Goal: Information Seeking & Learning: Find specific fact

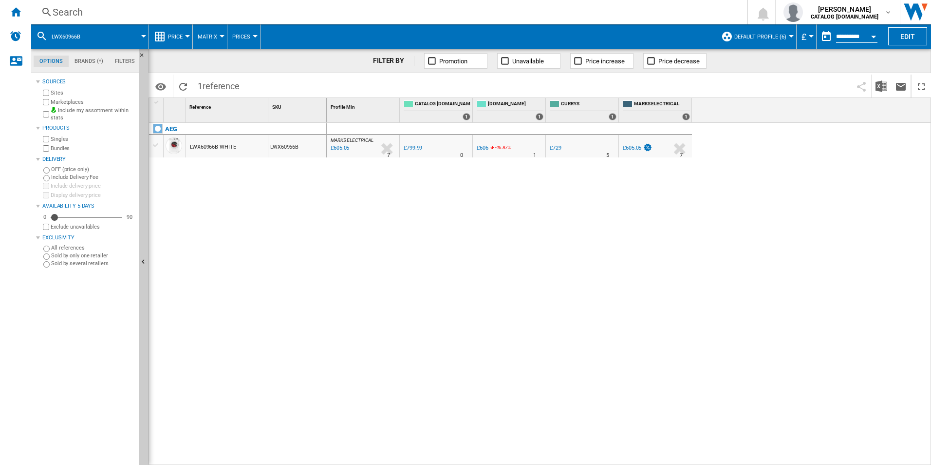
click at [576, 317] on div "MARKS ELECTRICAL : MARKS ELECTRICAL -24.4 % £605.05 % N/A 7 MARKS ELECTRICAL : …" at bounding box center [629, 294] width 605 height 342
click at [354, 235] on div "MARKS ELECTRICAL : MARKS ELECTRICAL -24.4 % £605.05 % N/A 7 MARKS ELECTRICAL : …" at bounding box center [629, 294] width 605 height 342
click at [721, 206] on div "MARKS ELECTRICAL : MARKS ELECTRICAL -24.4 % £605.05 % N/A 7 MARKS ELECTRICAL : …" at bounding box center [629, 294] width 605 height 342
click at [224, 9] on div "Search" at bounding box center [387, 12] width 669 height 14
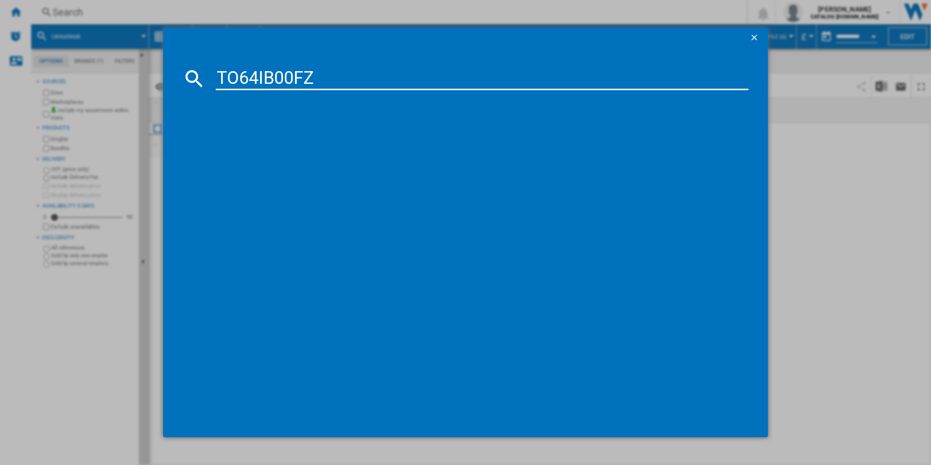
type input "TO64IB00FZ"
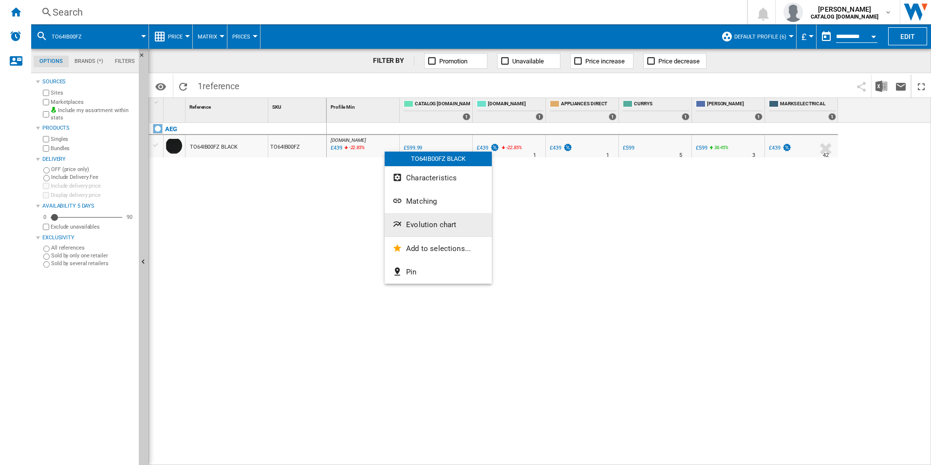
click at [432, 232] on button "Evolution chart" at bounding box center [438, 224] width 107 height 23
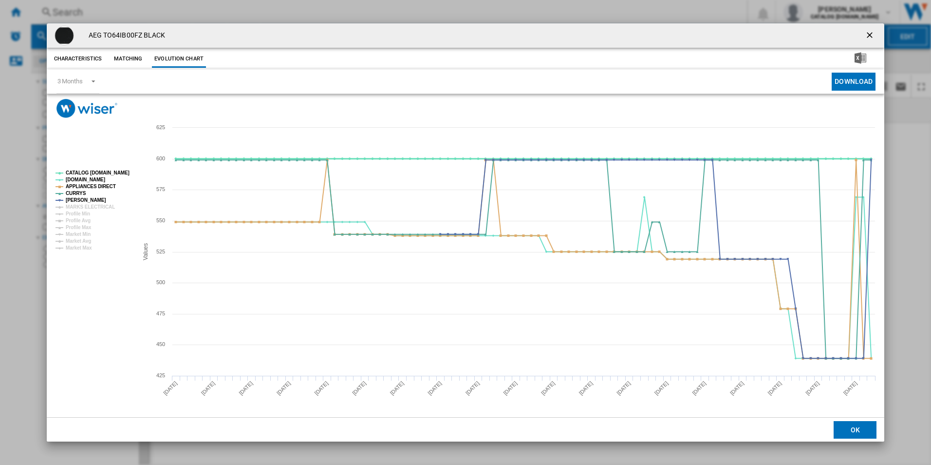
click at [115, 173] on tspan "CATALOG [DOMAIN_NAME]" at bounding box center [98, 172] width 64 height 5
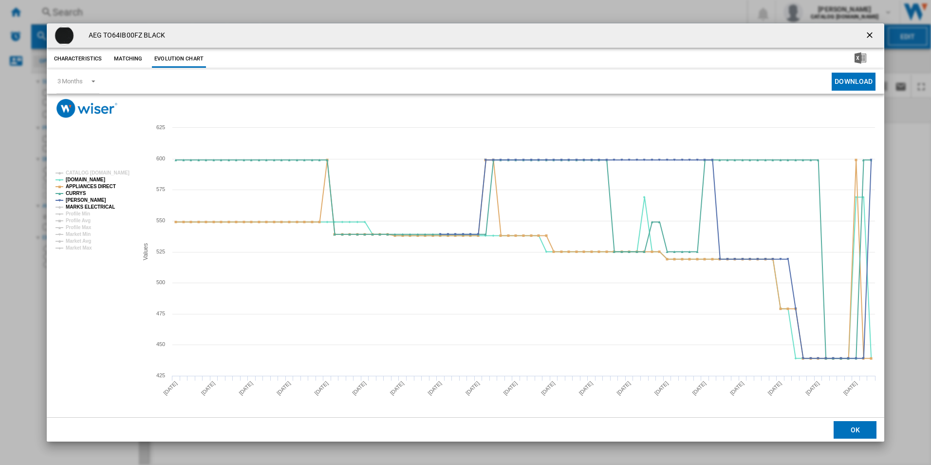
click at [99, 205] on tspan "MARKS ELECTRICAL" at bounding box center [90, 206] width 49 height 5
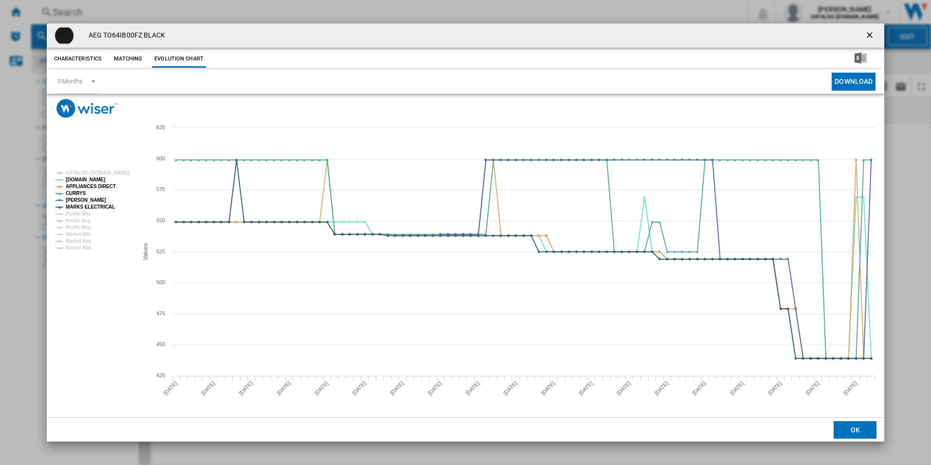
drag, startPoint x: 868, startPoint y: 30, endPoint x: 683, endPoint y: 45, distance: 184.7
click at [868, 30] on ng-md-icon "getI18NText('BUTTONS.CLOSE_DIALOG')" at bounding box center [871, 36] width 12 height 12
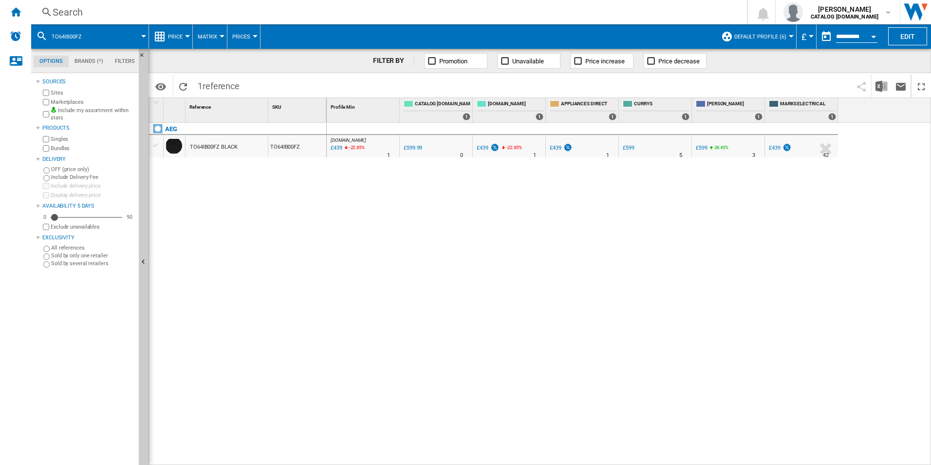
click at [605, 16] on div "Search" at bounding box center [387, 12] width 669 height 14
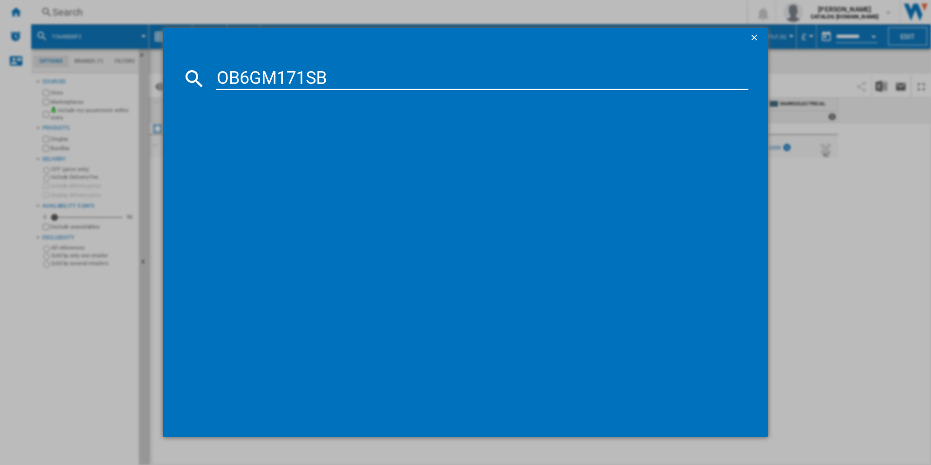
type input "OB6GM171SB"
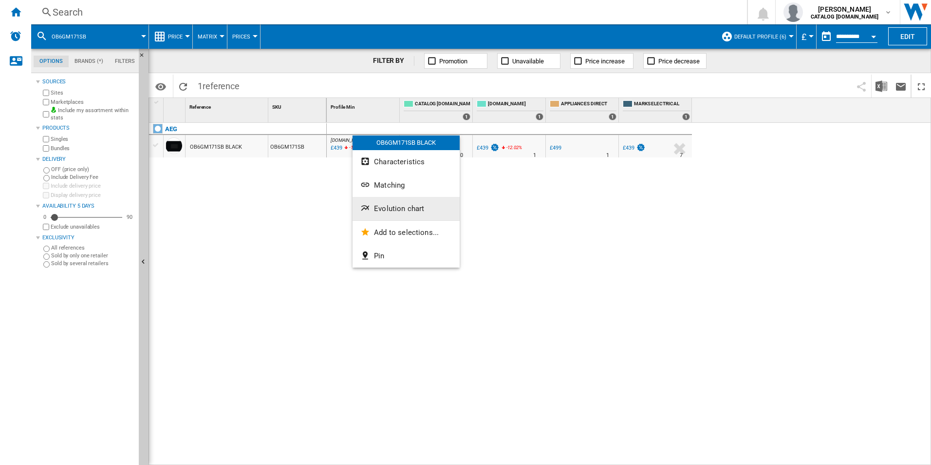
click at [378, 206] on span "Evolution chart" at bounding box center [399, 208] width 50 height 9
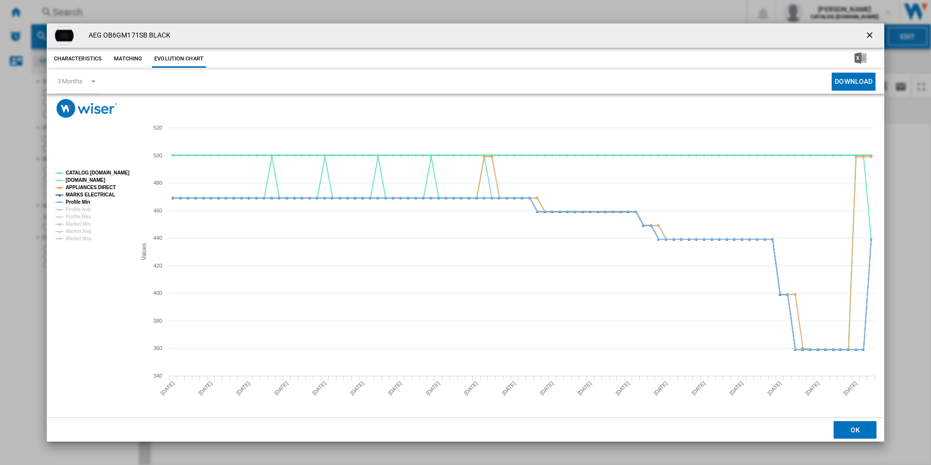
click at [105, 170] on tspan "CATALOG [DOMAIN_NAME]" at bounding box center [98, 172] width 64 height 5
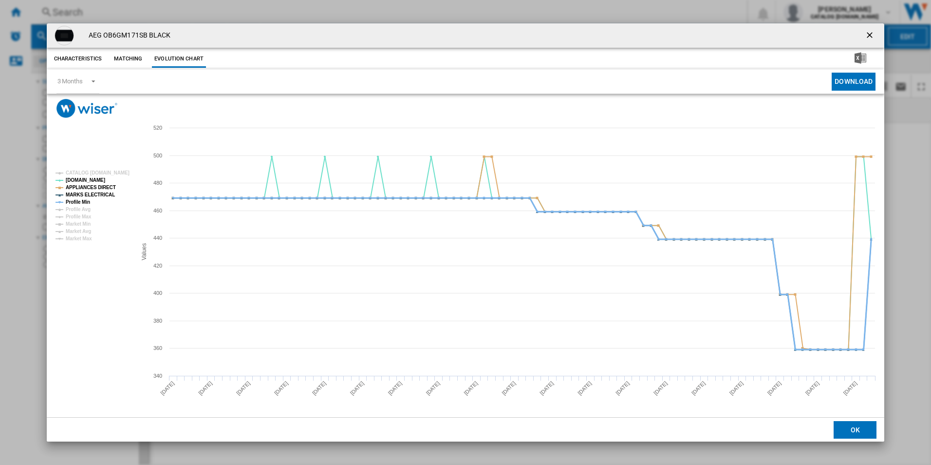
click at [83, 201] on tspan "Profile Min" at bounding box center [78, 201] width 24 height 5
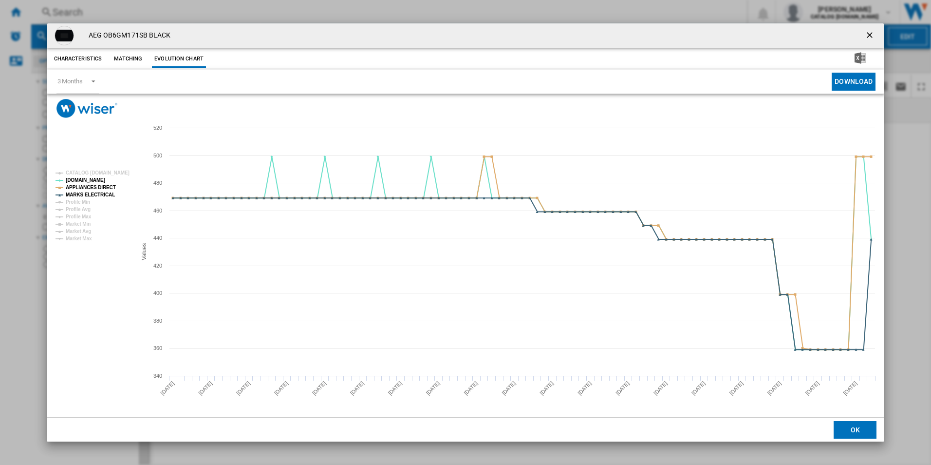
drag, startPoint x: 876, startPoint y: 32, endPoint x: 823, endPoint y: 40, distance: 53.7
click at [876, 32] on ng-md-icon "getI18NText('BUTTONS.CLOSE_DIALOG')" at bounding box center [871, 36] width 12 height 12
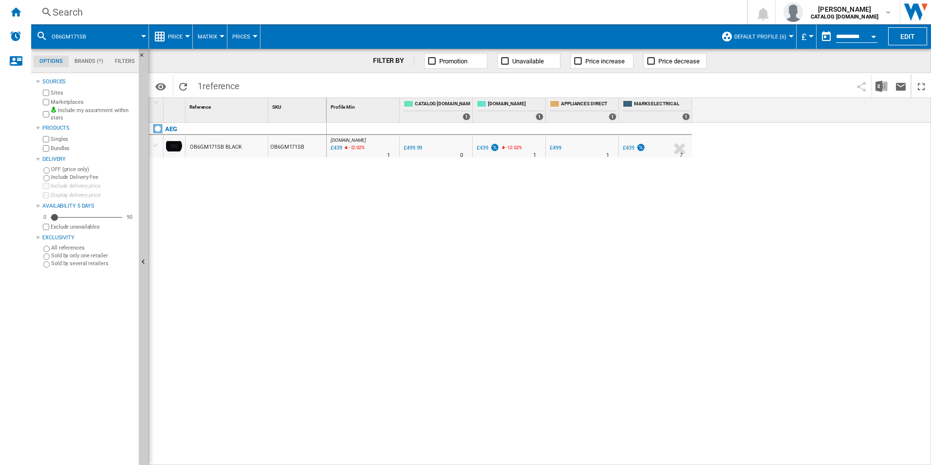
click at [613, 17] on div "Search" at bounding box center [387, 12] width 669 height 14
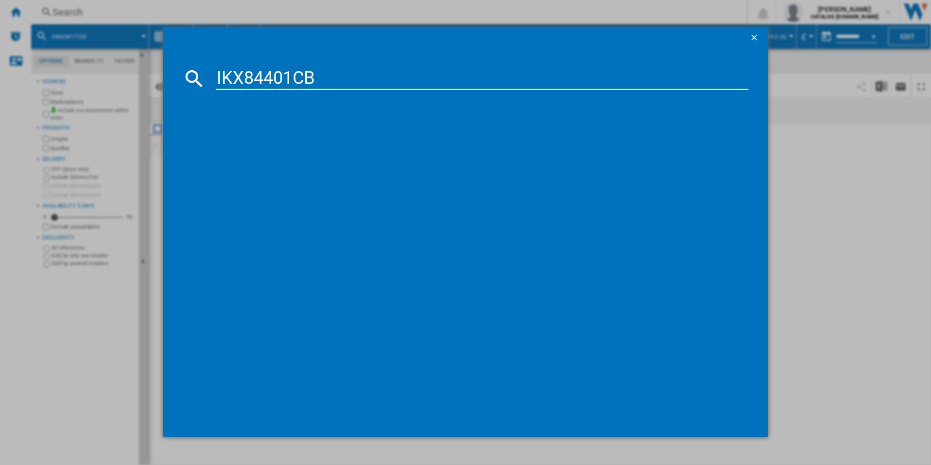
type input "IKX84401CB"
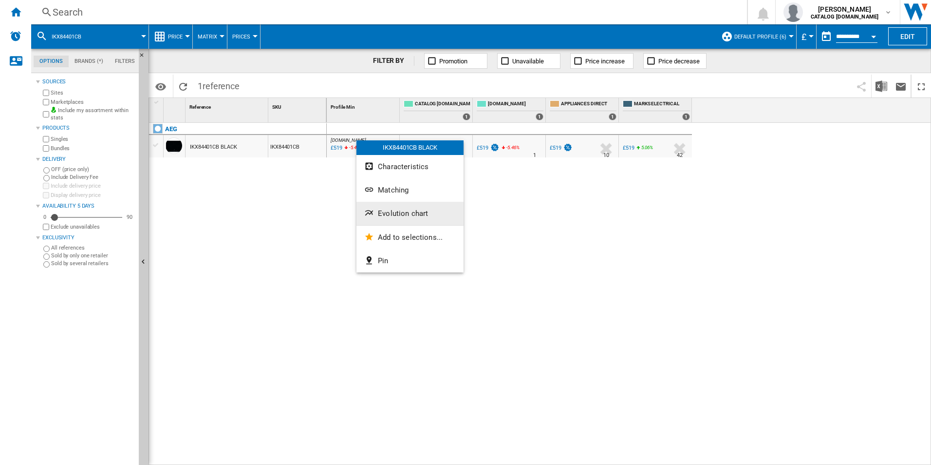
click at [408, 215] on span "Evolution chart" at bounding box center [403, 213] width 50 height 9
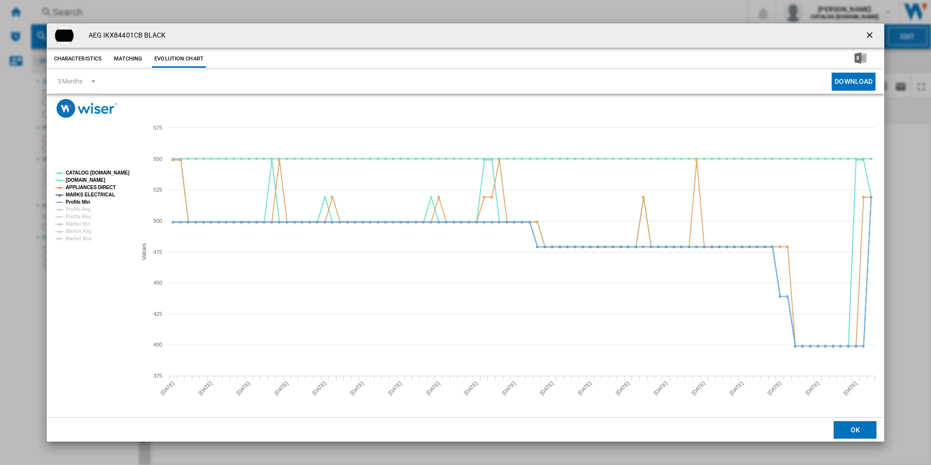
click at [120, 165] on rect "Product popup" at bounding box center [466, 267] width 838 height 299
click at [120, 173] on tspan "CATALOG [DOMAIN_NAME]" at bounding box center [98, 172] width 64 height 5
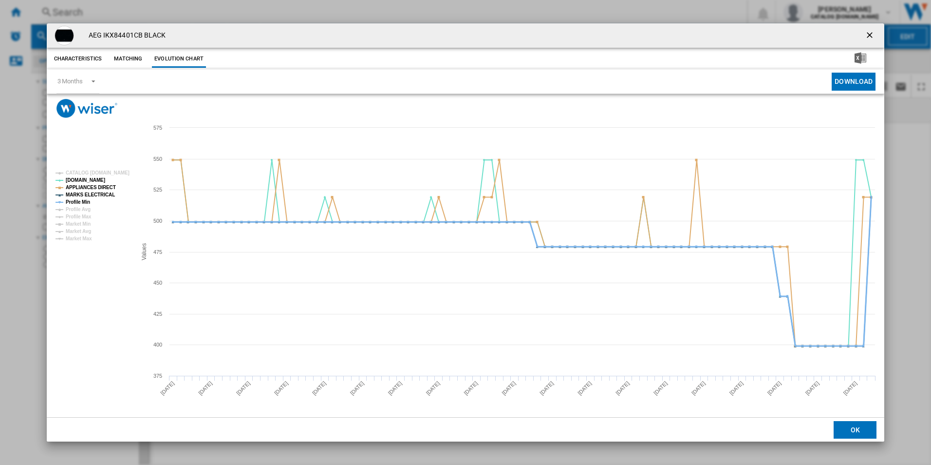
click at [82, 199] on tspan "Profile Min" at bounding box center [78, 201] width 24 height 5
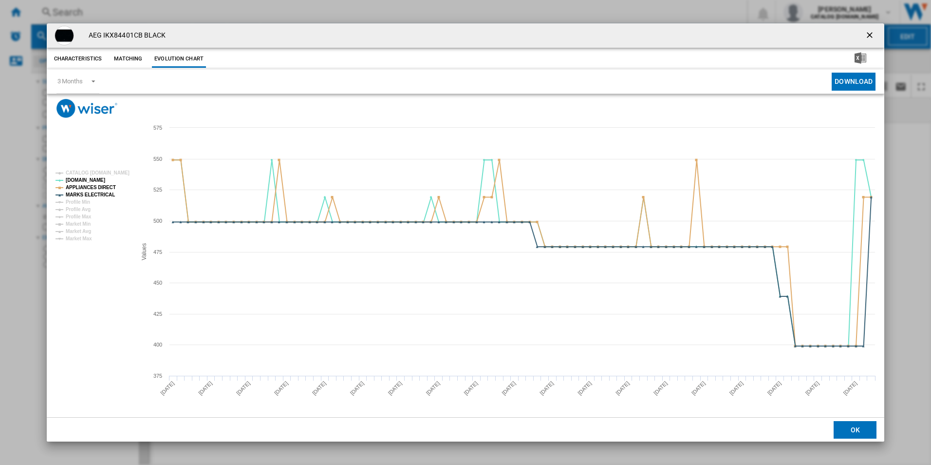
drag, startPoint x: 868, startPoint y: 35, endPoint x: 818, endPoint y: 38, distance: 50.3
click at [868, 35] on ng-md-icon "getI18NText('BUTTONS.CLOSE_DIALOG')" at bounding box center [871, 36] width 12 height 12
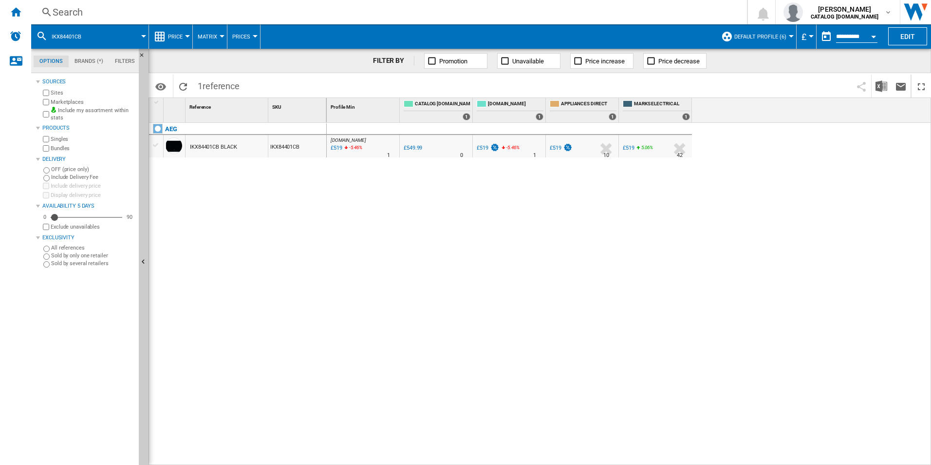
click at [665, 9] on div "Search" at bounding box center [387, 12] width 669 height 14
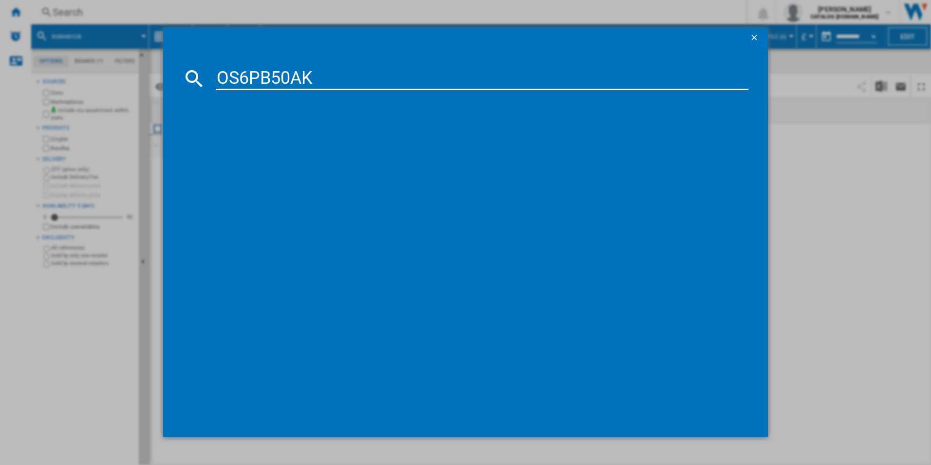
type input "OS6PB50AK"
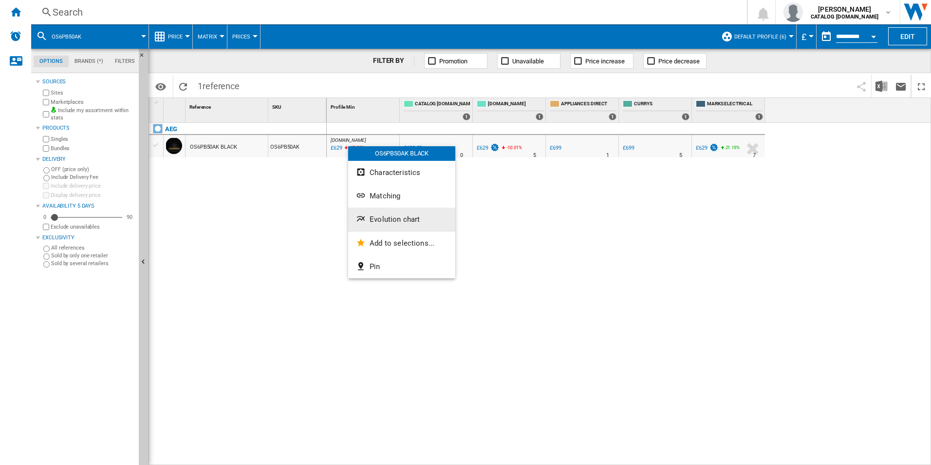
click at [407, 220] on span "Evolution chart" at bounding box center [395, 219] width 50 height 9
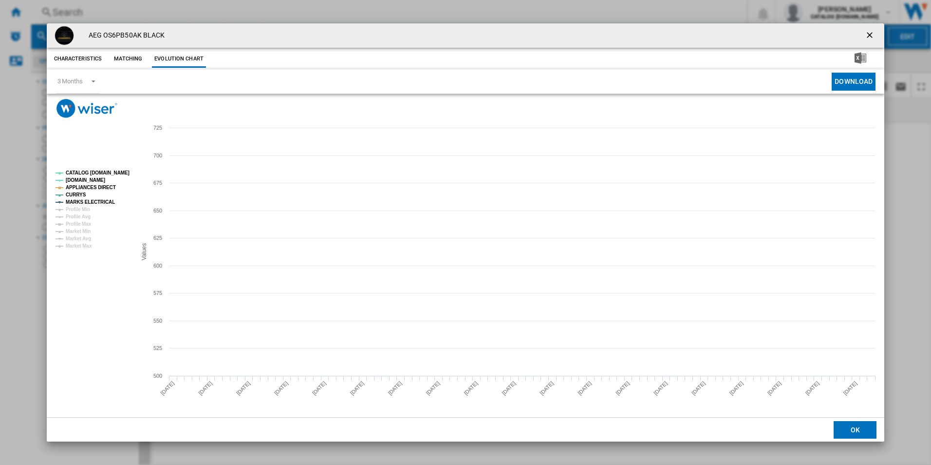
click at [109, 171] on tspan "CATALOG [DOMAIN_NAME]" at bounding box center [98, 172] width 64 height 5
click at [107, 185] on tspan "APPLIANCES DIRECT" at bounding box center [91, 187] width 50 height 5
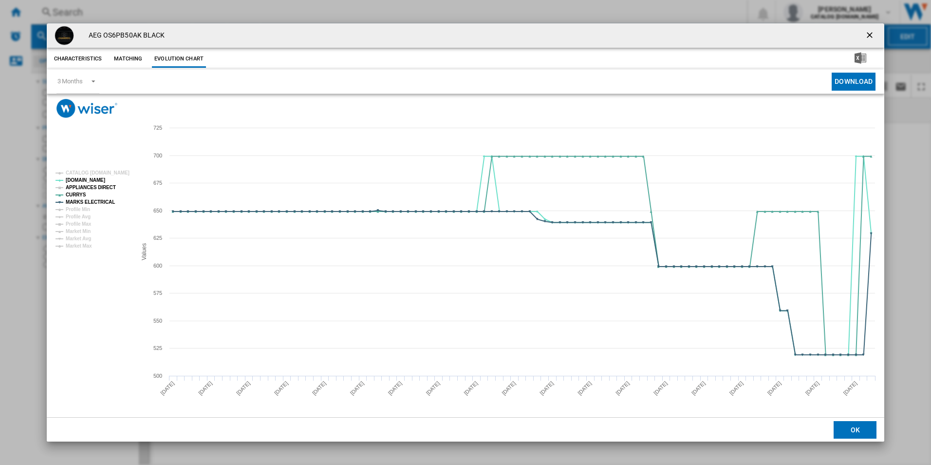
click at [105, 188] on tspan "APPLIANCES DIRECT" at bounding box center [91, 187] width 50 height 5
click at [873, 40] on ng-md-icon "getI18NText('BUTTONS.CLOSE_DIALOG')" at bounding box center [871, 36] width 12 height 12
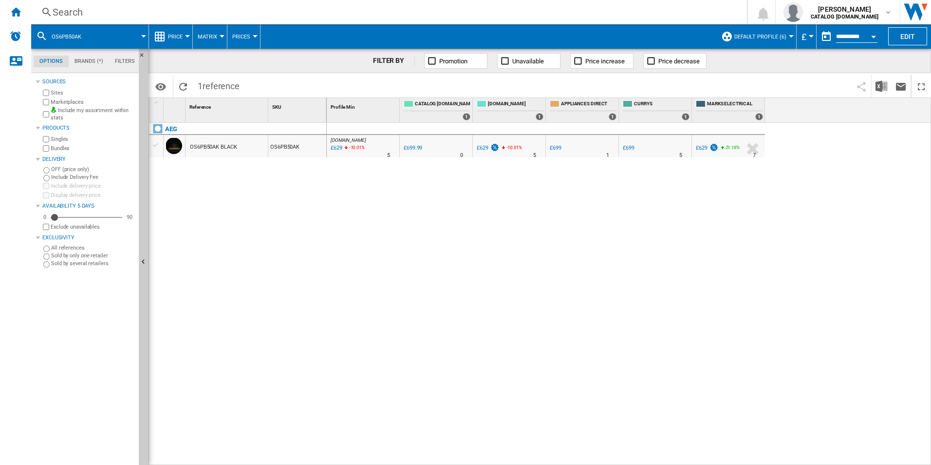
click at [610, 17] on div "Search" at bounding box center [387, 12] width 669 height 14
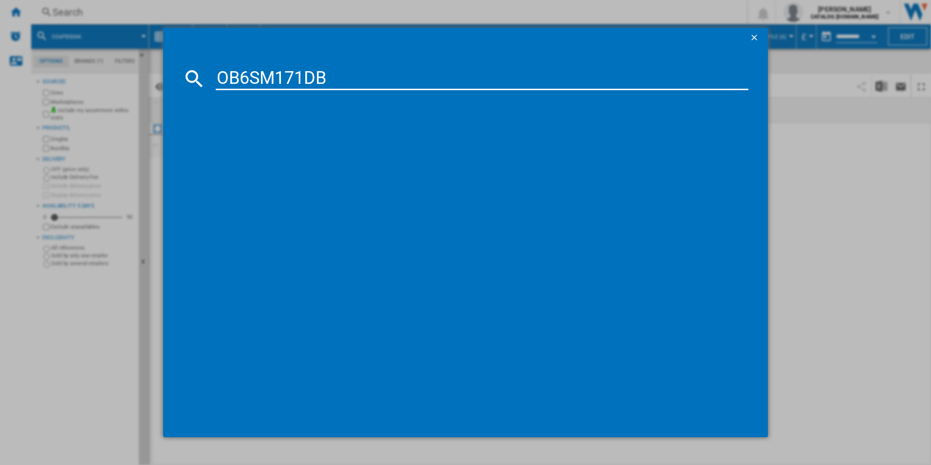
type input "OB6SM171DB"
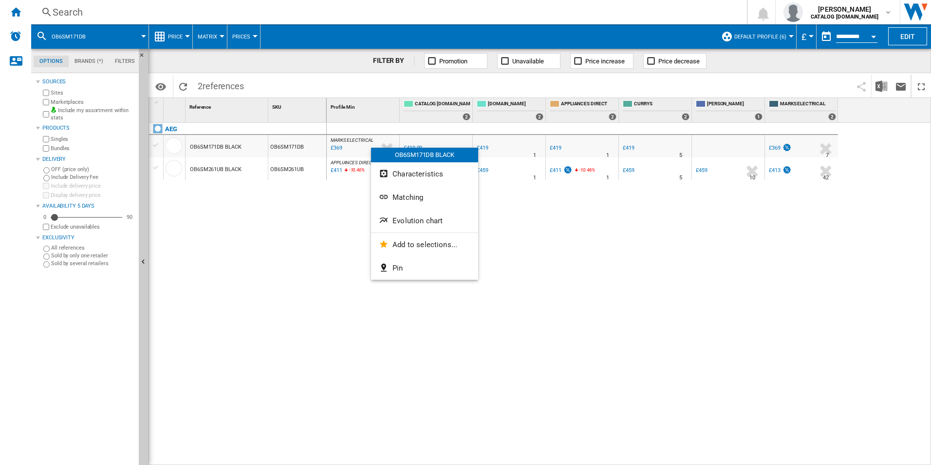
click at [334, 225] on div at bounding box center [465, 232] width 931 height 465
click at [402, 229] on button "Evolution chart" at bounding box center [422, 219] width 107 height 23
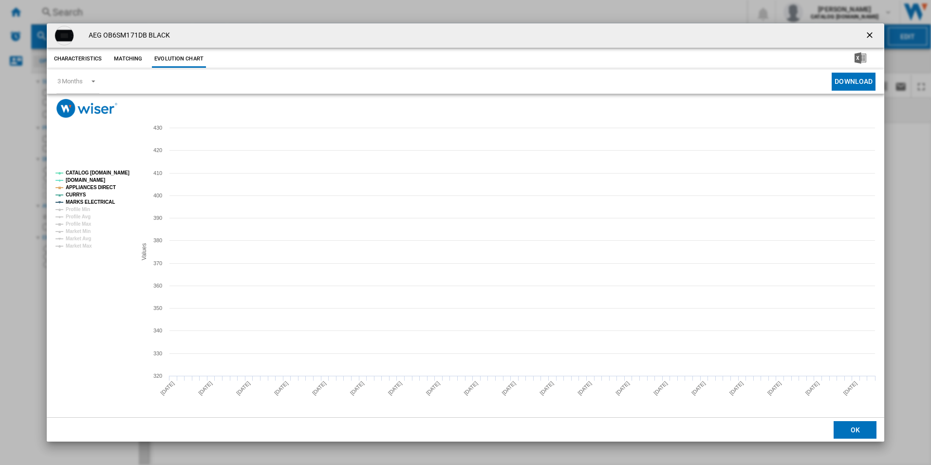
click at [108, 167] on rect "Product popup" at bounding box center [92, 210] width 81 height 86
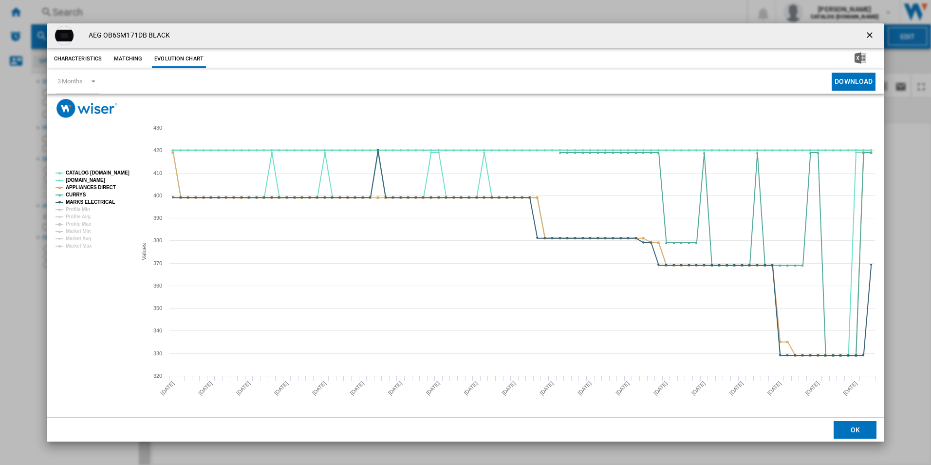
click at [110, 170] on tspan "CATALOG [DOMAIN_NAME]" at bounding box center [98, 172] width 64 height 5
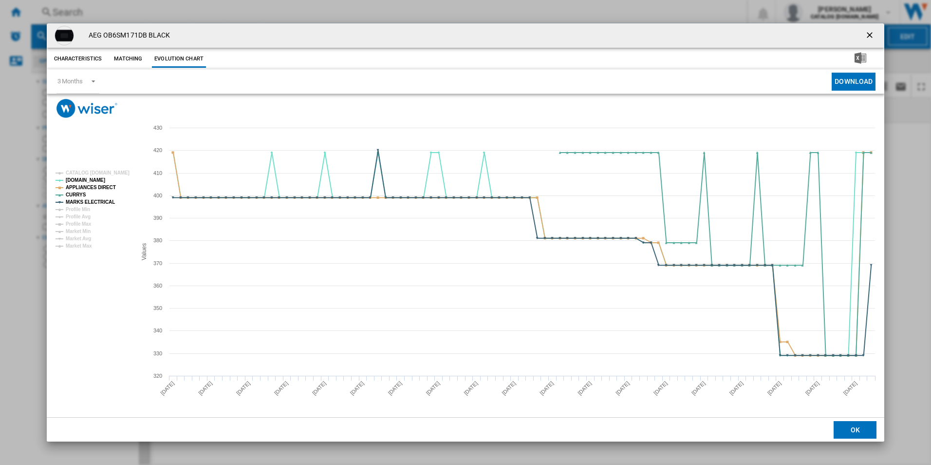
click at [868, 36] on ng-md-icon "getI18NText('BUTTONS.CLOSE_DIALOG')" at bounding box center [871, 36] width 12 height 12
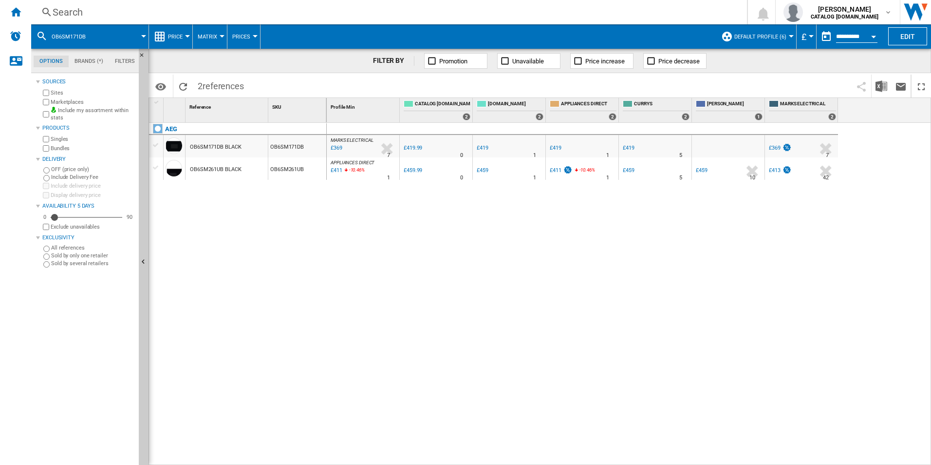
click at [679, 13] on div "Search" at bounding box center [387, 12] width 669 height 14
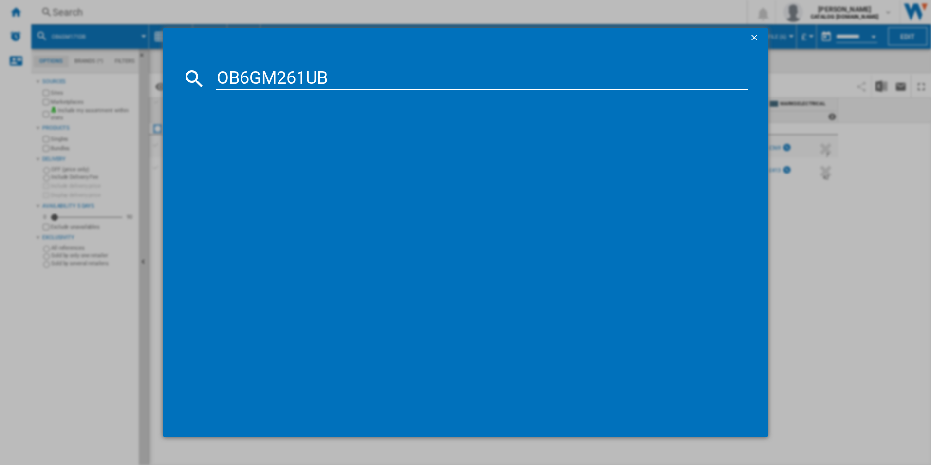
type input "OB6GM261UB"
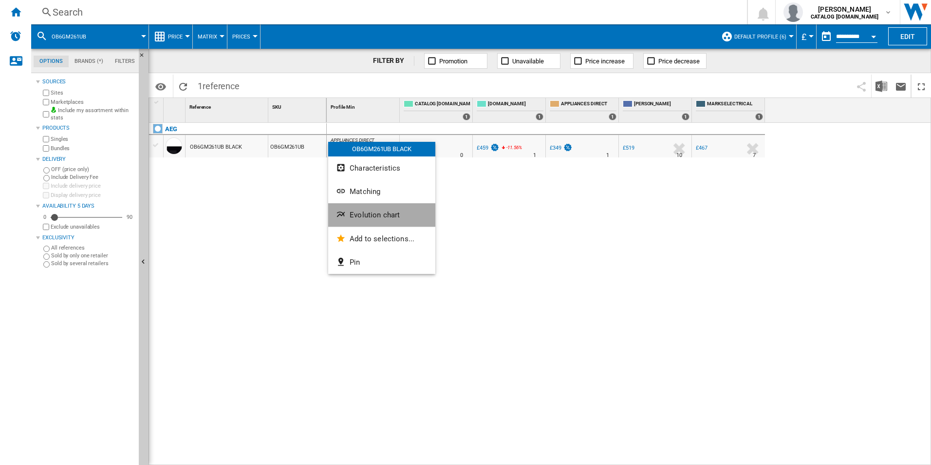
click at [381, 215] on span "Evolution chart" at bounding box center [375, 214] width 50 height 9
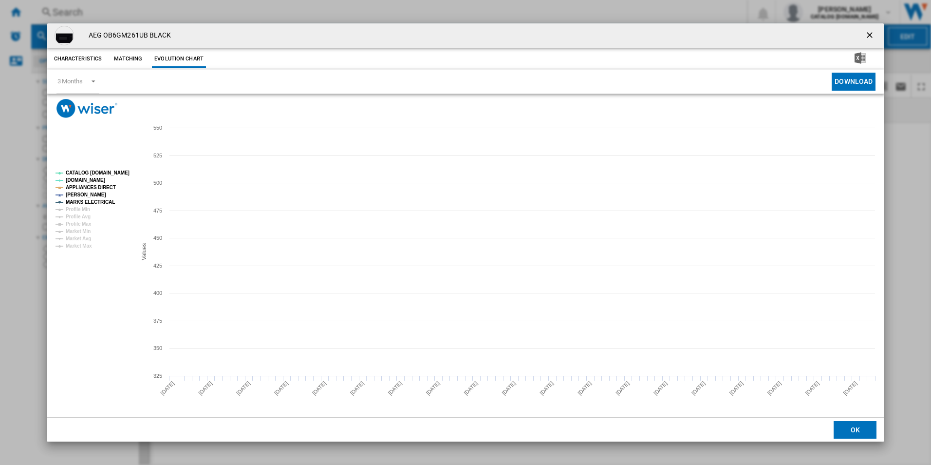
click at [118, 170] on tspan "CATALOG [DOMAIN_NAME]" at bounding box center [98, 172] width 64 height 5
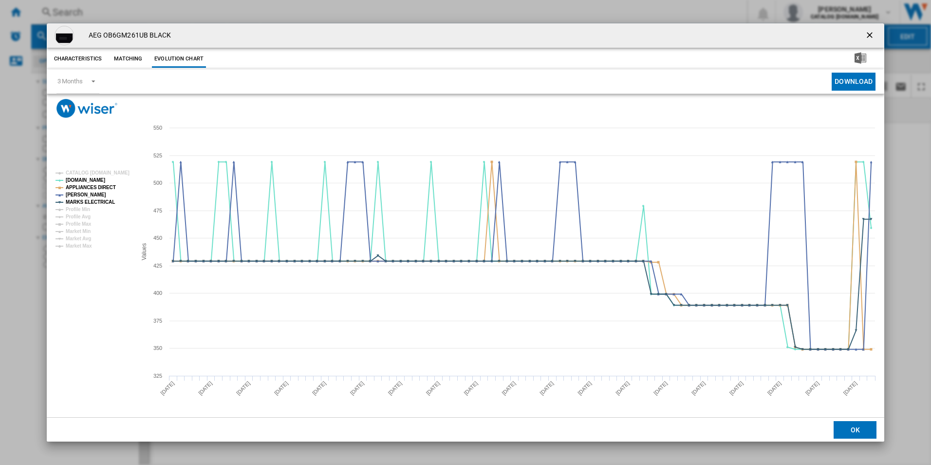
click at [867, 32] on ng-md-icon "getI18NText('BUTTONS.CLOSE_DIALOG')" at bounding box center [871, 36] width 12 height 12
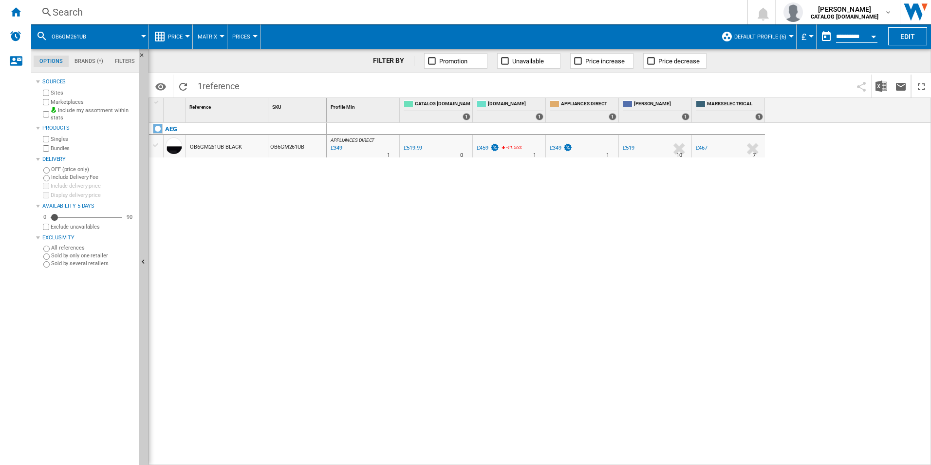
click at [649, 7] on div "Search" at bounding box center [387, 12] width 669 height 14
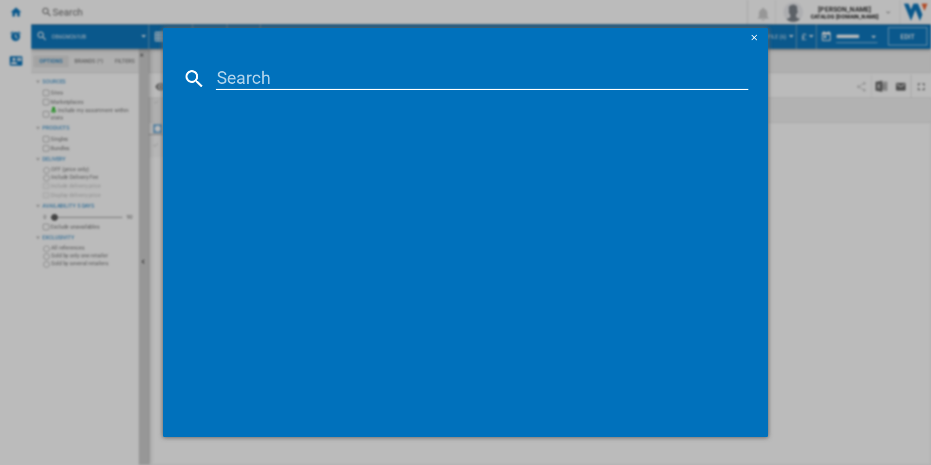
paste input "OB6SM261UB"
type input "OB6SM261UB"
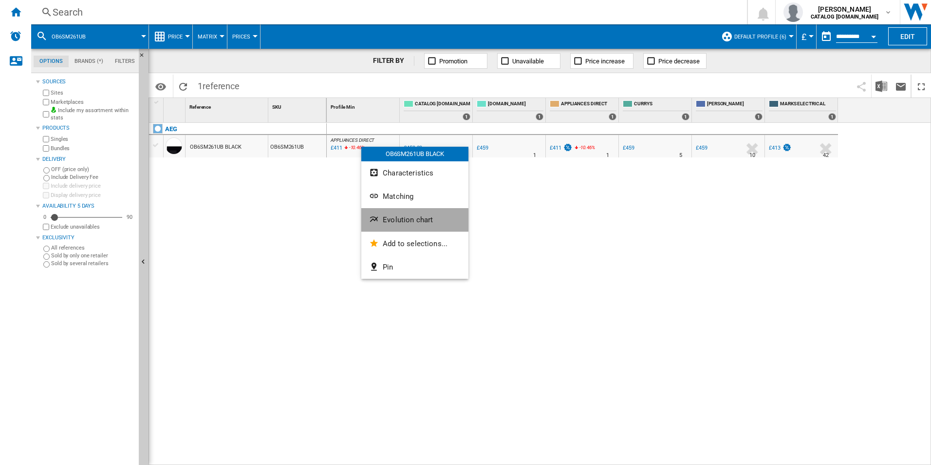
click at [398, 212] on button "Evolution chart" at bounding box center [414, 219] width 107 height 23
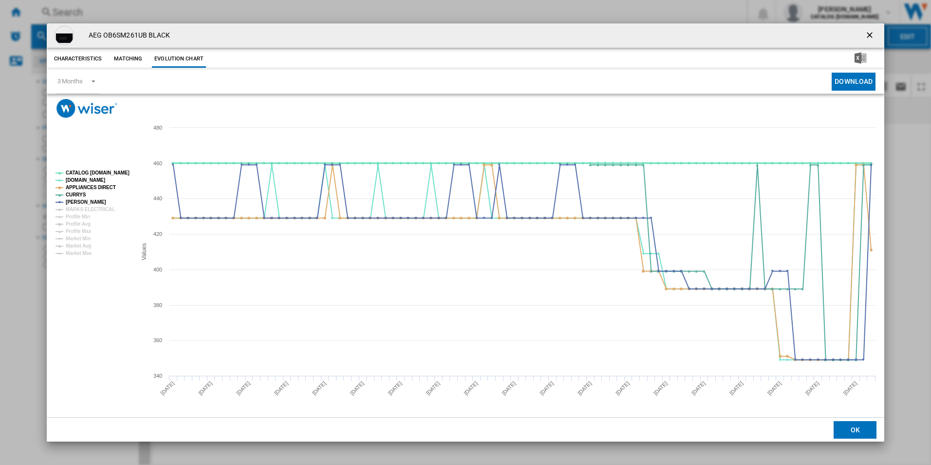
click at [102, 171] on tspan "CATALOG [DOMAIN_NAME]" at bounding box center [98, 172] width 64 height 5
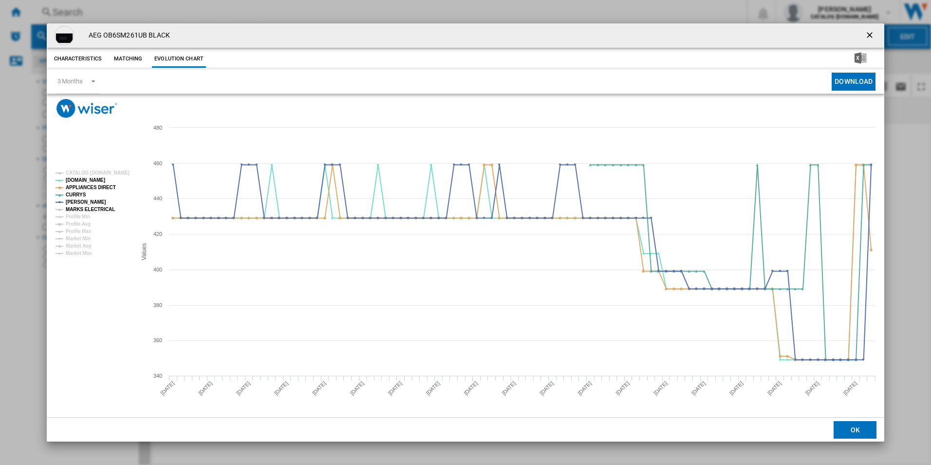
click at [100, 208] on tspan "MARKS ELECTRICAL" at bounding box center [90, 209] width 49 height 5
click at [867, 32] on ng-md-icon "getI18NText('BUTTONS.CLOSE_DIALOG')" at bounding box center [871, 36] width 12 height 12
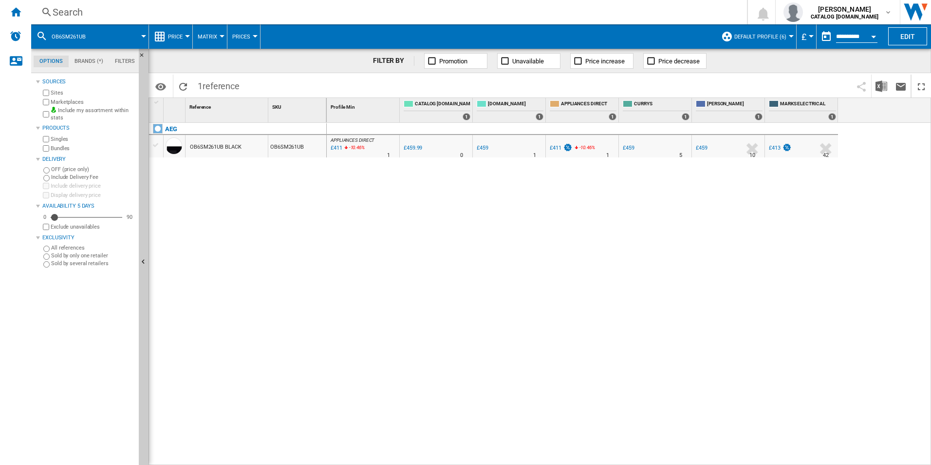
click at [590, 14] on div "Search" at bounding box center [387, 12] width 669 height 14
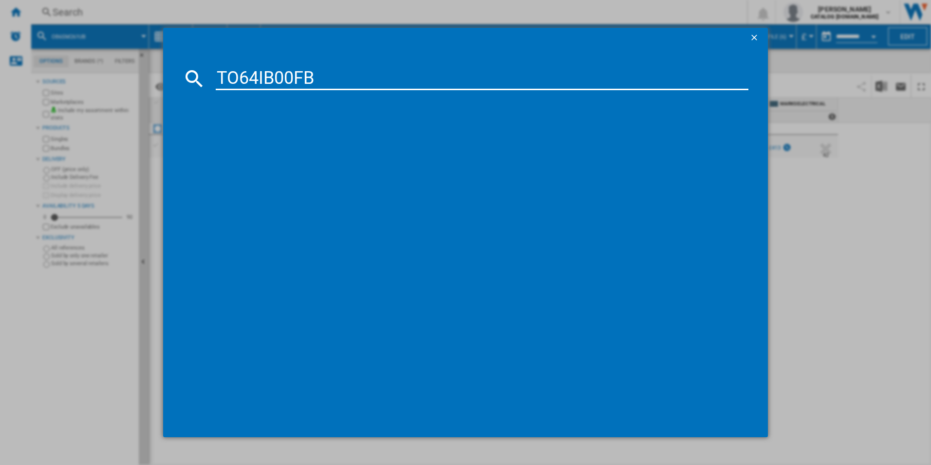
type input "TO64IB00FB"
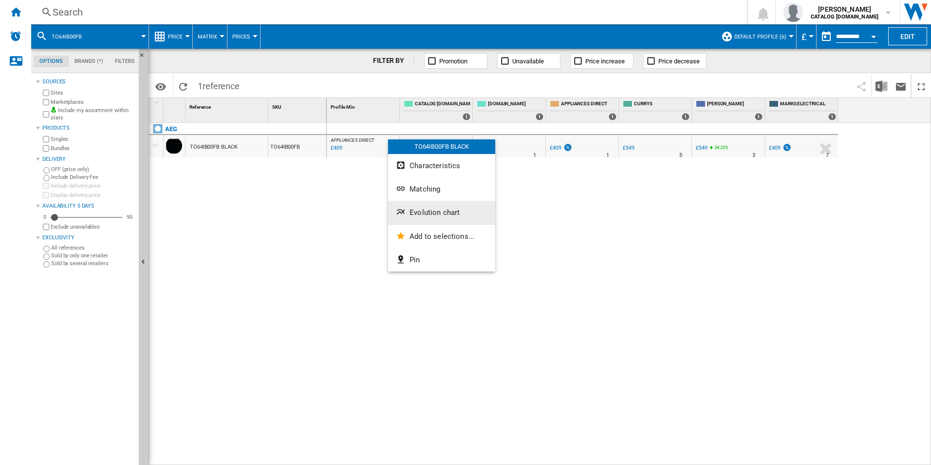
click at [412, 222] on button "Evolution chart" at bounding box center [441, 212] width 107 height 23
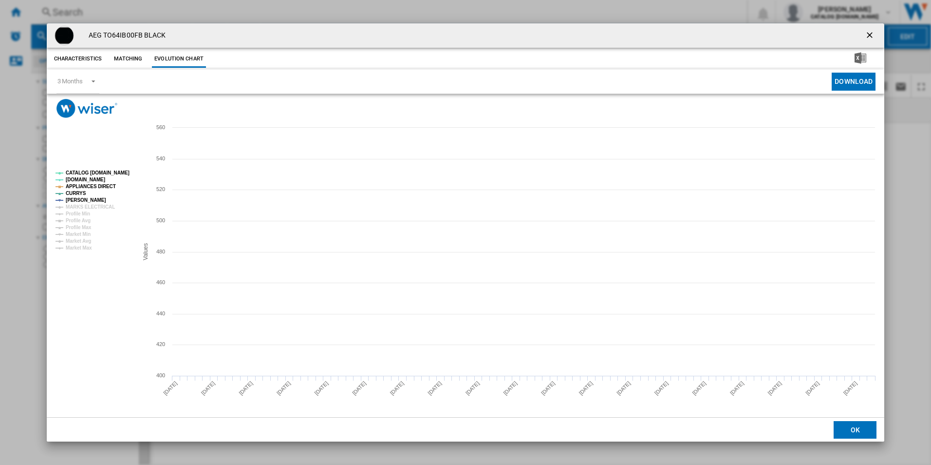
click at [113, 172] on tspan "CATALOG [DOMAIN_NAME]" at bounding box center [98, 172] width 64 height 5
click at [108, 206] on tspan "MARKS ELECTRICAL" at bounding box center [90, 206] width 49 height 5
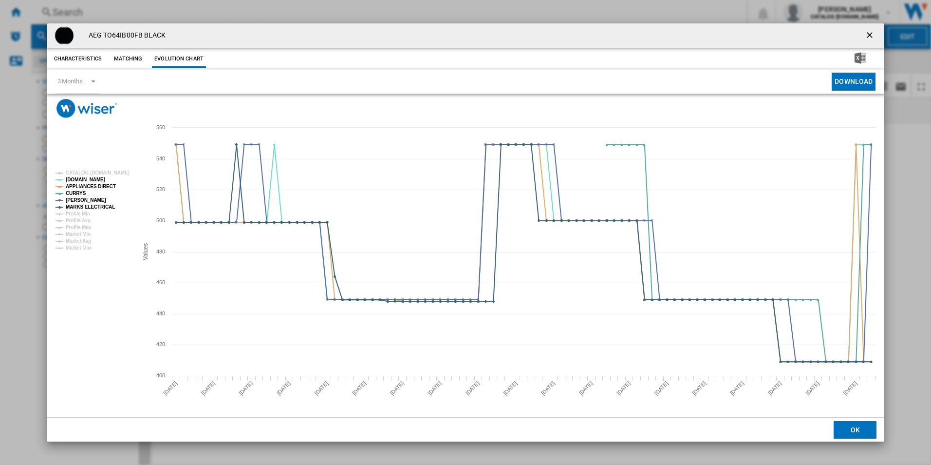
drag, startPoint x: 867, startPoint y: 37, endPoint x: 814, endPoint y: 36, distance: 52.1
click at [867, 37] on ng-md-icon "getI18NText('BUTTONS.CLOSE_DIALOG')" at bounding box center [871, 36] width 12 height 12
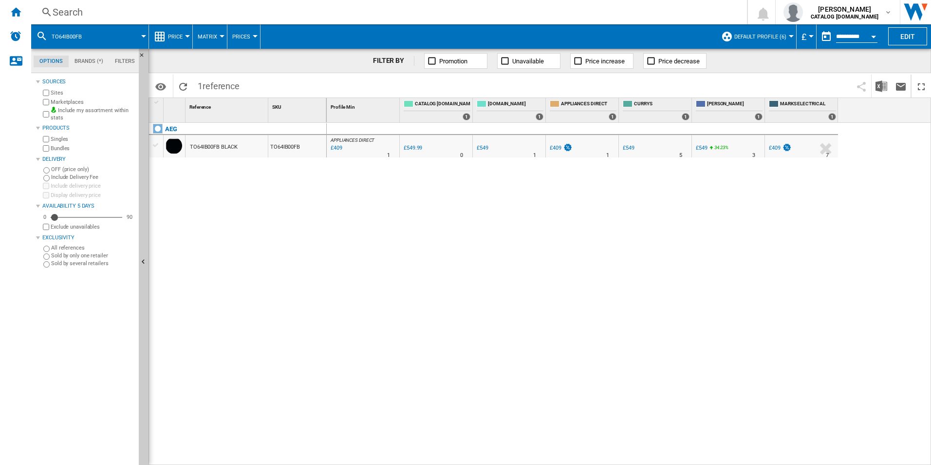
click at [662, 23] on div "Search Search 0 [PERSON_NAME] CATALOG [DOMAIN_NAME] CATALOG [DOMAIN_NAME] My se…" at bounding box center [481, 12] width 900 height 24
click at [664, 2] on div "Search Search 0 [PERSON_NAME] CATALOG [DOMAIN_NAME] CATALOG [DOMAIN_NAME] My se…" at bounding box center [481, 12] width 900 height 24
click at [661, 5] on div "Search Search 0 [PERSON_NAME] CATALOG [DOMAIN_NAME] CATALOG [DOMAIN_NAME] My se…" at bounding box center [481, 12] width 900 height 24
click at [661, 10] on div "Search" at bounding box center [387, 12] width 669 height 14
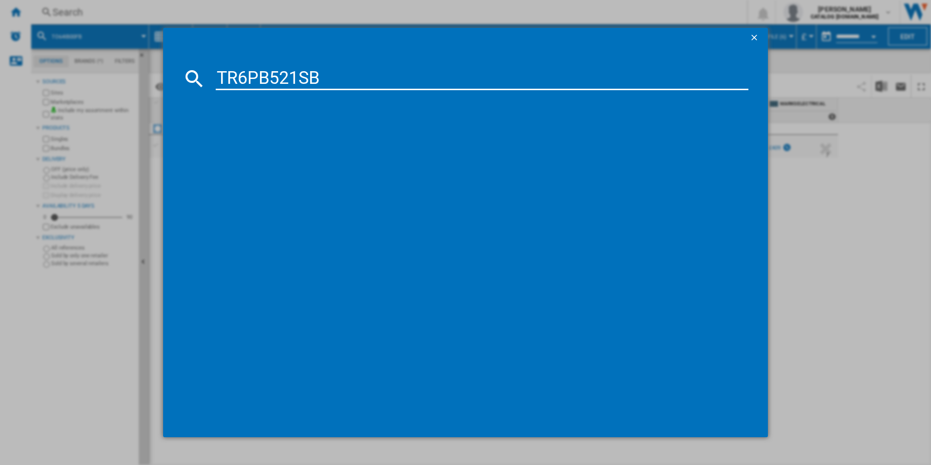
type input "TR6PB521SB"
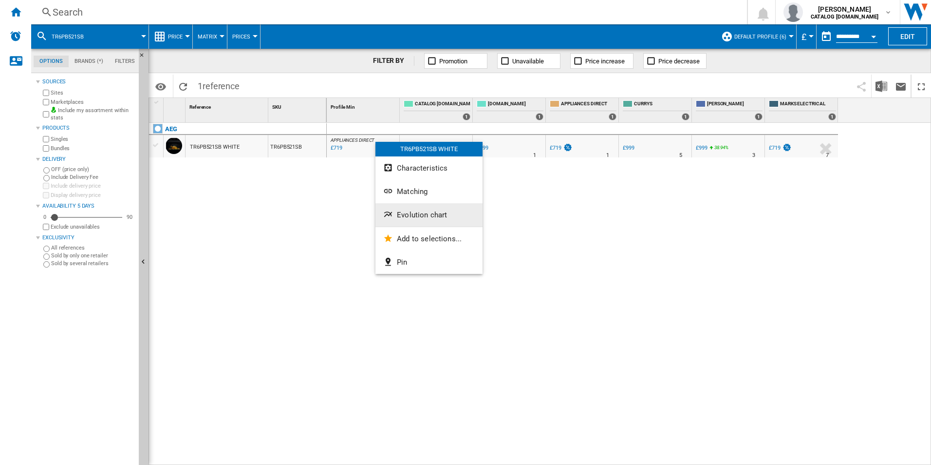
click at [400, 207] on button "Evolution chart" at bounding box center [429, 214] width 107 height 23
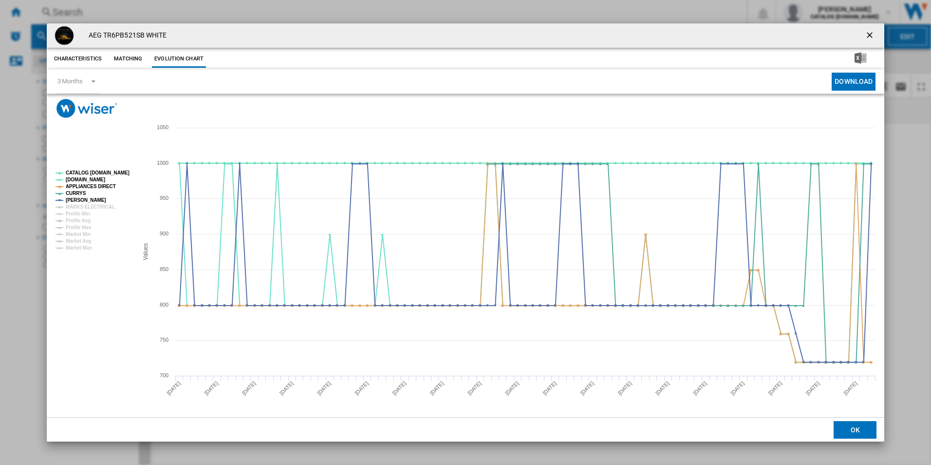
click at [128, 172] on rect "Product popup" at bounding box center [93, 210] width 82 height 87
click at [113, 172] on tspan "CATALOG [DOMAIN_NAME]" at bounding box center [98, 172] width 64 height 5
click at [105, 208] on tspan "MARKS ELECTRICAL" at bounding box center [90, 206] width 49 height 5
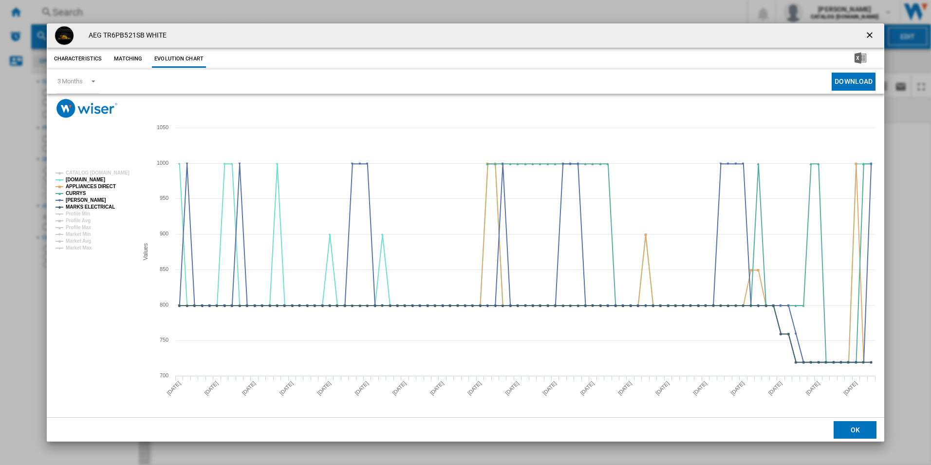
click at [870, 35] on ng-md-icon "getI18NText('BUTTONS.CLOSE_DIALOG')" at bounding box center [871, 36] width 12 height 12
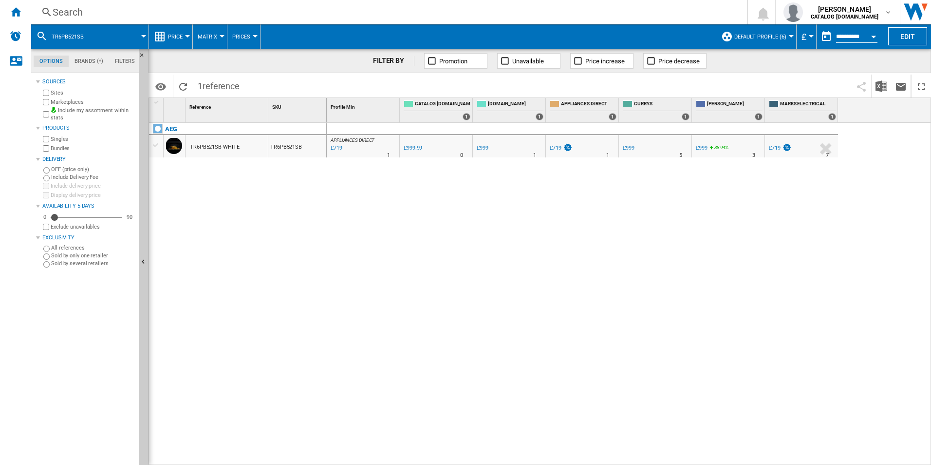
click at [578, 11] on div "Search" at bounding box center [387, 12] width 669 height 14
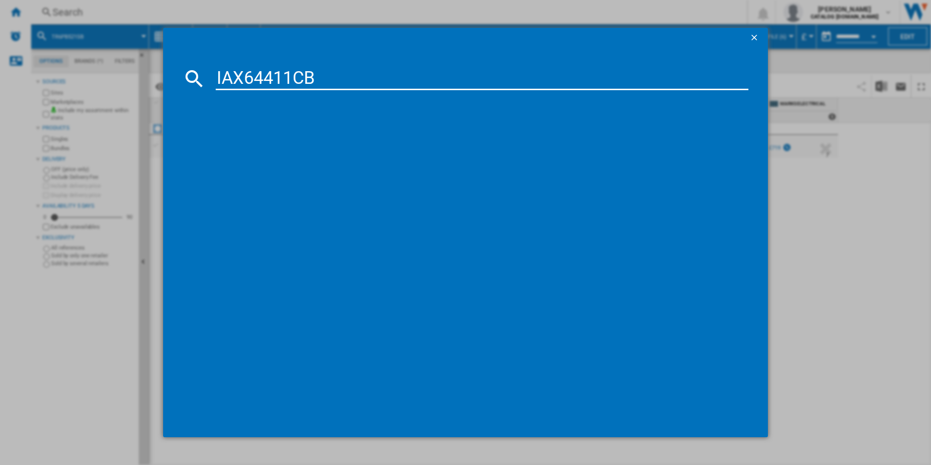
type input "IAX64411CB"
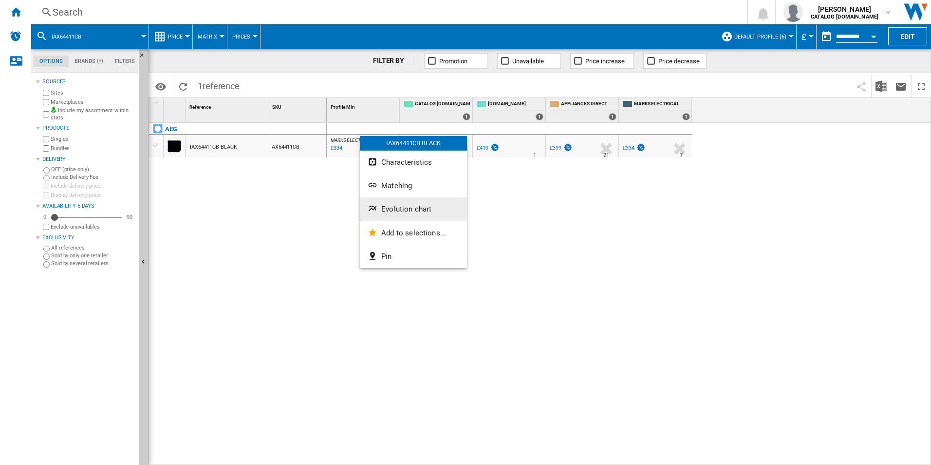
click at [378, 204] on ng-md-icon "Evolution chart" at bounding box center [374, 210] width 12 height 12
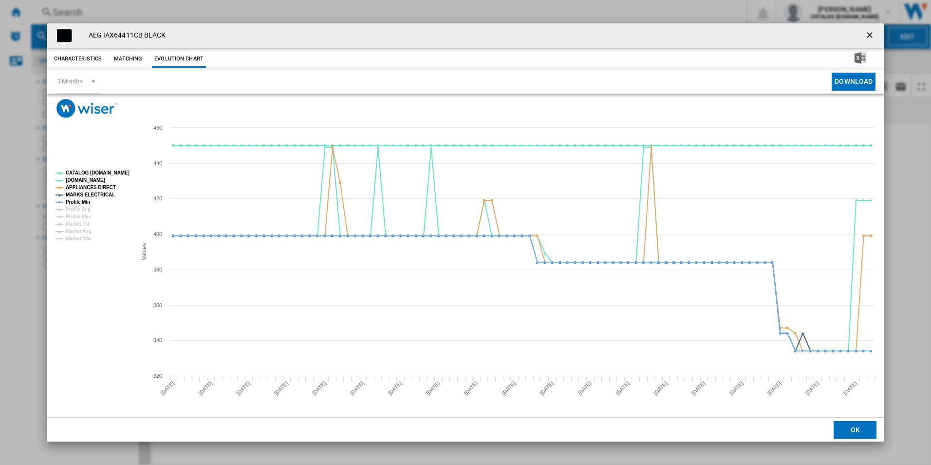
click at [103, 173] on tspan "CATALOG [DOMAIN_NAME]" at bounding box center [98, 172] width 64 height 5
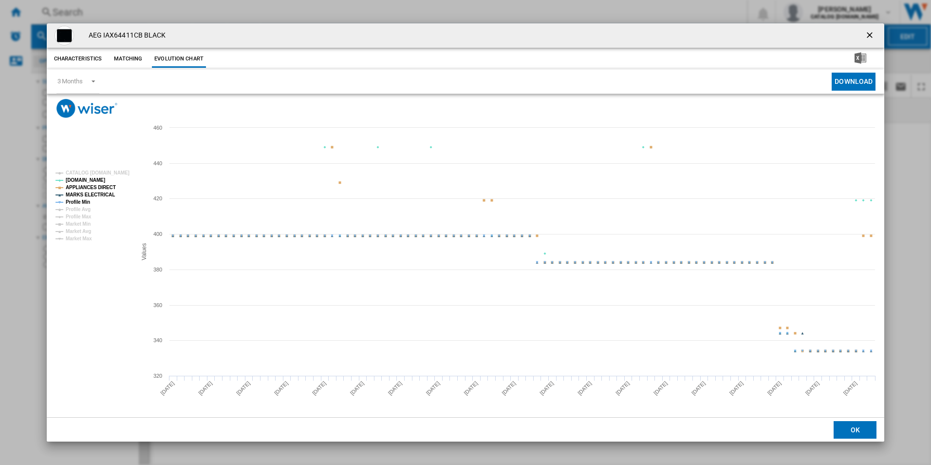
drag, startPoint x: 81, startPoint y: 199, endPoint x: 117, endPoint y: 205, distance: 36.6
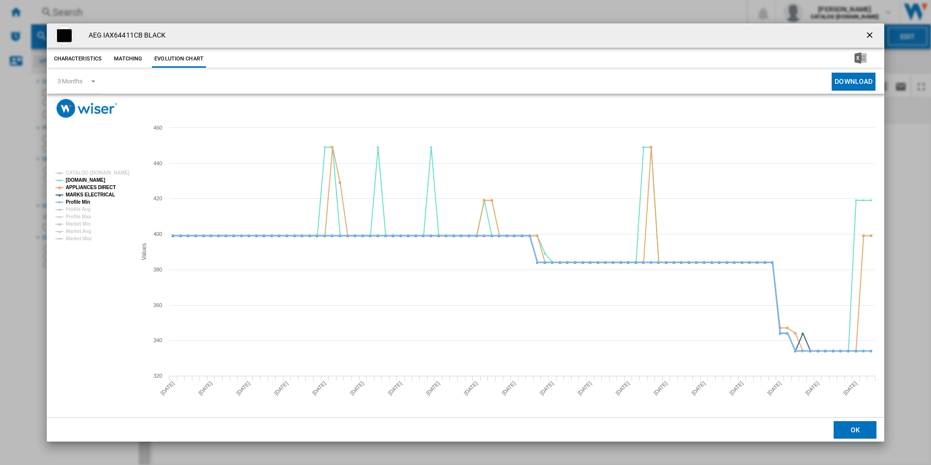
click at [81, 199] on tspan "Profile Min" at bounding box center [78, 201] width 24 height 5
drag, startPoint x: 874, startPoint y: 33, endPoint x: 860, endPoint y: 36, distance: 14.8
click at [874, 33] on ng-md-icon "getI18NText('BUTTONS.CLOSE_DIALOG')" at bounding box center [871, 36] width 12 height 12
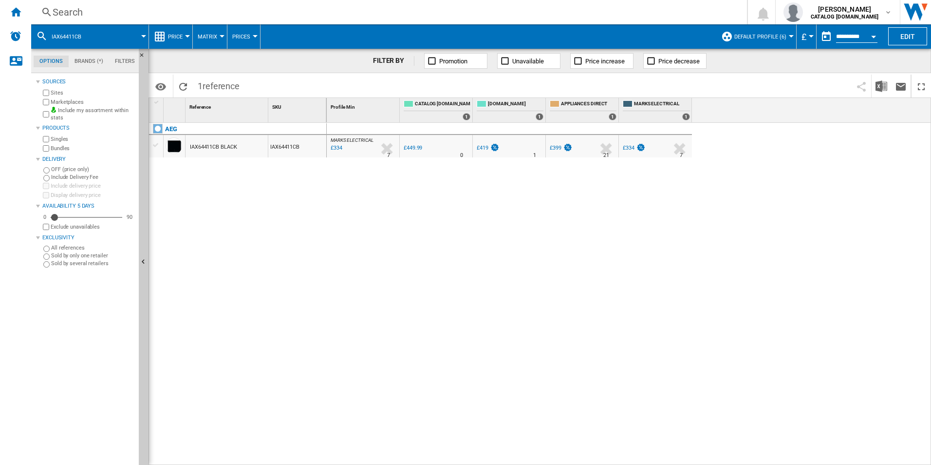
click at [562, 9] on div "Search" at bounding box center [387, 12] width 669 height 14
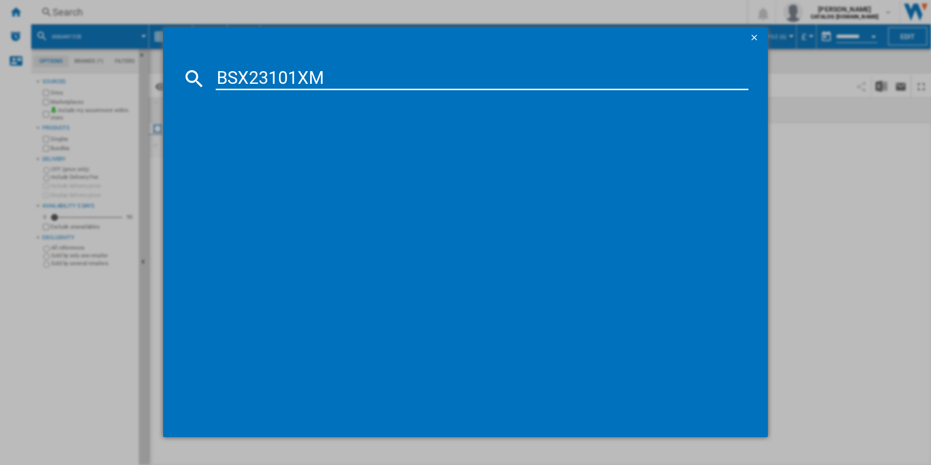
type input "BSX23101XM"
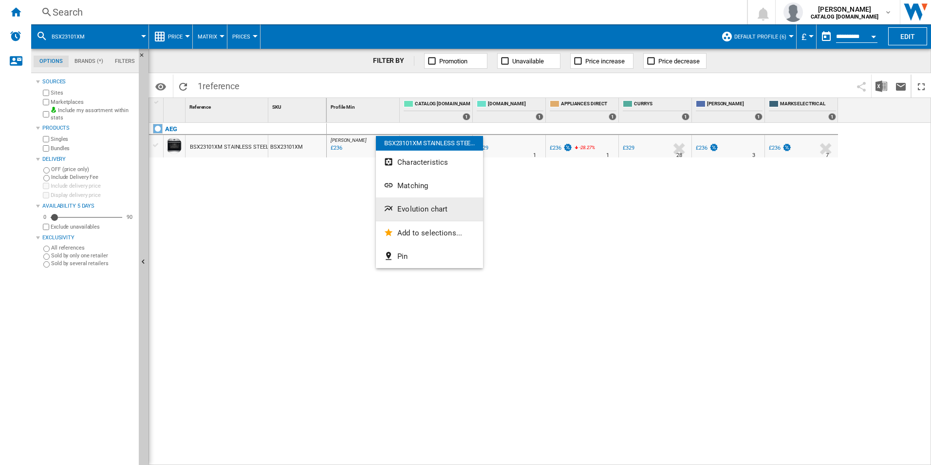
click at [397, 209] on span "Evolution chart" at bounding box center [422, 209] width 50 height 9
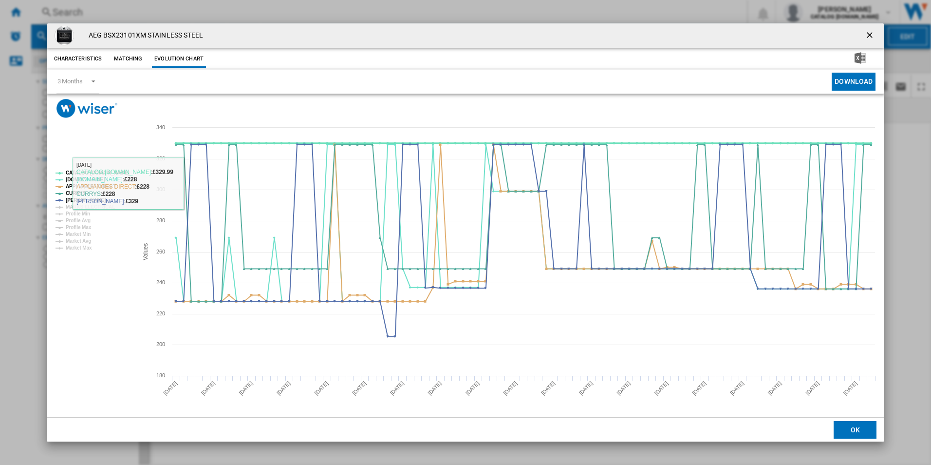
click at [88, 170] on tspan "CATALOG [DOMAIN_NAME]" at bounding box center [98, 172] width 64 height 5
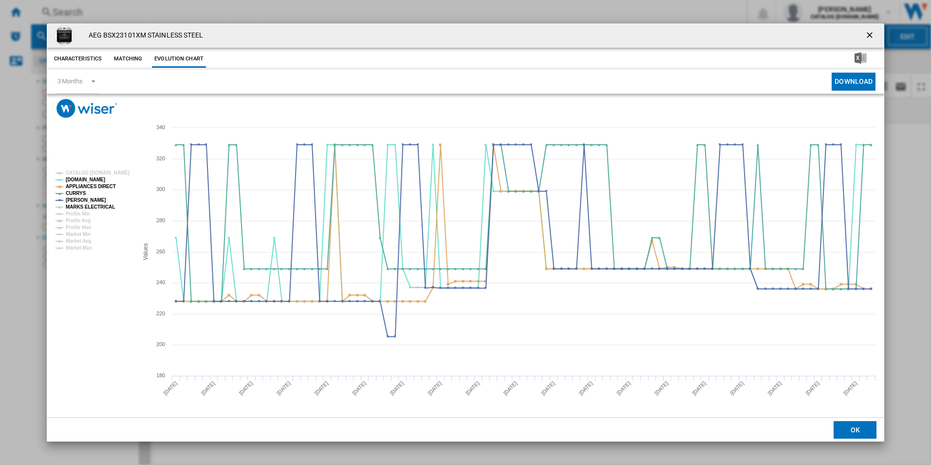
click at [101, 205] on tspan "MARKS ELECTRICAL" at bounding box center [90, 206] width 49 height 5
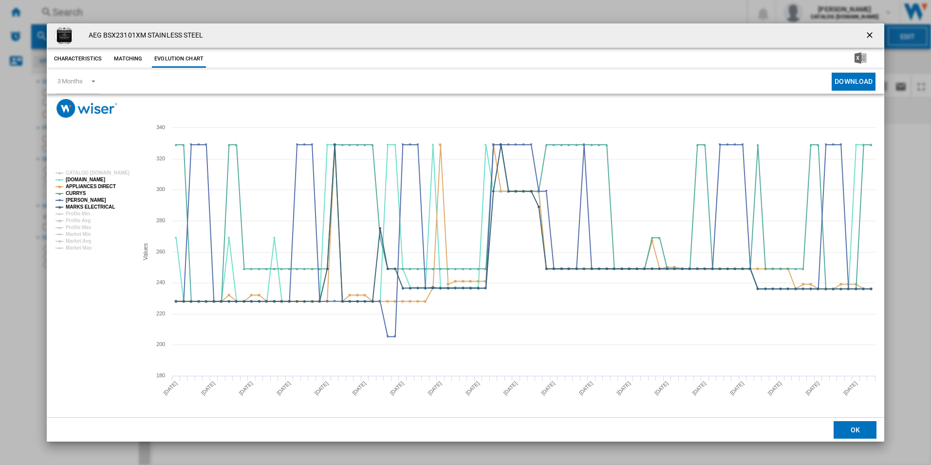
drag, startPoint x: 867, startPoint y: 34, endPoint x: 850, endPoint y: 32, distance: 16.6
click at [867, 34] on ng-md-icon "getI18NText('BUTTONS.CLOSE_DIALOG')" at bounding box center [871, 36] width 12 height 12
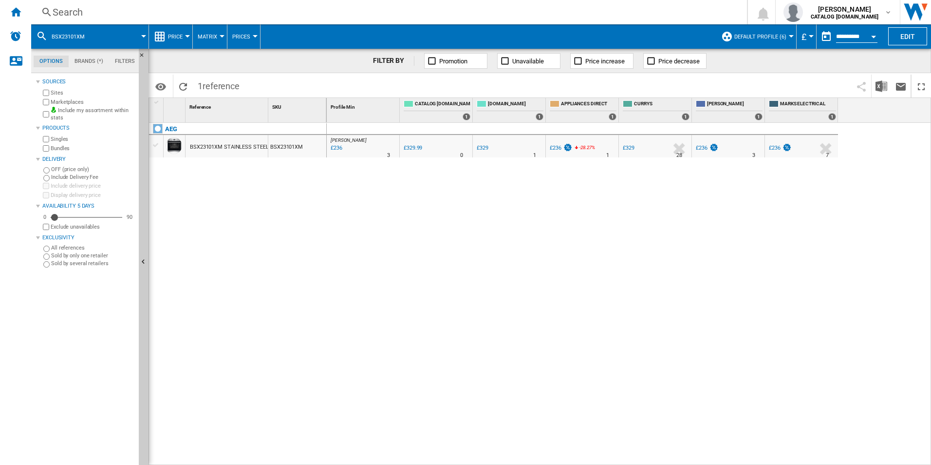
click at [565, 15] on div "Search" at bounding box center [387, 12] width 669 height 14
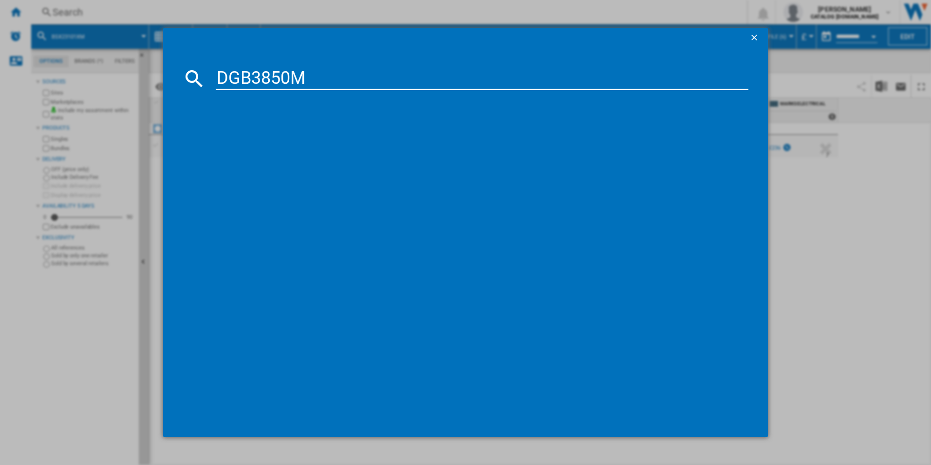
type input "DGB3850M"
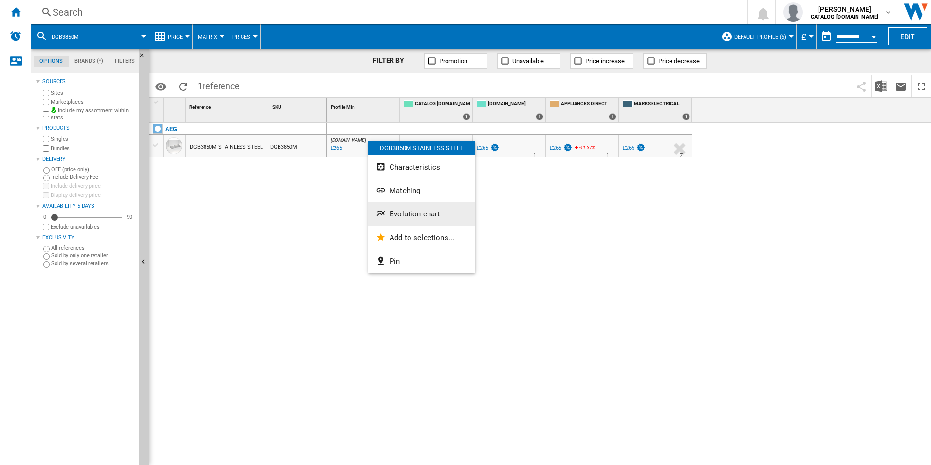
drag, startPoint x: 402, startPoint y: 200, endPoint x: 405, endPoint y: 206, distance: 6.8
click at [405, 206] on div "DGB3850M STAINLESS STEEL Characteristics Matching Evolution chart Add to select…" at bounding box center [421, 207] width 107 height 132
click at [404, 204] on div "AO.COM : AO -11.7 % £265 % N/A 1 AO.COM : AO 0.0 % £299.99 % N/A 0" at bounding box center [629, 294] width 605 height 342
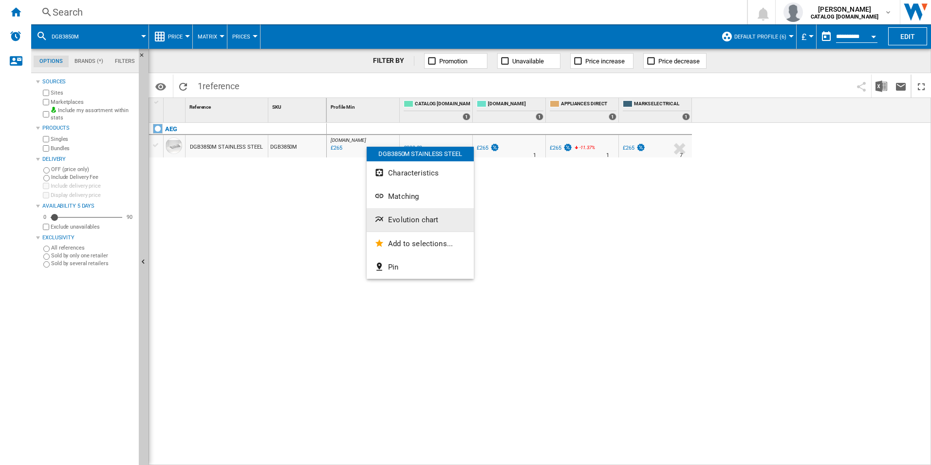
click at [394, 224] on span "Evolution chart" at bounding box center [413, 219] width 50 height 9
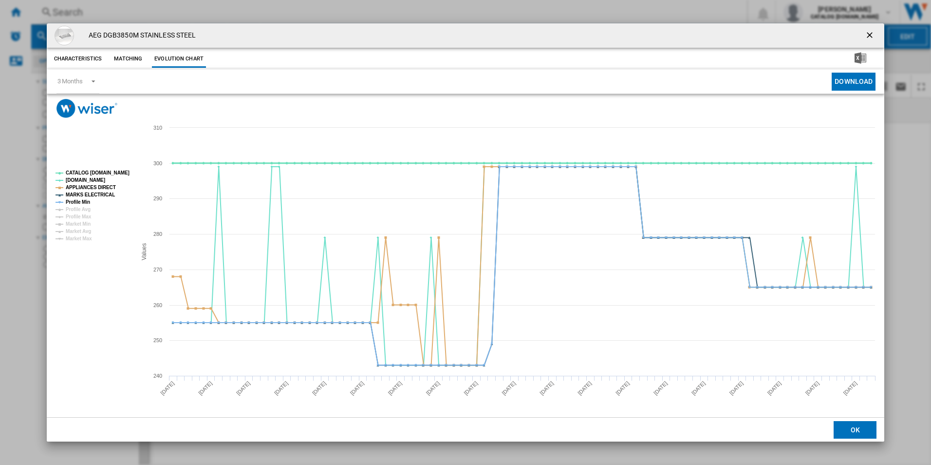
click at [116, 173] on tspan "CATALOG [DOMAIN_NAME]" at bounding box center [98, 172] width 64 height 5
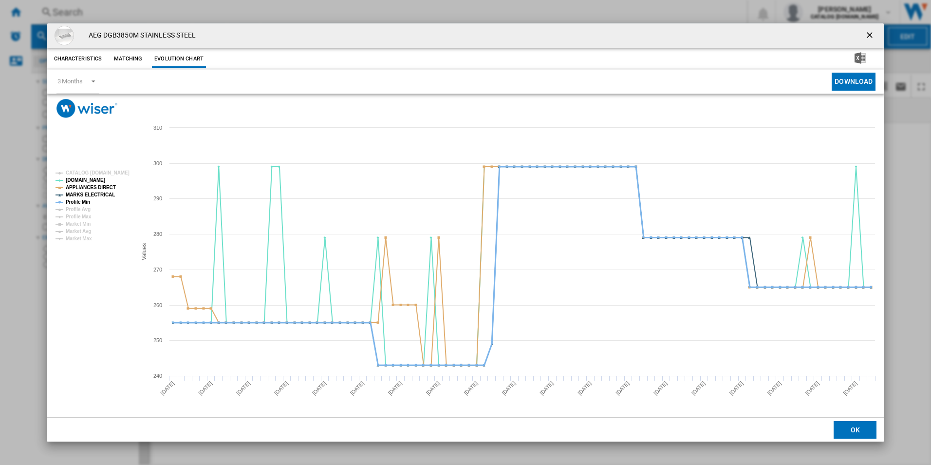
click at [83, 201] on tspan "Profile Min" at bounding box center [78, 201] width 24 height 5
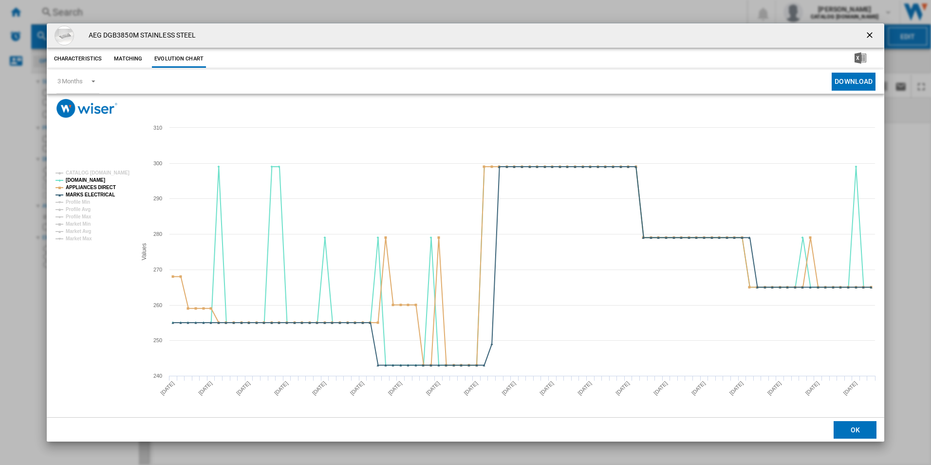
click at [872, 34] on ng-md-icon "getI18NText('BUTTONS.CLOSE_DIALOG')" at bounding box center [871, 36] width 12 height 12
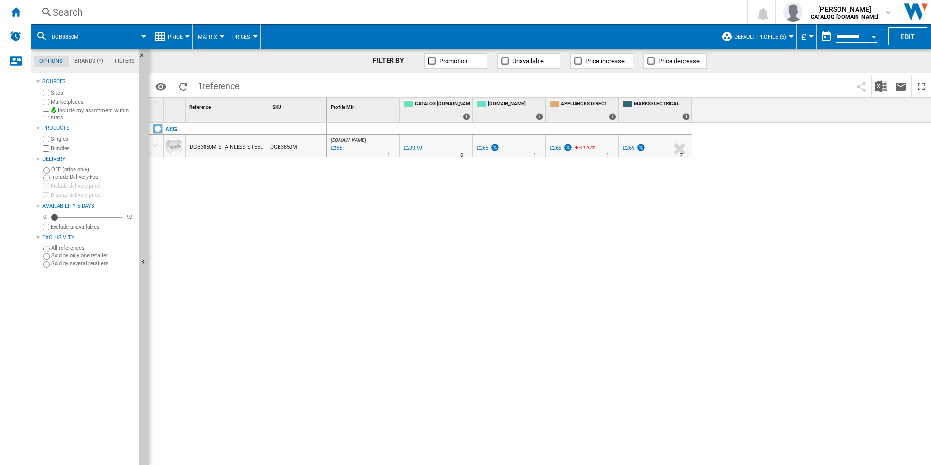
click at [621, 12] on div "Search" at bounding box center [387, 12] width 669 height 14
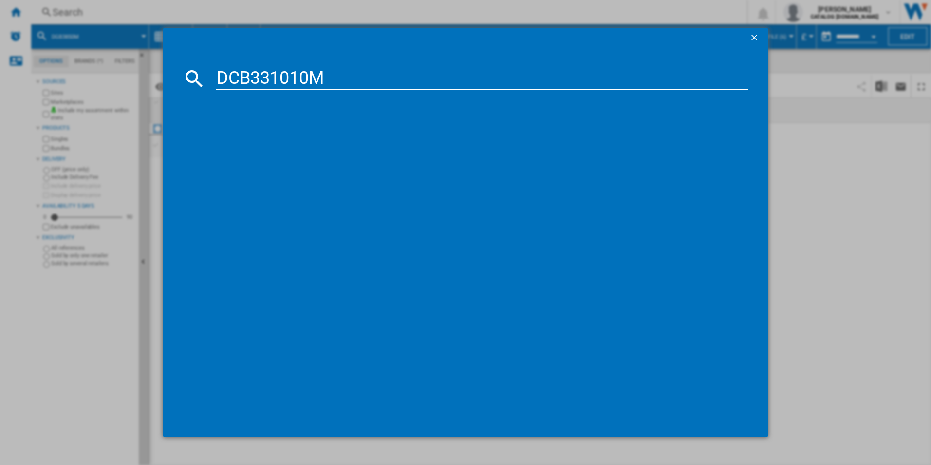
type input "DCB331010M"
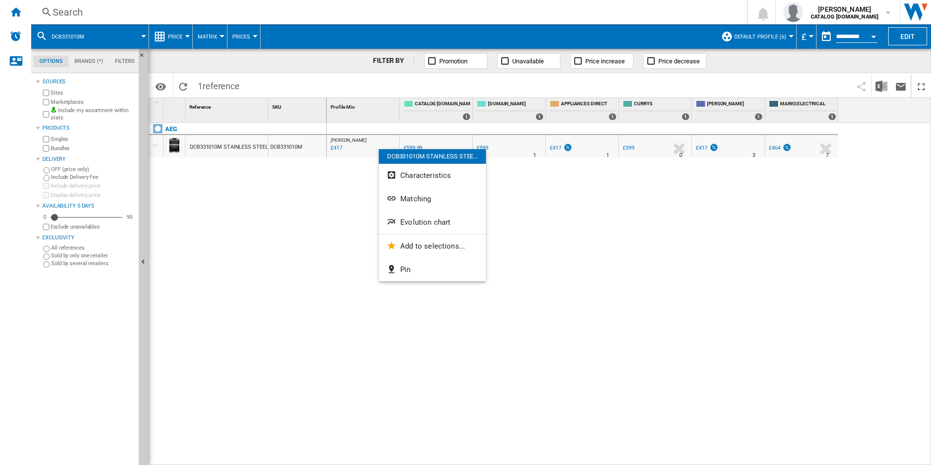
click at [405, 230] on button "Evolution chart" at bounding box center [432, 221] width 107 height 23
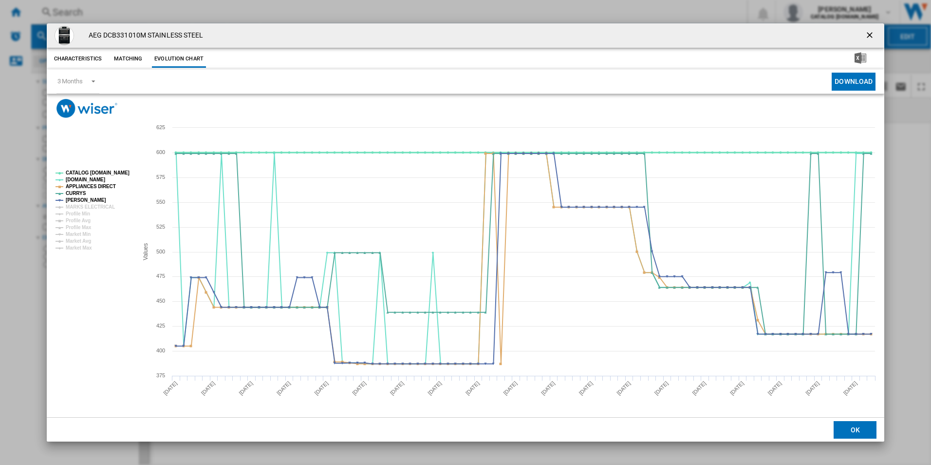
click at [109, 174] on tspan "CATALOG [DOMAIN_NAME]" at bounding box center [98, 172] width 64 height 5
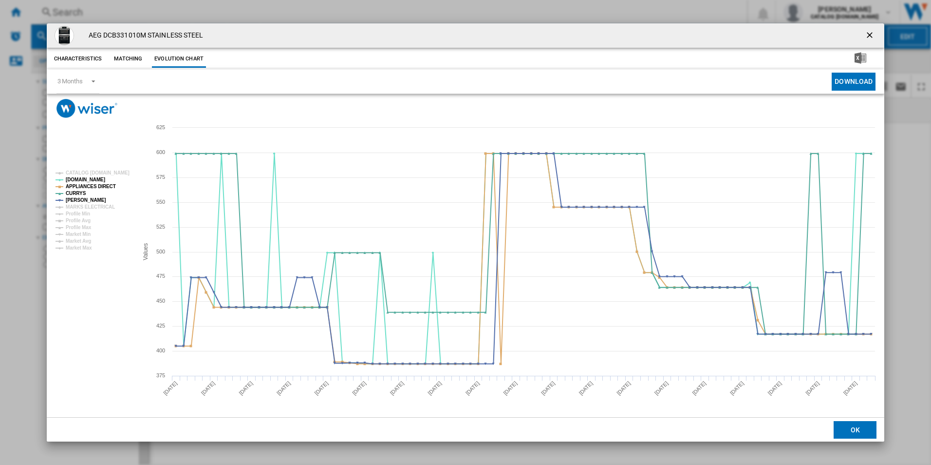
click at [97, 210] on rect "Product popup" at bounding box center [93, 210] width 82 height 87
click at [97, 208] on tspan "MARKS ELECTRICAL" at bounding box center [90, 206] width 49 height 5
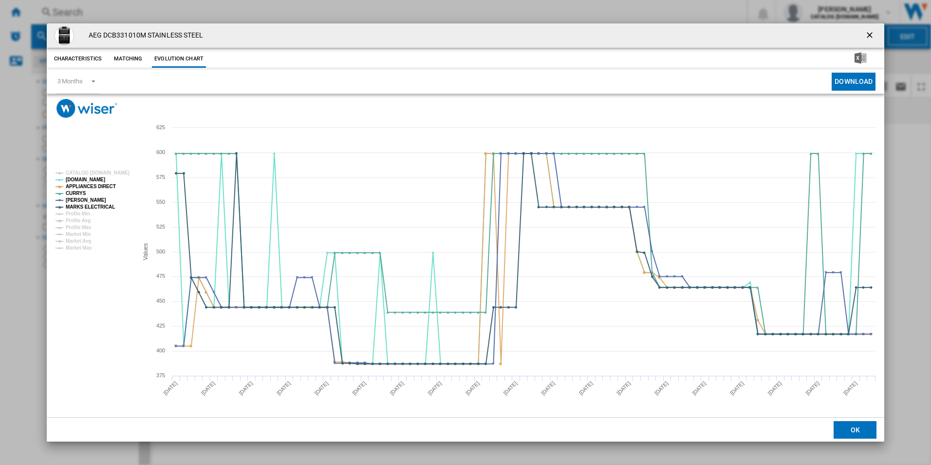
click at [871, 34] on ng-md-icon "getI18NText('BUTTONS.CLOSE_DIALOG')" at bounding box center [871, 36] width 12 height 12
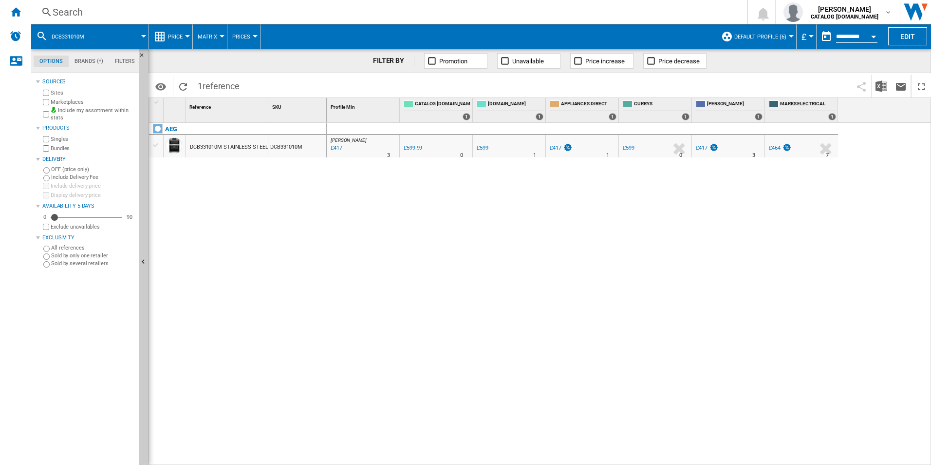
click at [634, 4] on div "Search Search 0 [PERSON_NAME] CATALOG [DOMAIN_NAME] CATALOG [DOMAIN_NAME] My se…" at bounding box center [481, 12] width 900 height 24
click at [633, 11] on div "Search" at bounding box center [387, 12] width 669 height 14
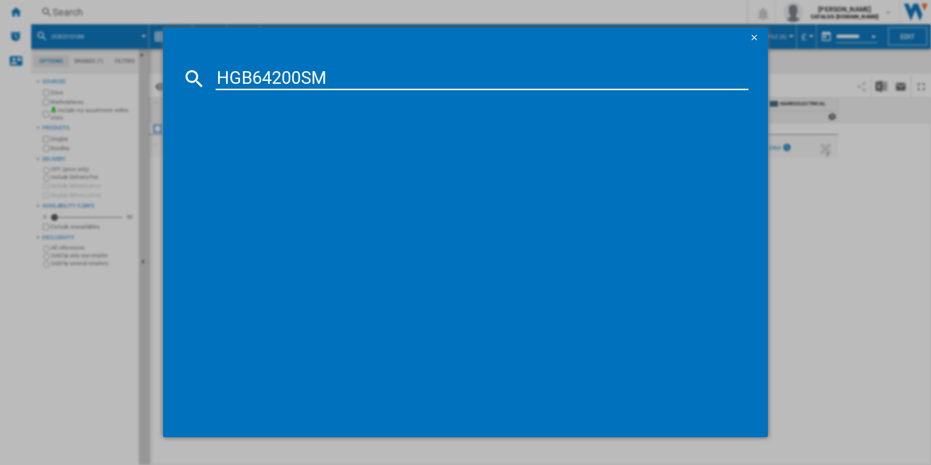
type input "HGB64200SM"
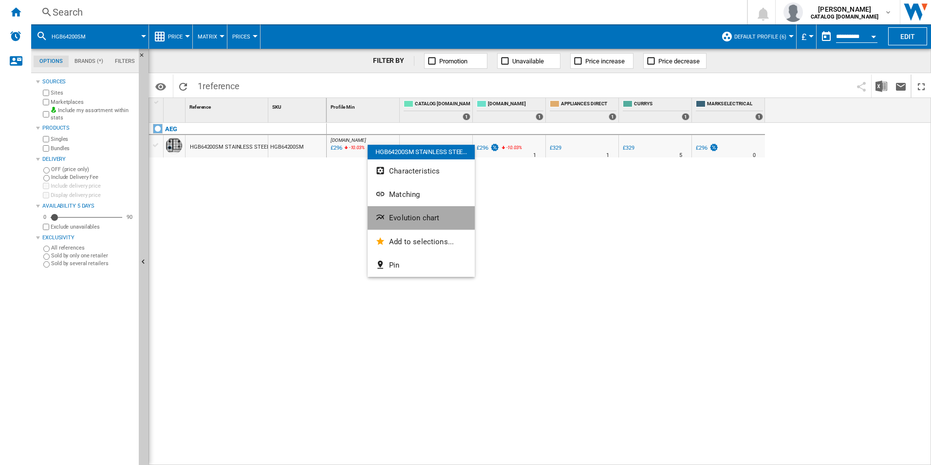
click at [408, 212] on button "Evolution chart" at bounding box center [421, 217] width 107 height 23
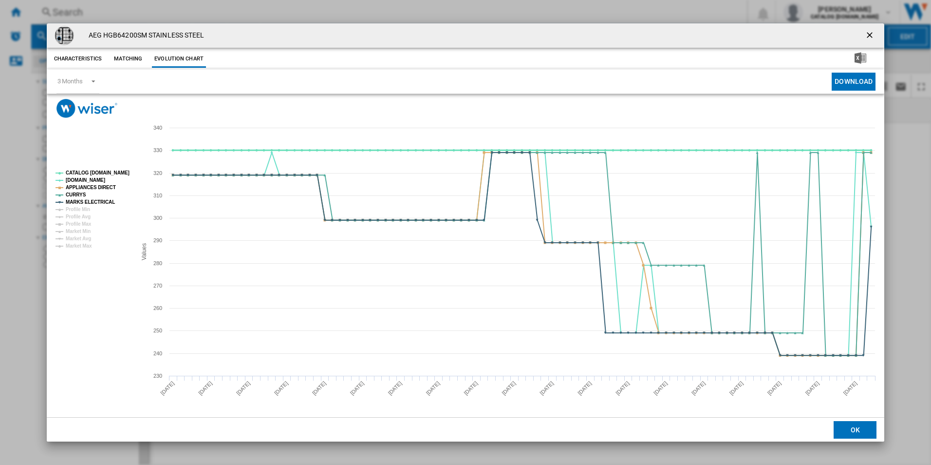
click at [95, 170] on tspan "CATALOG [DOMAIN_NAME]" at bounding box center [98, 172] width 64 height 5
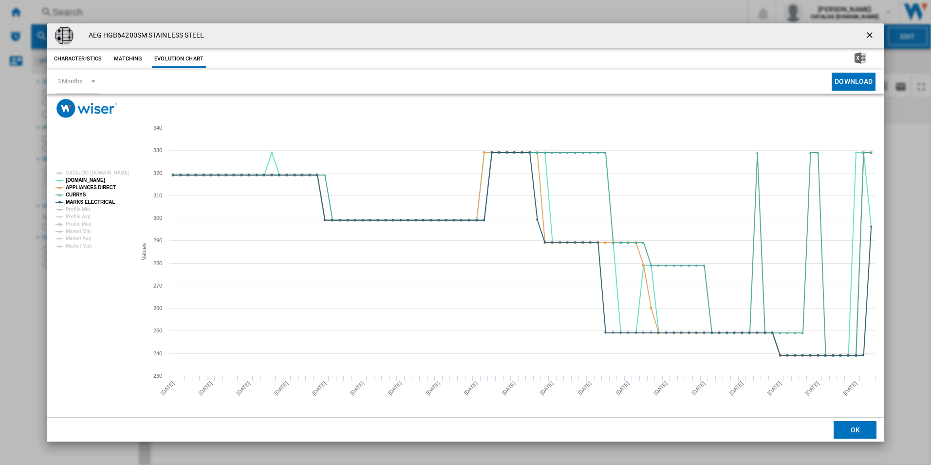
click at [883, 23] on div "AEG HGB64200SM STAINLESS STEEL" at bounding box center [466, 35] width 838 height 24
drag, startPoint x: 872, startPoint y: 34, endPoint x: 841, endPoint y: 31, distance: 31.8
click at [872, 34] on ng-md-icon "getI18NText('BUTTONS.CLOSE_DIALOG')" at bounding box center [871, 36] width 12 height 12
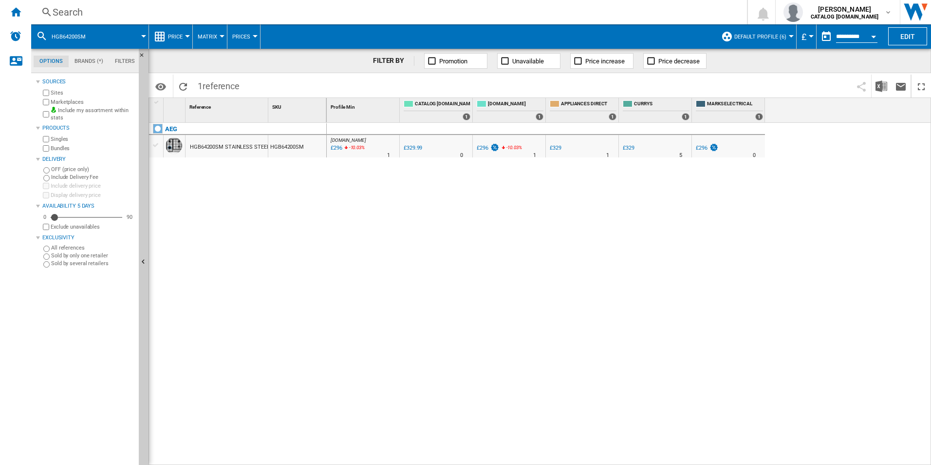
click at [677, 14] on div "Search" at bounding box center [387, 12] width 669 height 14
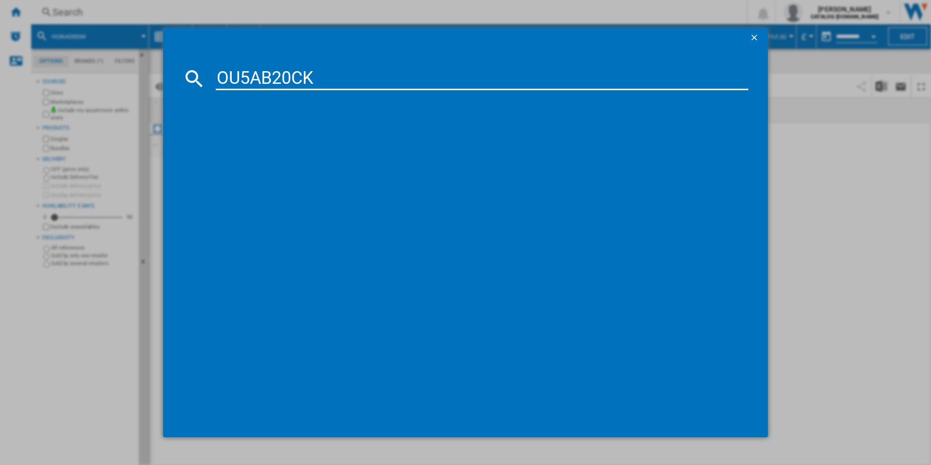
type input "OU5AB20CK"
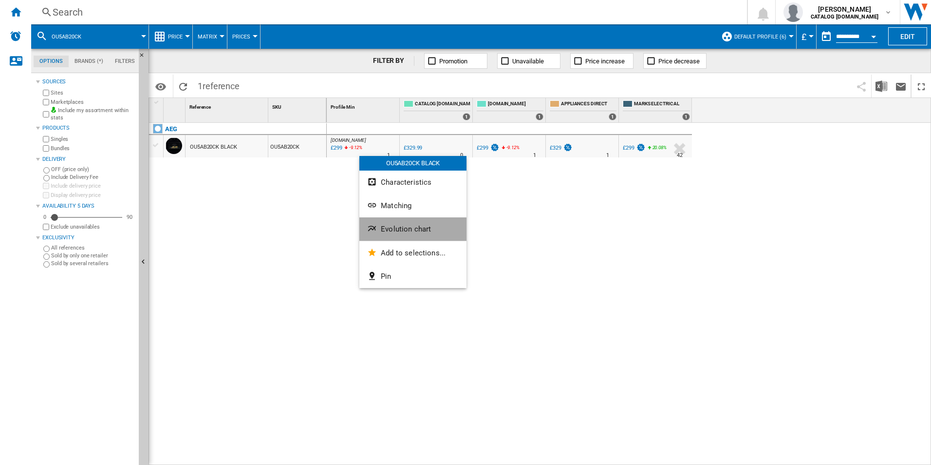
click at [394, 227] on span "Evolution chart" at bounding box center [406, 229] width 50 height 9
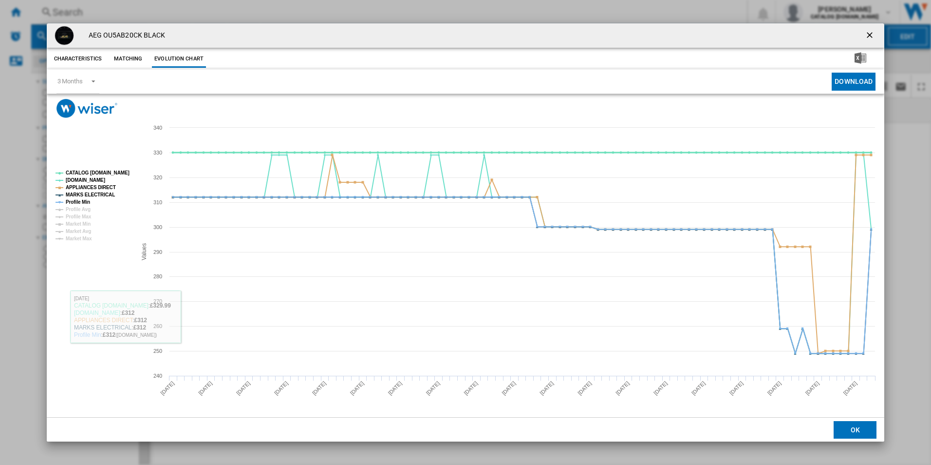
click at [122, 175] on tspan "CATALOG [DOMAIN_NAME]" at bounding box center [98, 172] width 64 height 5
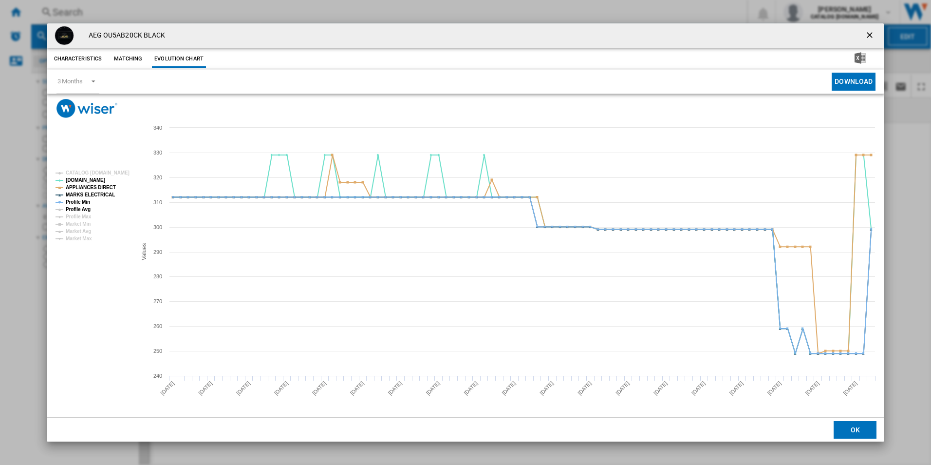
click at [77, 207] on tspan "Profile Avg" at bounding box center [78, 209] width 25 height 5
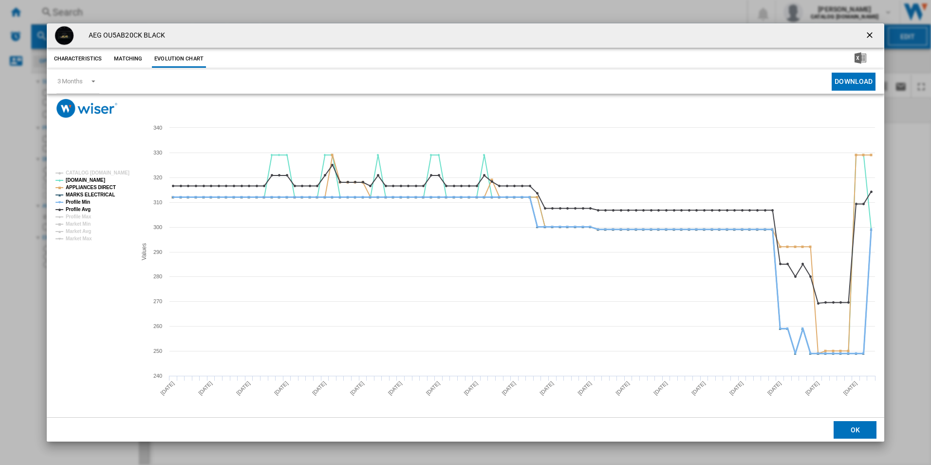
click at [80, 203] on tspan "Profile Min" at bounding box center [78, 201] width 24 height 5
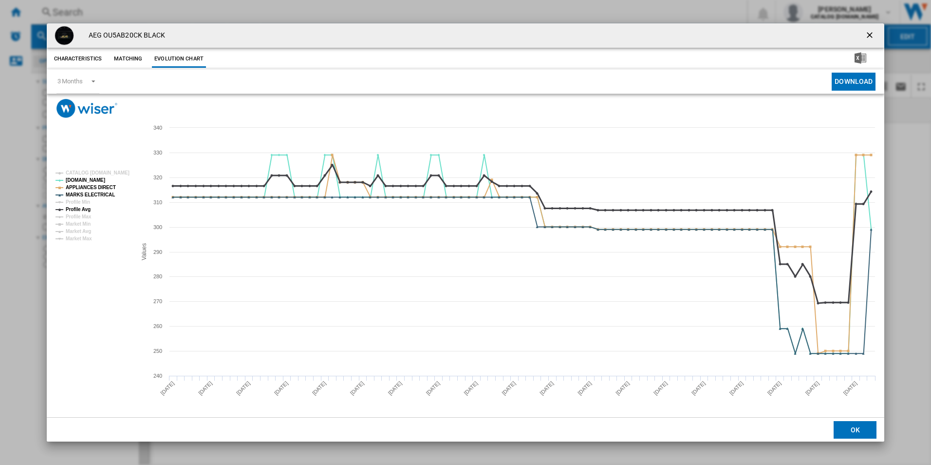
click at [89, 209] on tspan "Profile Avg" at bounding box center [78, 209] width 25 height 5
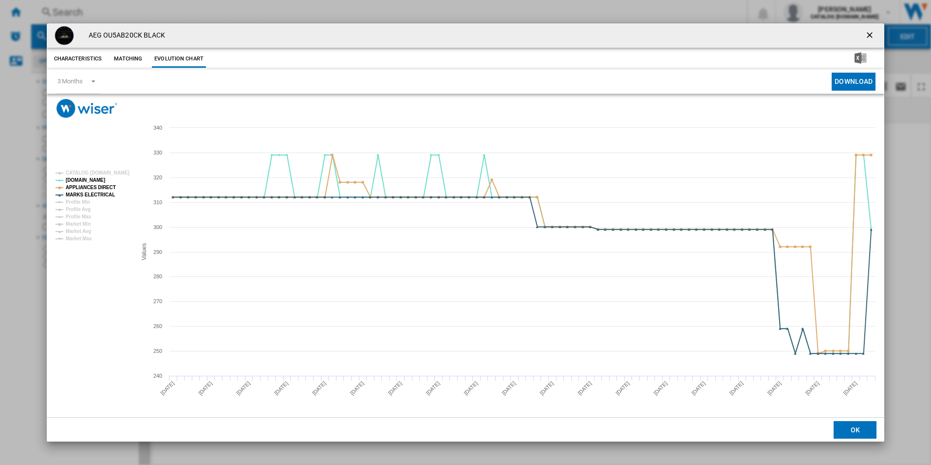
click at [874, 33] on ng-md-icon "getI18NText('BUTTONS.CLOSE_DIALOG')" at bounding box center [871, 36] width 12 height 12
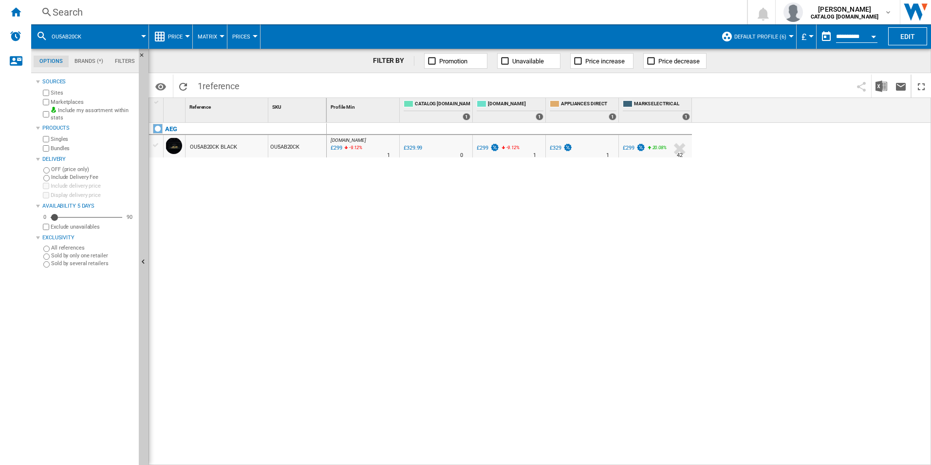
click at [669, 8] on div "Search" at bounding box center [387, 12] width 669 height 14
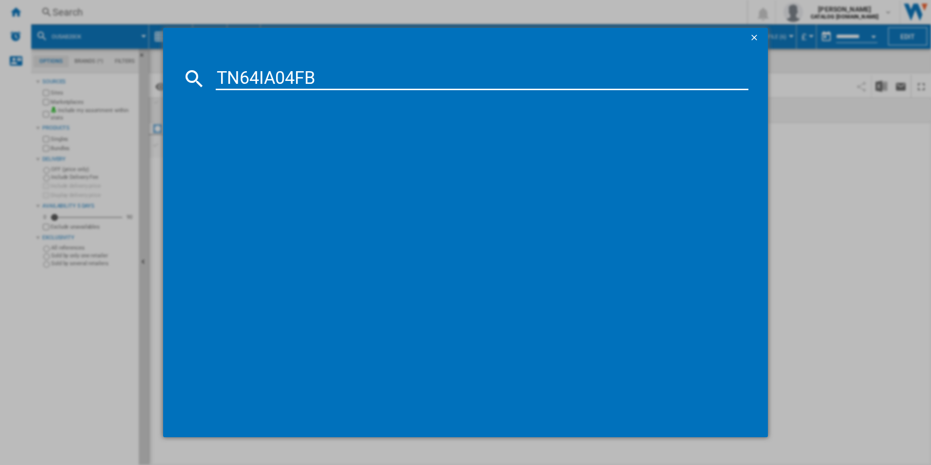
type input "TN64IA04FB"
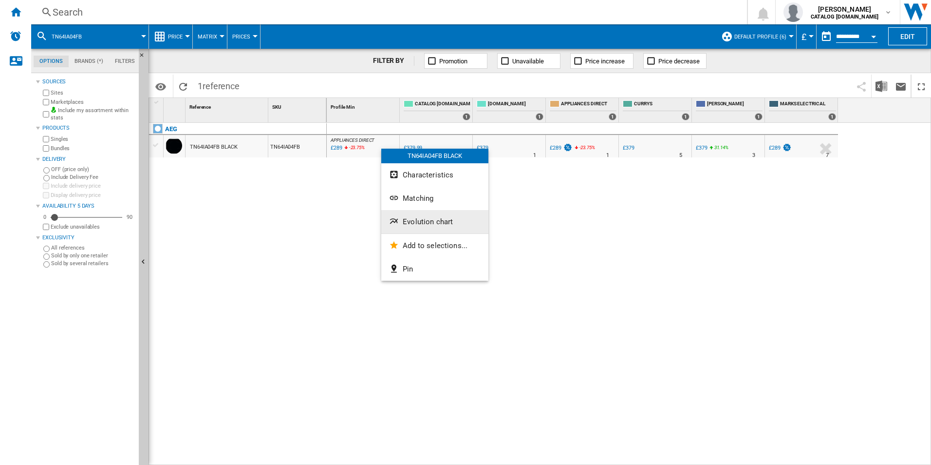
click at [410, 219] on span "Evolution chart" at bounding box center [428, 221] width 50 height 9
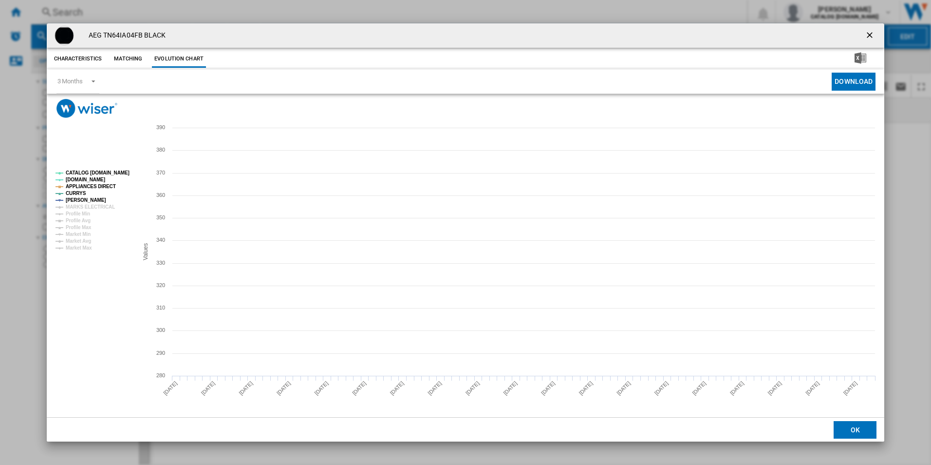
click at [99, 166] on rect "Product popup" at bounding box center [466, 267] width 838 height 299
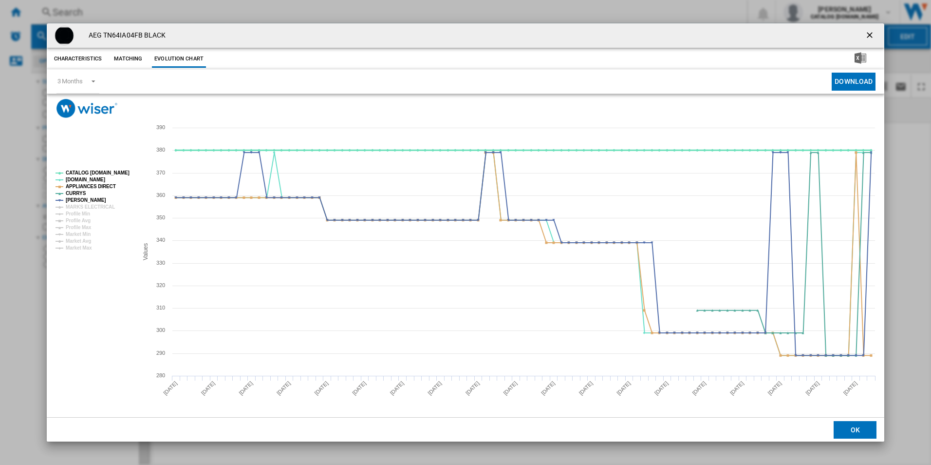
click at [104, 170] on tspan "CATALOG [DOMAIN_NAME]" at bounding box center [98, 172] width 64 height 5
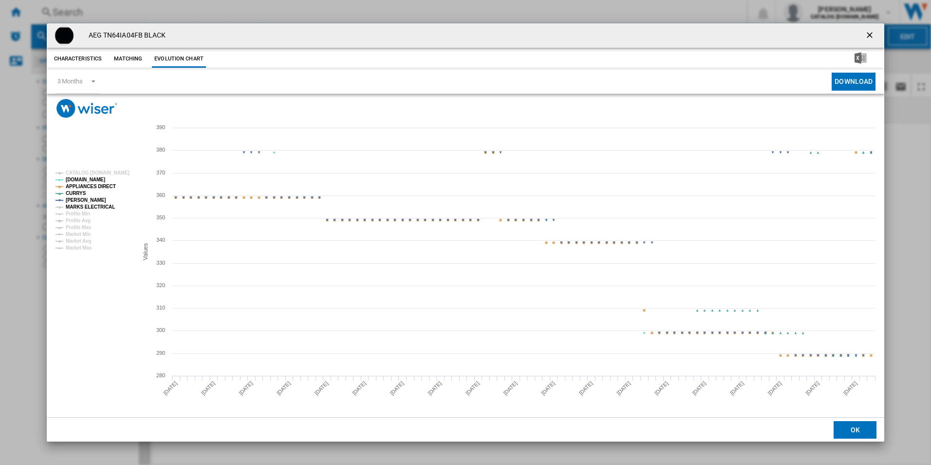
click at [97, 209] on tspan "MARKS ELECTRICAL" at bounding box center [90, 206] width 49 height 5
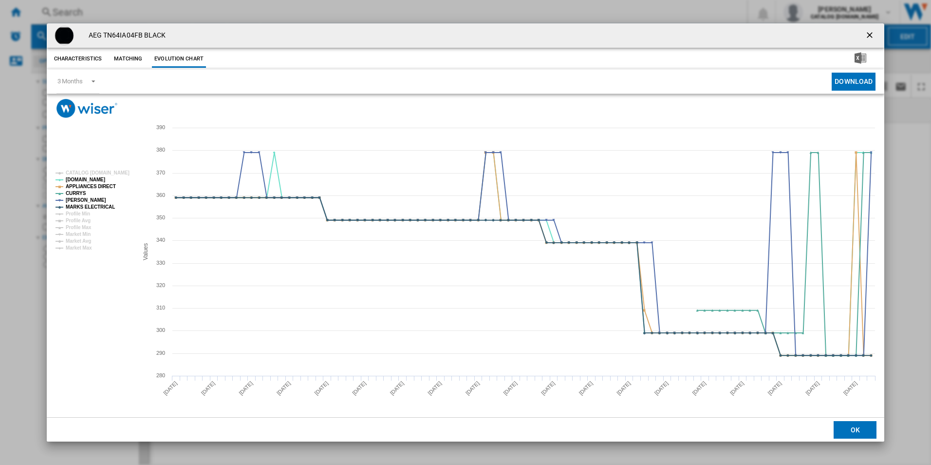
drag, startPoint x: 870, startPoint y: 37, endPoint x: 863, endPoint y: 35, distance: 7.6
click at [870, 37] on ng-md-icon "getI18NText('BUTTONS.CLOSE_DIALOG')" at bounding box center [871, 36] width 12 height 12
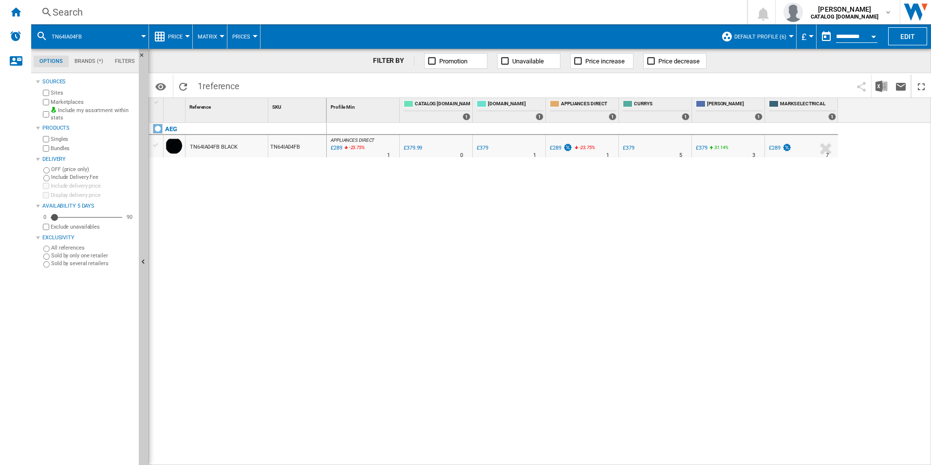
click at [619, 14] on div "Search" at bounding box center [387, 12] width 669 height 14
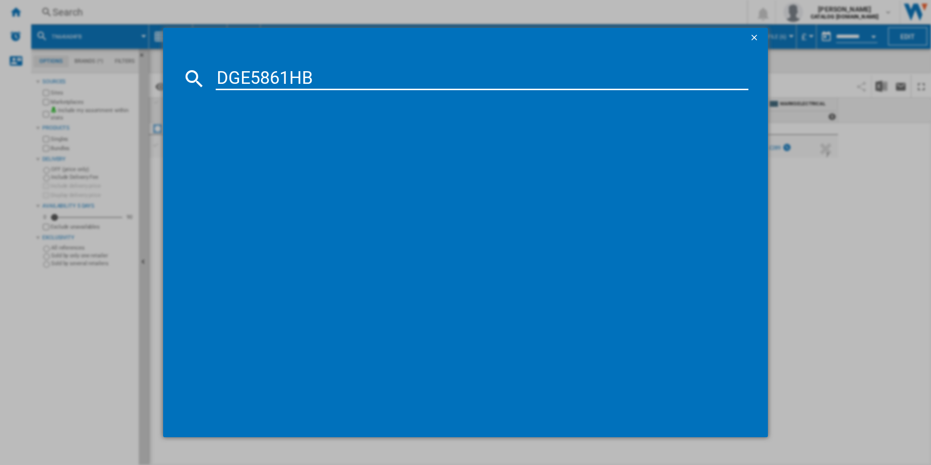
type input "DGE5861HB"
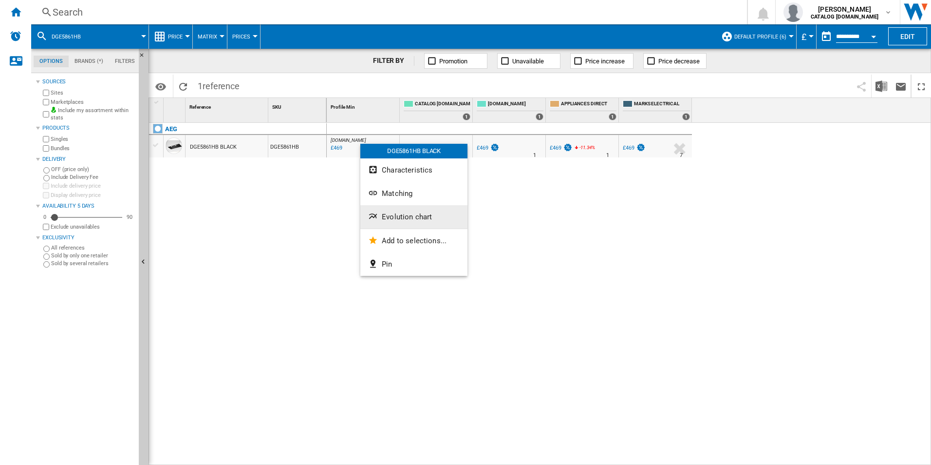
click at [394, 214] on span "Evolution chart" at bounding box center [407, 216] width 50 height 9
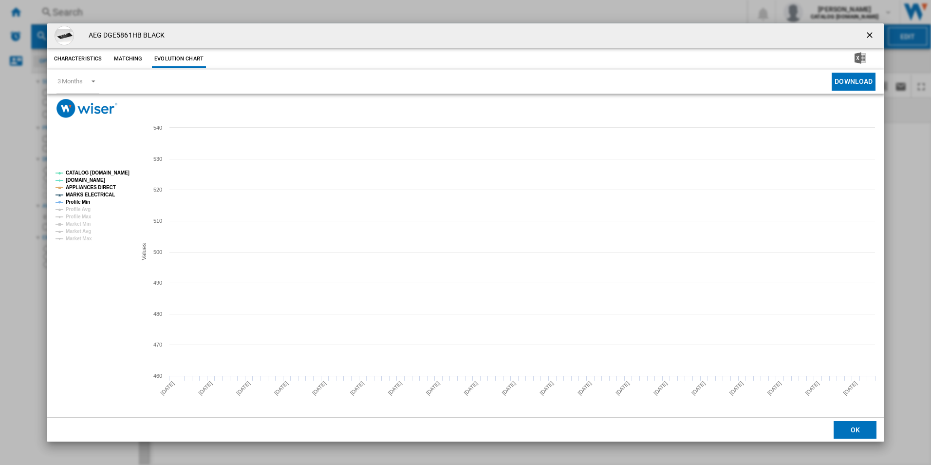
click at [117, 172] on tspan "CATALOG [DOMAIN_NAME]" at bounding box center [98, 172] width 64 height 5
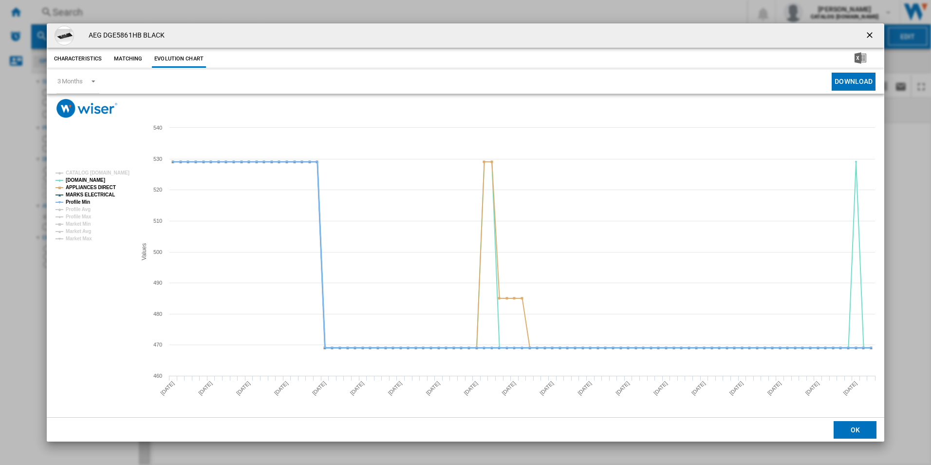
click at [85, 202] on tspan "Profile Min" at bounding box center [78, 201] width 24 height 5
click at [866, 31] on ng-md-icon "getI18NText('BUTTONS.CLOSE_DIALOG')" at bounding box center [871, 36] width 12 height 12
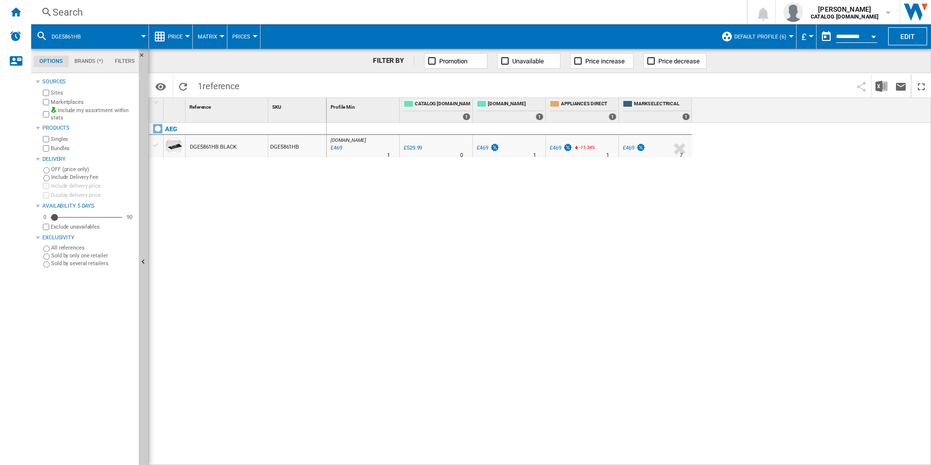
click at [542, 16] on div "Search" at bounding box center [387, 12] width 669 height 14
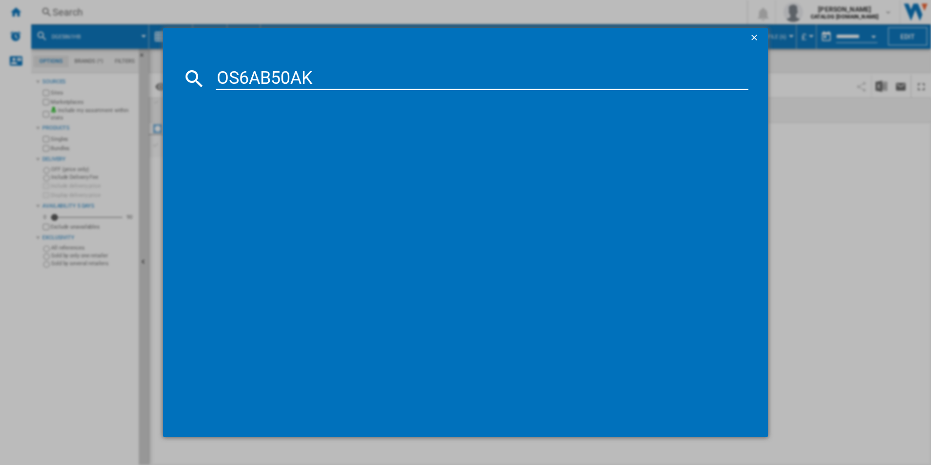
type input "OS6AB50AK"
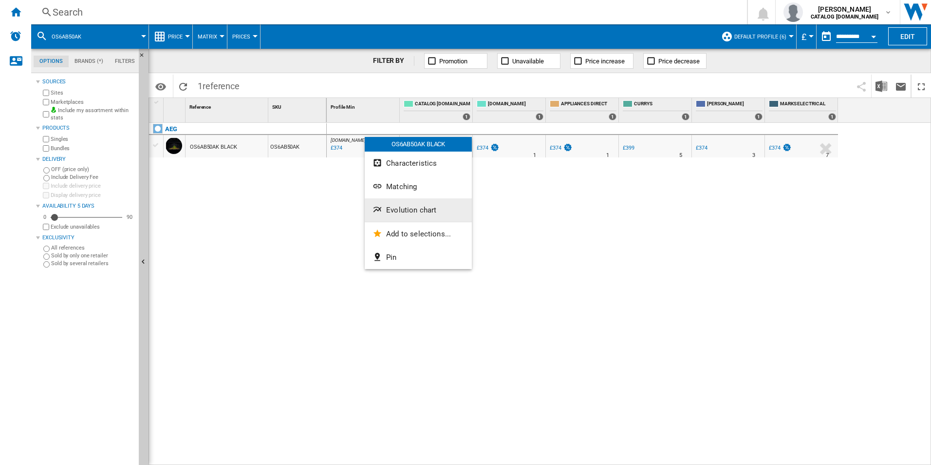
click at [390, 206] on span "Evolution chart" at bounding box center [411, 210] width 50 height 9
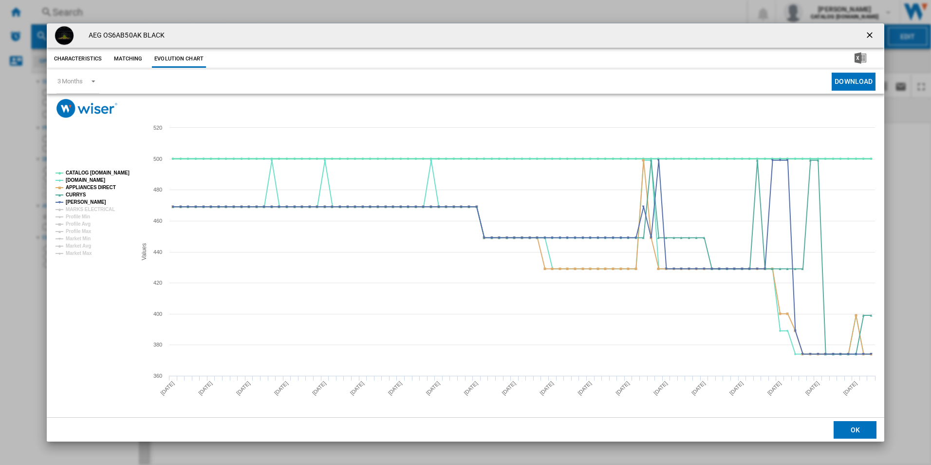
click at [110, 174] on tspan "CATALOG [DOMAIN_NAME]" at bounding box center [98, 172] width 64 height 5
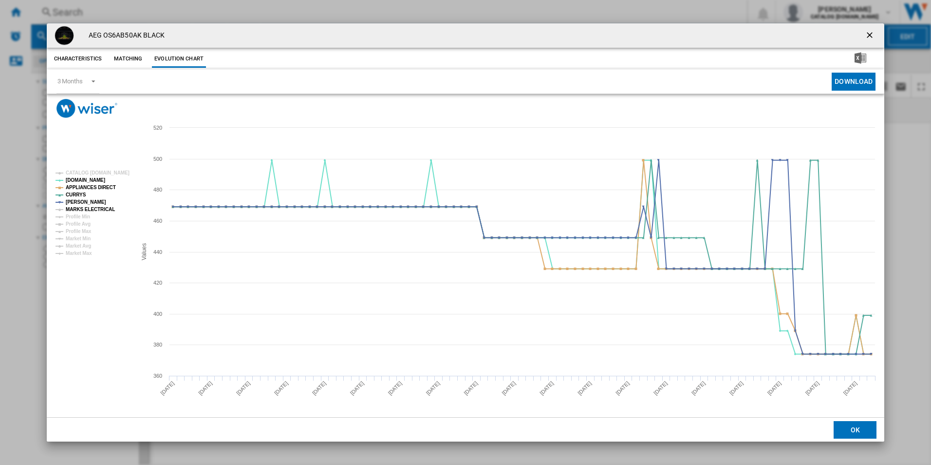
click at [105, 208] on tspan "MARKS ELECTRICAL" at bounding box center [90, 209] width 49 height 5
click at [869, 36] on ng-md-icon "getI18NText('BUTTONS.CLOSE_DIALOG')" at bounding box center [871, 36] width 12 height 12
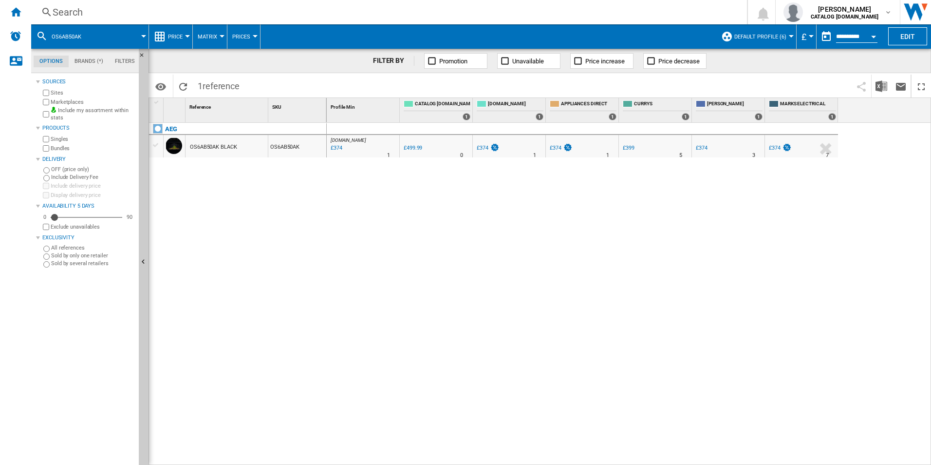
click at [643, 17] on div "Search" at bounding box center [387, 12] width 669 height 14
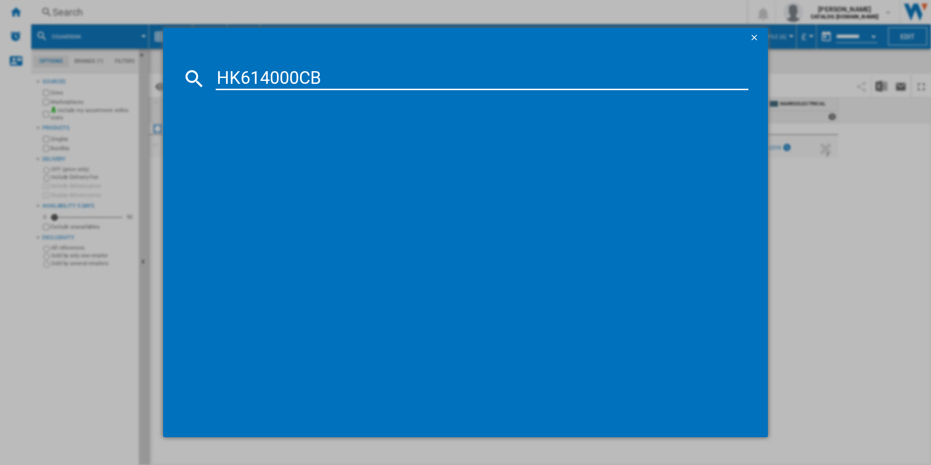
type input "HK614000CB"
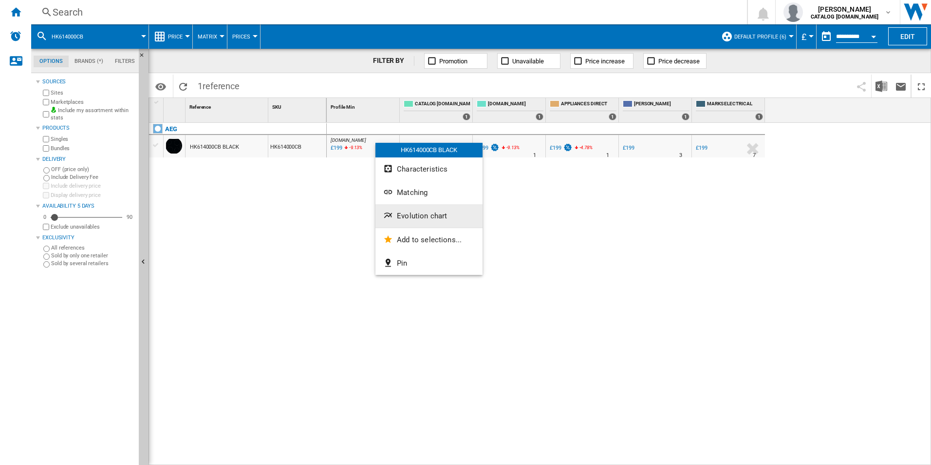
click at [409, 216] on span "Evolution chart" at bounding box center [422, 215] width 50 height 9
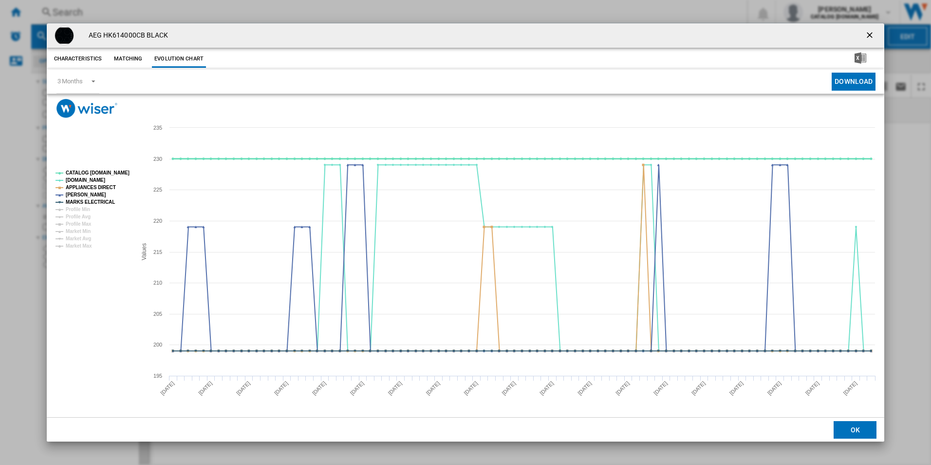
click at [118, 172] on tspan "CATALOG [DOMAIN_NAME]" at bounding box center [98, 172] width 64 height 5
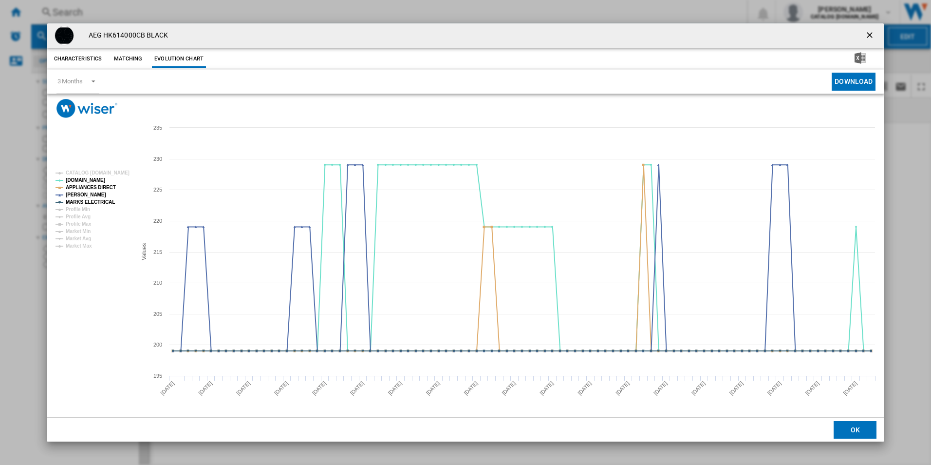
drag, startPoint x: 873, startPoint y: 31, endPoint x: 820, endPoint y: 42, distance: 54.3
click at [873, 31] on ng-md-icon "getI18NText('BUTTONS.CLOSE_DIALOG')" at bounding box center [871, 36] width 12 height 12
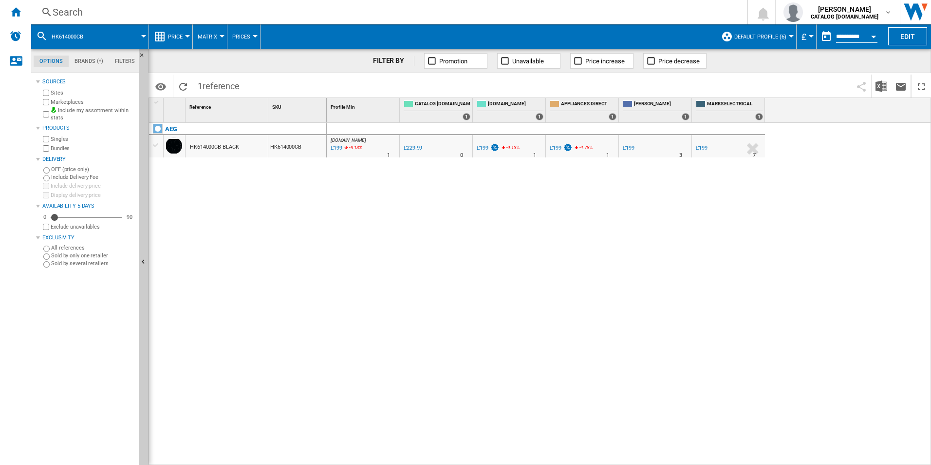
click at [562, 15] on div "Search" at bounding box center [387, 12] width 669 height 14
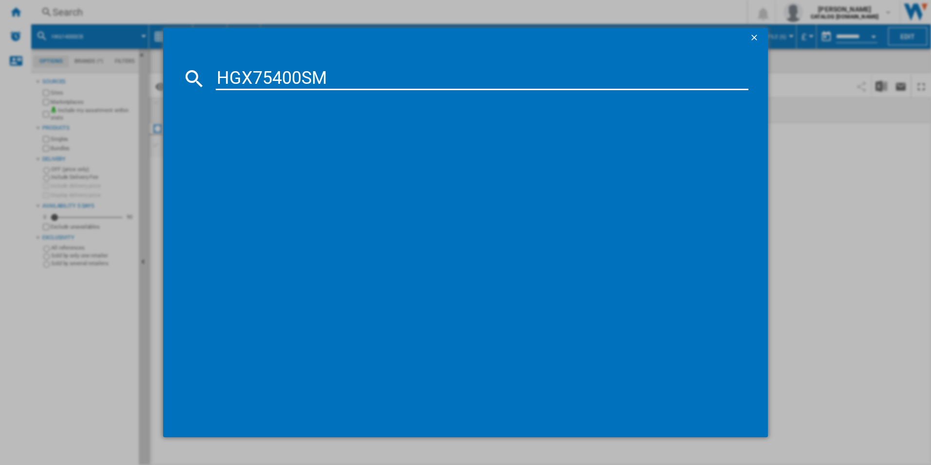
type input "HGX75400SM"
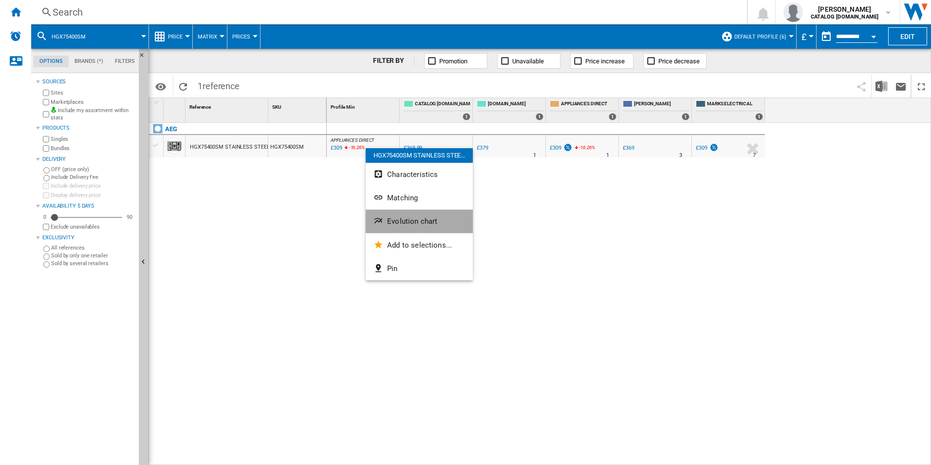
click at [404, 231] on button "Evolution chart" at bounding box center [419, 220] width 107 height 23
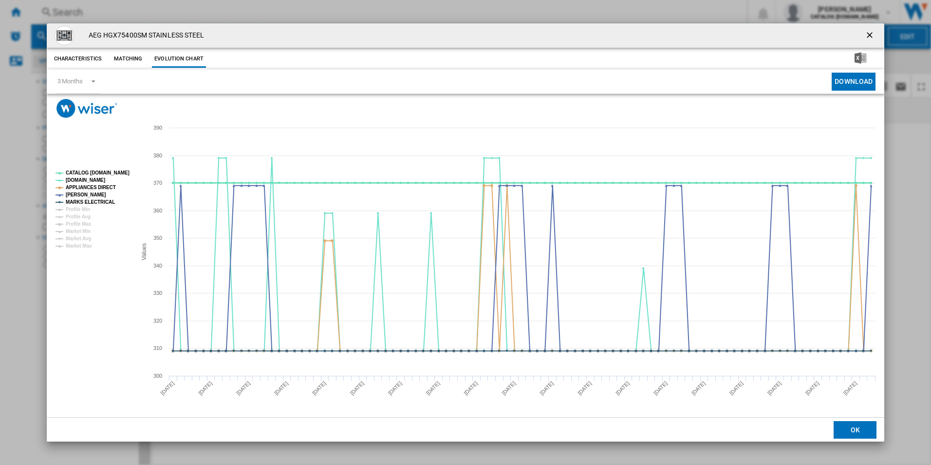
click at [116, 171] on tspan "CATALOG [DOMAIN_NAME]" at bounding box center [98, 172] width 64 height 5
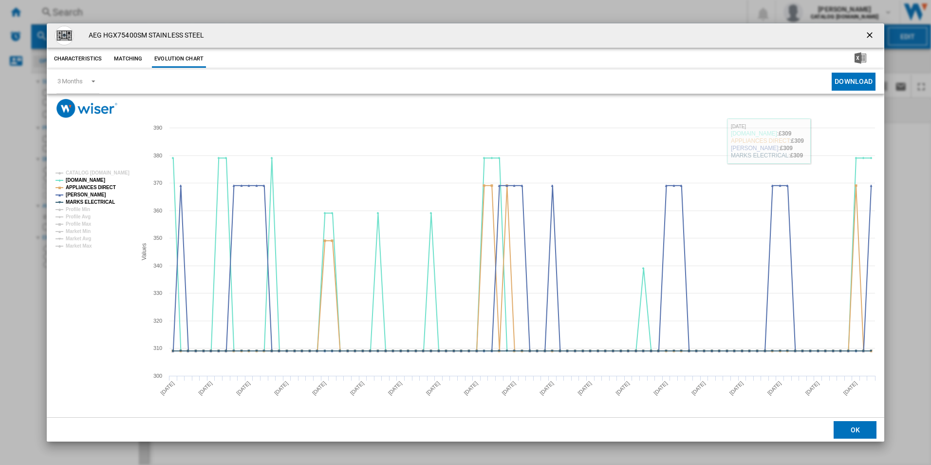
drag, startPoint x: 869, startPoint y: 39, endPoint x: 721, endPoint y: 15, distance: 149.6
click at [869, 39] on ng-md-icon "getI18NText('BUTTONS.CLOSE_DIALOG')" at bounding box center [871, 36] width 12 height 12
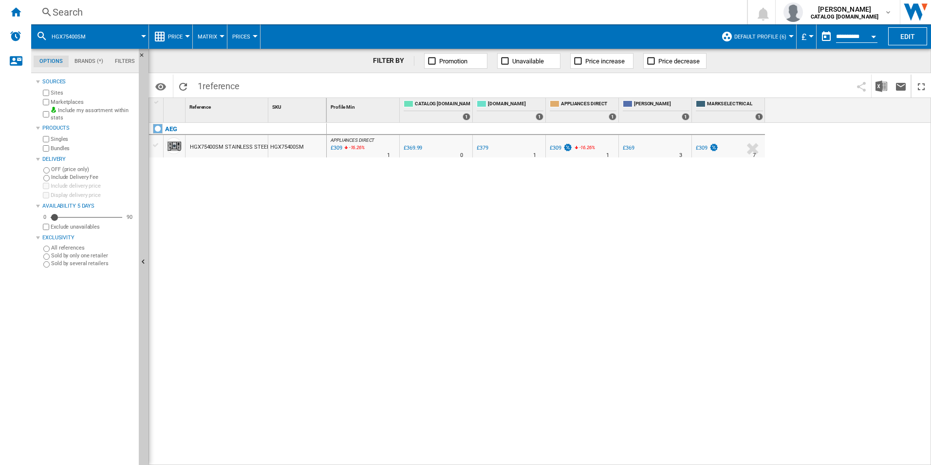
click at [648, 1] on div "Search Search 0 [PERSON_NAME] CATALOG [DOMAIN_NAME] CATALOG [DOMAIN_NAME] My se…" at bounding box center [481, 12] width 900 height 24
click at [643, 8] on div "Search" at bounding box center [387, 12] width 669 height 14
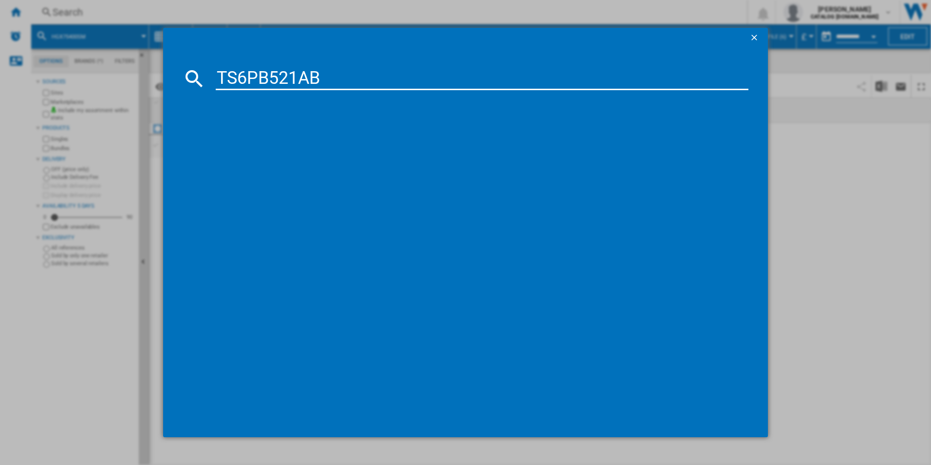
type input "TS6PB521AB"
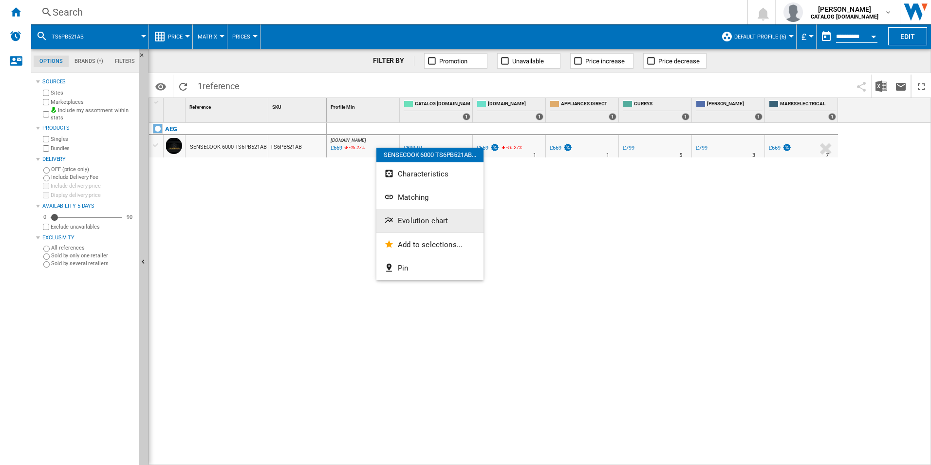
click at [406, 226] on button "Evolution chart" at bounding box center [430, 220] width 107 height 23
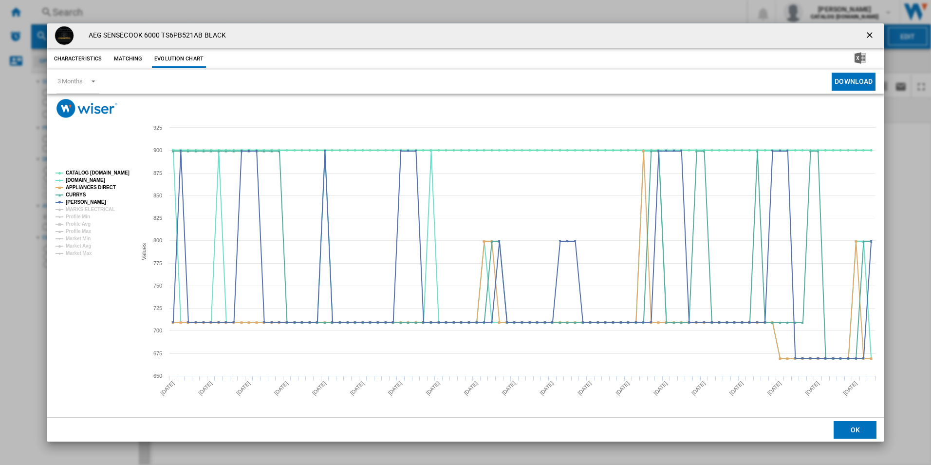
click at [118, 174] on tspan "CATALOG [DOMAIN_NAME]" at bounding box center [98, 172] width 64 height 5
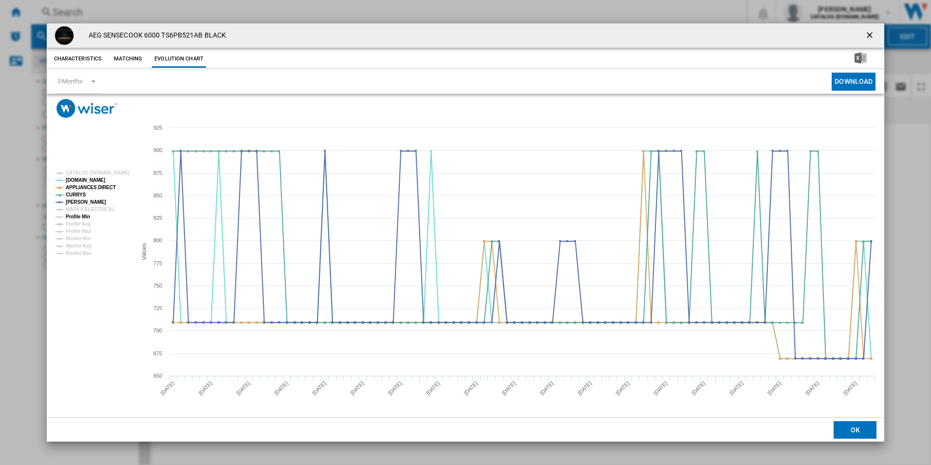
click at [90, 214] on tspan "Profile Min" at bounding box center [78, 216] width 24 height 5
click at [93, 211] on tspan "MARKS ELECTRICAL" at bounding box center [90, 209] width 49 height 5
click at [85, 216] on tspan "Profile Min" at bounding box center [78, 216] width 24 height 5
drag, startPoint x: 870, startPoint y: 38, endPoint x: 839, endPoint y: 30, distance: 32.1
click at [870, 38] on ng-md-icon "getI18NText('BUTTONS.CLOSE_DIALOG')" at bounding box center [871, 36] width 12 height 12
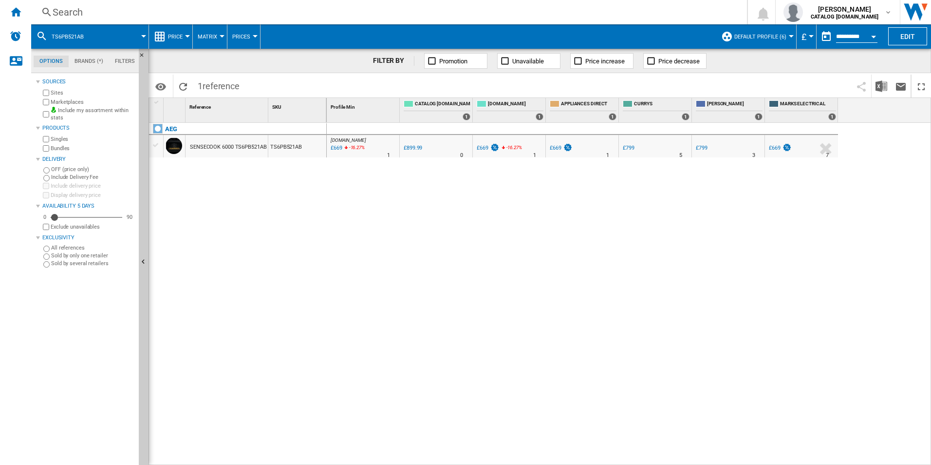
click at [627, 15] on div "Search" at bounding box center [387, 12] width 669 height 14
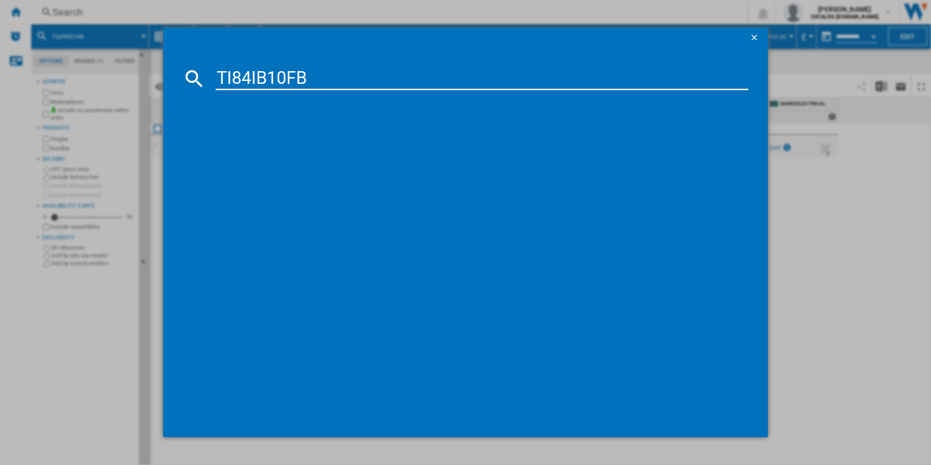
type input "TI84IB10FB"
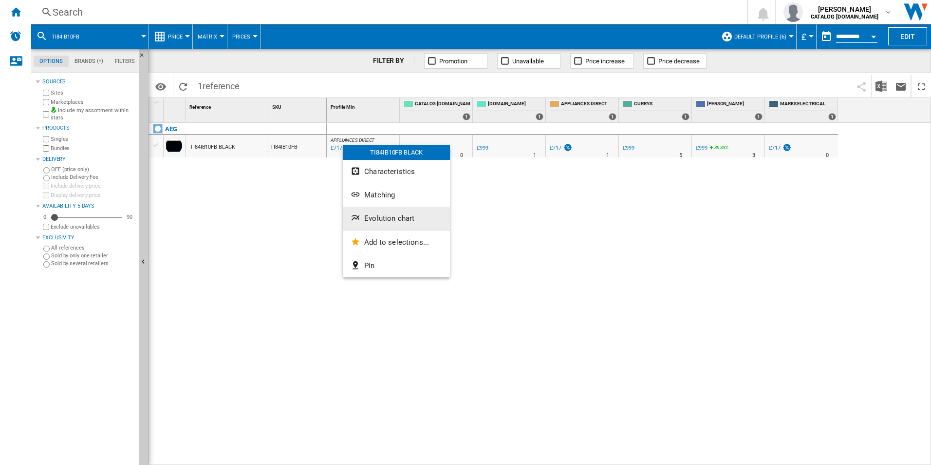
click at [360, 225] on ng-md-icon "Evolution chart" at bounding box center [357, 219] width 12 height 12
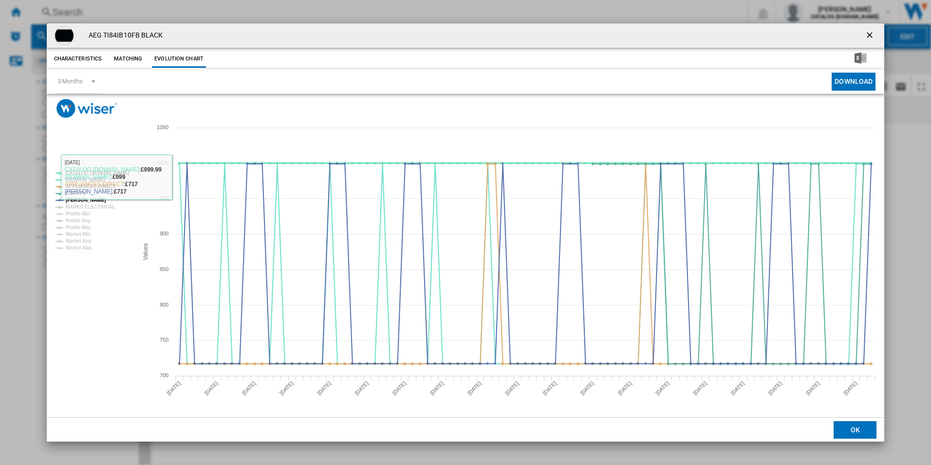
click at [120, 173] on tspan "CATALOG [DOMAIN_NAME]" at bounding box center [98, 172] width 64 height 5
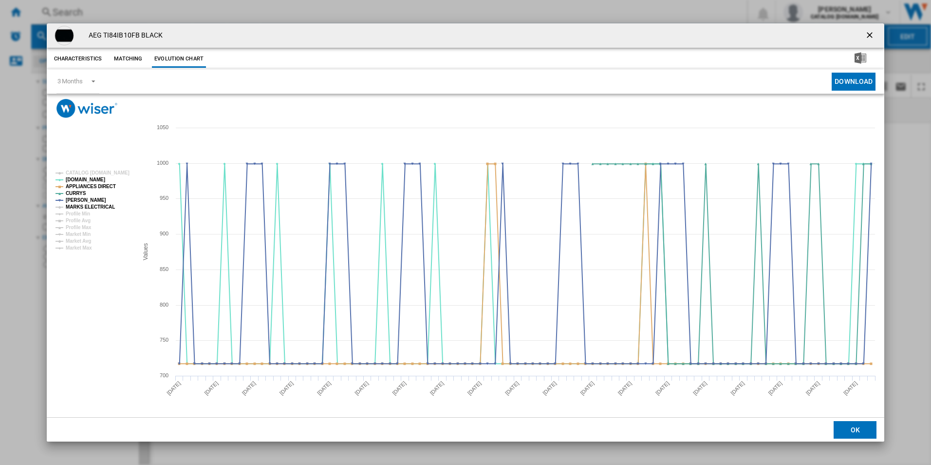
click at [102, 208] on tspan "MARKS ELECTRICAL" at bounding box center [90, 206] width 49 height 5
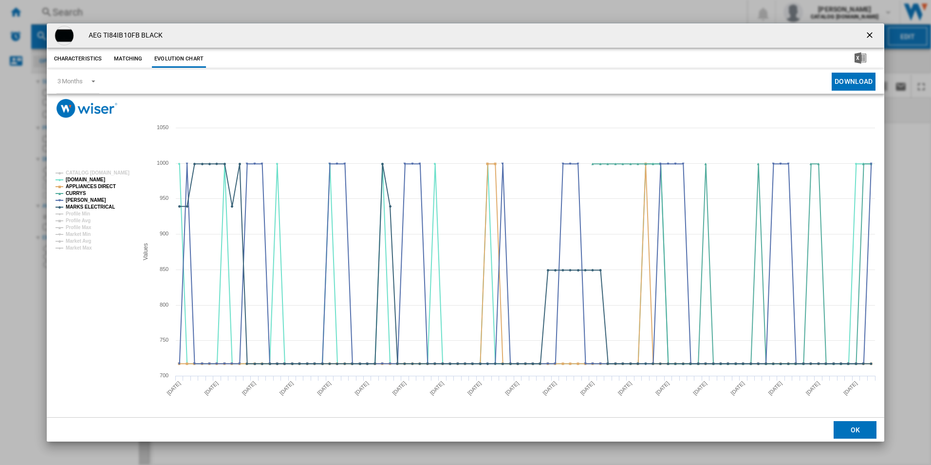
click at [871, 32] on ng-md-icon "getI18NText('BUTTONS.CLOSE_DIALOG')" at bounding box center [871, 36] width 12 height 12
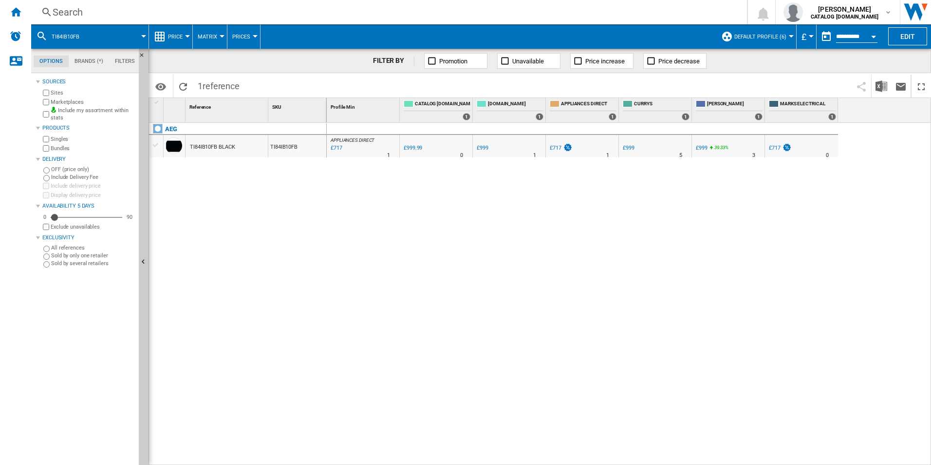
click at [587, 10] on div "Search" at bounding box center [387, 12] width 669 height 14
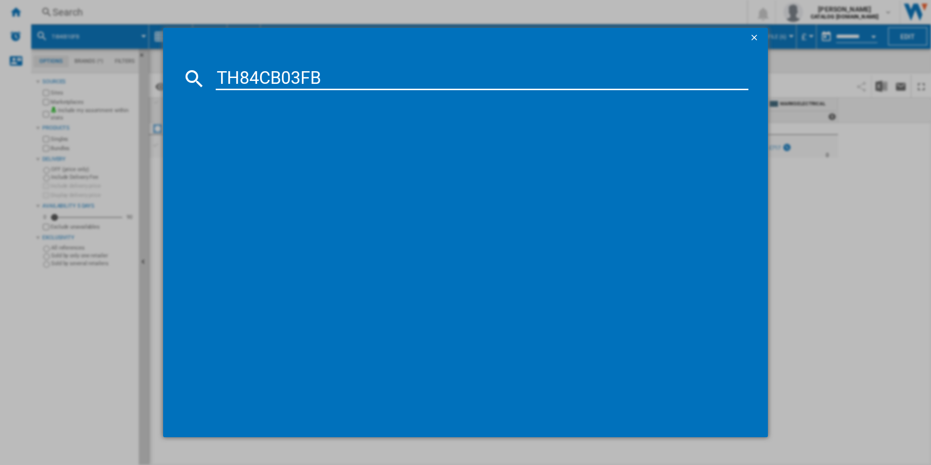
type input "TH84CB03FB"
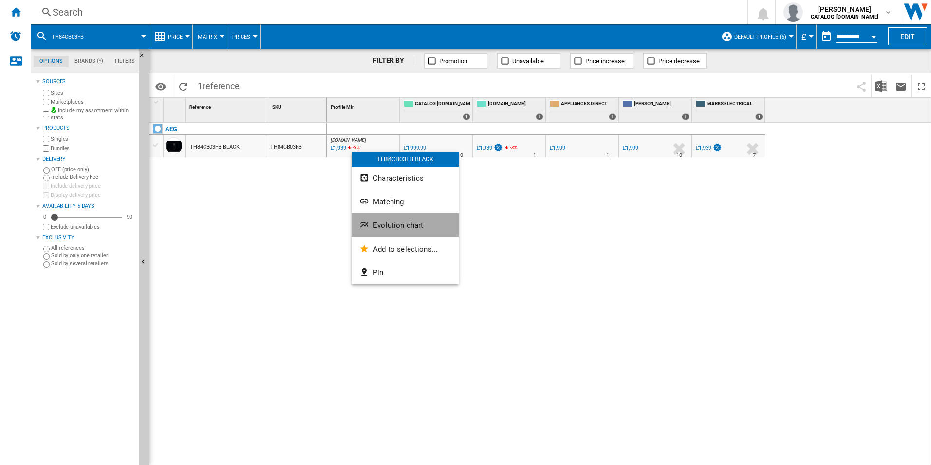
click at [376, 221] on span "Evolution chart" at bounding box center [398, 225] width 50 height 9
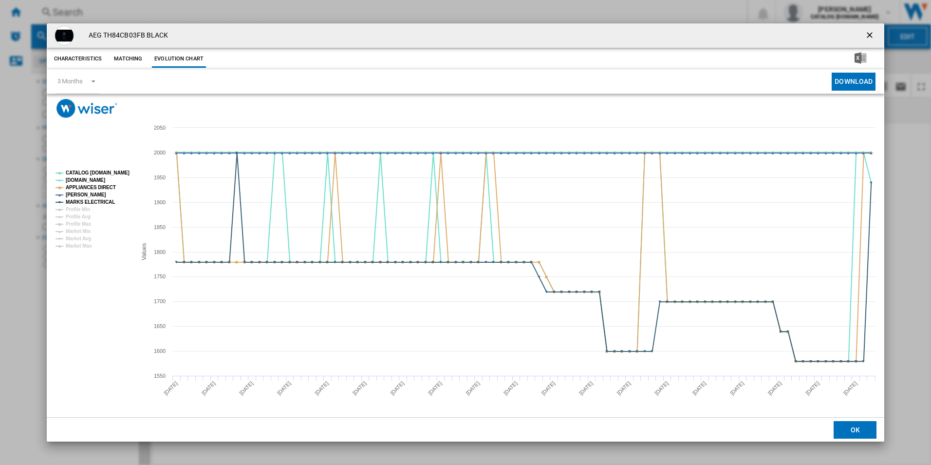
click at [111, 173] on tspan "CATALOG [DOMAIN_NAME]" at bounding box center [98, 172] width 64 height 5
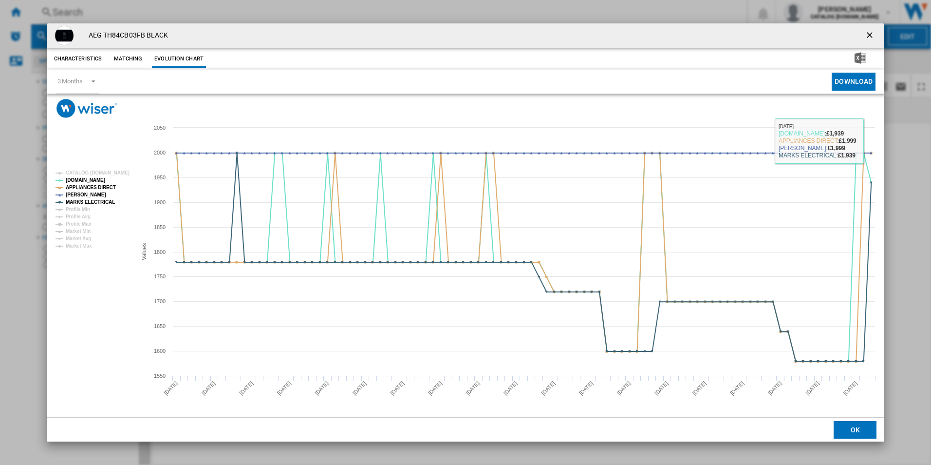
drag, startPoint x: 867, startPoint y: 36, endPoint x: 722, endPoint y: 40, distance: 144.8
click at [867, 36] on ng-md-icon "getI18NText('BUTTONS.CLOSE_DIALOG')" at bounding box center [871, 36] width 12 height 12
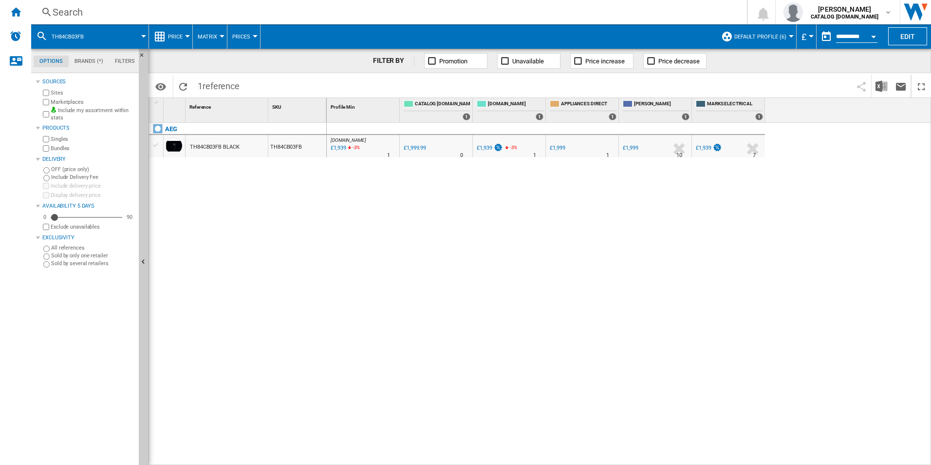
click at [649, 17] on div "Search" at bounding box center [387, 12] width 669 height 14
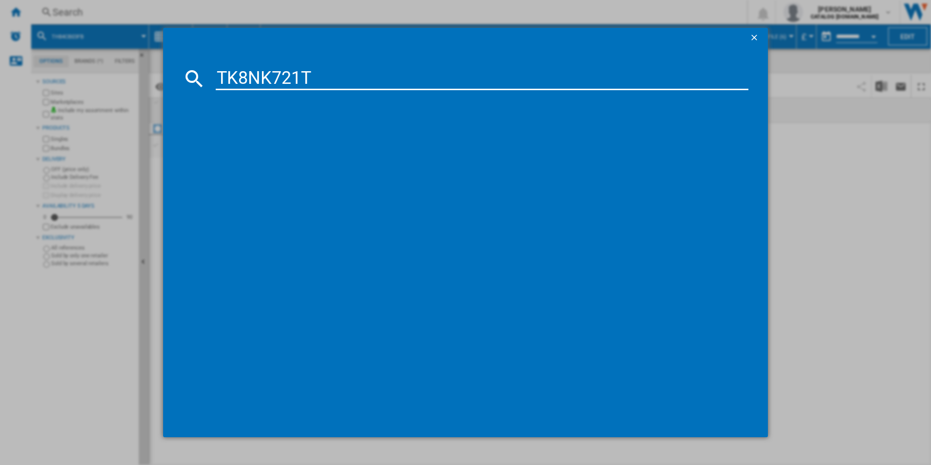
type input "TK8NK721T"
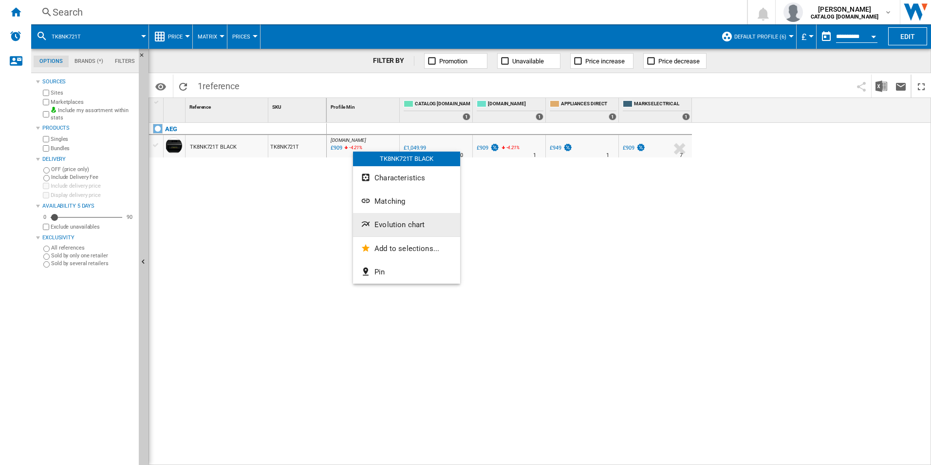
click at [385, 223] on span "Evolution chart" at bounding box center [400, 224] width 50 height 9
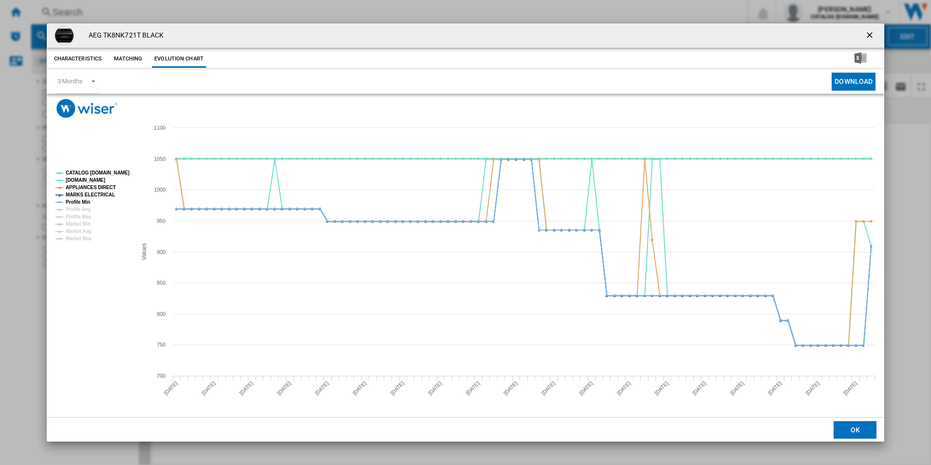
click at [116, 171] on tspan "CATALOG [DOMAIN_NAME]" at bounding box center [98, 172] width 64 height 5
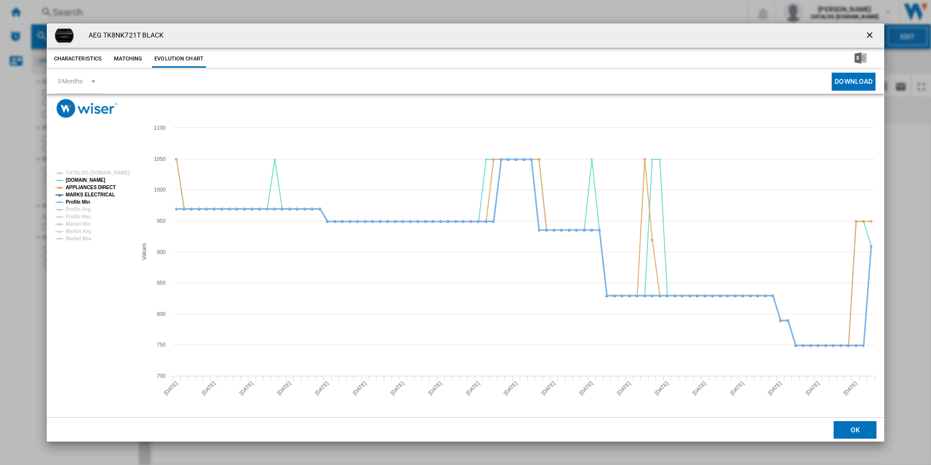
click at [89, 202] on tspan "Profile Min" at bounding box center [78, 201] width 24 height 5
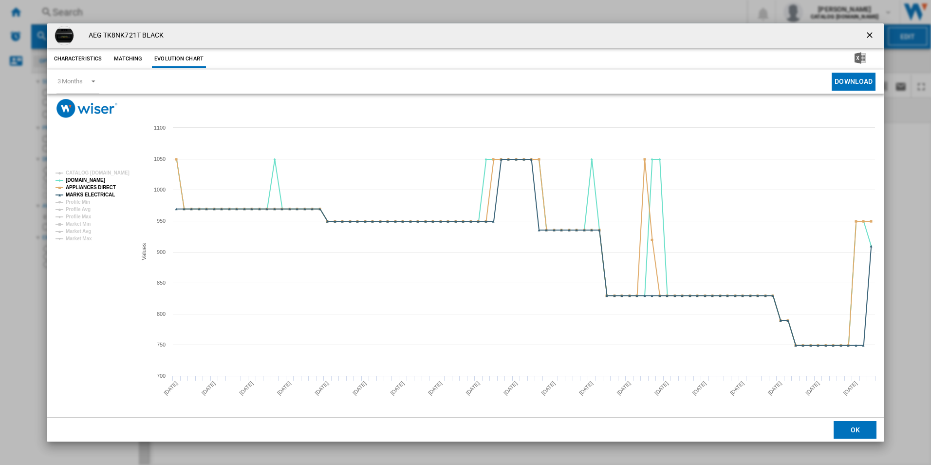
drag, startPoint x: 872, startPoint y: 32, endPoint x: 815, endPoint y: 37, distance: 57.2
click at [872, 32] on ng-md-icon "getI18NText('BUTTONS.CLOSE_DIALOG')" at bounding box center [871, 36] width 12 height 12
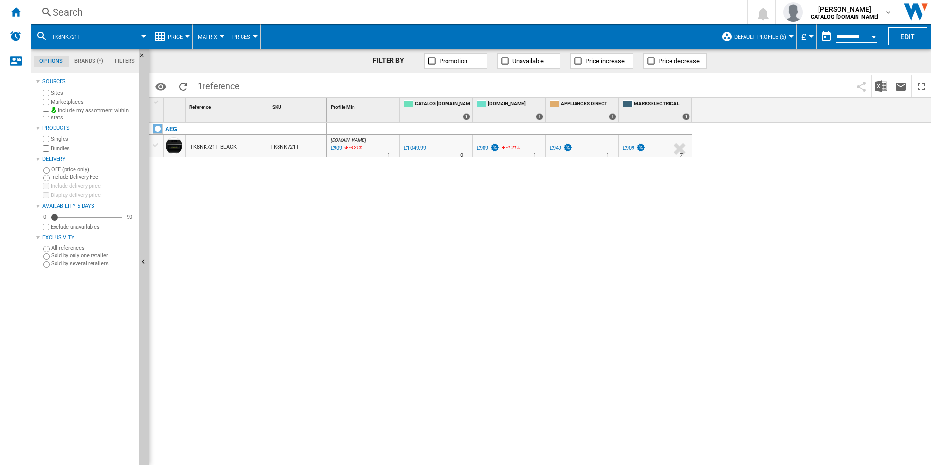
click at [645, 16] on div "Search" at bounding box center [387, 12] width 669 height 14
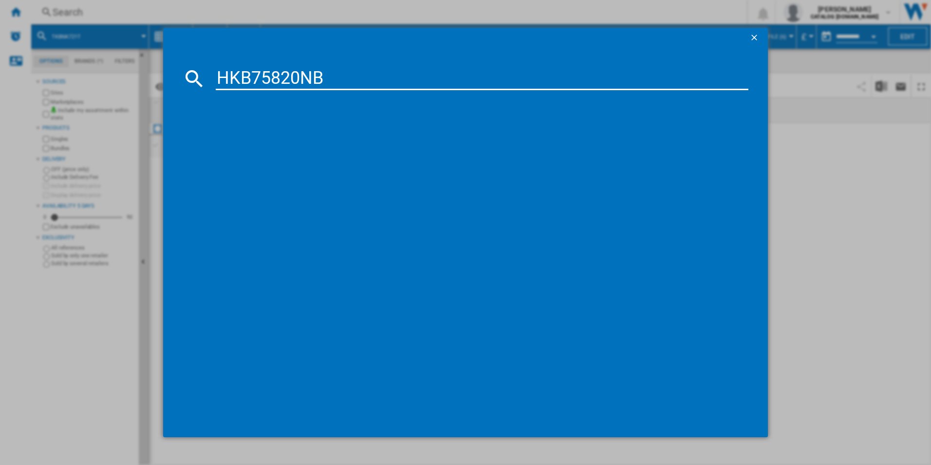
type input "HKB75820NB"
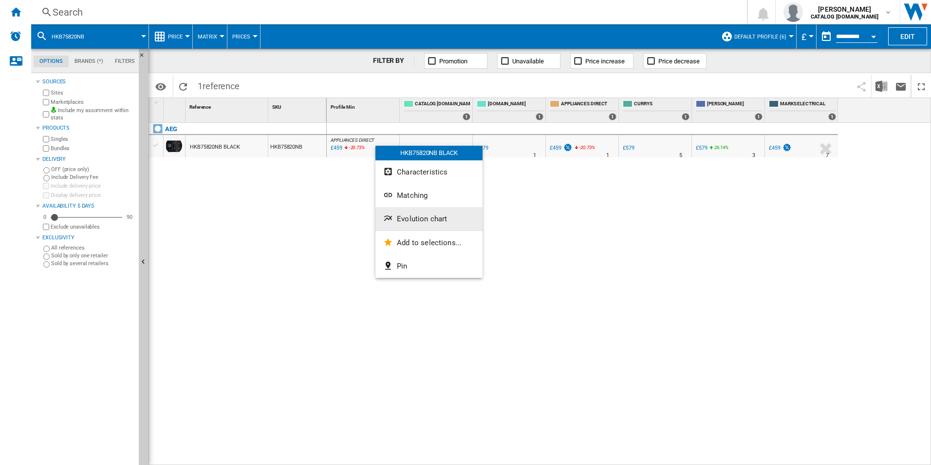
click at [397, 222] on span "Evolution chart" at bounding box center [422, 218] width 50 height 9
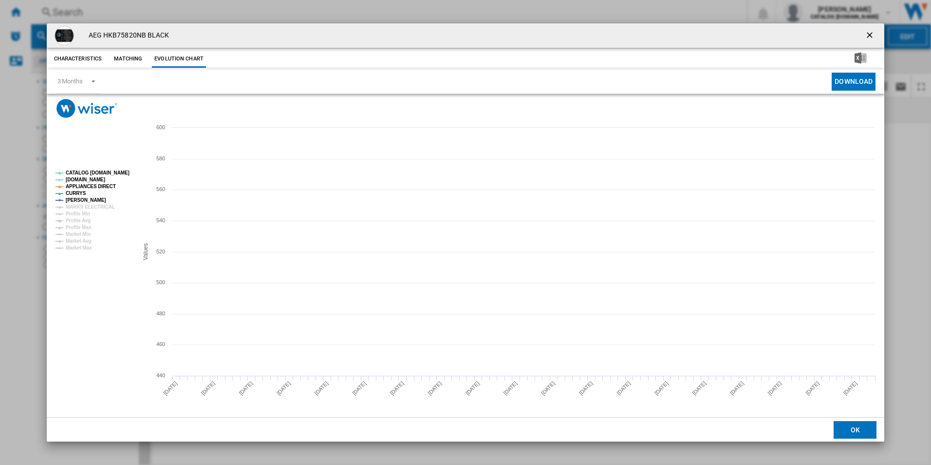
click at [117, 172] on tspan "CATALOG [DOMAIN_NAME]" at bounding box center [98, 172] width 64 height 5
click at [98, 205] on tspan "MARKS ELECTRICAL" at bounding box center [90, 206] width 49 height 5
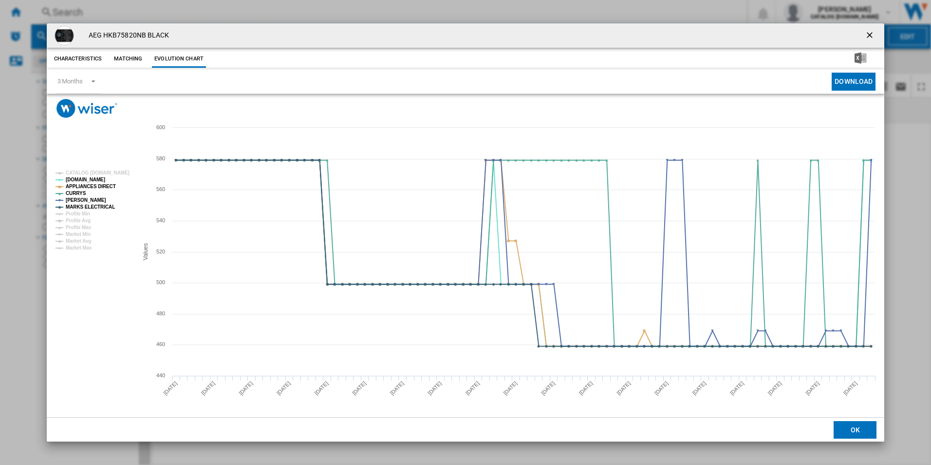
click at [868, 38] on ng-md-icon "getI18NText('BUTTONS.CLOSE_DIALOG')" at bounding box center [871, 36] width 12 height 12
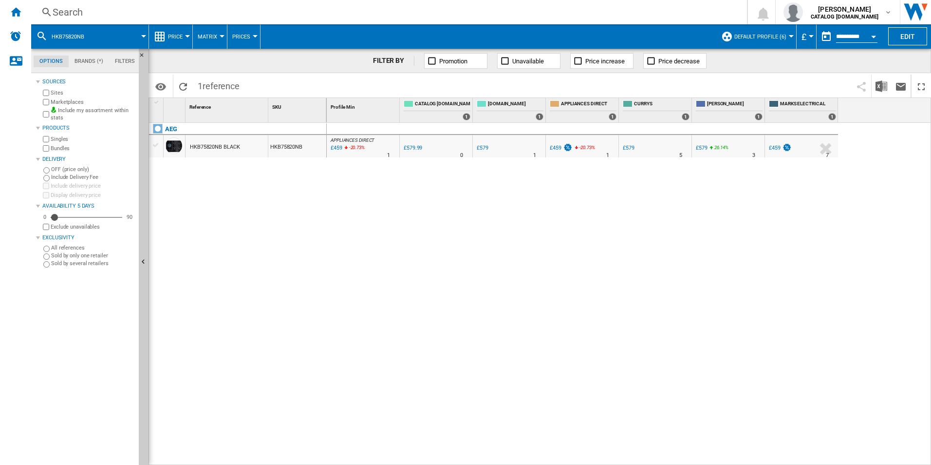
click at [567, 11] on div "Search" at bounding box center [387, 12] width 669 height 14
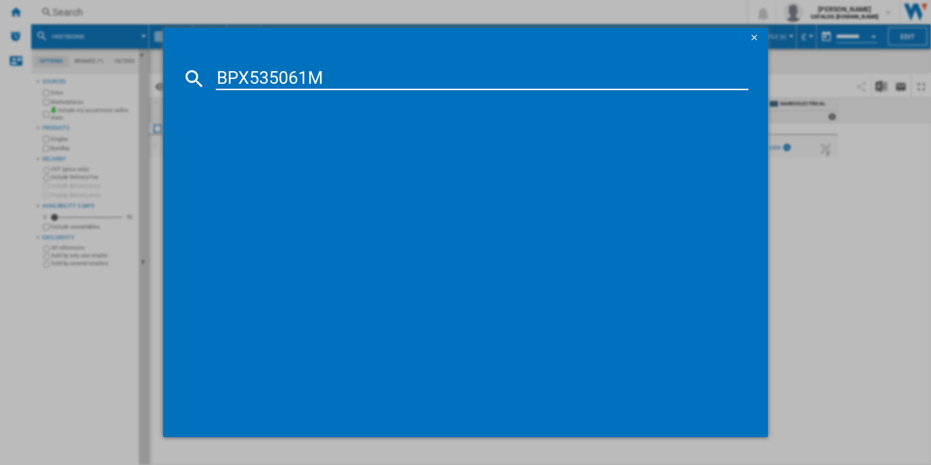
type input "BPX535061M"
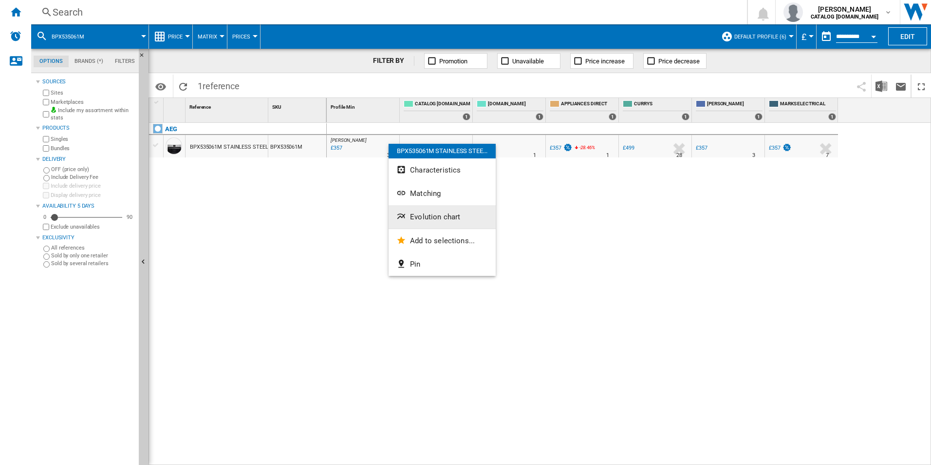
click at [425, 218] on span "Evolution chart" at bounding box center [435, 216] width 50 height 9
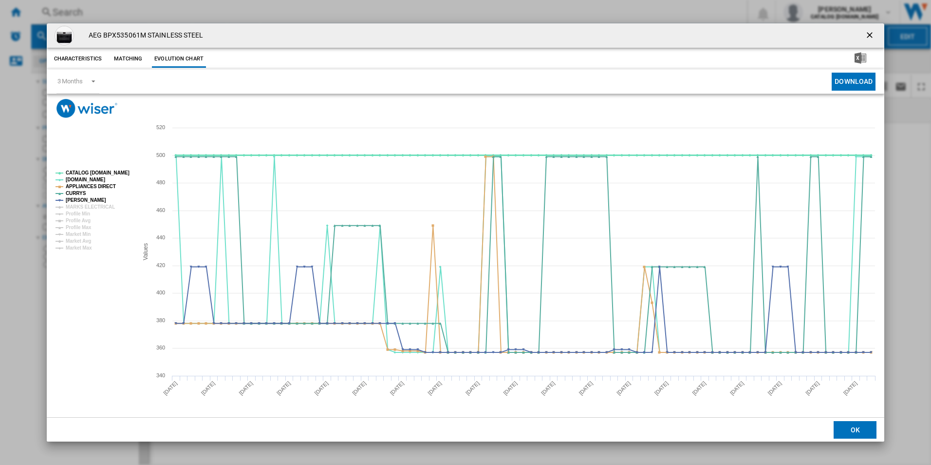
click at [115, 170] on tspan "CATALOG [DOMAIN_NAME]" at bounding box center [98, 172] width 64 height 5
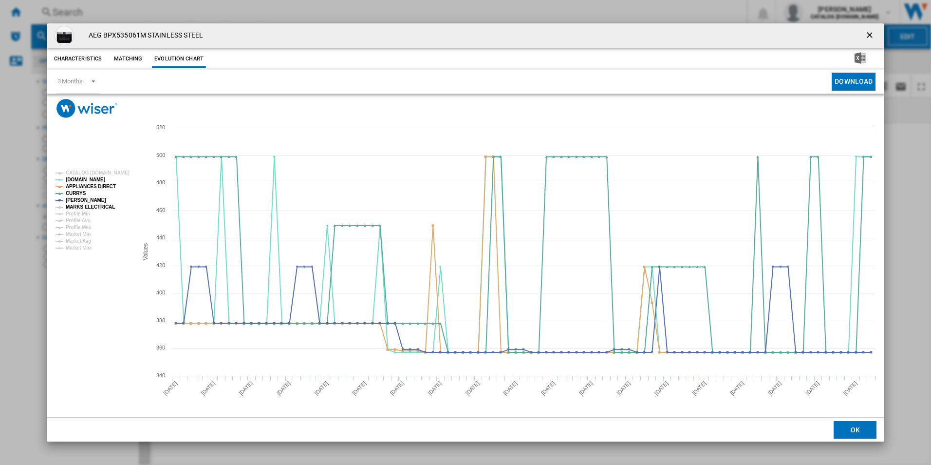
click at [96, 208] on tspan "MARKS ELECTRICAL" at bounding box center [90, 206] width 49 height 5
click at [870, 35] on ng-md-icon "getI18NText('BUTTONS.CLOSE_DIALOG')" at bounding box center [871, 36] width 12 height 12
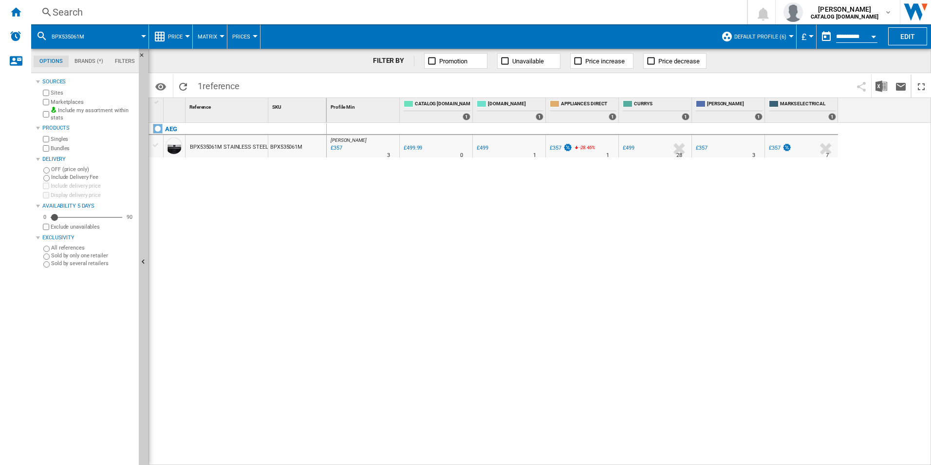
click at [580, 13] on div "Search" at bounding box center [387, 12] width 669 height 14
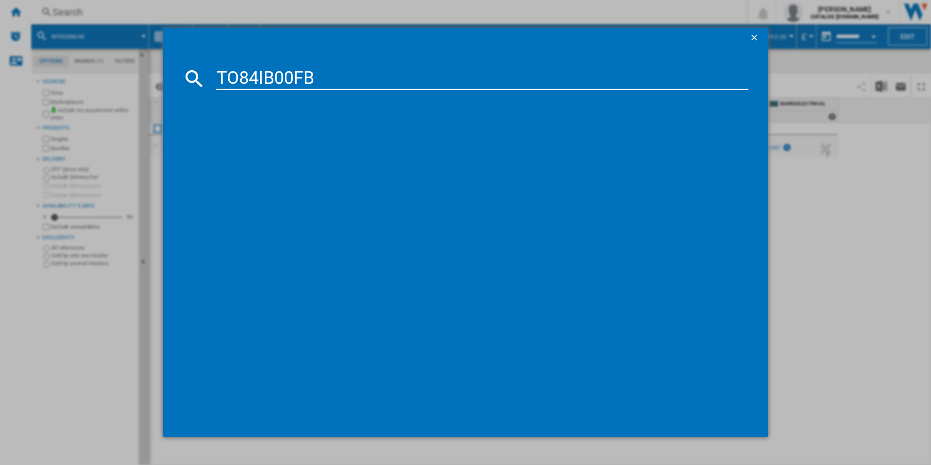
type input "TO84IB00FB"
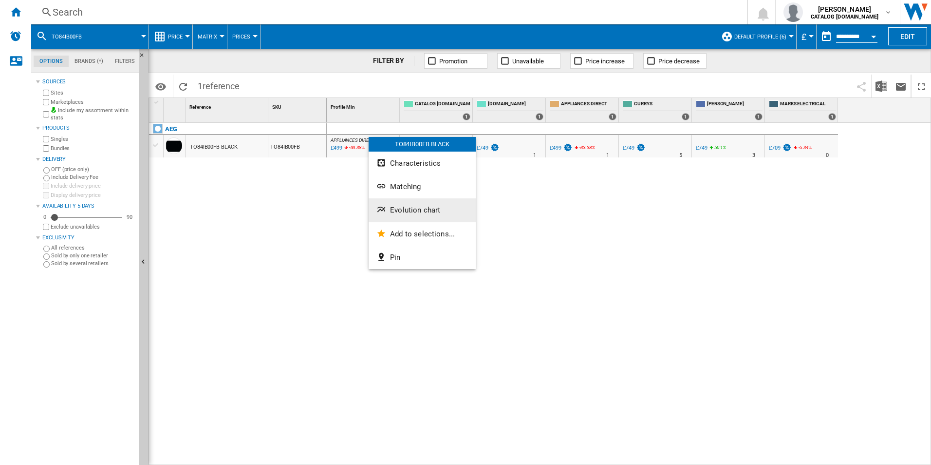
click at [380, 215] on ng-md-icon "Evolution chart" at bounding box center [383, 211] width 12 height 12
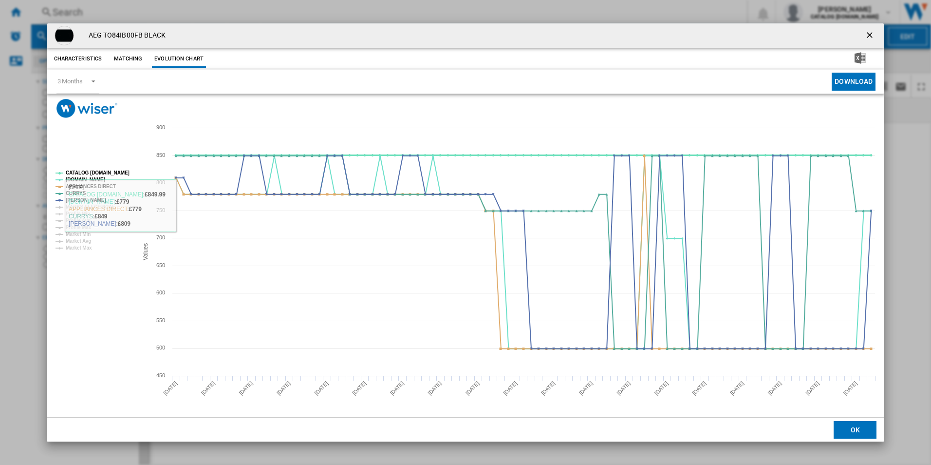
click at [112, 172] on tspan "CATALOG [DOMAIN_NAME]" at bounding box center [98, 172] width 64 height 5
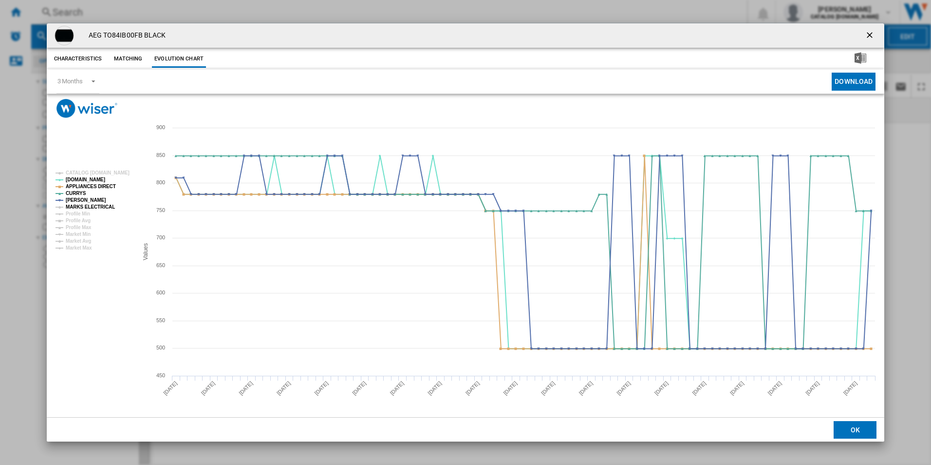
click at [94, 206] on tspan "MARKS ELECTRICAL" at bounding box center [90, 206] width 49 height 5
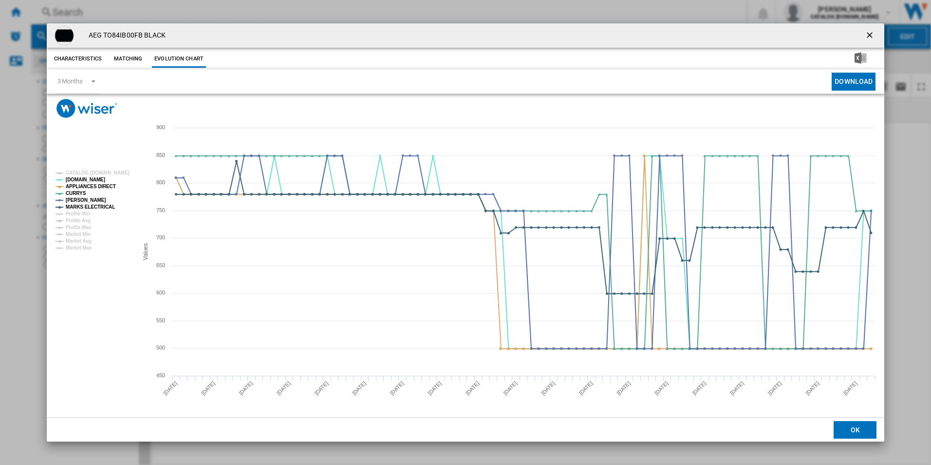
drag, startPoint x: 875, startPoint y: 30, endPoint x: 864, endPoint y: 32, distance: 11.0
click at [875, 30] on ng-md-icon "getI18NText('BUTTONS.CLOSE_DIALOG')" at bounding box center [871, 36] width 12 height 12
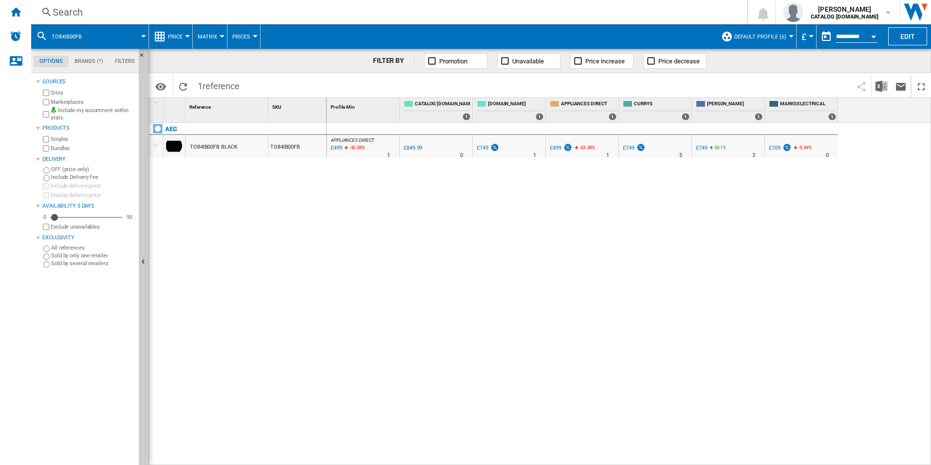
click at [565, 10] on div "Search" at bounding box center [387, 12] width 669 height 14
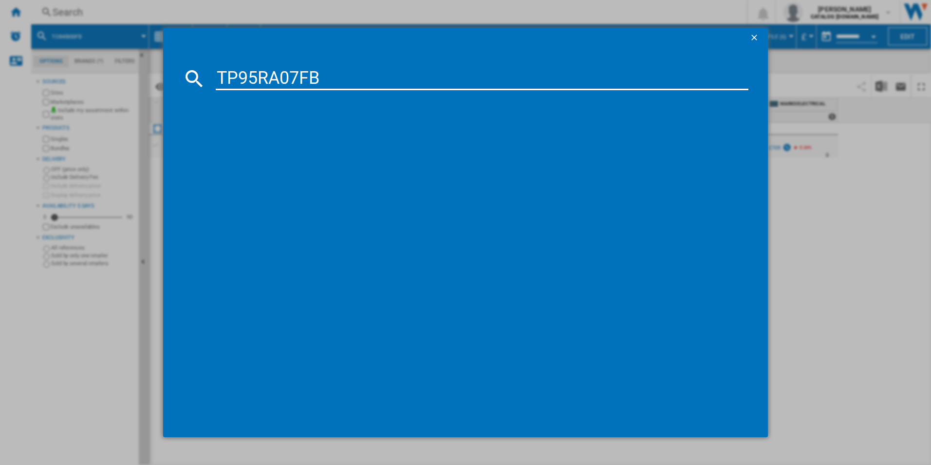
type input "TP95RA07FB"
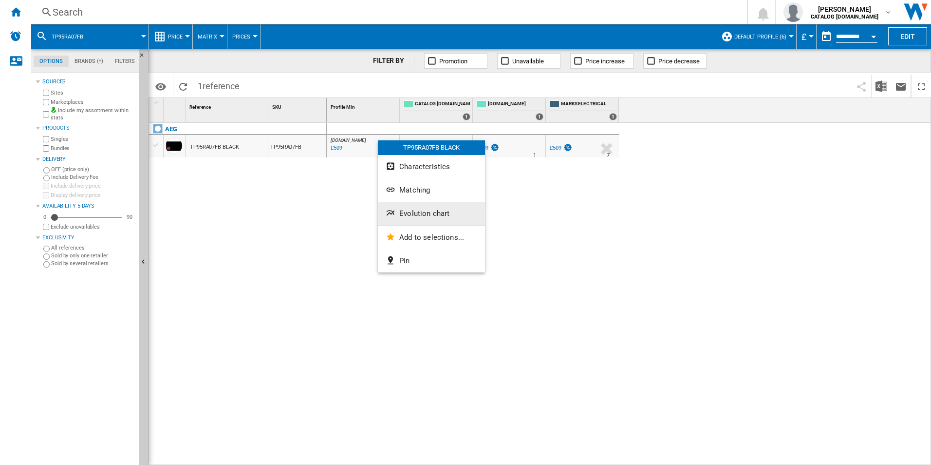
click at [400, 215] on span "Evolution chart" at bounding box center [424, 213] width 50 height 9
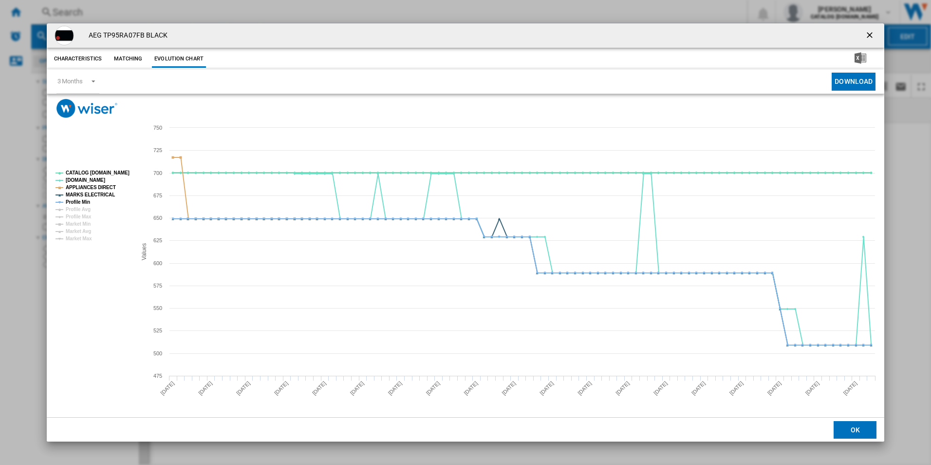
click at [108, 170] on tspan "CATALOG [DOMAIN_NAME]" at bounding box center [98, 172] width 64 height 5
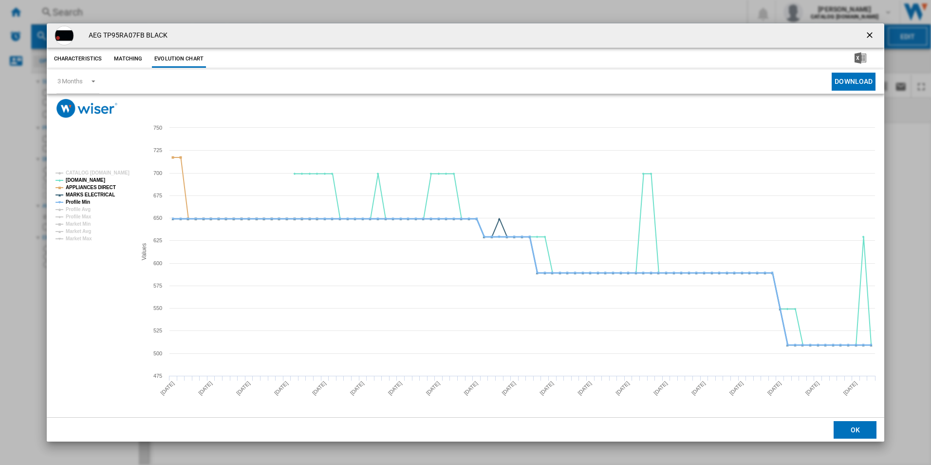
click at [82, 201] on tspan "Profile Min" at bounding box center [78, 201] width 24 height 5
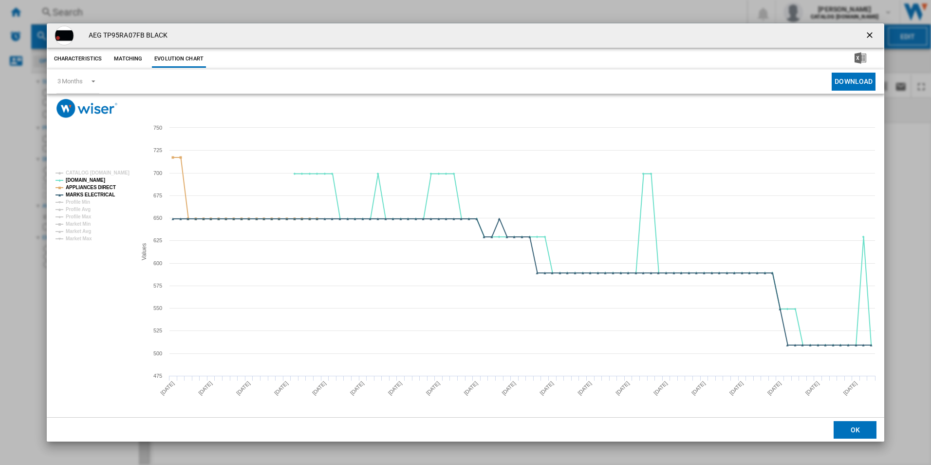
click at [871, 30] on ng-md-icon "getI18NText('BUTTONS.CLOSE_DIALOG')" at bounding box center [871, 36] width 12 height 12
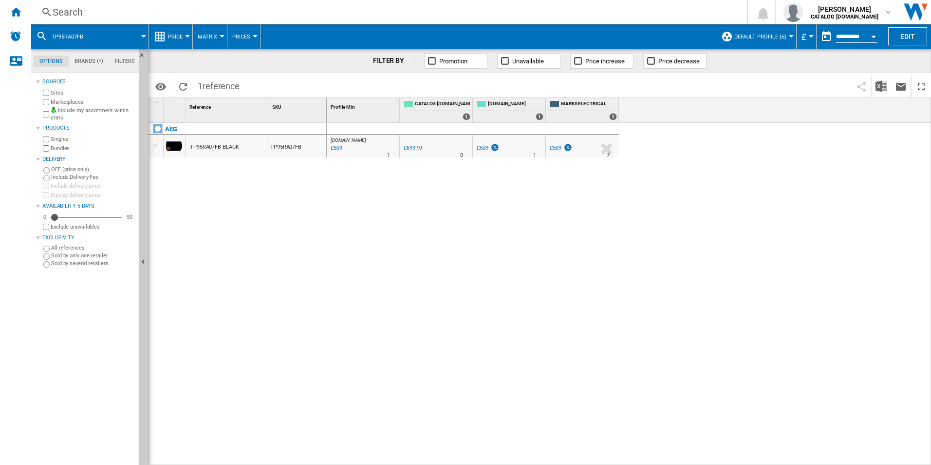
click at [647, 9] on div "Search" at bounding box center [387, 12] width 669 height 14
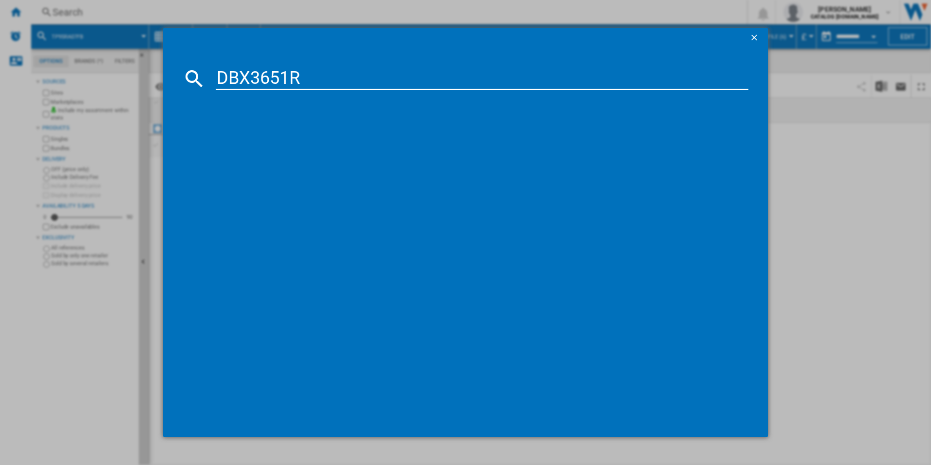
type input "DBX3651R"
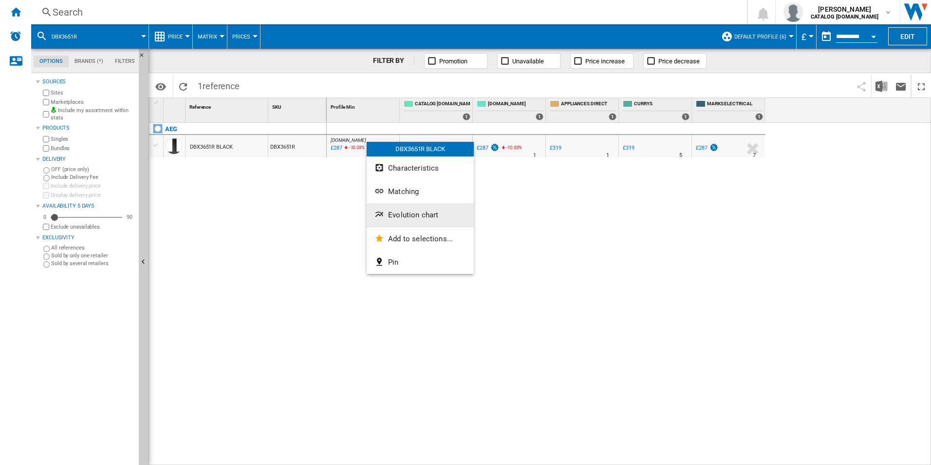
click at [389, 213] on span "Evolution chart" at bounding box center [413, 214] width 50 height 9
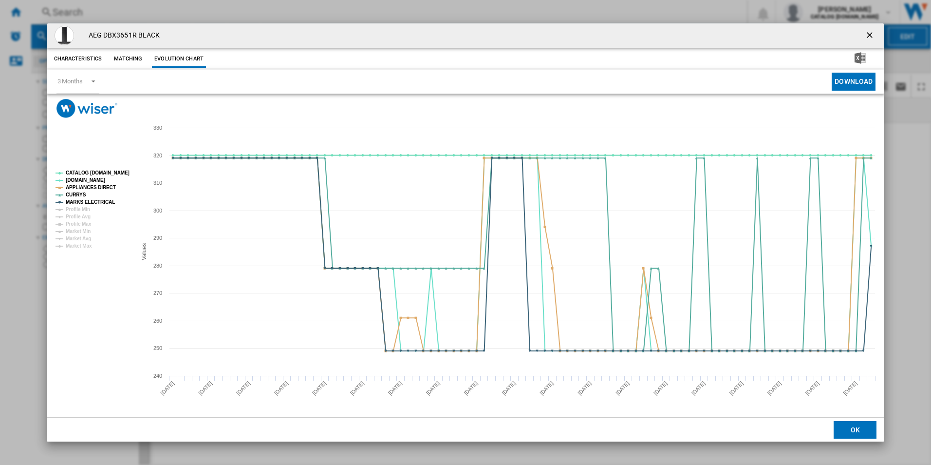
click at [111, 166] on rect "Product popup" at bounding box center [466, 267] width 838 height 299
click at [116, 171] on tspan "CATALOG [DOMAIN_NAME]" at bounding box center [98, 172] width 64 height 5
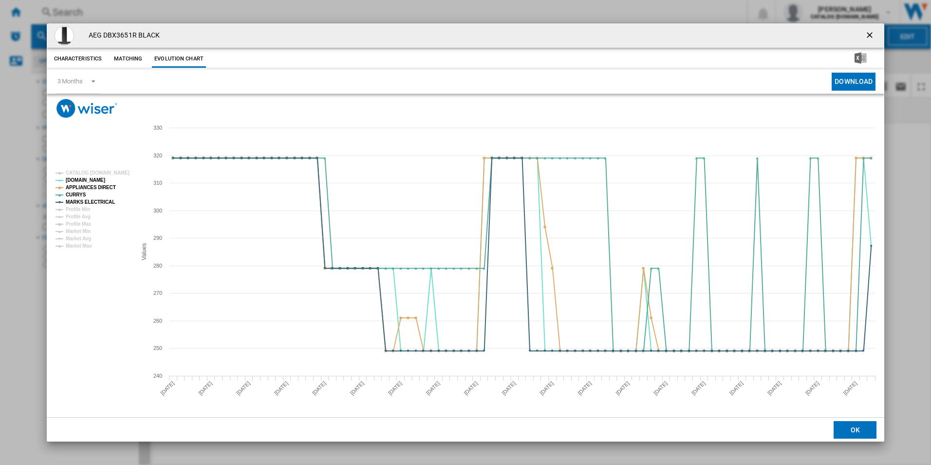
drag, startPoint x: 868, startPoint y: 32, endPoint x: 774, endPoint y: 27, distance: 94.6
click at [868, 32] on ng-md-icon "getI18NText('BUTTONS.CLOSE_DIALOG')" at bounding box center [871, 36] width 12 height 12
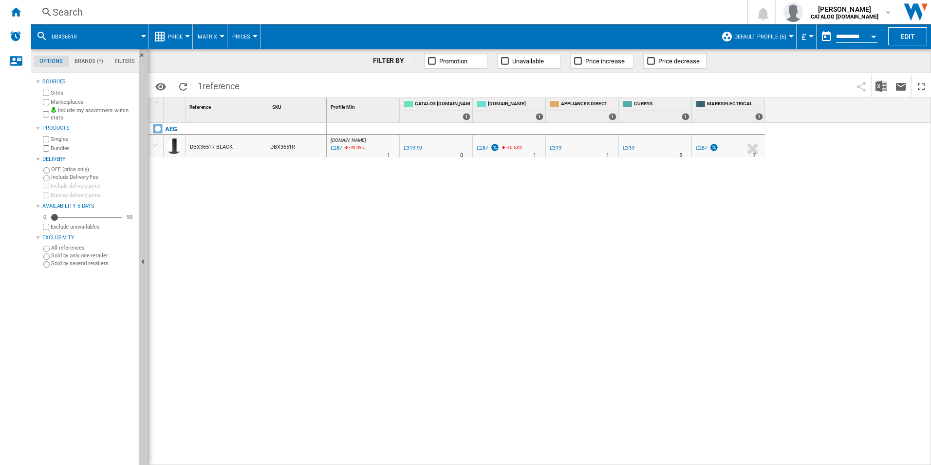
click at [681, 15] on div "Search" at bounding box center [387, 12] width 669 height 14
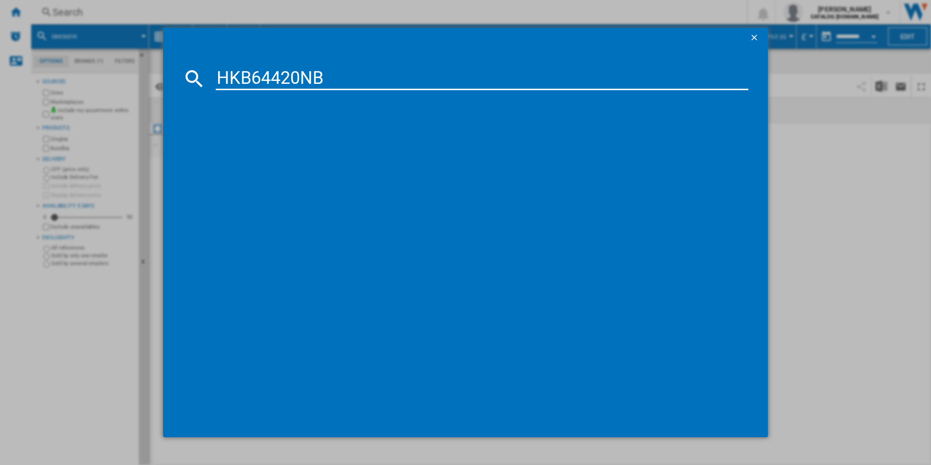
type input "HKB64420NB"
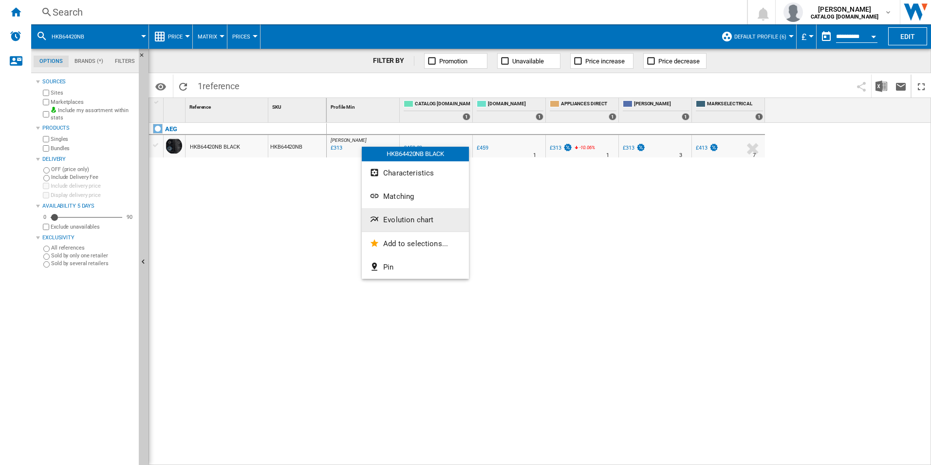
click at [394, 215] on span "Evolution chart" at bounding box center [408, 219] width 50 height 9
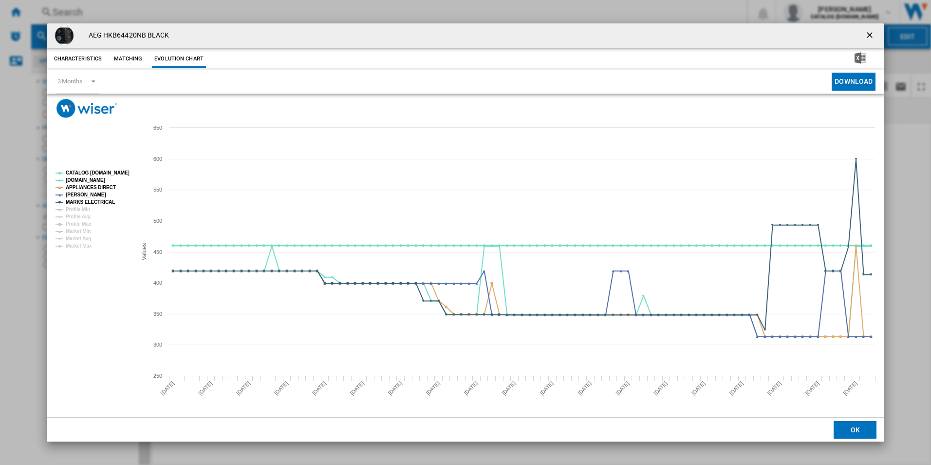
click at [116, 170] on tspan "CATALOG [DOMAIN_NAME]" at bounding box center [98, 172] width 64 height 5
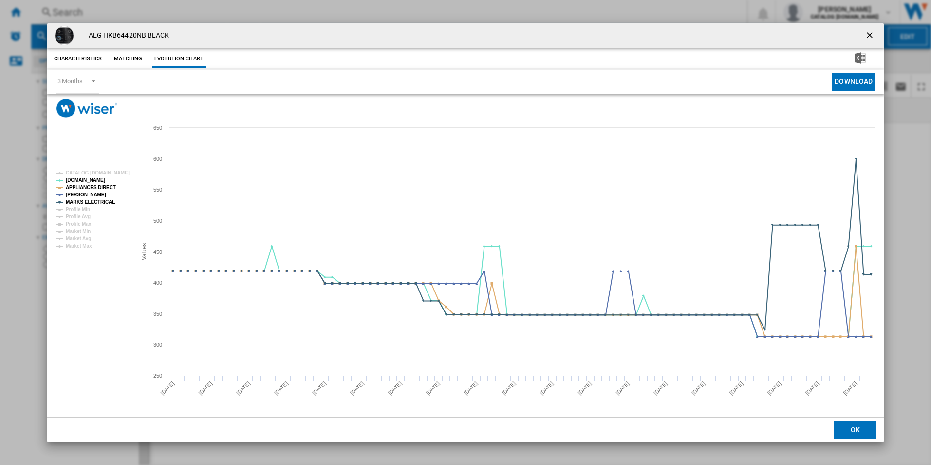
click at [873, 33] on ng-md-icon "getI18NText('BUTTONS.CLOSE_DIALOG')" at bounding box center [871, 36] width 12 height 12
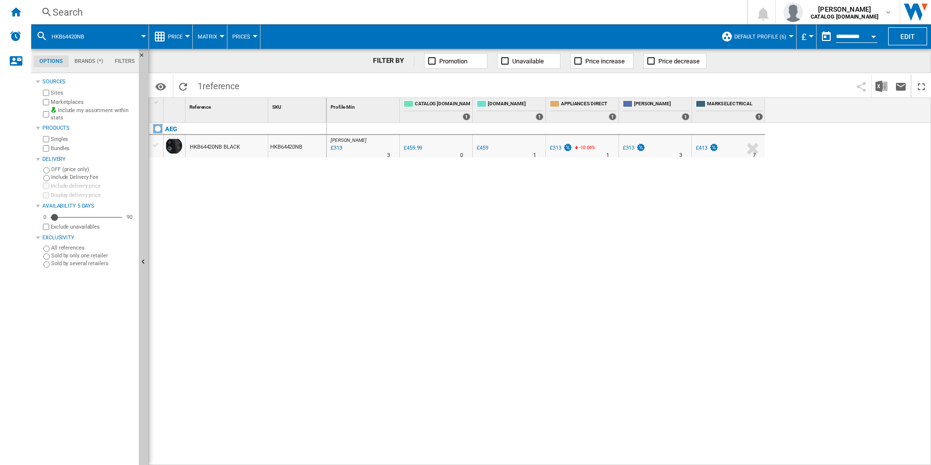
click at [631, 2] on div "Search Search 0 [PERSON_NAME] CATALOG [DOMAIN_NAME] CATALOG [DOMAIN_NAME] My se…" at bounding box center [481, 12] width 900 height 24
click at [625, 27] on span at bounding box center [489, 36] width 456 height 24
click at [621, 18] on div "Search" at bounding box center [387, 12] width 669 height 14
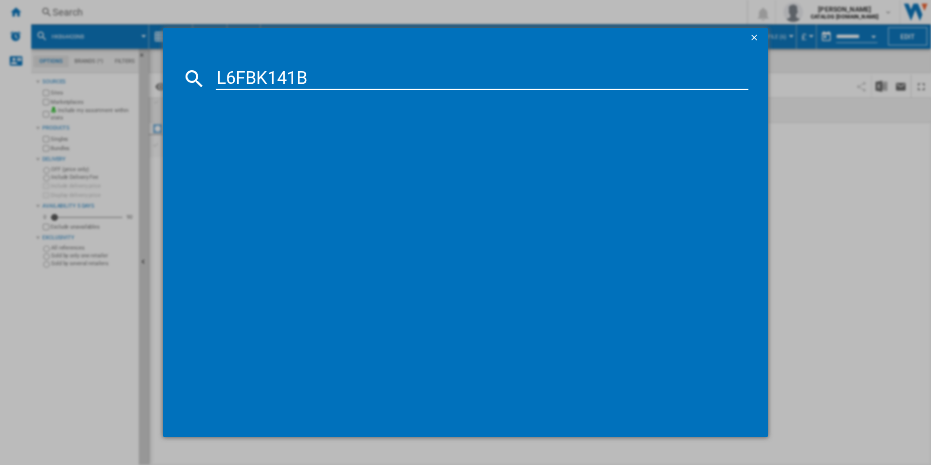
type input "L6FBK141B"
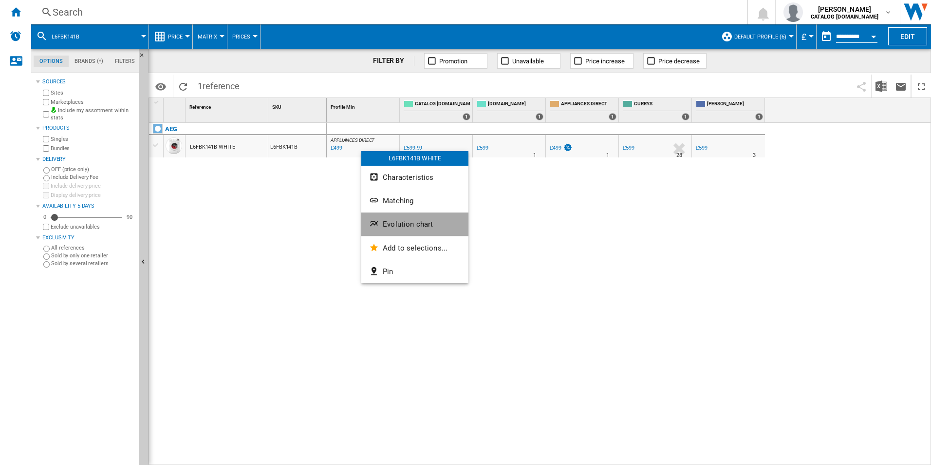
click at [398, 227] on span "Evolution chart" at bounding box center [408, 224] width 50 height 9
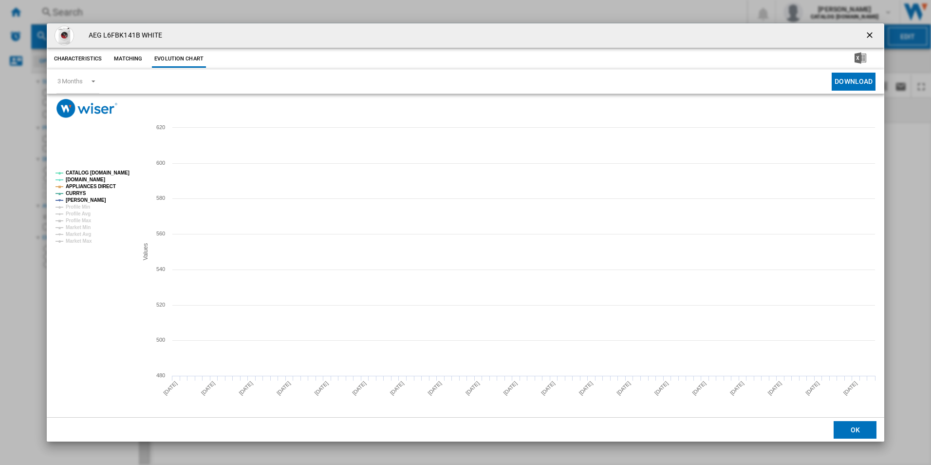
click at [108, 174] on tspan "CATALOG [DOMAIN_NAME]" at bounding box center [98, 172] width 64 height 5
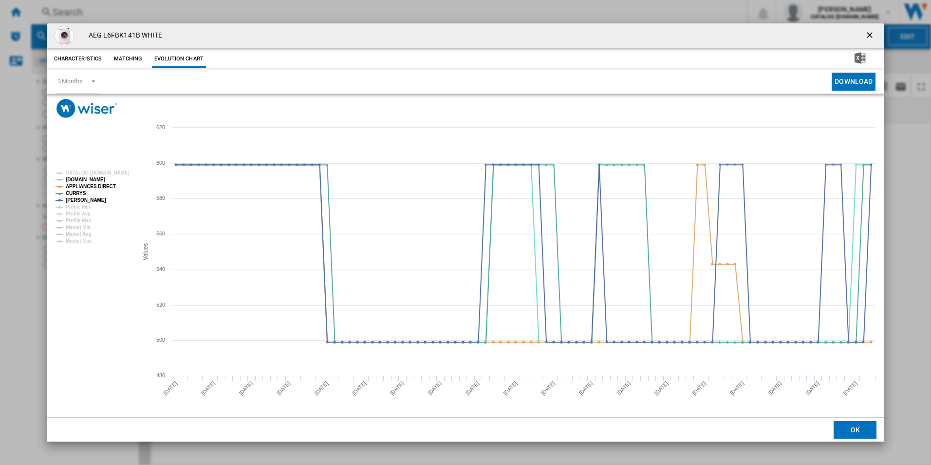
drag, startPoint x: 874, startPoint y: 34, endPoint x: 828, endPoint y: 29, distance: 46.6
click at [874, 34] on ng-md-icon "getI18NText('BUTTONS.CLOSE_DIALOG')" at bounding box center [871, 36] width 12 height 12
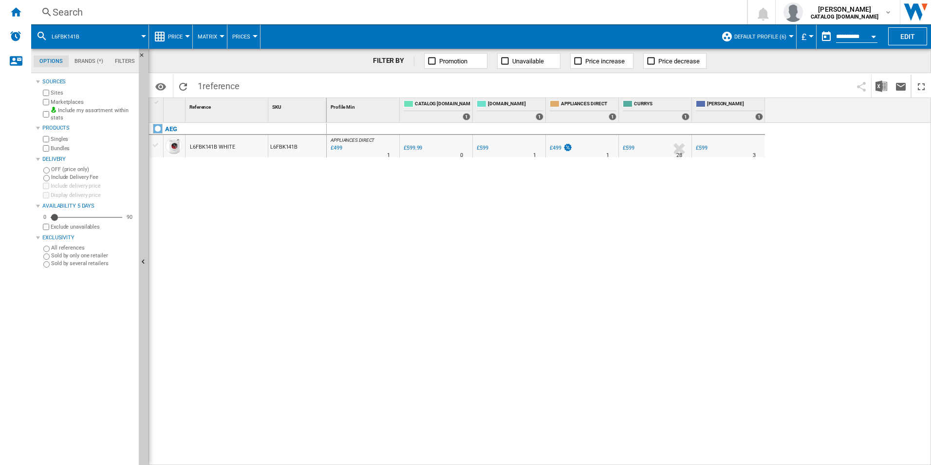
click at [593, 16] on div "Search" at bounding box center [387, 12] width 669 height 14
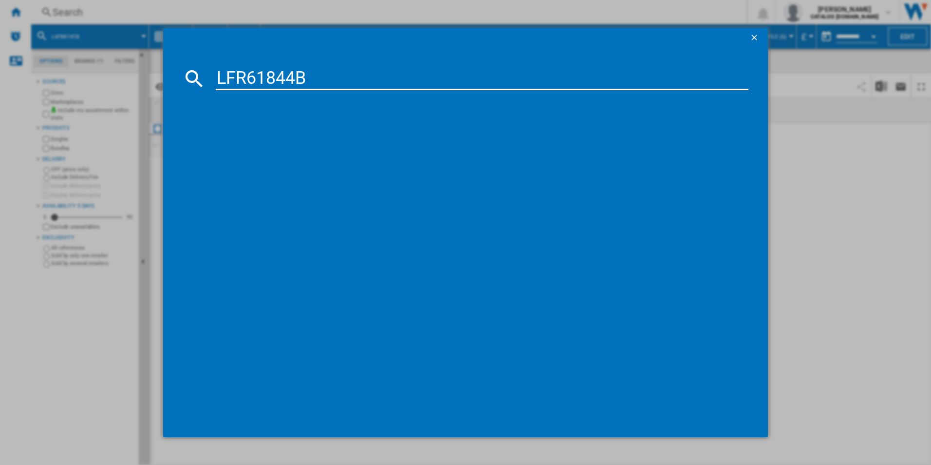
type input "LFR61844B"
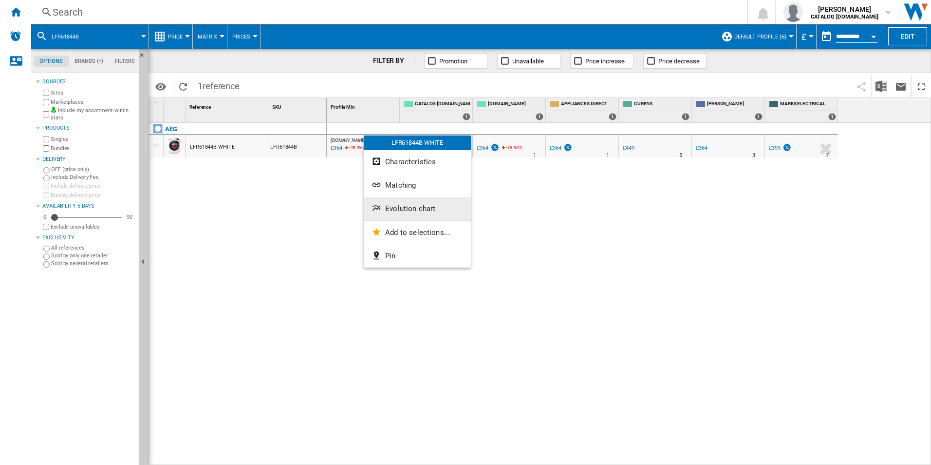
click at [394, 205] on span "Evolution chart" at bounding box center [410, 208] width 50 height 9
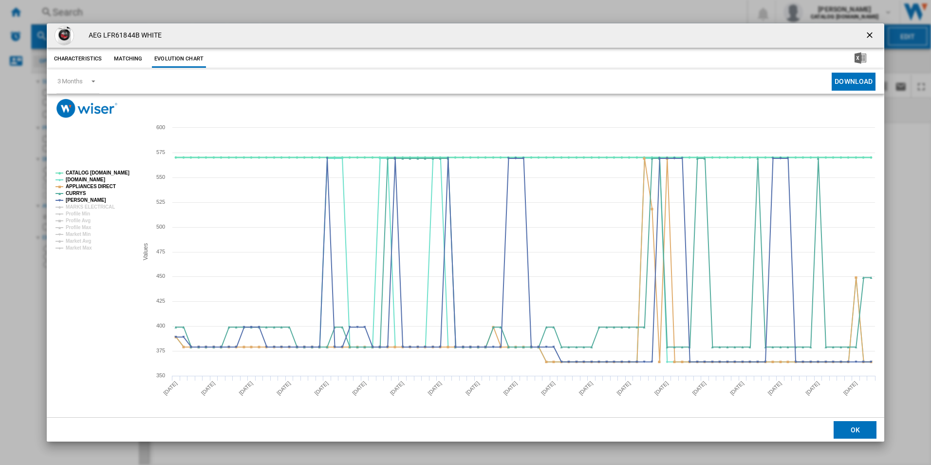
click at [109, 175] on tspan "CATALOG [DOMAIN_NAME]" at bounding box center [98, 172] width 64 height 5
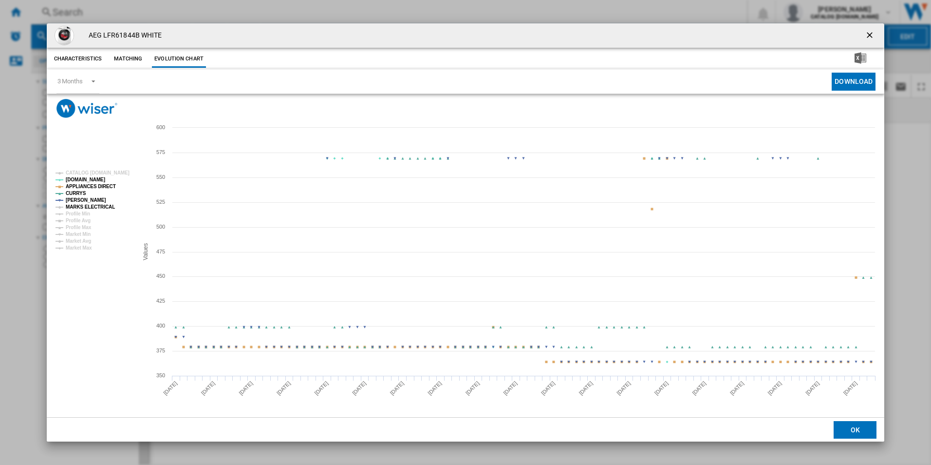
click at [104, 206] on tspan "MARKS ELECTRICAL" at bounding box center [90, 206] width 49 height 5
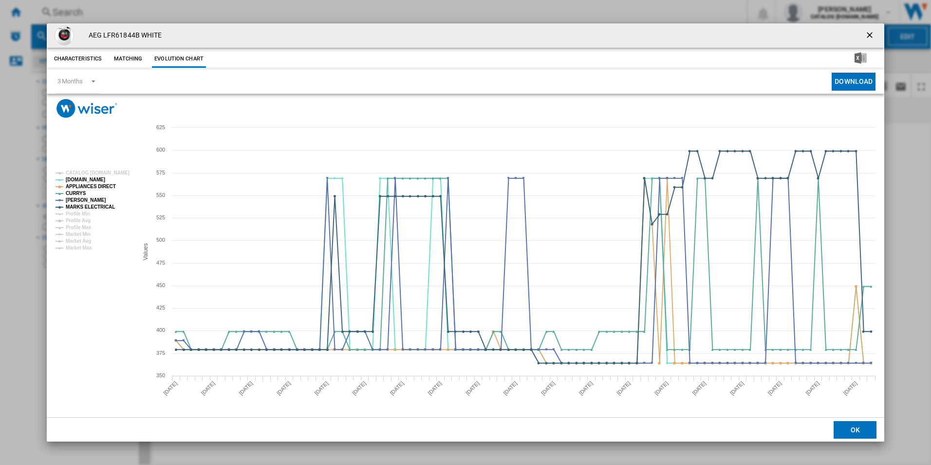
click at [870, 37] on ng-md-icon "getI18NText('BUTTONS.CLOSE_DIALOG')" at bounding box center [871, 36] width 12 height 12
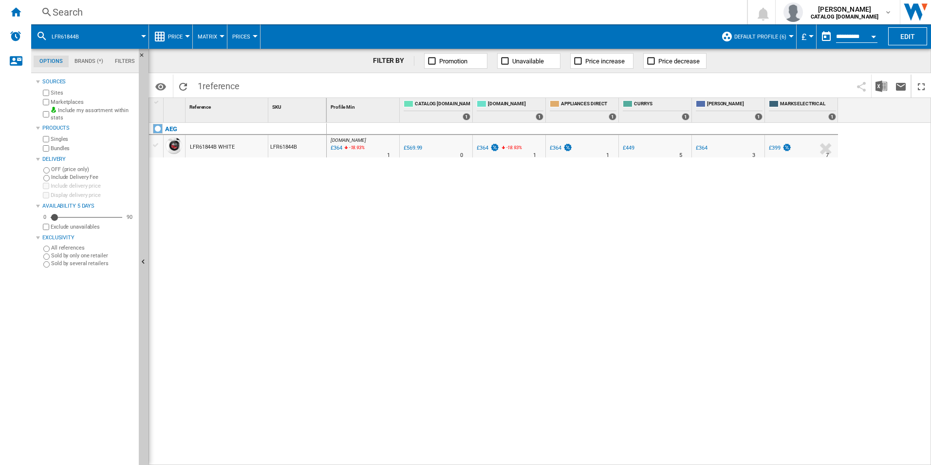
click at [527, 19] on div "Search" at bounding box center [387, 12] width 669 height 14
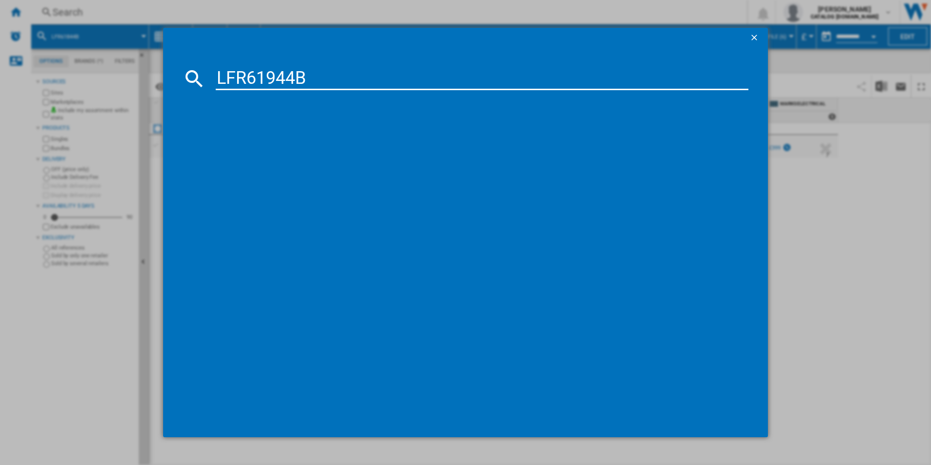
type input "LFR61944B"
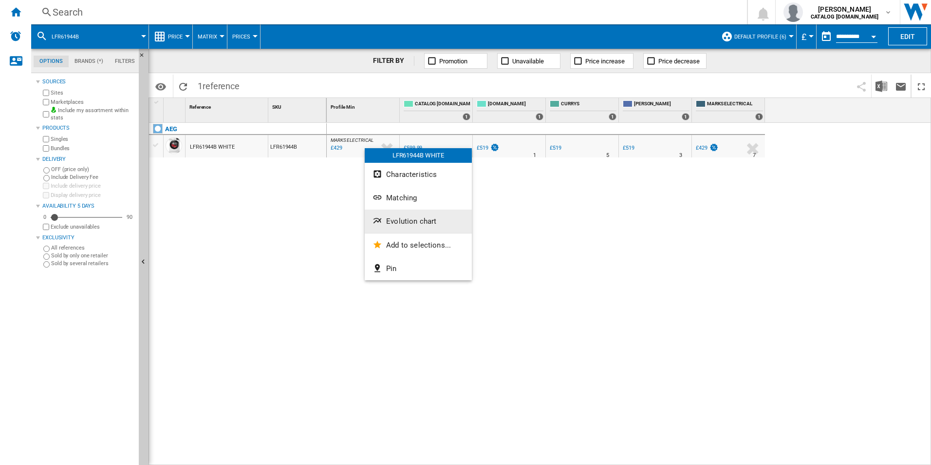
click at [390, 222] on span "Evolution chart" at bounding box center [411, 221] width 50 height 9
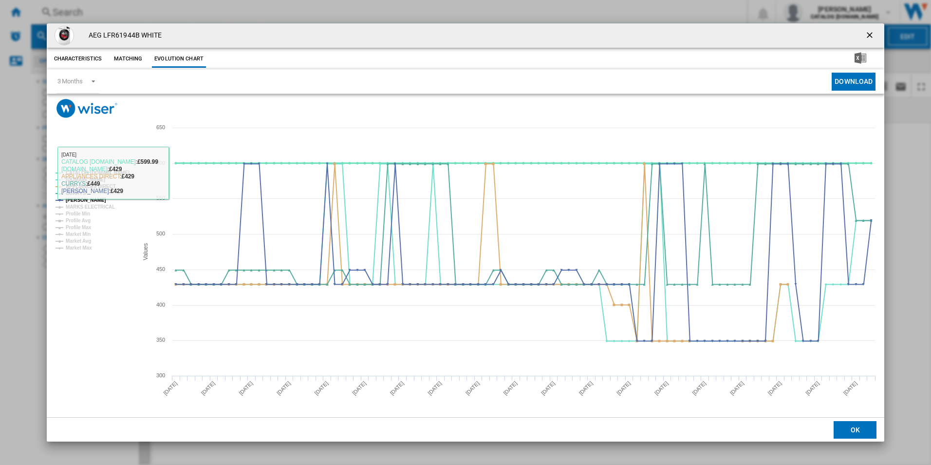
click at [118, 174] on tspan "CATALOG [DOMAIN_NAME]" at bounding box center [98, 172] width 64 height 5
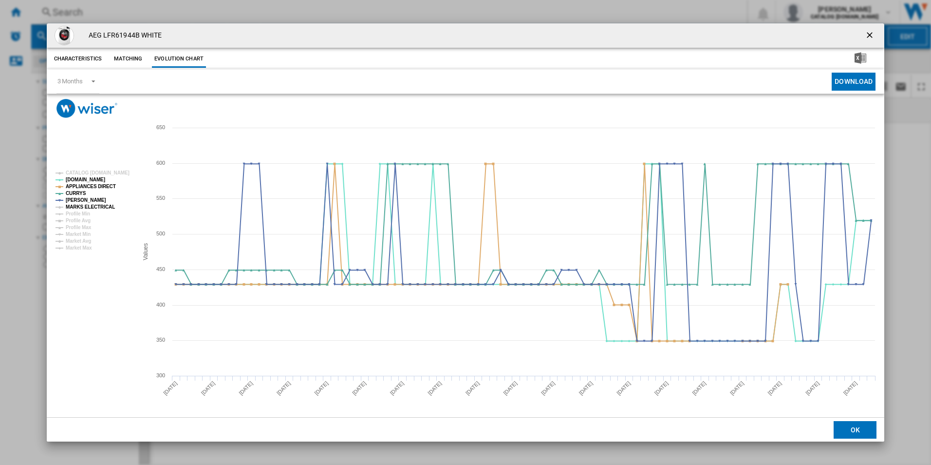
click at [91, 205] on tspan "MARKS ELECTRICAL" at bounding box center [90, 206] width 49 height 5
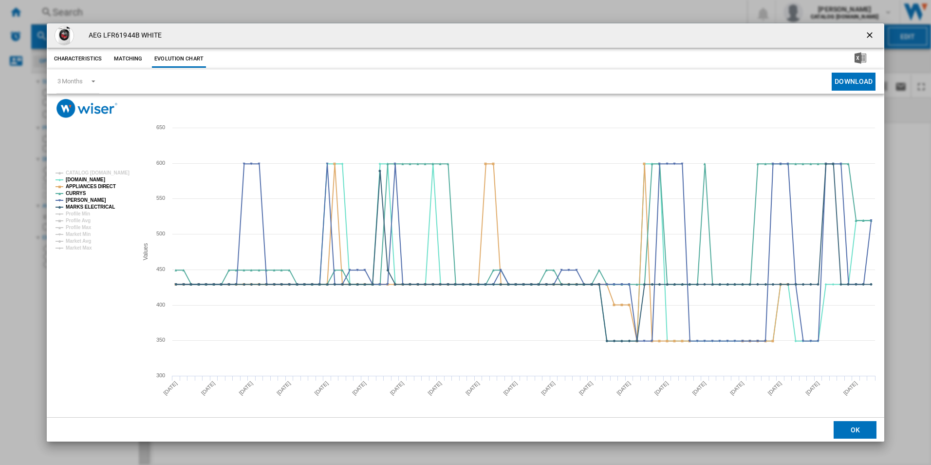
drag, startPoint x: 869, startPoint y: 38, endPoint x: 715, endPoint y: 36, distance: 154.4
click at [869, 38] on ng-md-icon "getI18NText('BUTTONS.CLOSE_DIALOG')" at bounding box center [871, 36] width 12 height 12
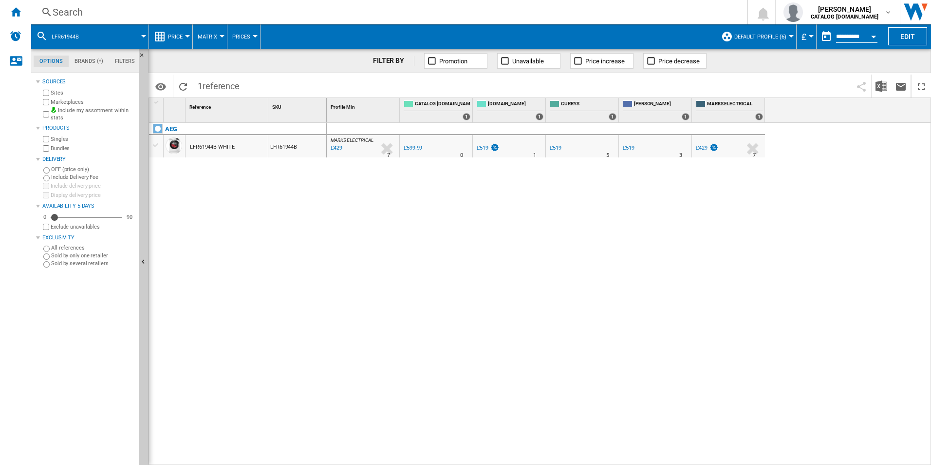
click at [556, 7] on div "Search" at bounding box center [387, 12] width 669 height 14
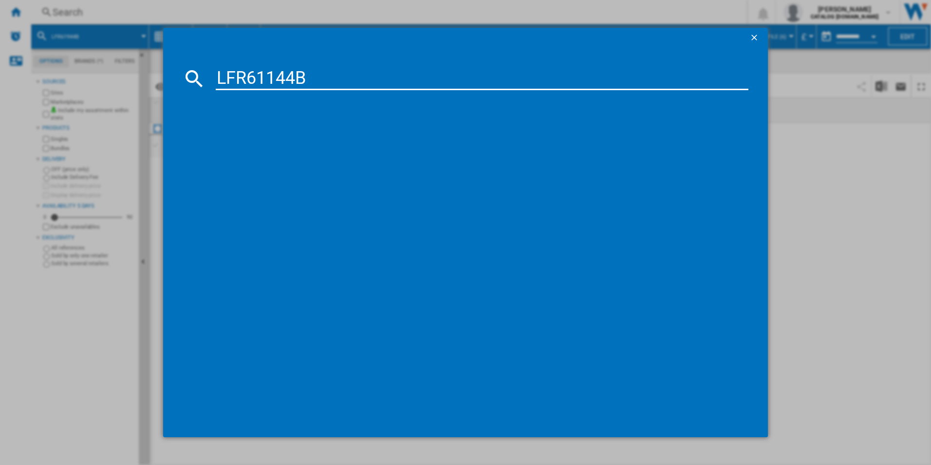
type input "LFR61144B"
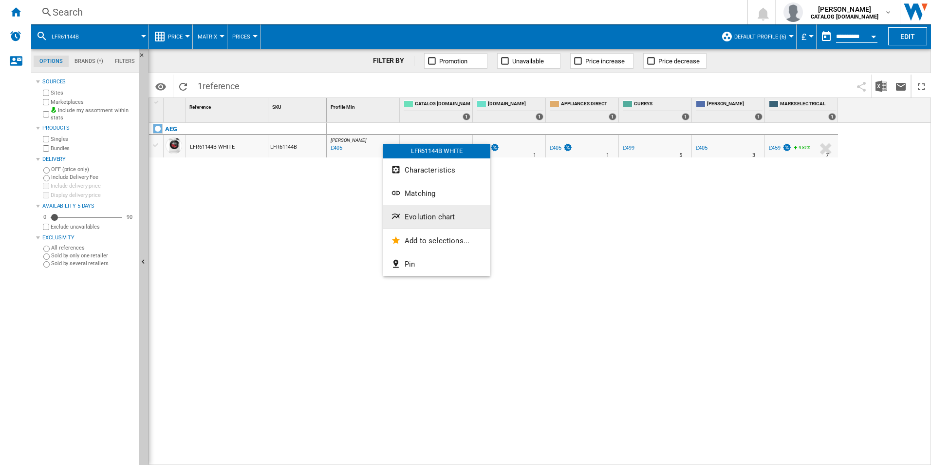
click at [412, 217] on span "Evolution chart" at bounding box center [430, 216] width 50 height 9
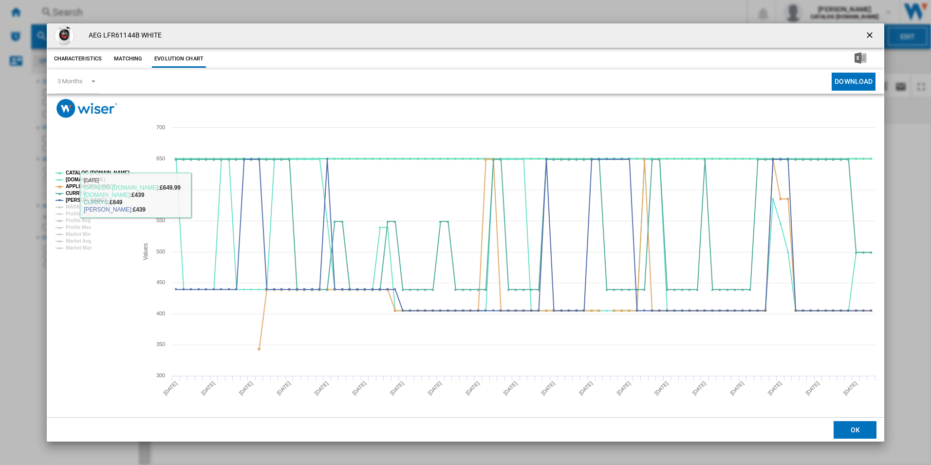
click at [117, 170] on tspan "CATALOG [DOMAIN_NAME]" at bounding box center [98, 172] width 64 height 5
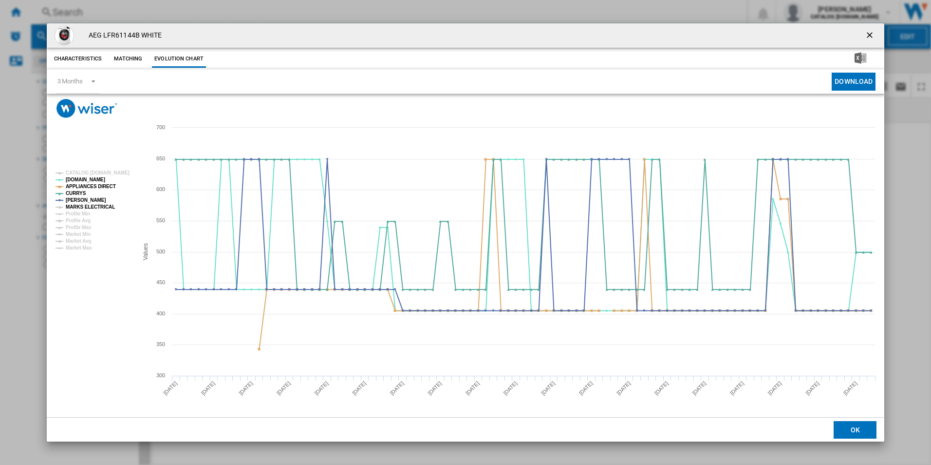
click at [101, 207] on tspan "MARKS ELECTRICAL" at bounding box center [90, 206] width 49 height 5
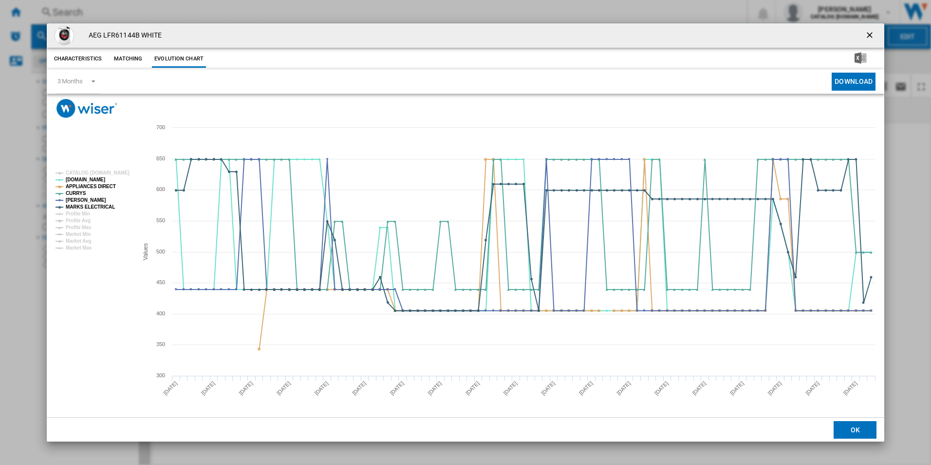
drag, startPoint x: 871, startPoint y: 36, endPoint x: 722, endPoint y: 19, distance: 150.5
click at [871, 36] on ng-md-icon "getI18NText('BUTTONS.CLOSE_DIALOG')" at bounding box center [871, 36] width 12 height 12
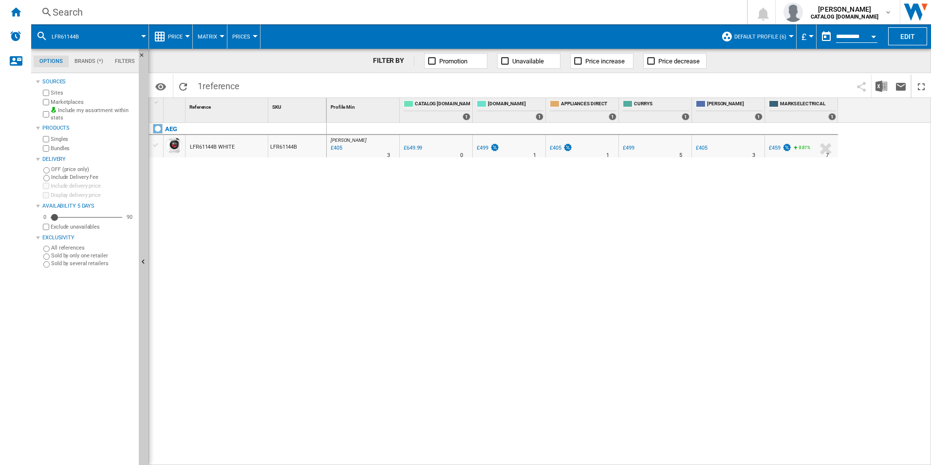
click at [692, 16] on div "Search" at bounding box center [387, 12] width 669 height 14
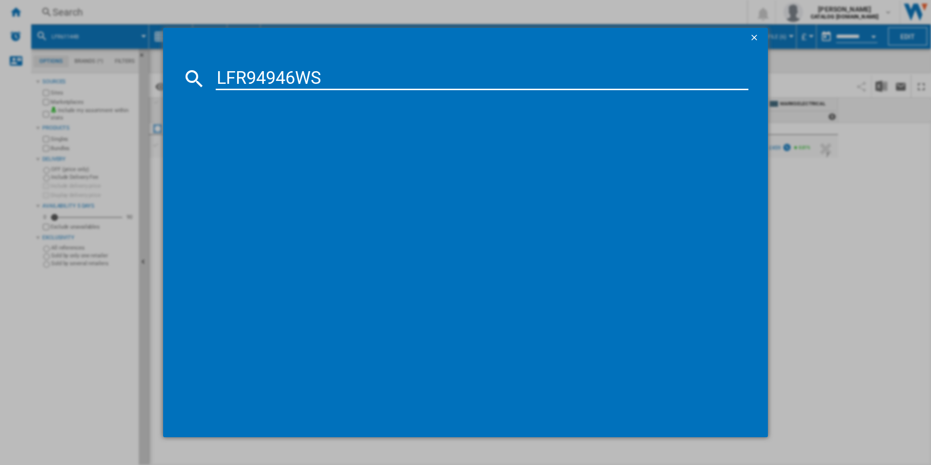
type input "LFR94946WS"
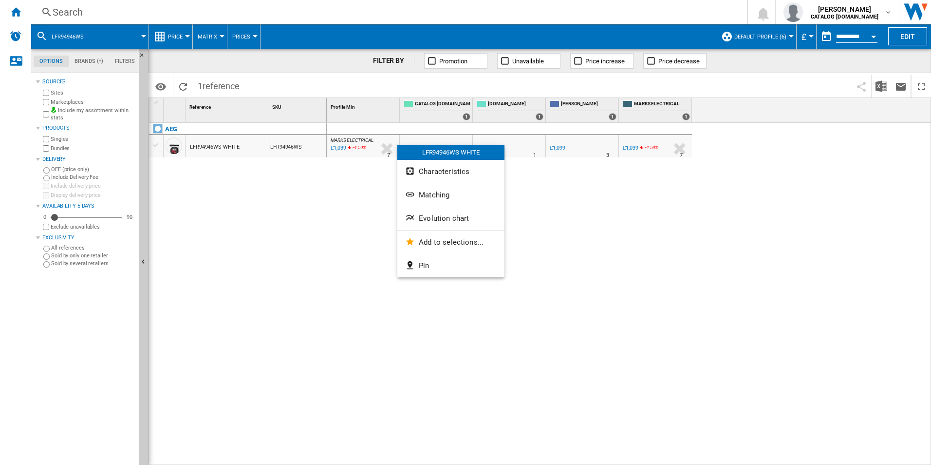
click at [372, 144] on div at bounding box center [465, 232] width 931 height 465
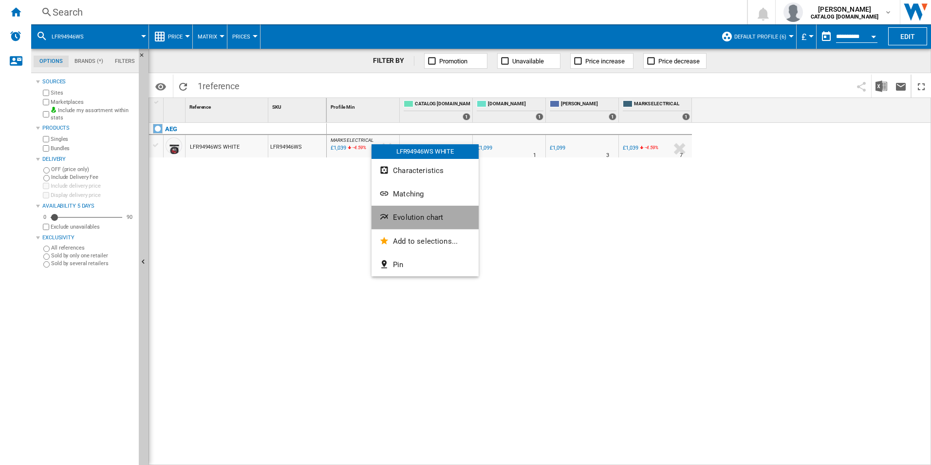
click at [396, 211] on button "Evolution chart" at bounding box center [425, 217] width 107 height 23
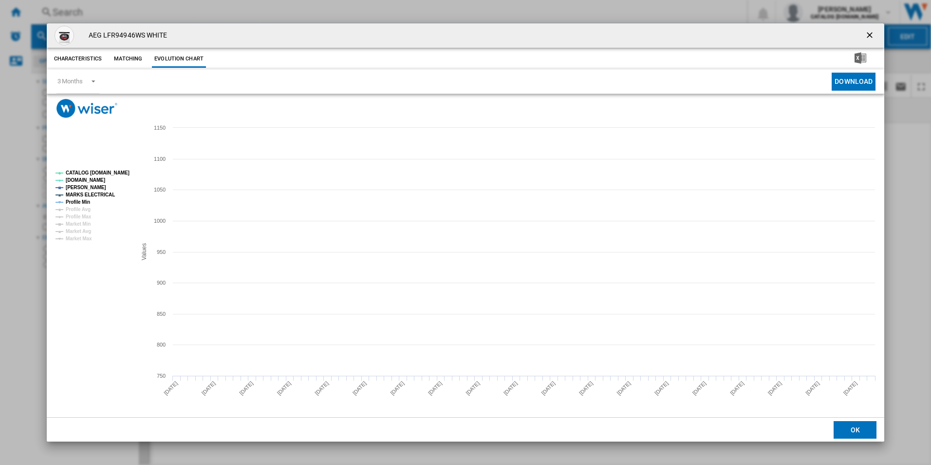
click at [108, 175] on tspan "CATALOG [DOMAIN_NAME]" at bounding box center [98, 172] width 64 height 5
click at [88, 199] on tspan "Profile Min" at bounding box center [78, 201] width 24 height 5
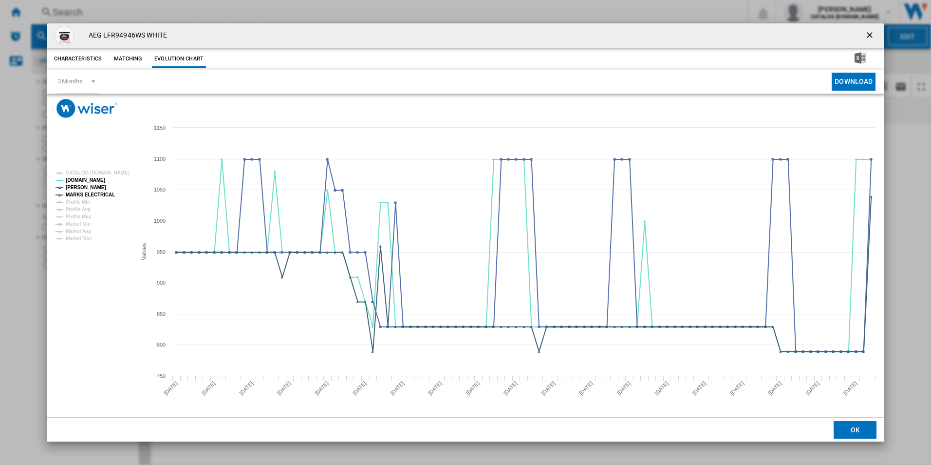
click at [873, 35] on ng-md-icon "getI18NText('BUTTONS.CLOSE_DIALOG')" at bounding box center [871, 36] width 12 height 12
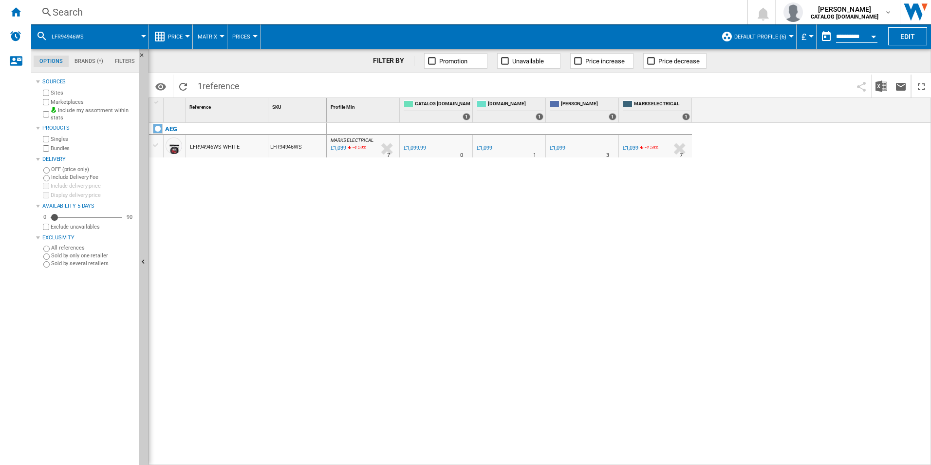
click at [656, 18] on div "Search" at bounding box center [387, 12] width 669 height 14
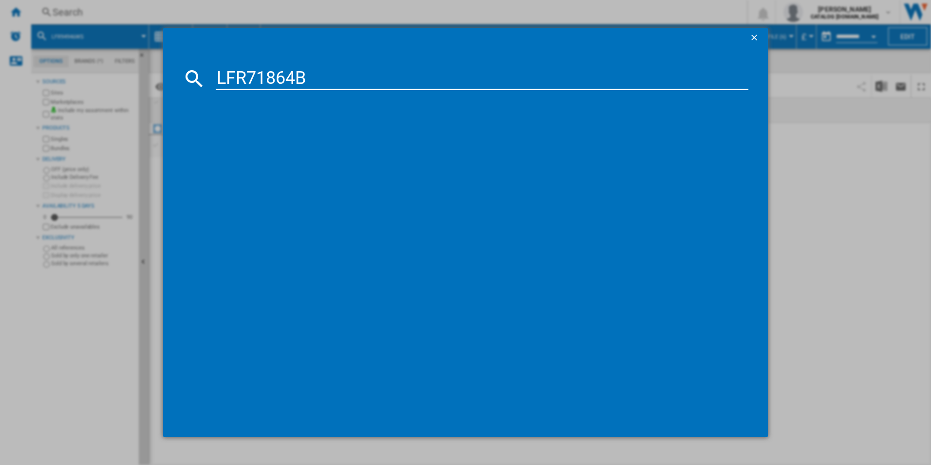
type input "LFR71864B"
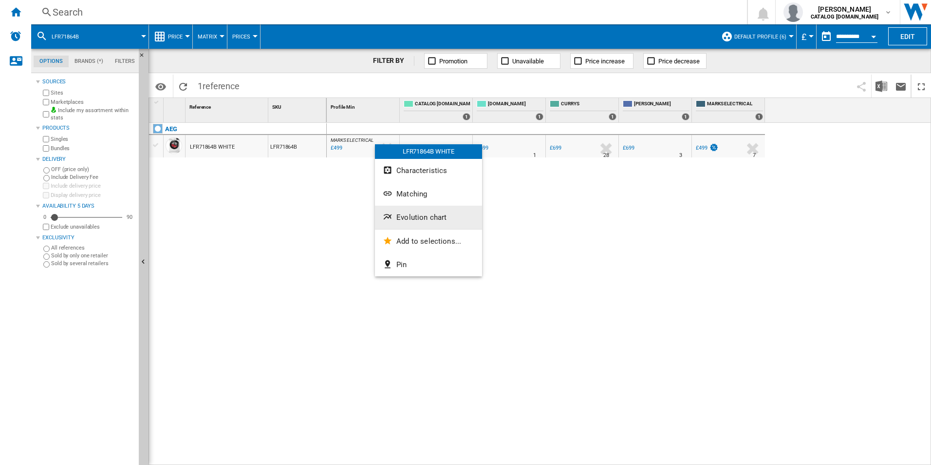
click at [401, 214] on span "Evolution chart" at bounding box center [422, 217] width 50 height 9
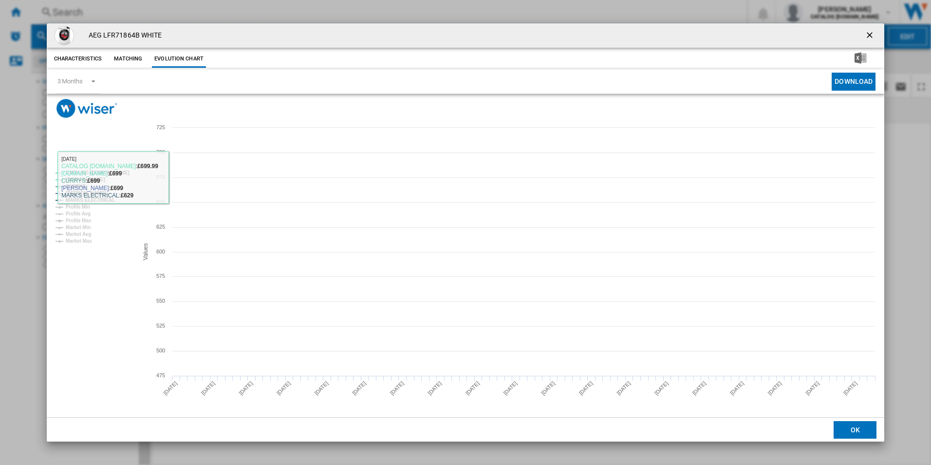
click at [126, 171] on tspan "CATALOG [DOMAIN_NAME]" at bounding box center [98, 172] width 64 height 5
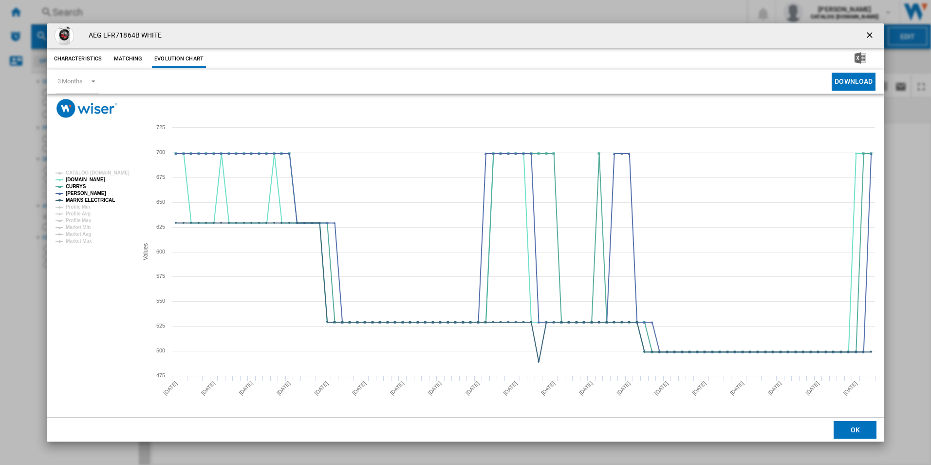
drag, startPoint x: 872, startPoint y: 31, endPoint x: 863, endPoint y: 31, distance: 9.3
click at [872, 31] on ng-md-icon "getI18NText('BUTTONS.CLOSE_DIALOG')" at bounding box center [871, 36] width 12 height 12
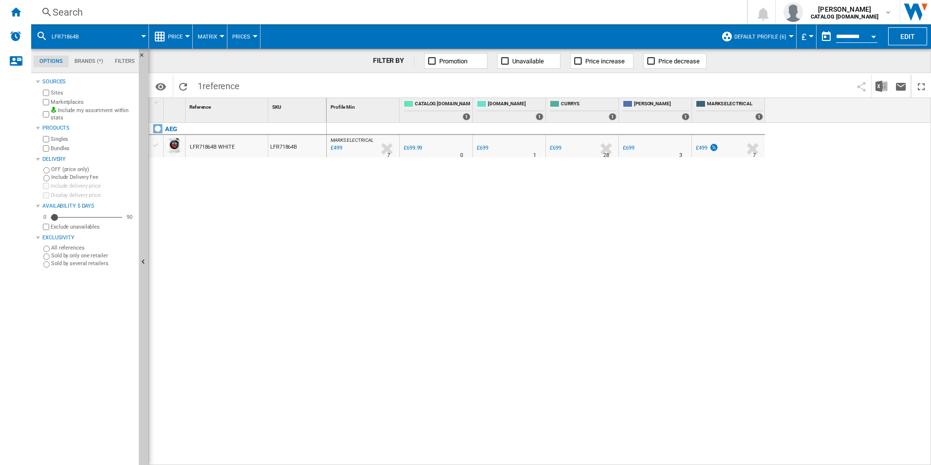
click at [638, 6] on div "Search" at bounding box center [387, 12] width 669 height 14
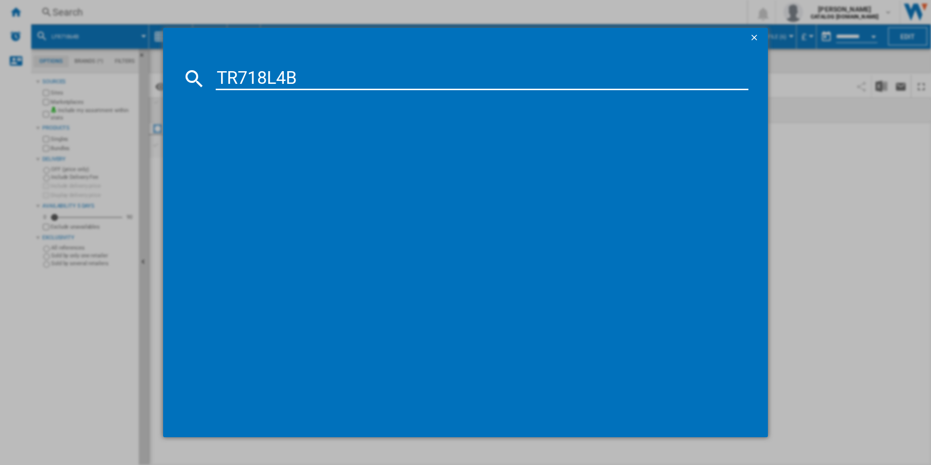
type input "TR718L4B"
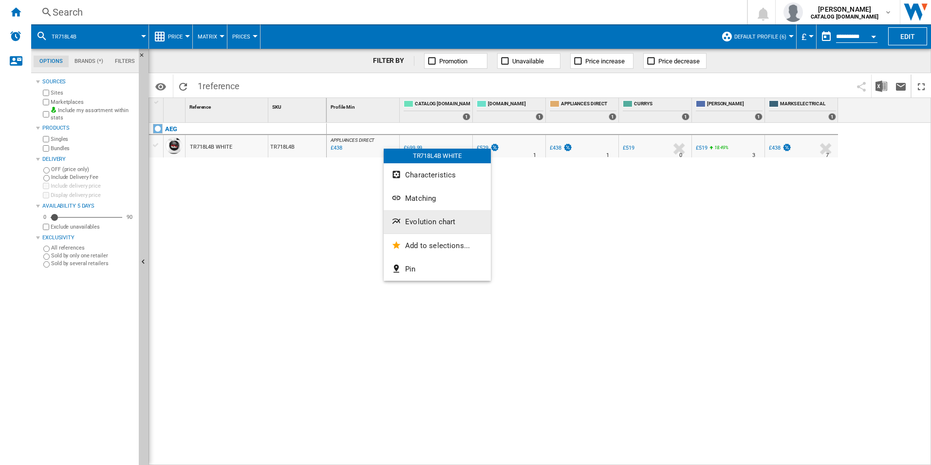
click at [410, 216] on button "Evolution chart" at bounding box center [437, 221] width 107 height 23
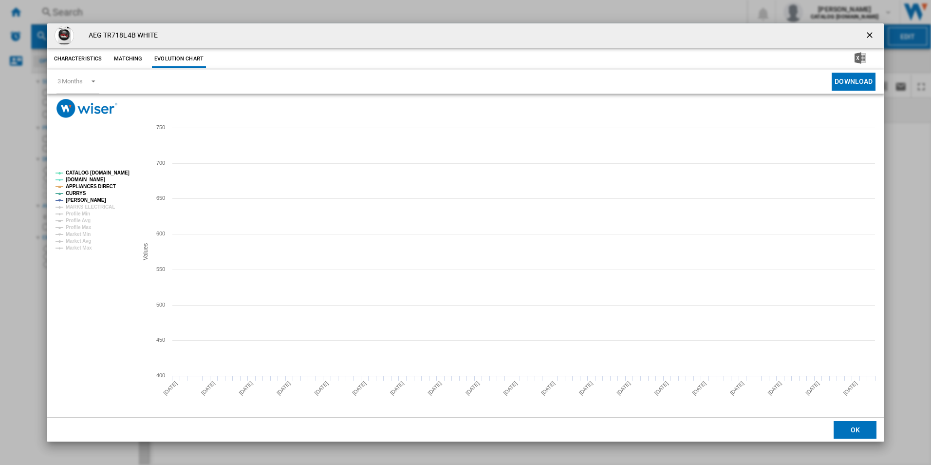
click at [97, 173] on tspan "CATALOG [DOMAIN_NAME]" at bounding box center [98, 172] width 64 height 5
click at [94, 208] on tspan "MARKS ELECTRICAL" at bounding box center [90, 206] width 49 height 5
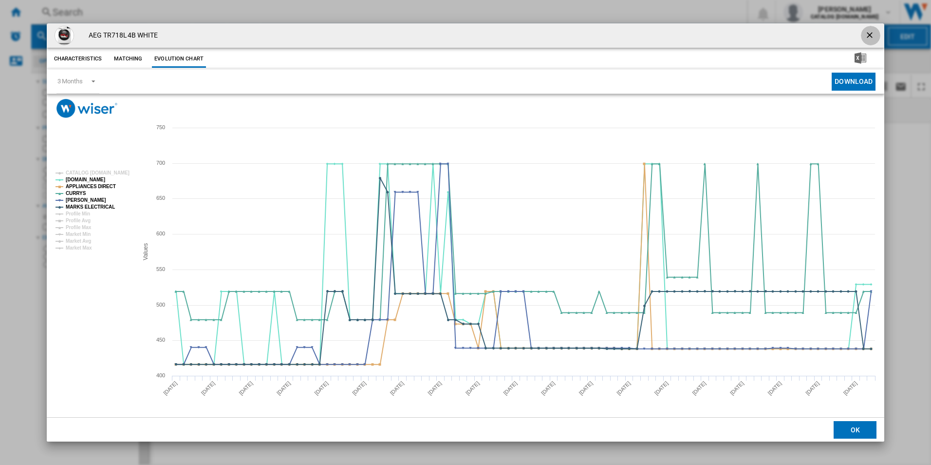
click at [868, 39] on ng-md-icon "getI18NText('BUTTONS.CLOSE_DIALOG')" at bounding box center [871, 36] width 12 height 12
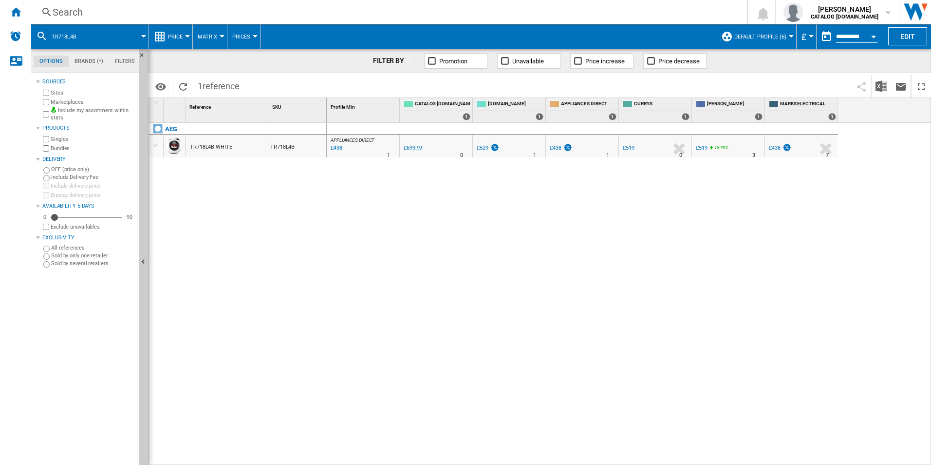
click at [667, 11] on div "Search" at bounding box center [387, 12] width 669 height 14
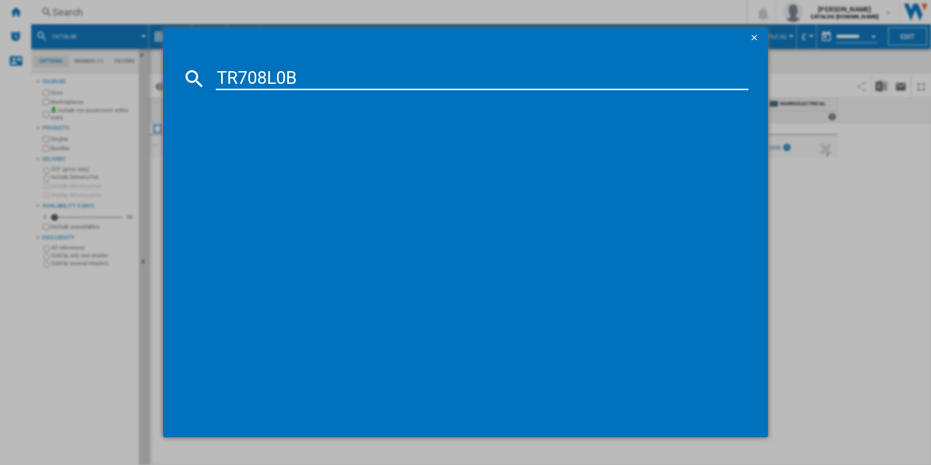
type input "TR708L0B"
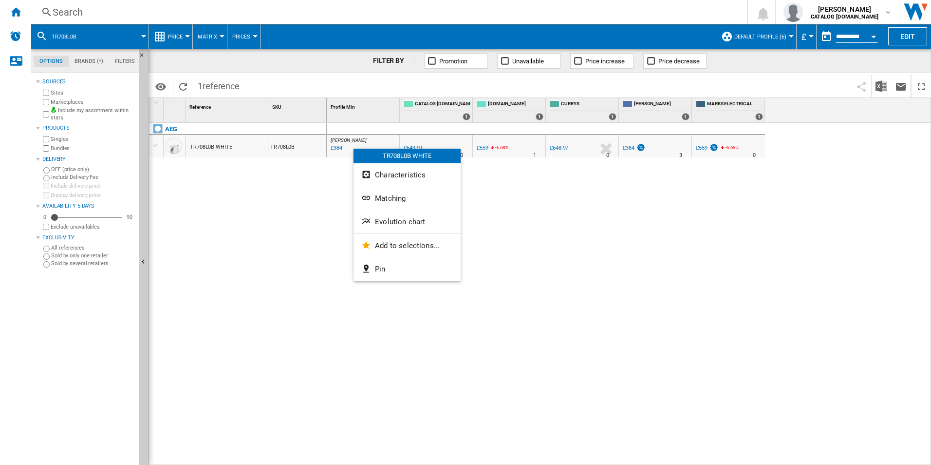
click at [393, 222] on span "Evolution chart" at bounding box center [400, 221] width 50 height 9
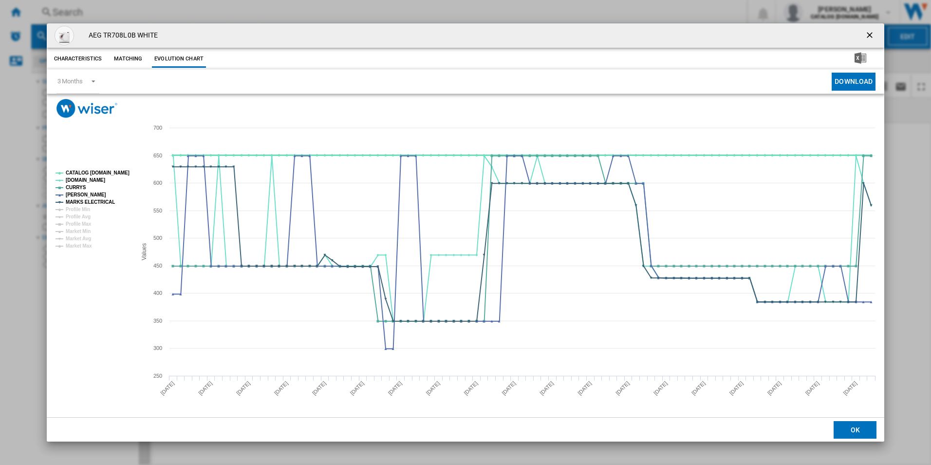
click at [121, 170] on tspan "CATALOG [DOMAIN_NAME]" at bounding box center [98, 172] width 64 height 5
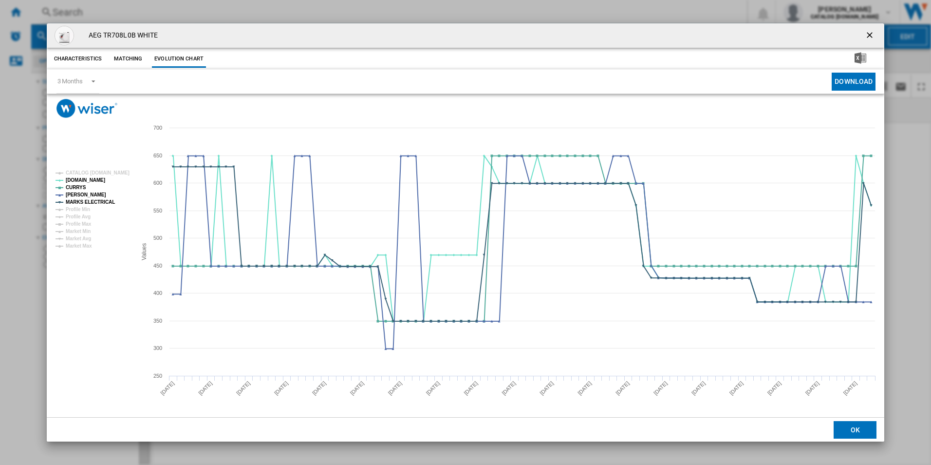
click at [870, 36] on ng-md-icon "getI18NText('BUTTONS.CLOSE_DIALOG')" at bounding box center [871, 36] width 12 height 12
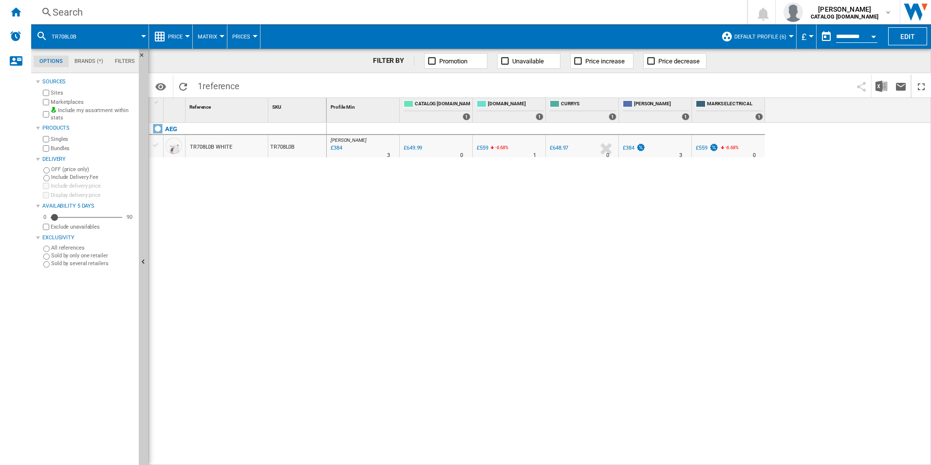
click at [661, 9] on div "Search" at bounding box center [387, 12] width 669 height 14
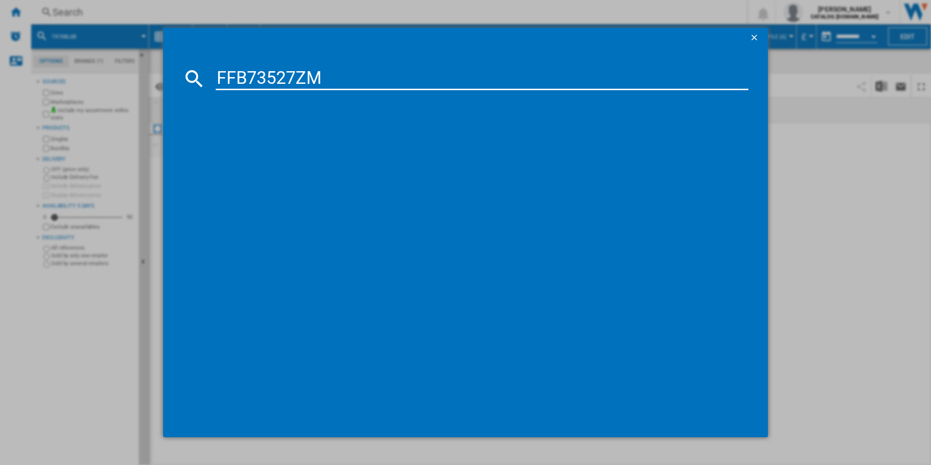
type input "FFB73527ZM"
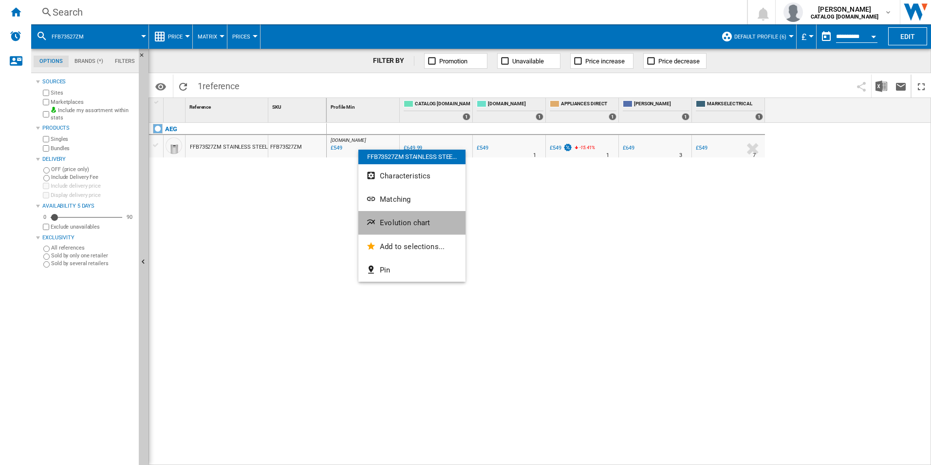
click at [396, 221] on span "Evolution chart" at bounding box center [405, 222] width 50 height 9
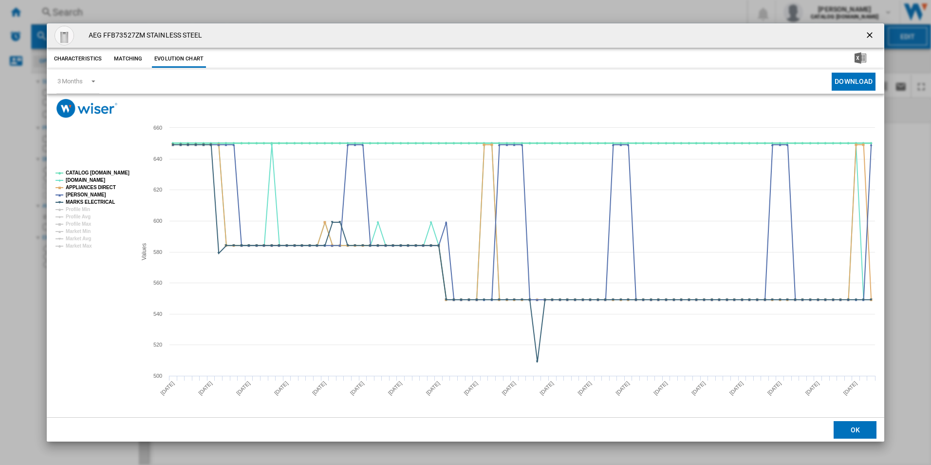
click at [124, 173] on tspan "CATALOG [DOMAIN_NAME]" at bounding box center [98, 172] width 64 height 5
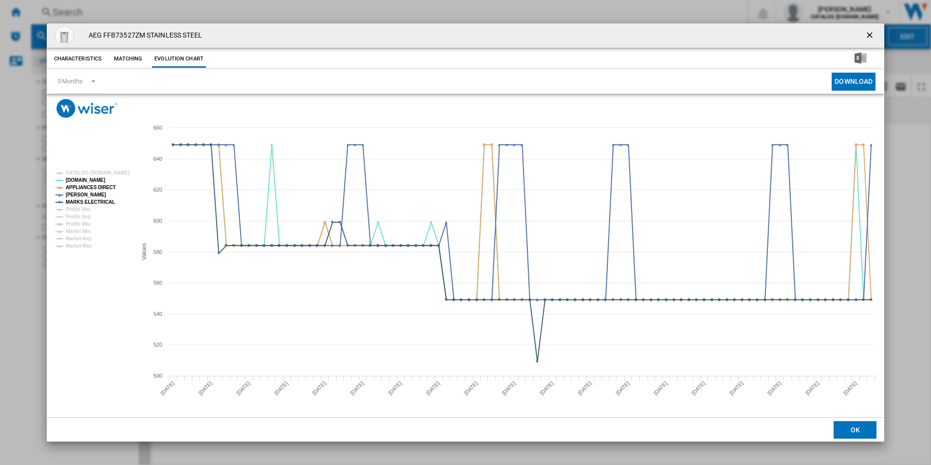
click at [866, 33] on ng-md-icon "getI18NText('BUTTONS.CLOSE_DIALOG')" at bounding box center [871, 36] width 12 height 12
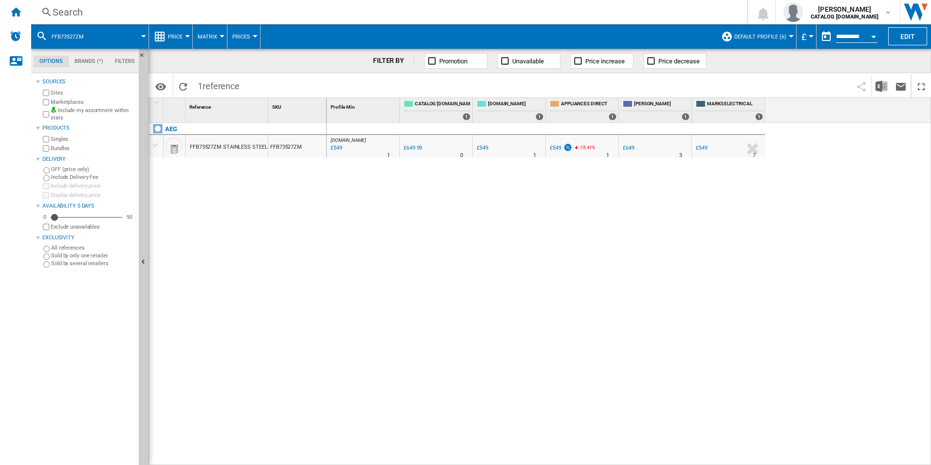
click at [662, 14] on div "Search" at bounding box center [387, 12] width 669 height 14
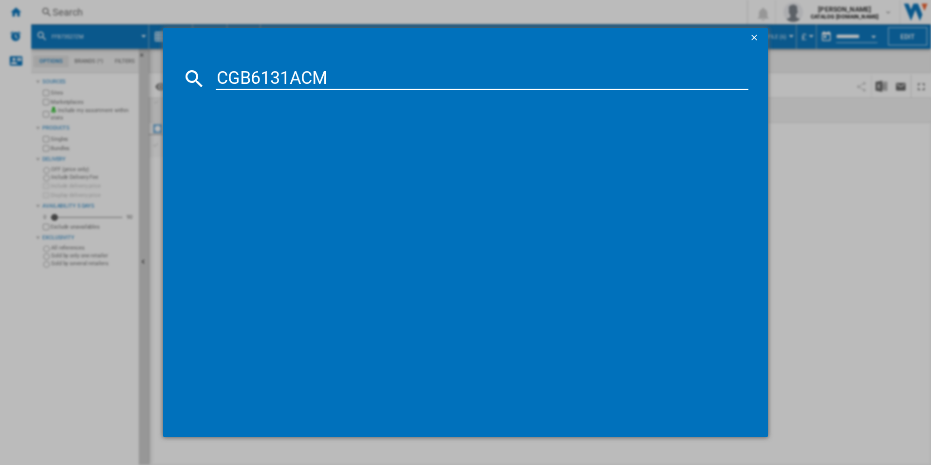
type input "CGB6131ACM"
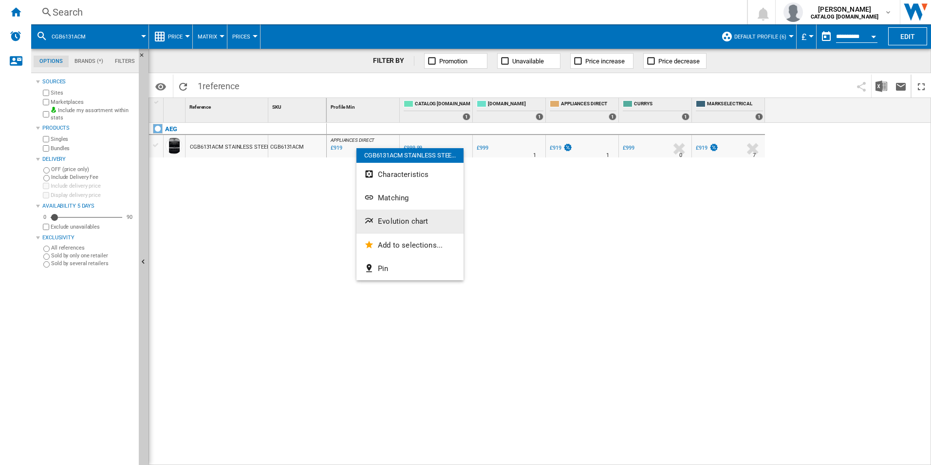
click at [392, 225] on span "Evolution chart" at bounding box center [403, 221] width 50 height 9
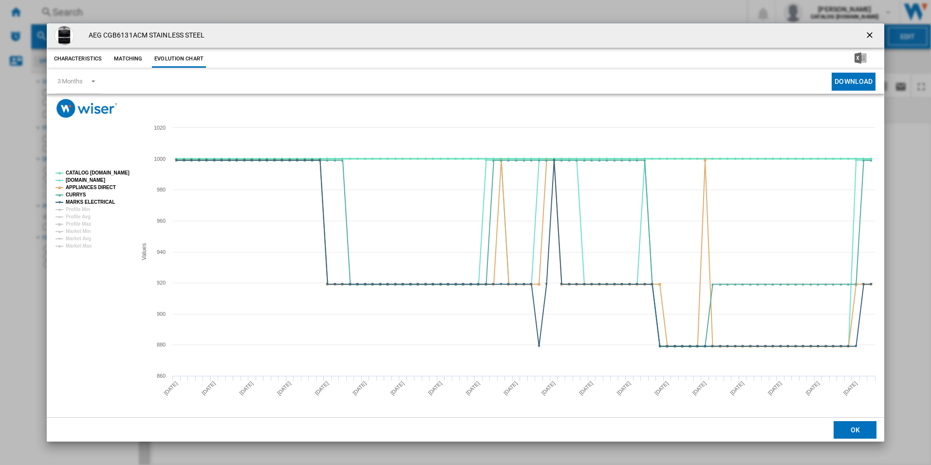
click at [117, 171] on tspan "CATALOG [DOMAIN_NAME]" at bounding box center [98, 172] width 64 height 5
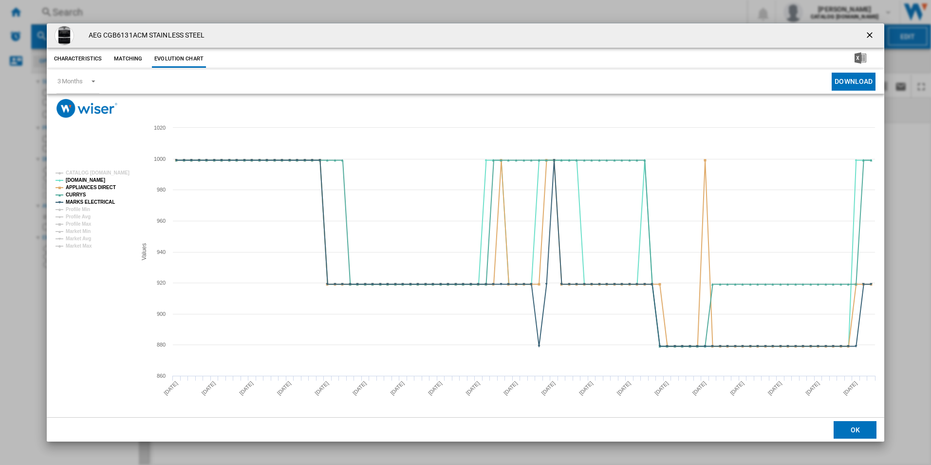
click at [867, 36] on ng-md-icon "getI18NText('BUTTONS.CLOSE_DIALOG')" at bounding box center [871, 36] width 12 height 12
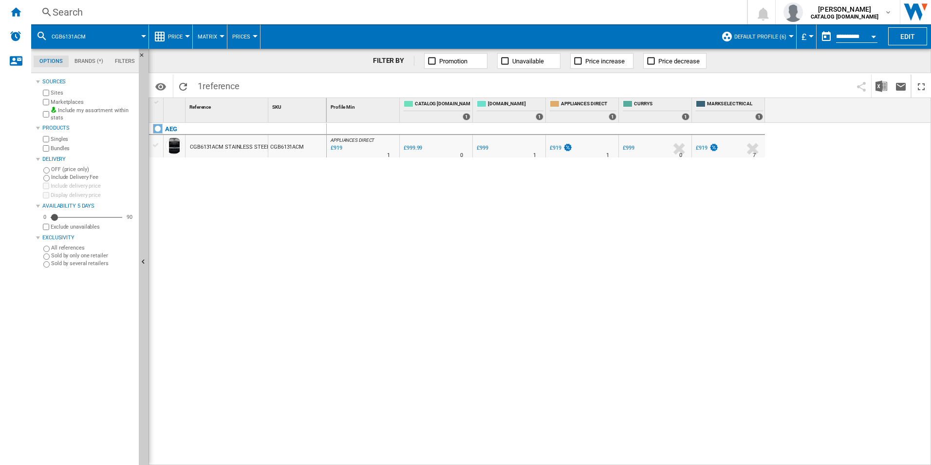
click at [668, 11] on div "Search" at bounding box center [387, 12] width 669 height 14
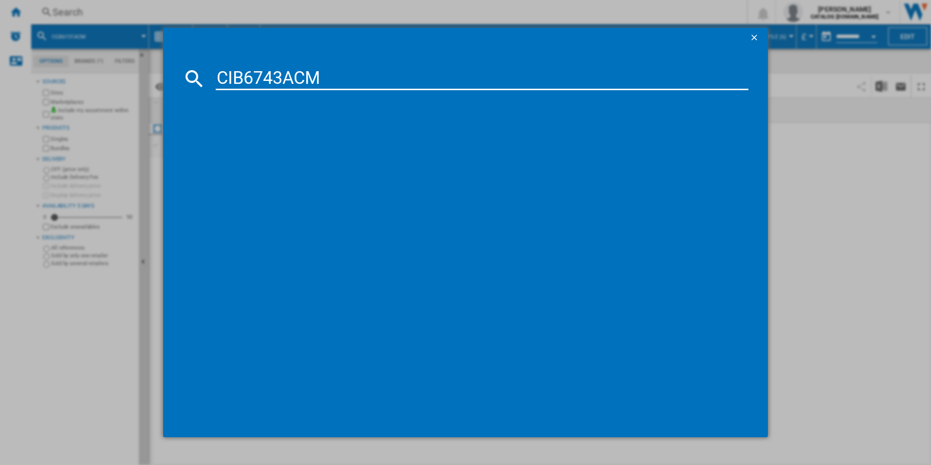
type input "CIB6743ACM"
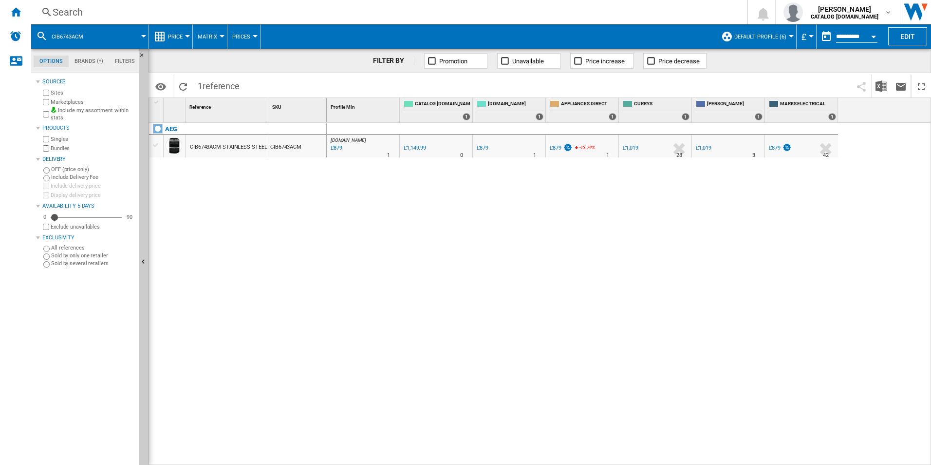
drag, startPoint x: 357, startPoint y: 148, endPoint x: 335, endPoint y: 184, distance: 42.2
click at [338, 195] on div at bounding box center [465, 232] width 931 height 465
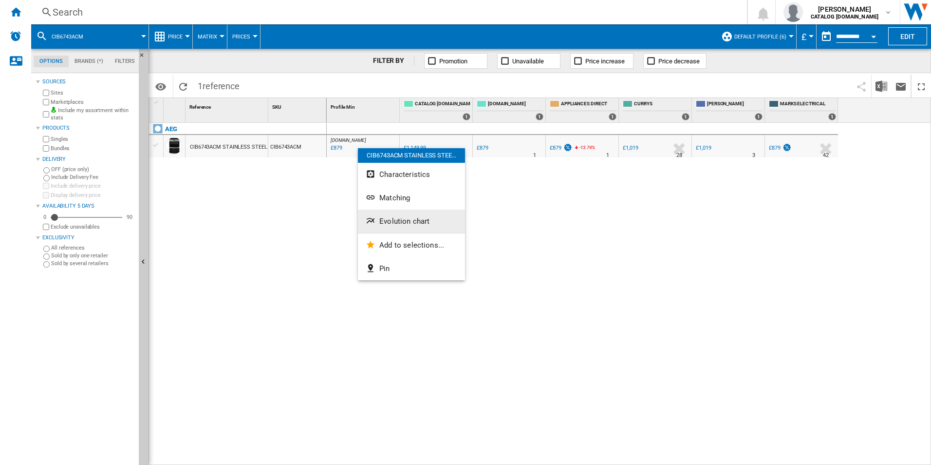
click at [378, 214] on button "Evolution chart" at bounding box center [411, 220] width 107 height 23
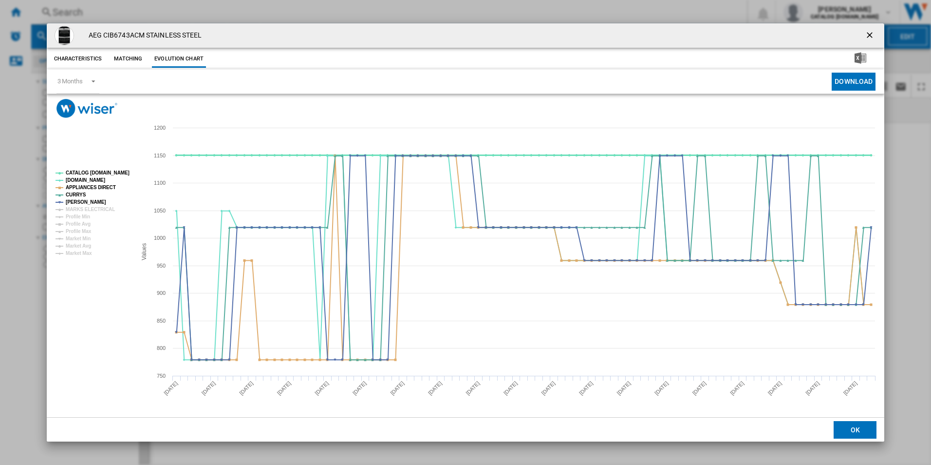
click at [113, 172] on tspan "CATALOG [DOMAIN_NAME]" at bounding box center [98, 172] width 64 height 5
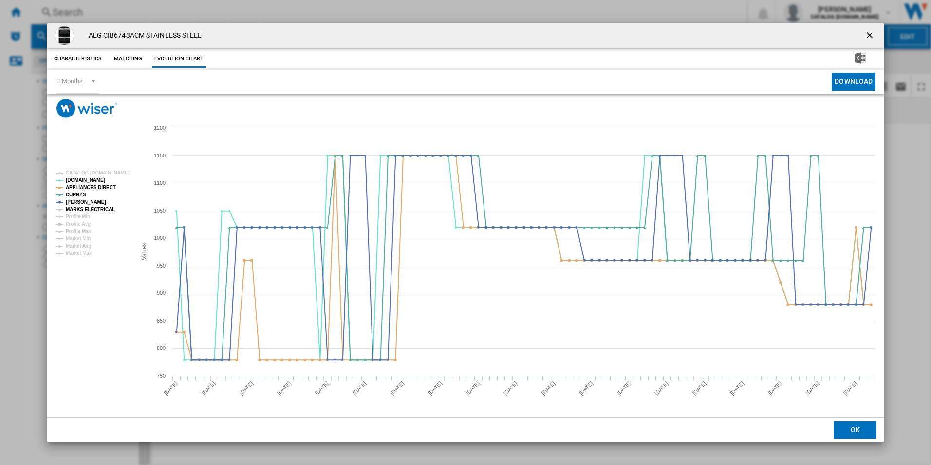
click at [106, 209] on tspan "MARKS ELECTRICAL" at bounding box center [90, 209] width 49 height 5
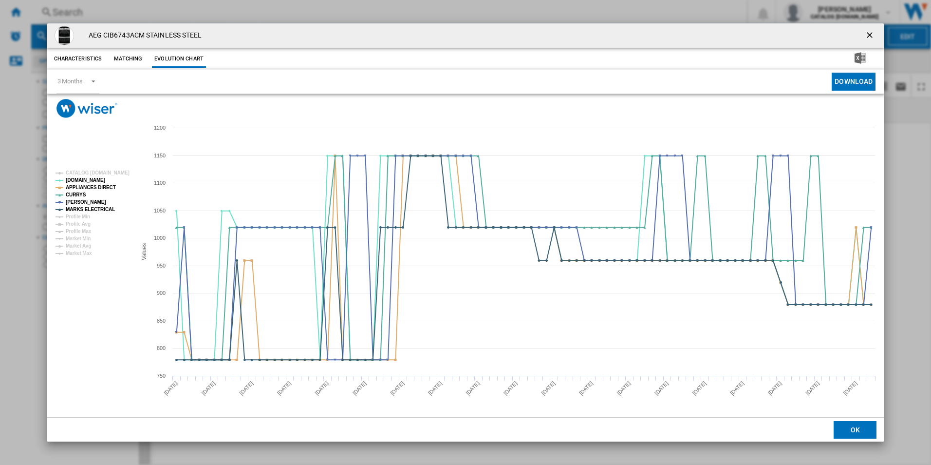
drag, startPoint x: 873, startPoint y: 32, endPoint x: 866, endPoint y: 32, distance: 7.3
click at [873, 32] on ng-md-icon "getI18NText('BUTTONS.CLOSE_DIALOG')" at bounding box center [871, 36] width 12 height 12
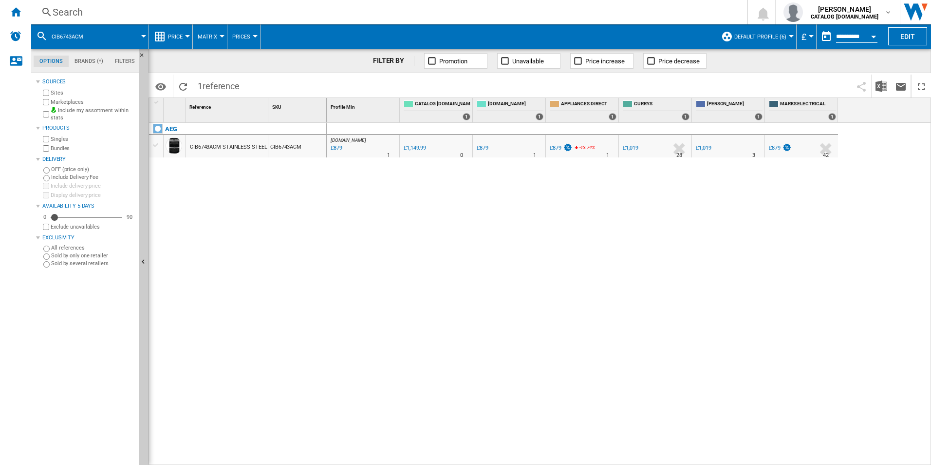
click at [625, 15] on div "Search" at bounding box center [387, 12] width 669 height 14
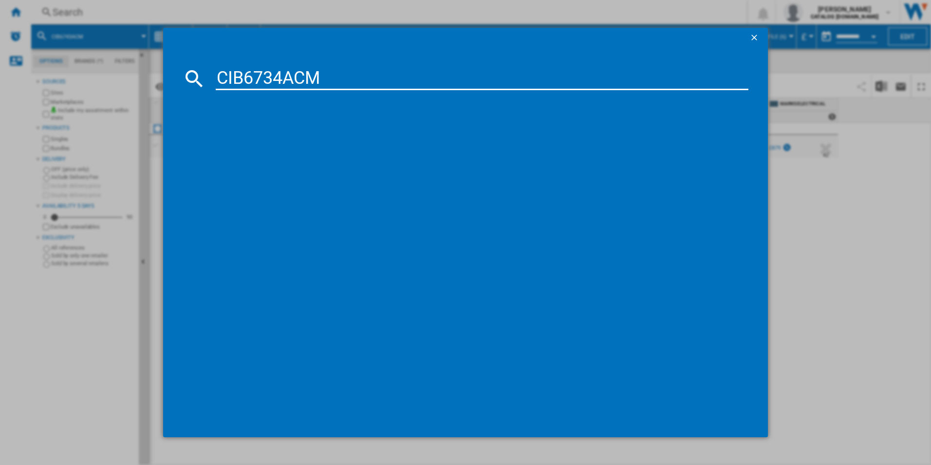
type input "CIB6734ACM"
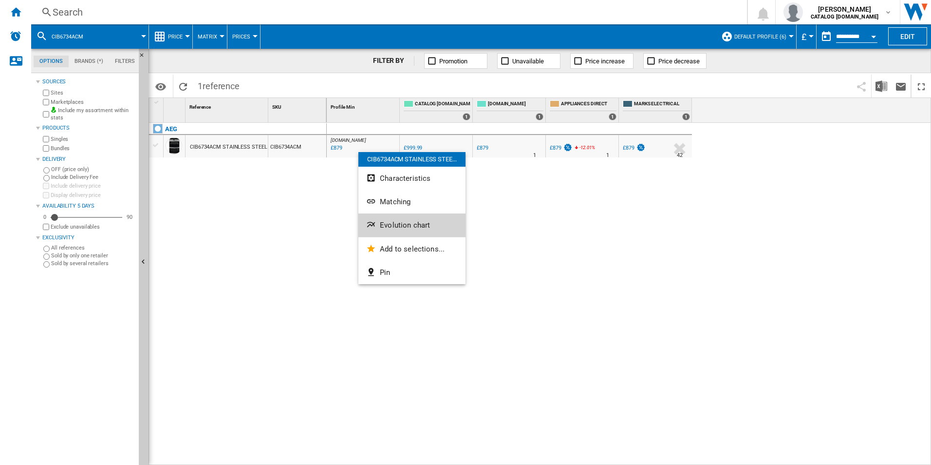
click at [388, 223] on span "Evolution chart" at bounding box center [405, 225] width 50 height 9
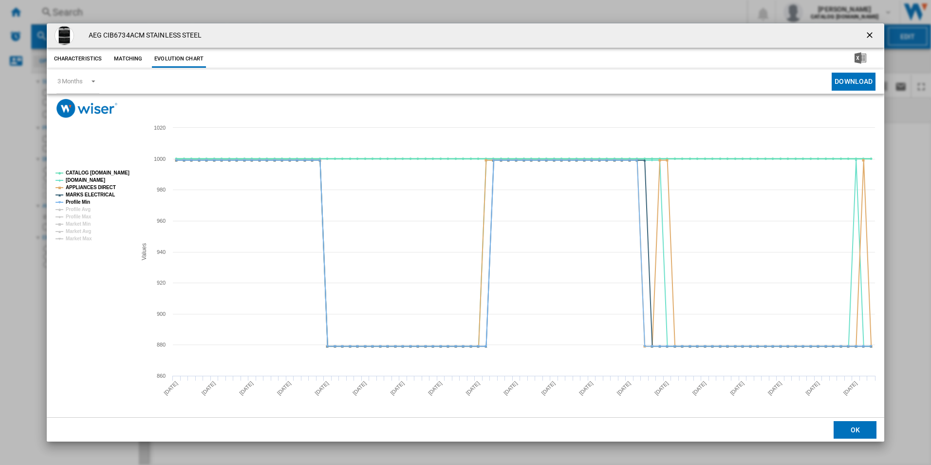
click at [122, 173] on tspan "CATALOG [DOMAIN_NAME]" at bounding box center [98, 172] width 64 height 5
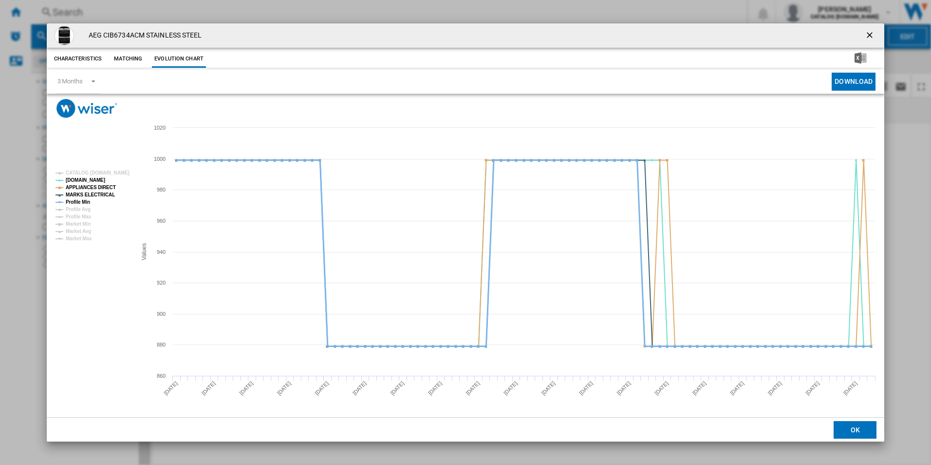
click at [84, 202] on tspan "Profile Min" at bounding box center [78, 201] width 24 height 5
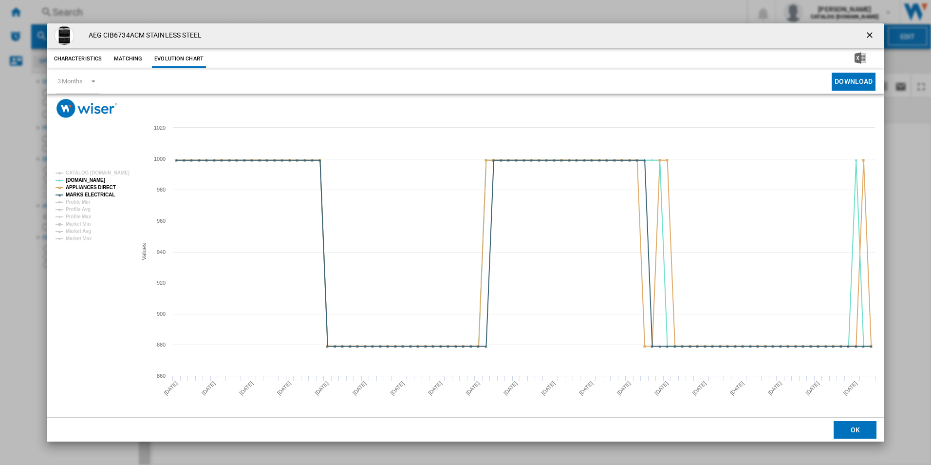
drag, startPoint x: 874, startPoint y: 34, endPoint x: 927, endPoint y: 122, distance: 102.8
click at [874, 34] on ng-md-icon "getI18NText('BUTTONS.CLOSE_DIALOG')" at bounding box center [871, 36] width 12 height 12
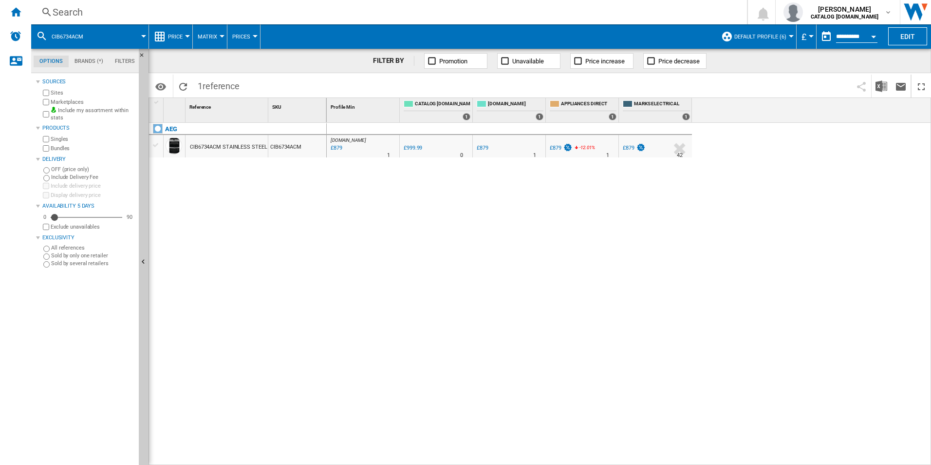
click at [331, 8] on div "Search" at bounding box center [387, 12] width 669 height 14
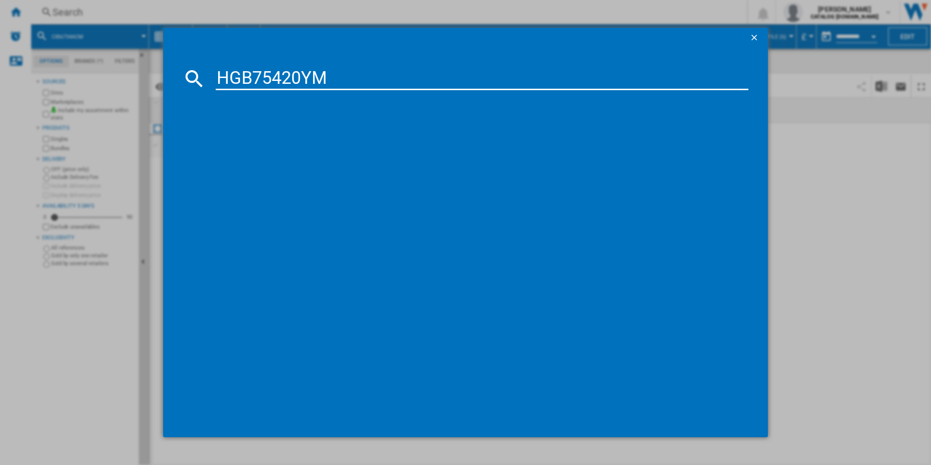
type input "HGB75420YM"
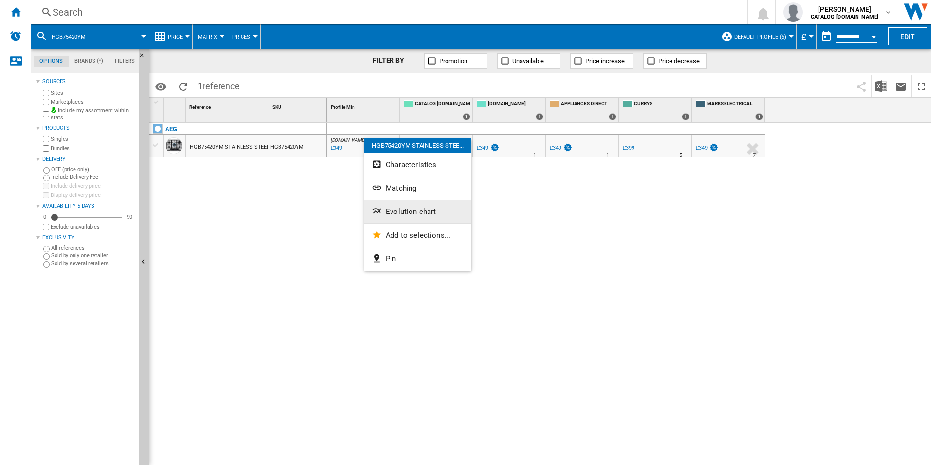
click at [389, 210] on span "Evolution chart" at bounding box center [411, 211] width 50 height 9
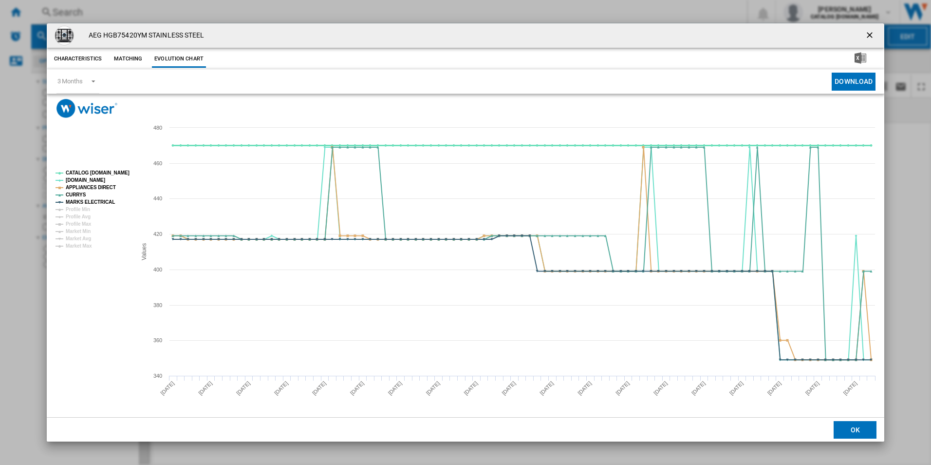
click at [113, 172] on tspan "CATALOG [DOMAIN_NAME]" at bounding box center [98, 172] width 64 height 5
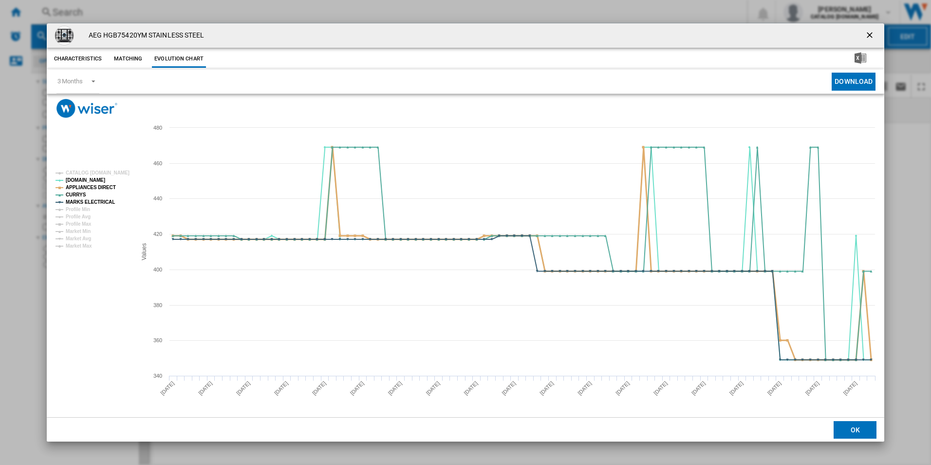
click at [100, 189] on tspan "APPLIANCES DIRECT" at bounding box center [91, 187] width 50 height 5
click at [105, 203] on tspan "MARKS ELECTRICAL" at bounding box center [90, 201] width 49 height 5
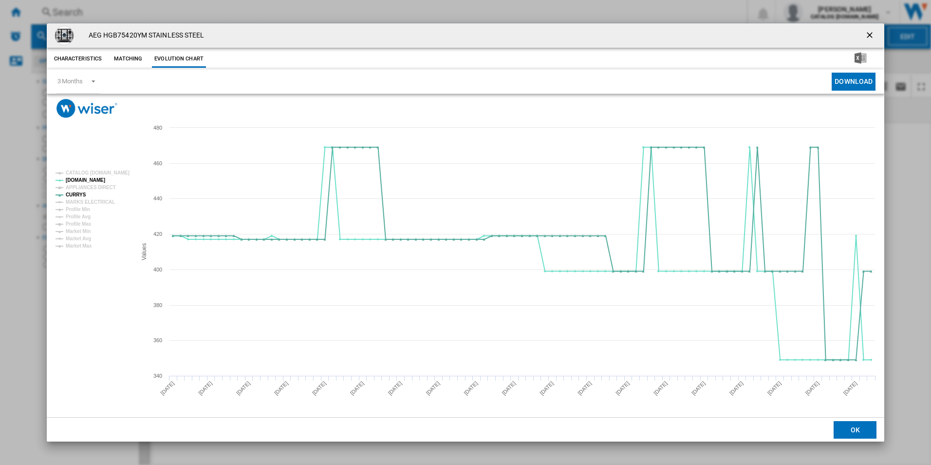
drag, startPoint x: 870, startPoint y: 33, endPoint x: 616, endPoint y: 2, distance: 256.6
click at [870, 33] on ng-md-icon "getI18NText('BUTTONS.CLOSE_DIALOG')" at bounding box center [871, 36] width 12 height 12
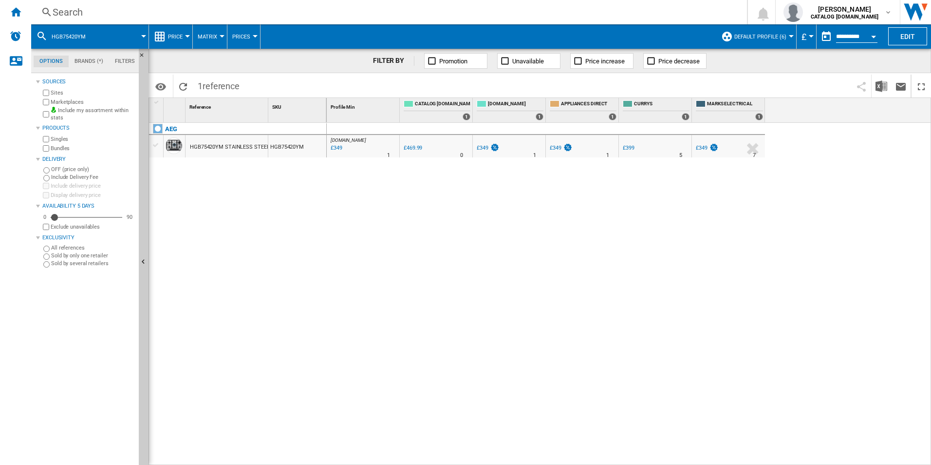
click at [579, 6] on div "Search" at bounding box center [387, 12] width 669 height 14
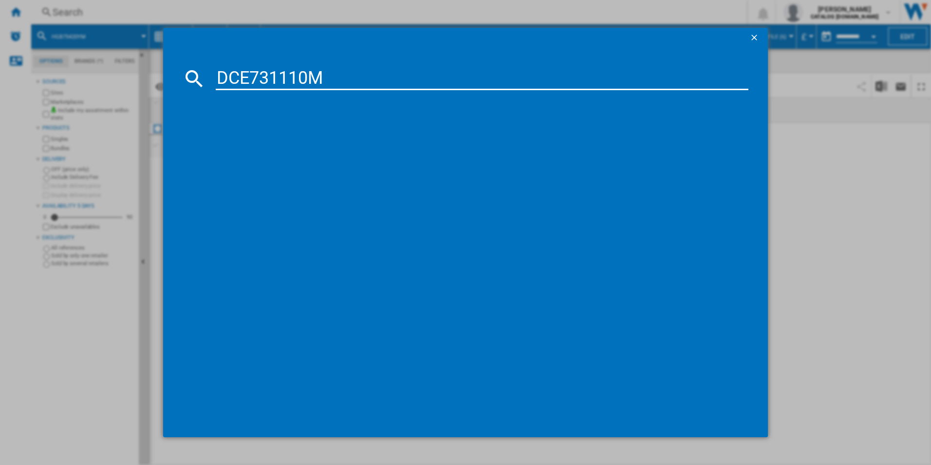
type input "DCE731110M"
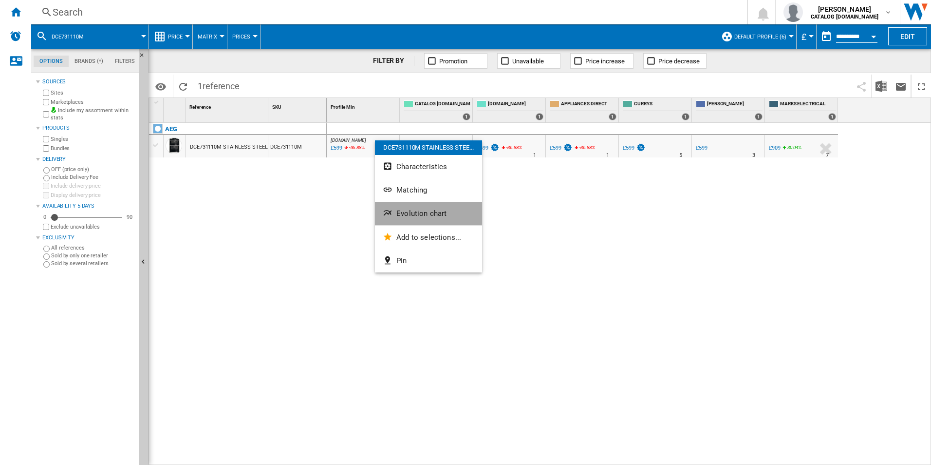
click at [412, 211] on span "Evolution chart" at bounding box center [422, 213] width 50 height 9
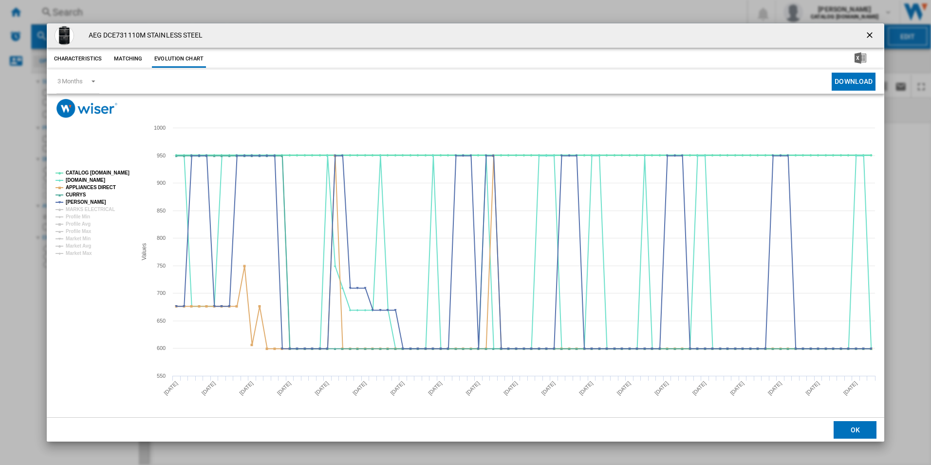
click at [123, 174] on tspan "CATALOG [DOMAIN_NAME]" at bounding box center [98, 172] width 64 height 5
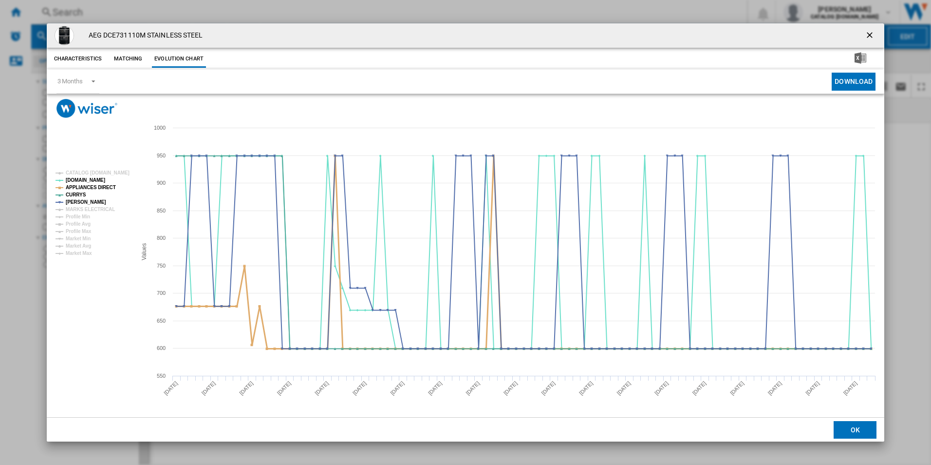
click at [99, 185] on tspan "APPLIANCES DIRECT" at bounding box center [91, 187] width 50 height 5
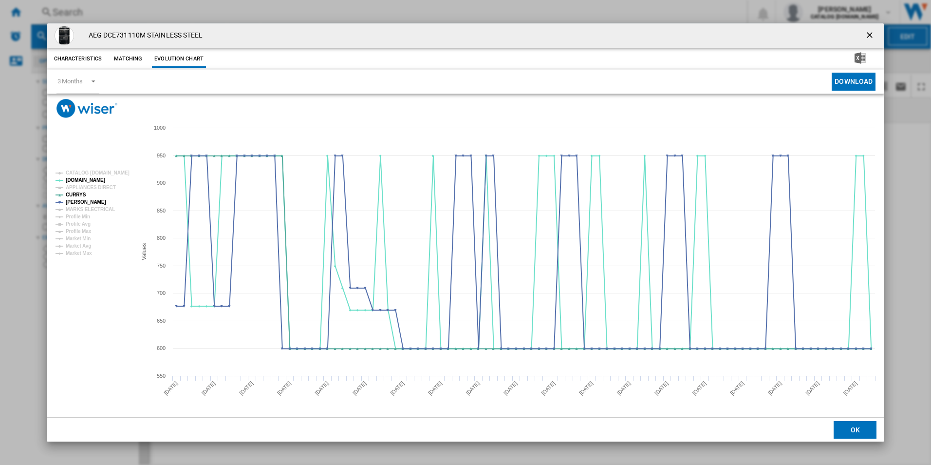
drag, startPoint x: 871, startPoint y: 32, endPoint x: 835, endPoint y: 45, distance: 38.2
click at [871, 32] on ng-md-icon "getI18NText('BUTTONS.CLOSE_DIALOG')" at bounding box center [871, 36] width 12 height 12
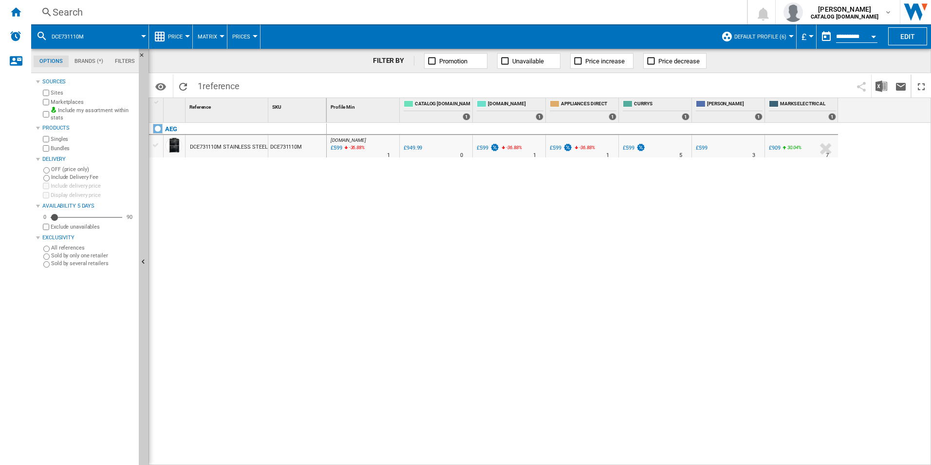
click at [650, 4] on div "Search Search 0 [PERSON_NAME] CATALOG [DOMAIN_NAME] CATALOG [DOMAIN_NAME] My se…" at bounding box center [481, 12] width 900 height 24
click at [646, 5] on div "Search Search 0 [PERSON_NAME] CATALOG [DOMAIN_NAME] CATALOG [DOMAIN_NAME] My se…" at bounding box center [481, 12] width 900 height 24
click at [643, 11] on div "Search" at bounding box center [387, 12] width 669 height 14
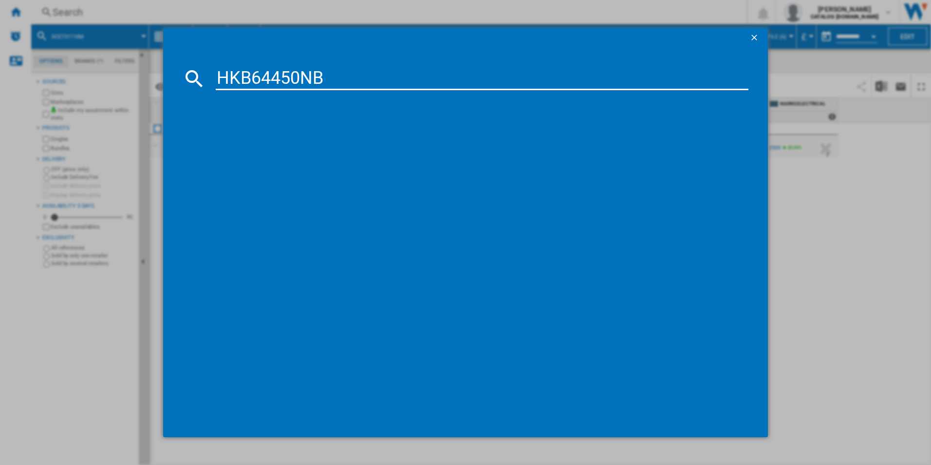
type input "HKB64450NB"
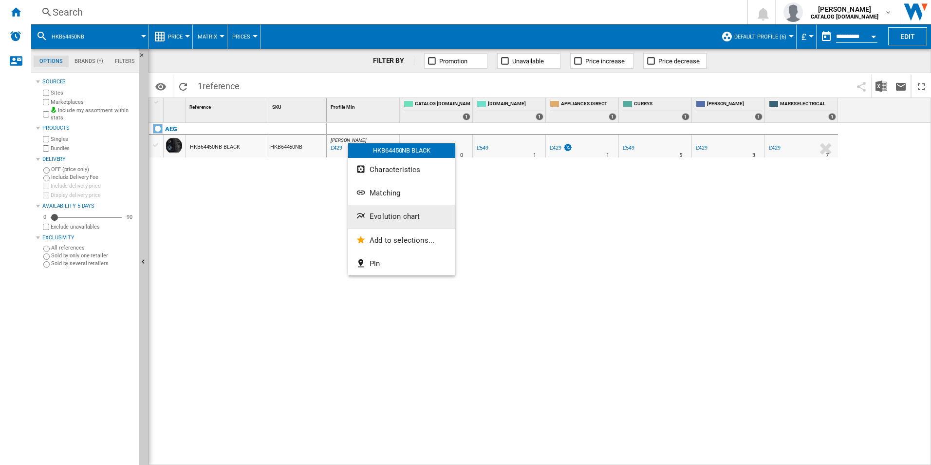
click at [405, 208] on button "Evolution chart" at bounding box center [401, 216] width 107 height 23
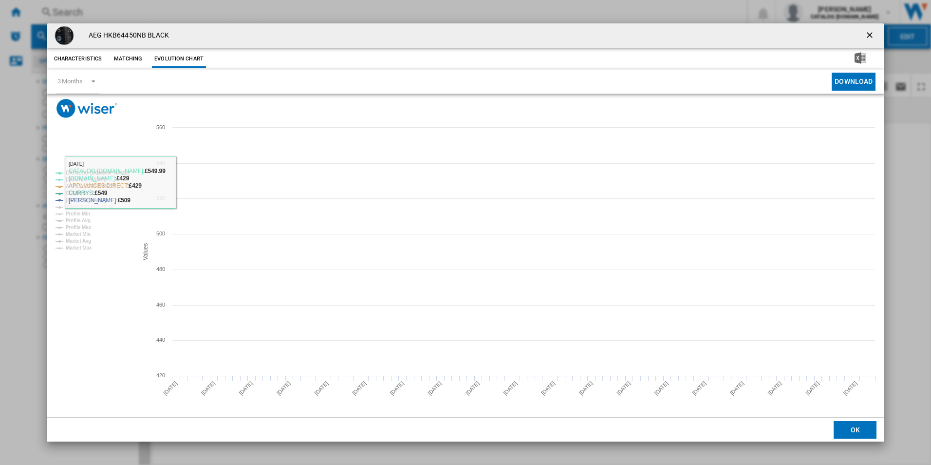
click at [118, 171] on tspan "CATALOG [DOMAIN_NAME]" at bounding box center [98, 172] width 64 height 5
click at [99, 186] on tspan "APPLIANCES DIRECT" at bounding box center [91, 186] width 50 height 5
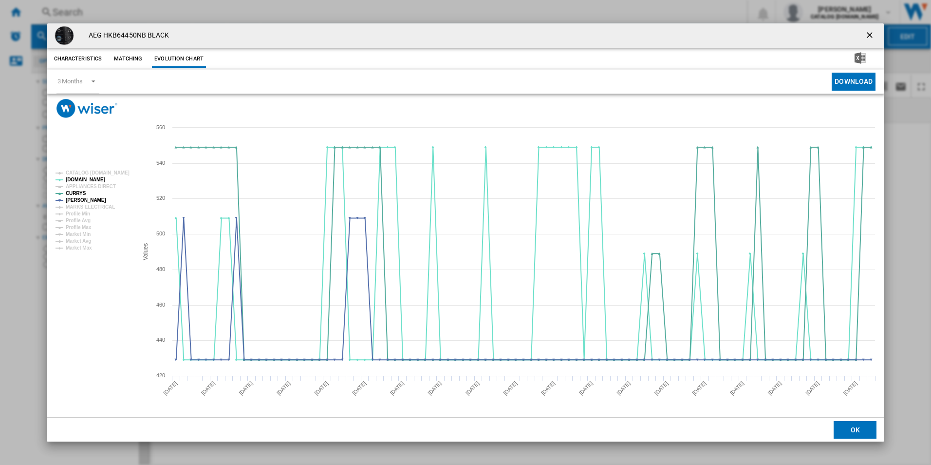
click at [869, 41] on ng-md-icon "getI18NText('BUTTONS.CLOSE_DIALOG')" at bounding box center [871, 36] width 12 height 12
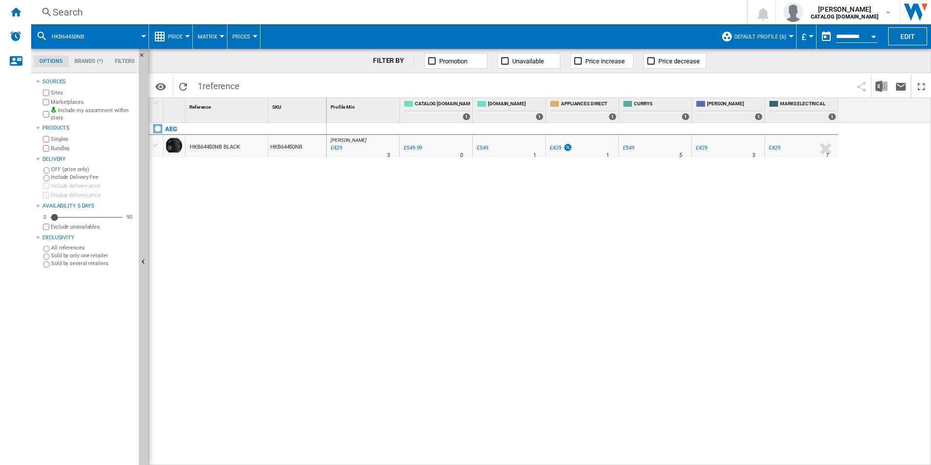
click at [576, 19] on div "Search" at bounding box center [387, 12] width 669 height 14
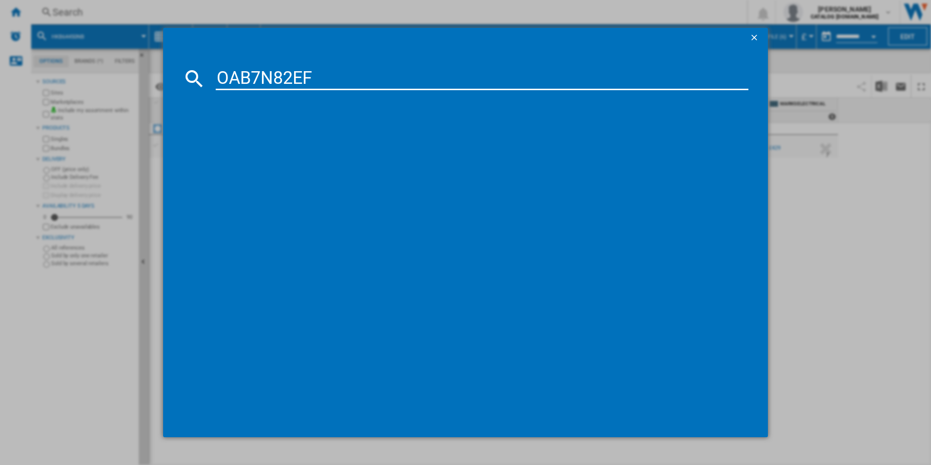
type input "OAB7N82EF"
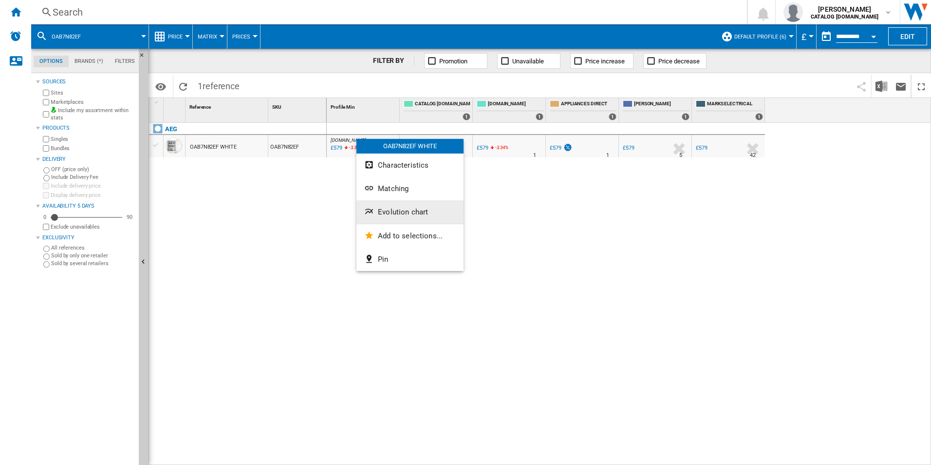
click at [387, 215] on span "Evolution chart" at bounding box center [403, 212] width 50 height 9
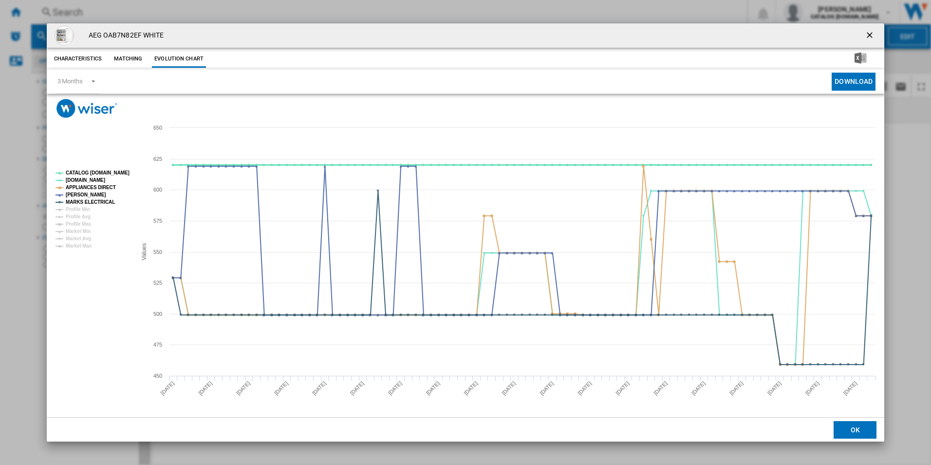
click at [120, 170] on tspan "CATALOG [DOMAIN_NAME]" at bounding box center [98, 172] width 64 height 5
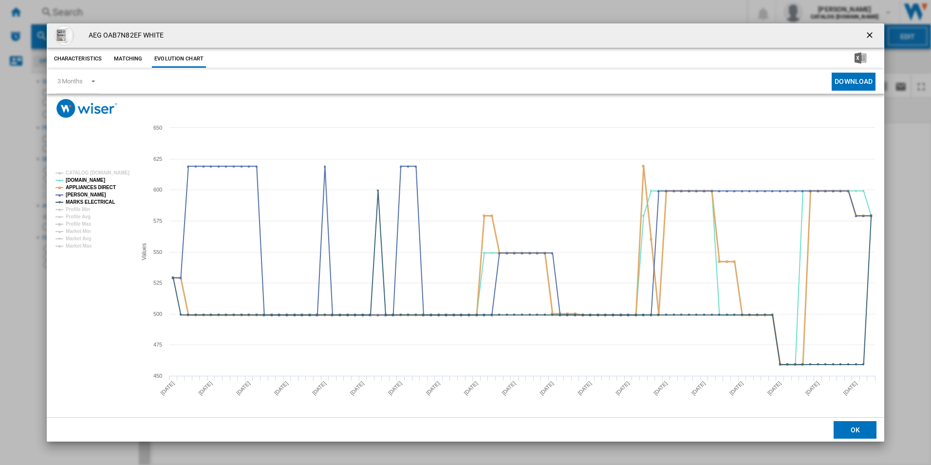
click at [101, 187] on tspan "APPLIANCES DIRECT" at bounding box center [91, 187] width 50 height 5
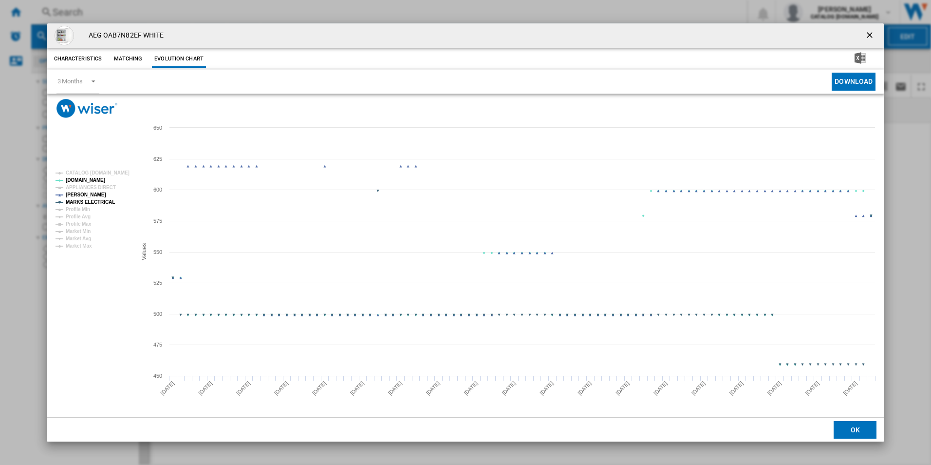
click at [107, 199] on tspan "MARKS ELECTRICAL" at bounding box center [90, 201] width 49 height 5
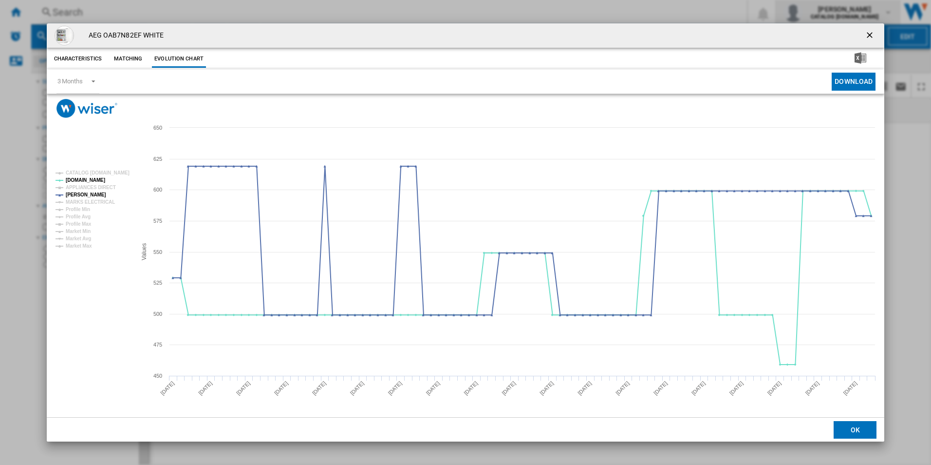
drag, startPoint x: 866, startPoint y: 35, endPoint x: 818, endPoint y: 22, distance: 48.8
click at [866, 35] on ng-md-icon "getI18NText('BUTTONS.CLOSE_DIALOG')" at bounding box center [871, 36] width 12 height 12
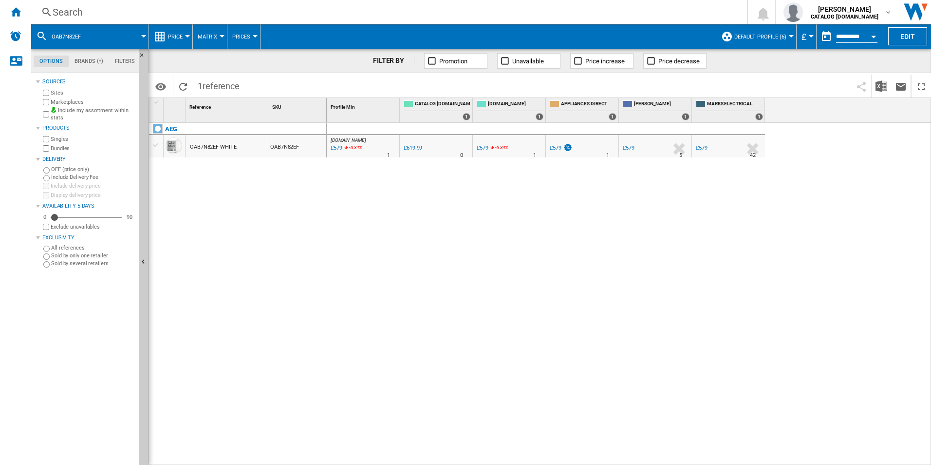
click at [661, 13] on div "Search" at bounding box center [387, 12] width 669 height 14
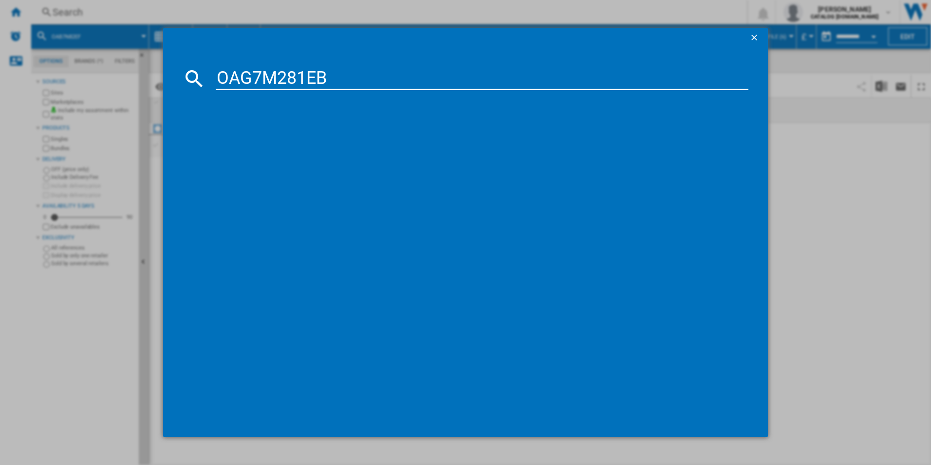
type input "OAG7M281EB"
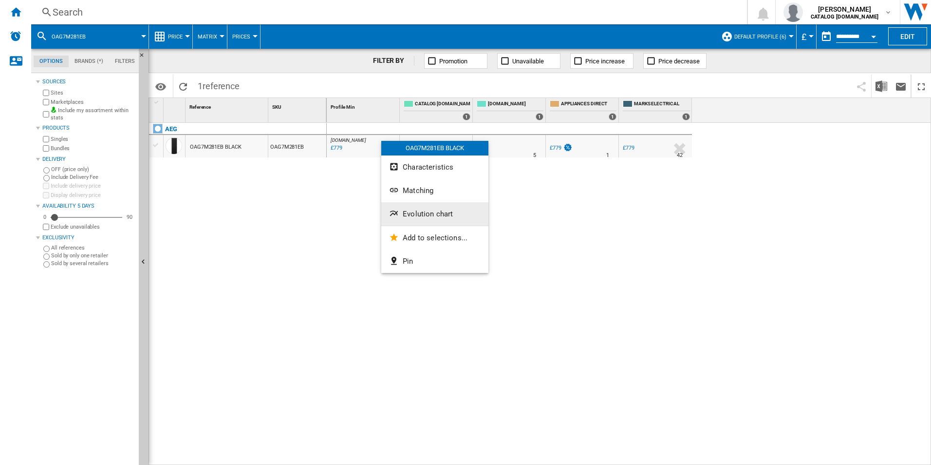
click at [413, 208] on button "Evolution chart" at bounding box center [434, 213] width 107 height 23
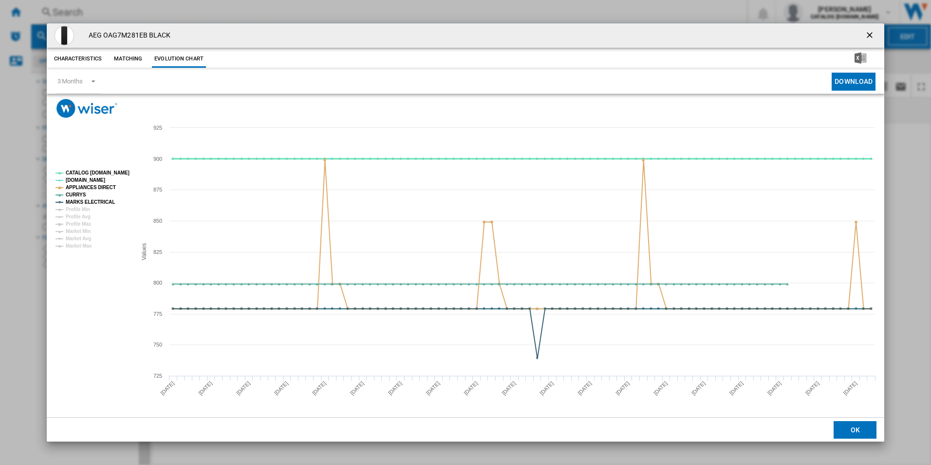
click at [106, 171] on tspan "CATALOG [DOMAIN_NAME]" at bounding box center [98, 172] width 64 height 5
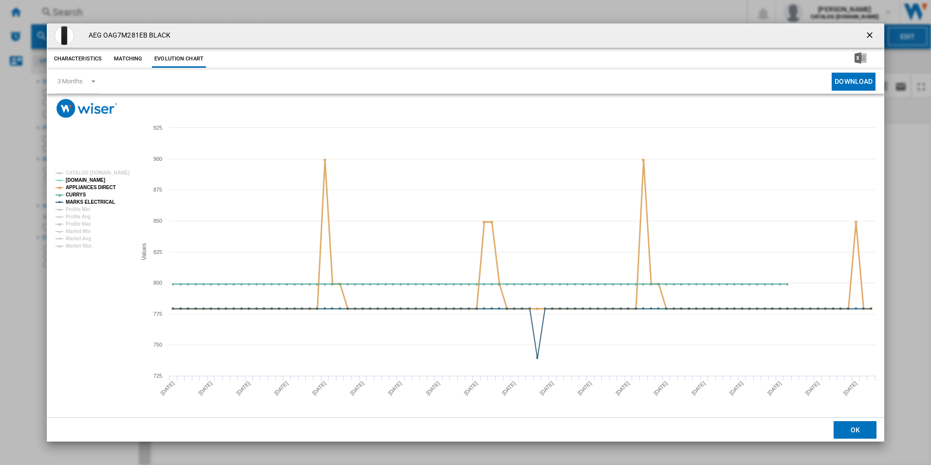
click at [105, 185] on tspan "APPLIANCES DIRECT" at bounding box center [91, 187] width 50 height 5
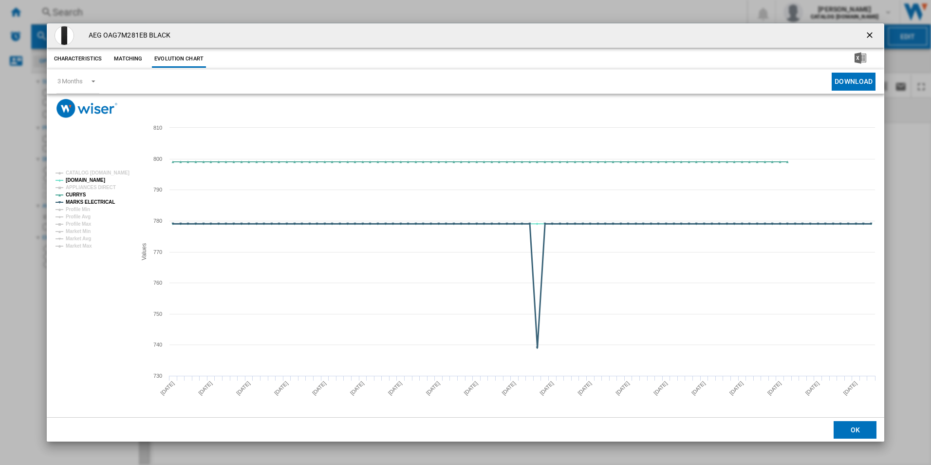
click at [103, 200] on tspan "MARKS ELECTRICAL" at bounding box center [90, 201] width 49 height 5
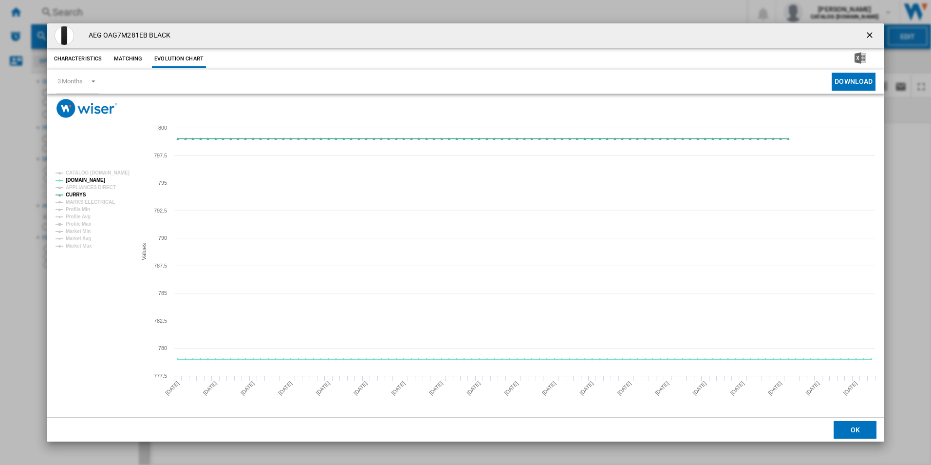
drag, startPoint x: 872, startPoint y: 36, endPoint x: 838, endPoint y: 31, distance: 34.4
click at [872, 36] on ng-md-icon "getI18NText('BUTTONS.CLOSE_DIALOG')" at bounding box center [871, 36] width 12 height 12
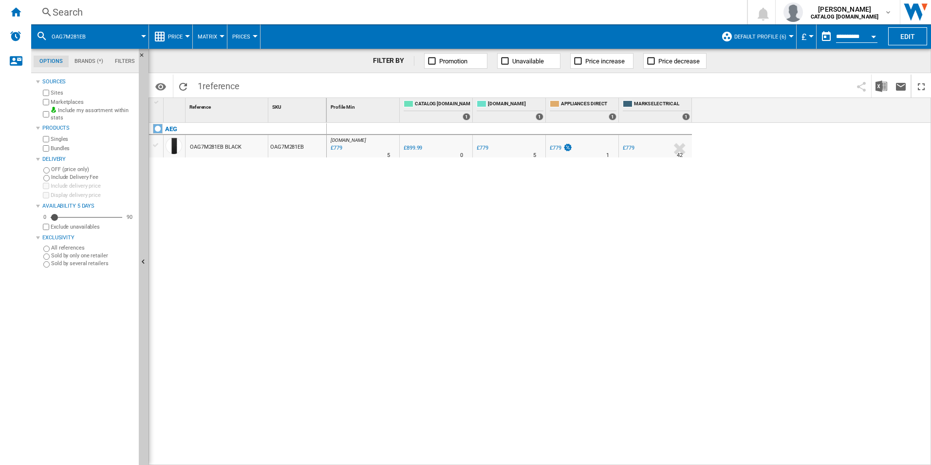
click at [638, 12] on div "Search" at bounding box center [387, 12] width 669 height 14
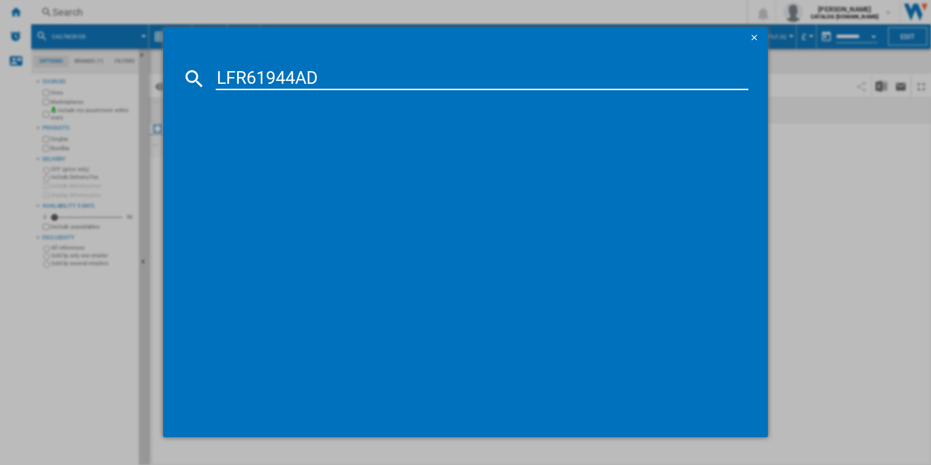
type input "LFR61944AD"
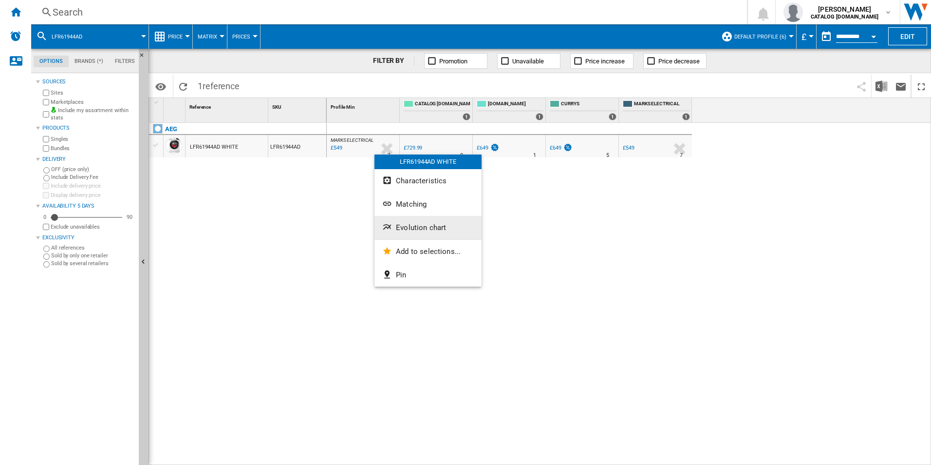
click at [401, 219] on button "Evolution chart" at bounding box center [428, 227] width 107 height 23
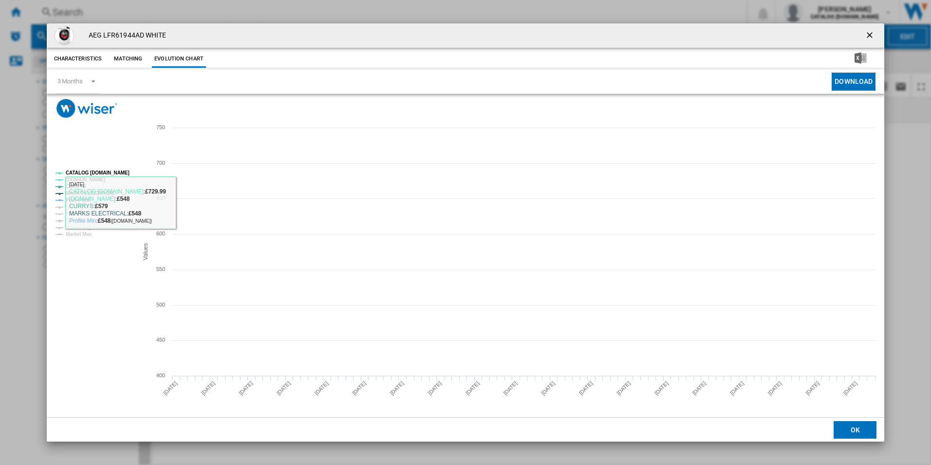
click at [122, 174] on tspan "CATALOG [DOMAIN_NAME]" at bounding box center [98, 172] width 64 height 5
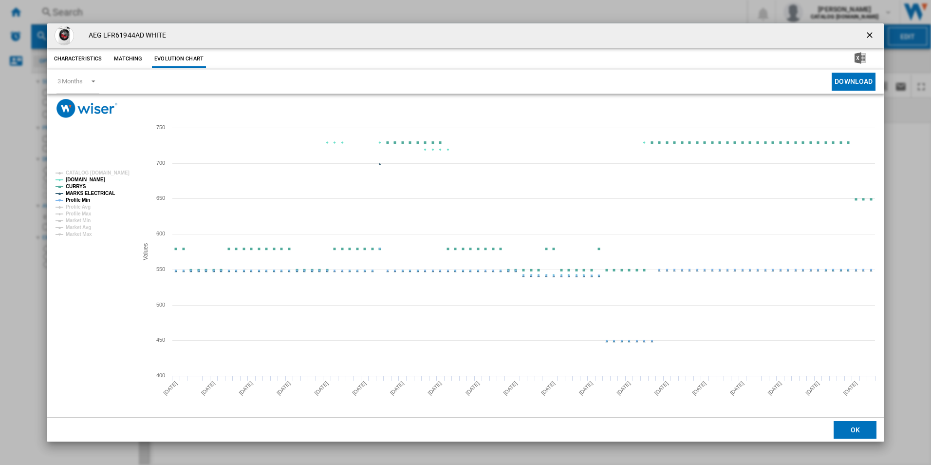
click at [100, 192] on tspan "MARKS ELECTRICAL" at bounding box center [90, 192] width 49 height 5
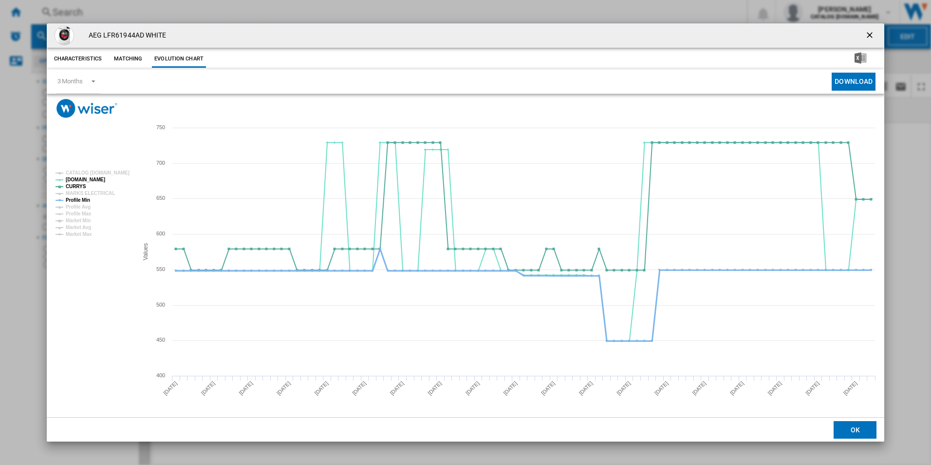
click at [86, 200] on tspan "Profile Min" at bounding box center [78, 199] width 24 height 5
click at [866, 38] on ng-md-icon "getI18NText('BUTTONS.CLOSE_DIALOG')" at bounding box center [871, 36] width 12 height 12
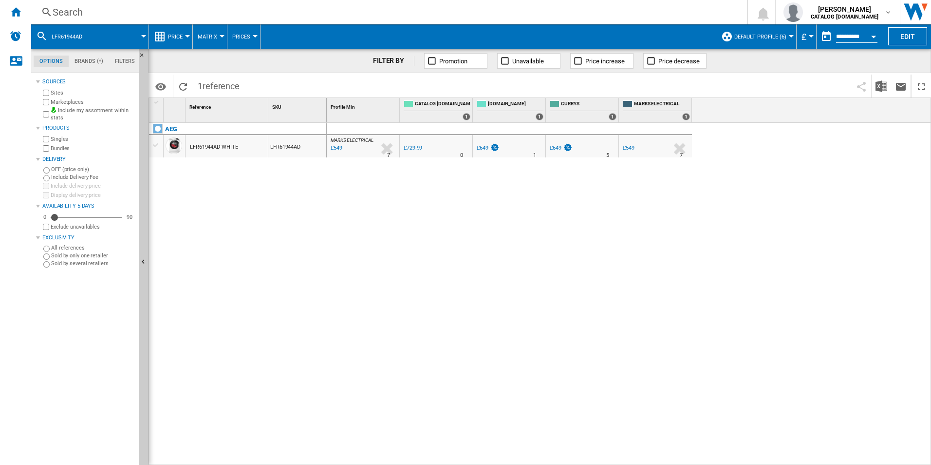
click at [644, 10] on div "Search" at bounding box center [387, 12] width 669 height 14
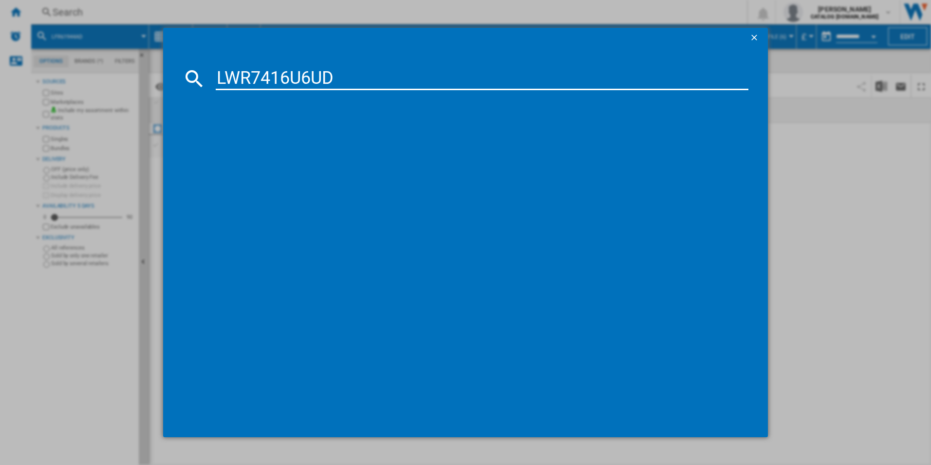
type input "LWR7416U6UD"
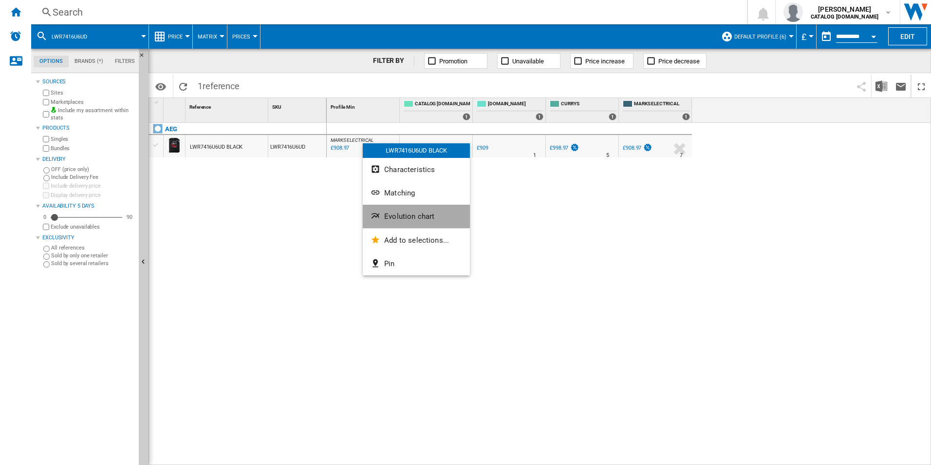
click at [379, 212] on ng-md-icon "Evolution chart" at bounding box center [377, 217] width 12 height 12
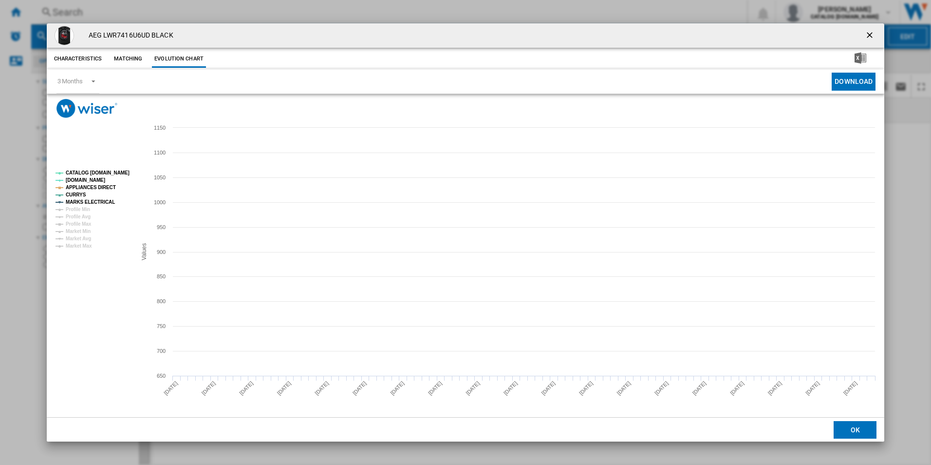
click at [112, 172] on tspan "CATALOG [DOMAIN_NAME]" at bounding box center [98, 172] width 64 height 5
click at [111, 183] on rect "Product popup" at bounding box center [92, 210] width 81 height 86
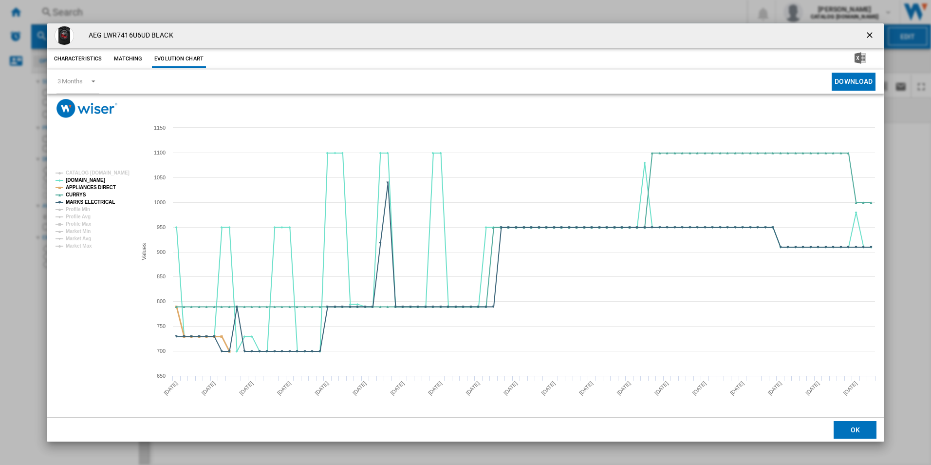
click at [101, 188] on tspan "APPLIANCES DIRECT" at bounding box center [91, 187] width 50 height 5
click at [102, 205] on tspan "MARKS ELECTRICAL" at bounding box center [90, 201] width 49 height 5
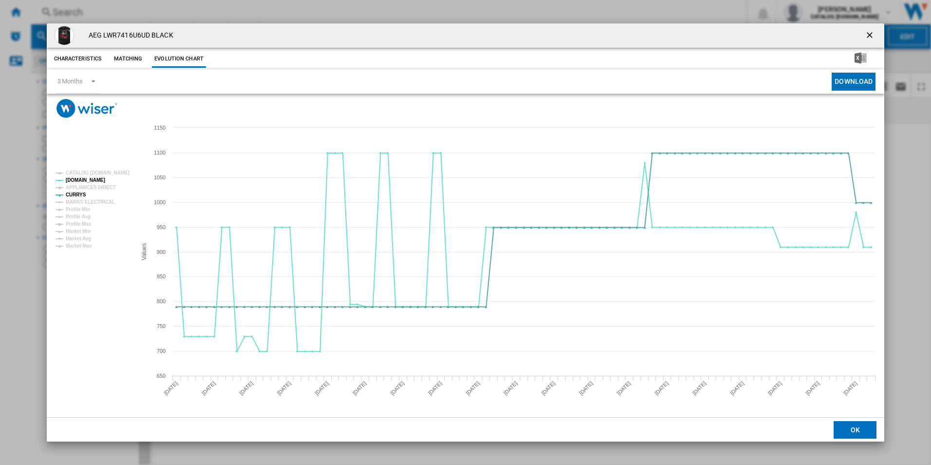
click at [873, 29] on button "Product popup" at bounding box center [870, 35] width 19 height 19
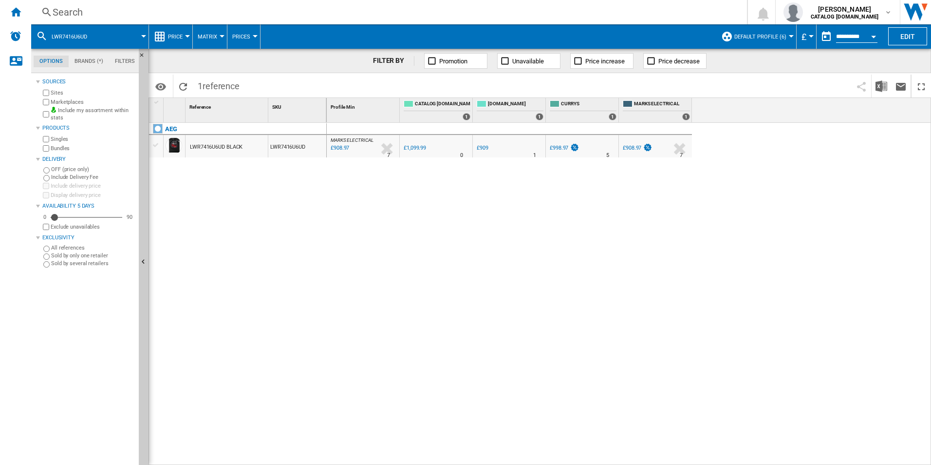
click at [655, 7] on div "Search" at bounding box center [387, 12] width 669 height 14
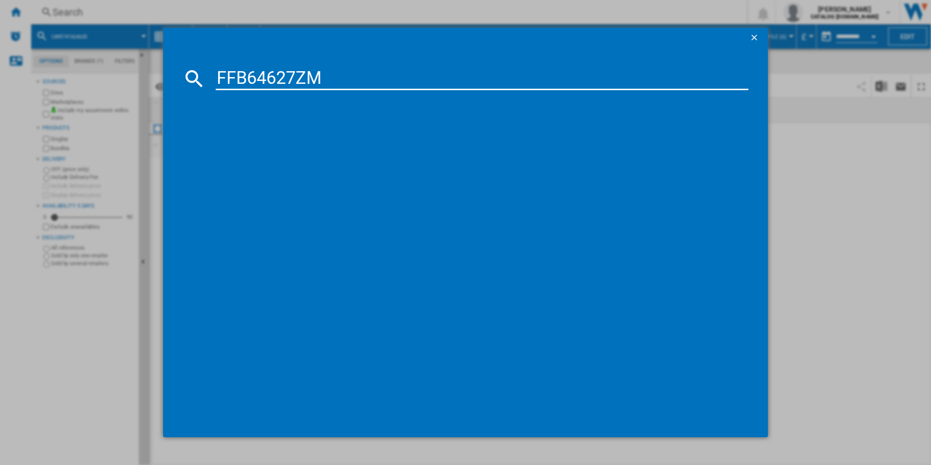
type input "FFB64627ZM"
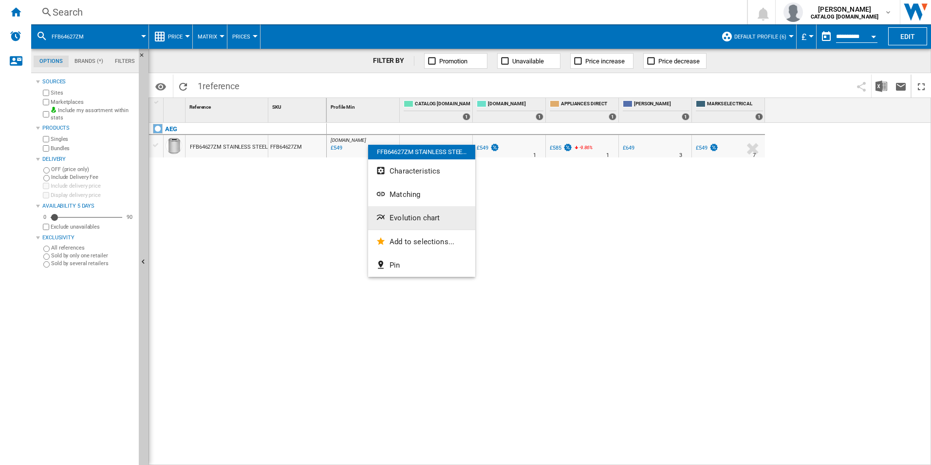
click at [393, 225] on button "Evolution chart" at bounding box center [421, 217] width 107 height 23
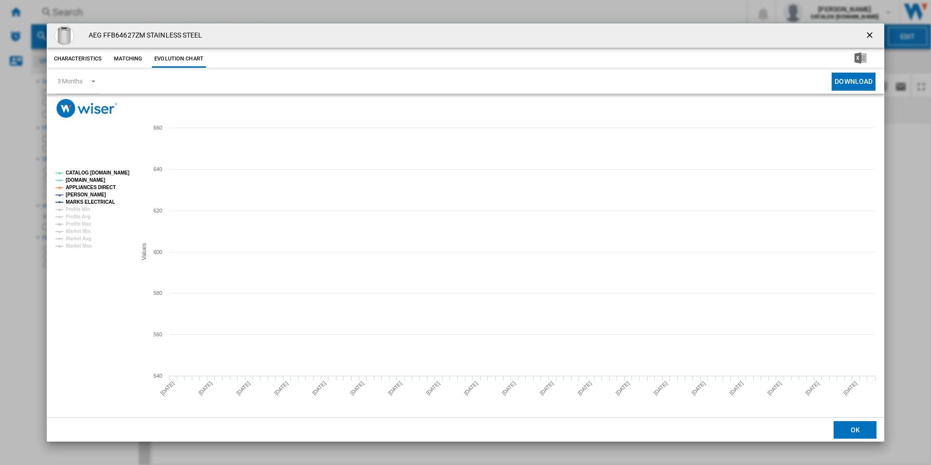
click at [118, 167] on rect "Product popup" at bounding box center [92, 210] width 81 height 86
click at [117, 173] on tspan "CATALOG [DOMAIN_NAME]" at bounding box center [98, 172] width 64 height 5
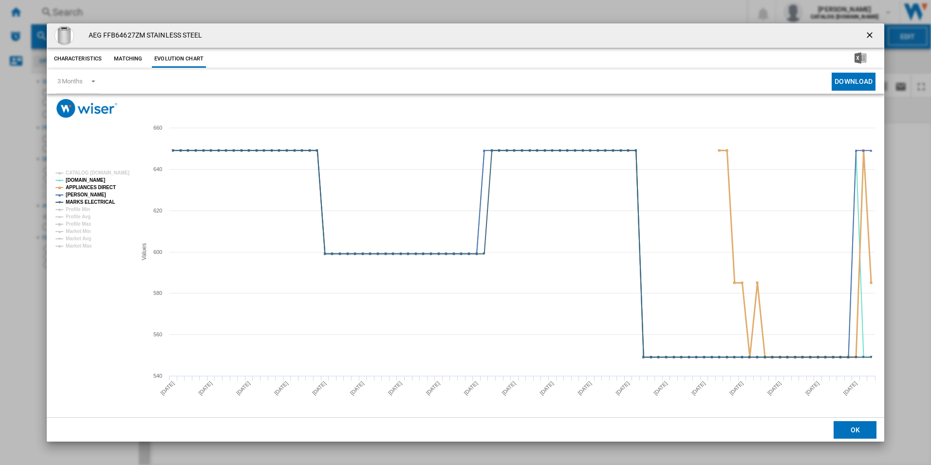
click at [107, 186] on tspan "APPLIANCES DIRECT" at bounding box center [91, 187] width 50 height 5
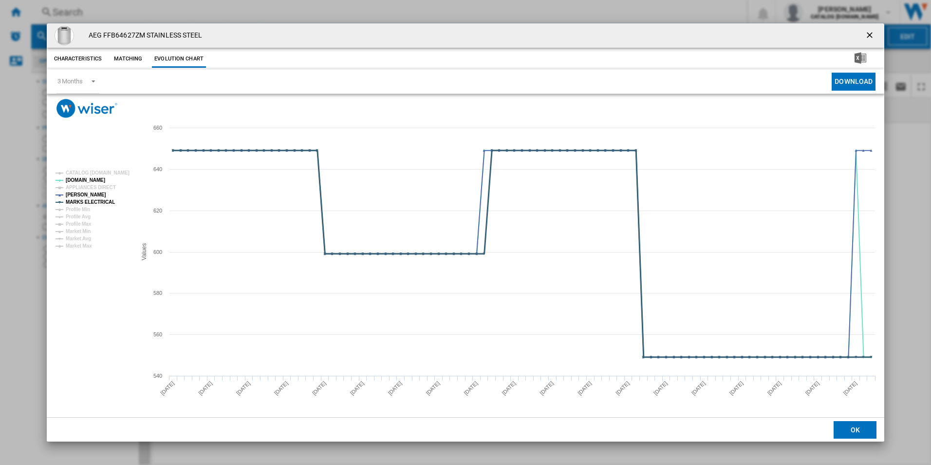
click at [103, 200] on tspan "MARKS ELECTRICAL" at bounding box center [90, 201] width 49 height 5
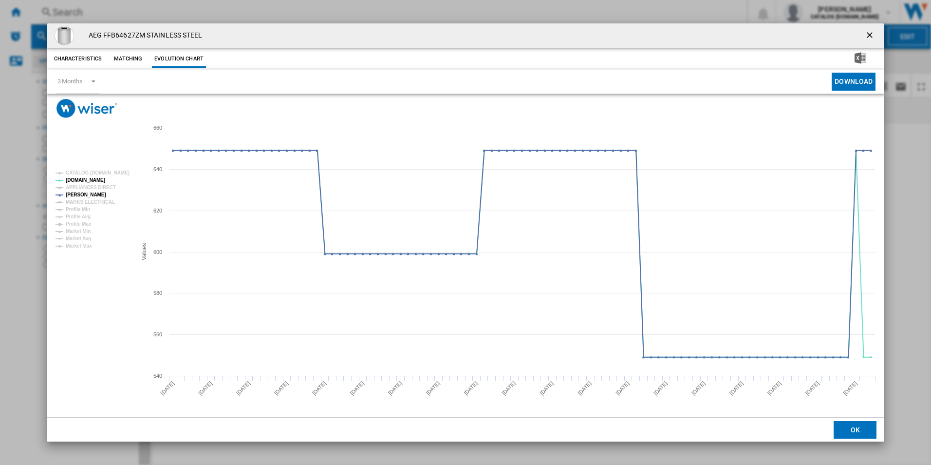
click at [868, 32] on ng-md-icon "getI18NText('BUTTONS.CLOSE_DIALOG')" at bounding box center [871, 36] width 12 height 12
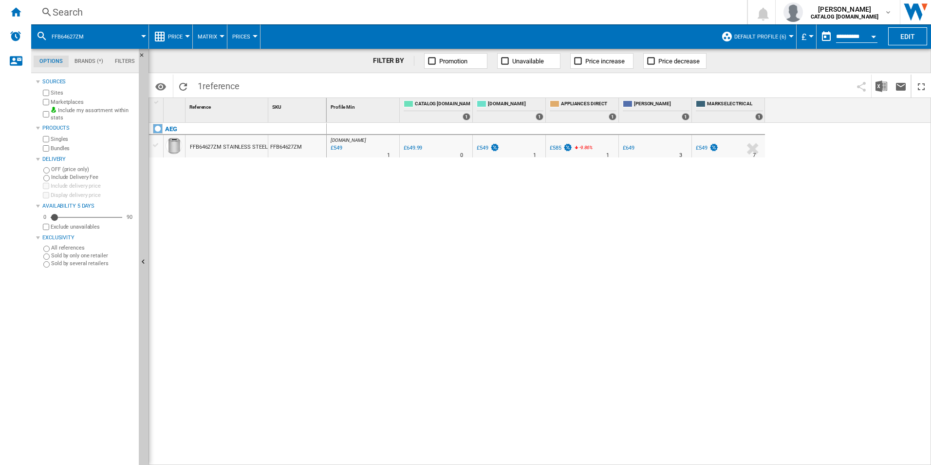
click at [572, 10] on div "Search" at bounding box center [387, 12] width 669 height 14
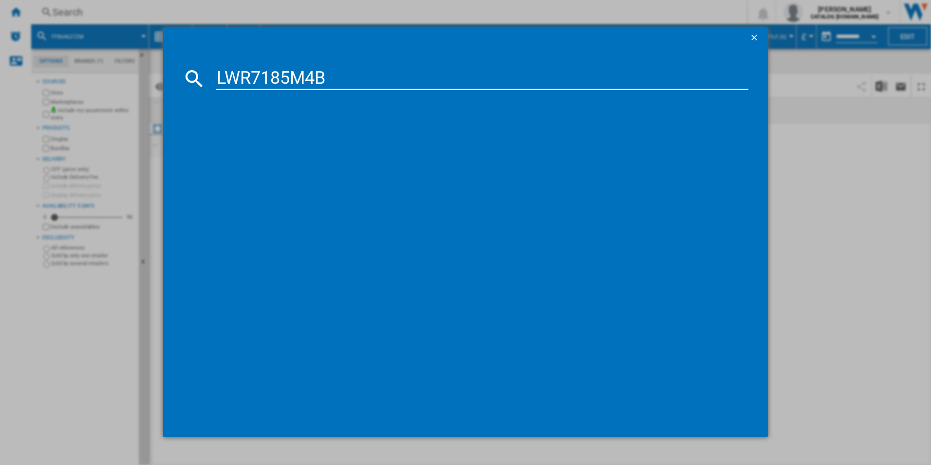
type input "LWR7185M4B"
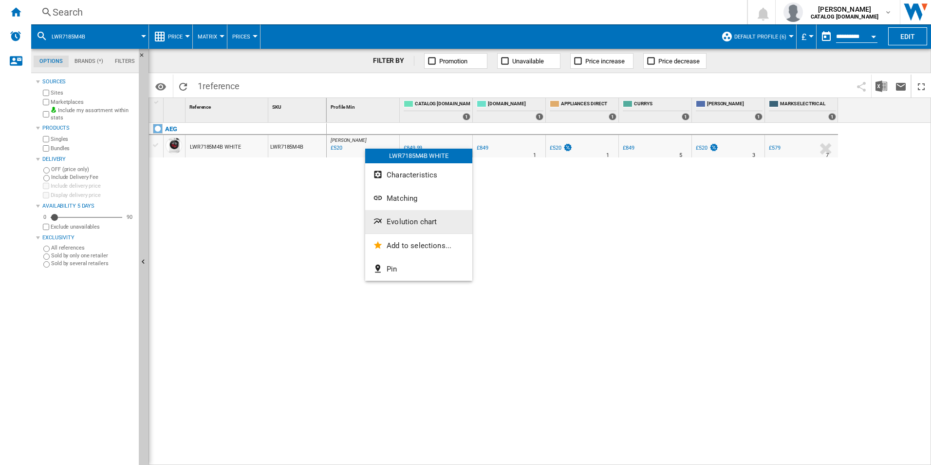
click at [389, 222] on span "Evolution chart" at bounding box center [412, 221] width 50 height 9
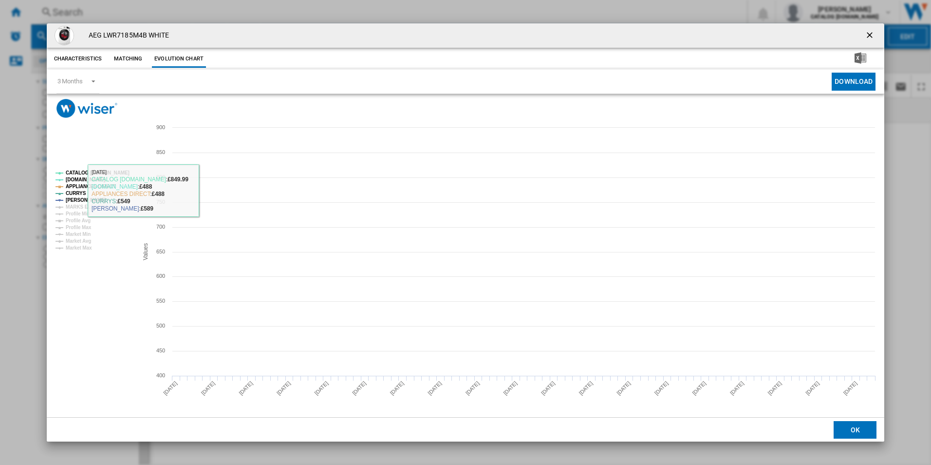
click at [115, 170] on tspan "CATALOG [DOMAIN_NAME]" at bounding box center [98, 172] width 64 height 5
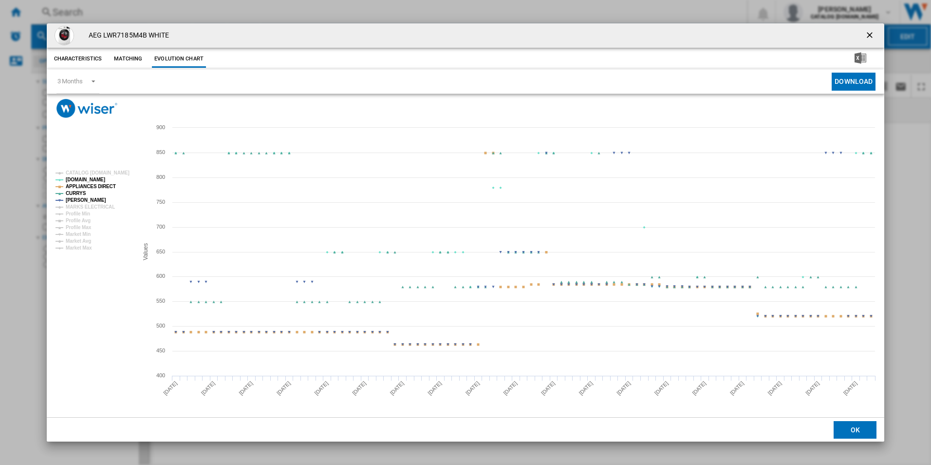
click at [100, 185] on tspan "APPLIANCES DIRECT" at bounding box center [91, 186] width 50 height 5
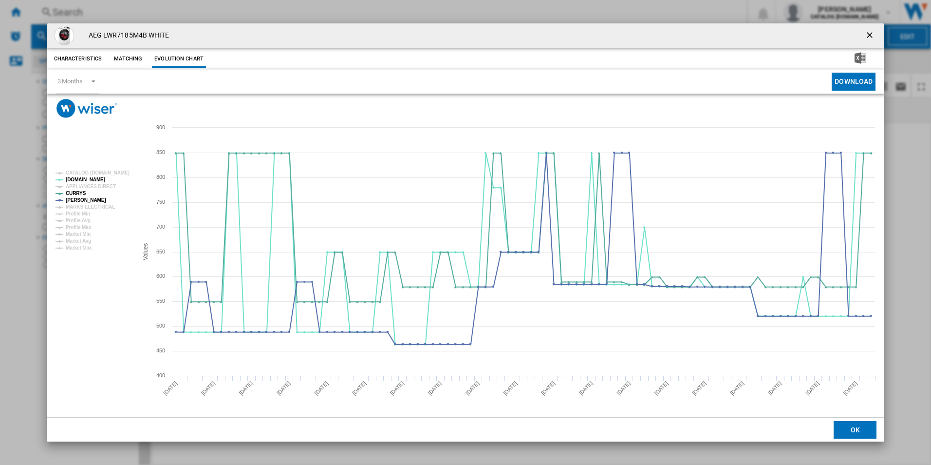
click at [869, 36] on ng-md-icon "getI18NText('BUTTONS.CLOSE_DIALOG')" at bounding box center [871, 36] width 12 height 12
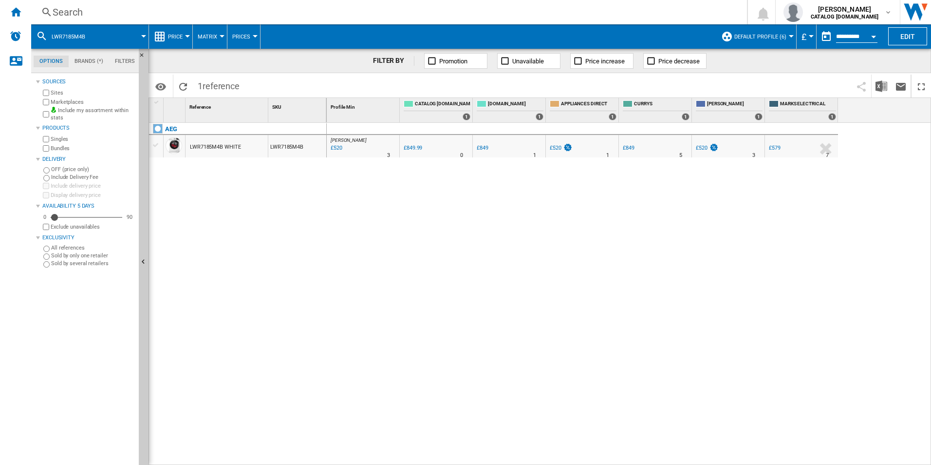
click at [625, 3] on div "Search Search 0 [PERSON_NAME] CATALOG [DOMAIN_NAME] CATALOG [DOMAIN_NAME] My se…" at bounding box center [481, 12] width 900 height 24
click at [620, 13] on div "Search" at bounding box center [387, 12] width 669 height 14
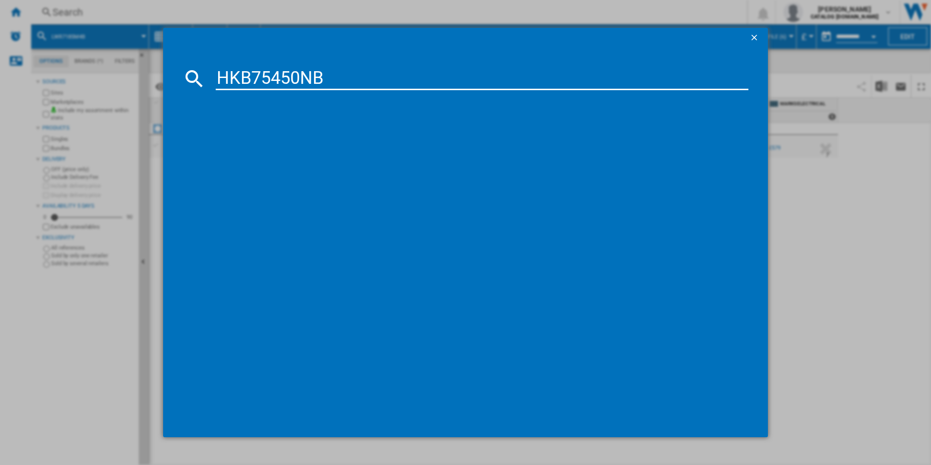
type input "HKB75450NB"
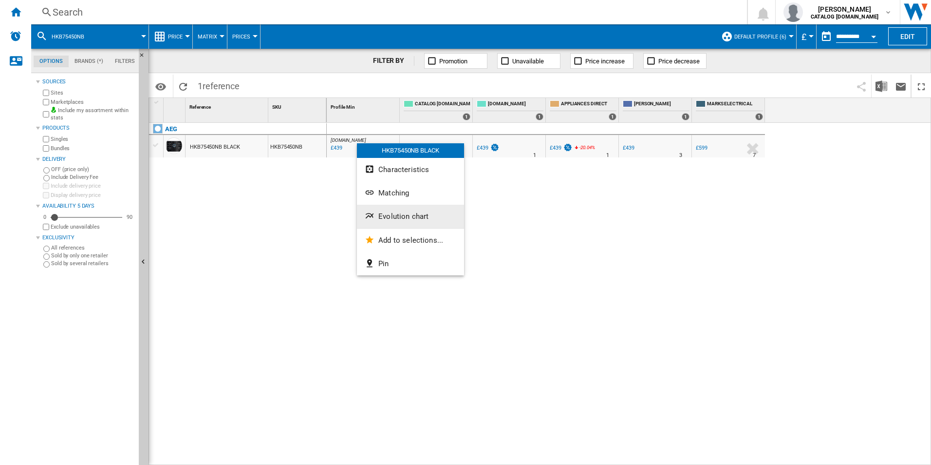
click at [404, 212] on span "Evolution chart" at bounding box center [403, 216] width 50 height 9
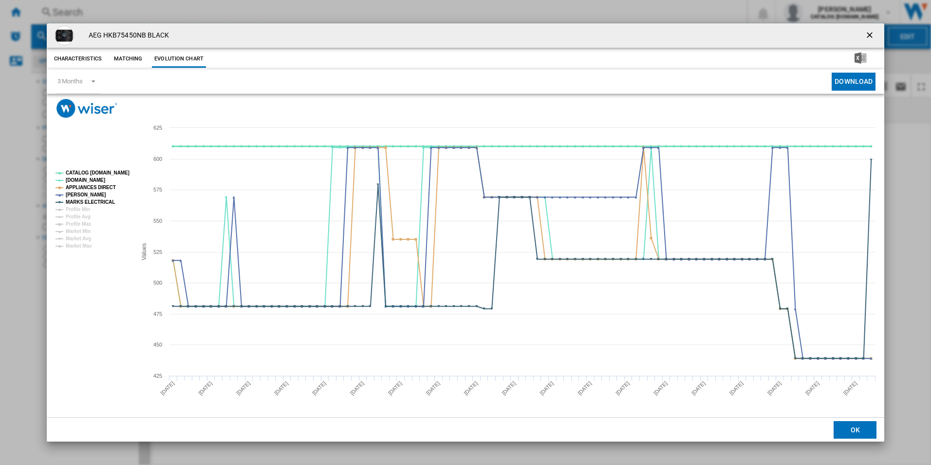
click at [108, 171] on tspan "CATALOG [DOMAIN_NAME]" at bounding box center [98, 172] width 64 height 5
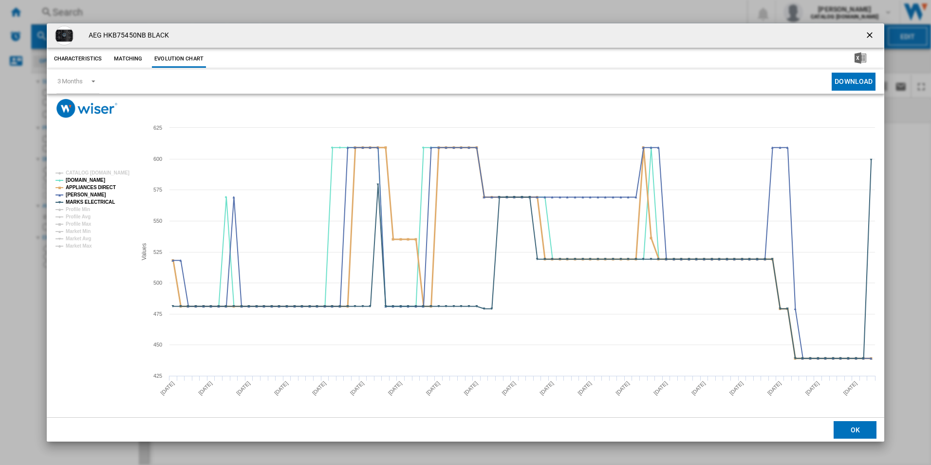
click at [109, 185] on tspan "APPLIANCES DIRECT" at bounding box center [91, 187] width 50 height 5
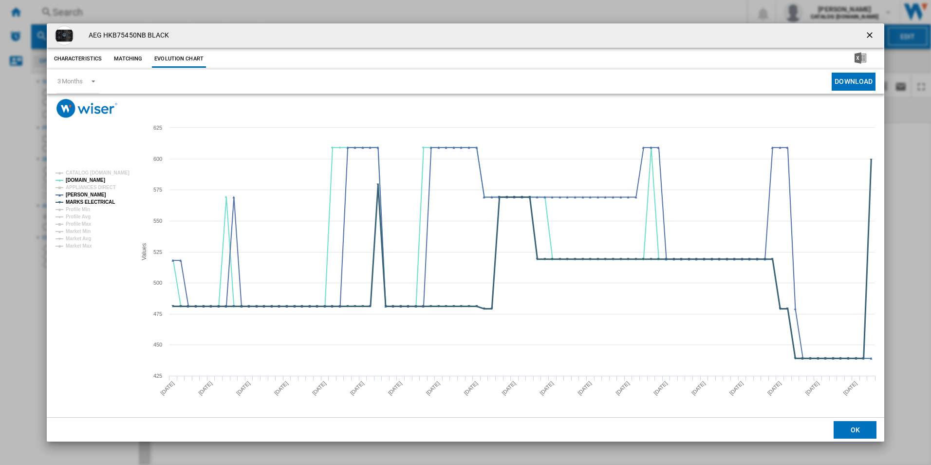
click at [106, 201] on tspan "MARKS ELECTRICAL" at bounding box center [90, 201] width 49 height 5
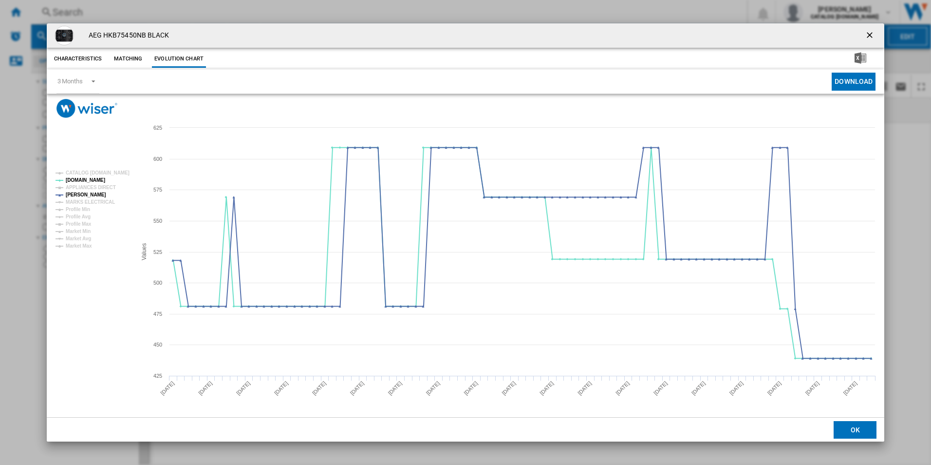
click at [868, 30] on ng-md-icon "getI18NText('BUTTONS.CLOSE_DIALOG')" at bounding box center [871, 36] width 12 height 12
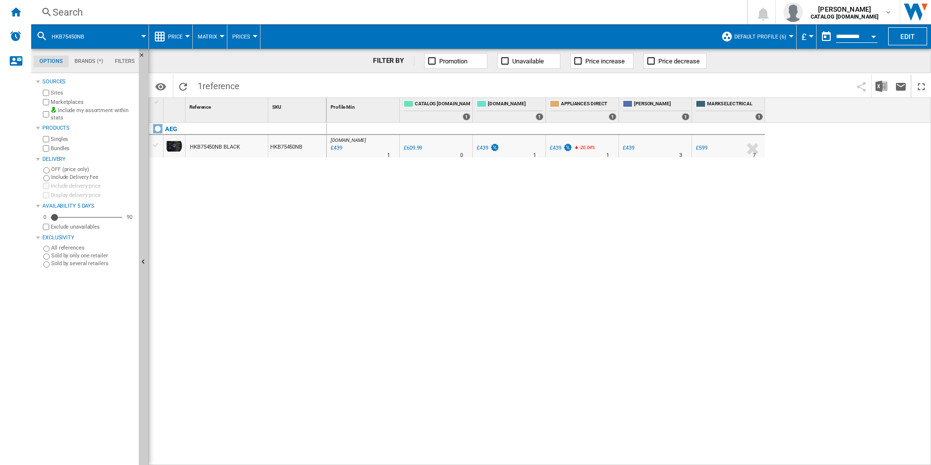
click at [619, 3] on div "Search Search 0 [PERSON_NAME] CATALOG [DOMAIN_NAME] CATALOG [DOMAIN_NAME] My se…" at bounding box center [481, 12] width 900 height 24
click at [620, 8] on div "Search" at bounding box center [387, 12] width 669 height 14
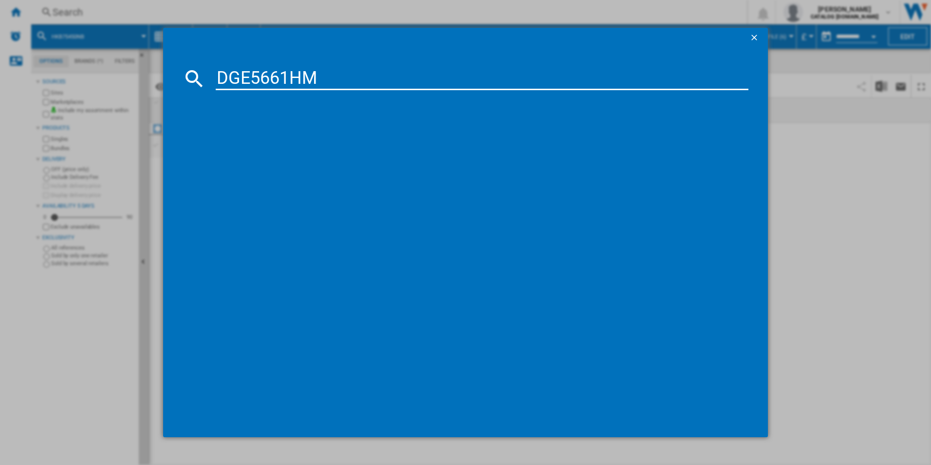
type input "DGE5661HM"
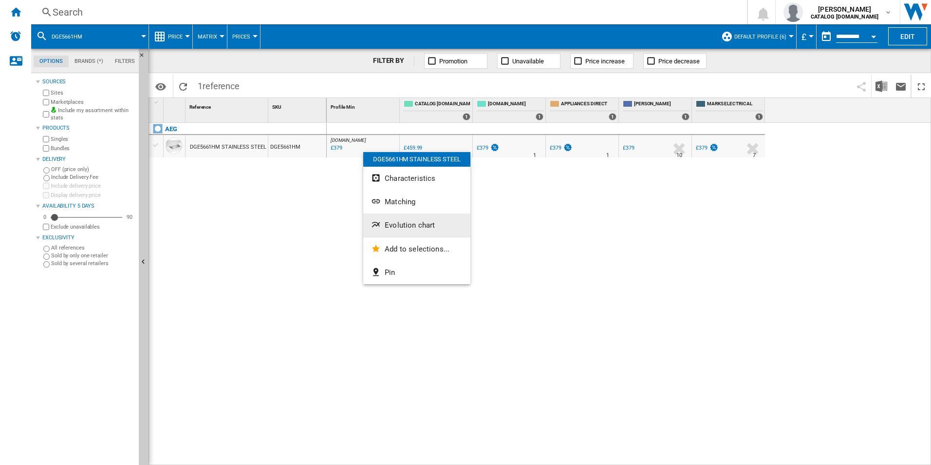
click at [399, 220] on button "Evolution chart" at bounding box center [416, 224] width 107 height 23
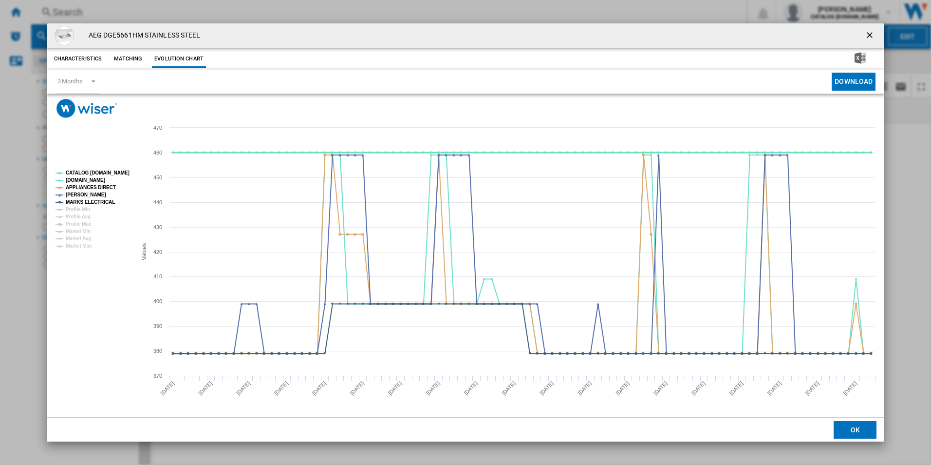
click at [108, 171] on tspan "CATALOG [DOMAIN_NAME]" at bounding box center [98, 172] width 64 height 5
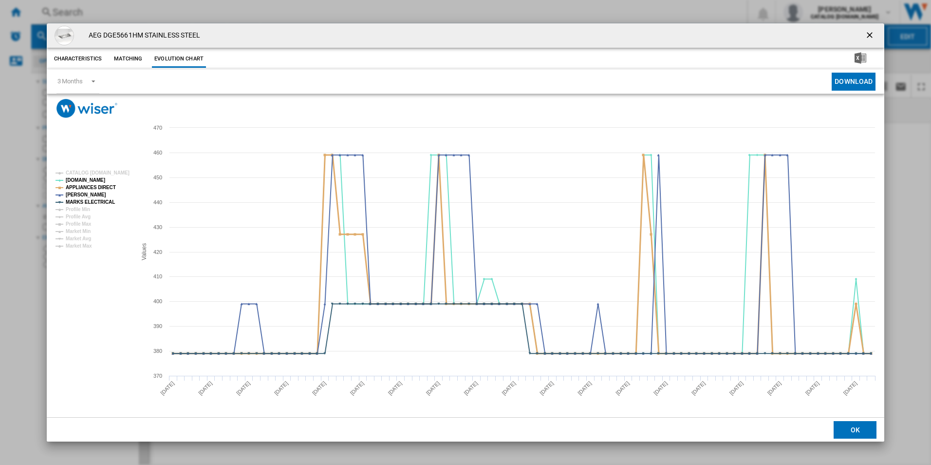
click at [101, 187] on tspan "APPLIANCES DIRECT" at bounding box center [91, 187] width 50 height 5
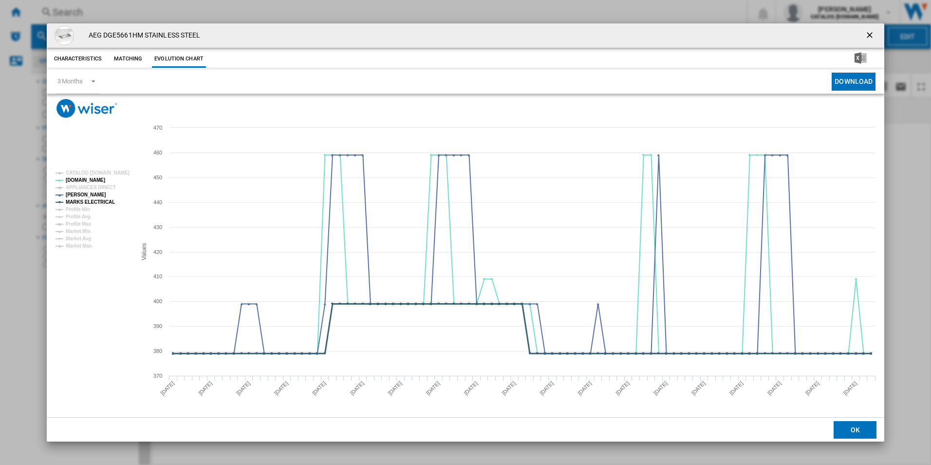
click at [102, 199] on tspan "MARKS ELECTRICAL" at bounding box center [90, 201] width 49 height 5
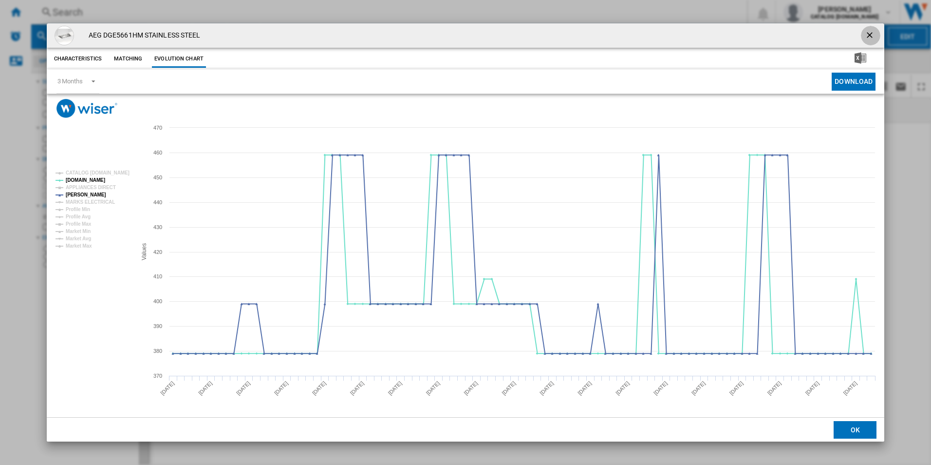
click at [872, 34] on ng-md-icon "getI18NText('BUTTONS.CLOSE_DIALOG')" at bounding box center [871, 36] width 12 height 12
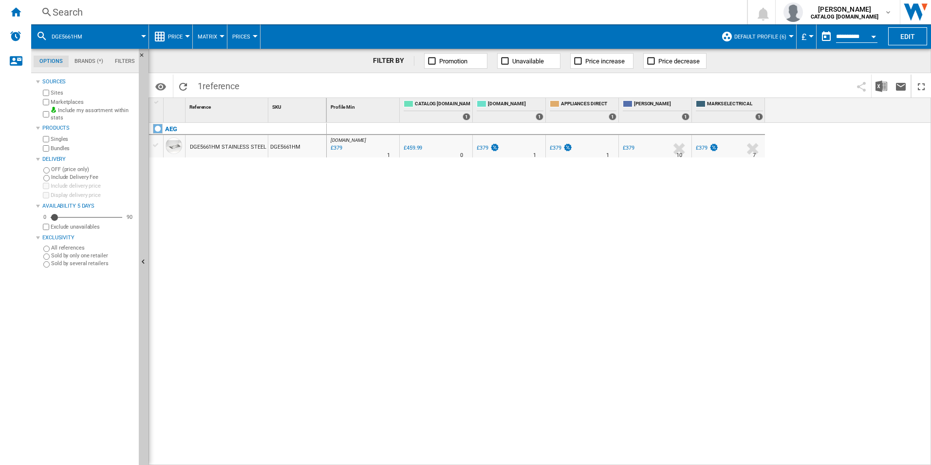
click at [679, 9] on div "Search" at bounding box center [387, 12] width 669 height 14
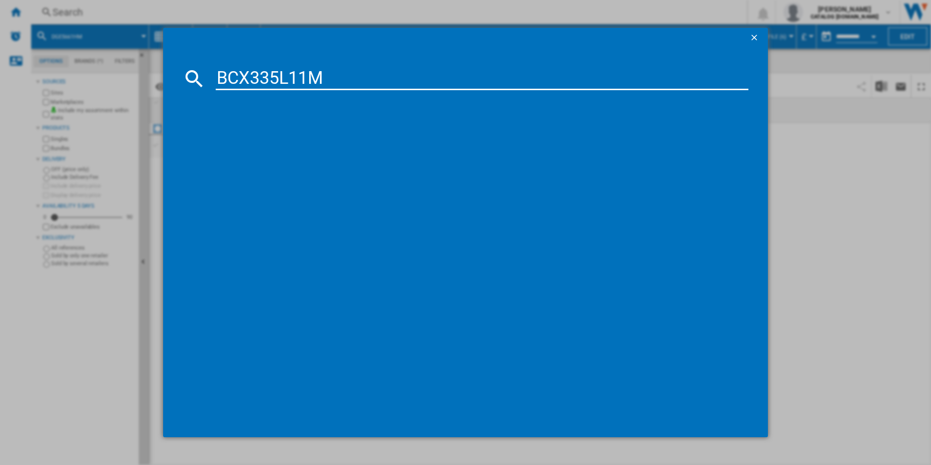
type input "BCX335L11M"
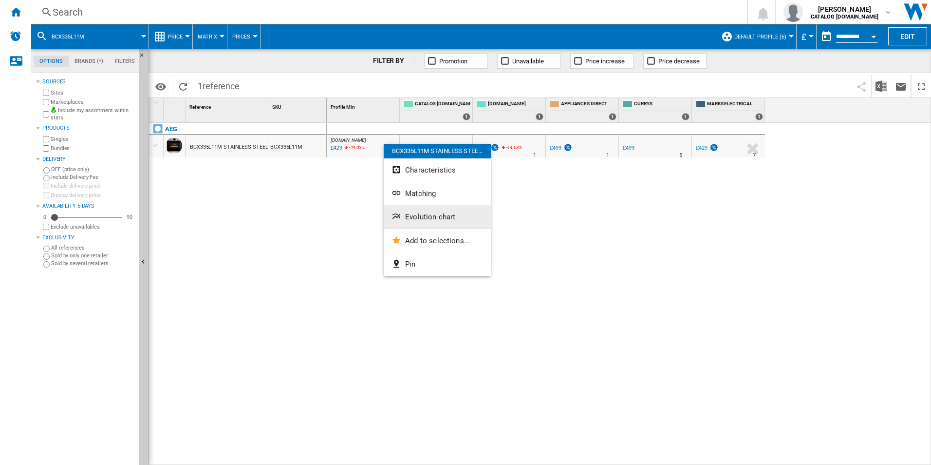
click at [422, 214] on span "Evolution chart" at bounding box center [430, 216] width 50 height 9
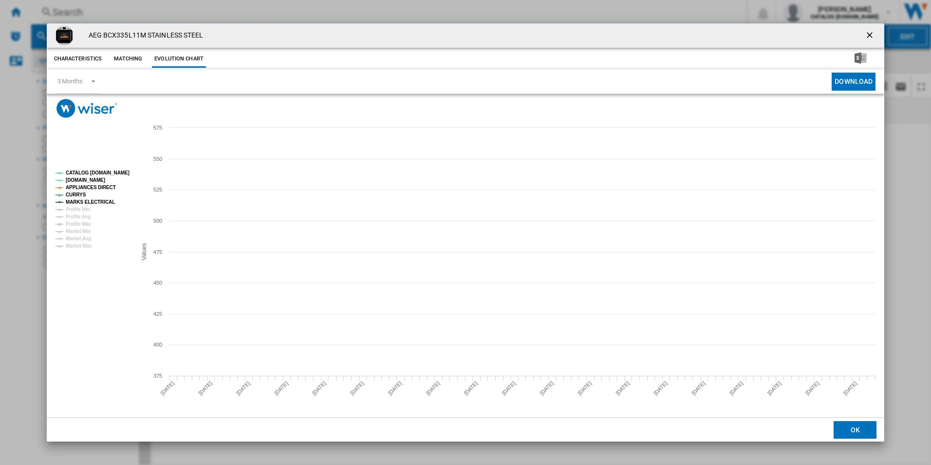
click at [121, 170] on tspan "CATALOG [DOMAIN_NAME]" at bounding box center [98, 172] width 64 height 5
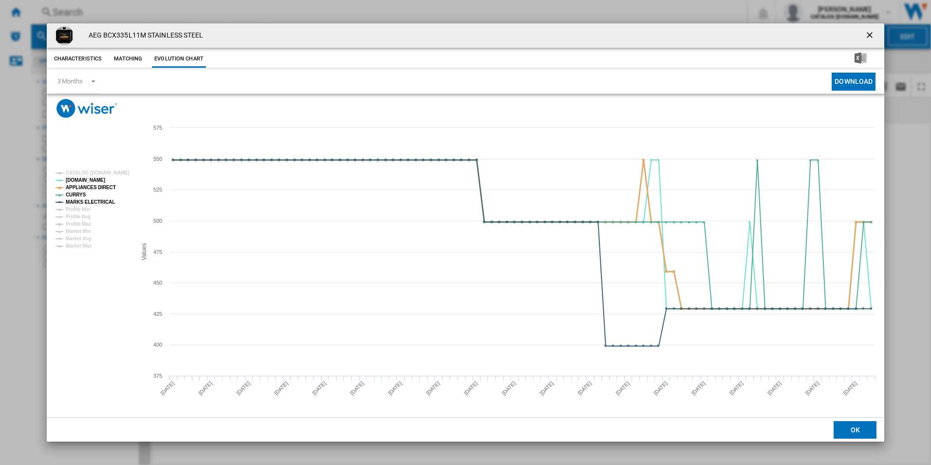
click at [108, 185] on tspan "APPLIANCES DIRECT" at bounding box center [91, 187] width 50 height 5
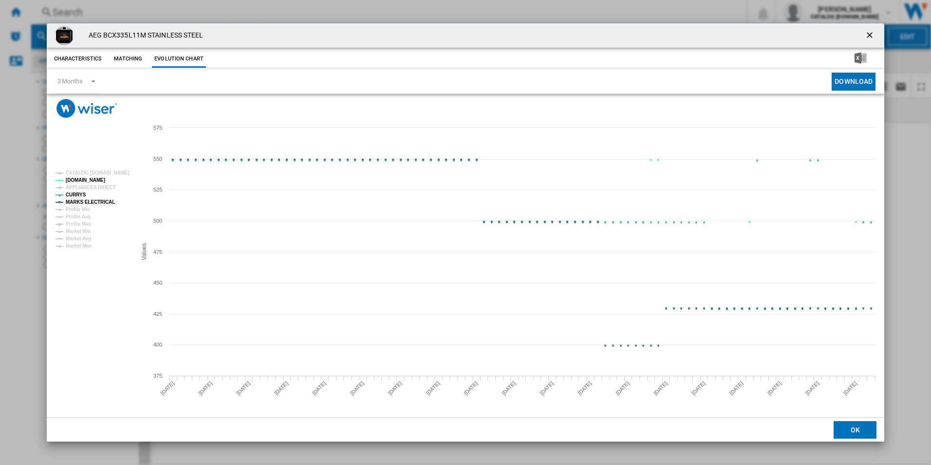
click at [105, 202] on tspan "MARKS ELECTRICAL" at bounding box center [90, 201] width 49 height 5
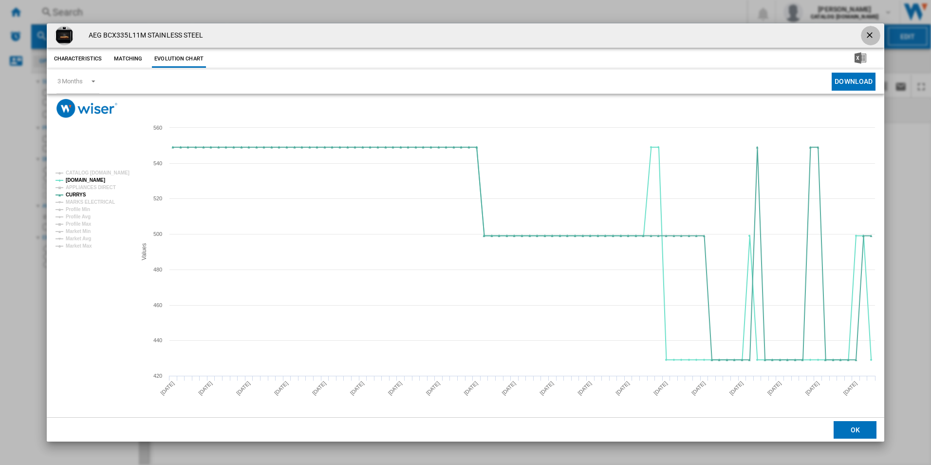
click at [873, 31] on ng-md-icon "getI18NText('BUTTONS.CLOSE_DIALOG')" at bounding box center [871, 36] width 12 height 12
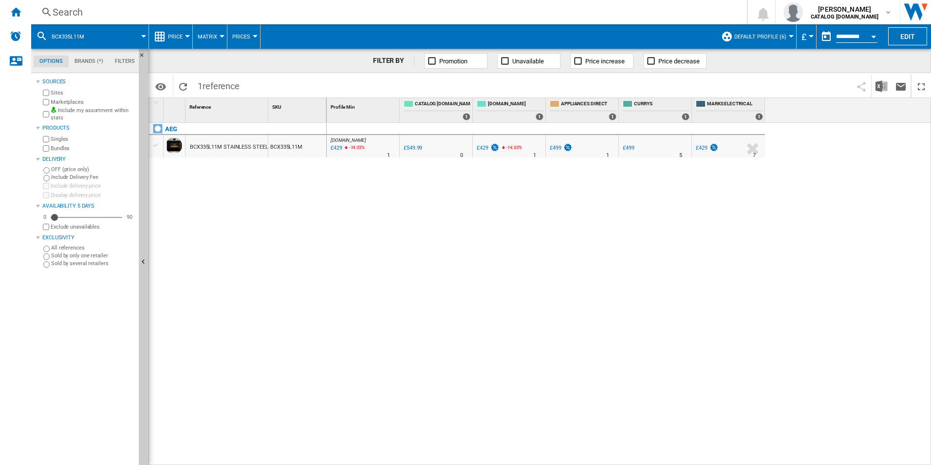
click at [587, 13] on div "Search" at bounding box center [387, 12] width 669 height 14
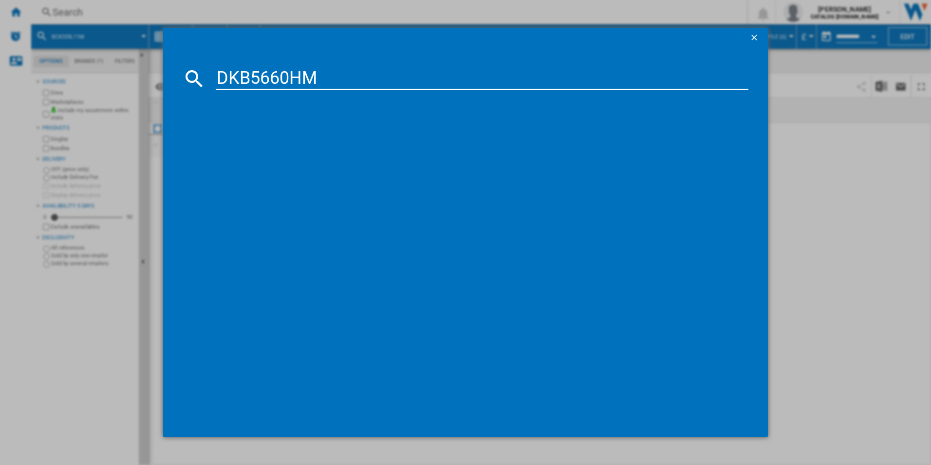
type input "DKB5660HM"
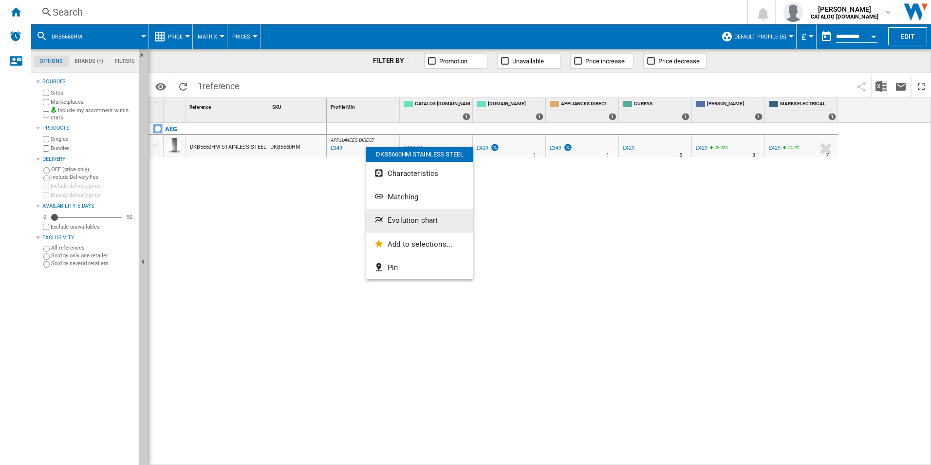
click at [402, 224] on span "Evolution chart" at bounding box center [413, 220] width 50 height 9
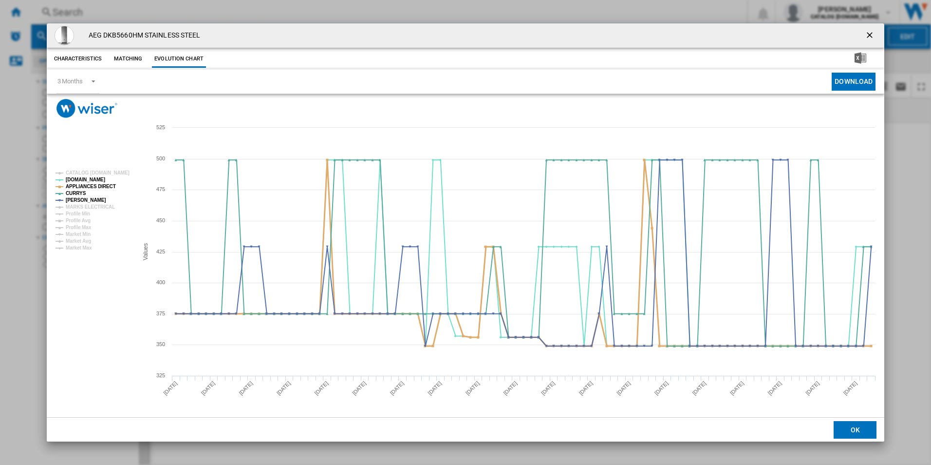
click at [101, 185] on tspan "APPLIANCES DIRECT" at bounding box center [91, 186] width 50 height 5
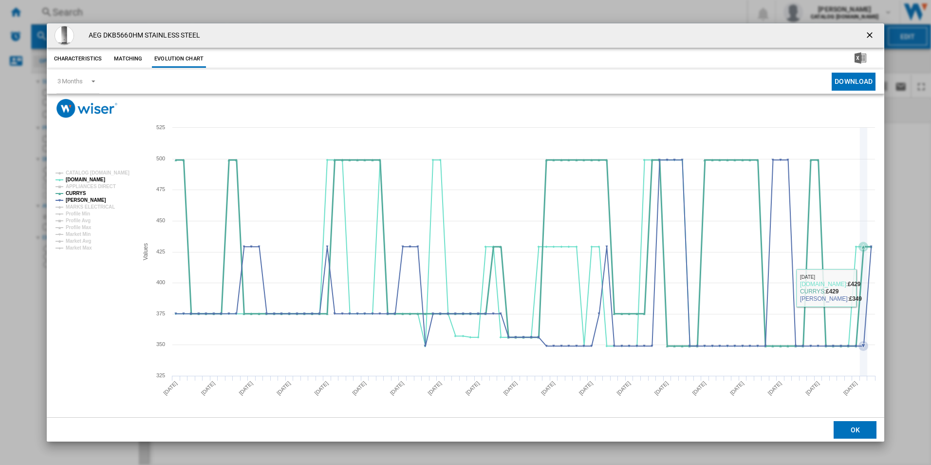
click at [866, 287] on icon "Product popup" at bounding box center [523, 253] width 705 height 186
drag, startPoint x: 868, startPoint y: 36, endPoint x: 628, endPoint y: 53, distance: 240.8
click at [868, 36] on ng-md-icon "getI18NText('BUTTONS.CLOSE_DIALOG')" at bounding box center [871, 36] width 12 height 12
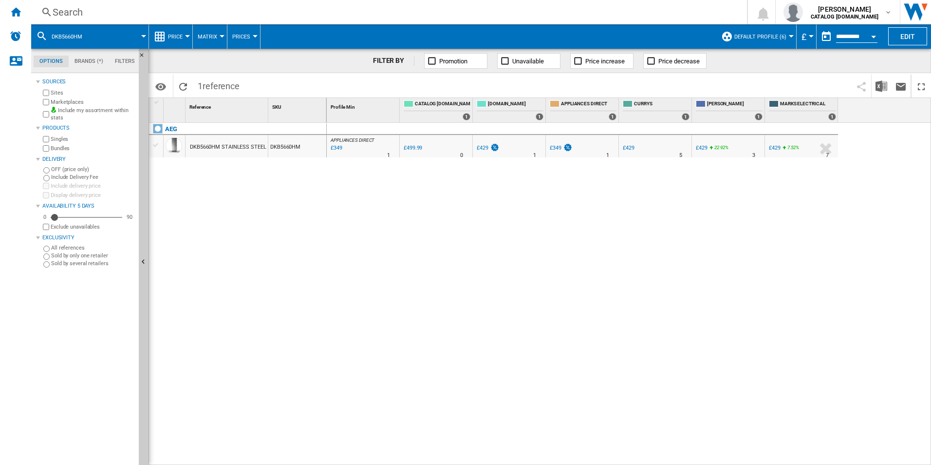
click at [576, 10] on div "Search" at bounding box center [387, 12] width 669 height 14
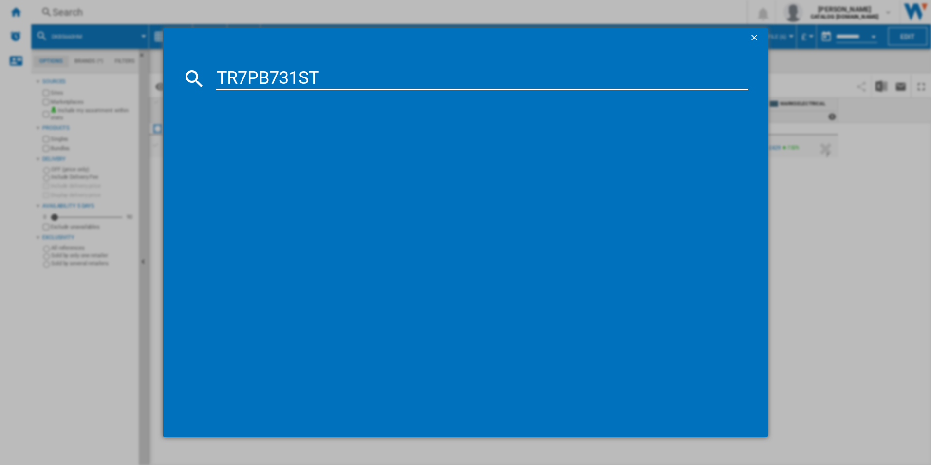
type input "TR7PB731ST"
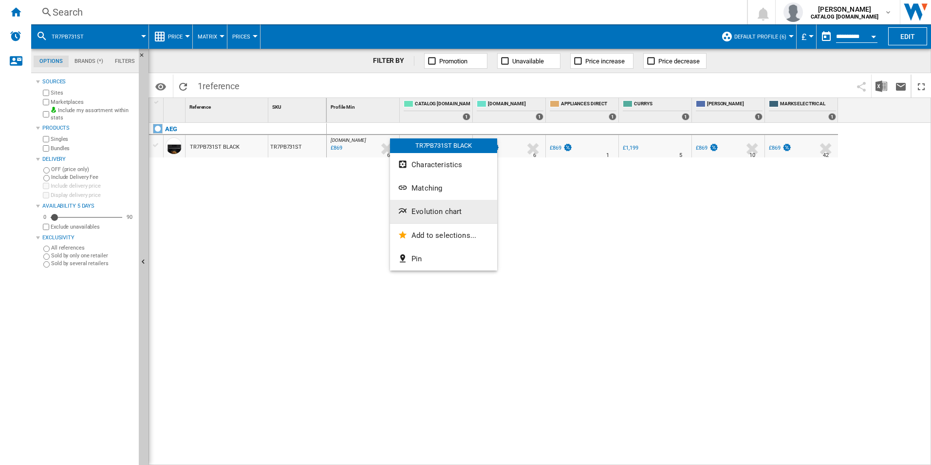
click at [427, 214] on span "Evolution chart" at bounding box center [437, 211] width 50 height 9
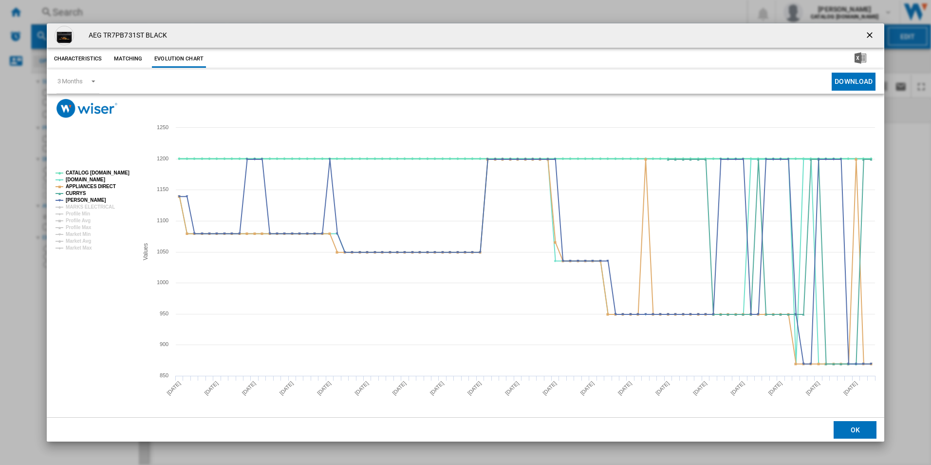
click at [114, 174] on tspan "CATALOG [DOMAIN_NAME]" at bounding box center [98, 172] width 64 height 5
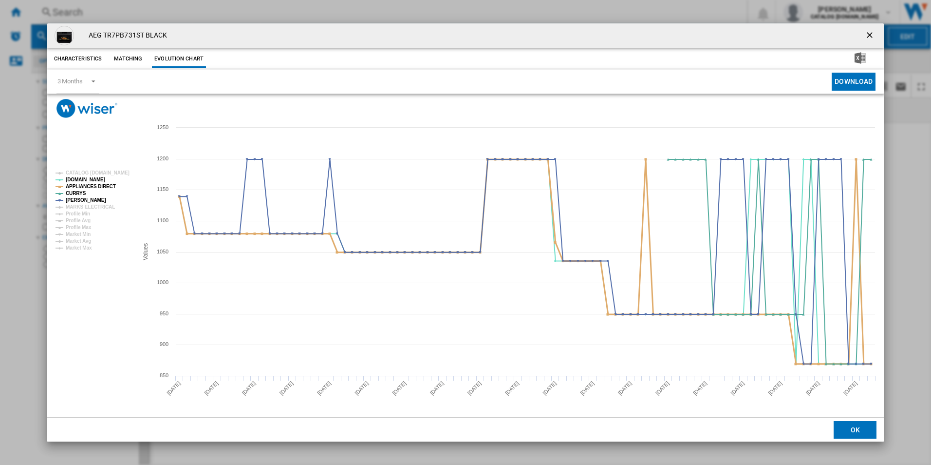
click at [94, 188] on tspan "APPLIANCES DIRECT" at bounding box center [91, 186] width 50 height 5
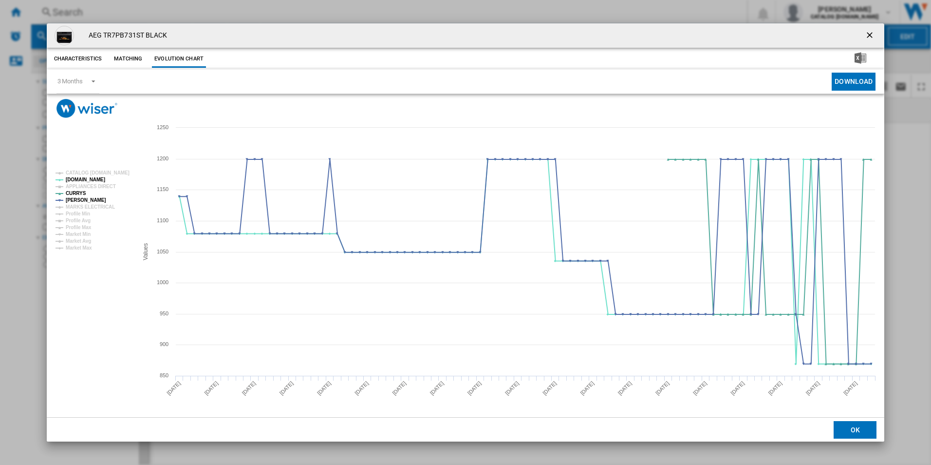
click at [867, 31] on ng-md-icon "getI18NText('BUTTONS.CLOSE_DIALOG')" at bounding box center [871, 36] width 12 height 12
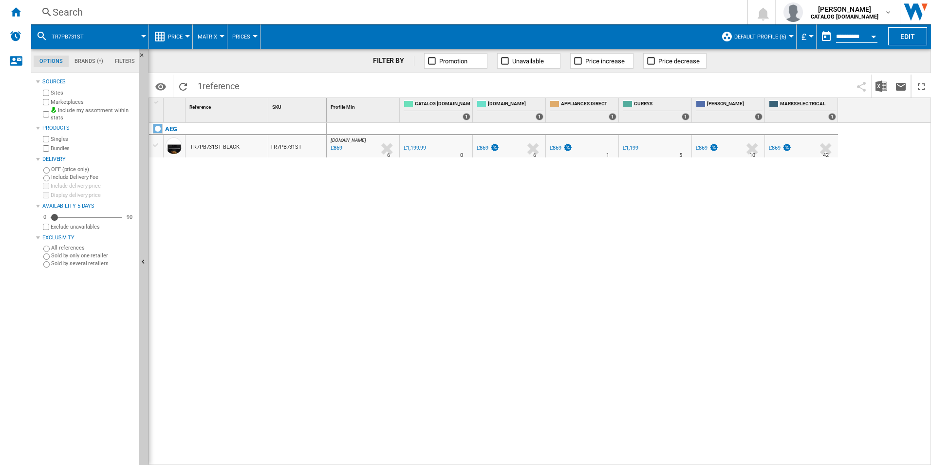
click at [608, 8] on div "Search" at bounding box center [387, 12] width 669 height 14
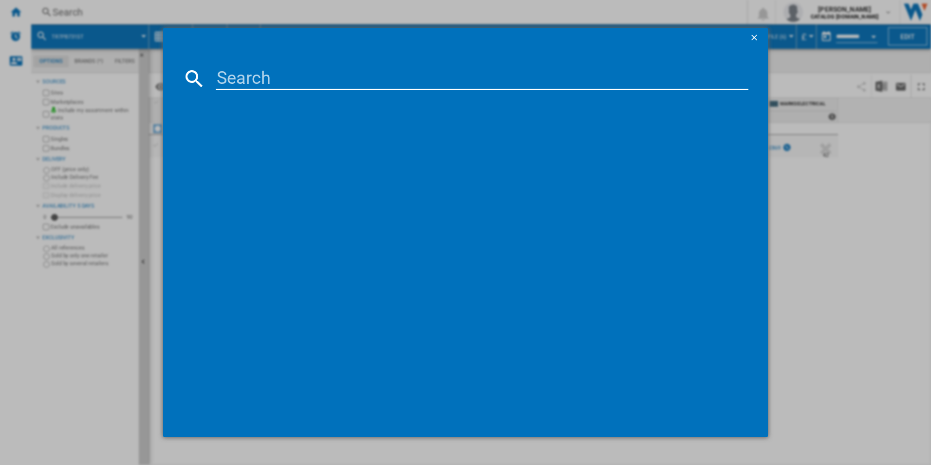
paste input "TP8SB731AB"
type input "TP8SB731AB"
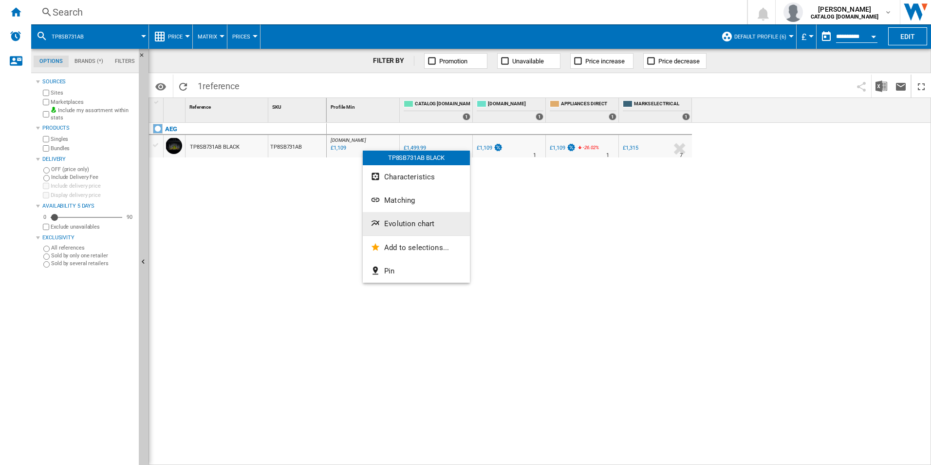
click at [386, 220] on span "Evolution chart" at bounding box center [409, 223] width 50 height 9
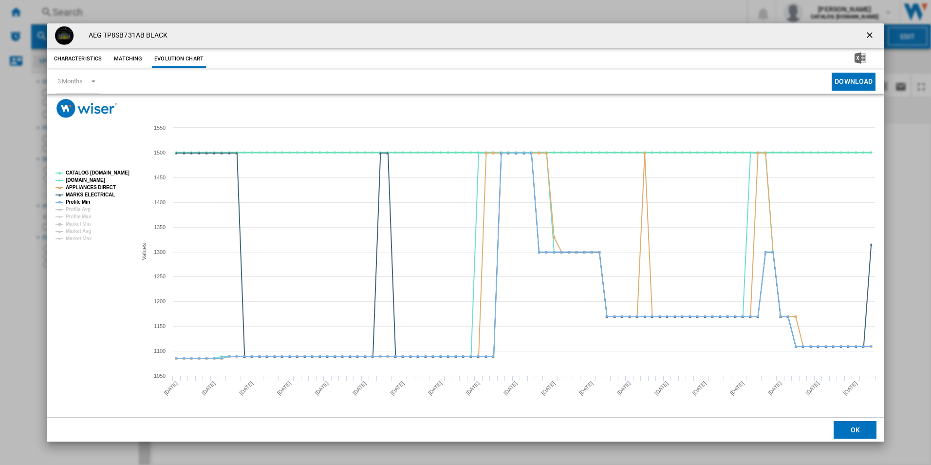
click at [121, 171] on tspan "CATALOG [DOMAIN_NAME]" at bounding box center [98, 172] width 64 height 5
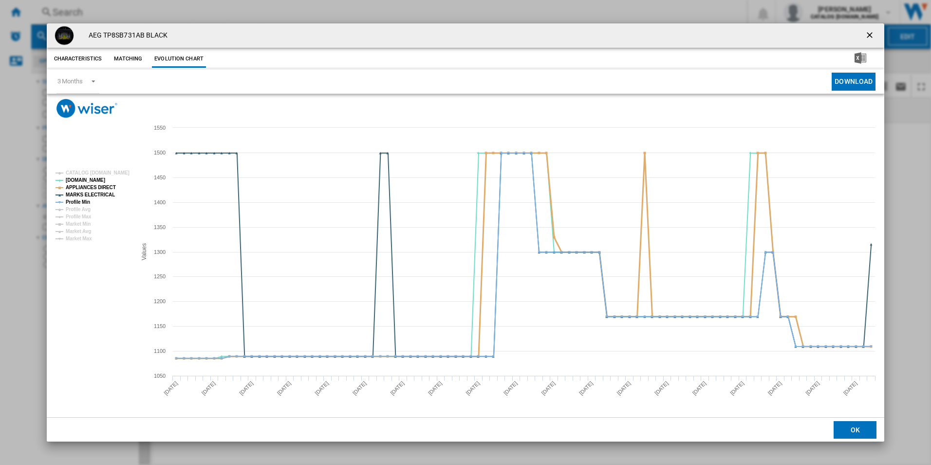
click at [97, 189] on tspan "APPLIANCES DIRECT" at bounding box center [91, 187] width 50 height 5
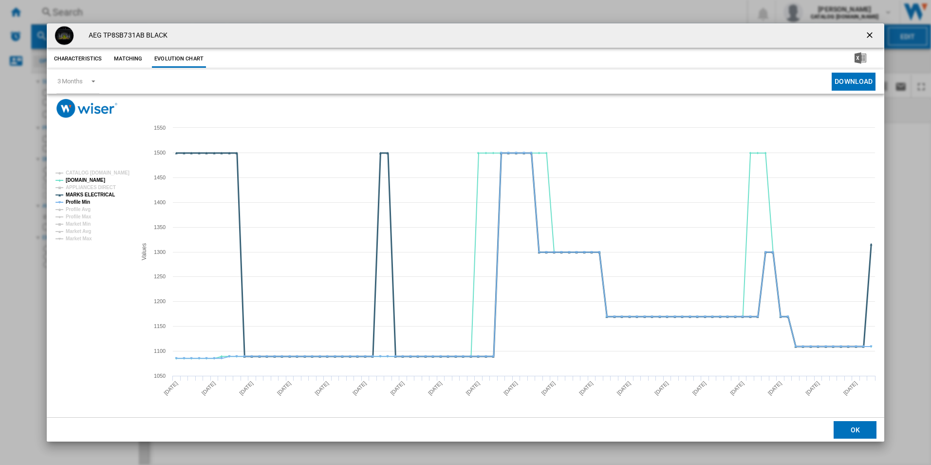
click at [96, 193] on tspan "MARKS ELECTRICAL" at bounding box center [90, 194] width 49 height 5
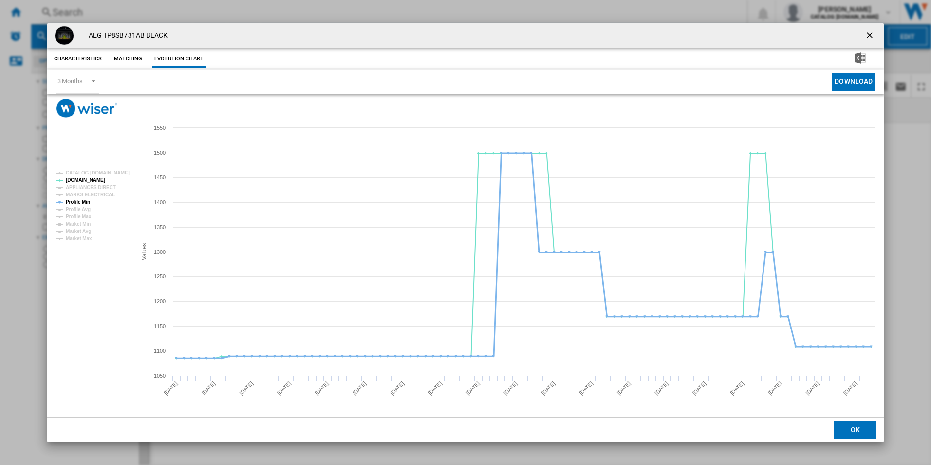
click at [80, 205] on tspan "Profile Min" at bounding box center [78, 201] width 24 height 5
click at [872, 30] on ng-md-icon "getI18NText('BUTTONS.CLOSE_DIALOG')" at bounding box center [871, 36] width 12 height 12
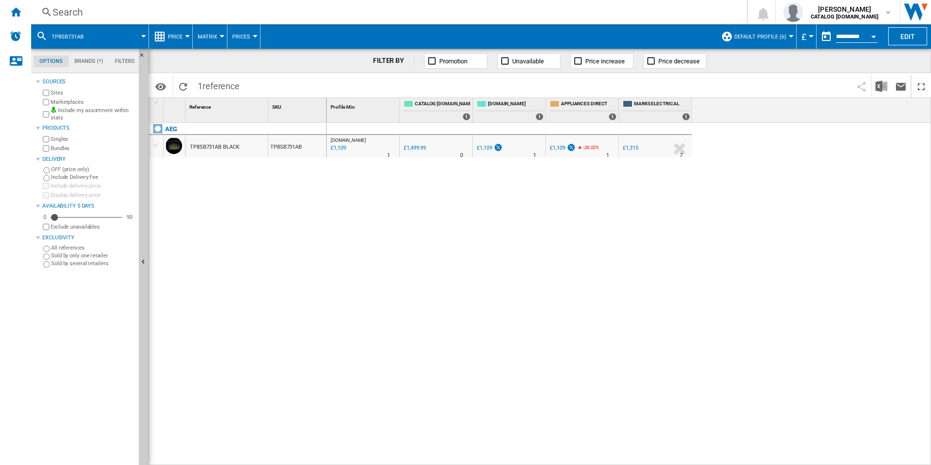
click at [502, 13] on div "Search" at bounding box center [387, 12] width 669 height 14
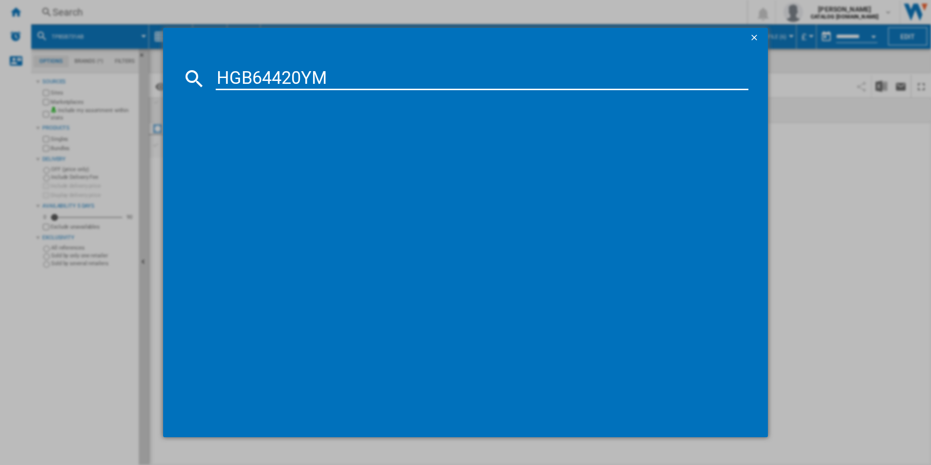
type input "HGB64420YM"
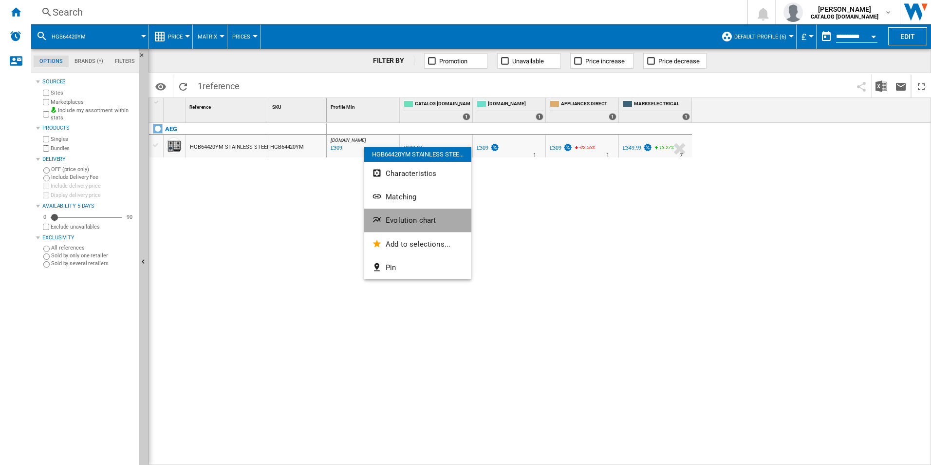
click at [404, 219] on span "Evolution chart" at bounding box center [411, 220] width 50 height 9
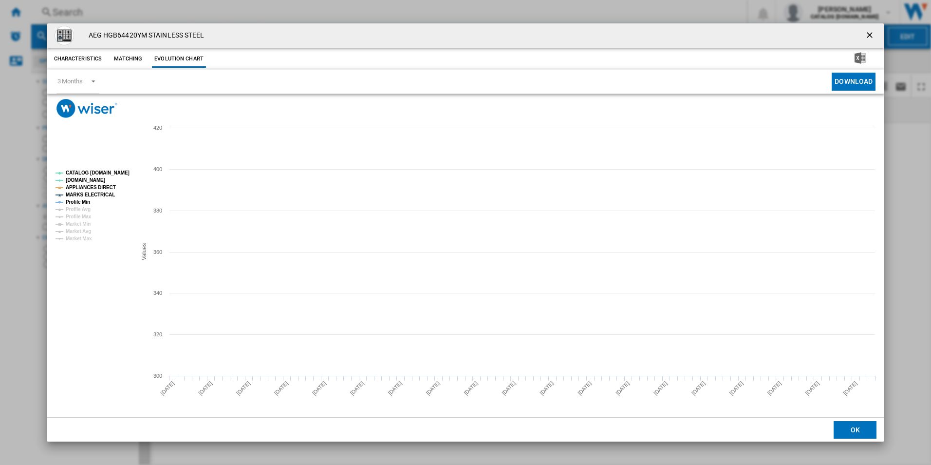
click at [112, 170] on tspan "CATALOG [DOMAIN_NAME]" at bounding box center [98, 172] width 64 height 5
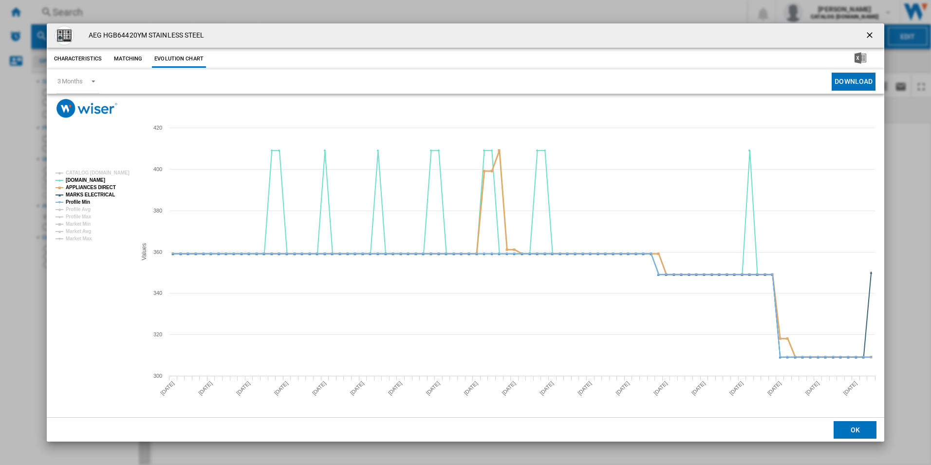
click at [105, 189] on tspan "APPLIANCES DIRECT" at bounding box center [91, 187] width 50 height 5
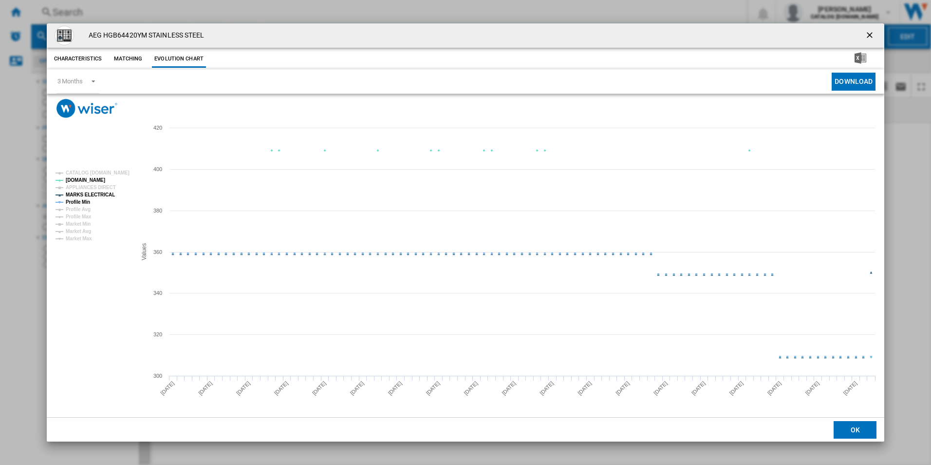
click at [105, 194] on tspan "MARKS ELECTRICAL" at bounding box center [90, 194] width 49 height 5
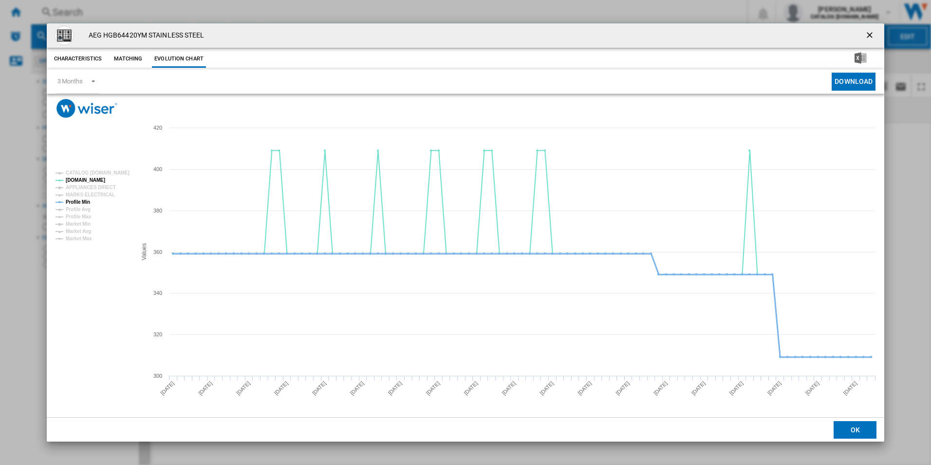
click at [78, 200] on tspan "Profile Min" at bounding box center [78, 201] width 24 height 5
click at [863, 33] on button "Product popup" at bounding box center [870, 35] width 19 height 19
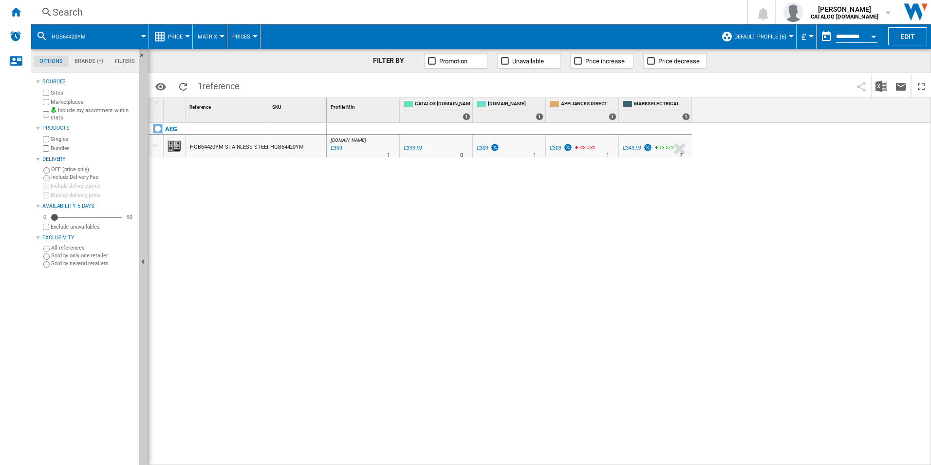
click at [656, 8] on div "Search" at bounding box center [387, 12] width 669 height 14
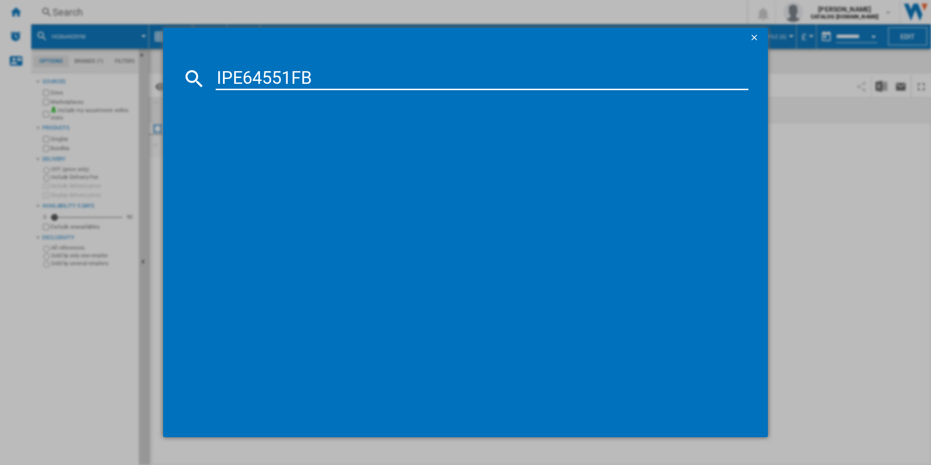
type input "IPE64551FB"
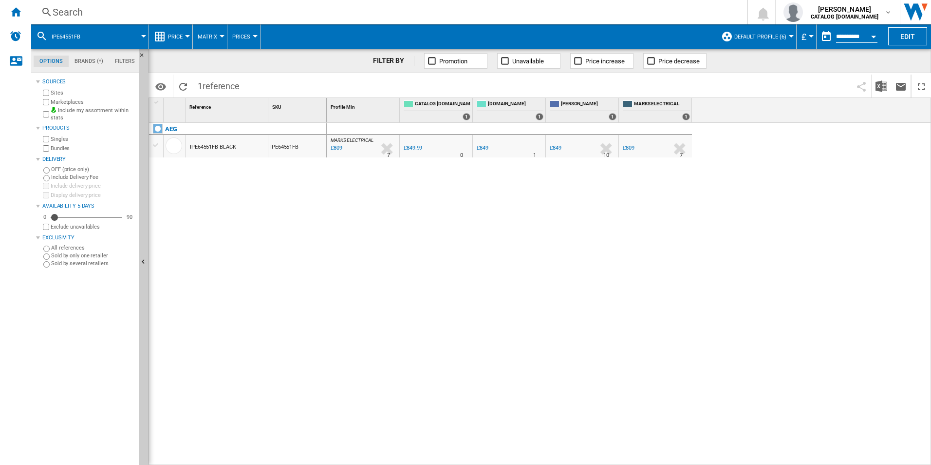
drag, startPoint x: 370, startPoint y: 145, endPoint x: 284, endPoint y: 159, distance: 87.4
click at [282, 166] on div at bounding box center [465, 232] width 931 height 465
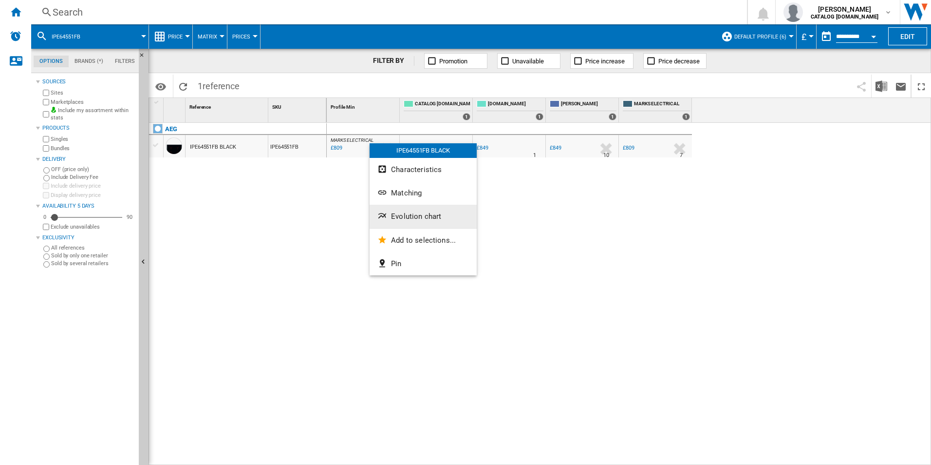
click at [388, 212] on ng-md-icon "Evolution chart" at bounding box center [384, 217] width 12 height 12
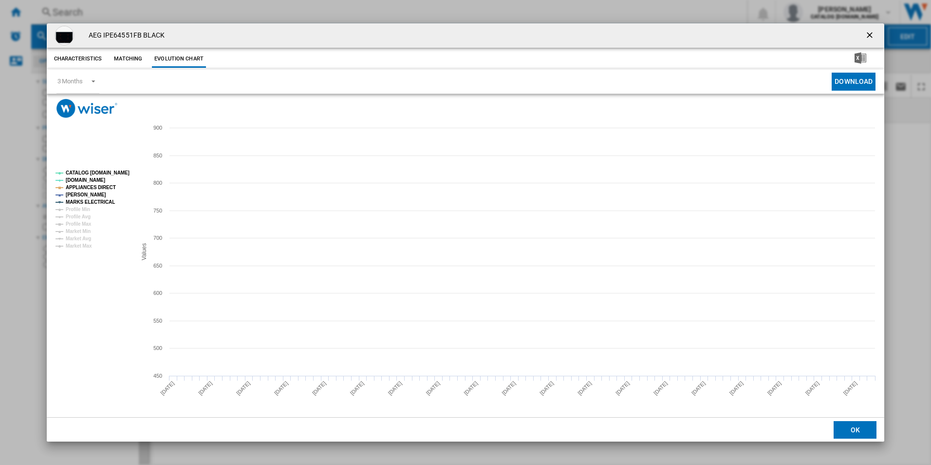
click at [109, 165] on rect "Product popup" at bounding box center [466, 267] width 838 height 299
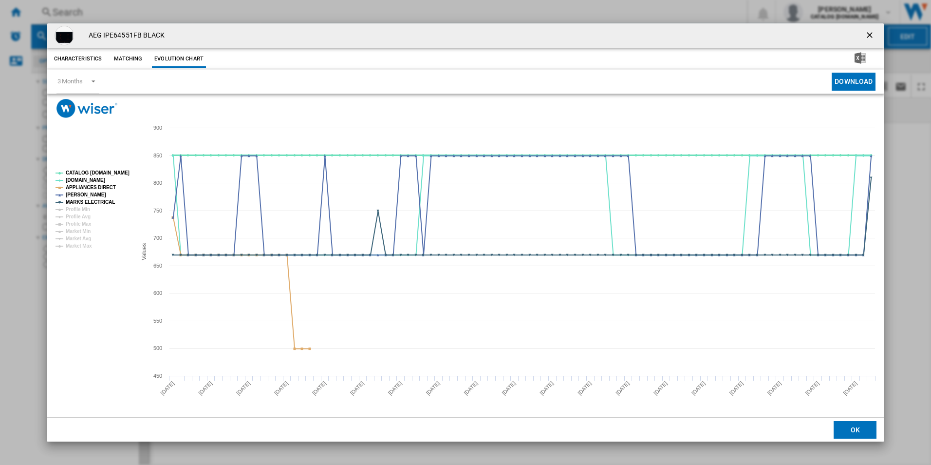
click at [116, 172] on tspan "CATALOG [DOMAIN_NAME]" at bounding box center [98, 172] width 64 height 5
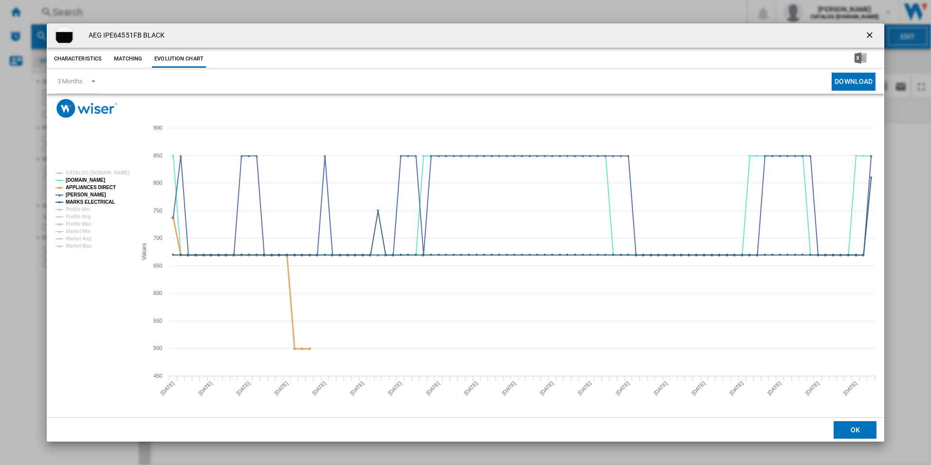
click at [105, 186] on tspan "APPLIANCES DIRECT" at bounding box center [91, 187] width 50 height 5
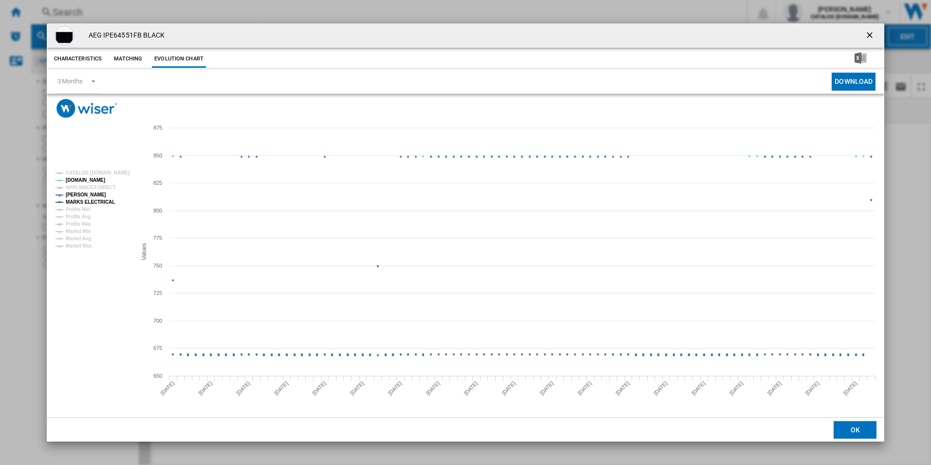
click at [104, 204] on tspan "MARKS ELECTRICAL" at bounding box center [90, 201] width 49 height 5
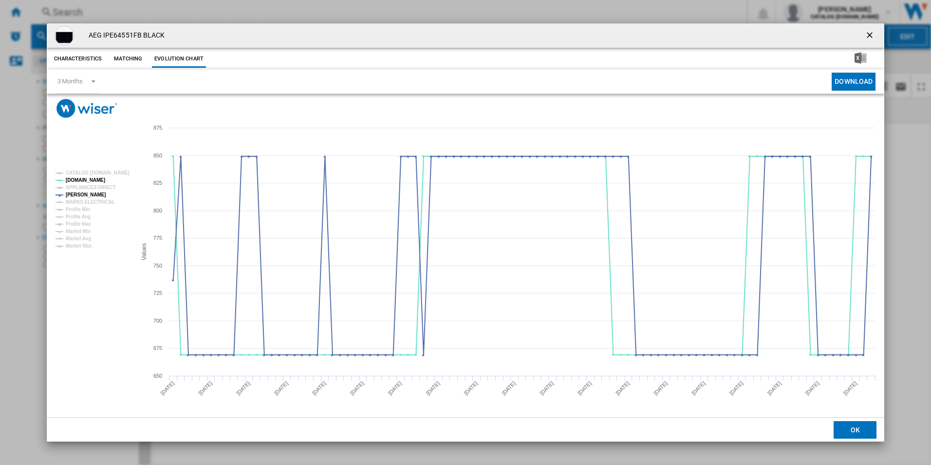
drag, startPoint x: 873, startPoint y: 37, endPoint x: 850, endPoint y: 35, distance: 23.5
click at [873, 37] on ng-md-icon "getI18NText('BUTTONS.CLOSE_DIALOG')" at bounding box center [871, 36] width 12 height 12
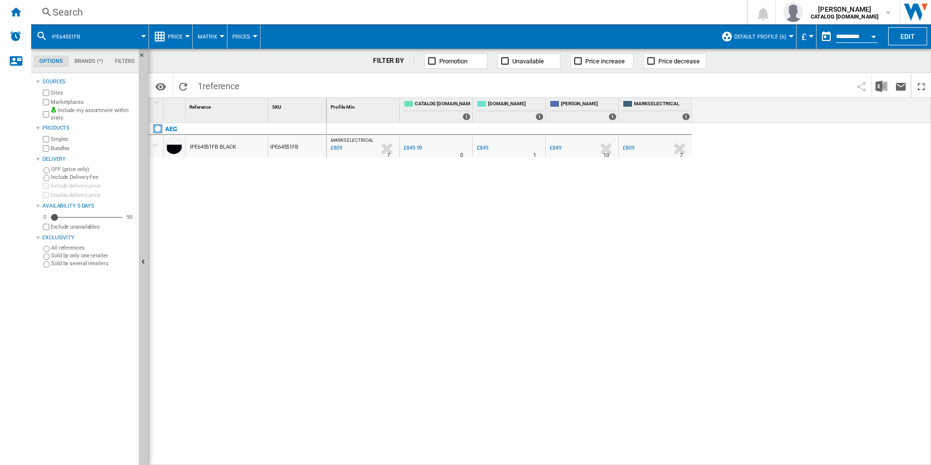
click at [655, 11] on div "Search" at bounding box center [387, 12] width 669 height 14
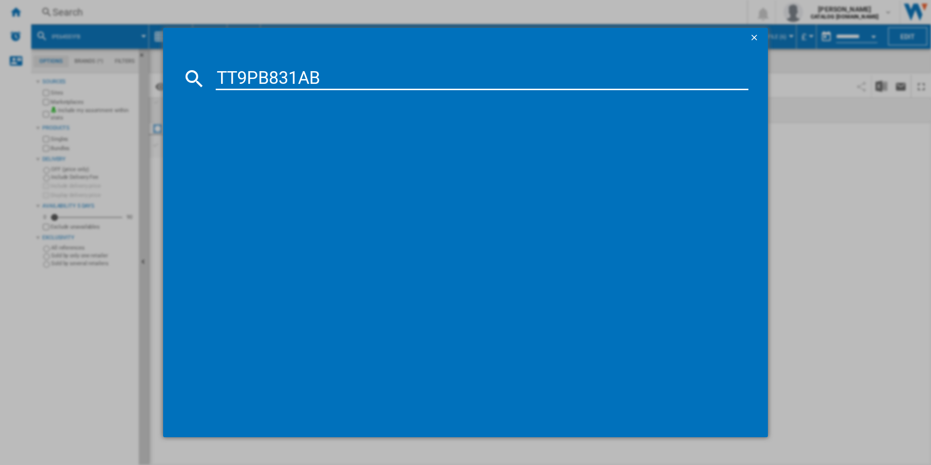
type input "TT9PB831AB"
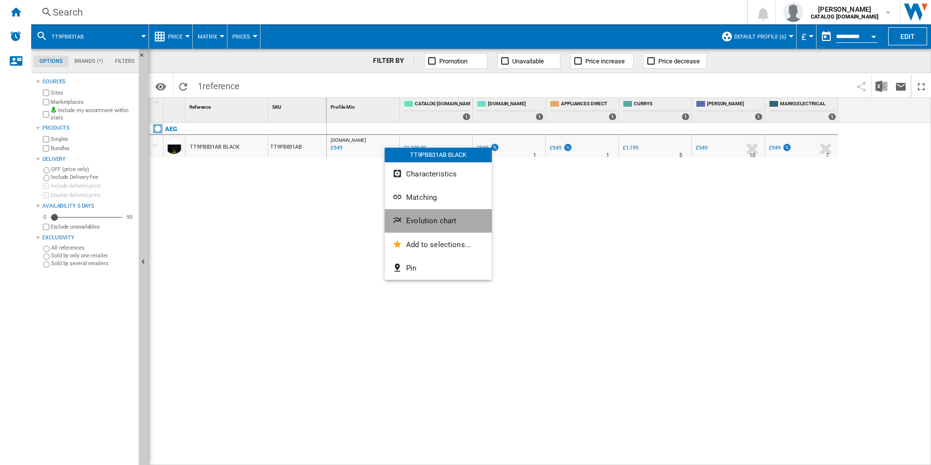
click at [413, 220] on span "Evolution chart" at bounding box center [431, 220] width 50 height 9
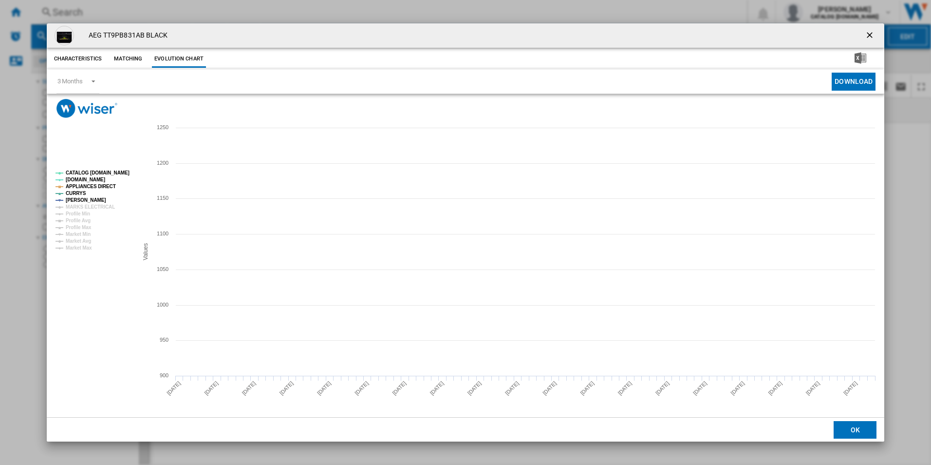
click at [113, 175] on tspan "CATALOG [DOMAIN_NAME]" at bounding box center [98, 172] width 64 height 5
click at [108, 185] on tspan "APPLIANCES DIRECT" at bounding box center [91, 186] width 50 height 5
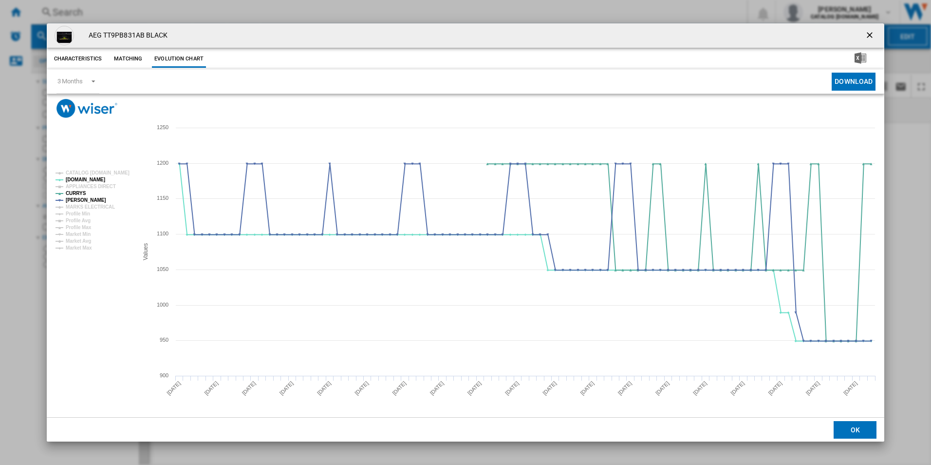
drag, startPoint x: 871, startPoint y: 38, endPoint x: 851, endPoint y: 35, distance: 20.3
click at [871, 38] on ng-md-icon "getI18NText('BUTTONS.CLOSE_DIALOG')" at bounding box center [871, 36] width 12 height 12
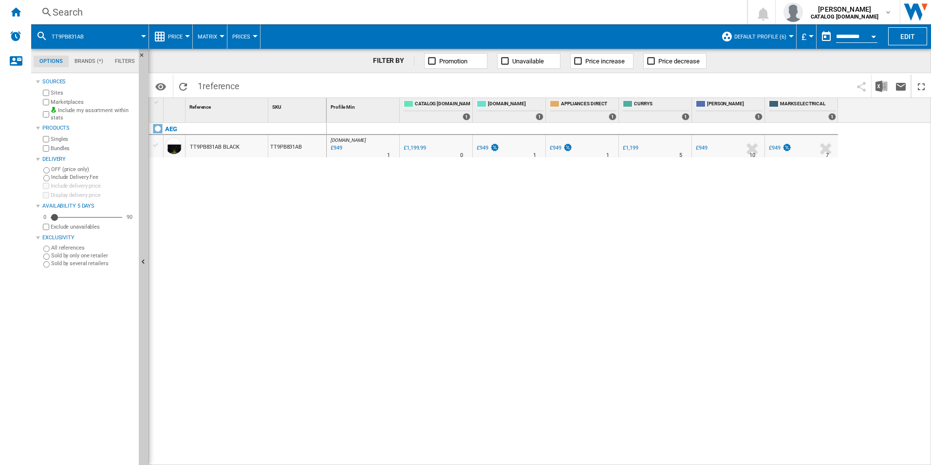
click at [649, 13] on div "Search" at bounding box center [387, 12] width 669 height 14
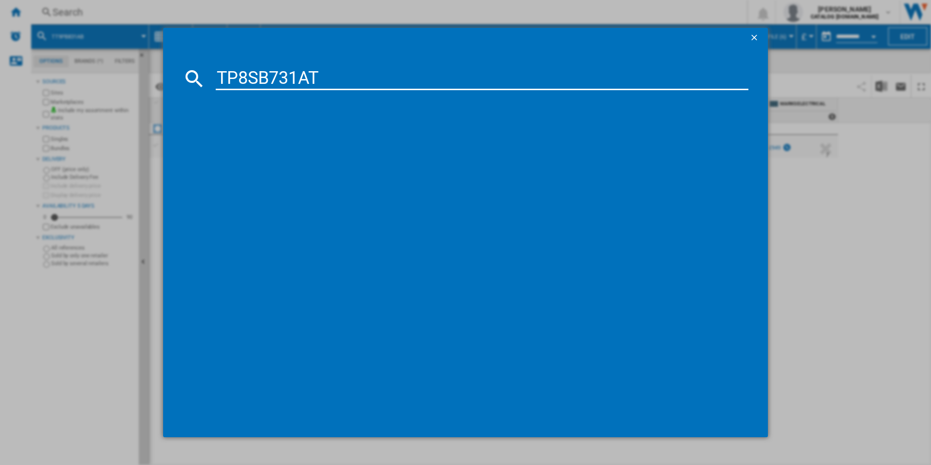
type input "TP8SB731AT"
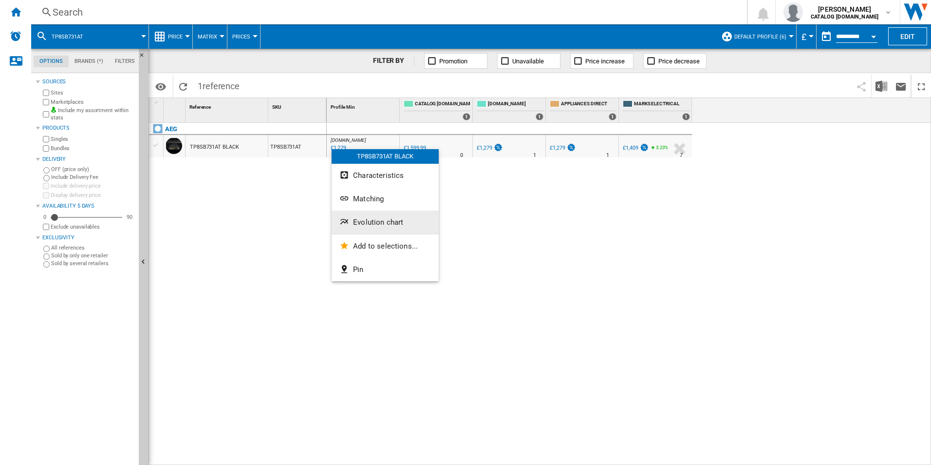
click at [371, 214] on button "Evolution chart" at bounding box center [385, 221] width 107 height 23
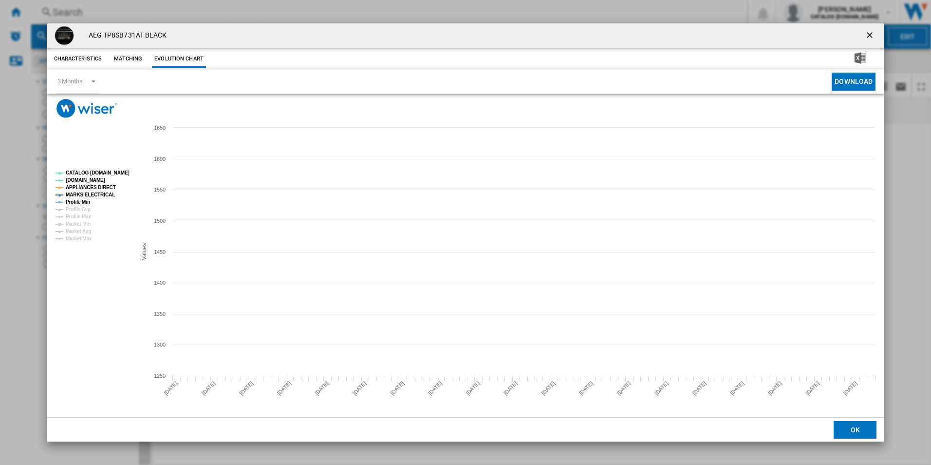
click at [120, 173] on tspan "CATALOG [DOMAIN_NAME]" at bounding box center [98, 172] width 64 height 5
click at [100, 186] on tspan "APPLIANCES DIRECT" at bounding box center [91, 187] width 50 height 5
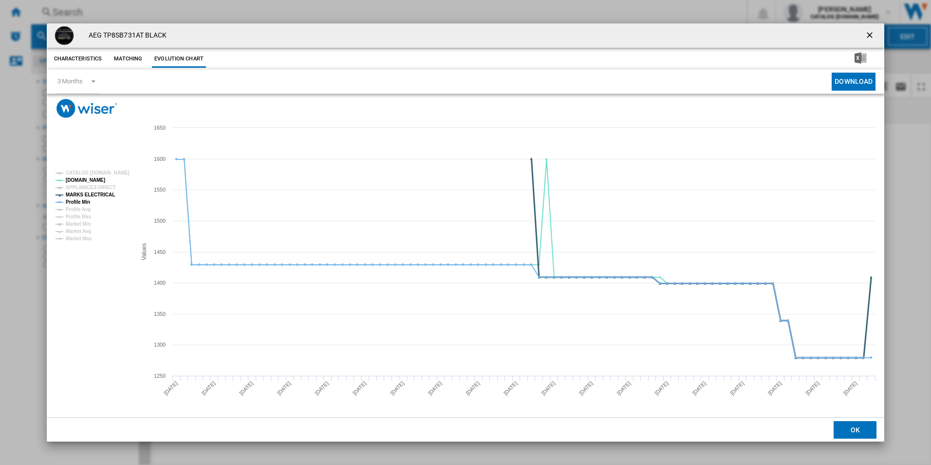
click at [97, 196] on tspan "MARKS ELECTRICAL" at bounding box center [90, 194] width 49 height 5
click at [90, 199] on tspan "Profile Min" at bounding box center [78, 201] width 24 height 5
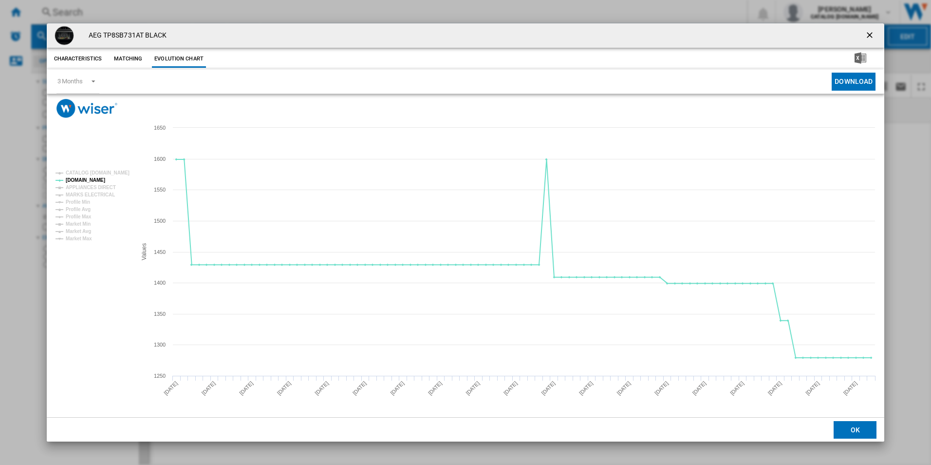
click at [869, 36] on ng-md-icon "getI18NText('BUTTONS.CLOSE_DIALOG')" at bounding box center [871, 36] width 12 height 12
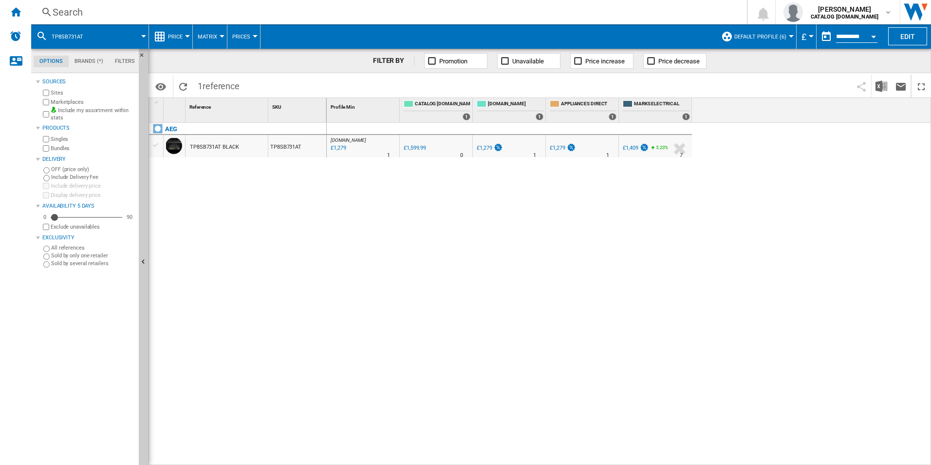
click at [606, 13] on div "Search" at bounding box center [387, 12] width 669 height 14
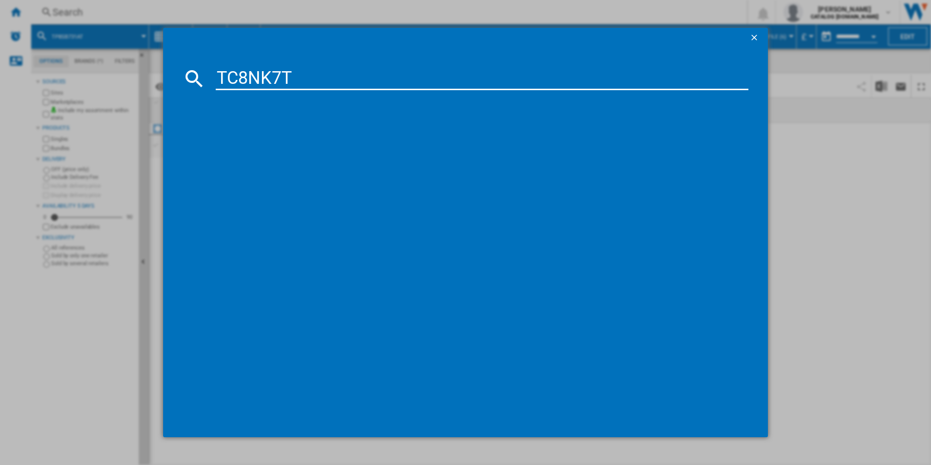
type input "TC8NK7T"
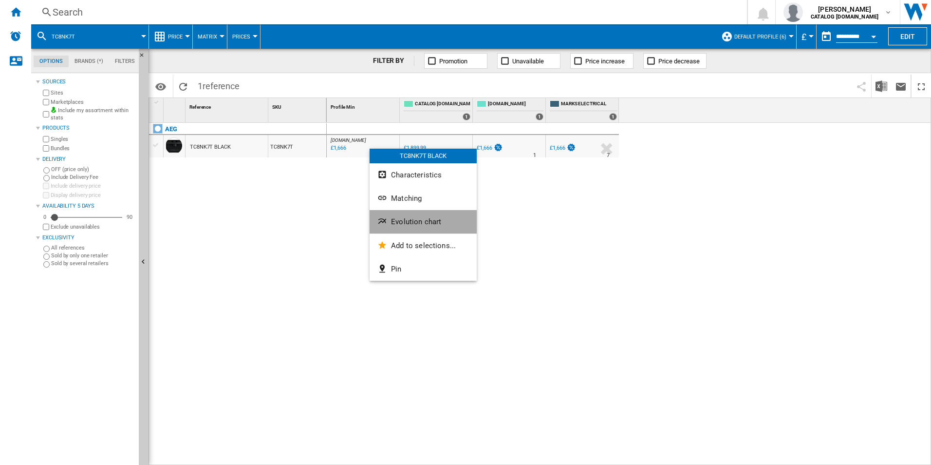
click at [396, 218] on span "Evolution chart" at bounding box center [416, 221] width 50 height 9
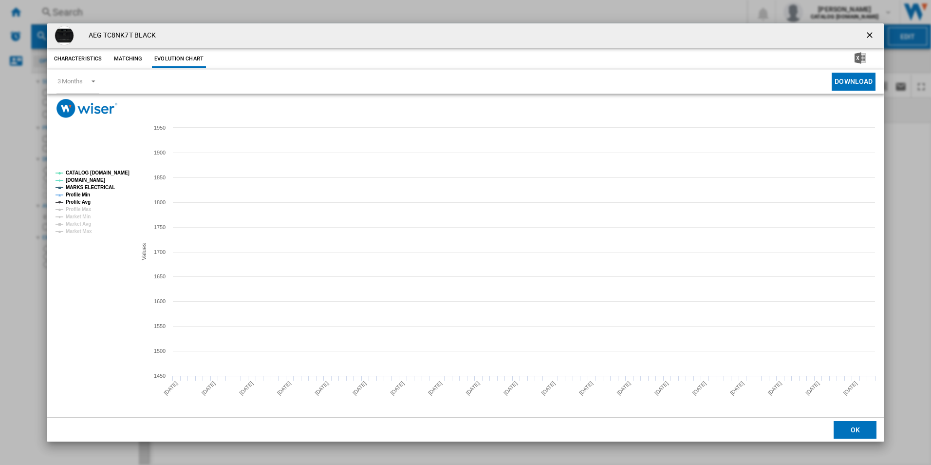
click at [121, 170] on tspan "CATALOG [DOMAIN_NAME]" at bounding box center [98, 172] width 64 height 5
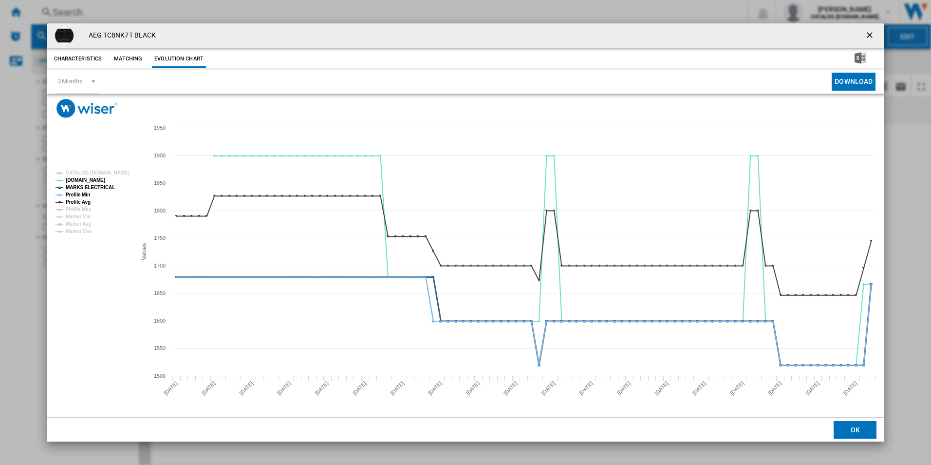
click at [101, 187] on tspan "MARKS ELECTRICAL" at bounding box center [90, 187] width 49 height 5
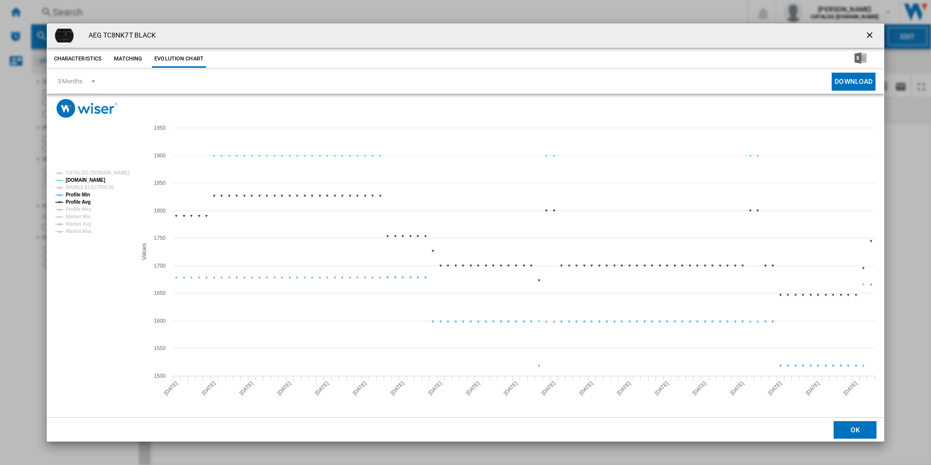
click at [87, 193] on tspan "Profile Min" at bounding box center [78, 194] width 24 height 5
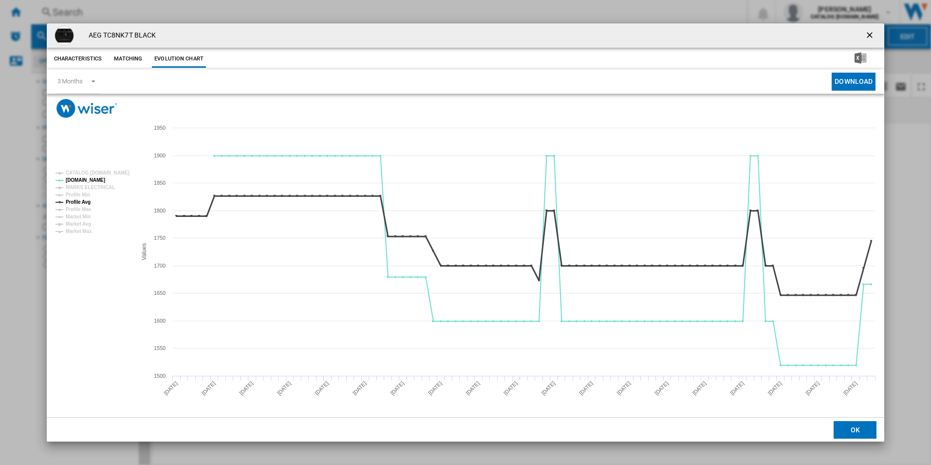
click at [87, 199] on tspan "Profile Avg" at bounding box center [78, 201] width 25 height 5
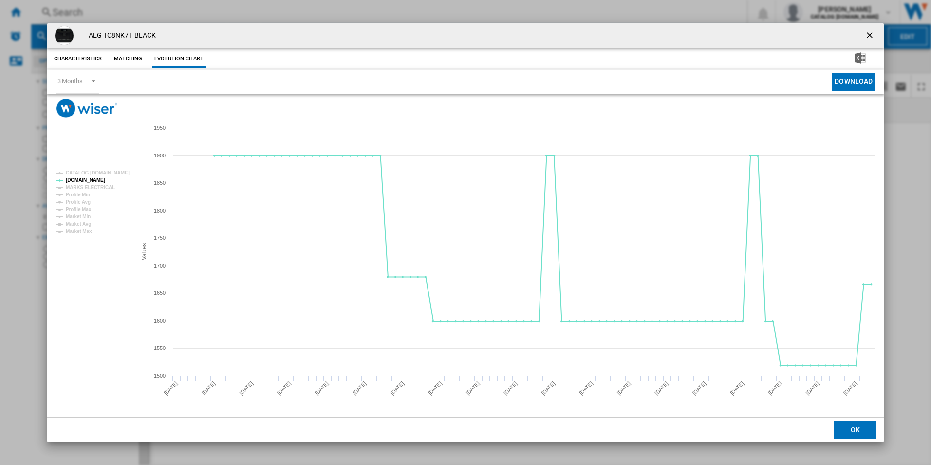
drag, startPoint x: 872, startPoint y: 35, endPoint x: 838, endPoint y: 38, distance: 33.7
click at [872, 35] on ng-md-icon "getI18NText('BUTTONS.CLOSE_DIALOG')" at bounding box center [871, 36] width 12 height 12
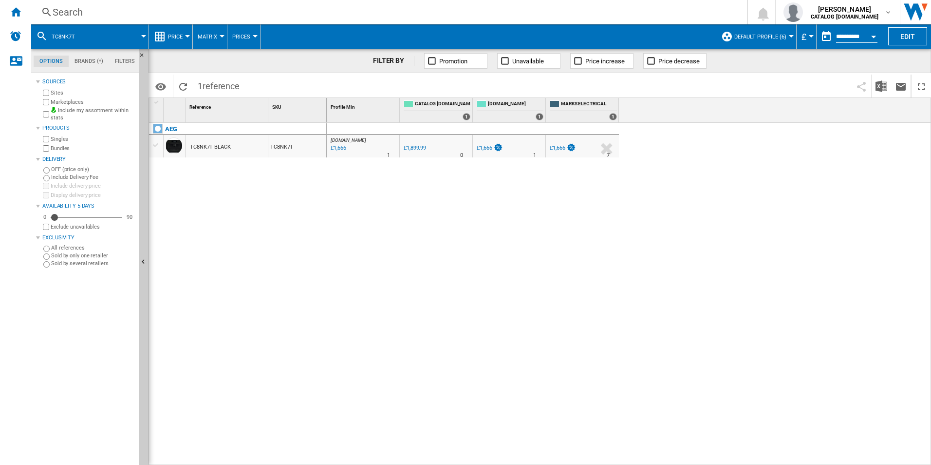
click at [650, 14] on div "Search" at bounding box center [387, 12] width 669 height 14
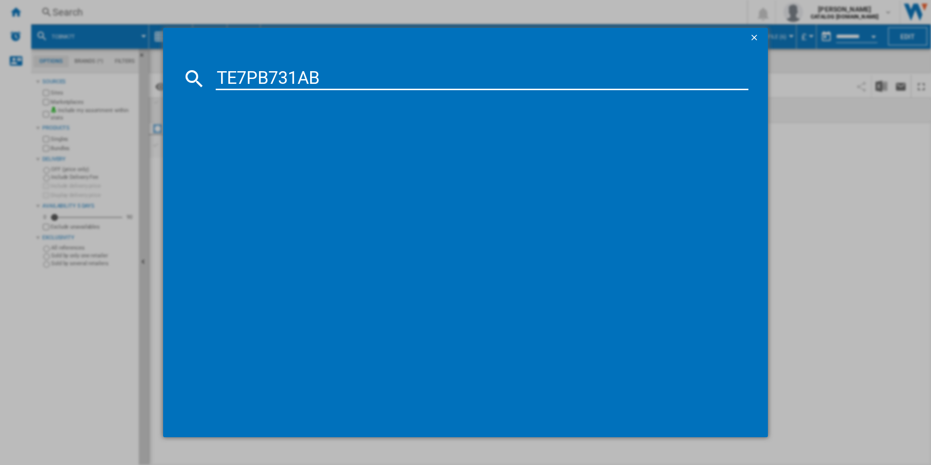
type input "TE7PB731AB"
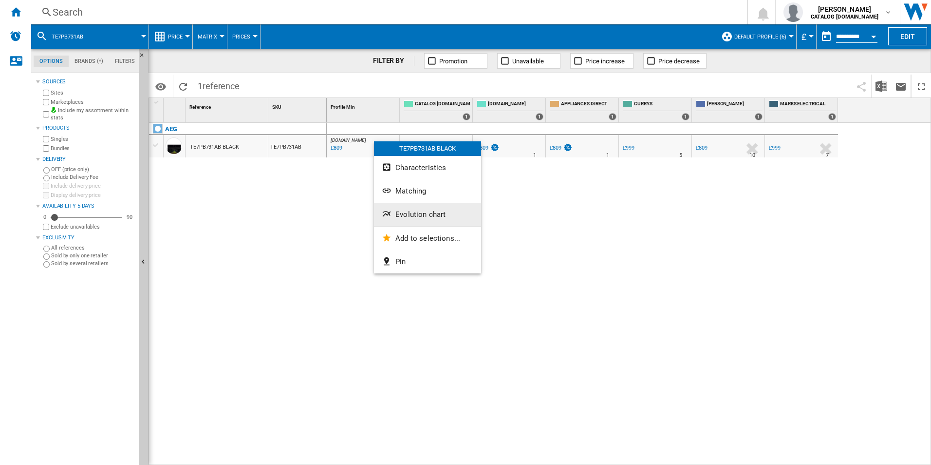
click at [416, 217] on span "Evolution chart" at bounding box center [421, 214] width 50 height 9
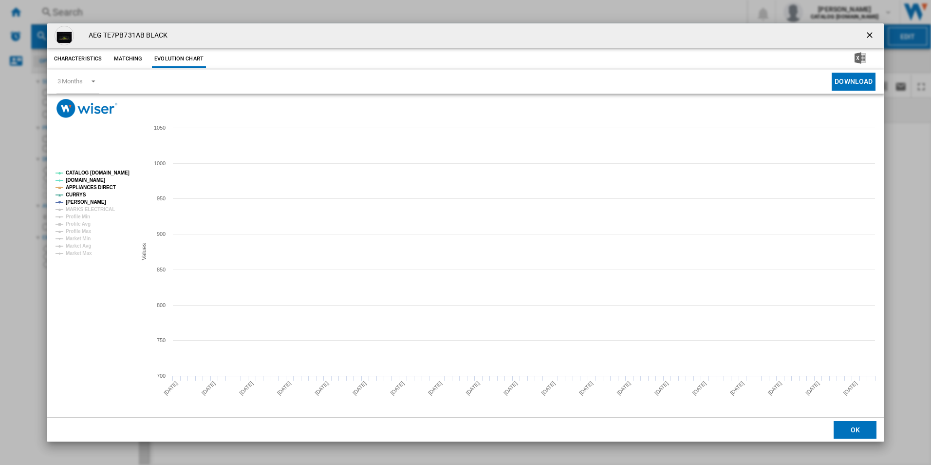
click at [123, 170] on tspan "CATALOG [DOMAIN_NAME]" at bounding box center [98, 172] width 64 height 5
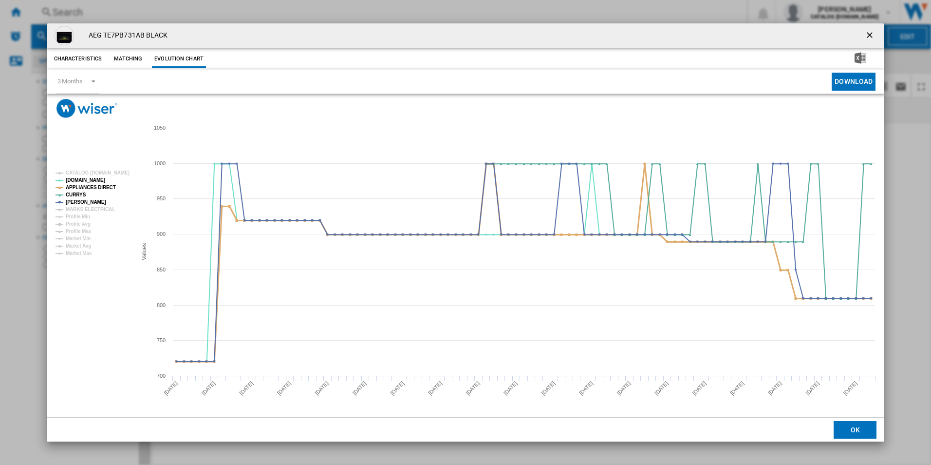
click at [98, 187] on tspan "APPLIANCES DIRECT" at bounding box center [91, 187] width 50 height 5
click at [869, 29] on button "Product popup" at bounding box center [870, 35] width 19 height 19
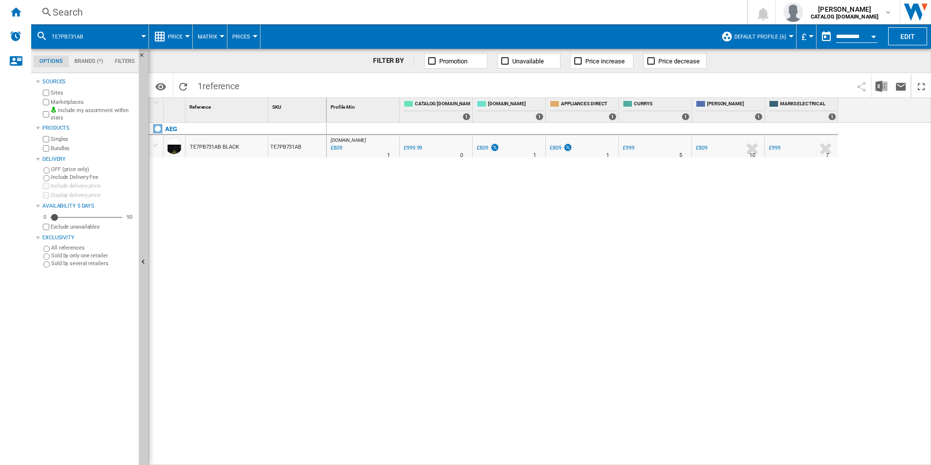
click at [649, 6] on div "Search" at bounding box center [387, 12] width 669 height 14
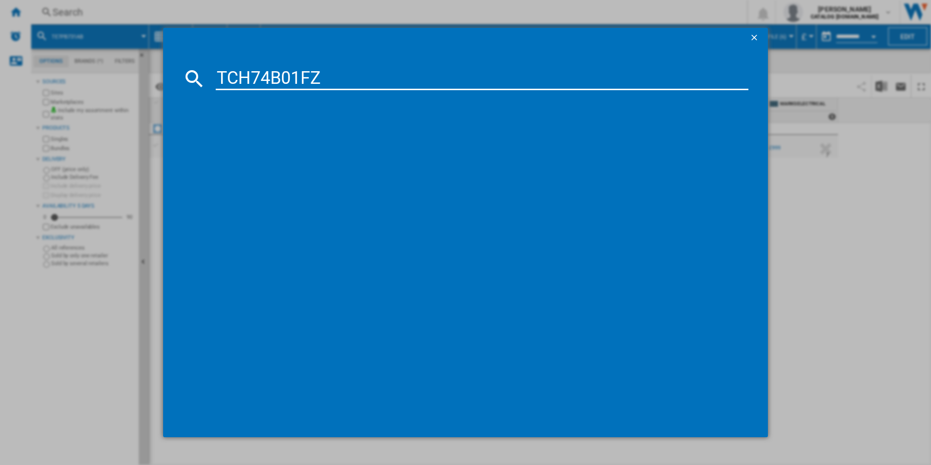
type input "TCH74B01FZ"
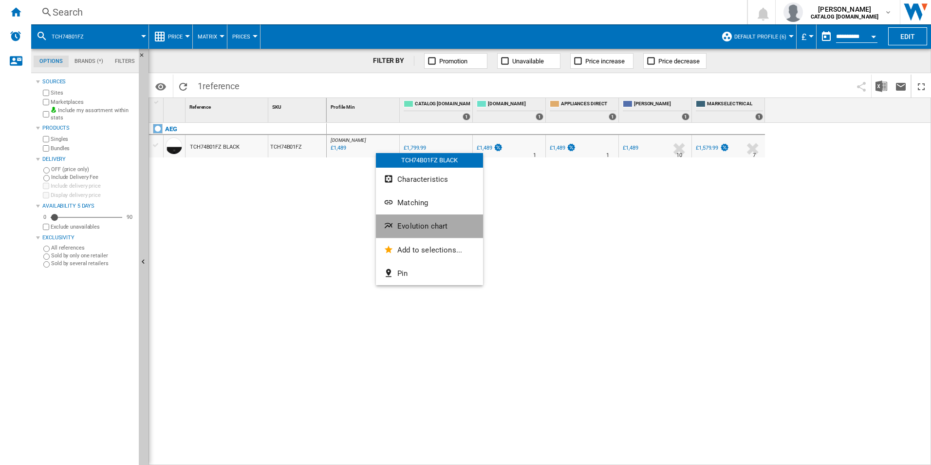
click at [400, 226] on span "Evolution chart" at bounding box center [422, 226] width 50 height 9
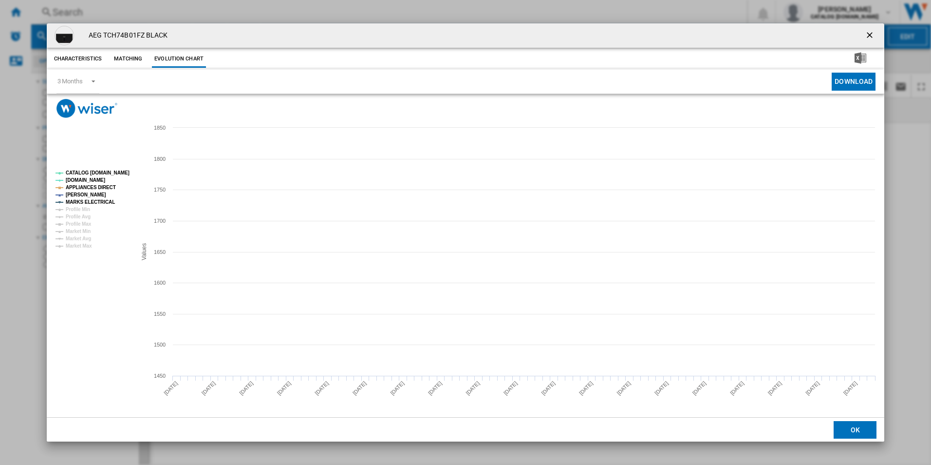
drag, startPoint x: 101, startPoint y: 169, endPoint x: 98, endPoint y: 190, distance: 21.1
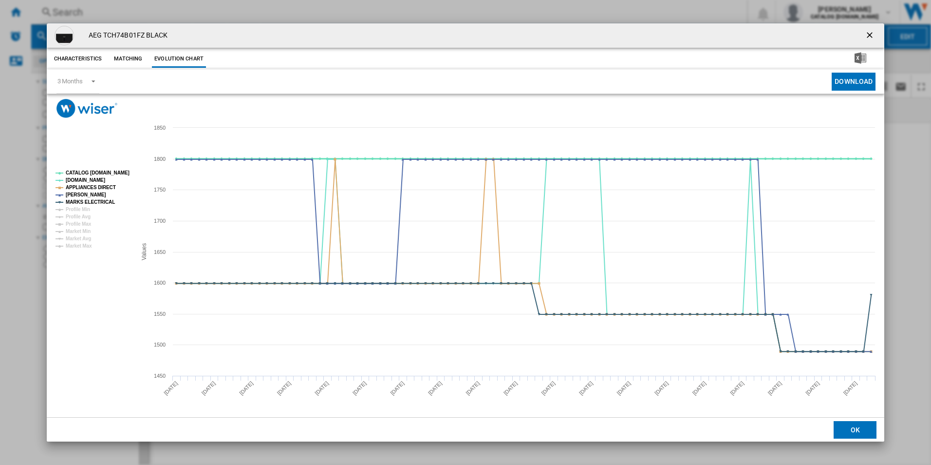
click at [101, 170] on tspan "CATALOG [DOMAIN_NAME]" at bounding box center [98, 172] width 64 height 5
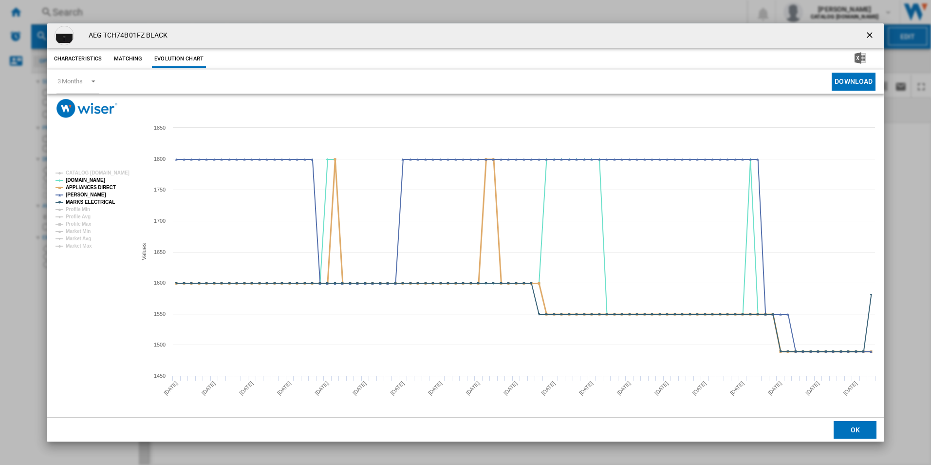
click at [97, 188] on tspan "APPLIANCES DIRECT" at bounding box center [91, 187] width 50 height 5
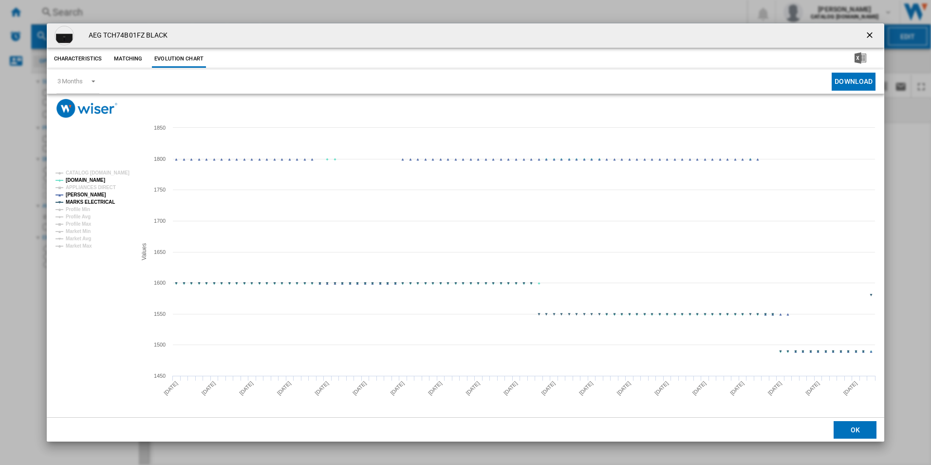
click at [101, 202] on tspan "MARKS ELECTRICAL" at bounding box center [90, 201] width 49 height 5
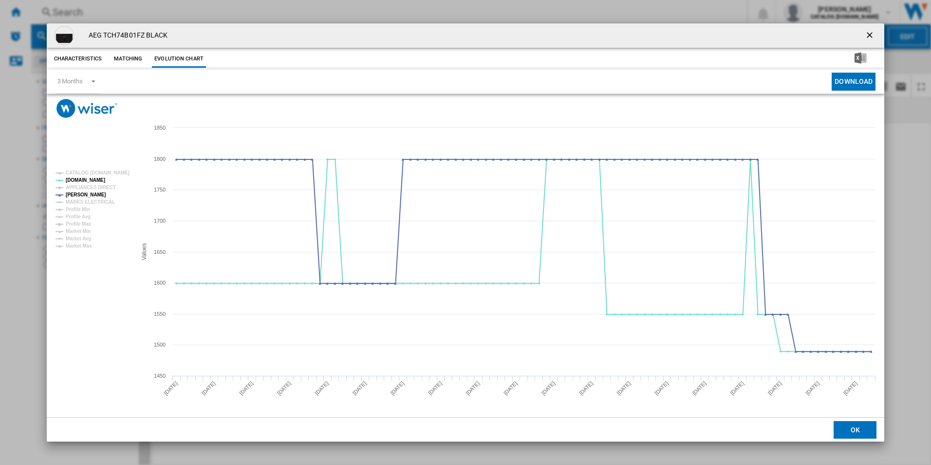
click at [869, 32] on ng-md-icon "getI18NText('BUTTONS.CLOSE_DIALOG')" at bounding box center [871, 36] width 12 height 12
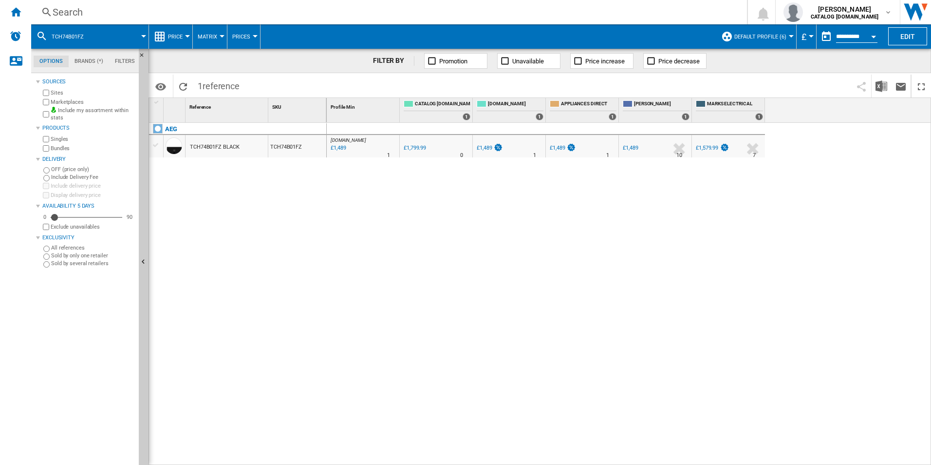
click at [672, 6] on div "Search" at bounding box center [387, 12] width 669 height 14
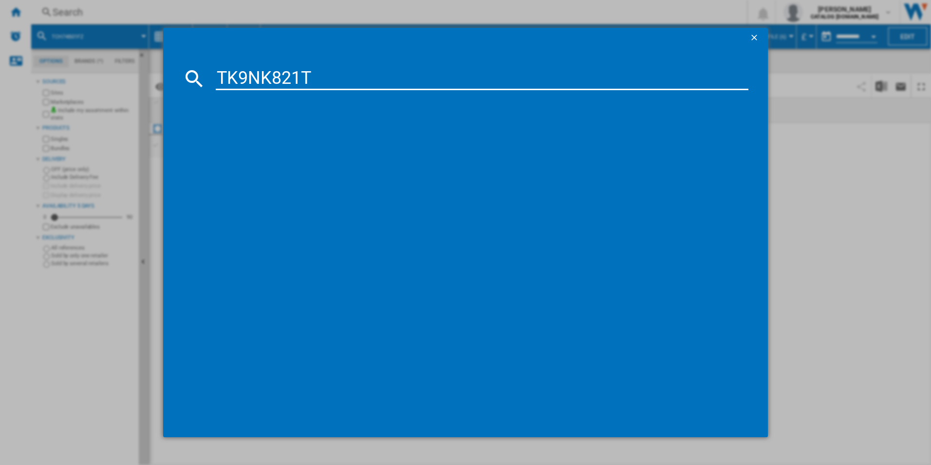
type input "TK9NK821T"
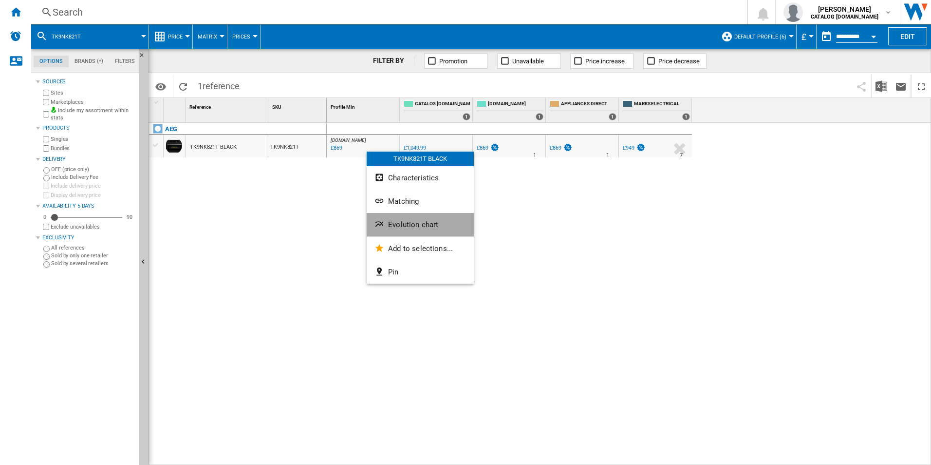
click at [401, 226] on span "Evolution chart" at bounding box center [413, 224] width 50 height 9
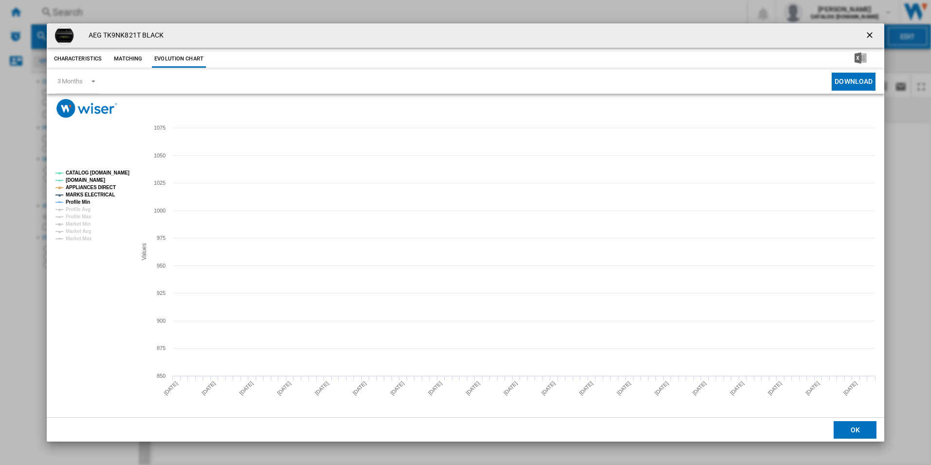
click at [120, 170] on tspan "CATALOG [DOMAIN_NAME]" at bounding box center [98, 172] width 64 height 5
click at [98, 196] on tspan "MARKS ELECTRICAL" at bounding box center [90, 194] width 49 height 5
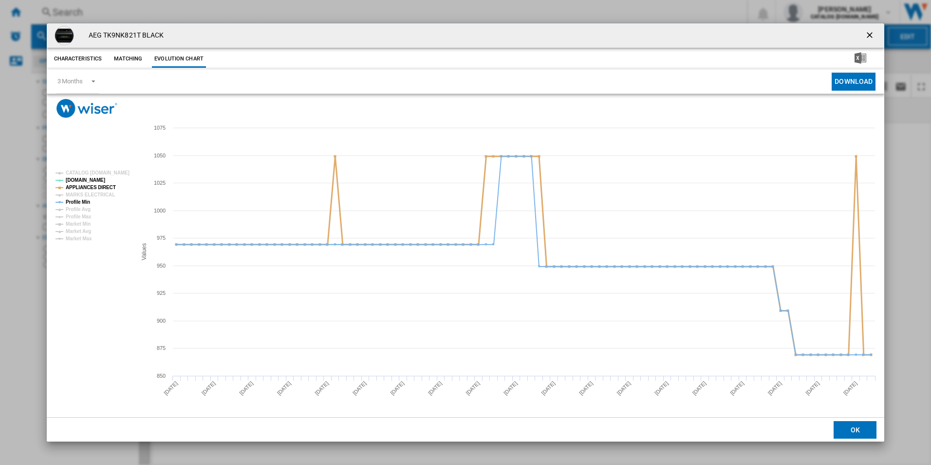
click at [101, 189] on tspan "APPLIANCES DIRECT" at bounding box center [91, 187] width 50 height 5
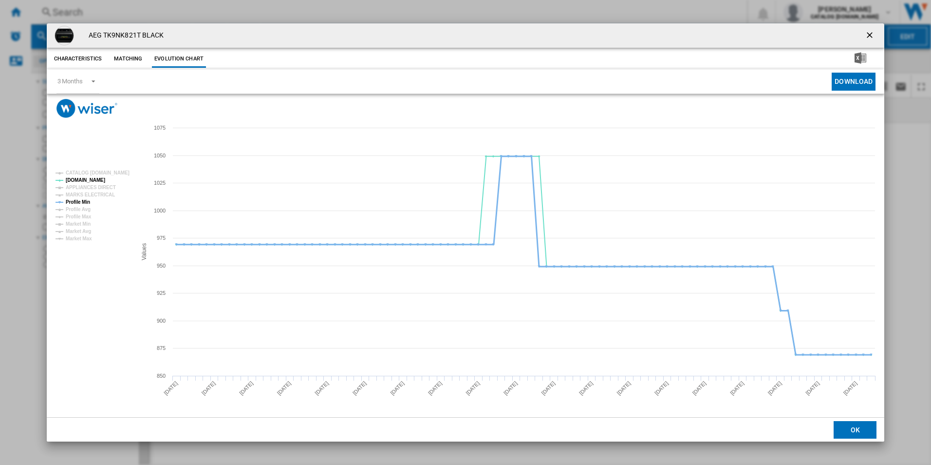
click at [83, 204] on tspan "Profile Min" at bounding box center [78, 201] width 24 height 5
click at [869, 35] on ng-md-icon "getI18NText('BUTTONS.CLOSE_DIALOG')" at bounding box center [871, 36] width 12 height 12
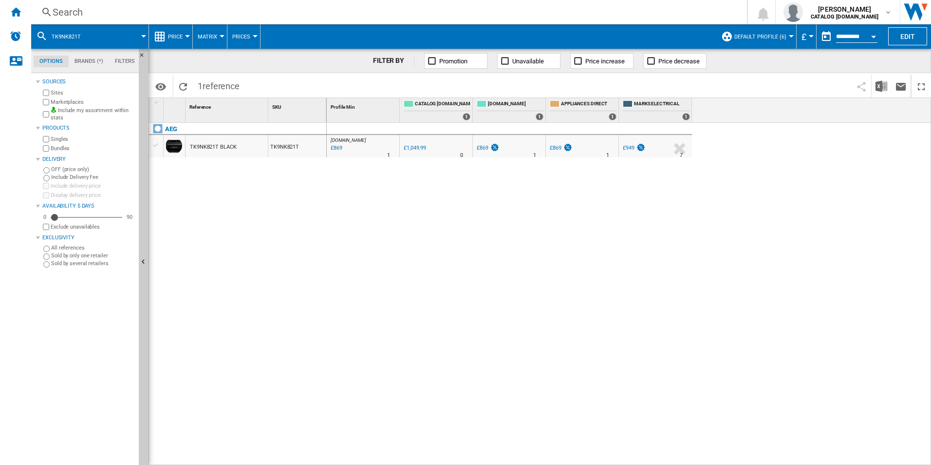
click at [669, 19] on div "Search Search 0 [PERSON_NAME] CATALOG [DOMAIN_NAME] CATALOG [DOMAIN_NAME] My se…" at bounding box center [481, 12] width 900 height 24
click at [664, 16] on div "Search" at bounding box center [387, 12] width 669 height 14
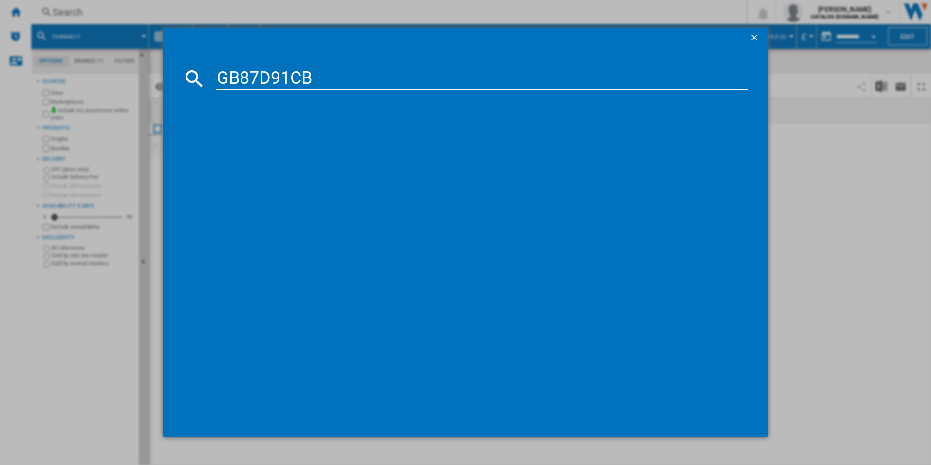
type input "GB87D91CB"
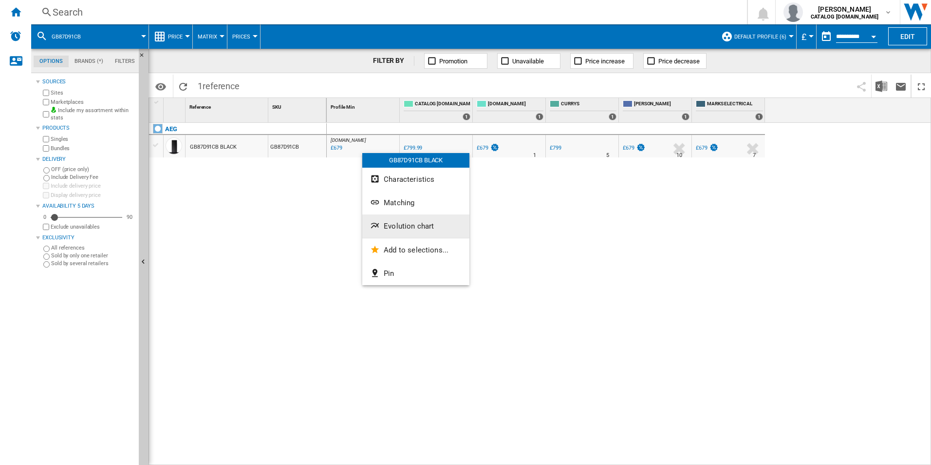
click at [399, 219] on button "Evolution chart" at bounding box center [415, 225] width 107 height 23
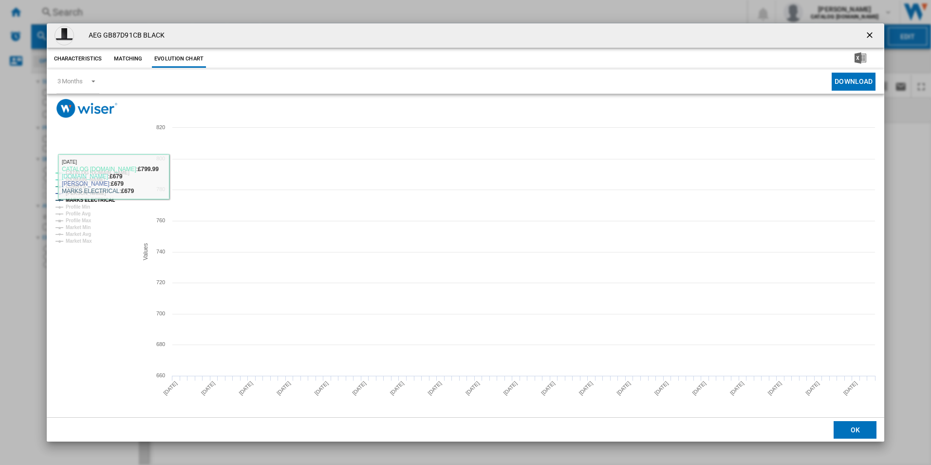
click at [105, 173] on tspan "CATALOG [DOMAIN_NAME]" at bounding box center [98, 172] width 64 height 5
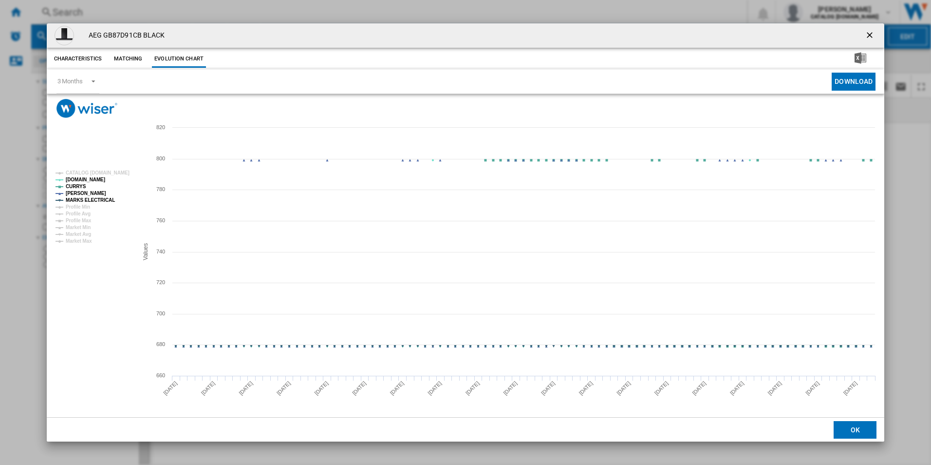
click at [102, 197] on tspan "MARKS ELECTRICAL" at bounding box center [90, 199] width 49 height 5
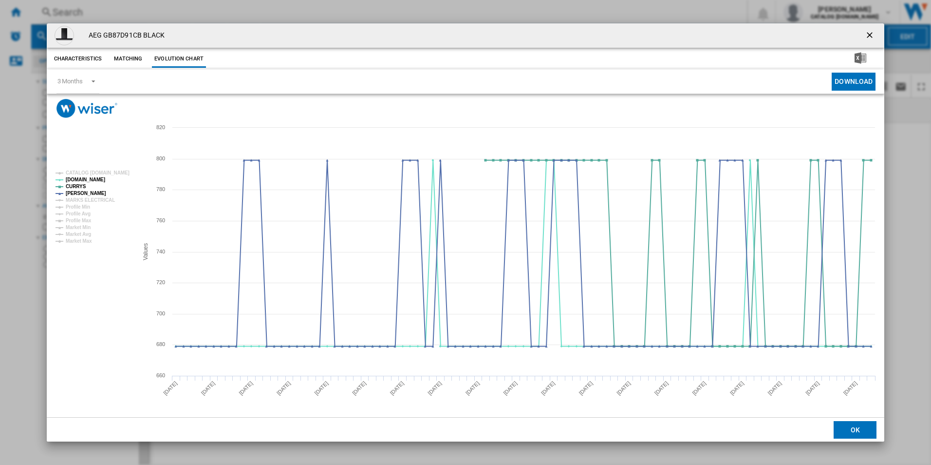
click at [871, 36] on ng-md-icon "getI18NText('BUTTONS.CLOSE_DIALOG')" at bounding box center [871, 36] width 12 height 12
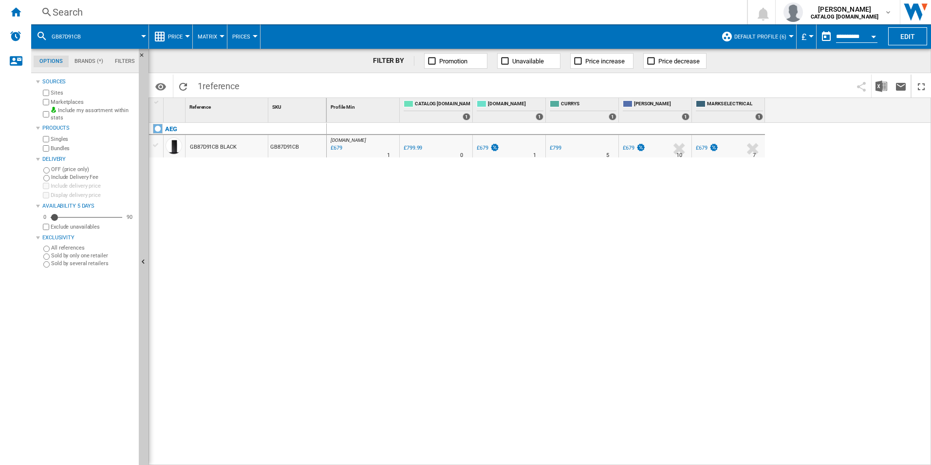
click at [634, 9] on div "Search" at bounding box center [387, 12] width 669 height 14
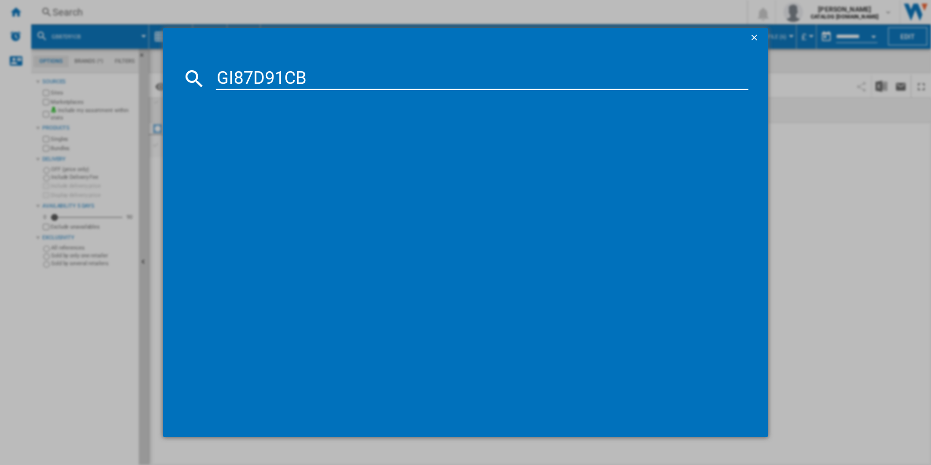
type input "GI87D91CB"
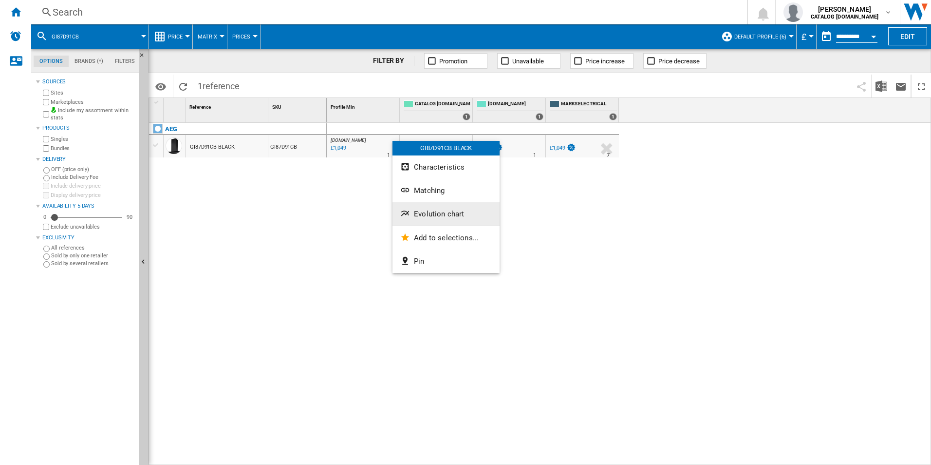
click at [428, 206] on button "Evolution chart" at bounding box center [446, 213] width 107 height 23
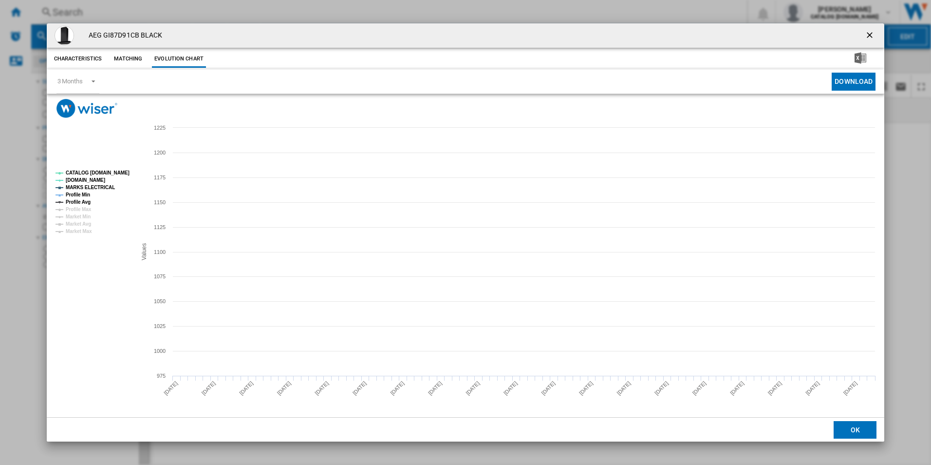
click at [117, 171] on tspan "CATALOG [DOMAIN_NAME]" at bounding box center [98, 172] width 64 height 5
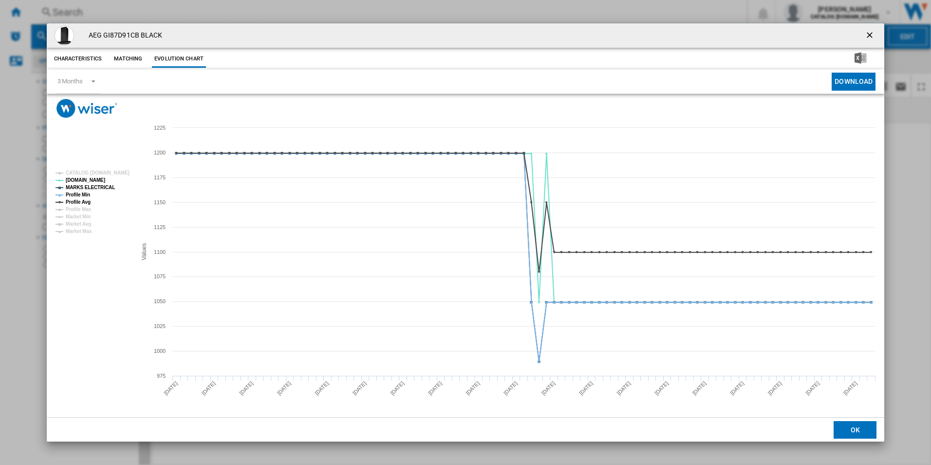
click at [101, 185] on tspan "MARKS ELECTRICAL" at bounding box center [90, 187] width 49 height 5
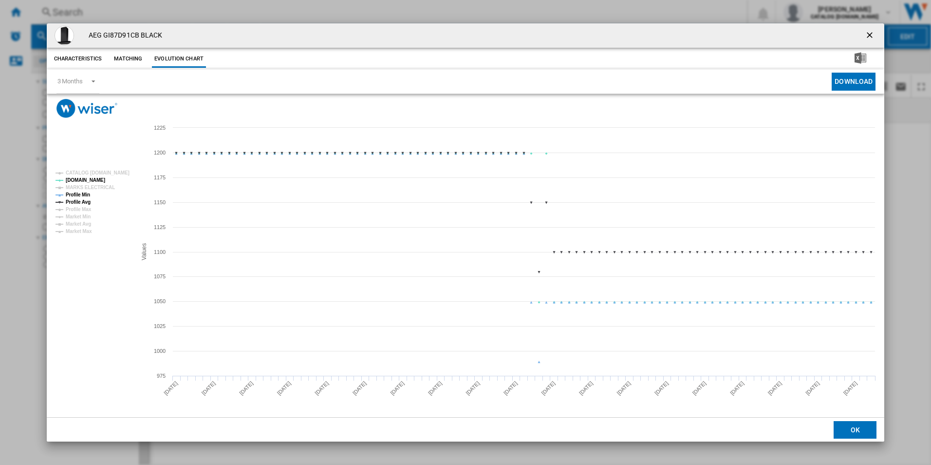
click at [89, 192] on tspan "Profile Min" at bounding box center [78, 194] width 24 height 5
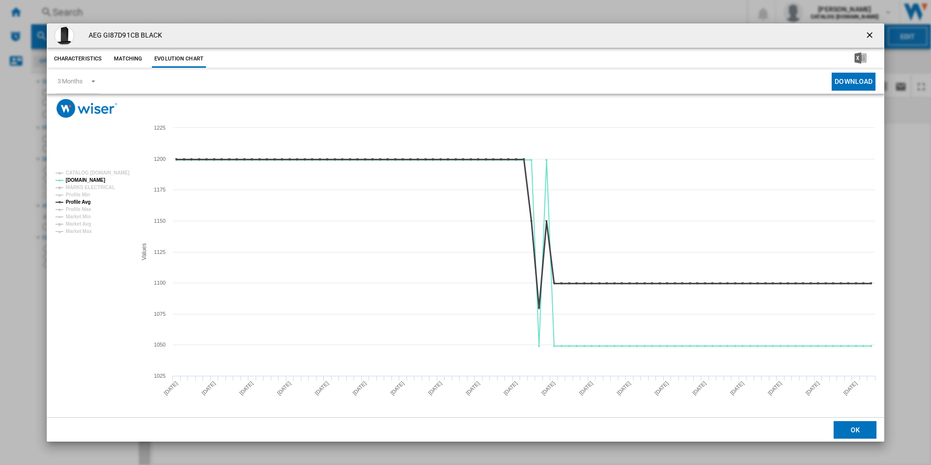
click at [85, 202] on tspan "Profile Avg" at bounding box center [78, 201] width 25 height 5
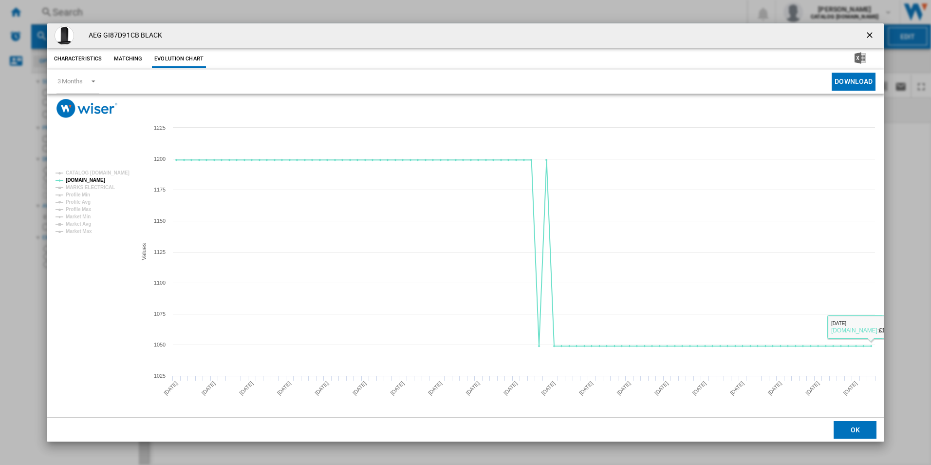
drag, startPoint x: 872, startPoint y: 33, endPoint x: 832, endPoint y: 32, distance: 39.5
click at [872, 33] on ng-md-icon "getI18NText('BUTTONS.CLOSE_DIALOG')" at bounding box center [871, 36] width 12 height 12
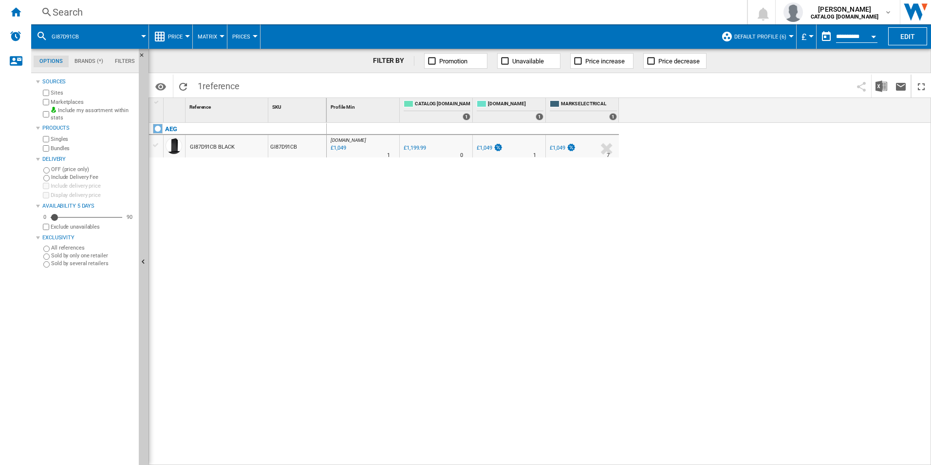
click at [616, 18] on div "Search" at bounding box center [387, 12] width 669 height 14
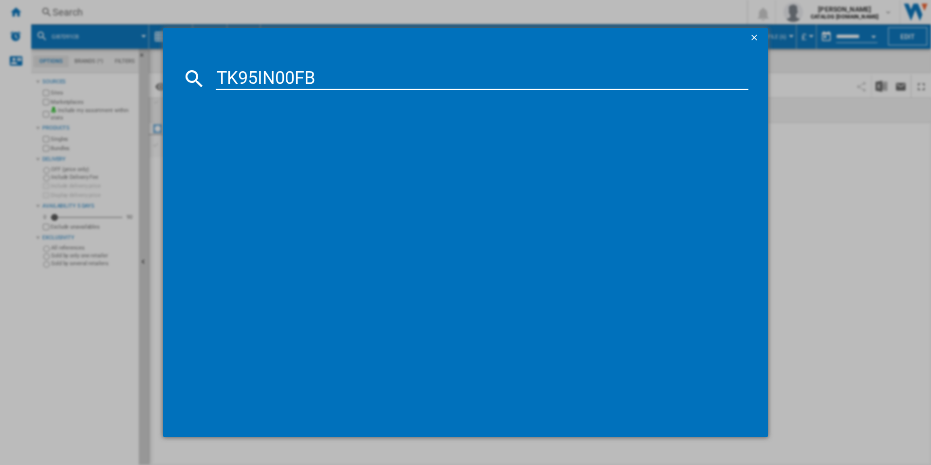
type input "TK95IN00FB"
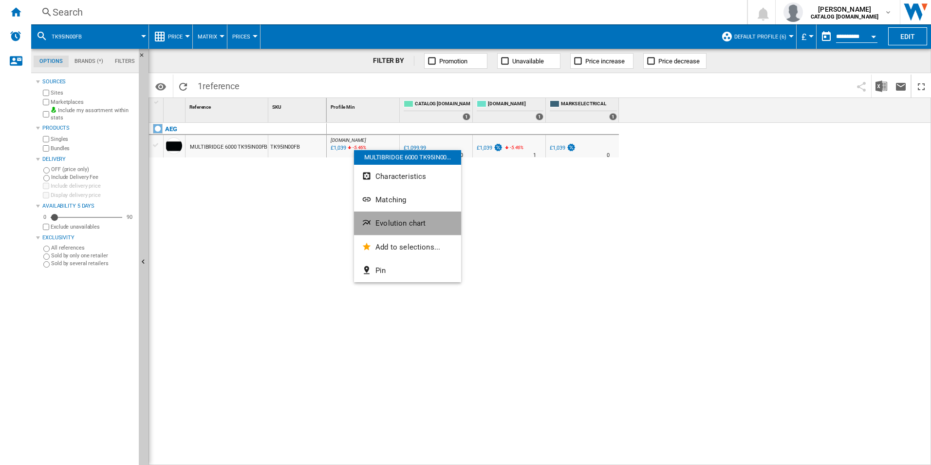
click at [398, 215] on button "Evolution chart" at bounding box center [407, 222] width 107 height 23
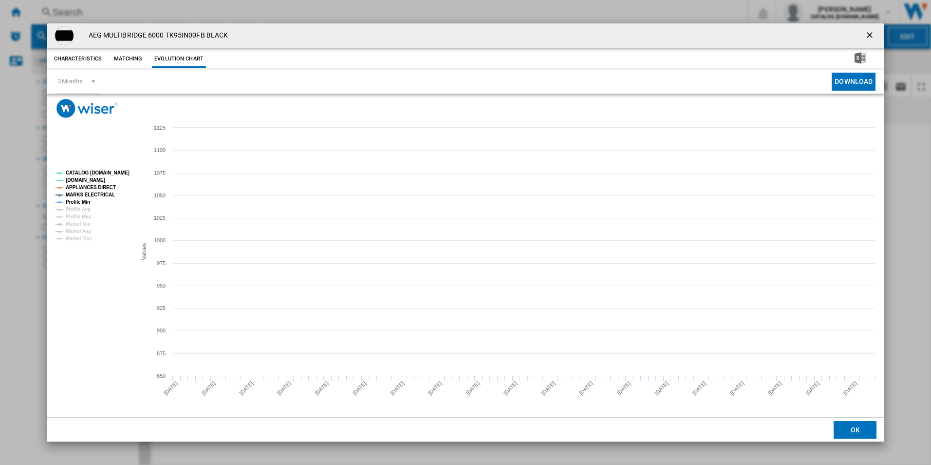
click at [102, 172] on tspan "CATALOG [DOMAIN_NAME]" at bounding box center [98, 172] width 64 height 5
click at [103, 194] on tspan "MARKS ELECTRICAL" at bounding box center [90, 194] width 49 height 5
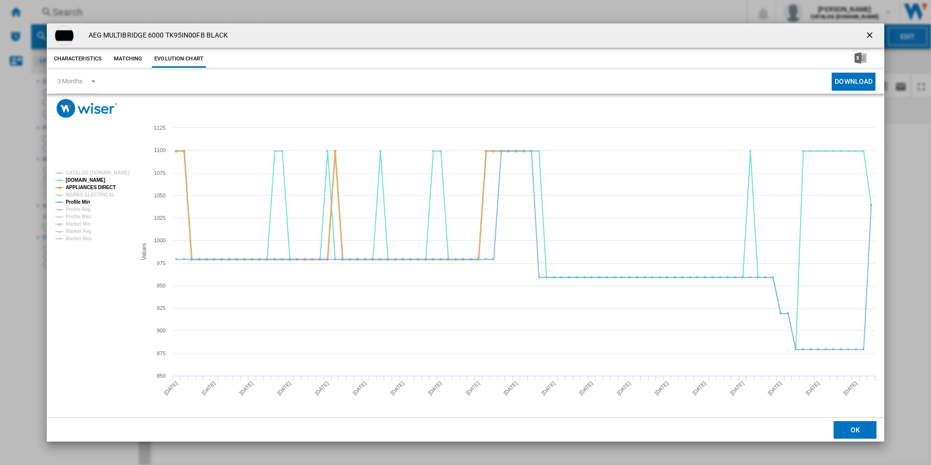
click at [104, 186] on tspan "APPLIANCES DIRECT" at bounding box center [91, 187] width 50 height 5
click at [82, 203] on tspan "Profile Min" at bounding box center [78, 201] width 24 height 5
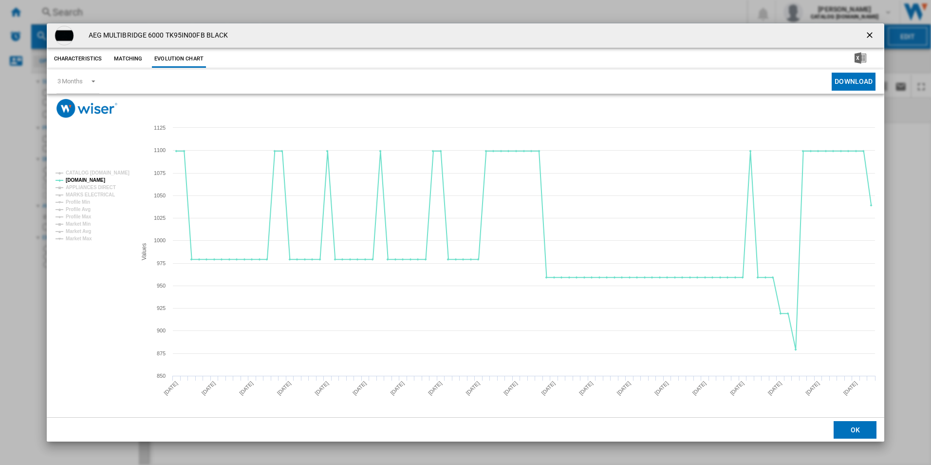
drag, startPoint x: 869, startPoint y: 35, endPoint x: 754, endPoint y: 45, distance: 115.4
click at [869, 35] on ng-md-icon "getI18NText('BUTTONS.CLOSE_DIALOG')" at bounding box center [871, 36] width 12 height 12
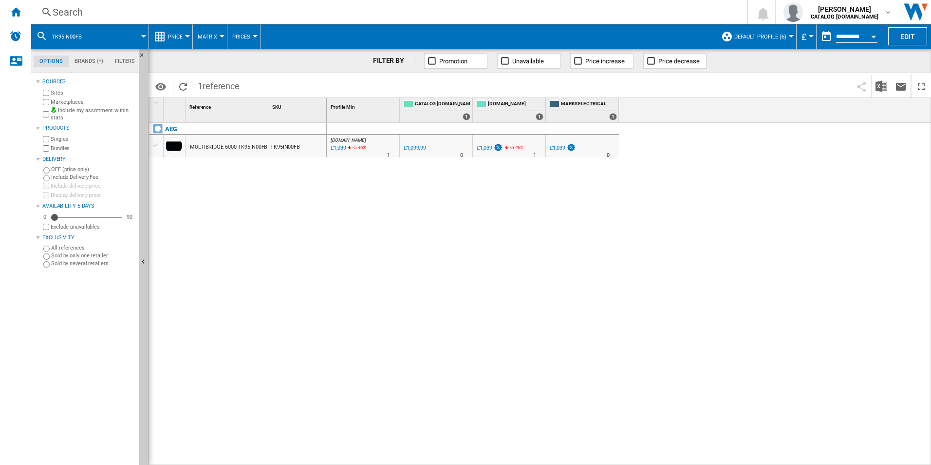
click at [612, 8] on div "Search" at bounding box center [387, 12] width 669 height 14
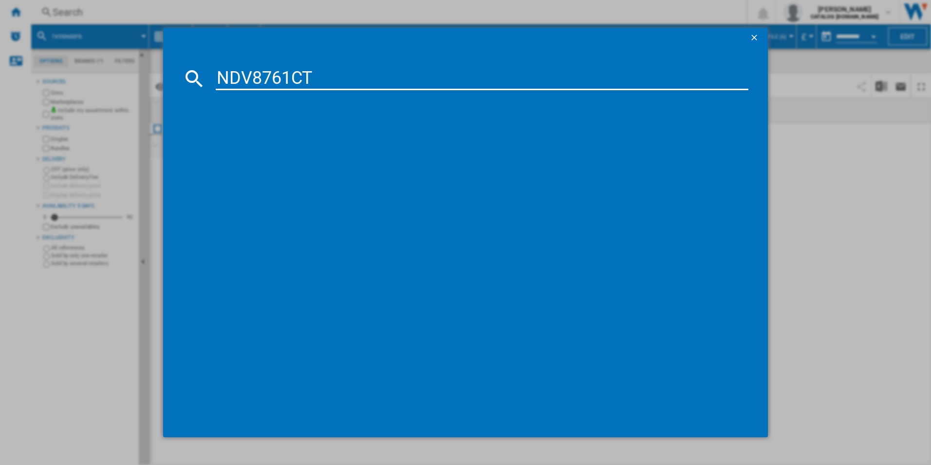
type input "NDV8761CT"
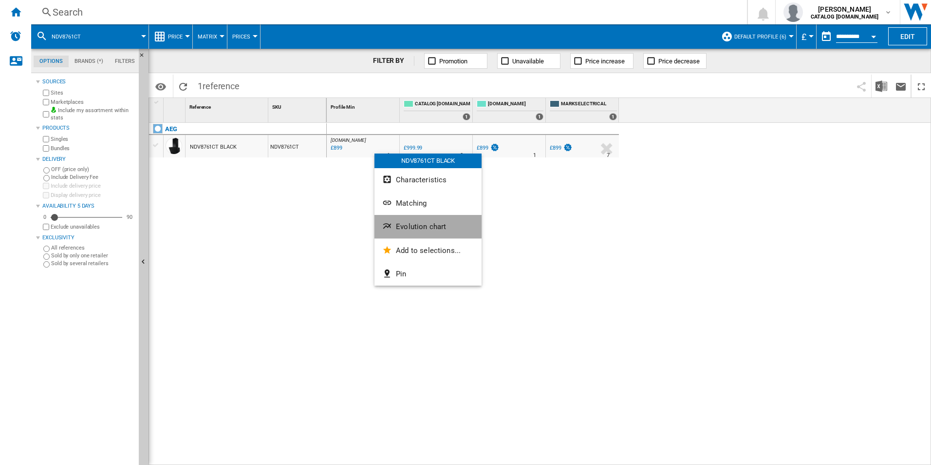
click at [413, 229] on span "Evolution chart" at bounding box center [421, 226] width 50 height 9
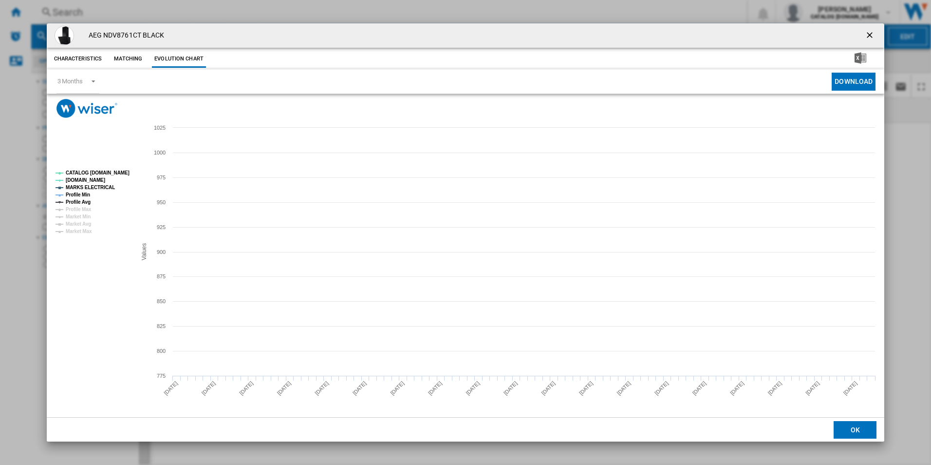
click at [122, 173] on tspan "CATALOG [DOMAIN_NAME]" at bounding box center [98, 172] width 64 height 5
click at [99, 186] on tspan "MARKS ELECTRICAL" at bounding box center [90, 187] width 49 height 5
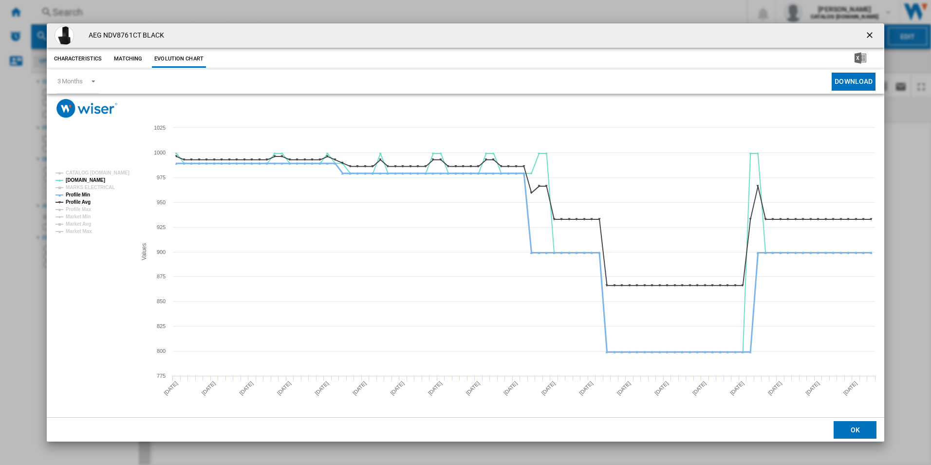
click at [89, 192] on tspan "Profile Min" at bounding box center [78, 194] width 24 height 5
click at [86, 201] on tspan "Profile Avg" at bounding box center [78, 201] width 25 height 5
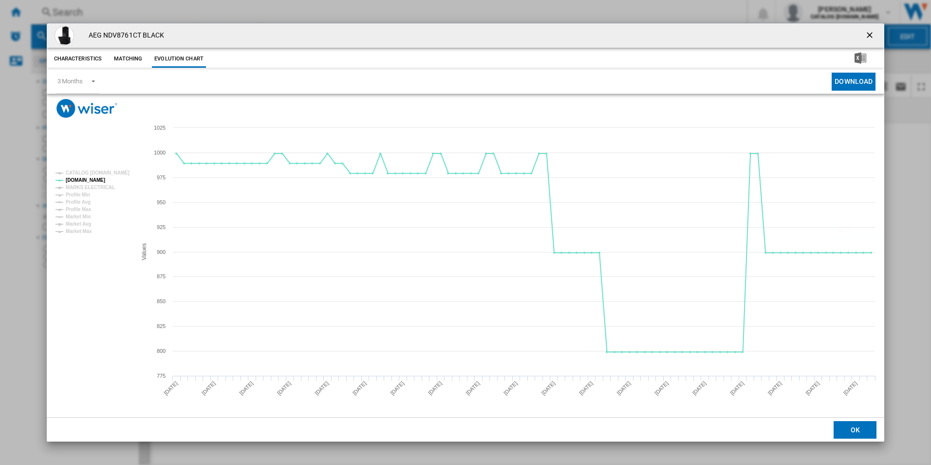
drag, startPoint x: 871, startPoint y: 36, endPoint x: 697, endPoint y: 41, distance: 175.0
click at [871, 36] on ng-md-icon "getI18NText('BUTTONS.CLOSE_DIALOG')" at bounding box center [871, 36] width 12 height 12
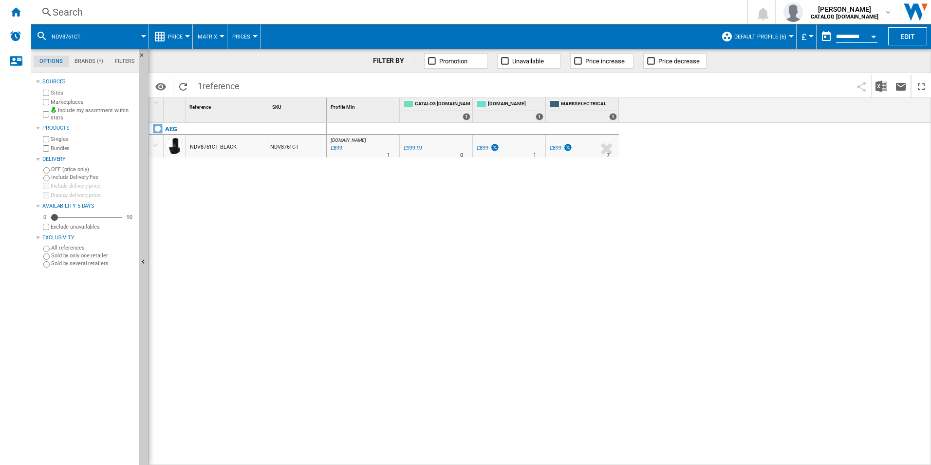
click at [612, 10] on div "Search" at bounding box center [387, 12] width 669 height 14
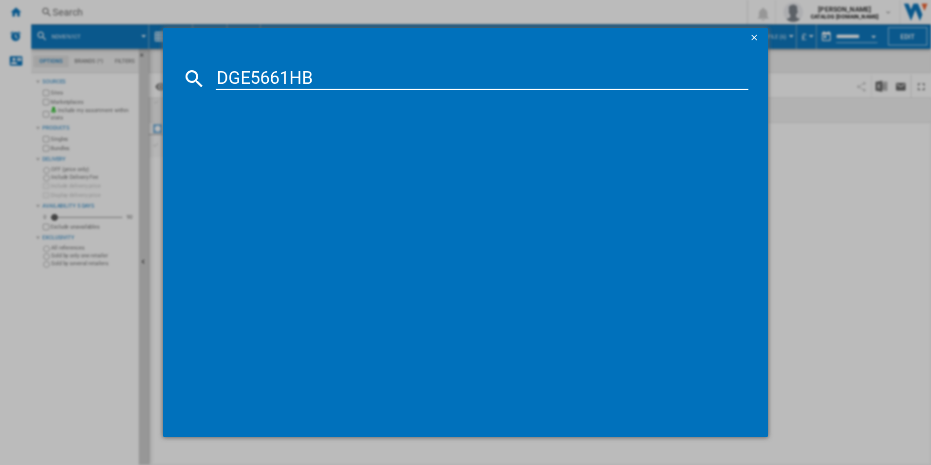
type input "DGE5661HB"
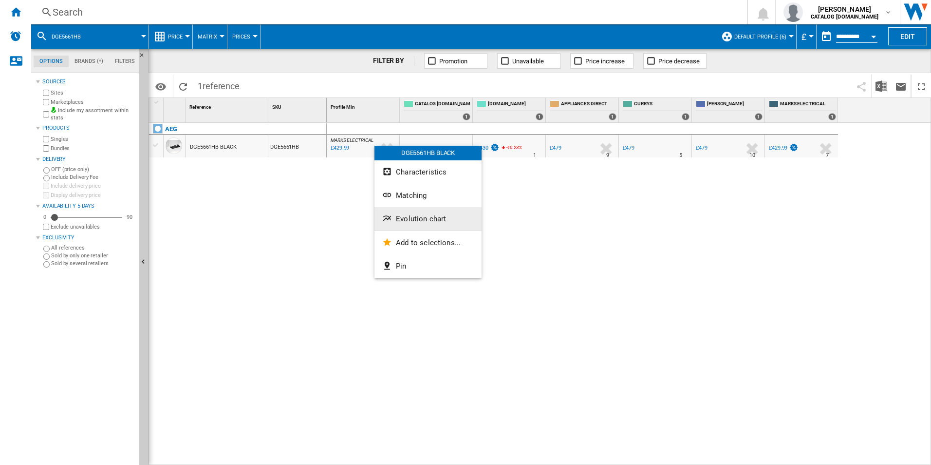
click at [410, 215] on span "Evolution chart" at bounding box center [421, 218] width 50 height 9
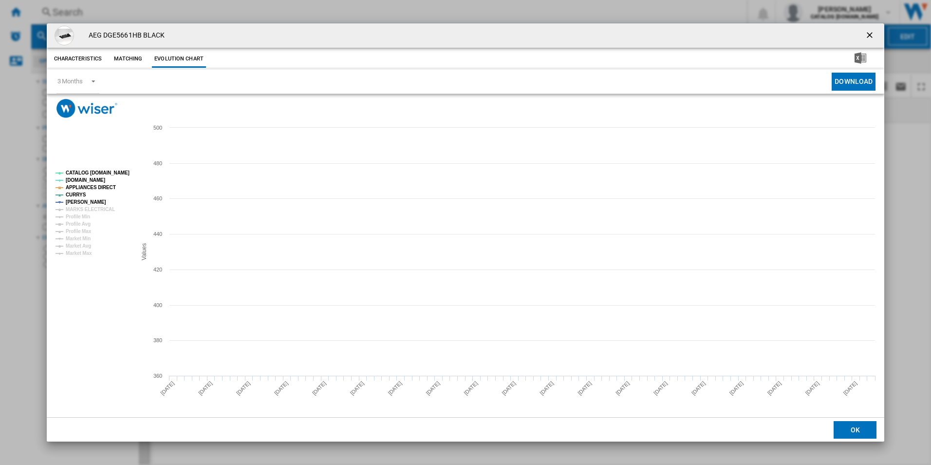
click at [114, 174] on tspan "CATALOG [DOMAIN_NAME]" at bounding box center [98, 172] width 64 height 5
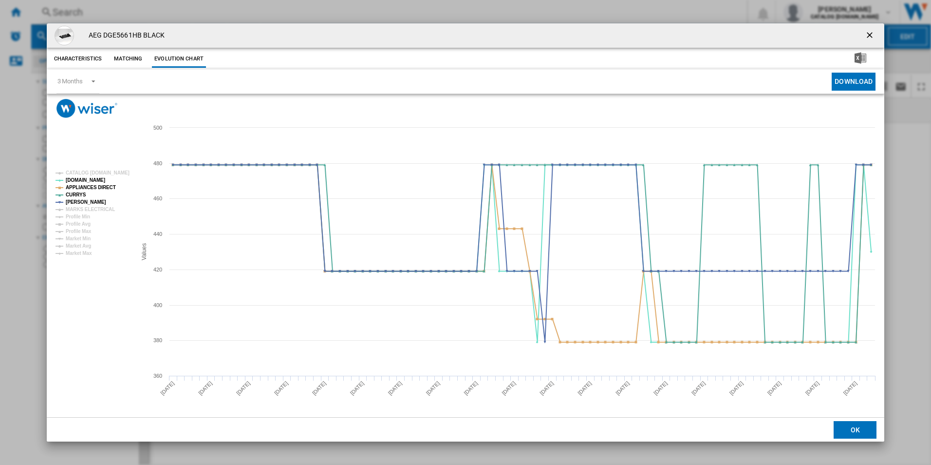
click at [104, 185] on tspan "APPLIANCES DIRECT" at bounding box center [91, 187] width 50 height 5
drag, startPoint x: 867, startPoint y: 30, endPoint x: 827, endPoint y: 52, distance: 45.1
click at [867, 30] on ng-md-icon "getI18NText('BUTTONS.CLOSE_DIALOG')" at bounding box center [871, 36] width 12 height 12
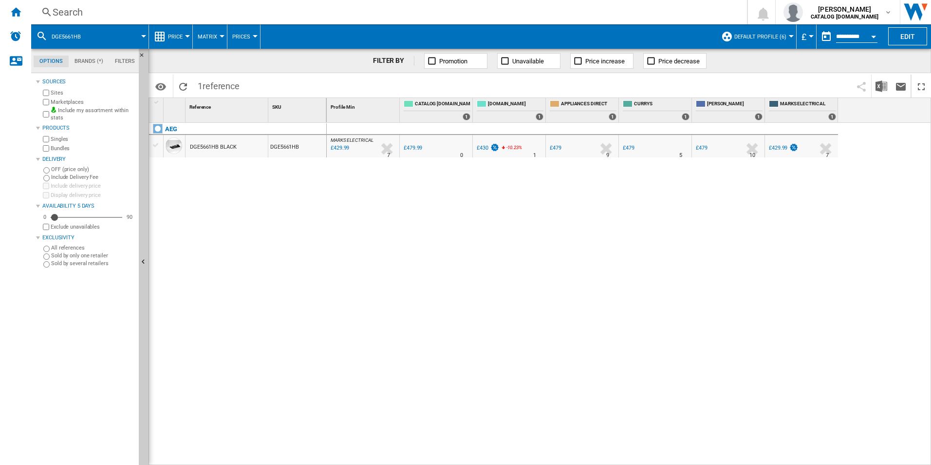
click at [627, 9] on div "Search" at bounding box center [387, 12] width 669 height 14
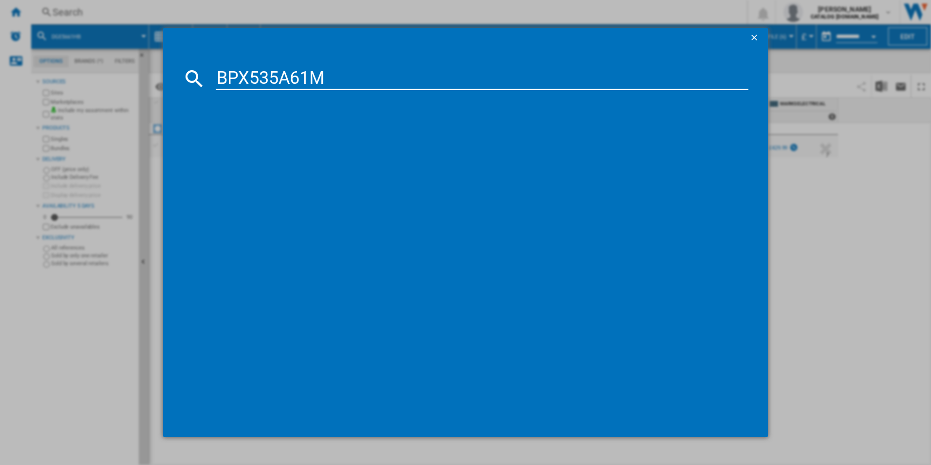
type input "BPX535A61M"
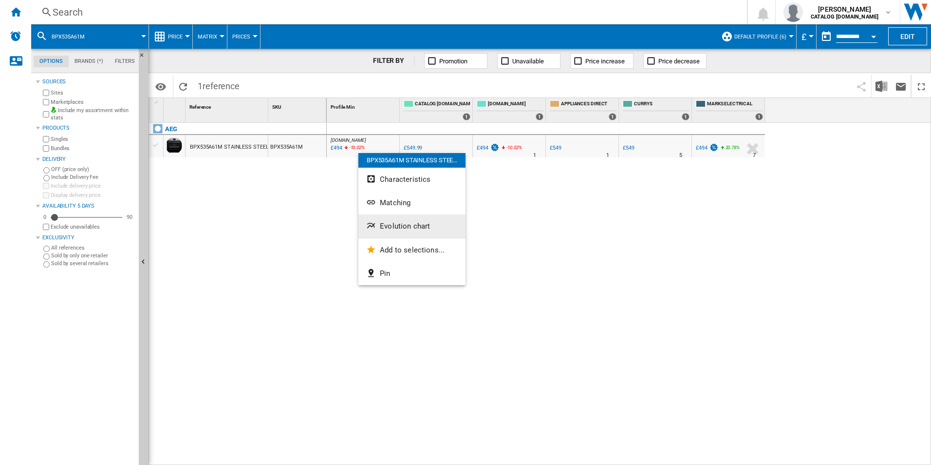
click at [409, 222] on span "Evolution chart" at bounding box center [405, 226] width 50 height 9
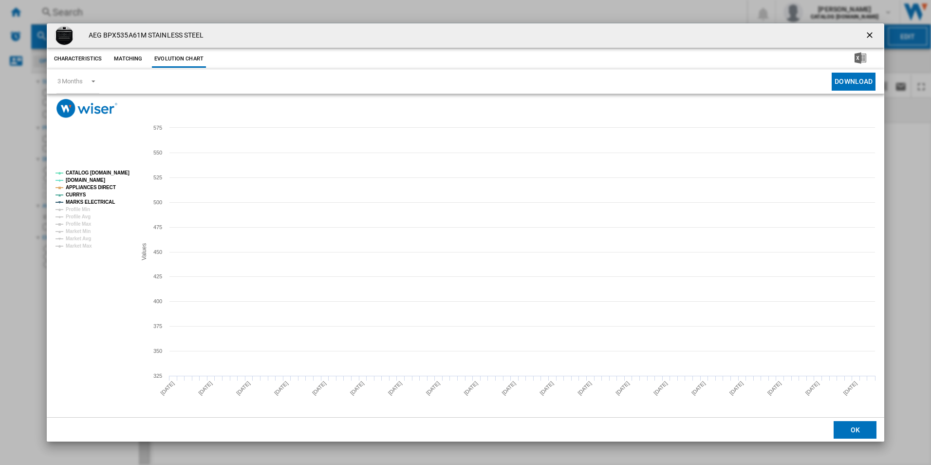
click at [120, 172] on tspan "CATALOG [DOMAIN_NAME]" at bounding box center [98, 172] width 64 height 5
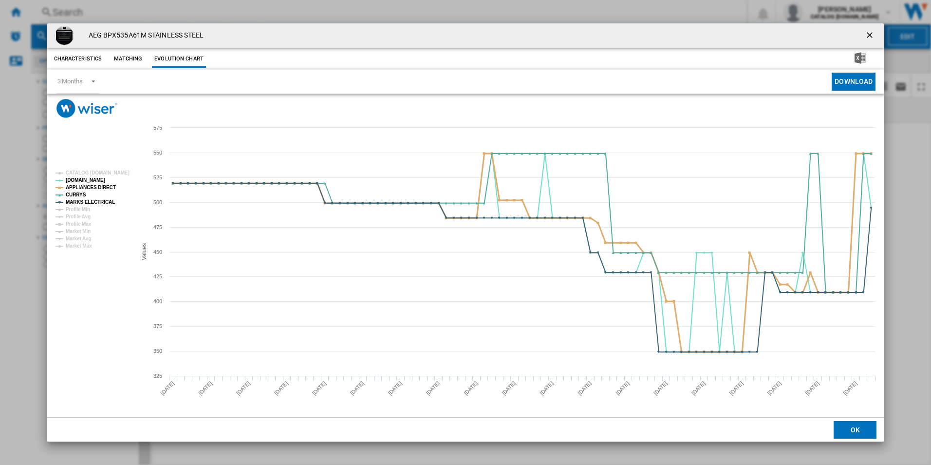
click at [102, 185] on tspan "APPLIANCES DIRECT" at bounding box center [91, 187] width 50 height 5
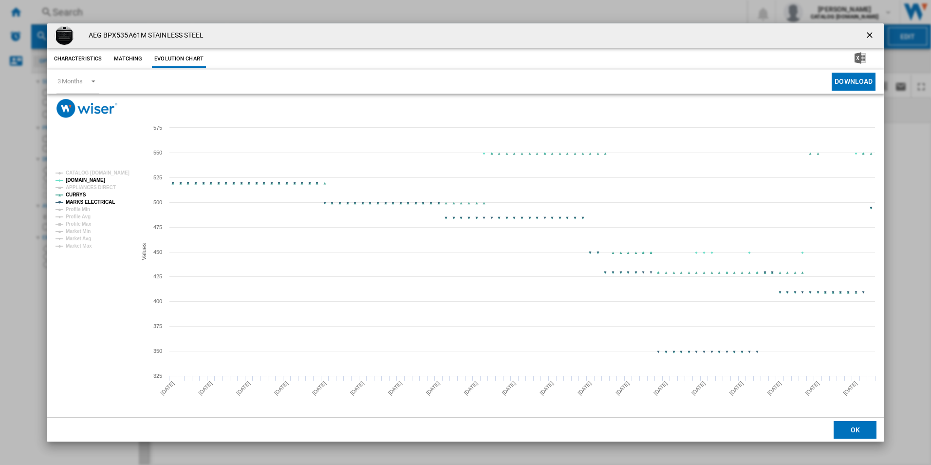
click at [106, 199] on tspan "MARKS ELECTRICAL" at bounding box center [90, 201] width 49 height 5
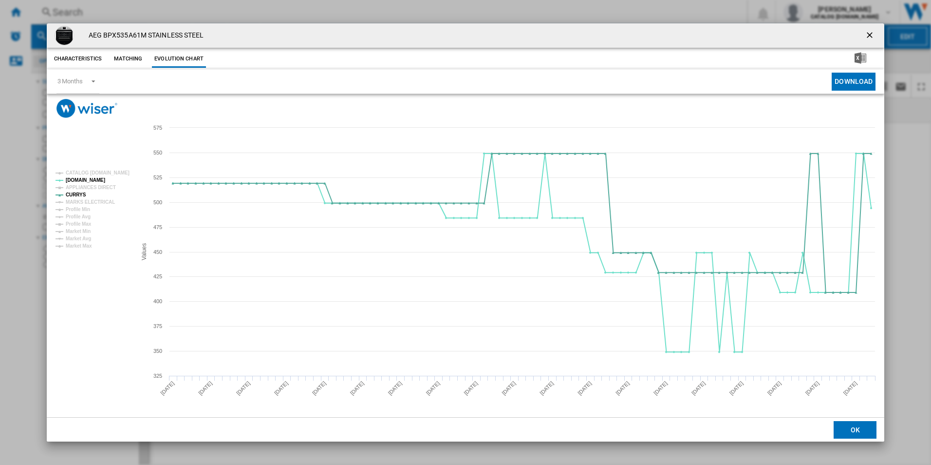
click at [873, 35] on ng-md-icon "getI18NText('BUTTONS.CLOSE_DIALOG')" at bounding box center [871, 36] width 12 height 12
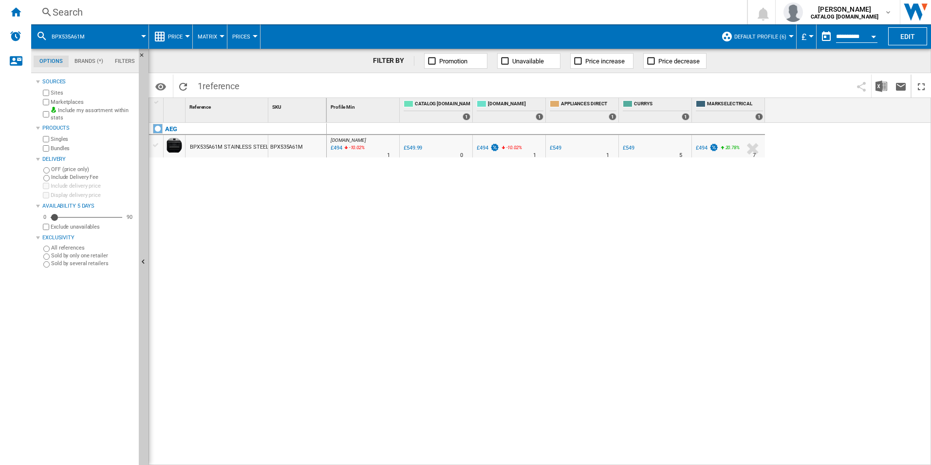
click at [660, 8] on div "Search" at bounding box center [387, 12] width 669 height 14
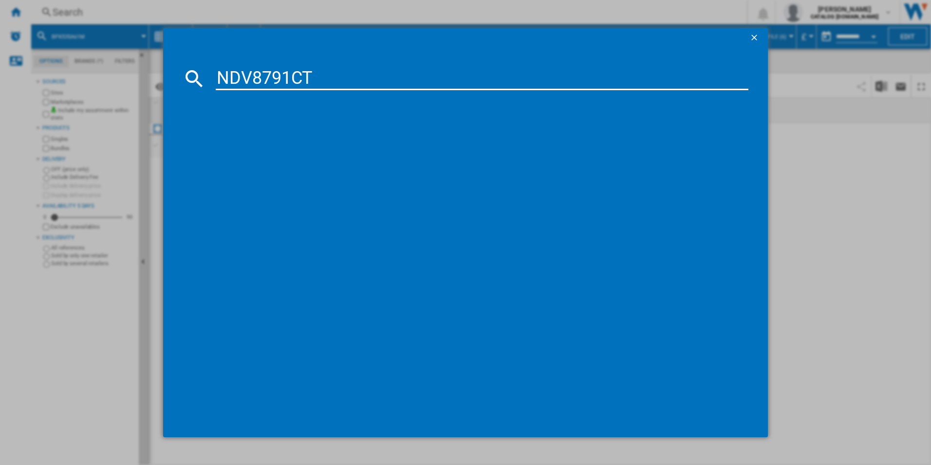
type input "NDV8791CT"
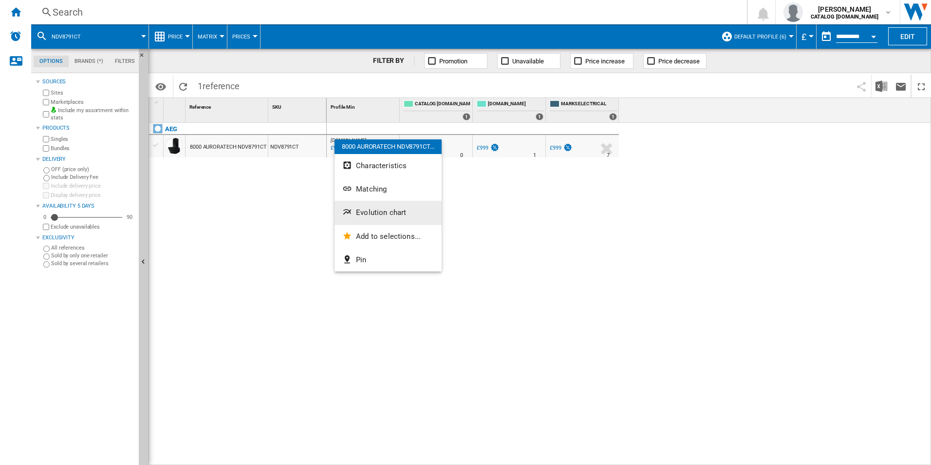
click at [407, 207] on button "Evolution chart" at bounding box center [388, 212] width 107 height 23
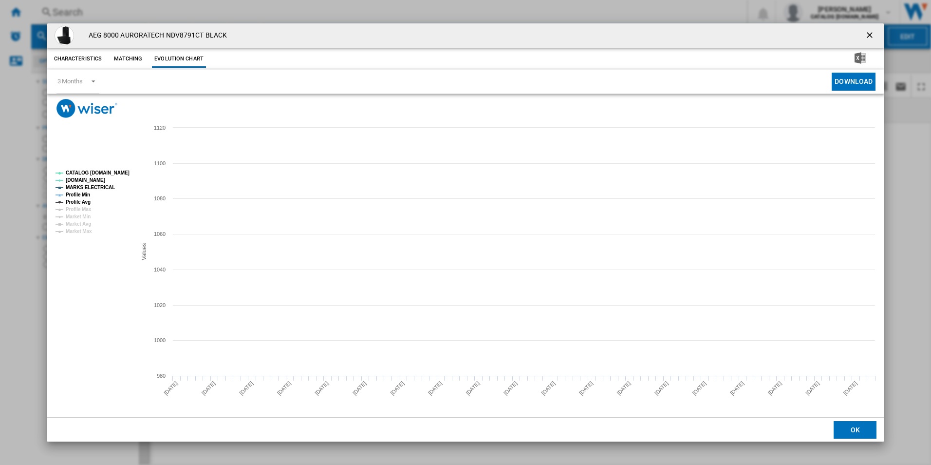
click at [120, 170] on tspan "CATALOG [DOMAIN_NAME]" at bounding box center [98, 172] width 64 height 5
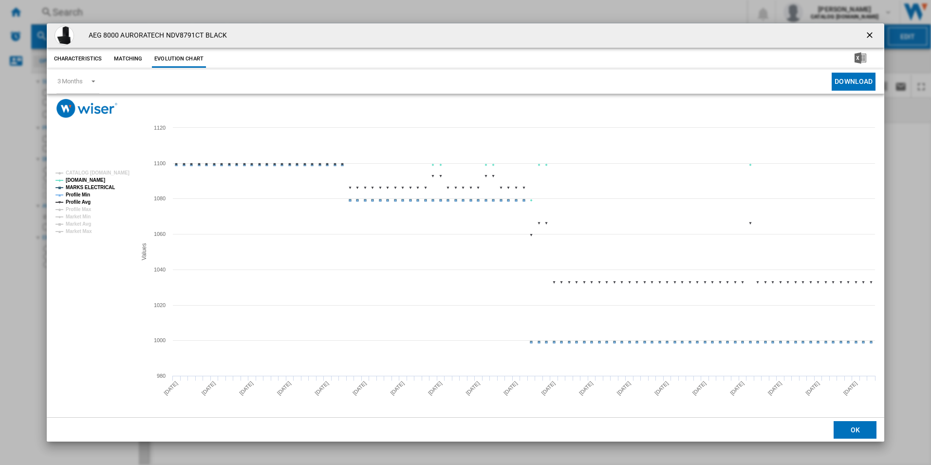
click at [104, 182] on rect "Product popup" at bounding box center [92, 202] width 81 height 71
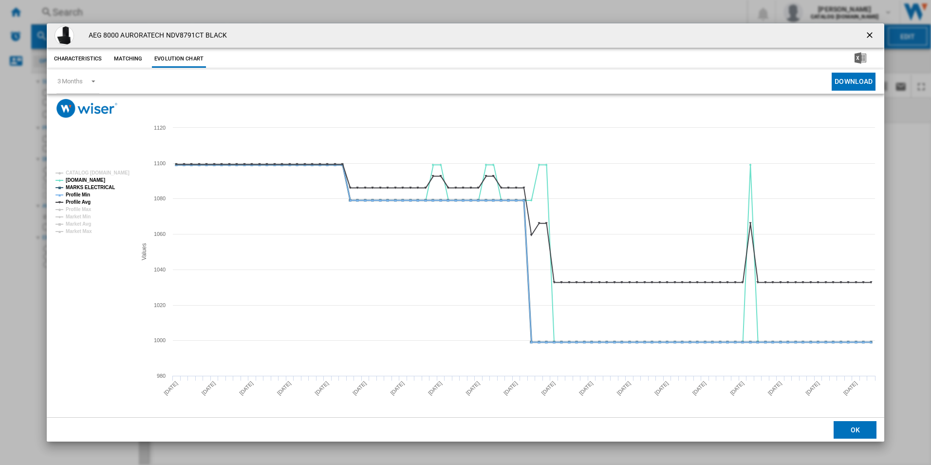
click at [101, 185] on tspan "MARKS ELECTRICAL" at bounding box center [90, 187] width 49 height 5
click at [84, 195] on tspan "Profile Min" at bounding box center [78, 194] width 24 height 5
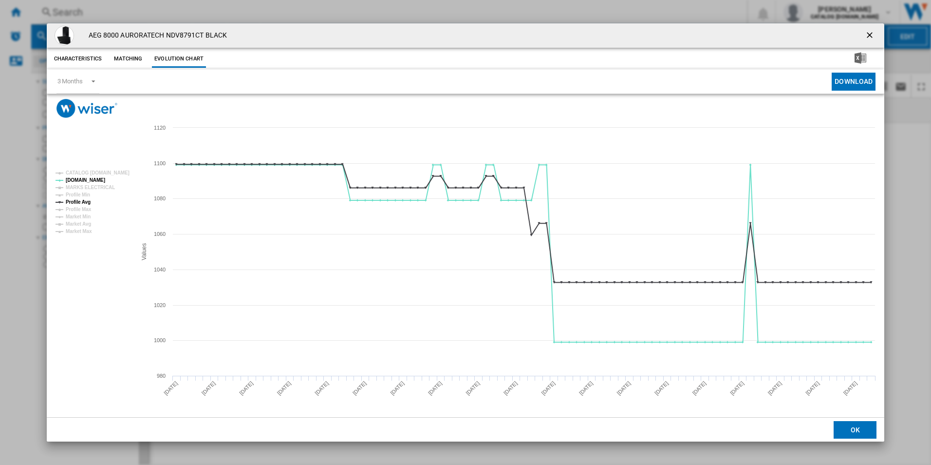
click at [91, 200] on rect "Product popup" at bounding box center [92, 202] width 81 height 71
click at [87, 200] on tspan "Profile Avg" at bounding box center [78, 201] width 25 height 5
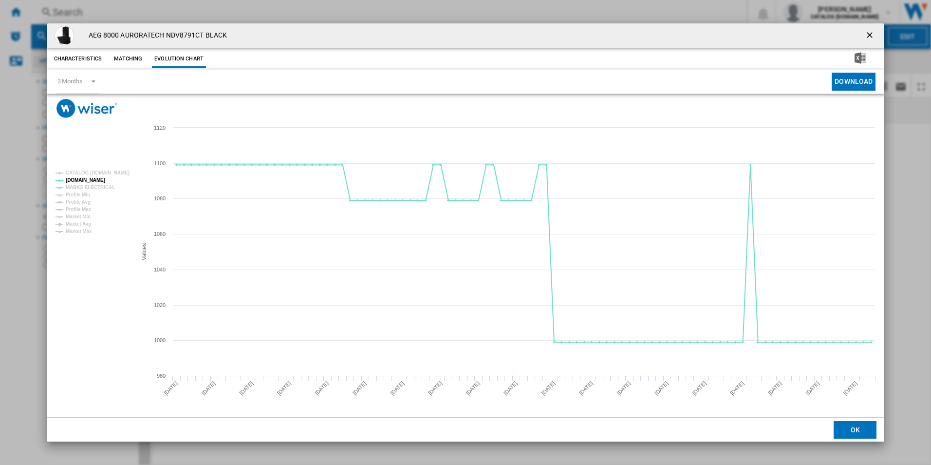
drag, startPoint x: 873, startPoint y: 34, endPoint x: 863, endPoint y: 32, distance: 9.9
click at [872, 34] on ng-md-icon "getI18NText('BUTTONS.CLOSE_DIALOG')" at bounding box center [871, 36] width 12 height 12
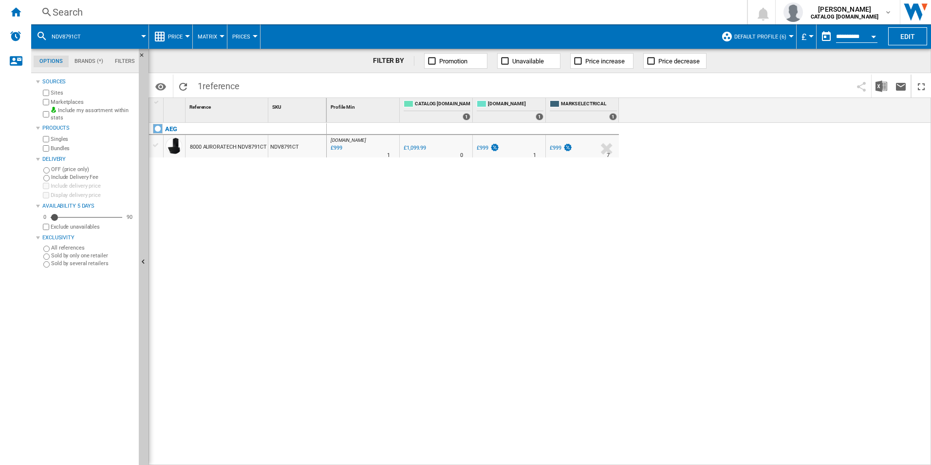
click at [655, 4] on div "Search Search 0 [PERSON_NAME] CATALOG [DOMAIN_NAME] CATALOG [DOMAIN_NAME] My se…" at bounding box center [481, 12] width 900 height 24
click at [609, 11] on div "Search" at bounding box center [387, 12] width 669 height 14
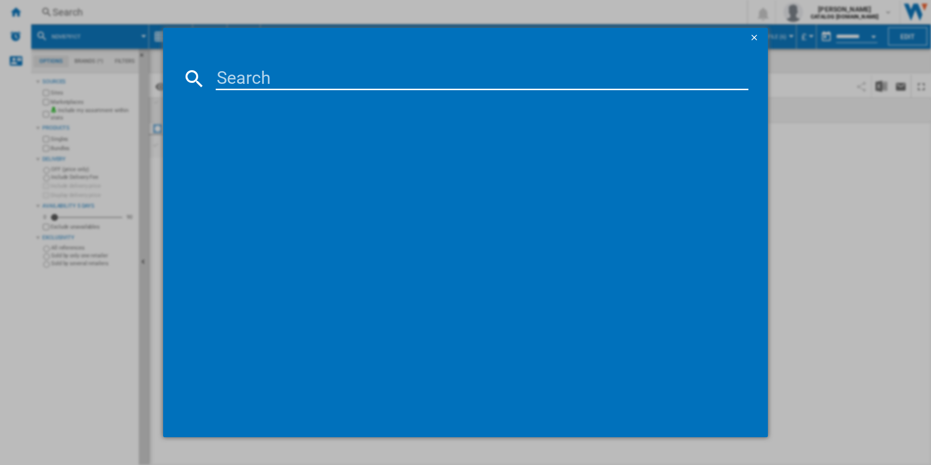
paste input "GV77D61SB"
type input "GV77D61SB"
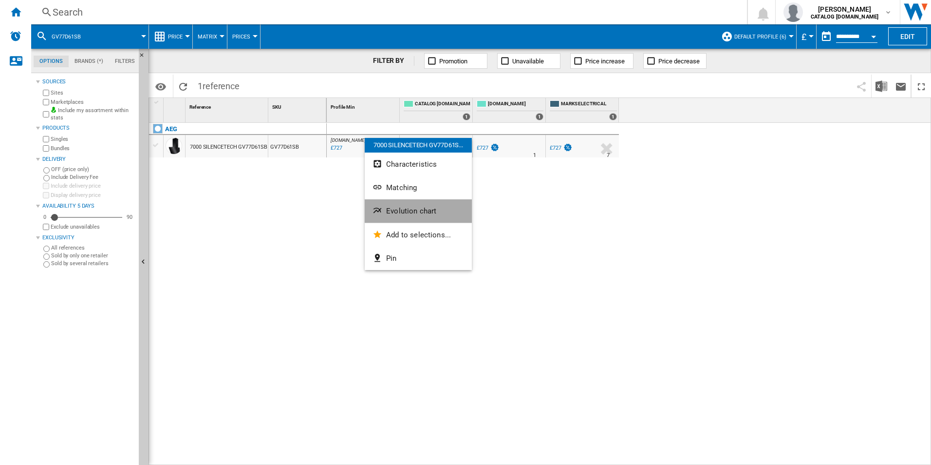
click at [394, 211] on span "Evolution chart" at bounding box center [411, 211] width 50 height 9
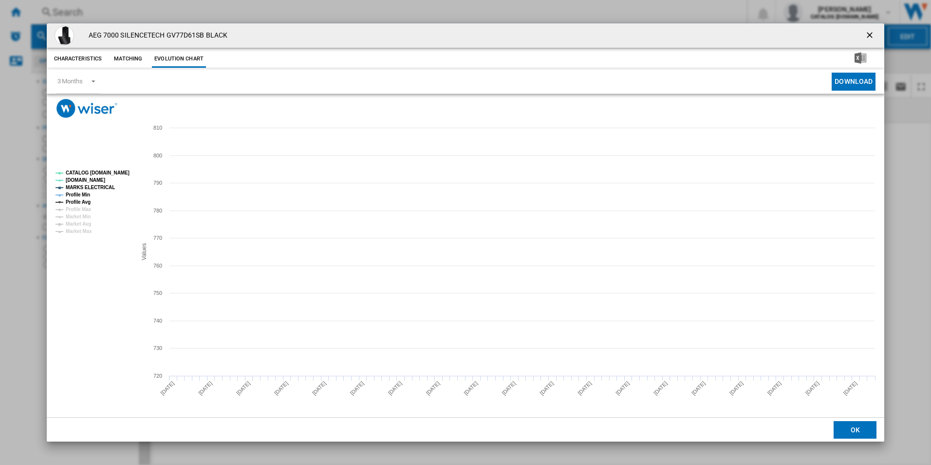
click at [115, 170] on tspan "CATALOG [DOMAIN_NAME]" at bounding box center [98, 172] width 64 height 5
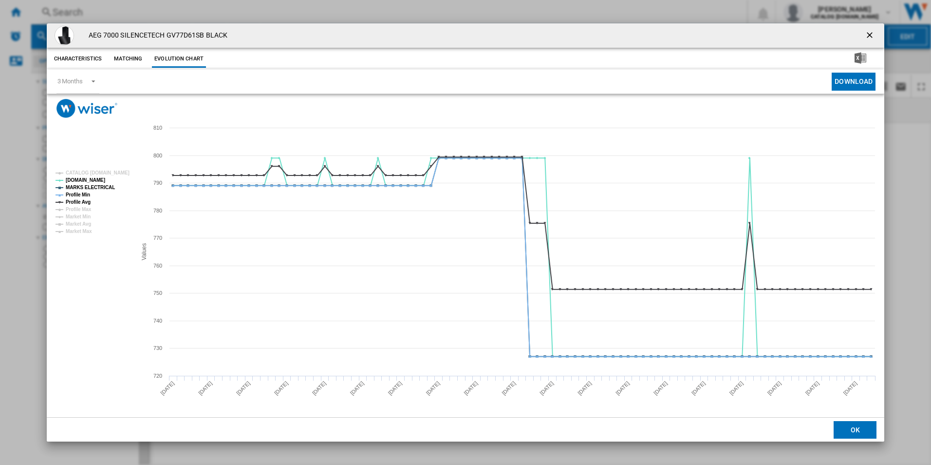
click at [95, 186] on tspan "MARKS ELECTRICAL" at bounding box center [90, 187] width 49 height 5
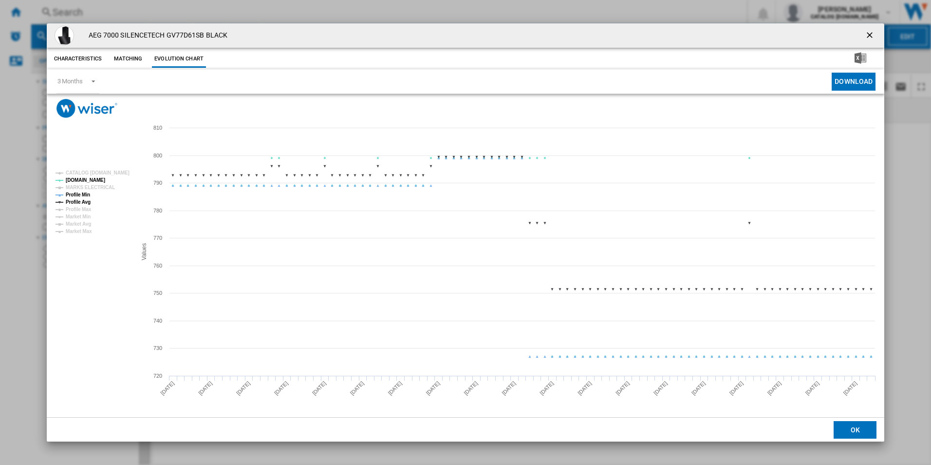
click at [82, 192] on tspan "Profile Min" at bounding box center [78, 194] width 24 height 5
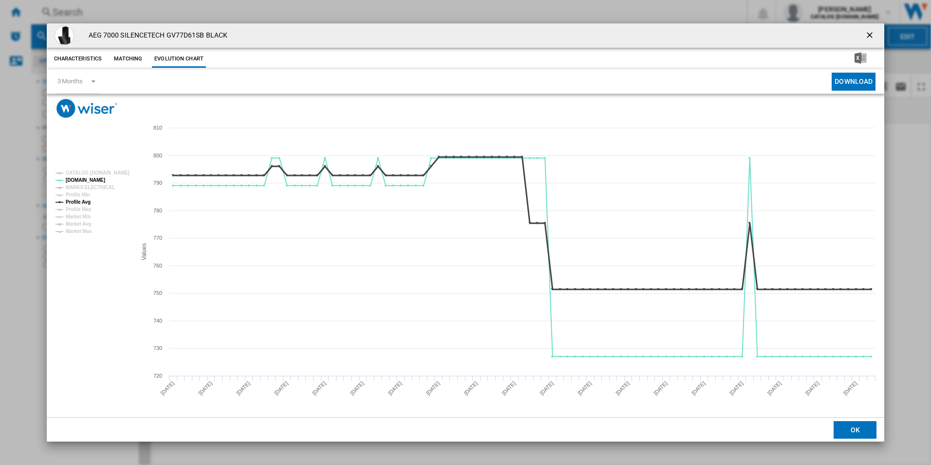
click at [87, 201] on tspan "Profile Avg" at bounding box center [78, 201] width 25 height 5
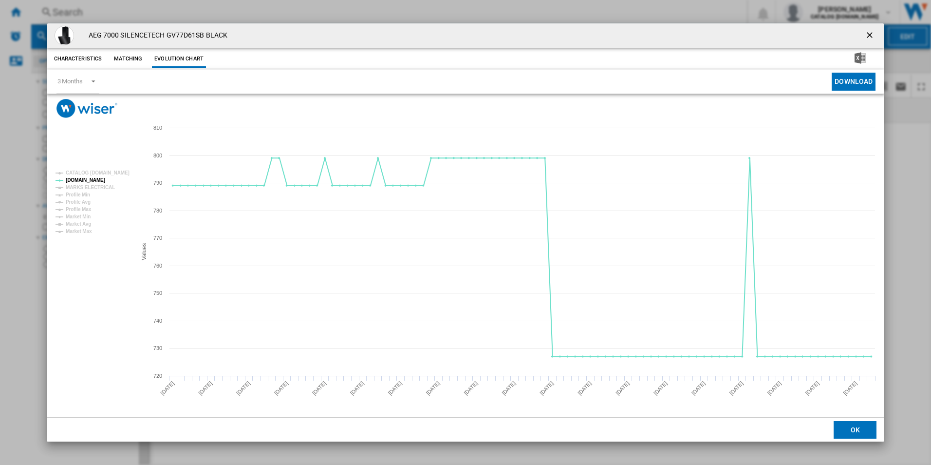
drag, startPoint x: 872, startPoint y: 33, endPoint x: 780, endPoint y: 50, distance: 93.2
click at [872, 33] on ng-md-icon "getI18NText('BUTTONS.CLOSE_DIALOG')" at bounding box center [871, 36] width 12 height 12
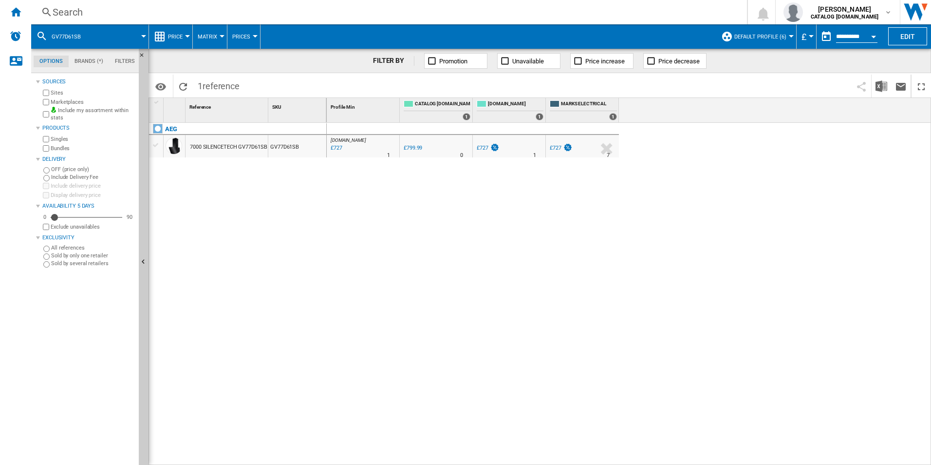
click at [649, 16] on div "Search" at bounding box center [387, 12] width 669 height 14
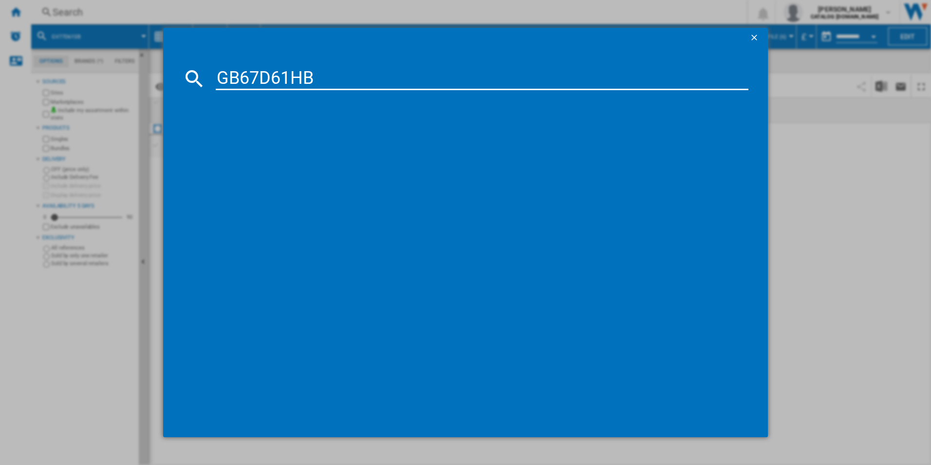
type input "GB67D61HB"
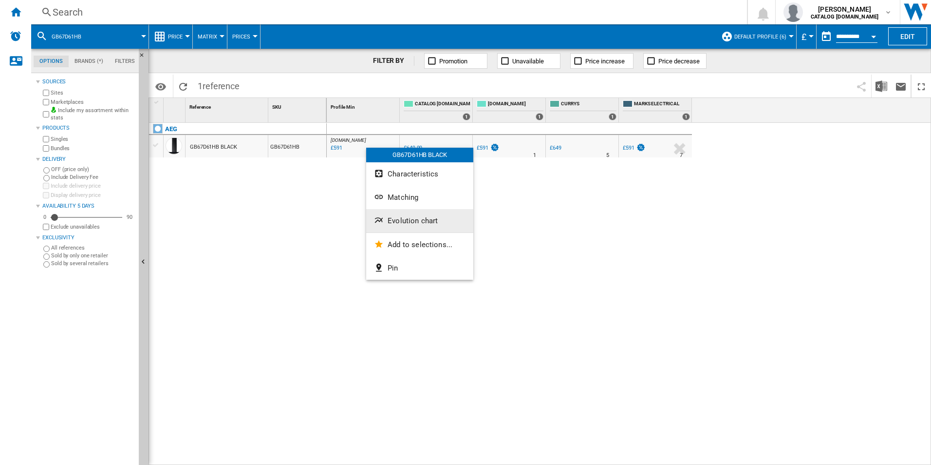
click at [423, 224] on span "Evolution chart" at bounding box center [413, 220] width 50 height 9
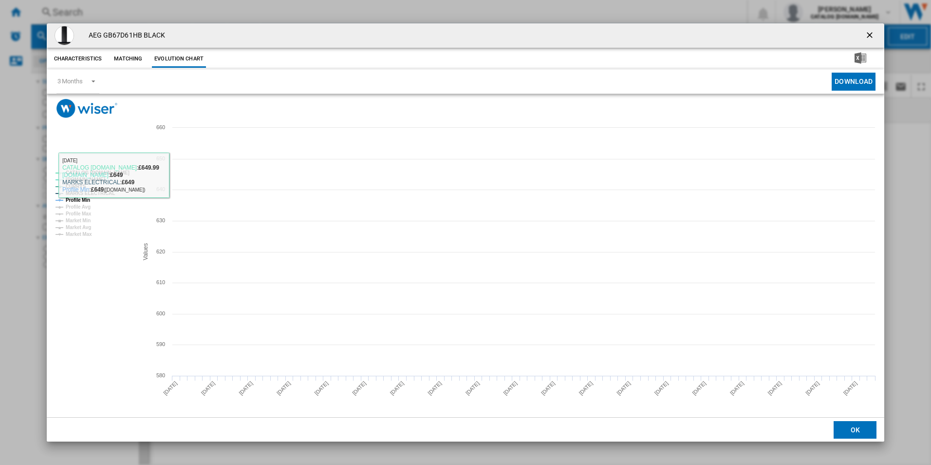
click at [123, 172] on tspan "CATALOG [DOMAIN_NAME]" at bounding box center [98, 172] width 64 height 5
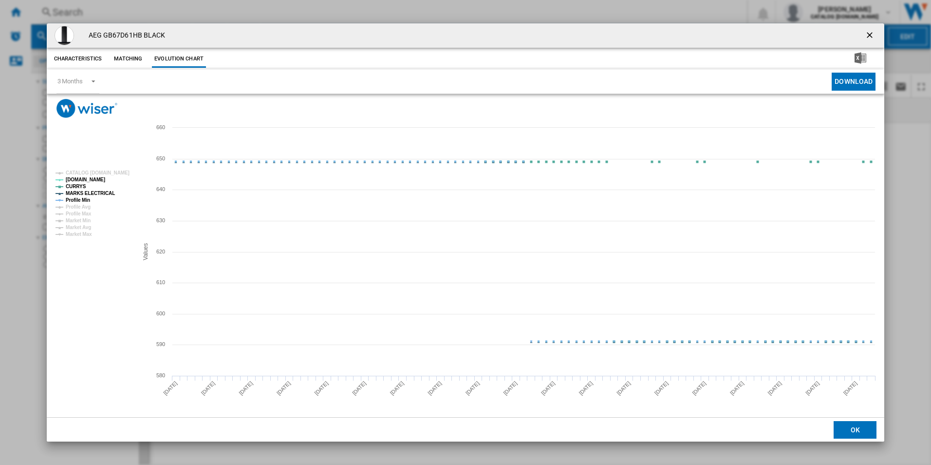
click at [92, 195] on tspan "MARKS ELECTRICAL" at bounding box center [90, 192] width 49 height 5
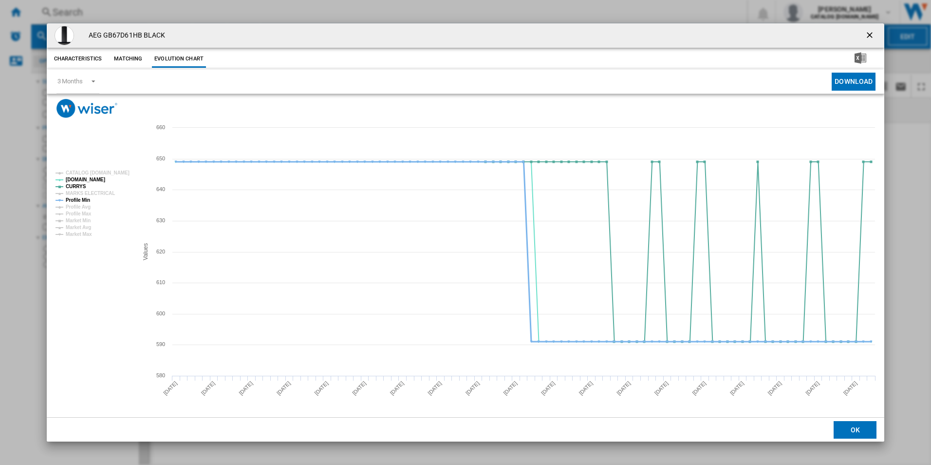
click at [83, 201] on tspan "Profile Min" at bounding box center [78, 199] width 24 height 5
click at [865, 39] on ng-md-icon "getI18NText('BUTTONS.CLOSE_DIALOG')" at bounding box center [871, 36] width 12 height 12
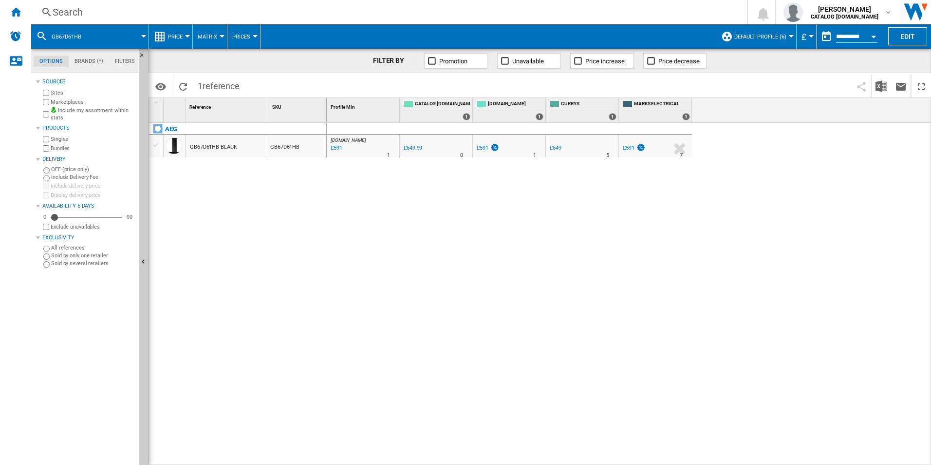
click at [564, 13] on div "Search" at bounding box center [387, 12] width 669 height 14
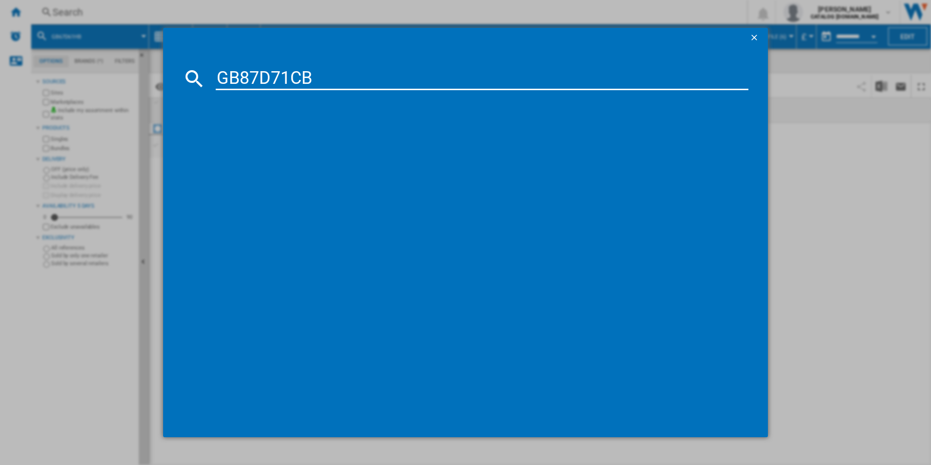
type input "GB87D71CB"
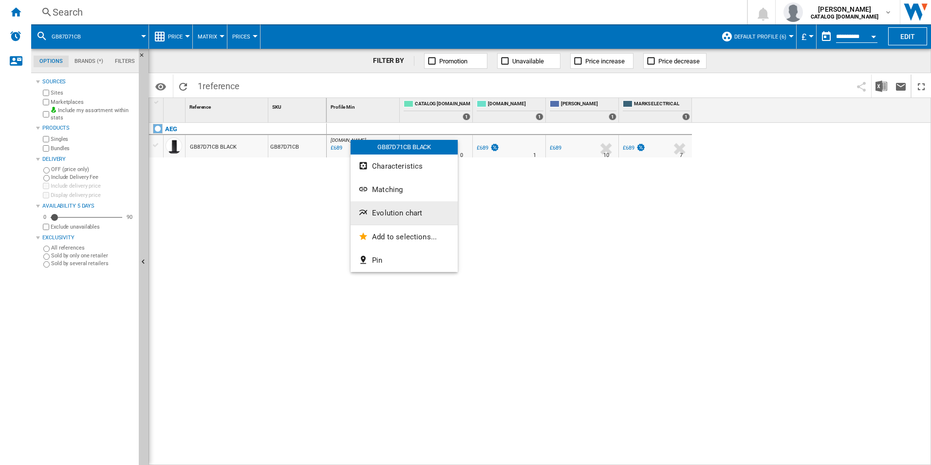
click at [383, 212] on span "Evolution chart" at bounding box center [397, 212] width 50 height 9
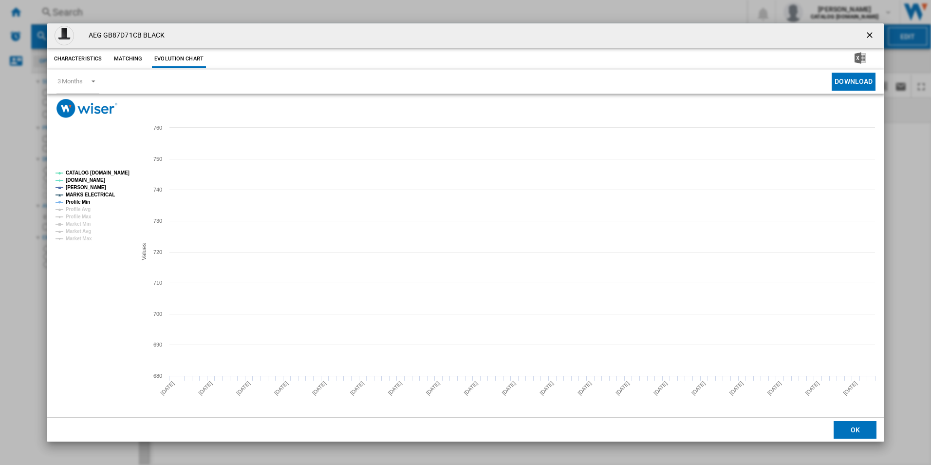
click at [119, 172] on tspan "CATALOG [DOMAIN_NAME]" at bounding box center [98, 172] width 64 height 5
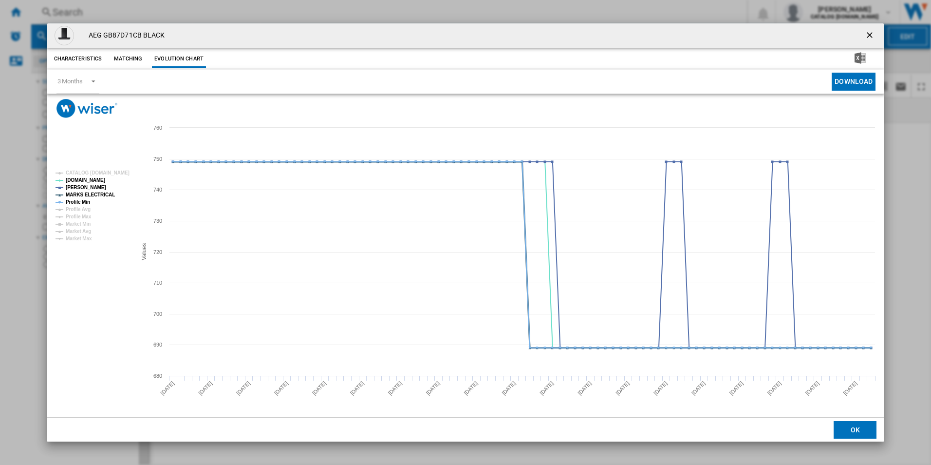
click at [95, 192] on tspan "MARKS ELECTRICAL" at bounding box center [90, 194] width 49 height 5
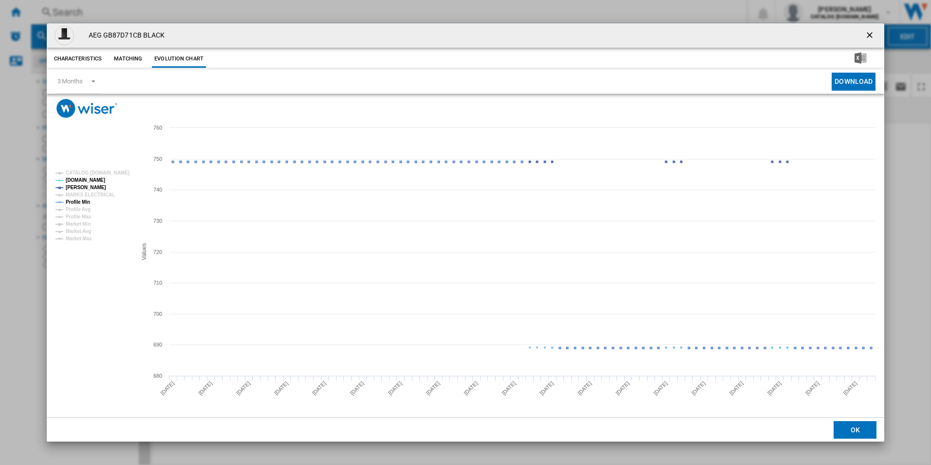
click at [90, 202] on tspan "Profile Min" at bounding box center [78, 201] width 24 height 5
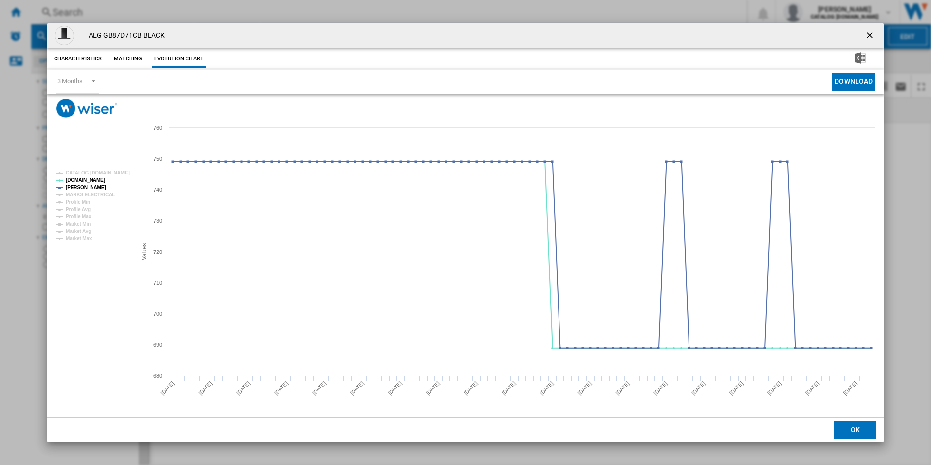
drag, startPoint x: 870, startPoint y: 38, endPoint x: 865, endPoint y: 35, distance: 5.9
click at [870, 38] on ng-md-icon "getI18NText('BUTTONS.CLOSE_DIALOG')" at bounding box center [871, 36] width 12 height 12
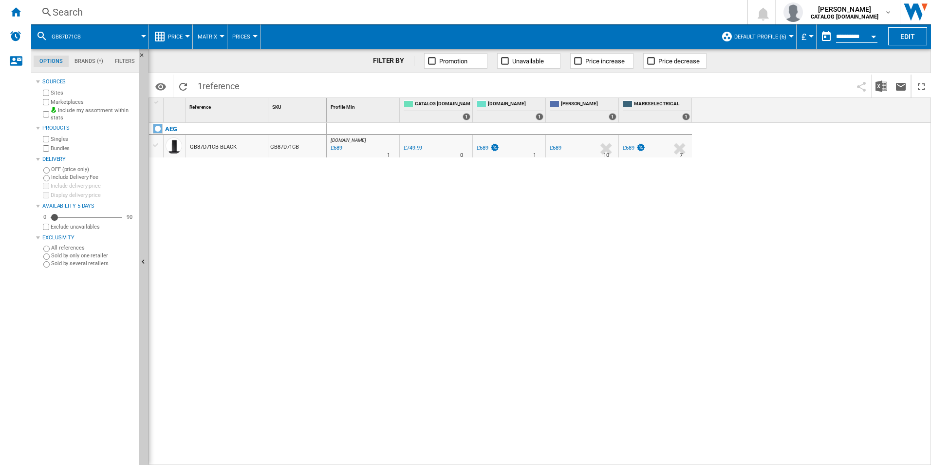
click at [643, 17] on div "Search" at bounding box center [387, 12] width 669 height 14
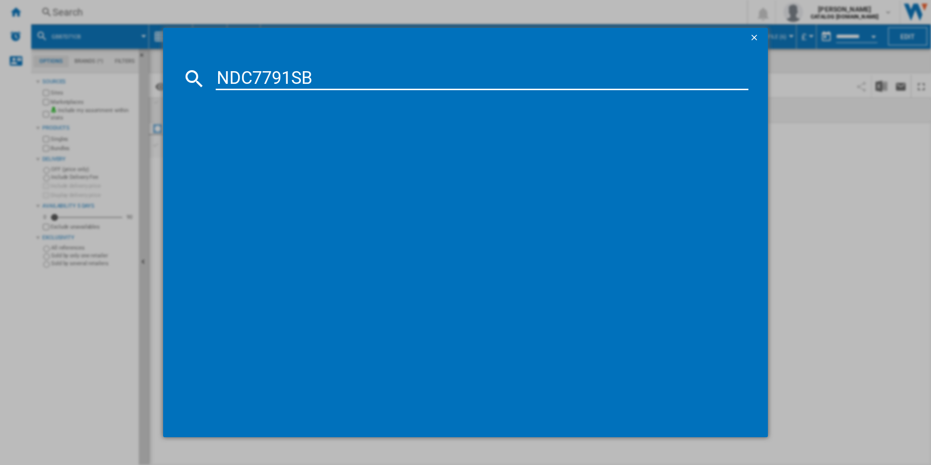
type input "NDC7791SB"
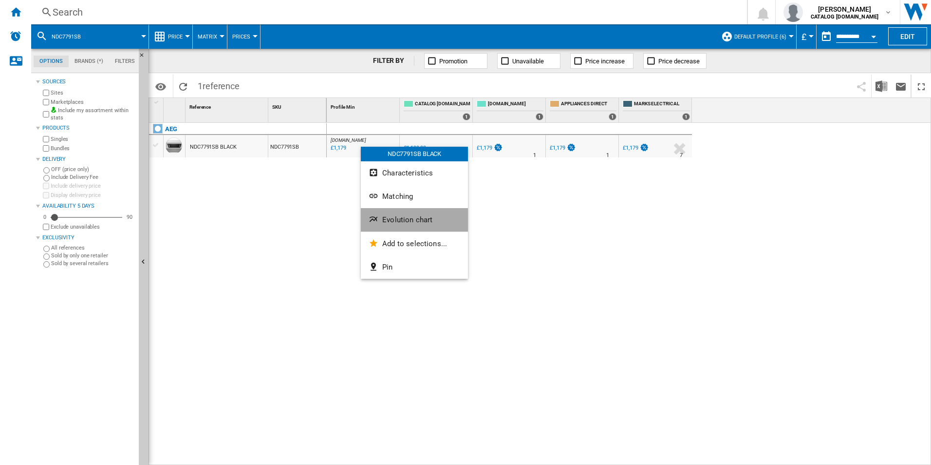
click at [410, 223] on span "Evolution chart" at bounding box center [407, 219] width 50 height 9
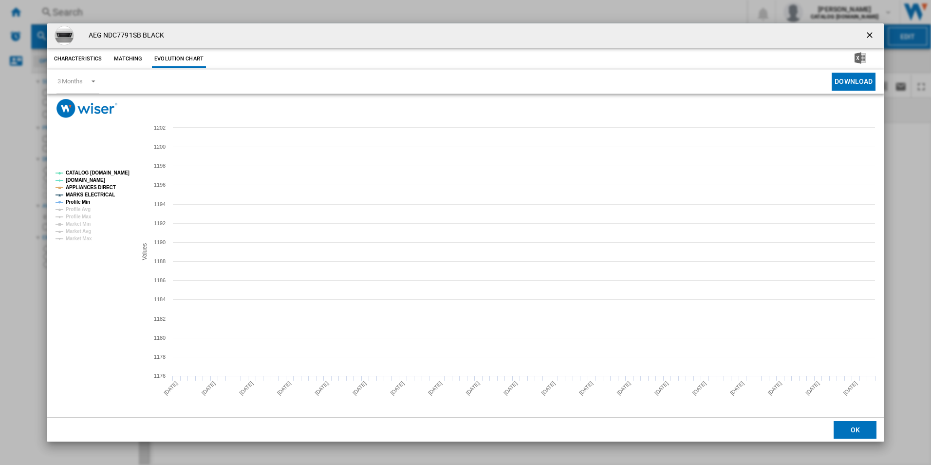
click at [115, 171] on tspan "CATALOG [DOMAIN_NAME]" at bounding box center [98, 172] width 64 height 5
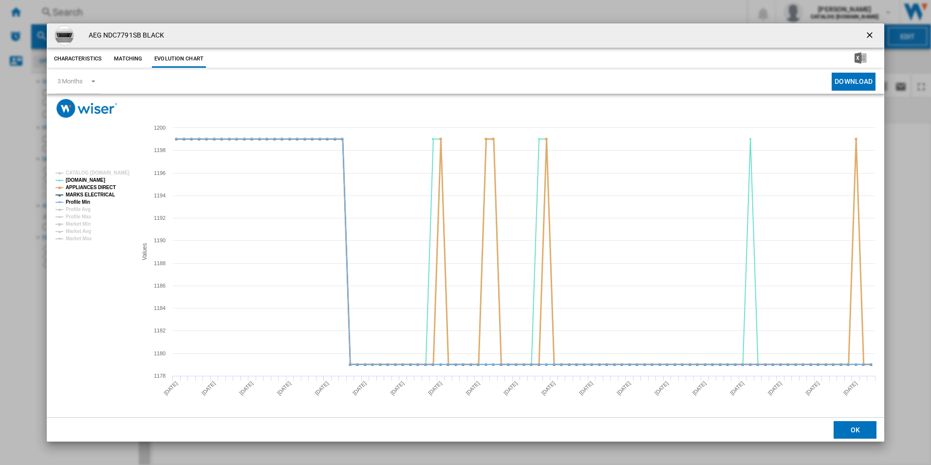
click at [104, 185] on tspan "APPLIANCES DIRECT" at bounding box center [91, 187] width 50 height 5
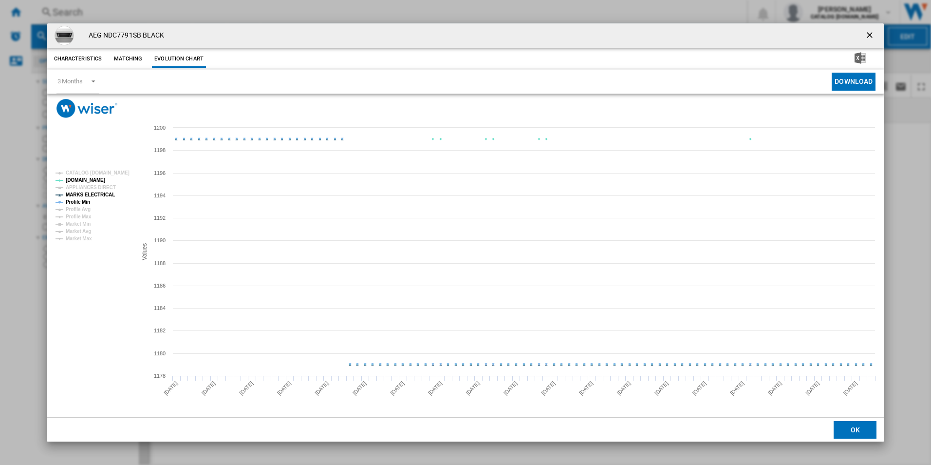
click at [107, 195] on tspan "MARKS ELECTRICAL" at bounding box center [90, 194] width 49 height 5
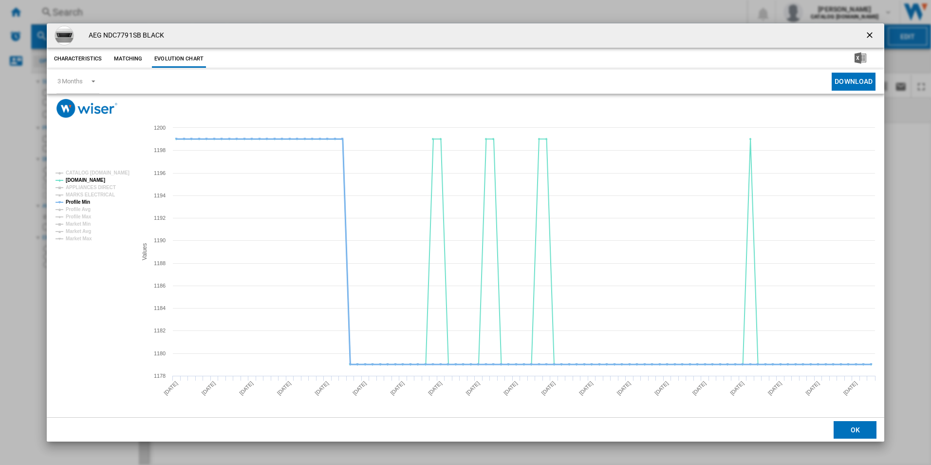
click at [75, 203] on tspan "Profile Min" at bounding box center [78, 201] width 24 height 5
drag, startPoint x: 868, startPoint y: 34, endPoint x: 770, endPoint y: 17, distance: 98.9
click at [868, 34] on ng-md-icon "getI18NText('BUTTONS.CLOSE_DIALOG')" at bounding box center [871, 36] width 12 height 12
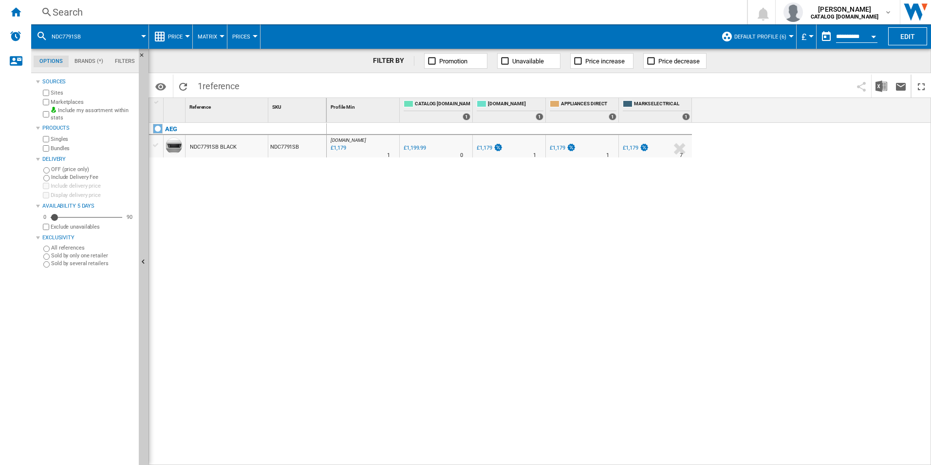
click at [658, 7] on div "Search" at bounding box center [387, 12] width 669 height 14
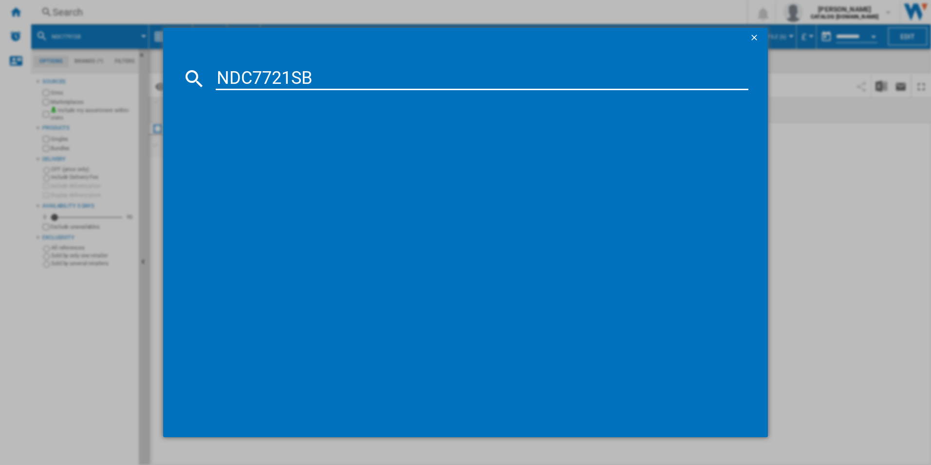
type input "NDC7721SB"
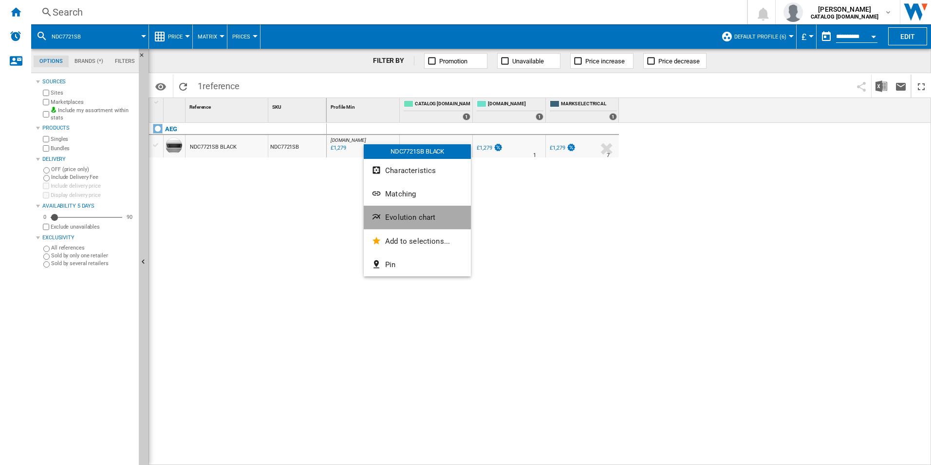
click at [410, 212] on button "Evolution chart" at bounding box center [417, 217] width 107 height 23
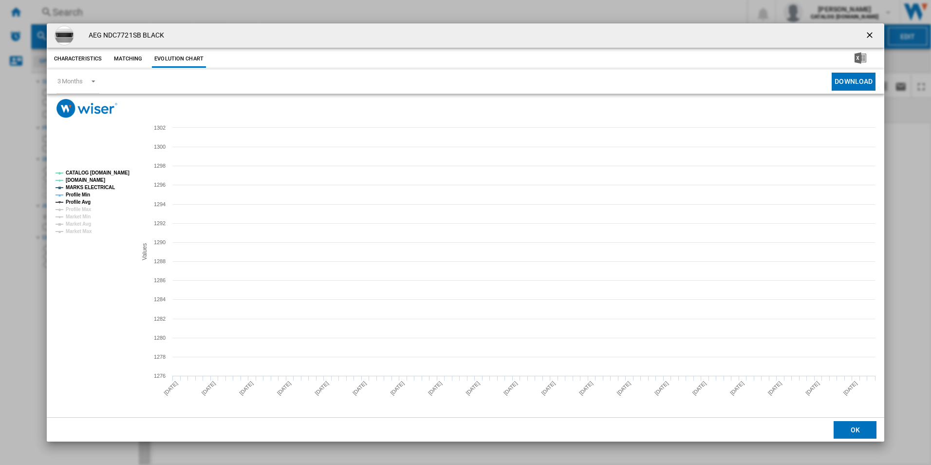
click at [114, 168] on rect "Product popup" at bounding box center [92, 202] width 81 height 71
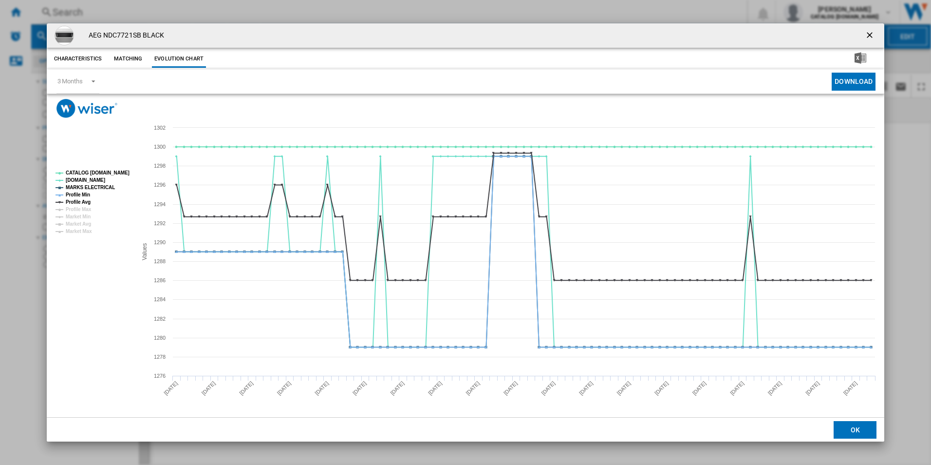
click at [108, 178] on rect "Product popup" at bounding box center [92, 202] width 81 height 71
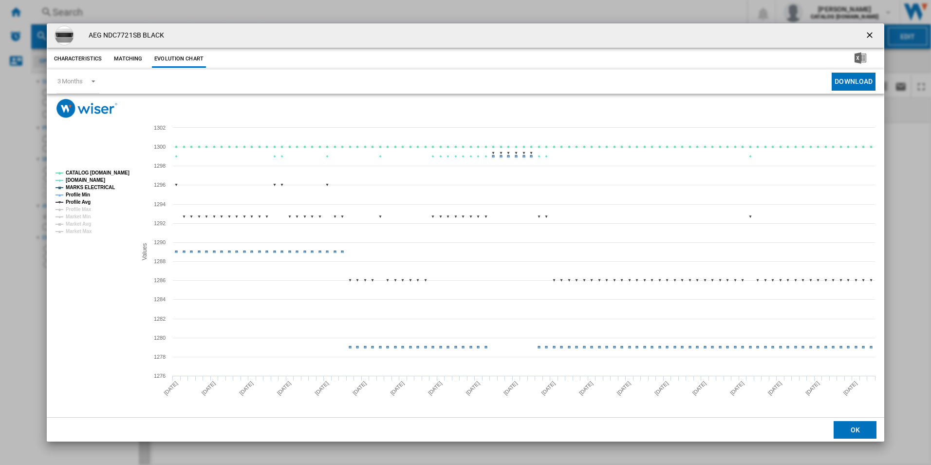
click at [112, 174] on tspan "CATALOG [DOMAIN_NAME]" at bounding box center [98, 172] width 64 height 5
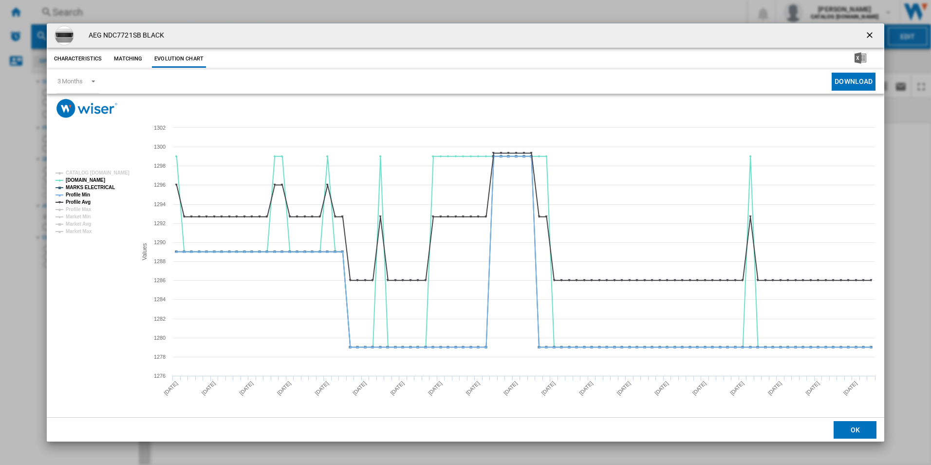
click at [107, 182] on rect "Product popup" at bounding box center [92, 202] width 81 height 71
click at [93, 188] on tspan "MARKS ELECTRICAL" at bounding box center [90, 187] width 49 height 5
click at [88, 194] on tspan "Profile Min" at bounding box center [78, 194] width 24 height 5
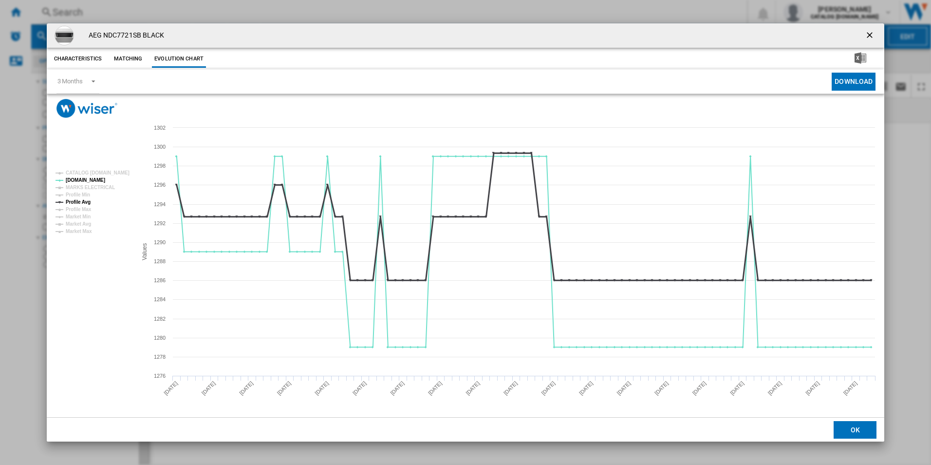
click at [83, 205] on tspan "Profile Avg" at bounding box center [78, 201] width 25 height 5
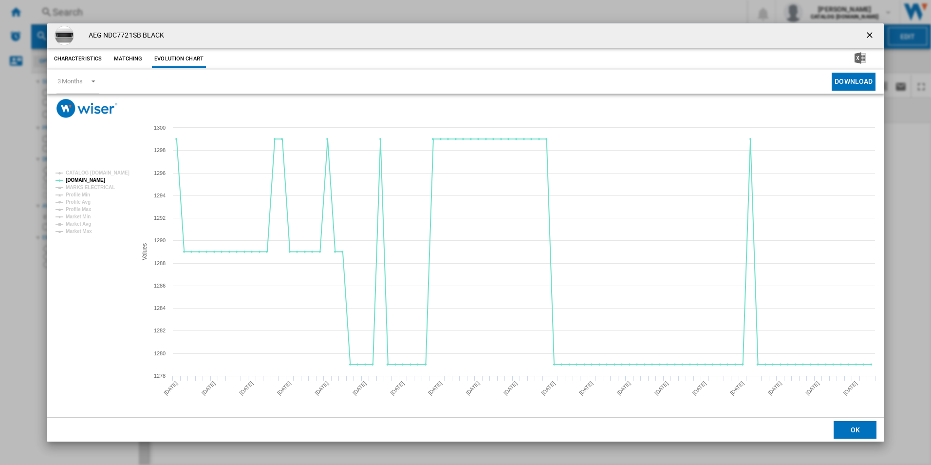
click at [871, 42] on button "Product popup" at bounding box center [870, 35] width 19 height 19
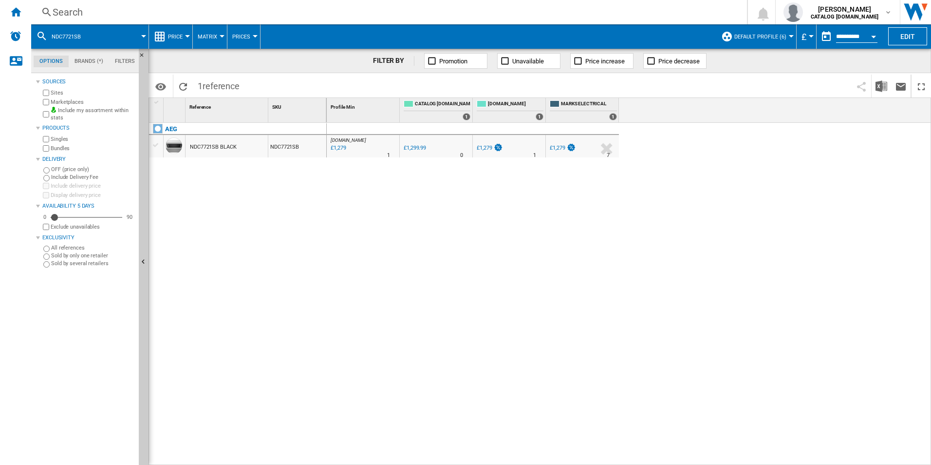
click at [680, 17] on div "Search" at bounding box center [387, 12] width 669 height 14
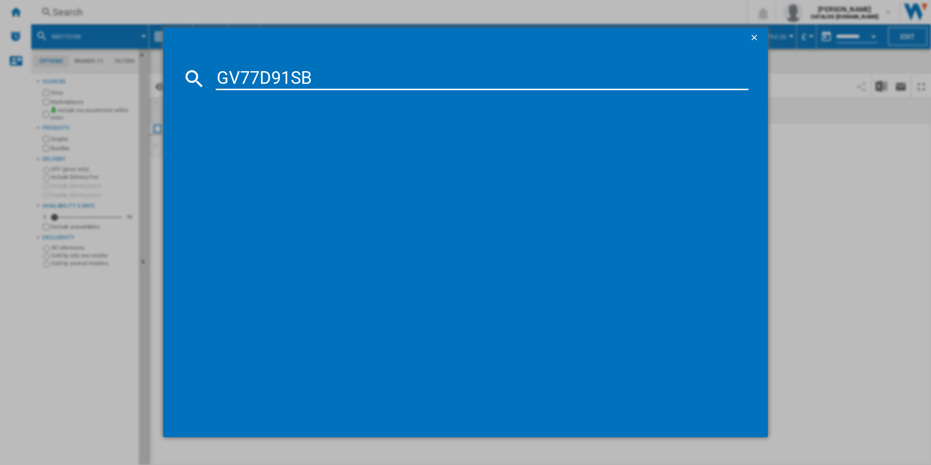
type input "GV77D91SB"
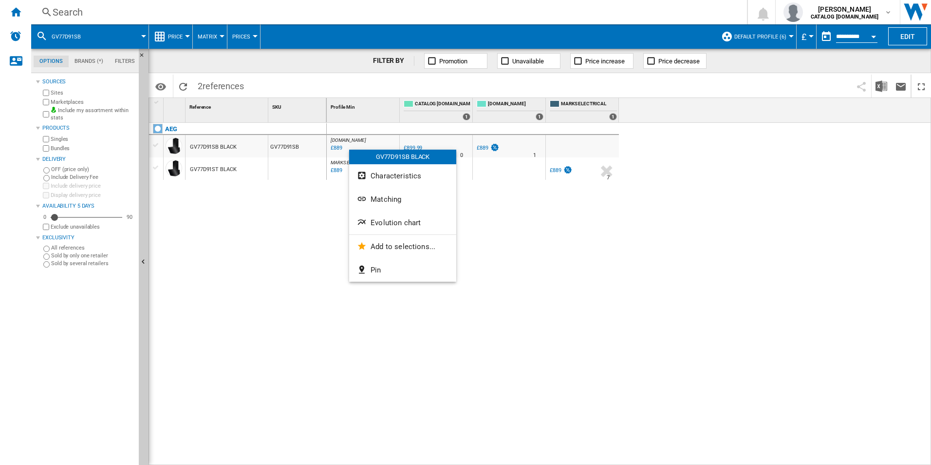
click at [300, 206] on div at bounding box center [465, 232] width 931 height 465
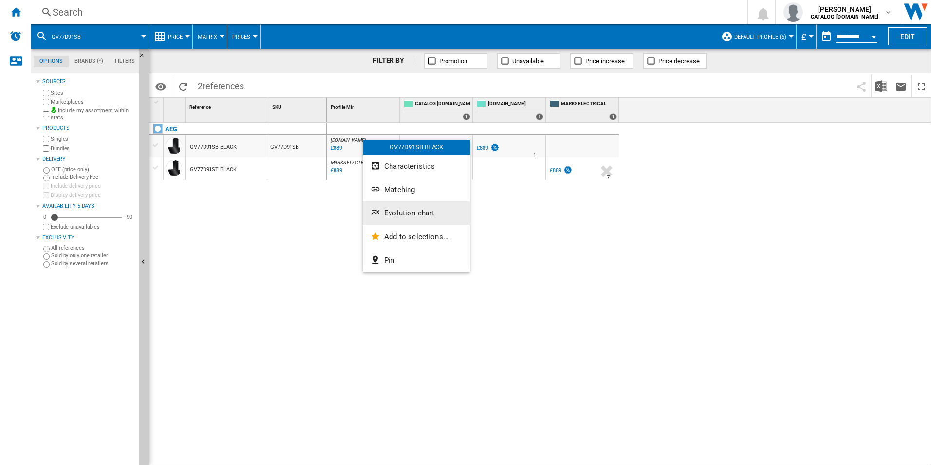
click at [382, 220] on button "Evolution chart" at bounding box center [416, 212] width 107 height 23
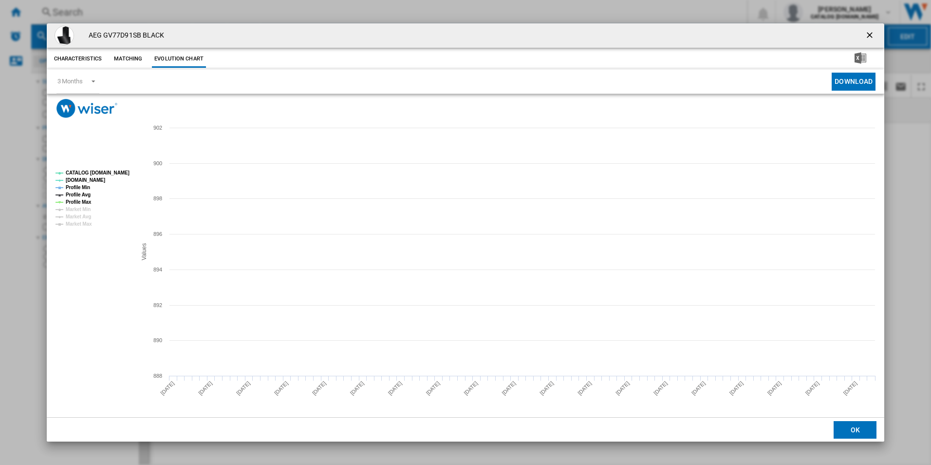
click at [118, 174] on tspan "CATALOG [DOMAIN_NAME]" at bounding box center [98, 172] width 64 height 5
click at [86, 185] on tspan "Profile Min" at bounding box center [78, 187] width 24 height 5
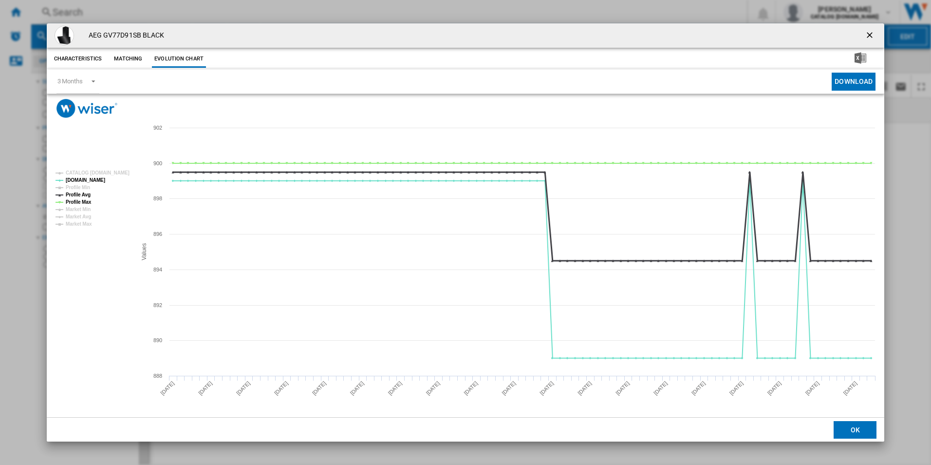
click at [87, 193] on tspan "Profile Avg" at bounding box center [78, 194] width 25 height 5
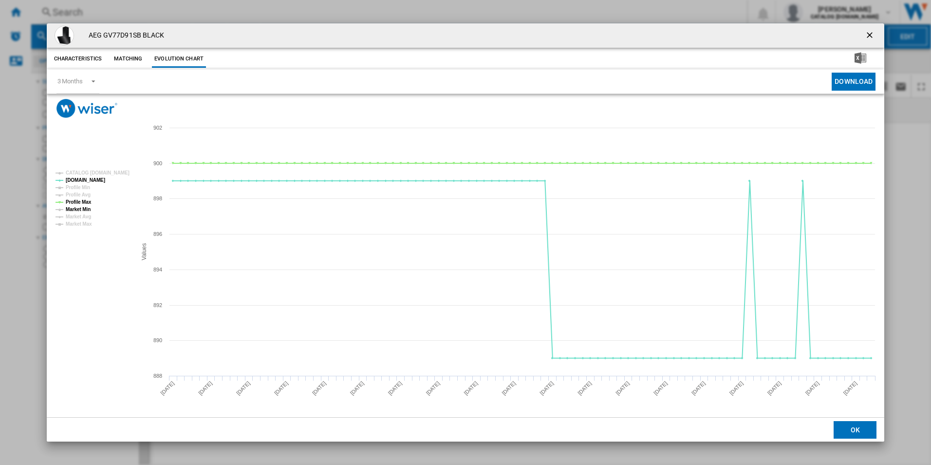
click at [85, 207] on tspan "Market Min" at bounding box center [78, 209] width 25 height 5
click at [83, 200] on tspan "Profile Max" at bounding box center [79, 201] width 26 height 5
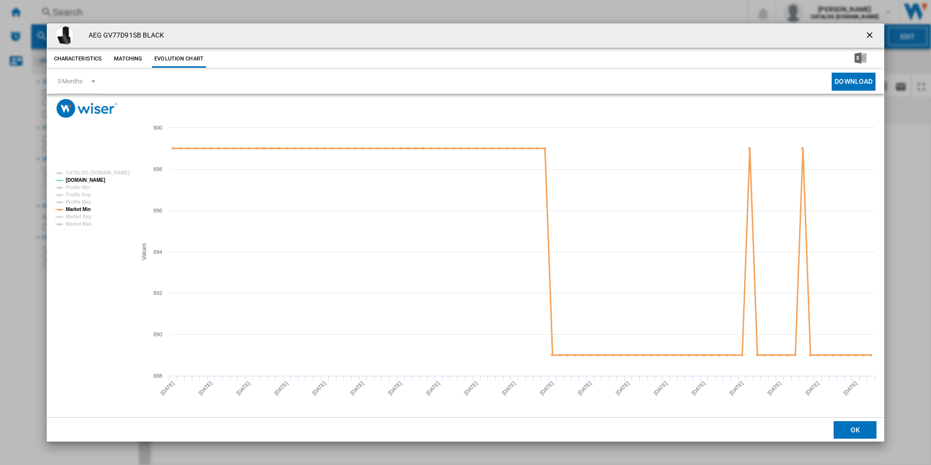
click at [86, 207] on tspan "Market Min" at bounding box center [78, 209] width 25 height 5
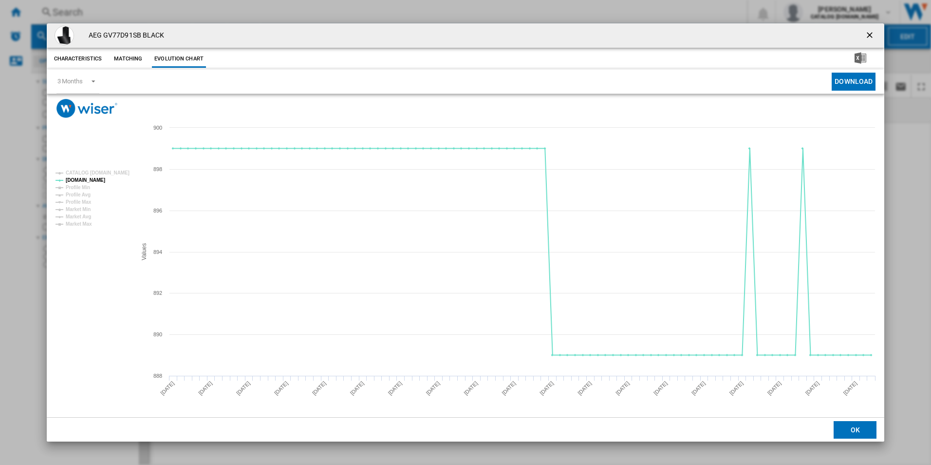
drag, startPoint x: 872, startPoint y: 36, endPoint x: 777, endPoint y: 28, distance: 95.8
click at [872, 36] on ng-md-icon "getI18NText('BUTTONS.CLOSE_DIALOG')" at bounding box center [871, 36] width 12 height 12
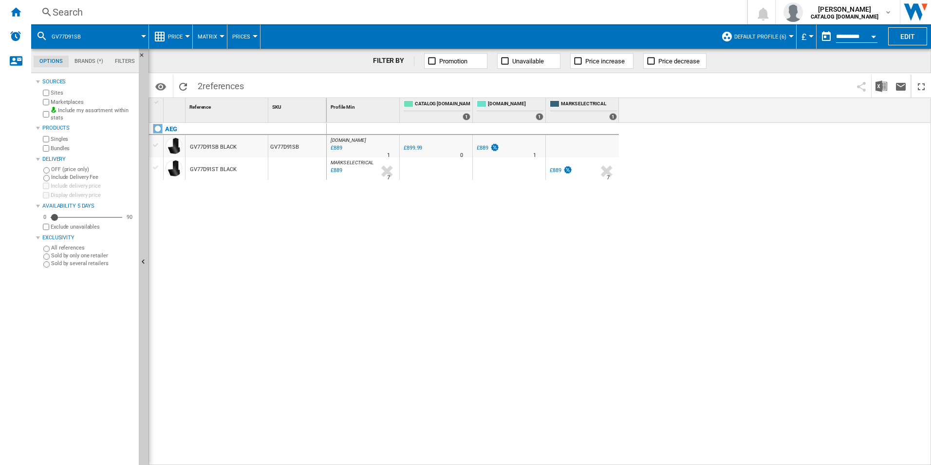
click at [670, 16] on div "Search" at bounding box center [387, 12] width 669 height 14
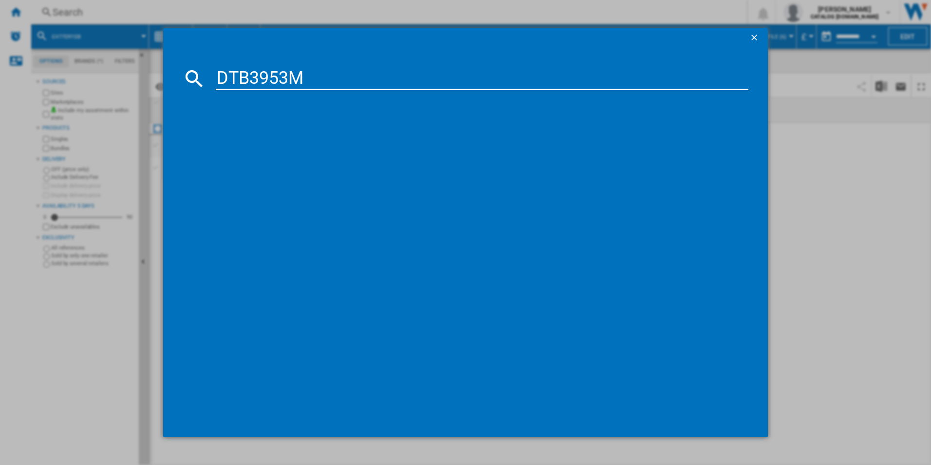
type input "DTB3953M"
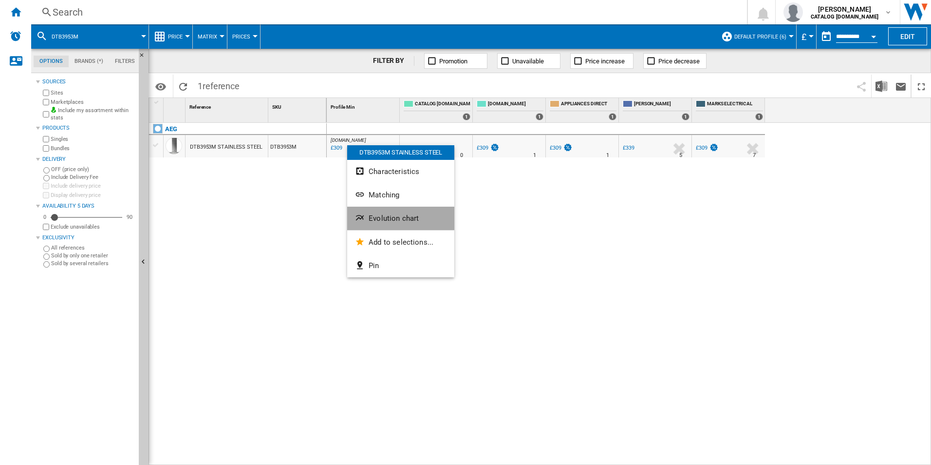
click at [393, 212] on button "Evolution chart" at bounding box center [400, 218] width 107 height 23
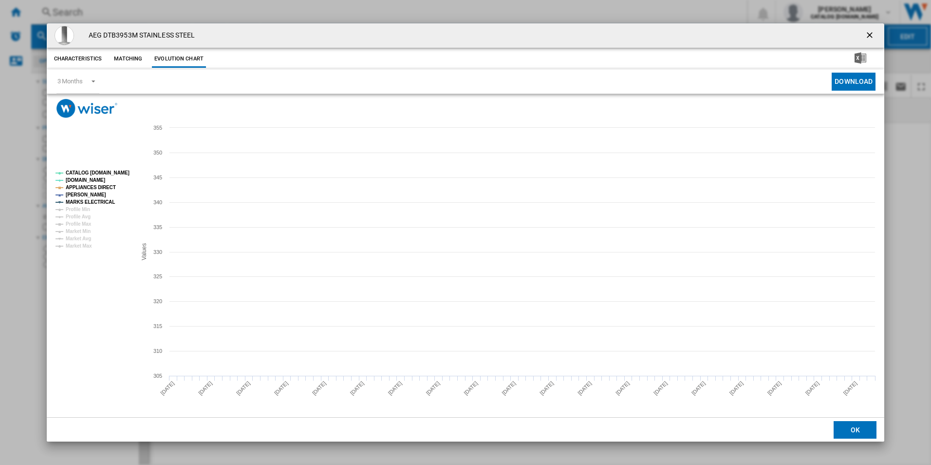
click at [101, 172] on tspan "CATALOG [DOMAIN_NAME]" at bounding box center [98, 172] width 64 height 5
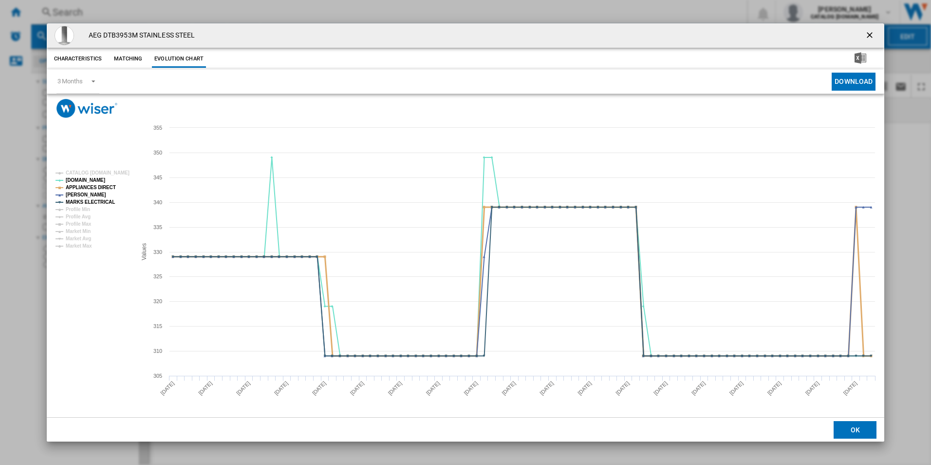
click at [98, 189] on tspan "APPLIANCES DIRECT" at bounding box center [91, 187] width 50 height 5
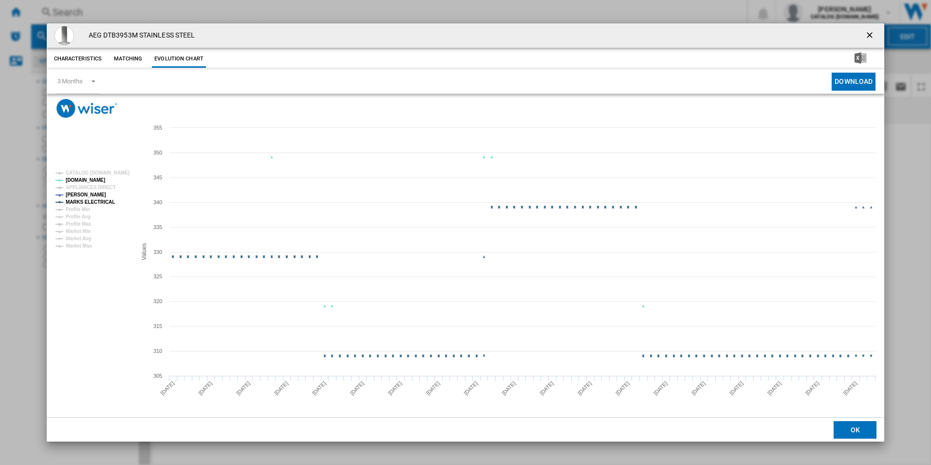
click at [98, 199] on tspan "MARKS ELECTRICAL" at bounding box center [90, 201] width 49 height 5
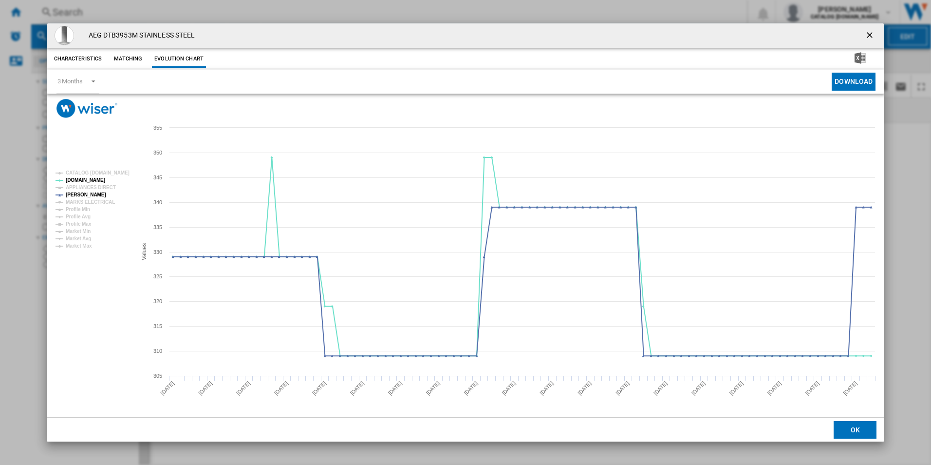
drag, startPoint x: 872, startPoint y: 33, endPoint x: 826, endPoint y: 26, distance: 47.2
click at [872, 33] on ng-md-icon "getI18NText('BUTTONS.CLOSE_DIALOG')" at bounding box center [871, 36] width 12 height 12
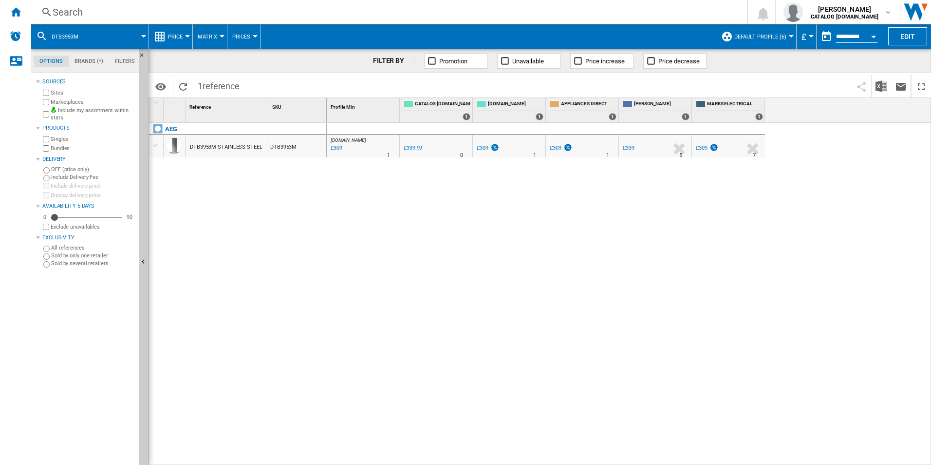
click at [592, 11] on div "Search" at bounding box center [387, 12] width 669 height 14
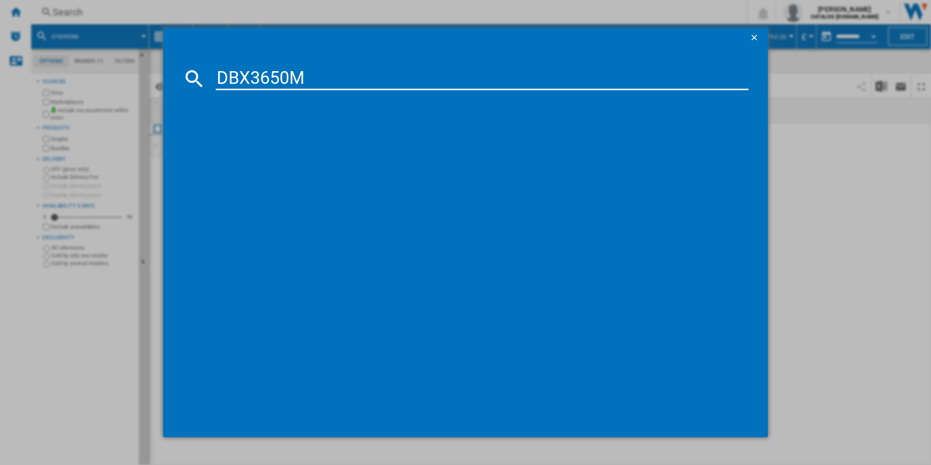
type input "DBX3650M"
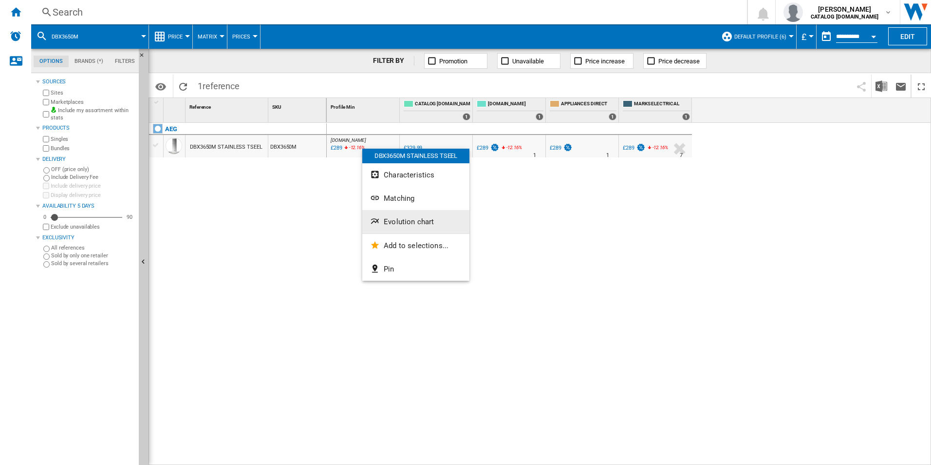
click at [404, 223] on span "Evolution chart" at bounding box center [409, 221] width 50 height 9
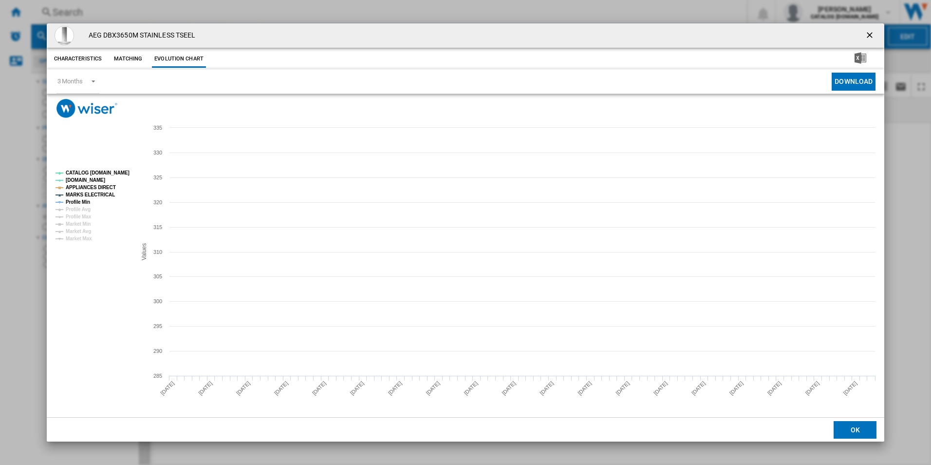
click at [121, 170] on tspan "CATALOG [DOMAIN_NAME]" at bounding box center [98, 172] width 64 height 5
click at [103, 186] on tspan "APPLIANCES DIRECT" at bounding box center [91, 187] width 50 height 5
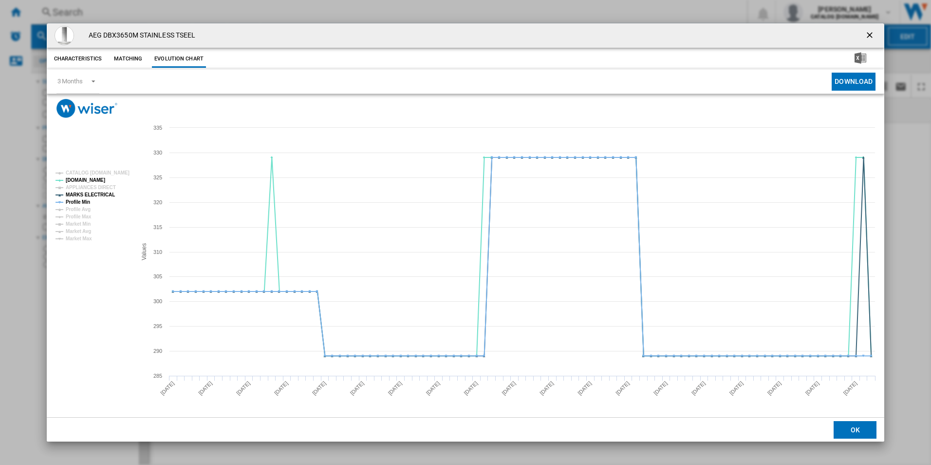
click at [102, 189] on tspan "APPLIANCES DIRECT" at bounding box center [91, 187] width 50 height 5
click at [97, 193] on tspan "MARKS ELECTRICAL" at bounding box center [90, 194] width 49 height 5
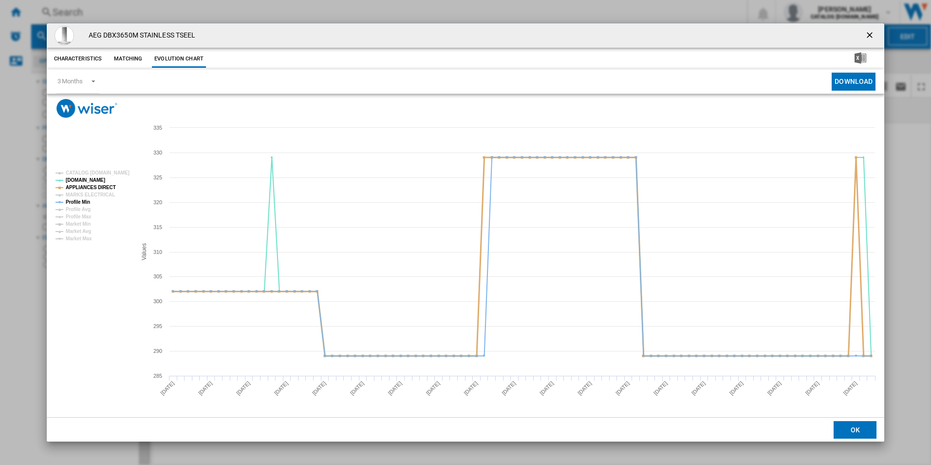
click at [99, 189] on tspan "APPLIANCES DIRECT" at bounding box center [91, 187] width 50 height 5
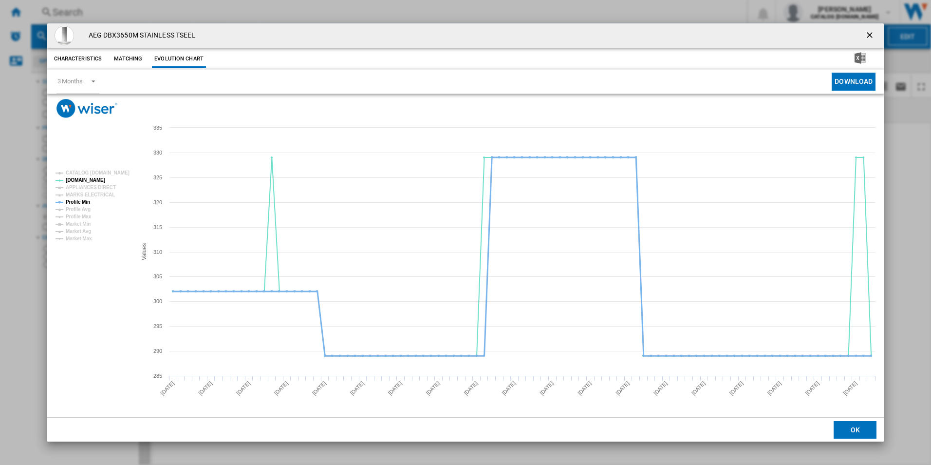
click at [83, 202] on tspan "Profile Min" at bounding box center [78, 201] width 24 height 5
drag, startPoint x: 870, startPoint y: 31, endPoint x: 669, endPoint y: 19, distance: 201.5
click at [870, 31] on ng-md-icon "getI18NText('BUTTONS.CLOSE_DIALOG')" at bounding box center [871, 36] width 12 height 12
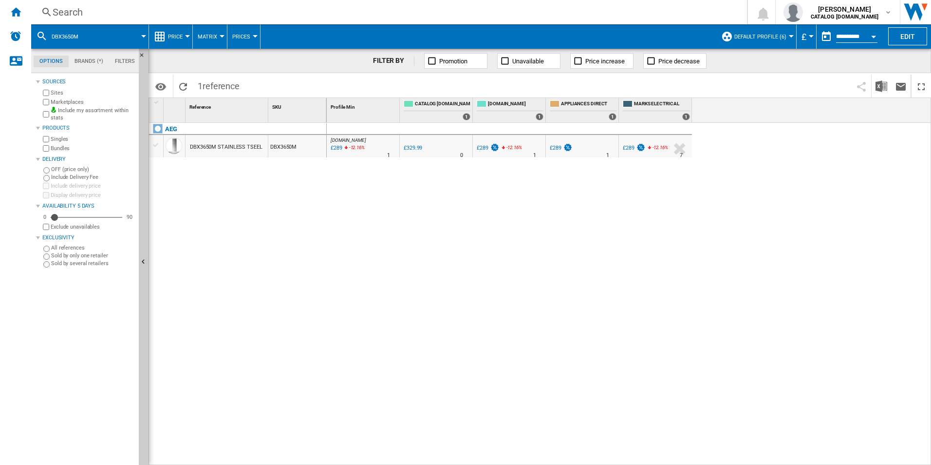
click at [579, 6] on div "Search" at bounding box center [387, 12] width 669 height 14
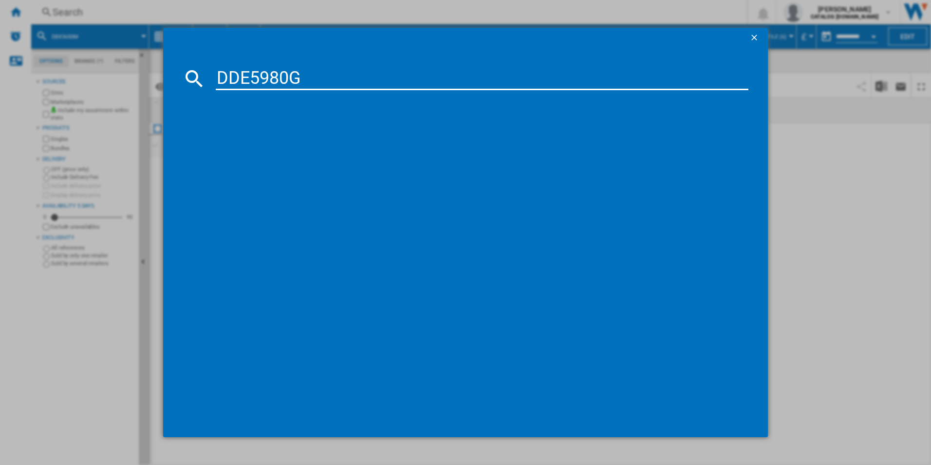
type input "DDE5980G"
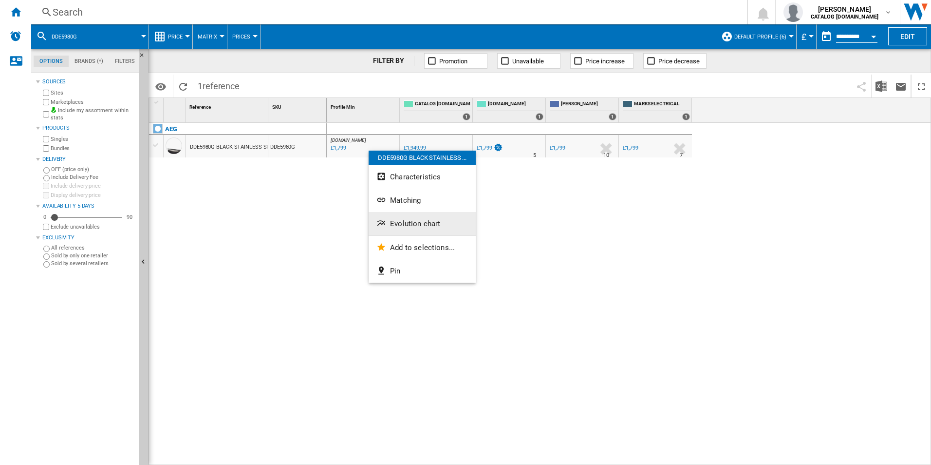
click at [393, 218] on button "Evolution chart" at bounding box center [422, 223] width 107 height 23
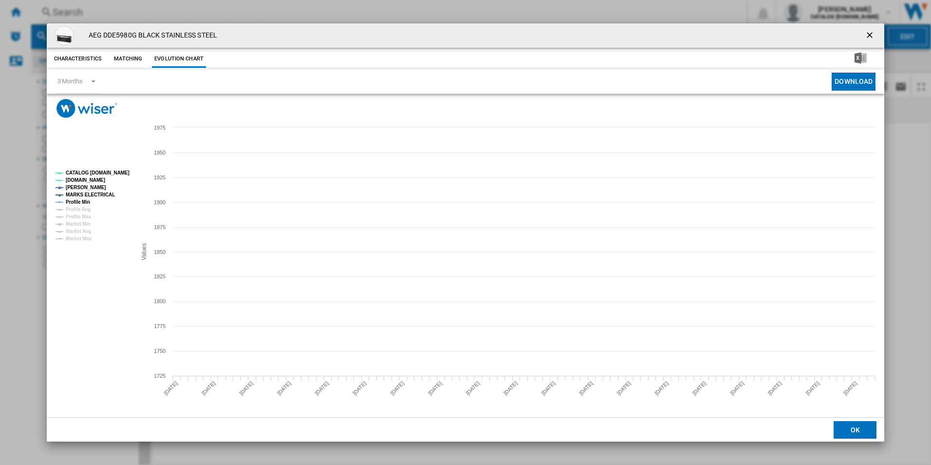
click at [113, 175] on tspan "CATALOG [DOMAIN_NAME]" at bounding box center [98, 172] width 64 height 5
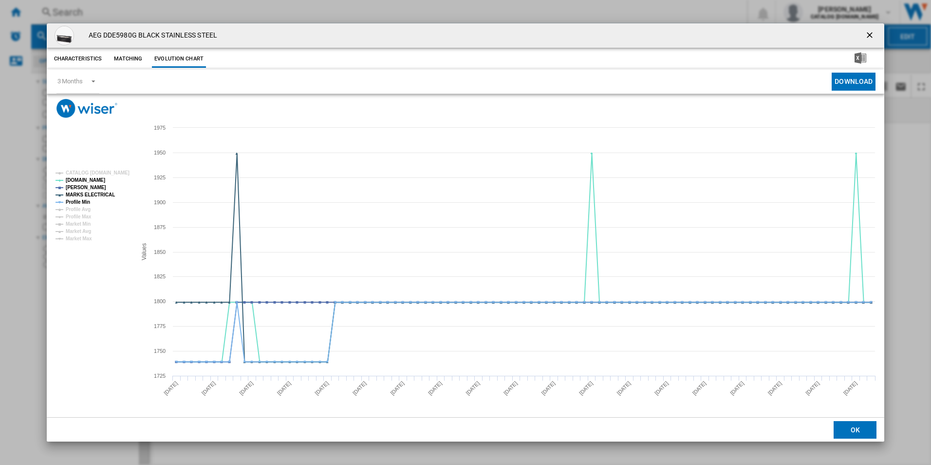
click at [105, 190] on rect "Product popup" at bounding box center [92, 206] width 81 height 78
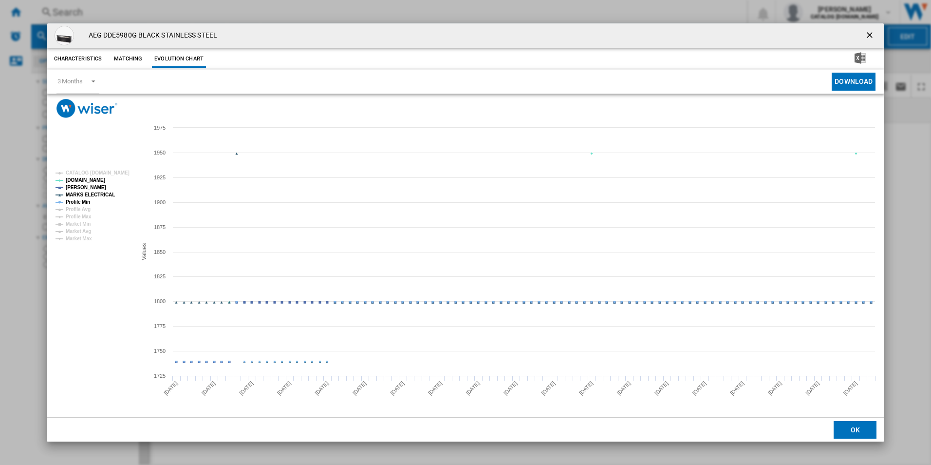
click at [104, 194] on tspan "MARKS ELECTRICAL" at bounding box center [90, 194] width 49 height 5
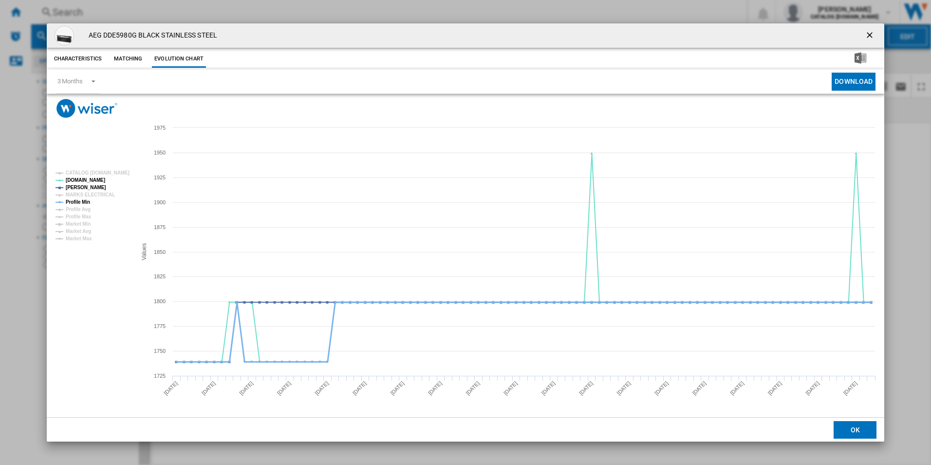
click at [85, 201] on tspan "Profile Min" at bounding box center [78, 201] width 24 height 5
click at [866, 32] on ng-md-icon "getI18NText('BUTTONS.CLOSE_DIALOG')" at bounding box center [871, 36] width 12 height 12
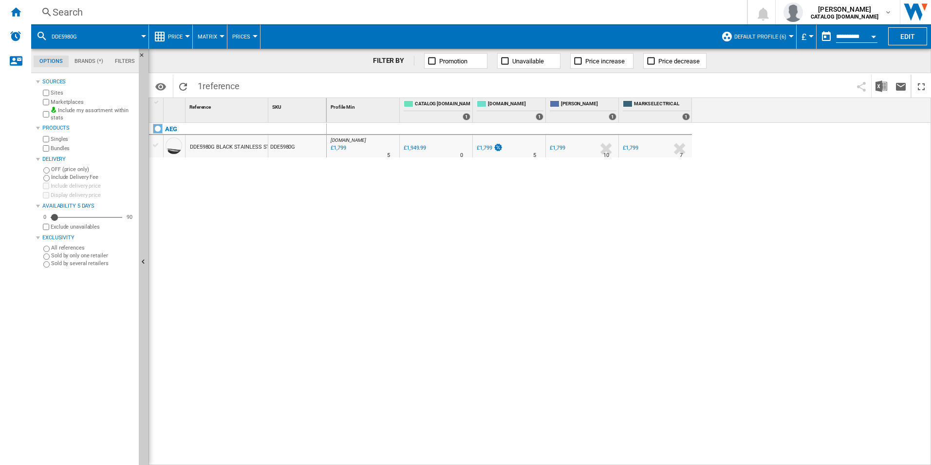
click at [571, 11] on div "Search" at bounding box center [387, 12] width 669 height 14
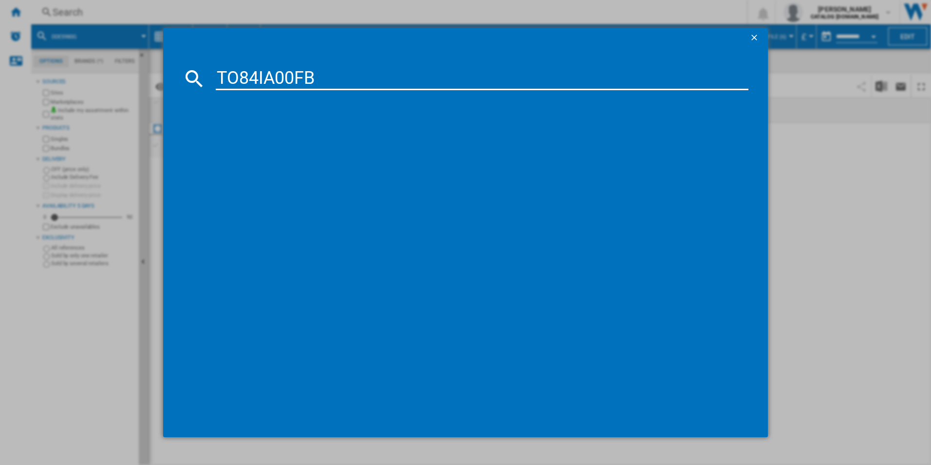
type input "TO84IA00FB"
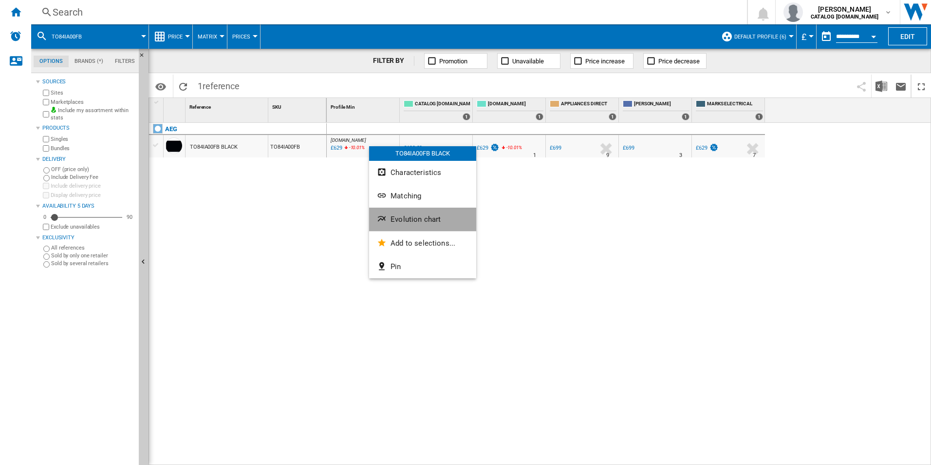
click at [408, 224] on button "Evolution chart" at bounding box center [422, 219] width 107 height 23
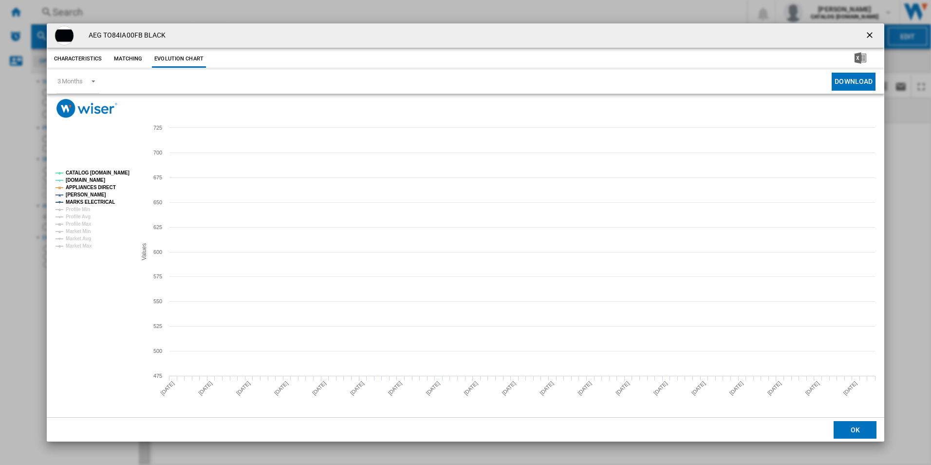
click at [97, 170] on tspan "CATALOG [DOMAIN_NAME]" at bounding box center [98, 172] width 64 height 5
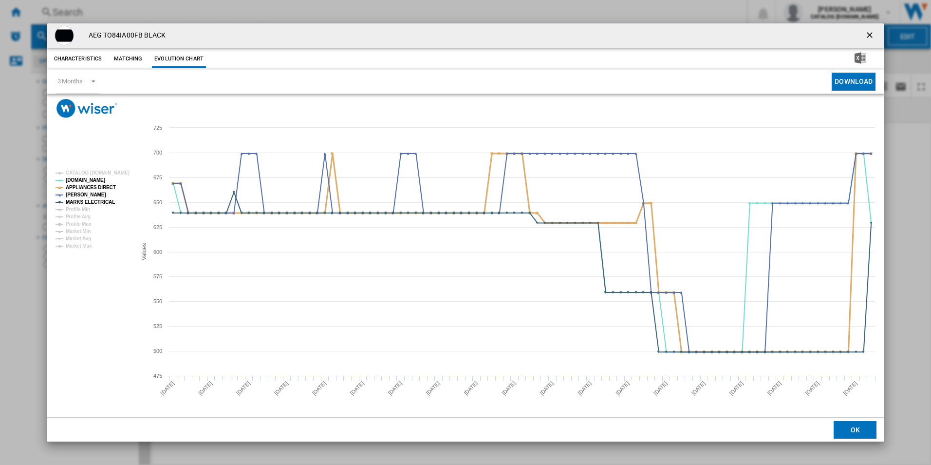
click at [105, 185] on tspan "APPLIANCES DIRECT" at bounding box center [91, 187] width 50 height 5
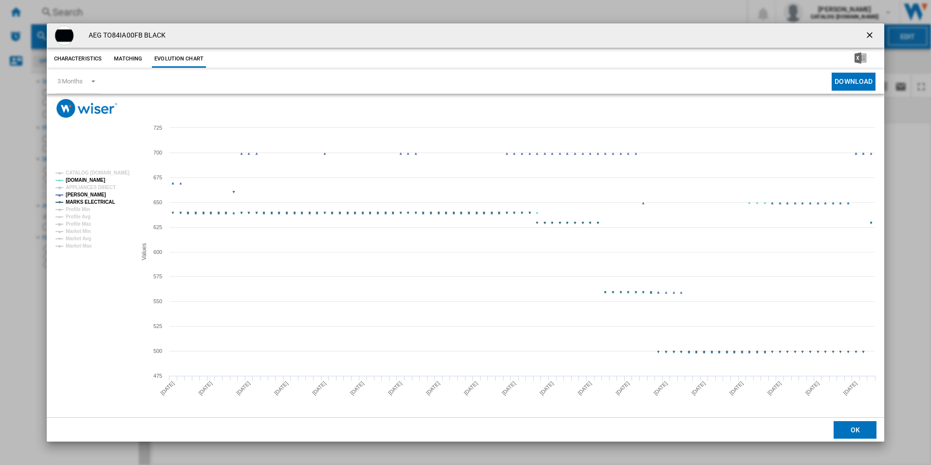
click at [107, 202] on tspan "MARKS ELECTRICAL" at bounding box center [90, 201] width 49 height 5
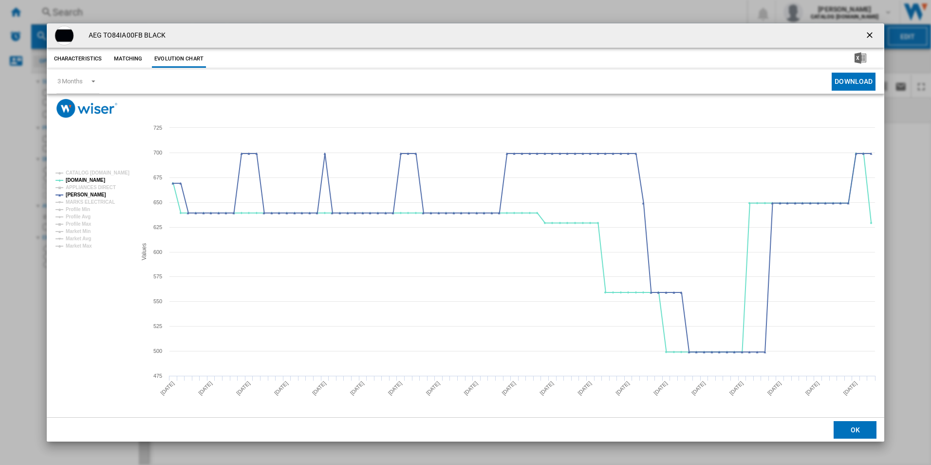
click at [872, 34] on ng-md-icon "getI18NText('BUTTONS.CLOSE_DIALOG')" at bounding box center [871, 36] width 12 height 12
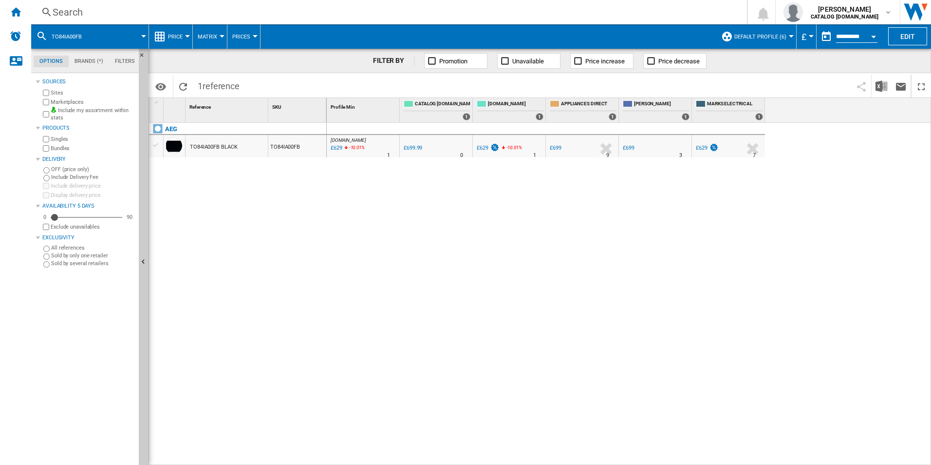
click at [567, 22] on div "Search Search 0 [PERSON_NAME] CATALOG [DOMAIN_NAME] CATALOG [DOMAIN_NAME] My se…" at bounding box center [481, 12] width 900 height 24
click at [556, 4] on div "Search Search 0 [PERSON_NAME] CATALOG [DOMAIN_NAME] CATALOG [DOMAIN_NAME] My se…" at bounding box center [481, 12] width 900 height 24
click at [562, 7] on div "Search" at bounding box center [387, 12] width 669 height 14
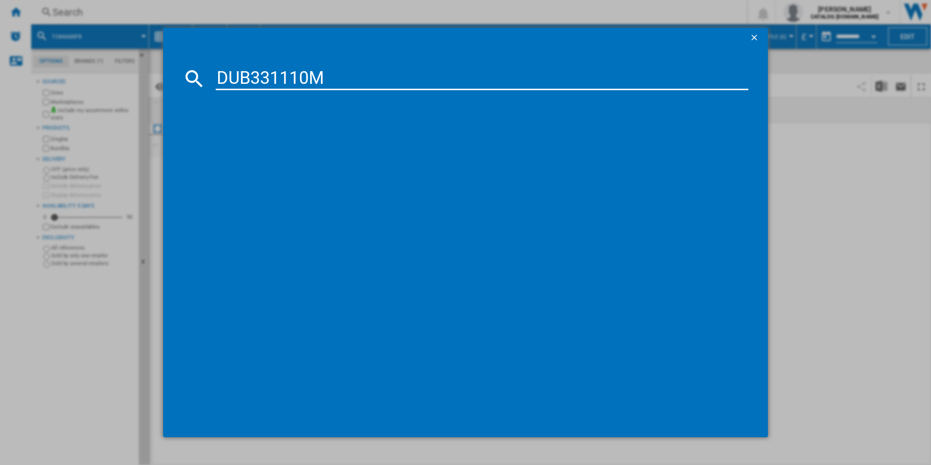
type input "DUB331110M"
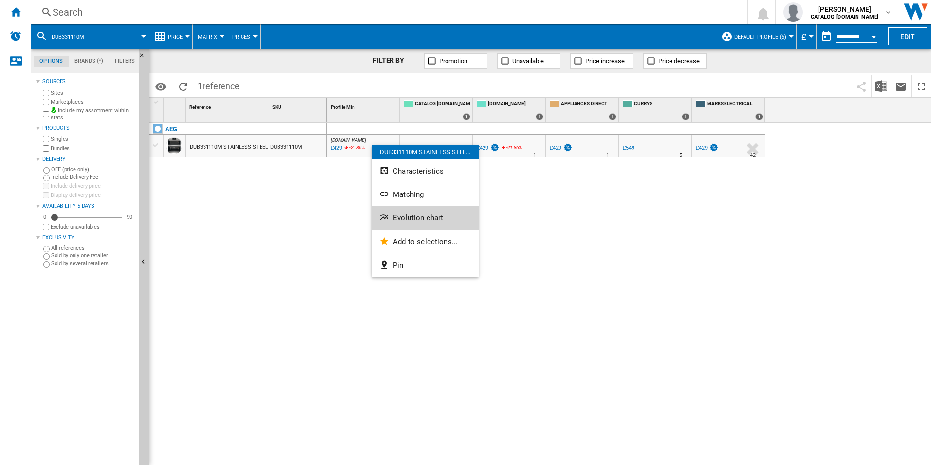
click at [397, 220] on span "Evolution chart" at bounding box center [418, 217] width 50 height 9
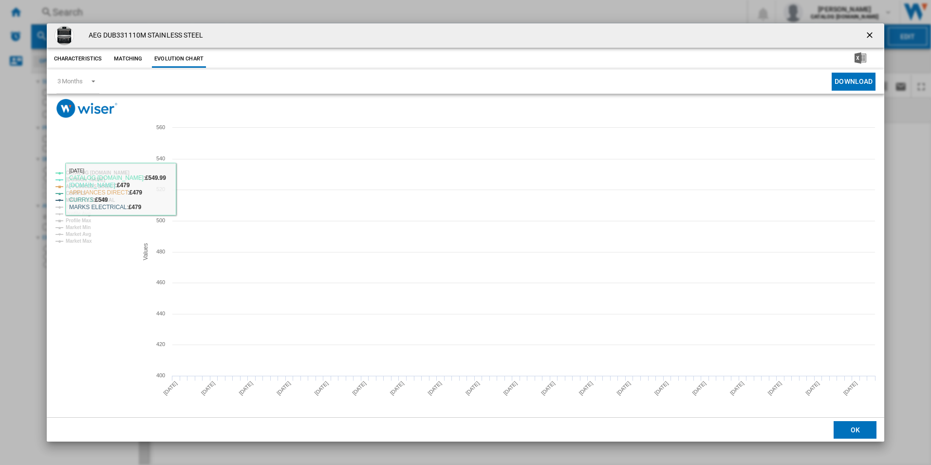
click at [119, 172] on tspan "CATALOG [DOMAIN_NAME]" at bounding box center [98, 172] width 64 height 5
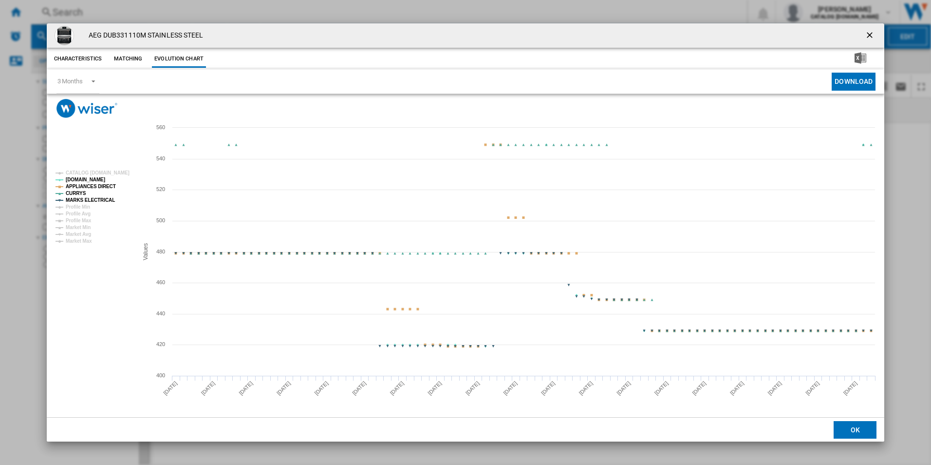
click at [103, 185] on tspan "APPLIANCES DIRECT" at bounding box center [91, 186] width 50 height 5
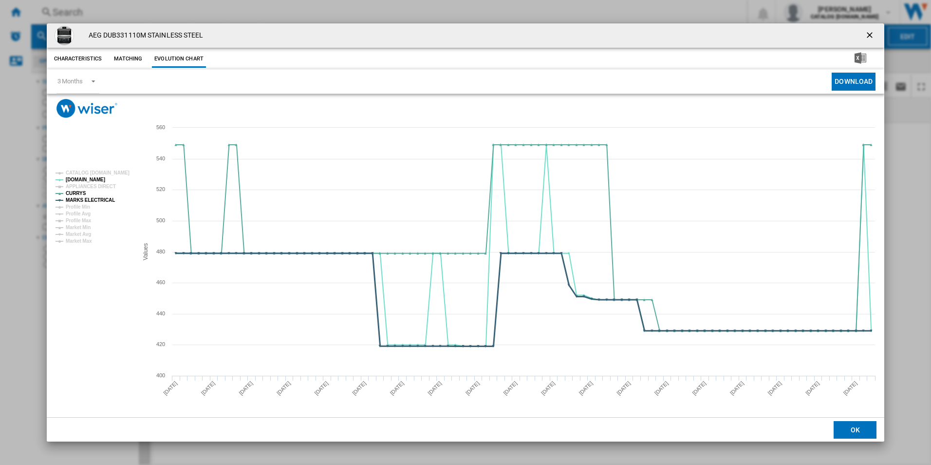
click at [99, 201] on tspan "MARKS ELECTRICAL" at bounding box center [90, 199] width 49 height 5
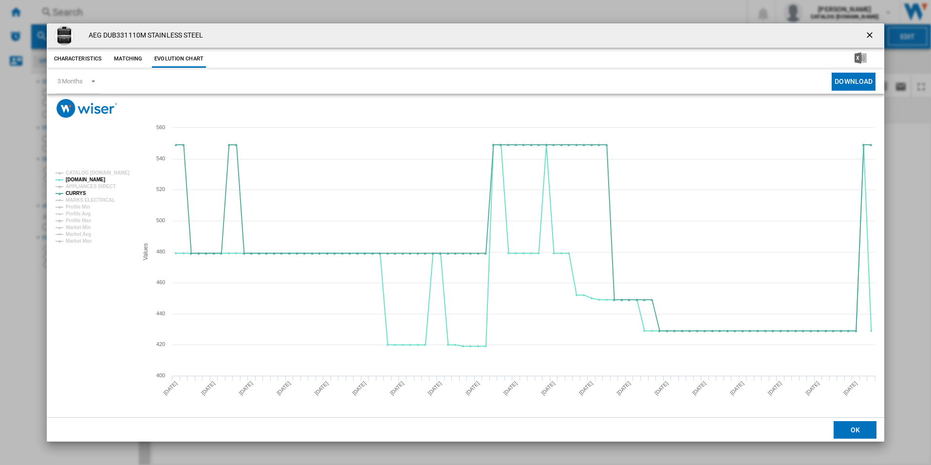
click at [872, 32] on ng-md-icon "getI18NText('BUTTONS.CLOSE_DIALOG')" at bounding box center [871, 36] width 12 height 12
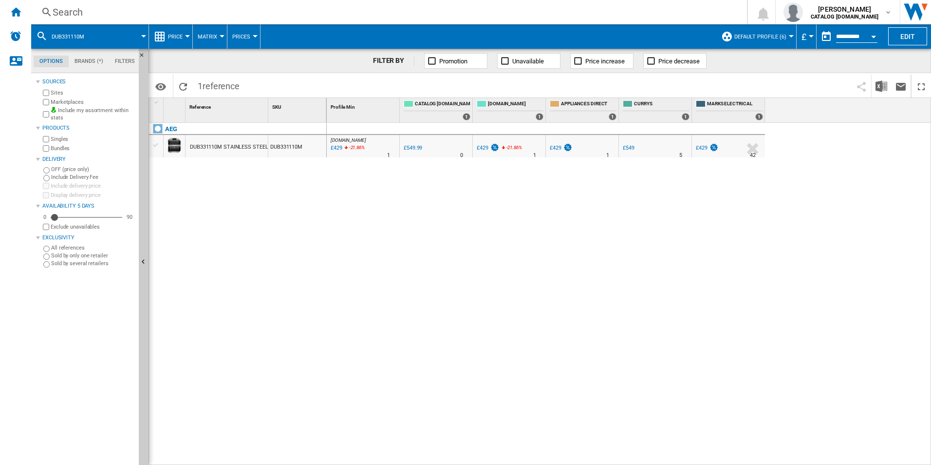
click at [611, 17] on div "Search" at bounding box center [387, 12] width 669 height 14
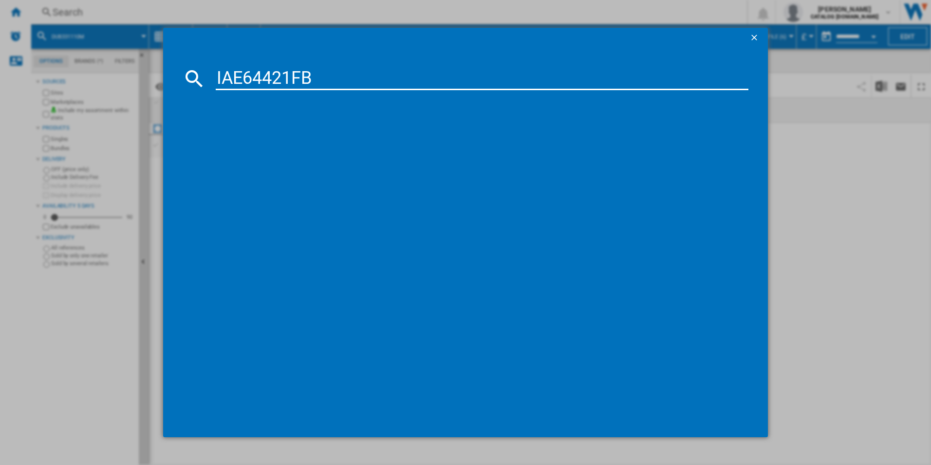
type input "IAE64421FB"
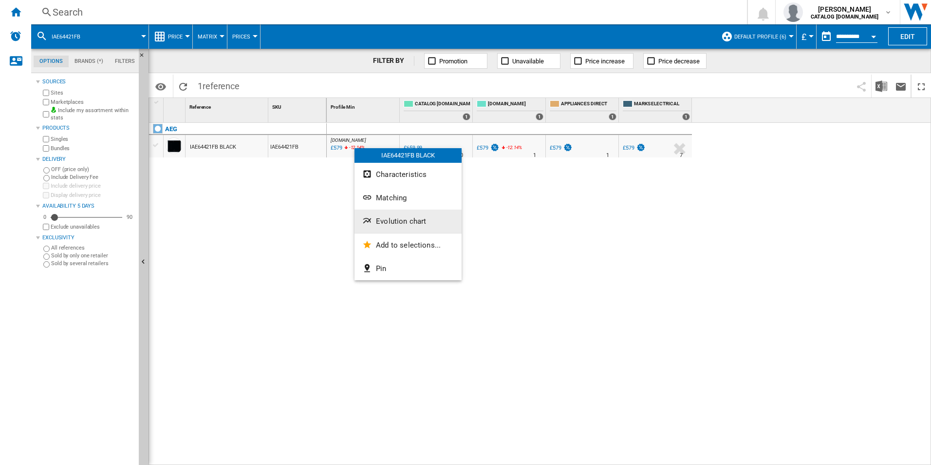
click at [393, 220] on span "Evolution chart" at bounding box center [401, 221] width 50 height 9
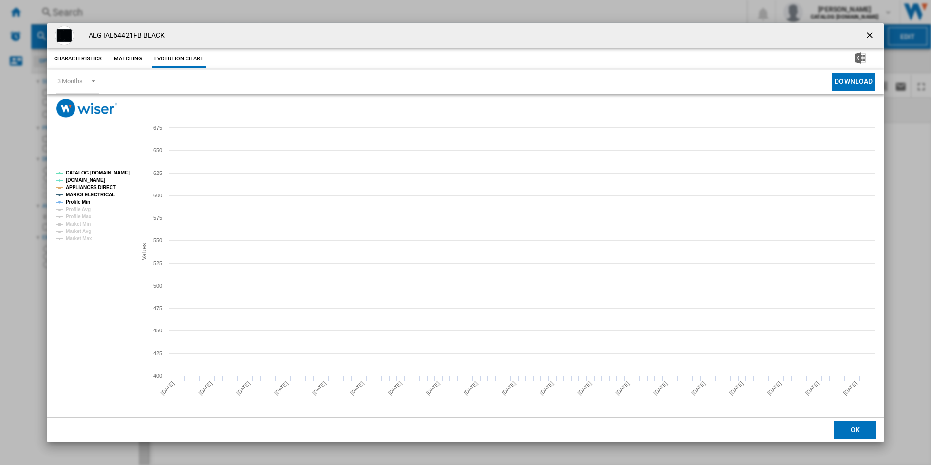
click at [104, 172] on tspan "CATALOG [DOMAIN_NAME]" at bounding box center [98, 172] width 64 height 5
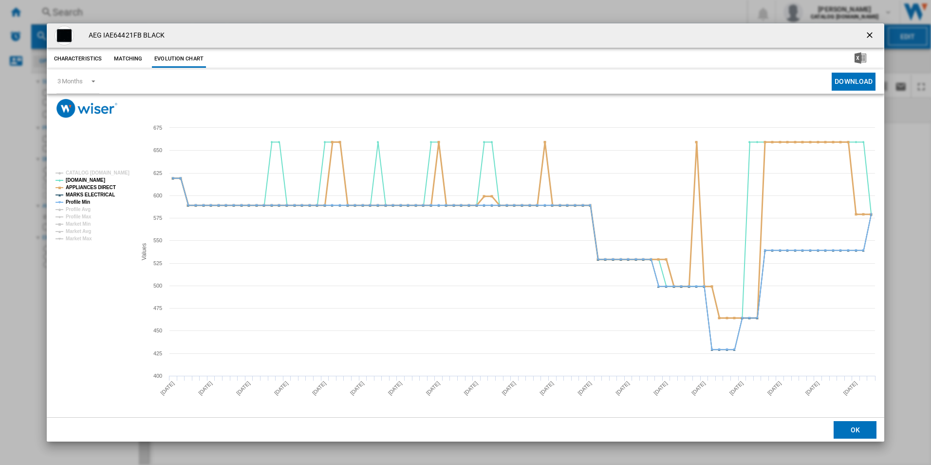
click at [105, 187] on tspan "APPLIANCES DIRECT" at bounding box center [91, 187] width 50 height 5
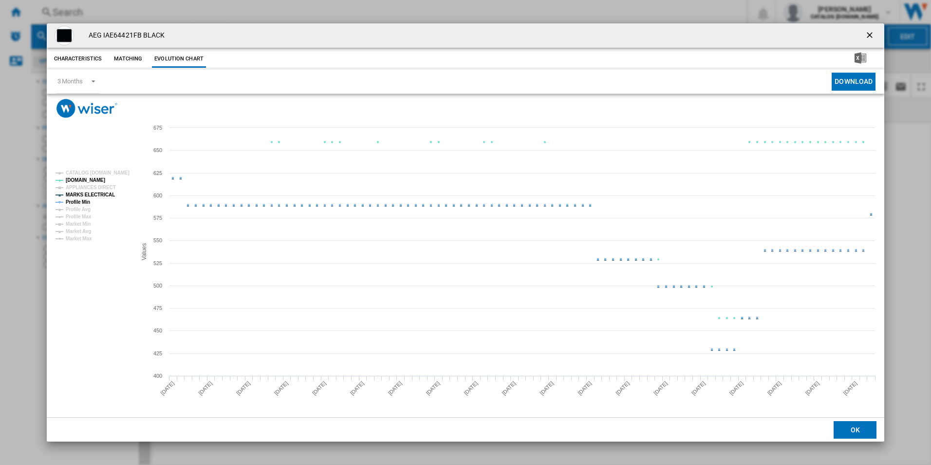
click at [105, 190] on tspan "APPLIANCES DIRECT" at bounding box center [91, 187] width 50 height 5
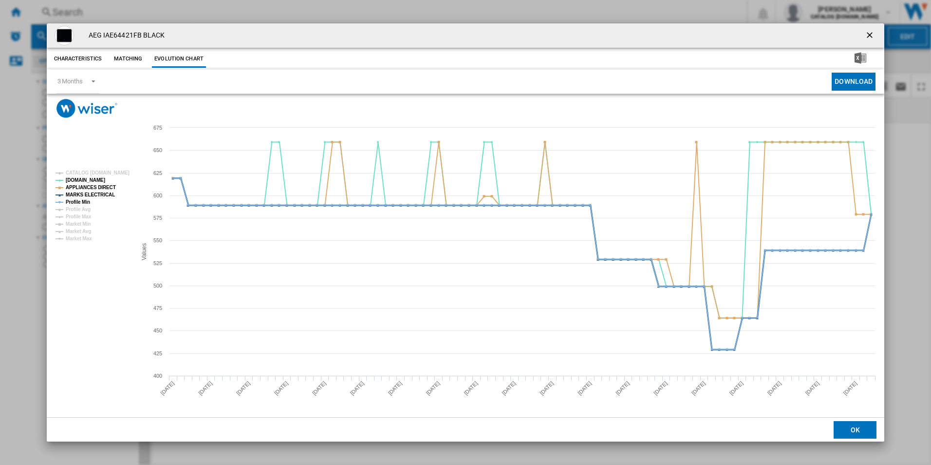
click at [105, 192] on tspan "MARKS ELECTRICAL" at bounding box center [90, 194] width 49 height 5
click at [105, 188] on tspan "APPLIANCES DIRECT" at bounding box center [91, 187] width 50 height 5
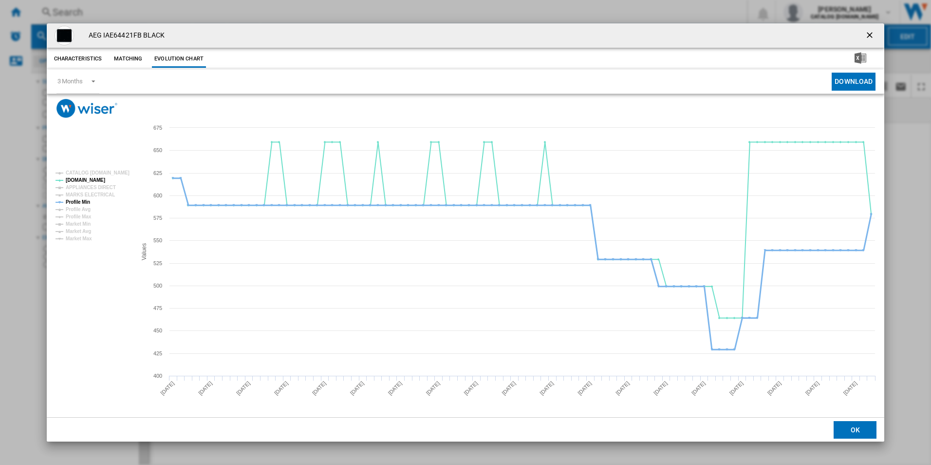
click at [87, 201] on tspan "Profile Min" at bounding box center [78, 201] width 24 height 5
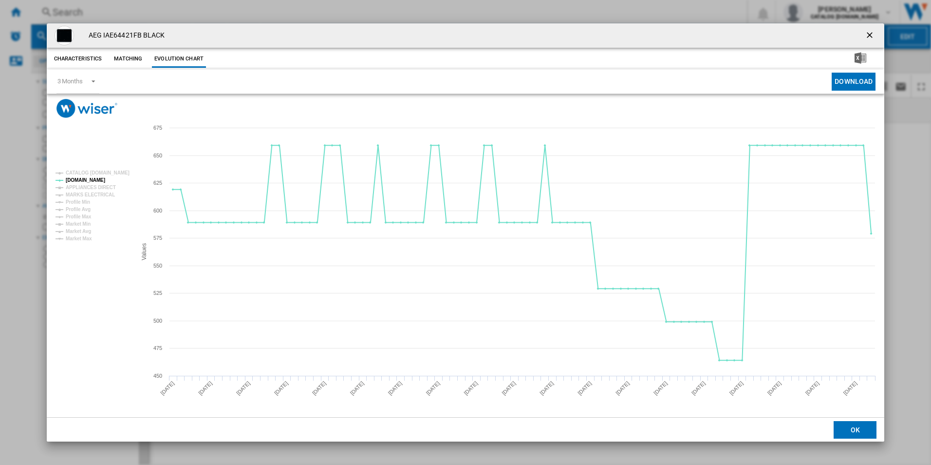
click at [866, 31] on ng-md-icon "getI18NText('BUTTONS.CLOSE_DIALOG')" at bounding box center [871, 36] width 12 height 12
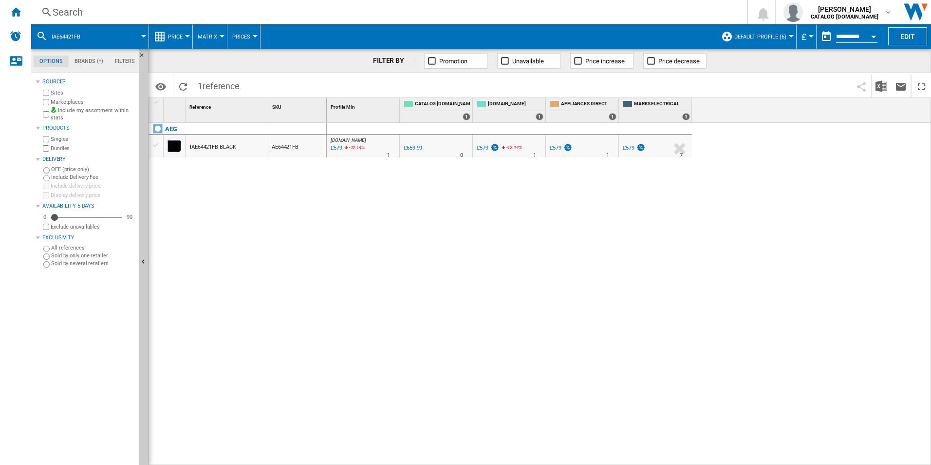
click at [639, 13] on div "Search" at bounding box center [387, 12] width 669 height 14
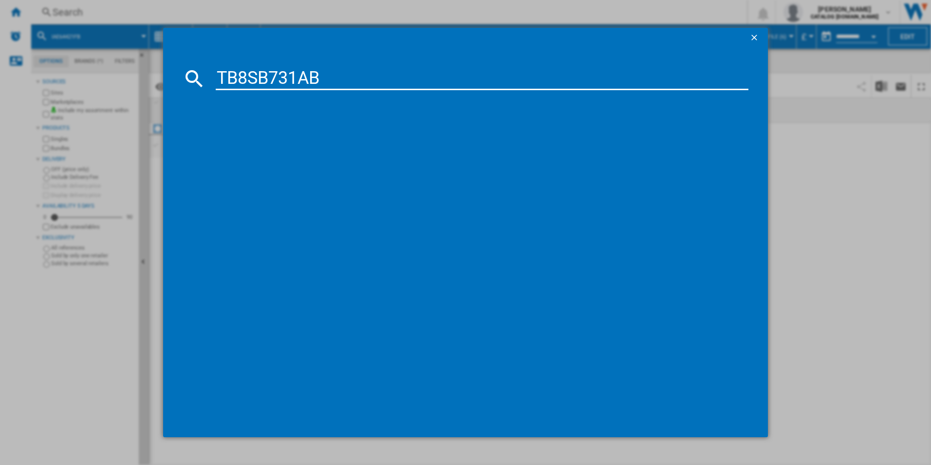
type input "TB8SB731AB"
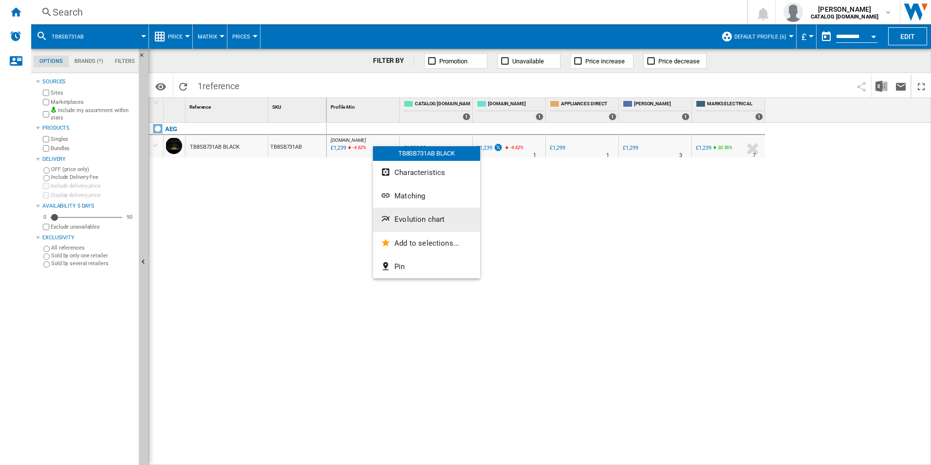
click at [403, 213] on button "Evolution chart" at bounding box center [426, 219] width 107 height 23
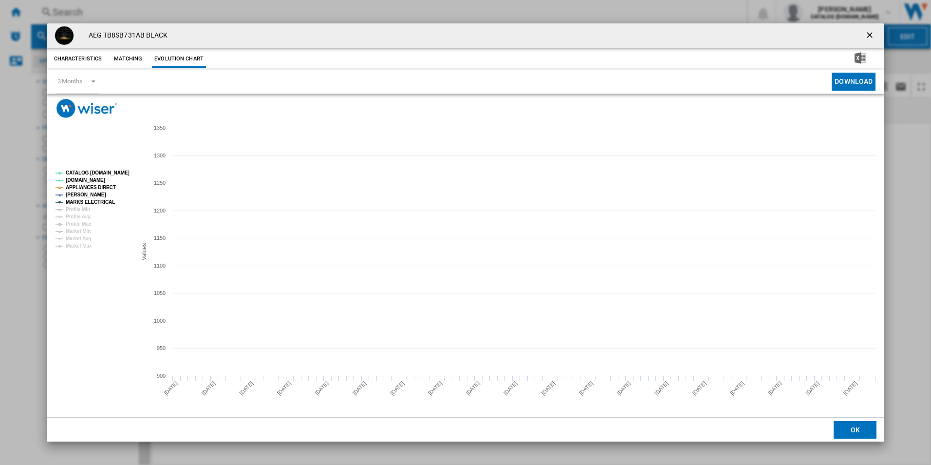
click at [116, 174] on tspan "CATALOG [DOMAIN_NAME]" at bounding box center [98, 172] width 64 height 5
click at [108, 185] on tspan "APPLIANCES DIRECT" at bounding box center [91, 187] width 50 height 5
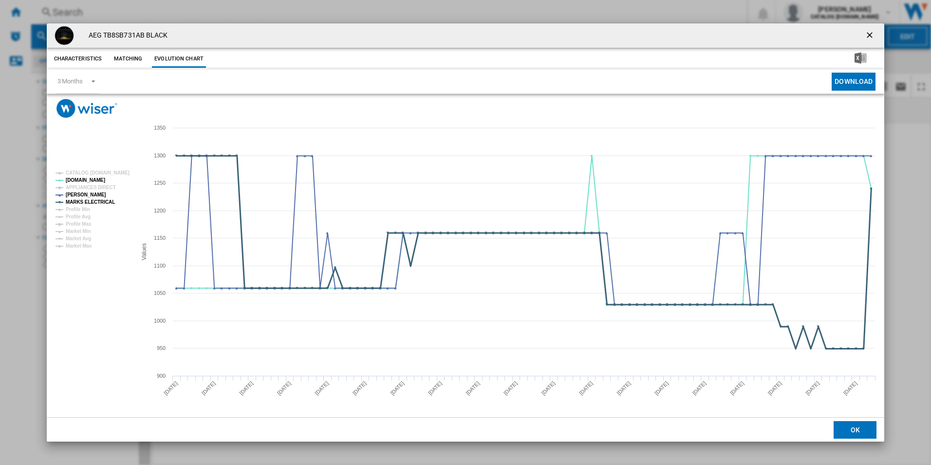
click at [104, 203] on tspan "MARKS ELECTRICAL" at bounding box center [90, 201] width 49 height 5
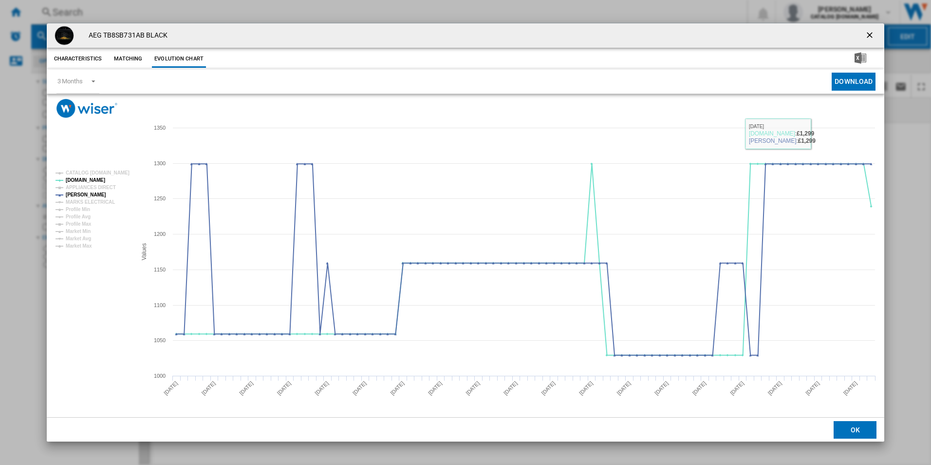
drag, startPoint x: 872, startPoint y: 30, endPoint x: 859, endPoint y: 38, distance: 14.9
click at [872, 30] on ng-md-icon "getI18NText('BUTTONS.CLOSE_DIALOG')" at bounding box center [871, 36] width 12 height 12
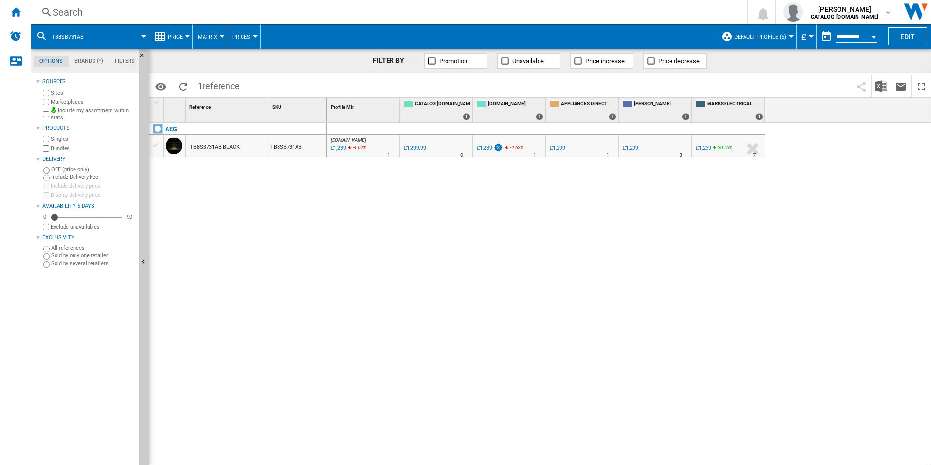
click at [457, 9] on div "Search" at bounding box center [387, 12] width 669 height 14
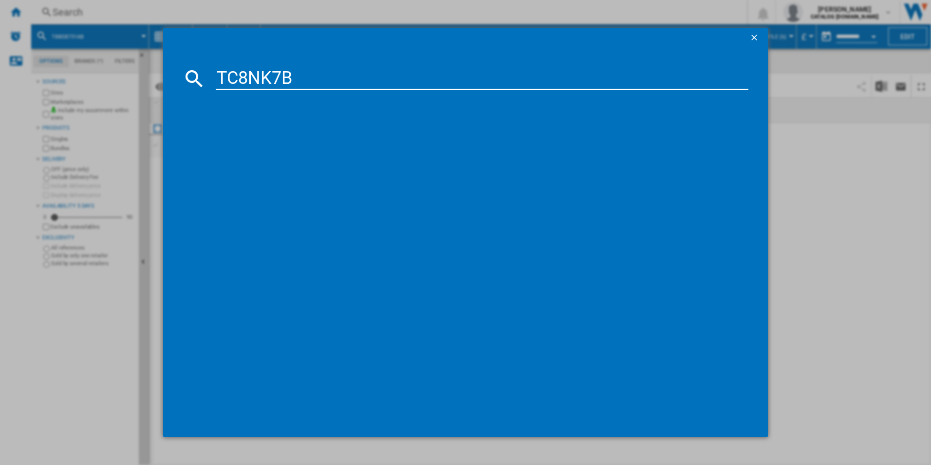
type input "TC8NK7B"
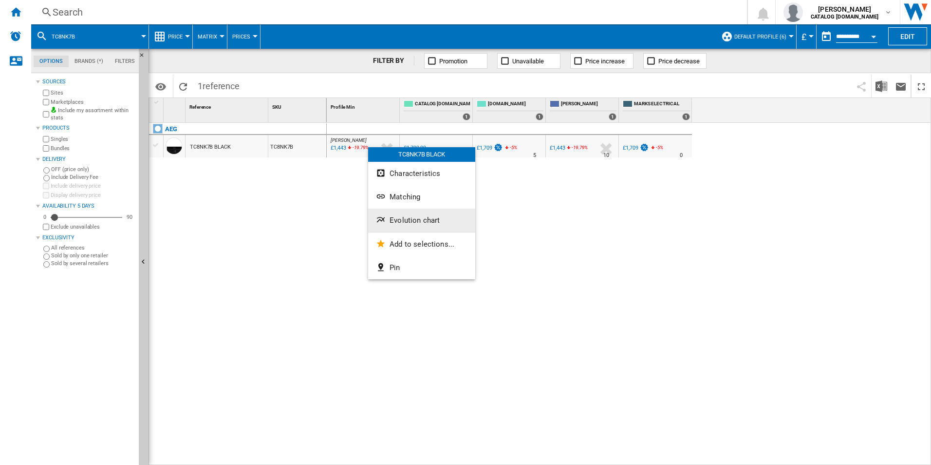
click at [400, 220] on span "Evolution chart" at bounding box center [415, 220] width 50 height 9
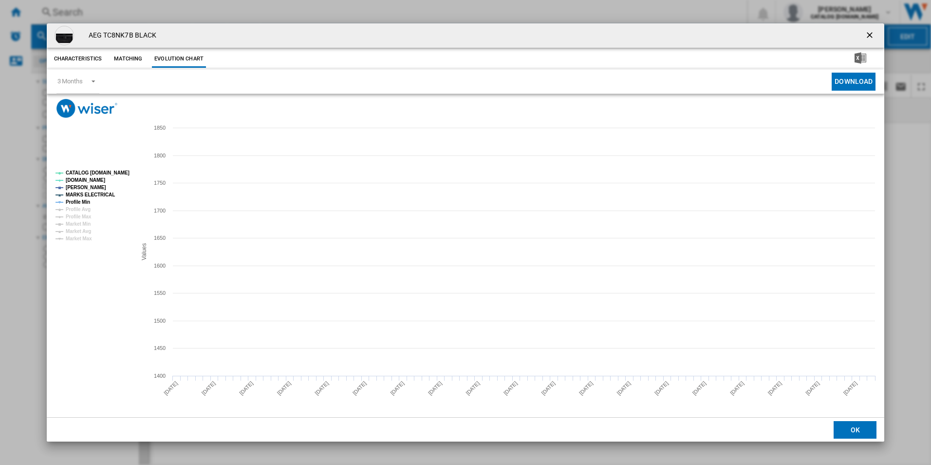
click at [116, 172] on tspan "CATALOG [DOMAIN_NAME]" at bounding box center [98, 172] width 64 height 5
click at [107, 193] on tspan "MARKS ELECTRICAL" at bounding box center [90, 194] width 49 height 5
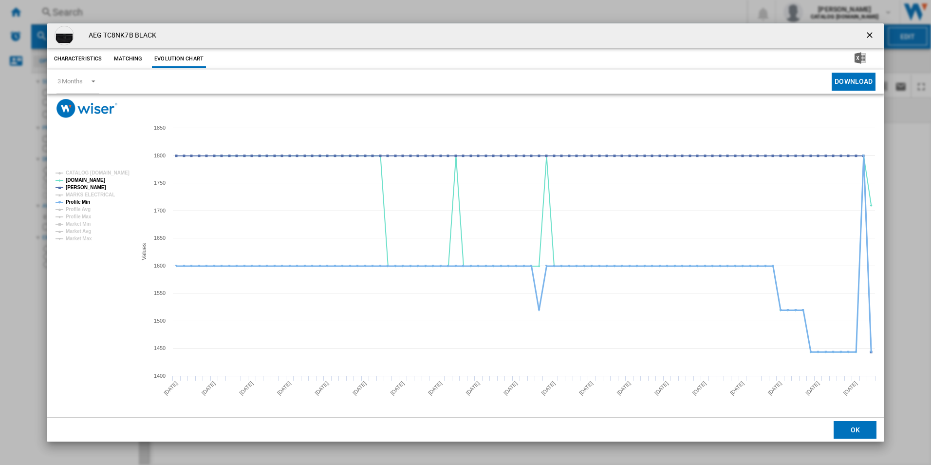
click at [81, 204] on tspan "Profile Min" at bounding box center [78, 201] width 24 height 5
click at [877, 31] on ng-md-icon "getI18NText('BUTTONS.CLOSE_DIALOG')" at bounding box center [871, 36] width 12 height 12
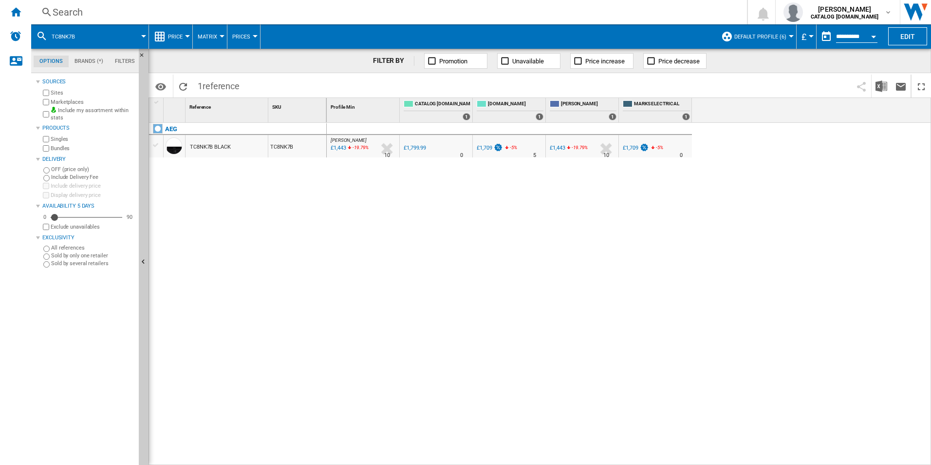
click at [649, 14] on div "Search" at bounding box center [387, 12] width 669 height 14
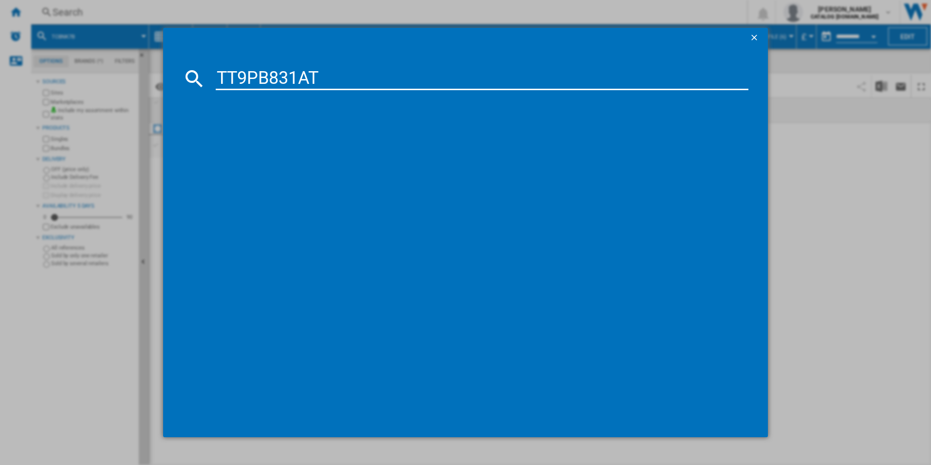
type input "TT9PB831AT"
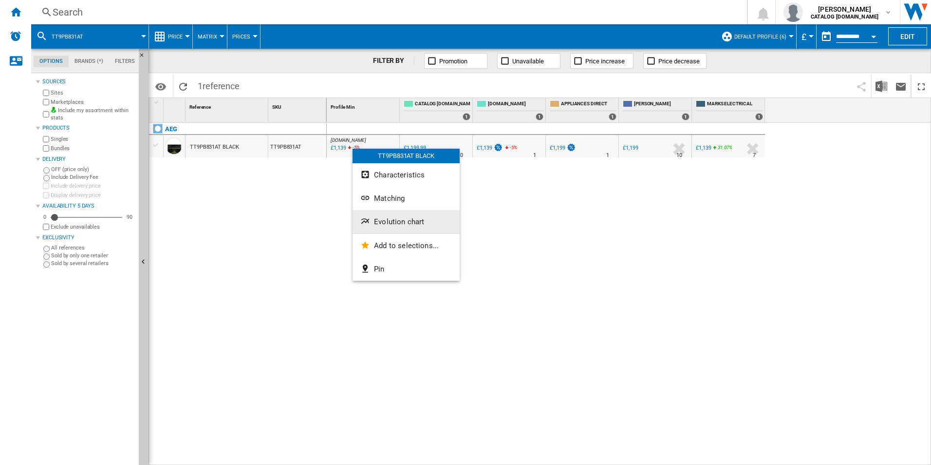
click at [378, 225] on span "Evolution chart" at bounding box center [399, 221] width 50 height 9
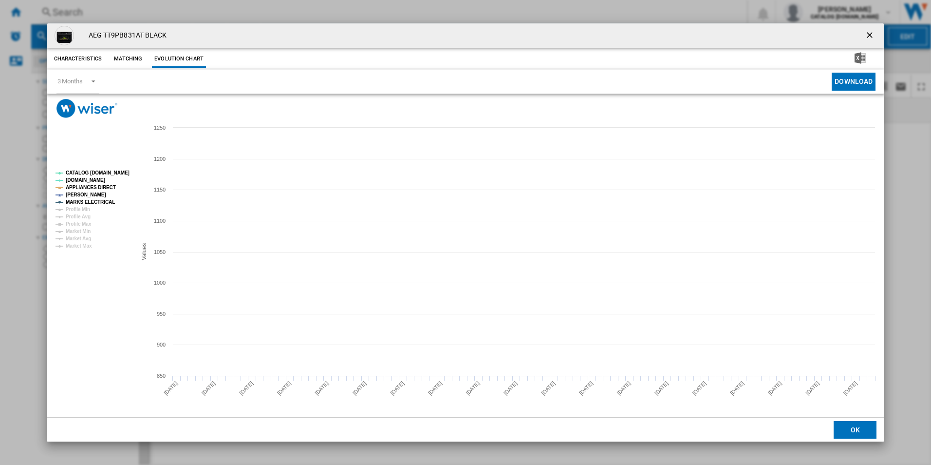
click at [118, 170] on tspan "CATALOG [DOMAIN_NAME]" at bounding box center [98, 172] width 64 height 5
click at [106, 191] on rect "Product popup" at bounding box center [92, 210] width 81 height 86
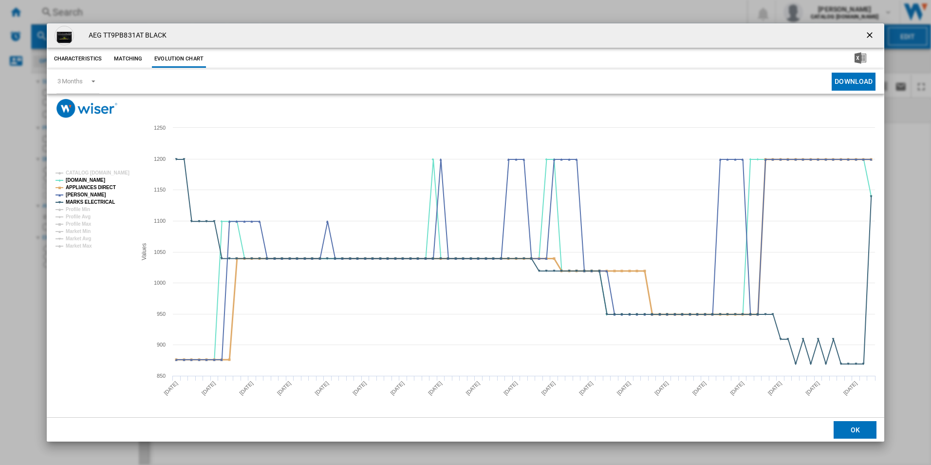
click at [106, 188] on tspan "APPLIANCES DIRECT" at bounding box center [91, 187] width 50 height 5
click at [107, 201] on tspan "MARKS ELECTRICAL" at bounding box center [90, 201] width 49 height 5
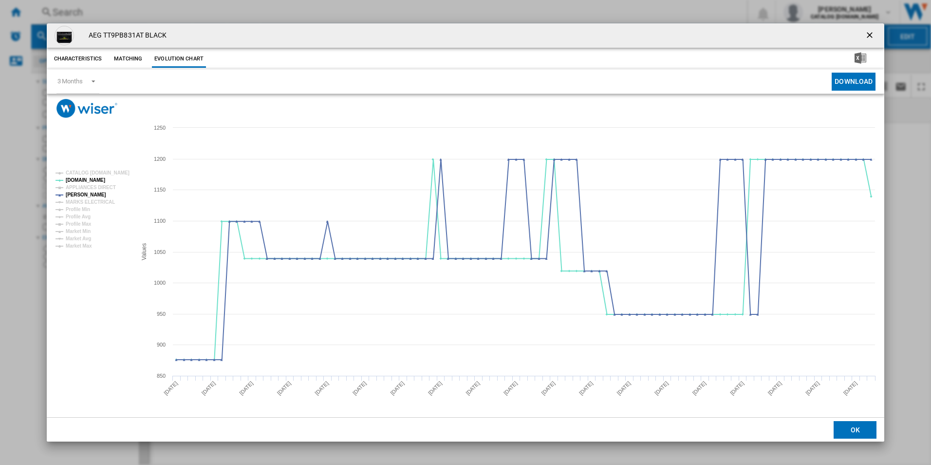
click at [871, 29] on button "Product popup" at bounding box center [870, 35] width 19 height 19
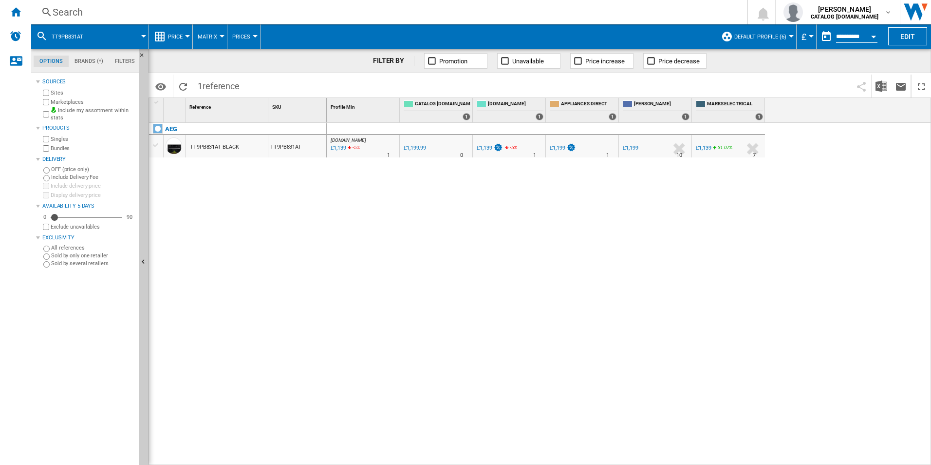
click at [641, 10] on div "Search" at bounding box center [387, 12] width 669 height 14
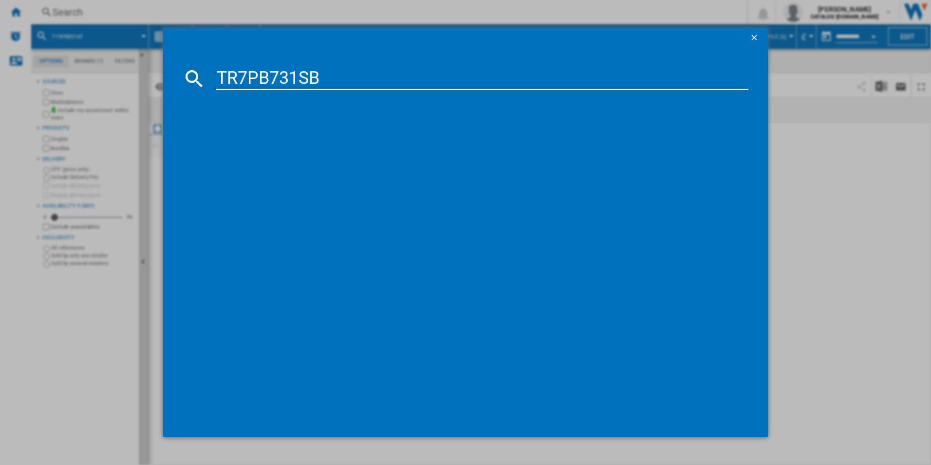
type input "TR7PB731SB"
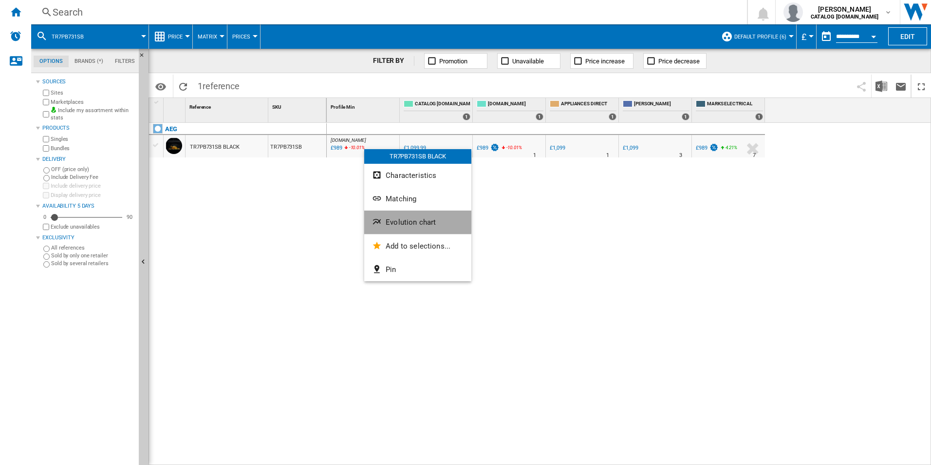
click at [390, 221] on span "Evolution chart" at bounding box center [411, 222] width 50 height 9
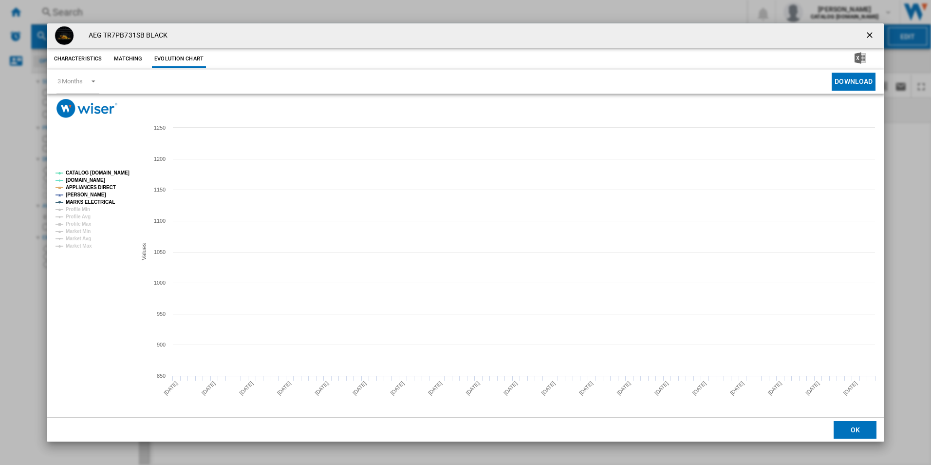
click at [111, 170] on tspan "CATALOG [DOMAIN_NAME]" at bounding box center [98, 172] width 64 height 5
click at [108, 185] on tspan "APPLIANCES DIRECT" at bounding box center [91, 187] width 50 height 5
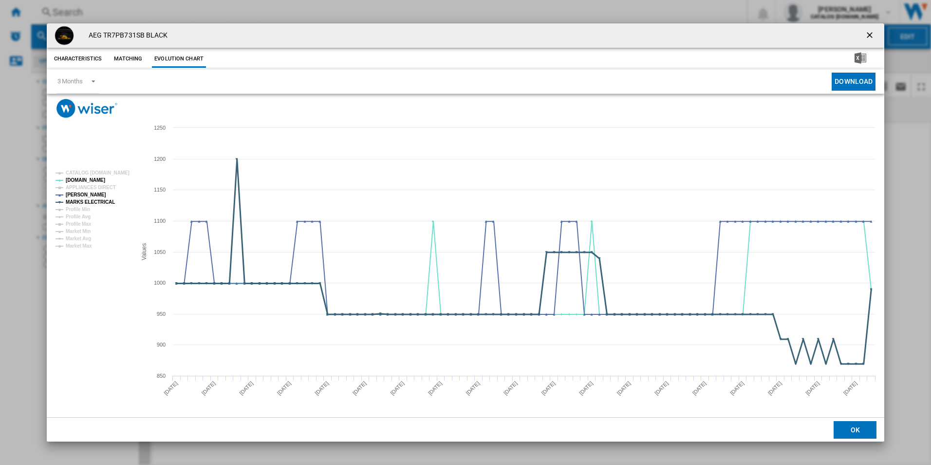
click at [106, 203] on tspan "MARKS ELECTRICAL" at bounding box center [90, 201] width 49 height 5
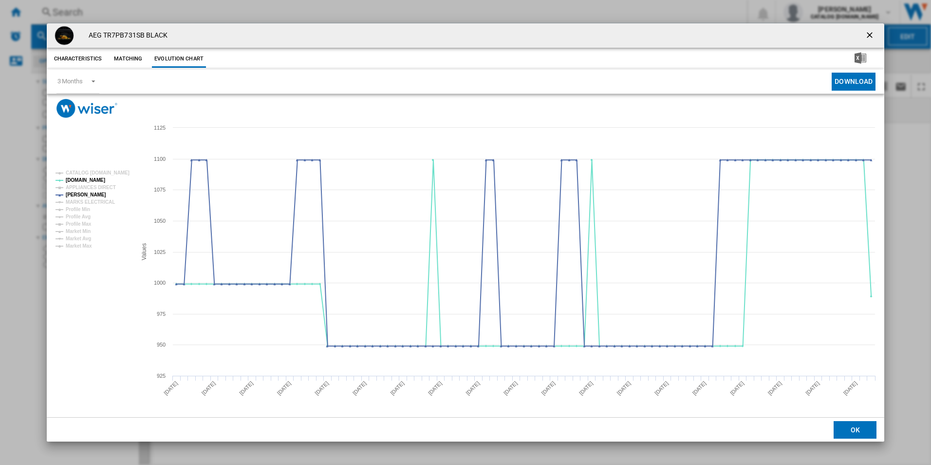
click at [874, 38] on ng-md-icon "getI18NText('BUTTONS.CLOSE_DIALOG')" at bounding box center [871, 36] width 12 height 12
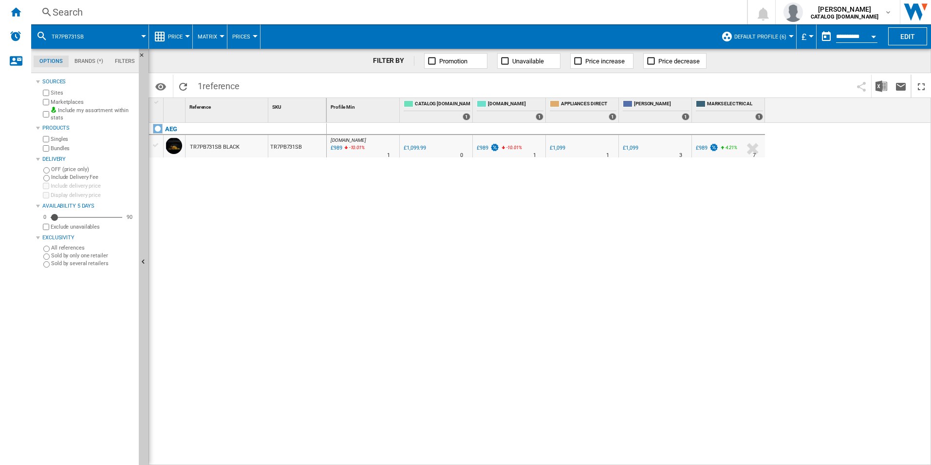
click at [676, 15] on div "Search" at bounding box center [387, 12] width 669 height 14
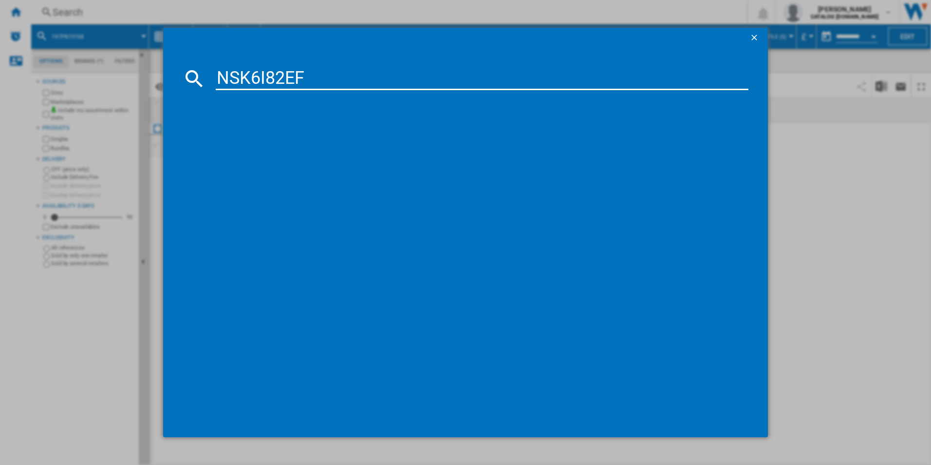
type input "NSK6I82EF"
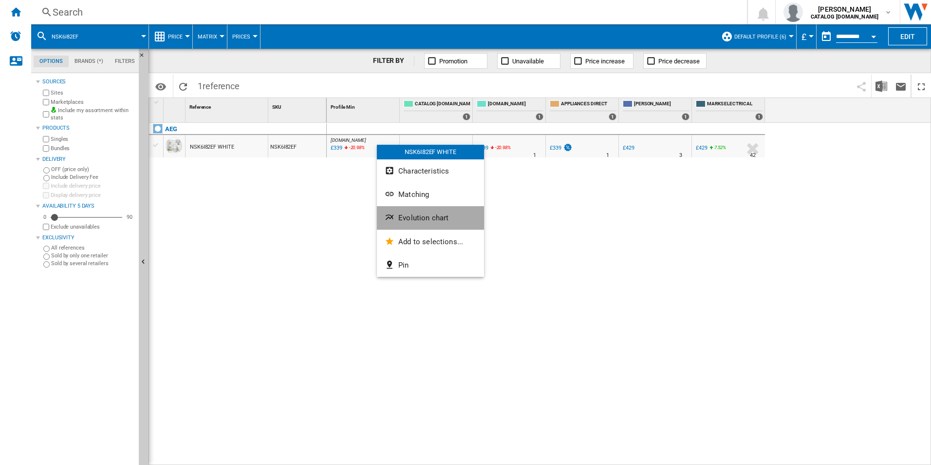
click at [406, 215] on span "Evolution chart" at bounding box center [423, 217] width 50 height 9
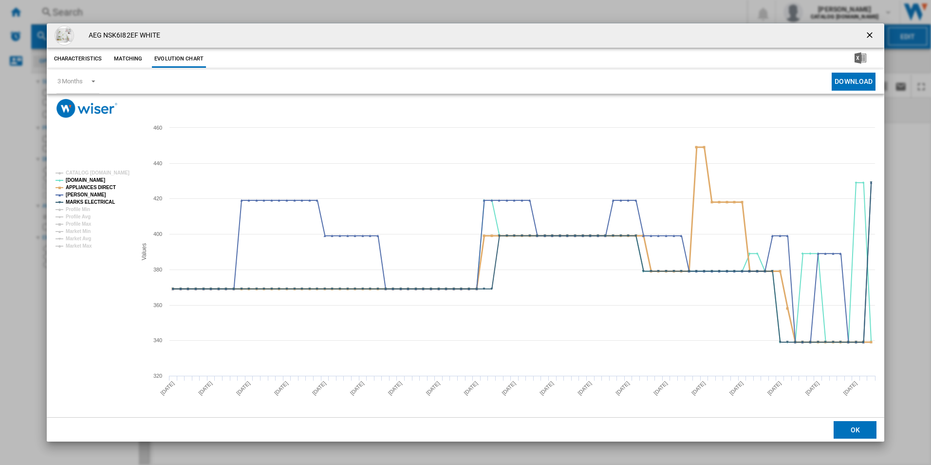
click at [102, 185] on tspan "APPLIANCES DIRECT" at bounding box center [91, 187] width 50 height 5
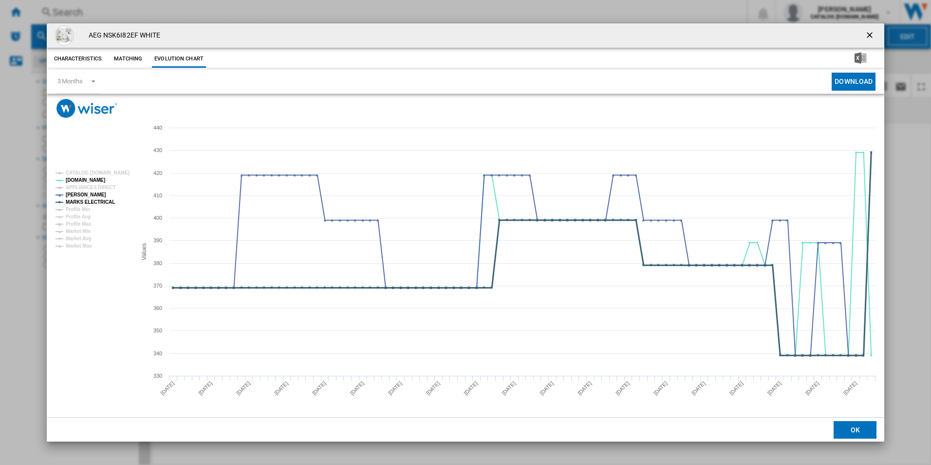
click at [106, 204] on tspan "MARKS ELECTRICAL" at bounding box center [90, 201] width 49 height 5
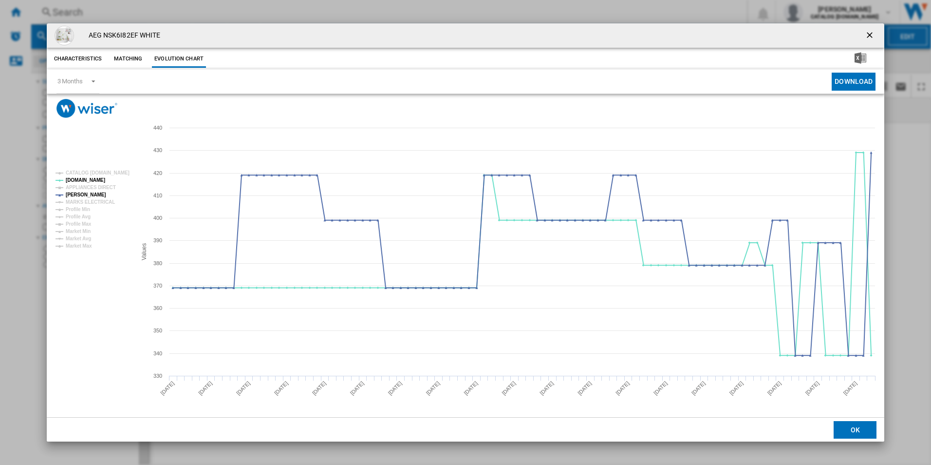
click at [873, 34] on ng-md-icon "getI18NText('BUTTONS.CLOSE_DIALOG')" at bounding box center [871, 36] width 12 height 12
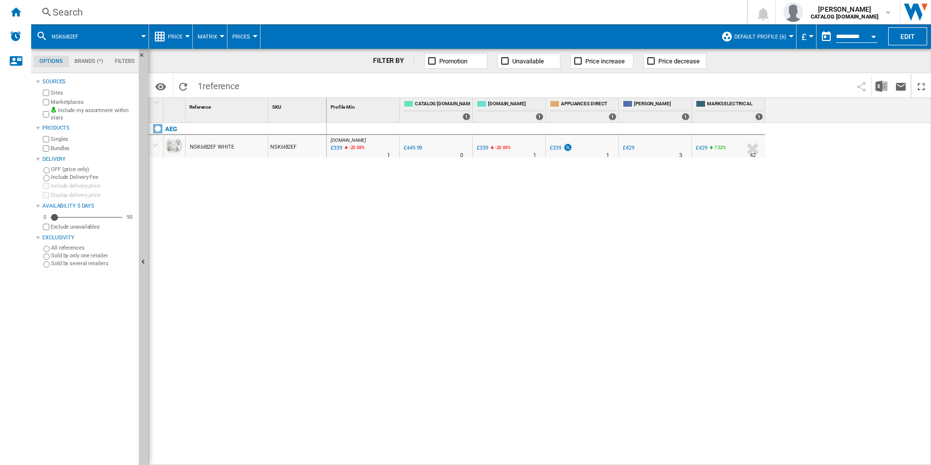
click at [544, 11] on div "Search" at bounding box center [387, 12] width 669 height 14
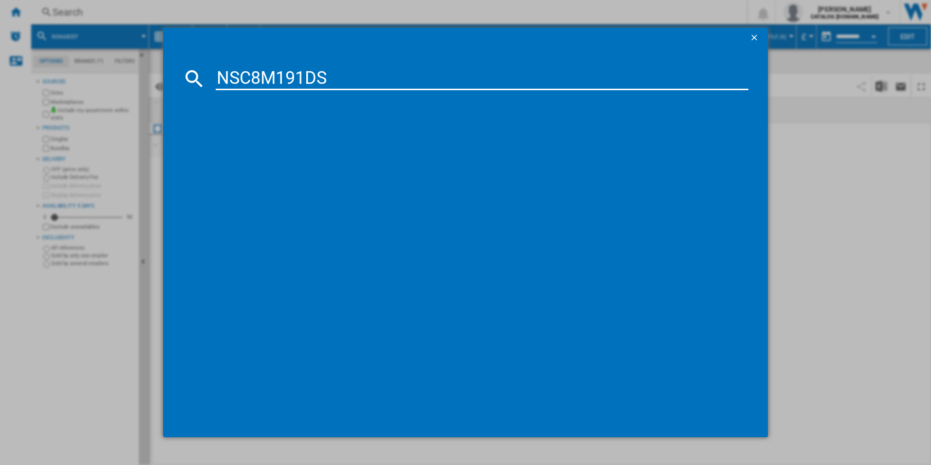
type input "NSC8M191DS"
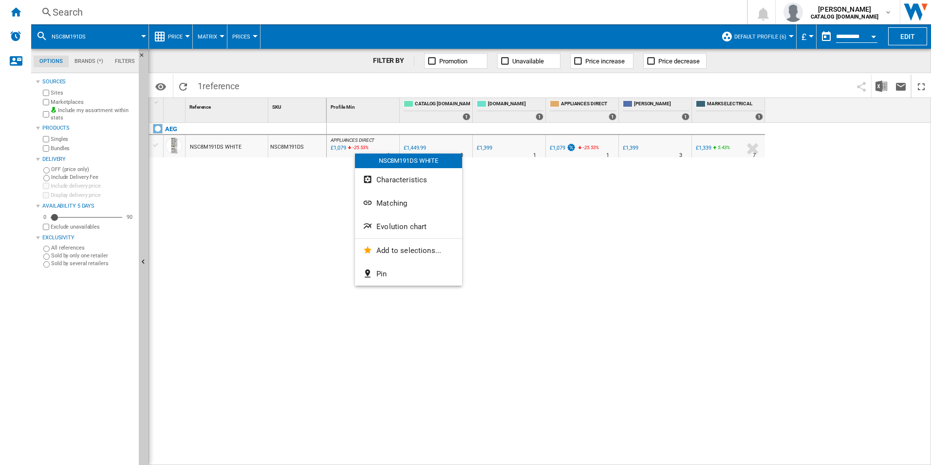
click at [321, 195] on div at bounding box center [465, 232] width 931 height 465
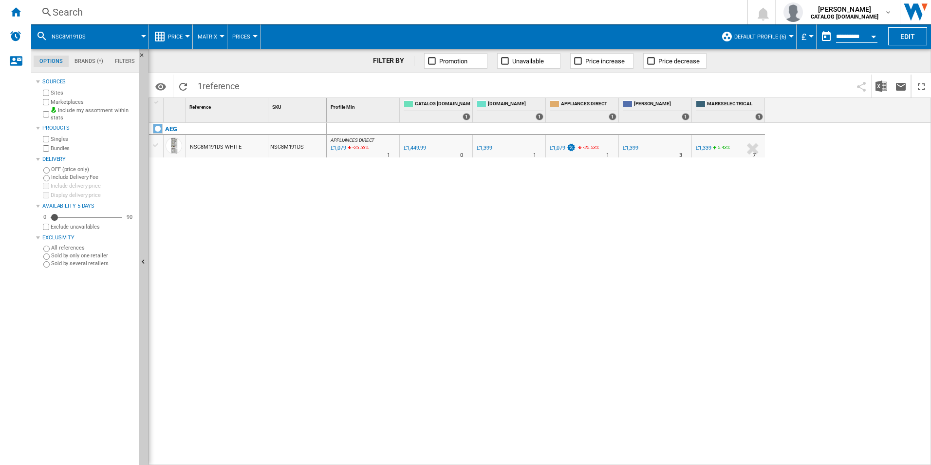
click at [649, 282] on div "APPLIANCES DIRECT : APPLIANCES DIRECT -25.6 % £1,079 -25.53 % N/A 1 APPLIANCES …" at bounding box center [629, 294] width 605 height 342
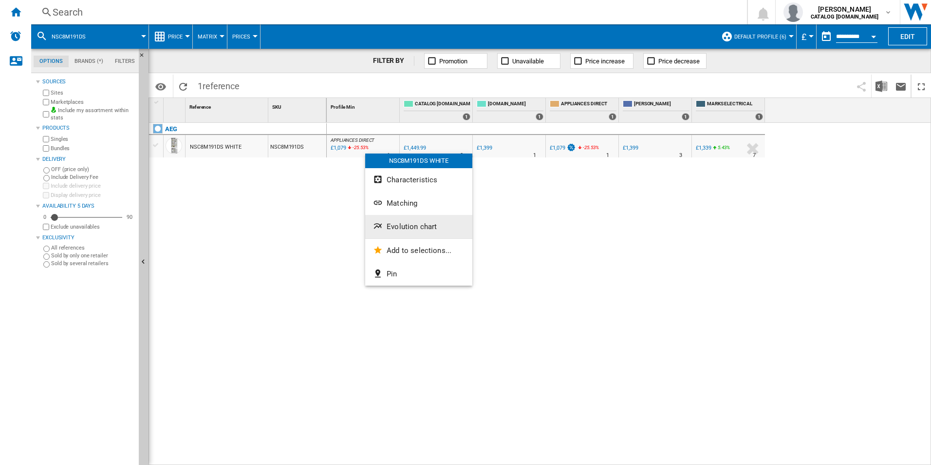
click at [406, 218] on button "Evolution chart" at bounding box center [418, 226] width 107 height 23
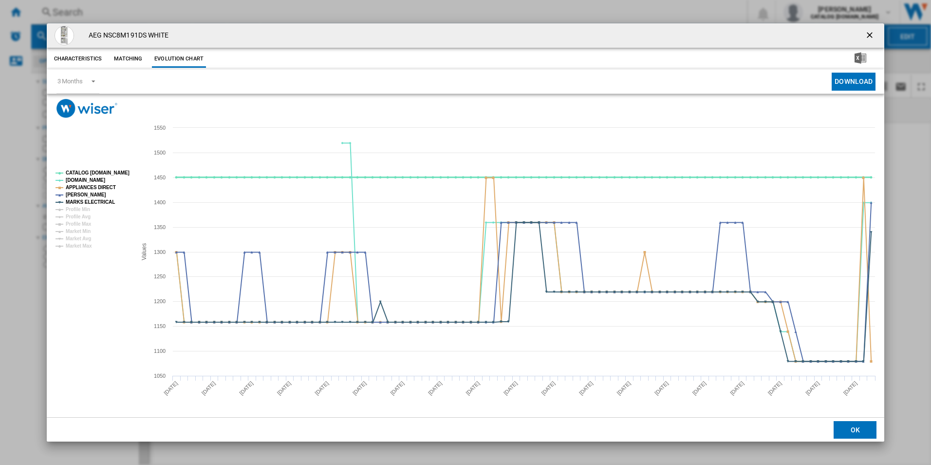
click at [117, 174] on tspan "CATALOG [DOMAIN_NAME]" at bounding box center [98, 172] width 64 height 5
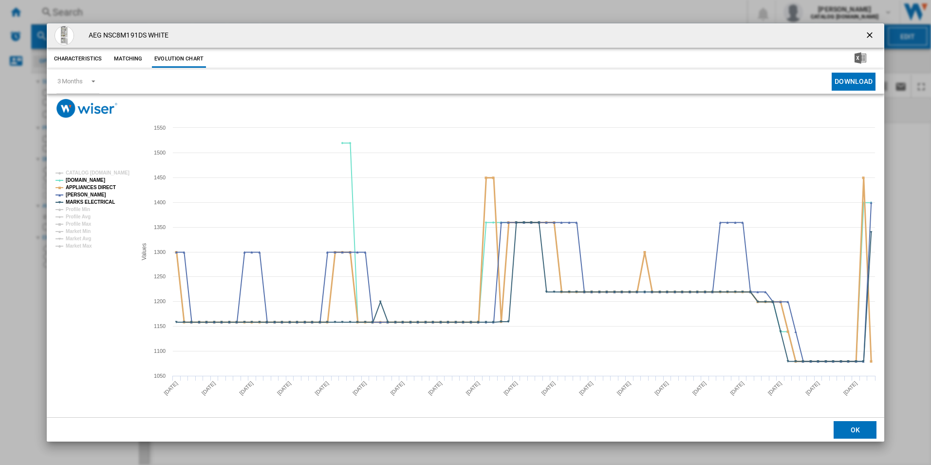
click at [101, 189] on tspan "APPLIANCES DIRECT" at bounding box center [91, 187] width 50 height 5
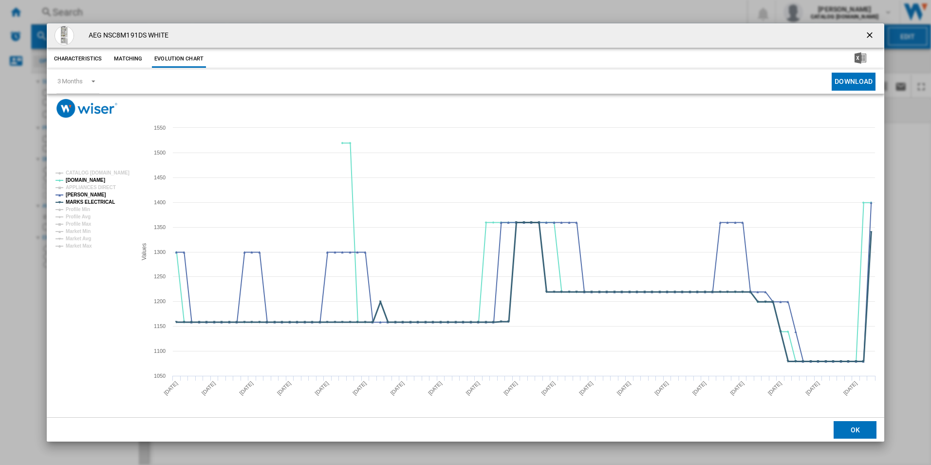
click at [102, 202] on tspan "MARKS ELECTRICAL" at bounding box center [90, 201] width 49 height 5
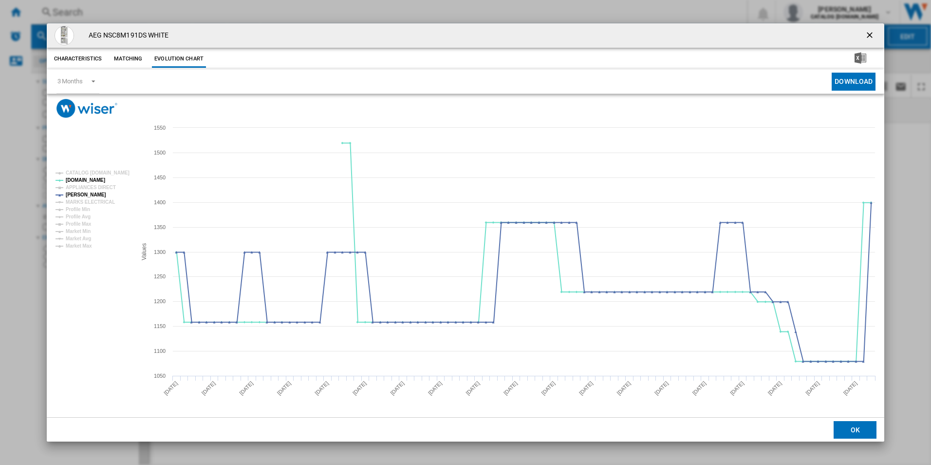
click at [863, 29] on button "Product popup" at bounding box center [870, 35] width 19 height 19
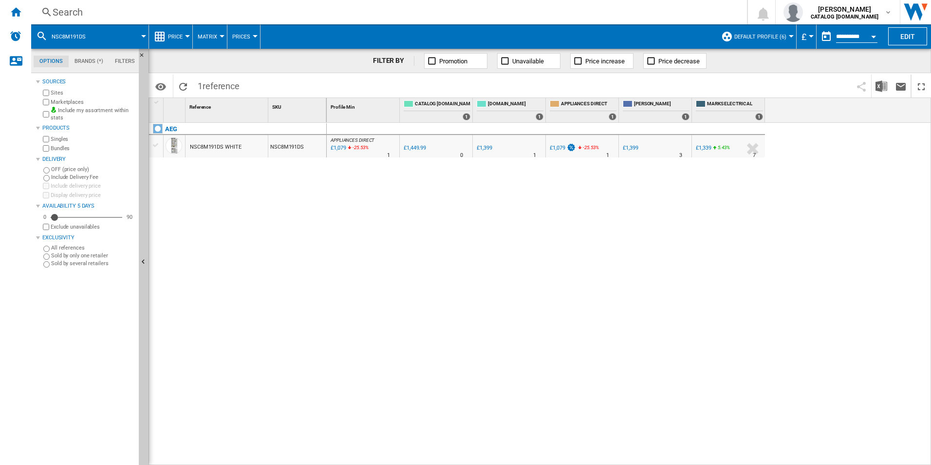
click at [594, 8] on div "Search" at bounding box center [387, 12] width 669 height 14
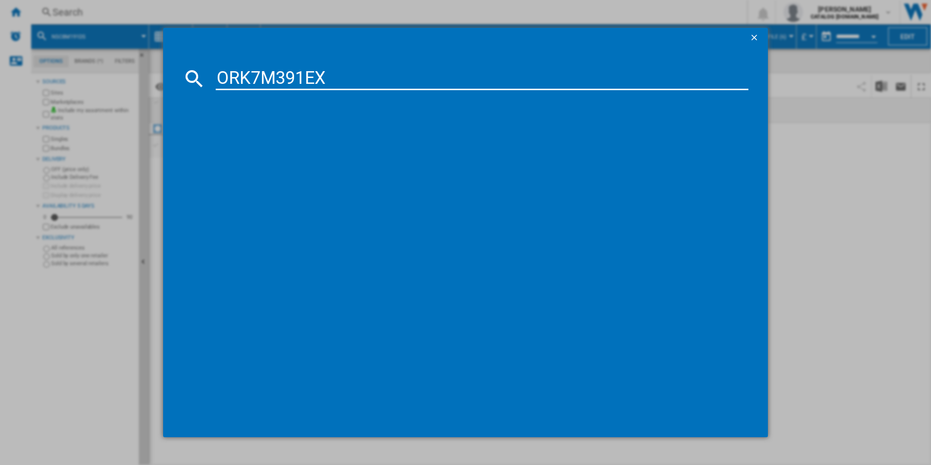
type input "ORK7M391EX"
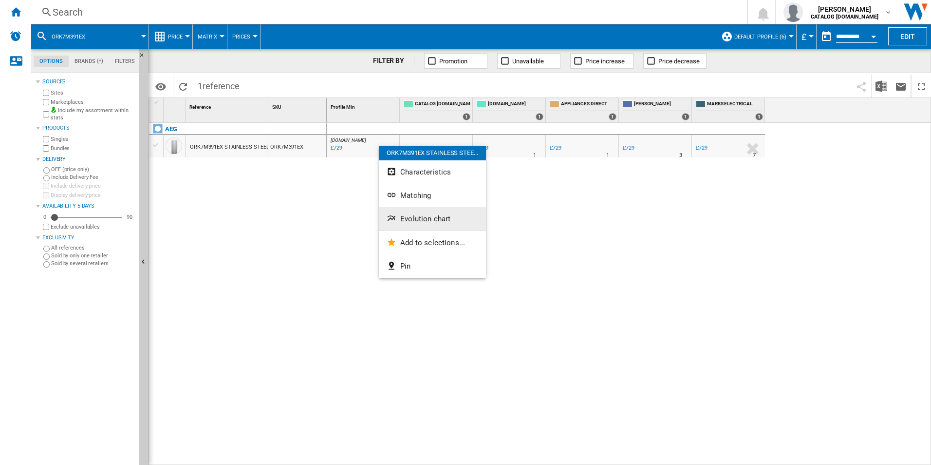
click at [420, 215] on span "Evolution chart" at bounding box center [425, 218] width 50 height 9
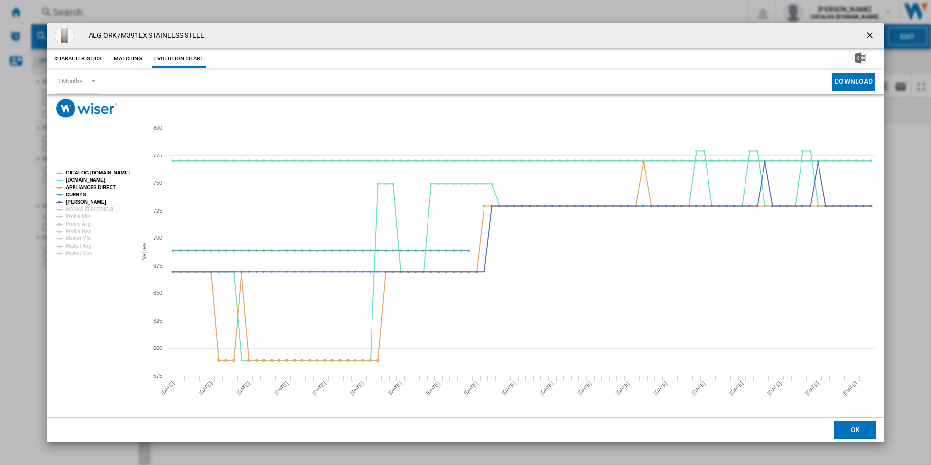
click at [124, 170] on tspan "CATALOG [DOMAIN_NAME]" at bounding box center [98, 172] width 64 height 5
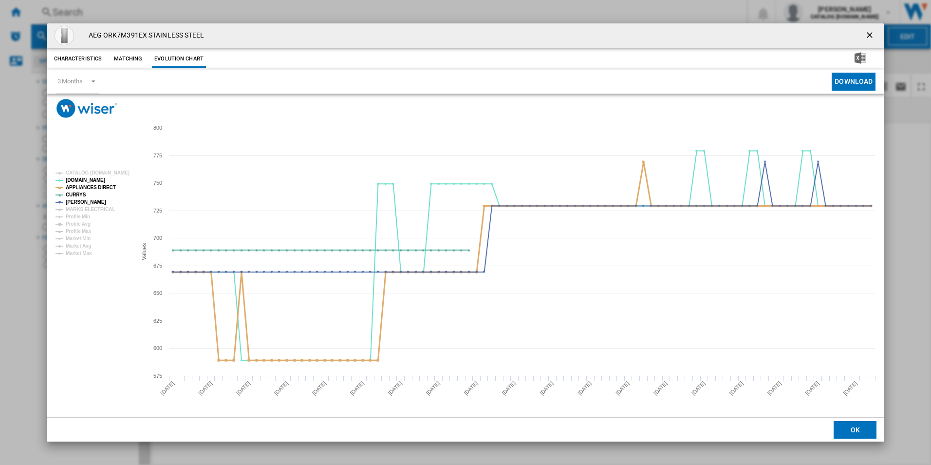
click at [111, 185] on tspan "APPLIANCES DIRECT" at bounding box center [91, 187] width 50 height 5
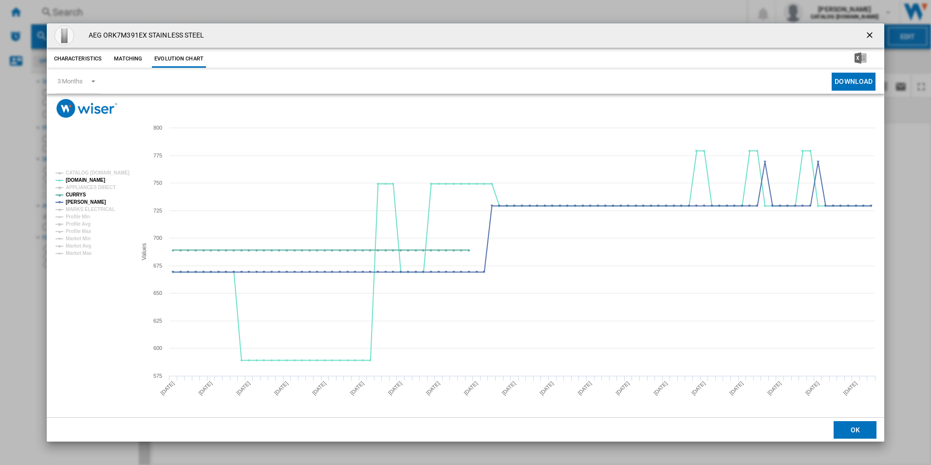
drag, startPoint x: 869, startPoint y: 32, endPoint x: 687, endPoint y: 38, distance: 181.8
click at [869, 32] on ng-md-icon "getI18NText('BUTTONS.CLOSE_DIALOG')" at bounding box center [871, 36] width 12 height 12
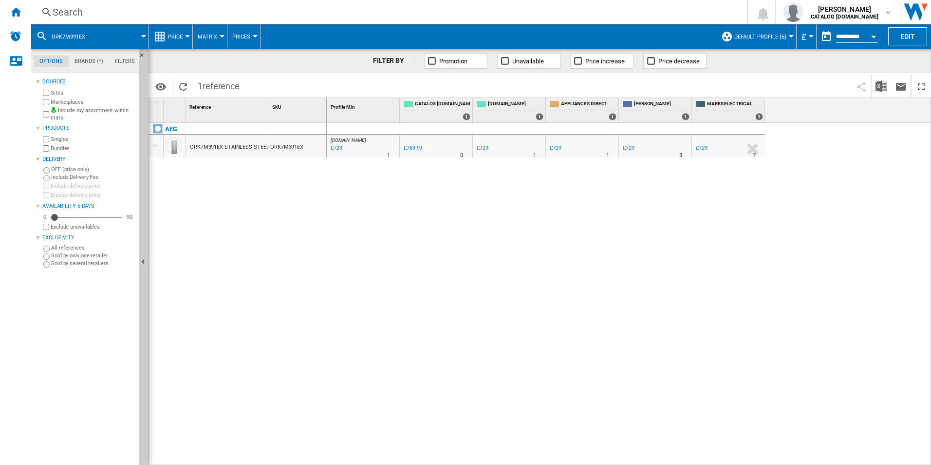
click at [633, 11] on div "Search" at bounding box center [387, 12] width 669 height 14
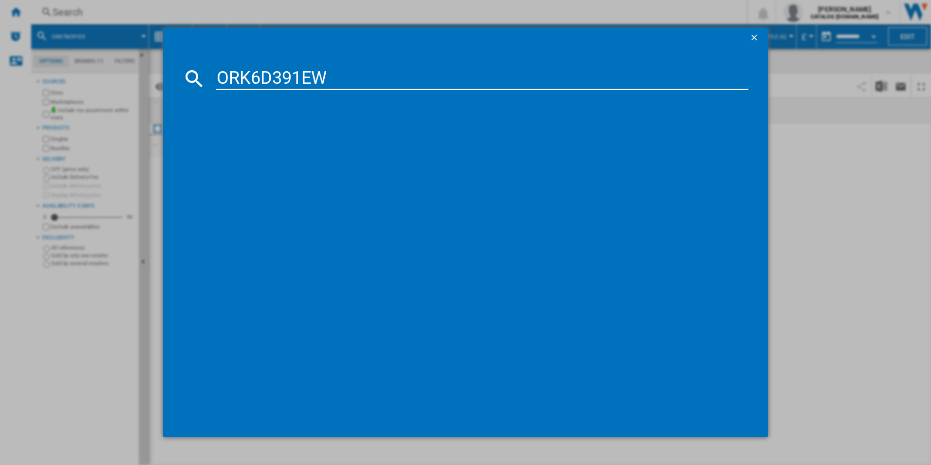
type input "ORK6D391EW"
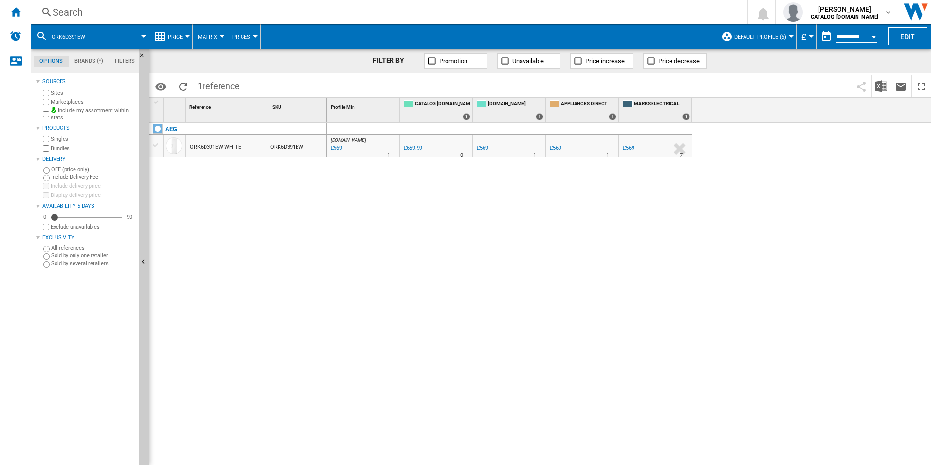
drag, startPoint x: 360, startPoint y: 171, endPoint x: 357, endPoint y: 143, distance: 28.5
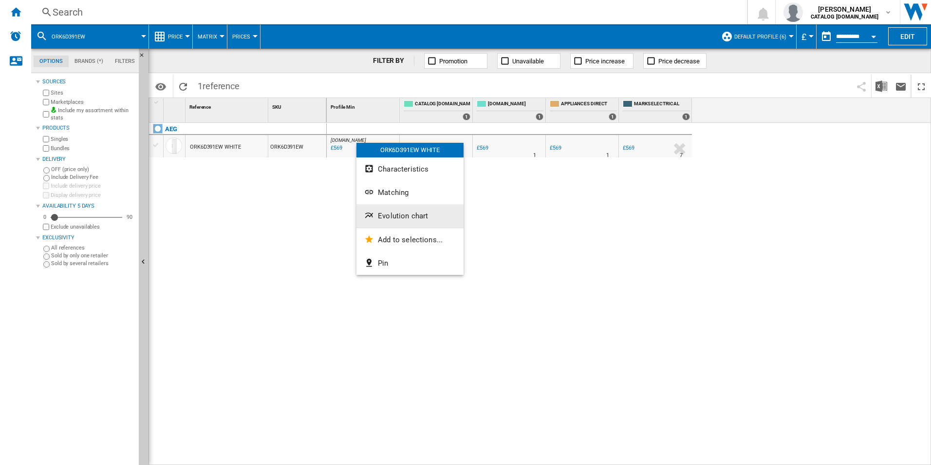
click at [379, 208] on button "Evolution chart" at bounding box center [410, 215] width 107 height 23
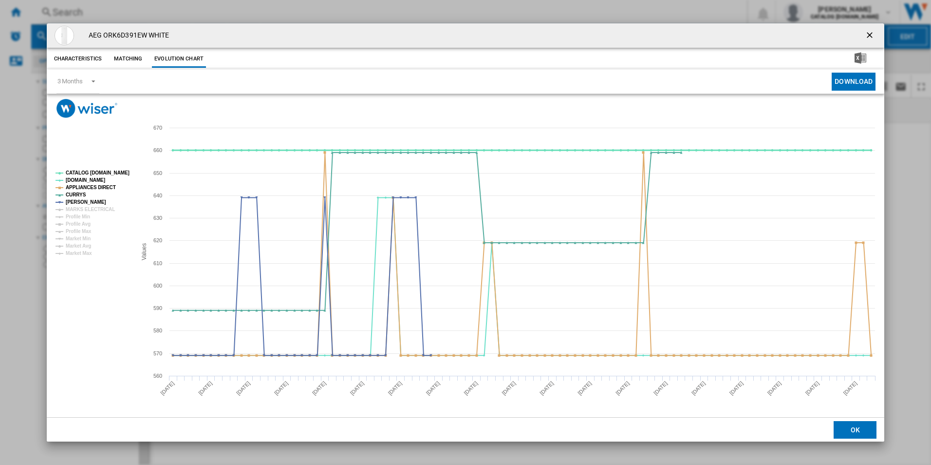
click at [107, 170] on tspan "CATALOG [DOMAIN_NAME]" at bounding box center [98, 172] width 64 height 5
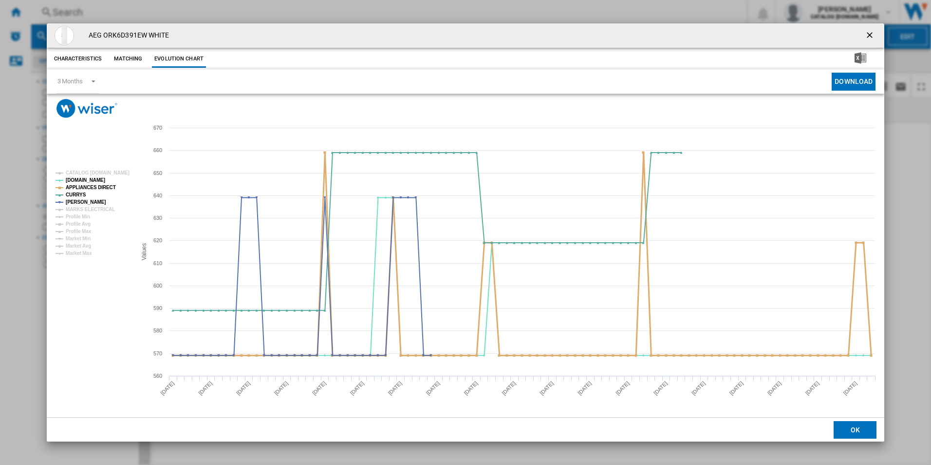
click at [106, 189] on tspan "APPLIANCES DIRECT" at bounding box center [91, 187] width 50 height 5
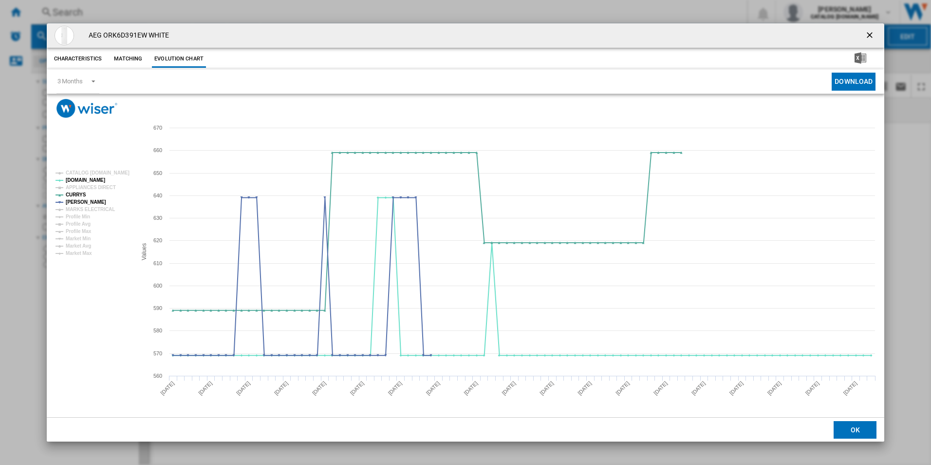
drag, startPoint x: 870, startPoint y: 34, endPoint x: 852, endPoint y: 38, distance: 19.1
click at [870, 34] on ng-md-icon "getI18NText('BUTTONS.CLOSE_DIALOG')" at bounding box center [871, 36] width 12 height 12
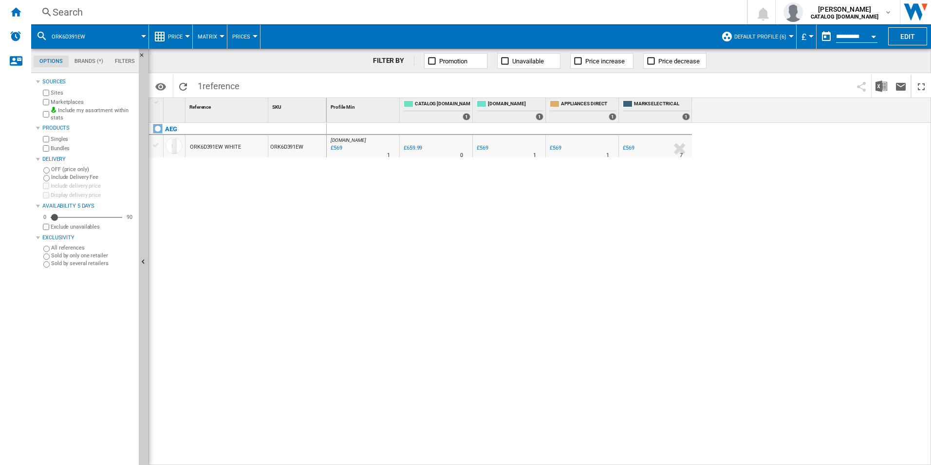
click at [595, 9] on div "Search" at bounding box center [387, 12] width 669 height 14
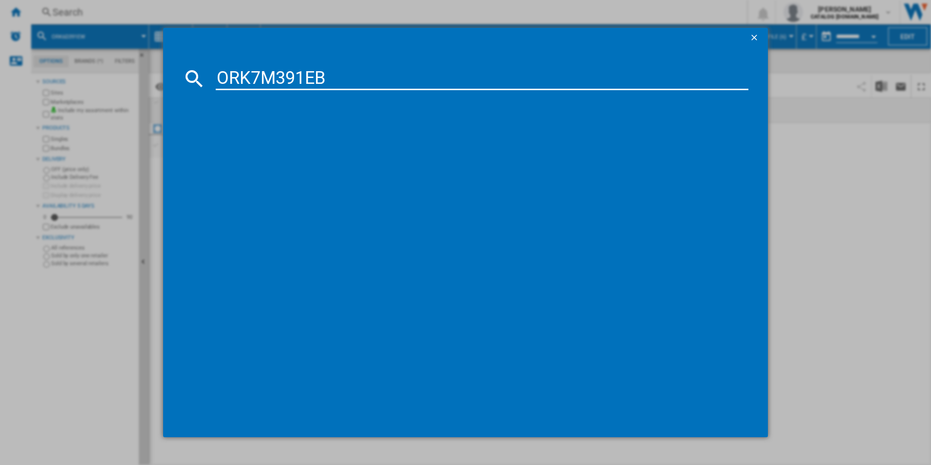
type input "ORK7M391EB"
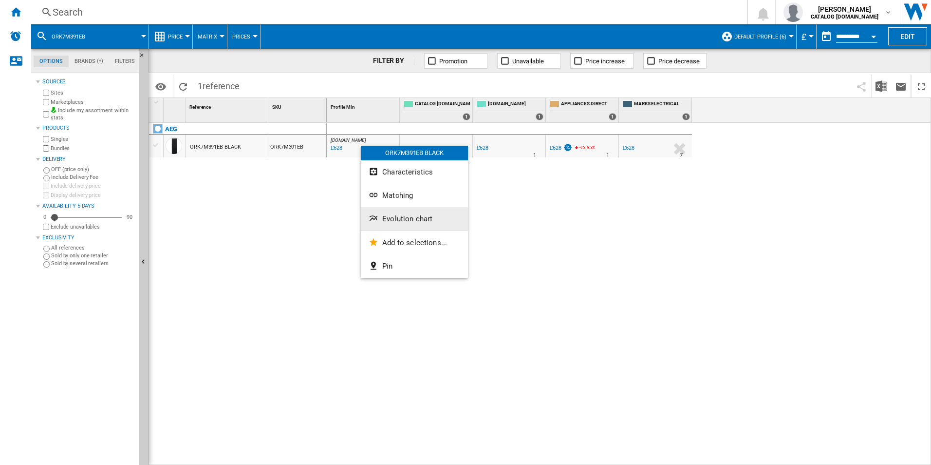
click at [381, 210] on button "Evolution chart" at bounding box center [414, 218] width 107 height 23
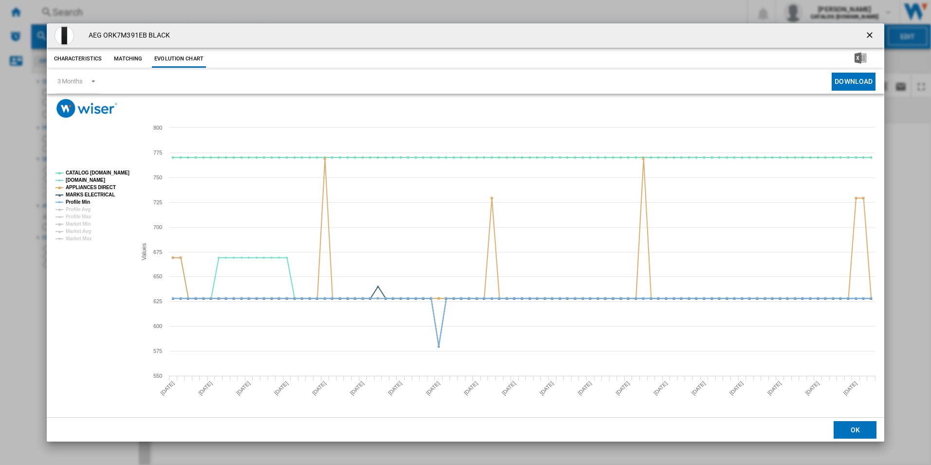
click at [119, 170] on tspan "CATALOG [DOMAIN_NAME]" at bounding box center [98, 172] width 64 height 5
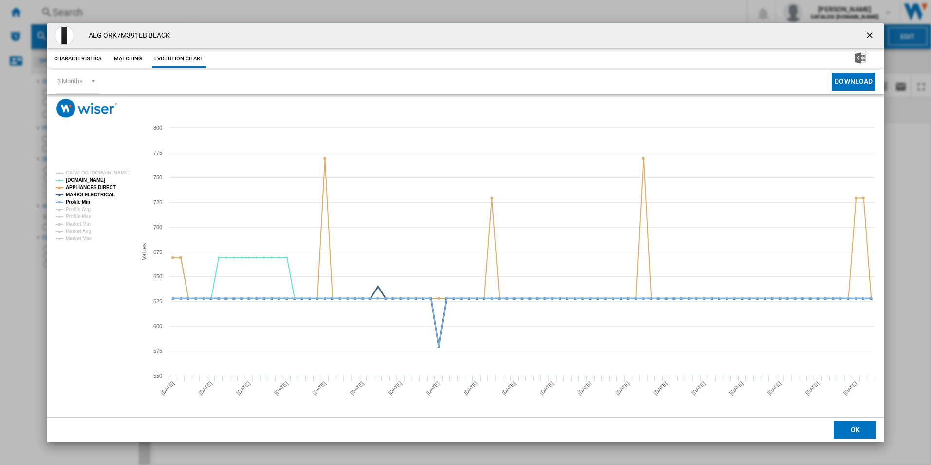
click at [102, 192] on tspan "MARKS ELECTRICAL" at bounding box center [90, 194] width 49 height 5
click at [105, 187] on tspan "APPLIANCES DIRECT" at bounding box center [91, 187] width 50 height 5
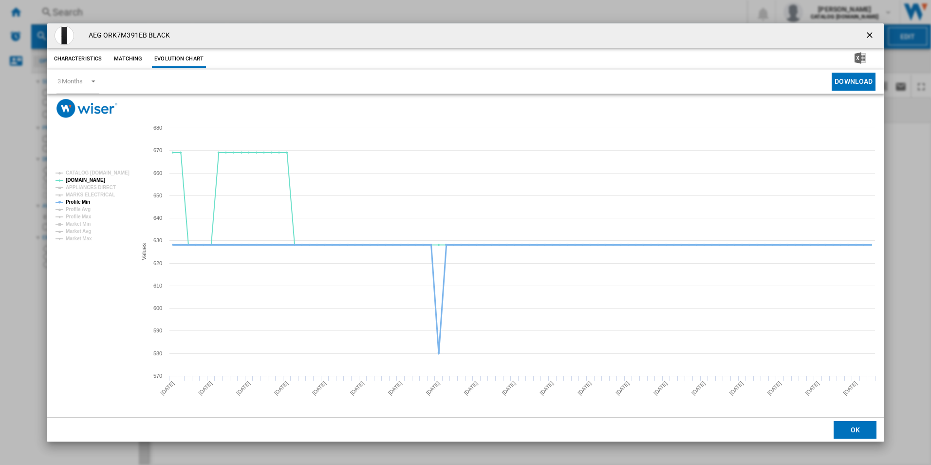
click at [81, 203] on tspan "Profile Min" at bounding box center [78, 201] width 24 height 5
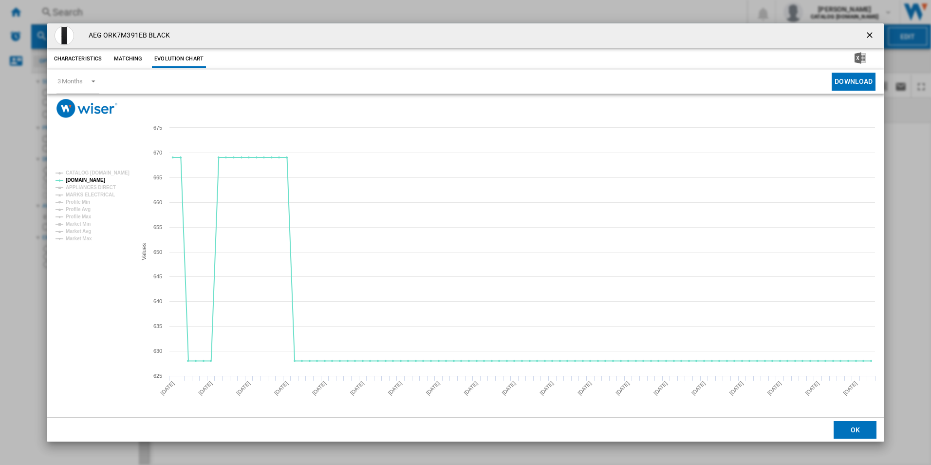
drag, startPoint x: 870, startPoint y: 33, endPoint x: 840, endPoint y: 33, distance: 30.2
click at [870, 33] on ng-md-icon "getI18NText('BUTTONS.CLOSE_DIALOG')" at bounding box center [871, 36] width 12 height 12
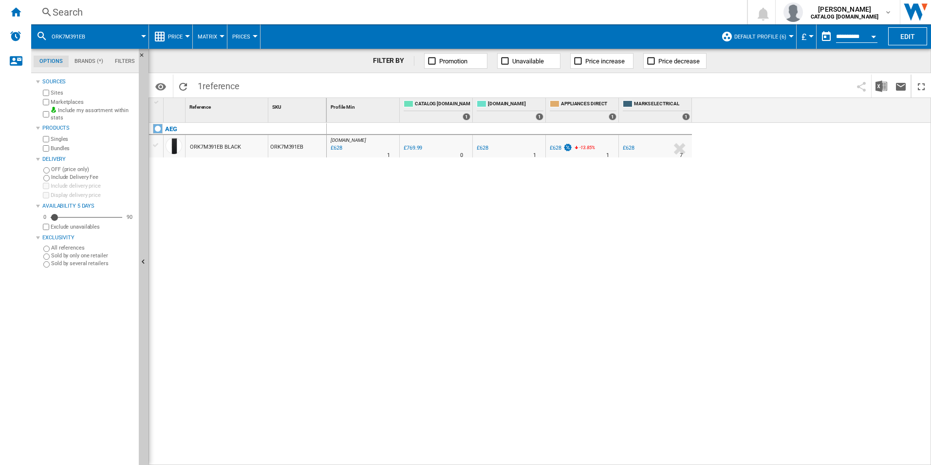
click at [577, 16] on div "Search" at bounding box center [387, 12] width 669 height 14
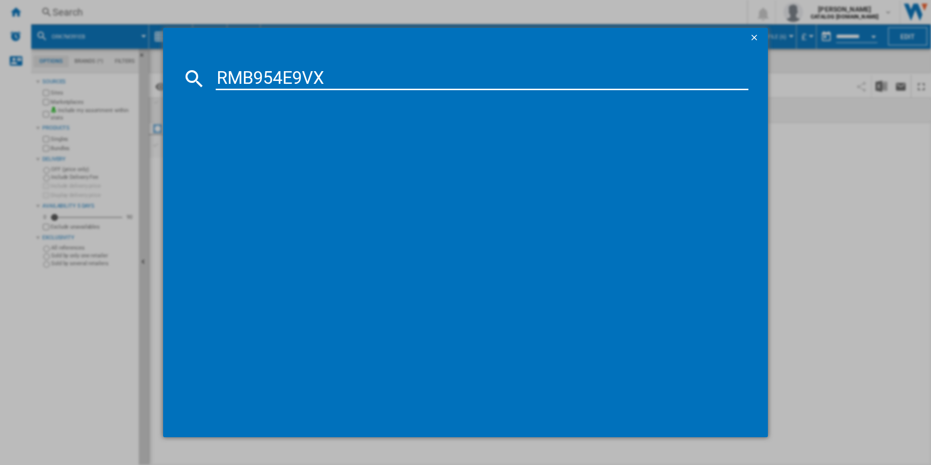
type input "RMB954E9VX"
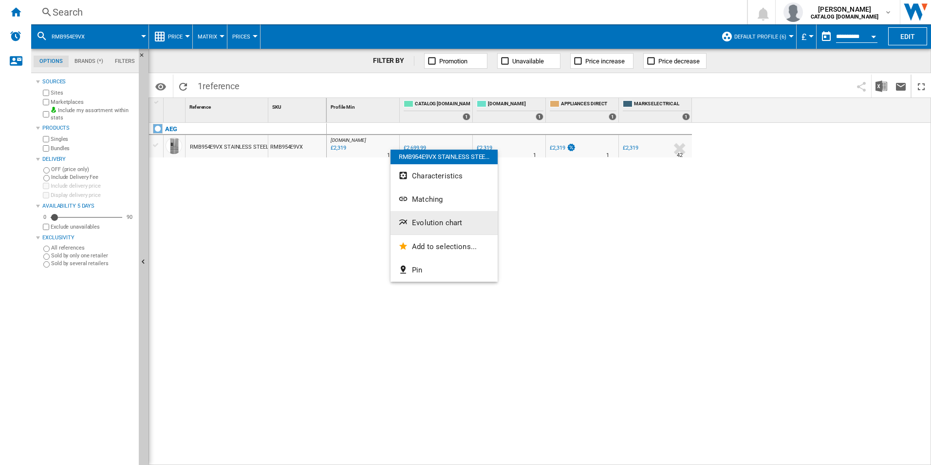
click at [423, 218] on span "Evolution chart" at bounding box center [437, 222] width 50 height 9
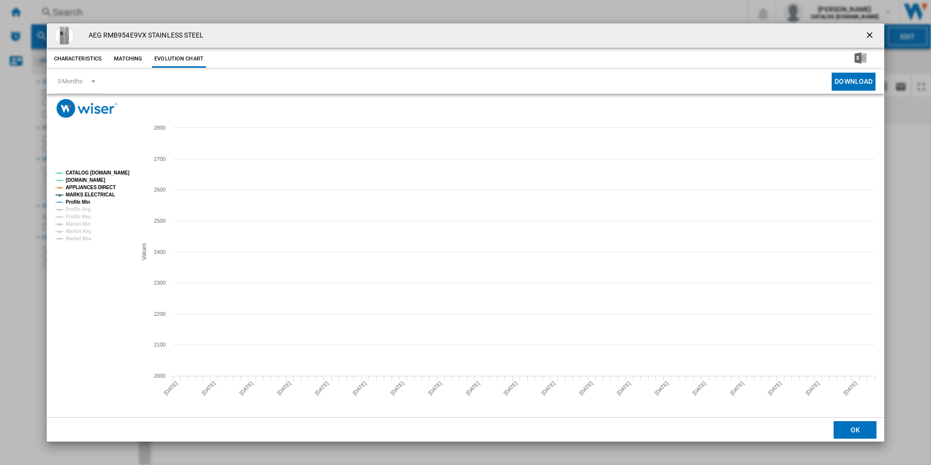
click at [105, 172] on tspan "CATALOG [DOMAIN_NAME]" at bounding box center [98, 172] width 64 height 5
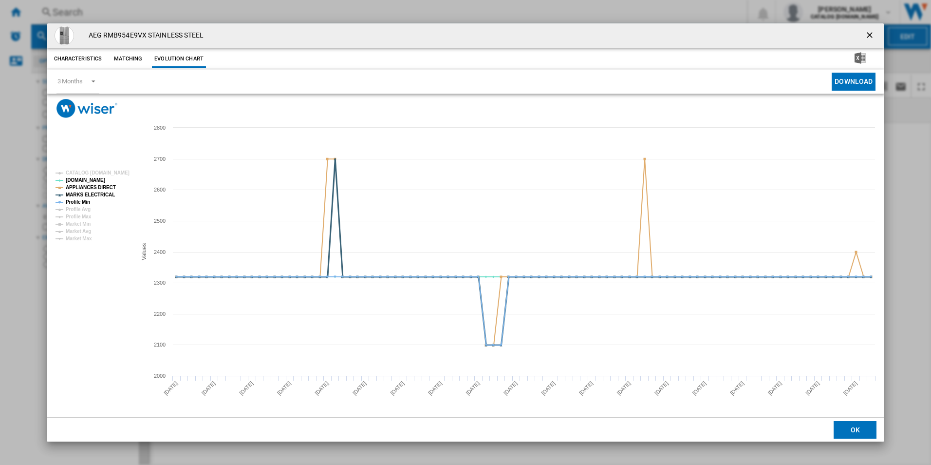
click at [102, 192] on tspan "MARKS ELECTRICAL" at bounding box center [90, 194] width 49 height 5
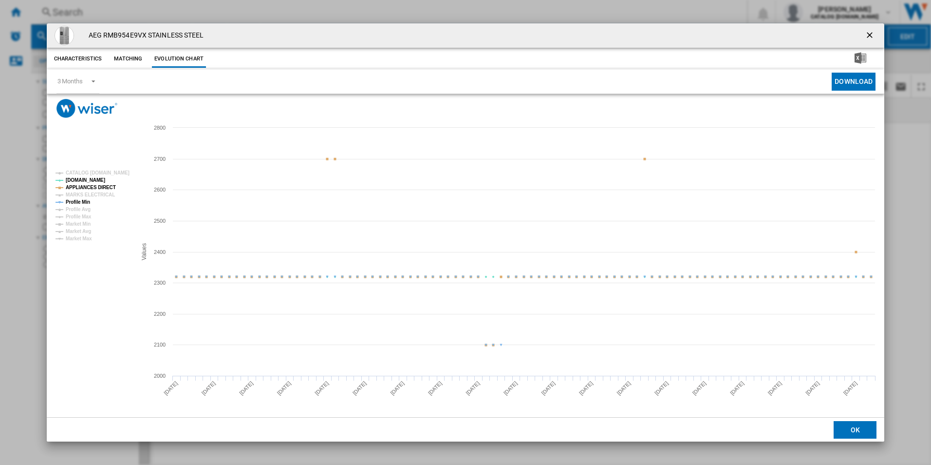
click at [106, 185] on tspan "APPLIANCES DIRECT" at bounding box center [91, 187] width 50 height 5
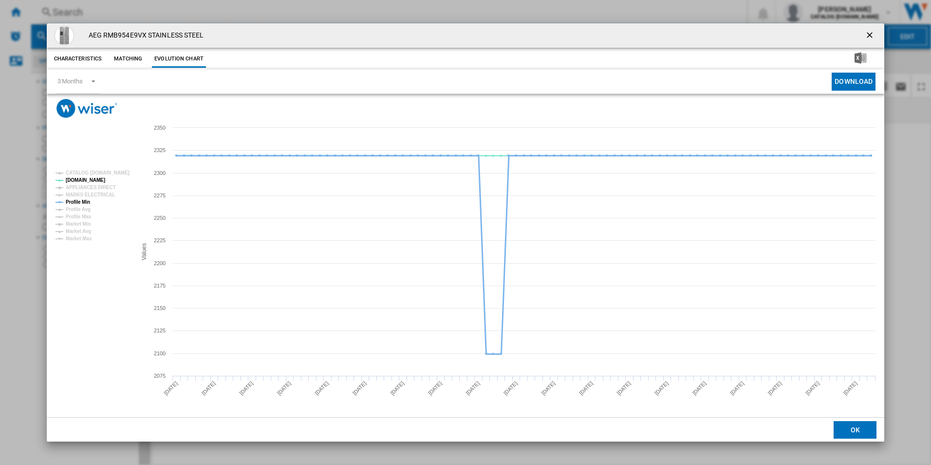
click at [87, 199] on tspan "Profile Min" at bounding box center [78, 201] width 24 height 5
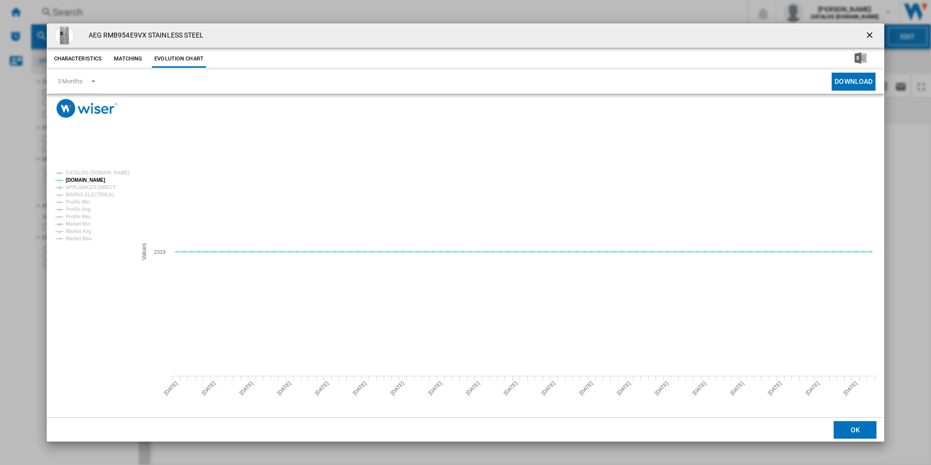
drag, startPoint x: 869, startPoint y: 41, endPoint x: 857, endPoint y: 36, distance: 12.4
click at [869, 41] on ng-md-icon "getI18NText('BUTTONS.CLOSE_DIALOG')" at bounding box center [871, 36] width 12 height 12
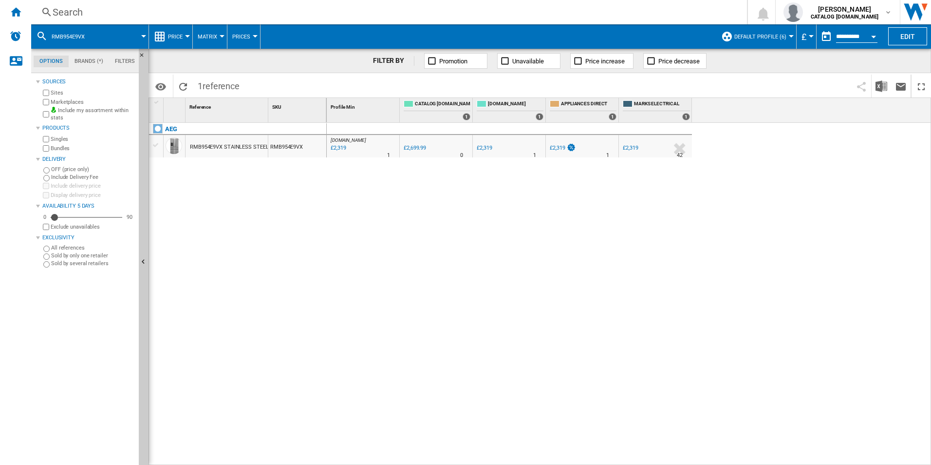
click at [672, 5] on div "Search" at bounding box center [387, 12] width 669 height 14
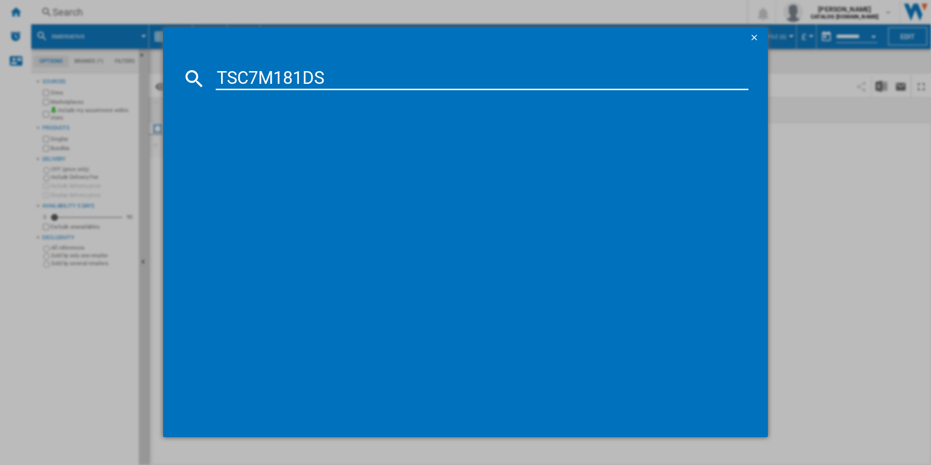
type input "TSC7M181DS"
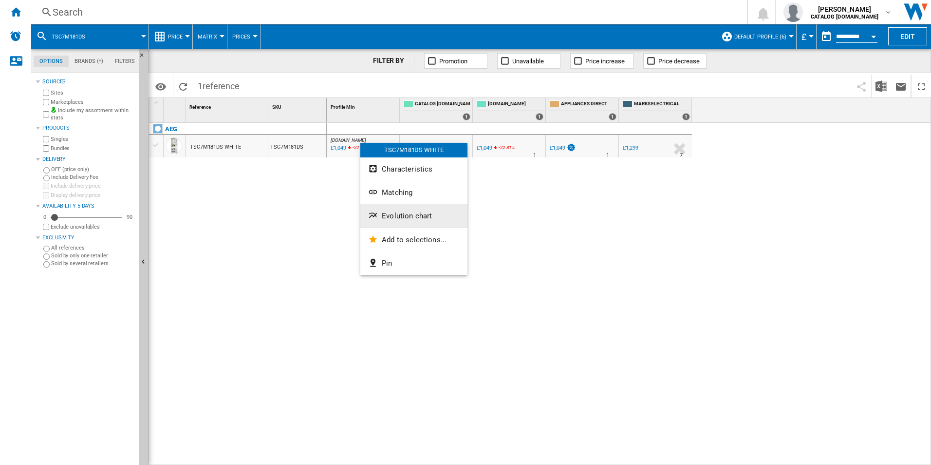
click at [412, 209] on button "Evolution chart" at bounding box center [413, 215] width 107 height 23
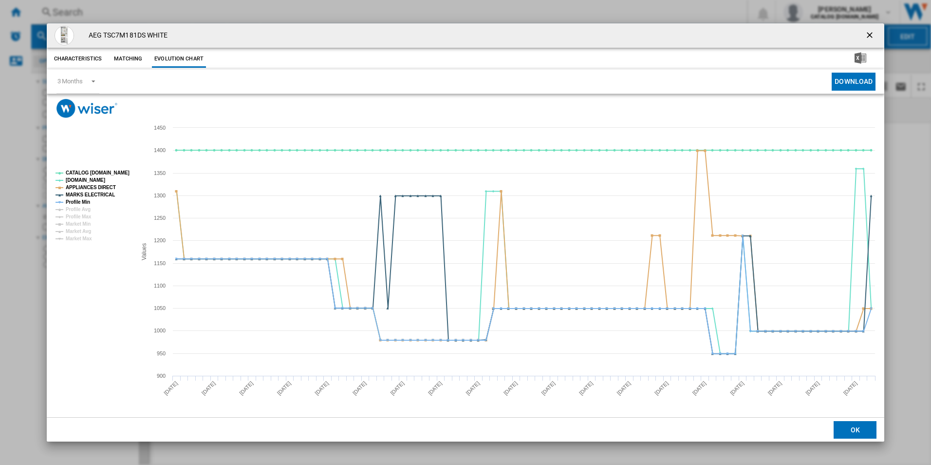
click at [129, 172] on rect "Product popup" at bounding box center [92, 206] width 81 height 78
drag, startPoint x: 111, startPoint y: 177, endPoint x: 118, endPoint y: 167, distance: 12.3
click at [111, 177] on rect "Product popup" at bounding box center [92, 206] width 81 height 78
click at [118, 166] on rect "Product popup" at bounding box center [466, 267] width 838 height 299
click at [124, 170] on tspan "CATALOG [DOMAIN_NAME]" at bounding box center [98, 172] width 64 height 5
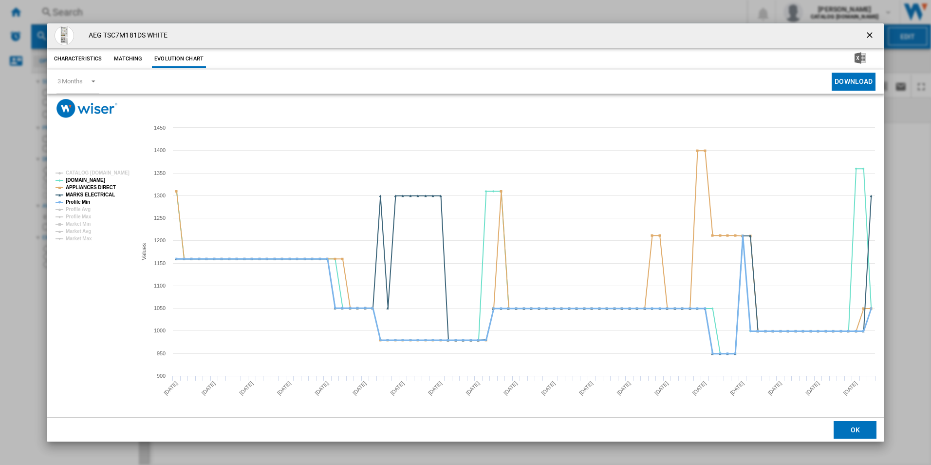
click at [86, 200] on tspan "Profile Min" at bounding box center [78, 201] width 24 height 5
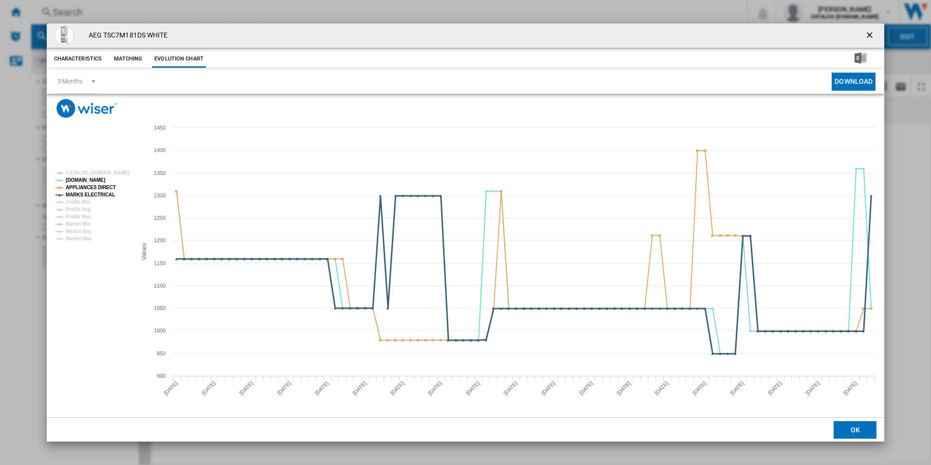
click at [91, 193] on tspan "MARKS ELECTRICAL" at bounding box center [90, 194] width 49 height 5
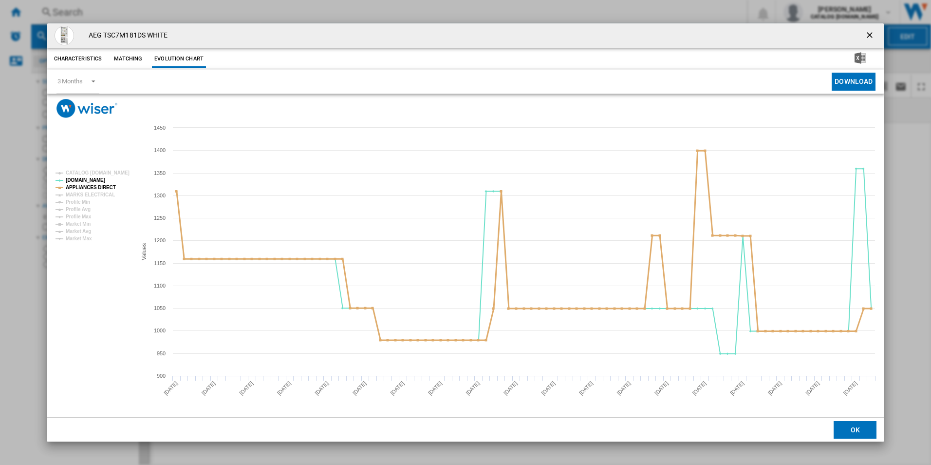
click at [94, 187] on tspan "APPLIANCES DIRECT" at bounding box center [91, 187] width 50 height 5
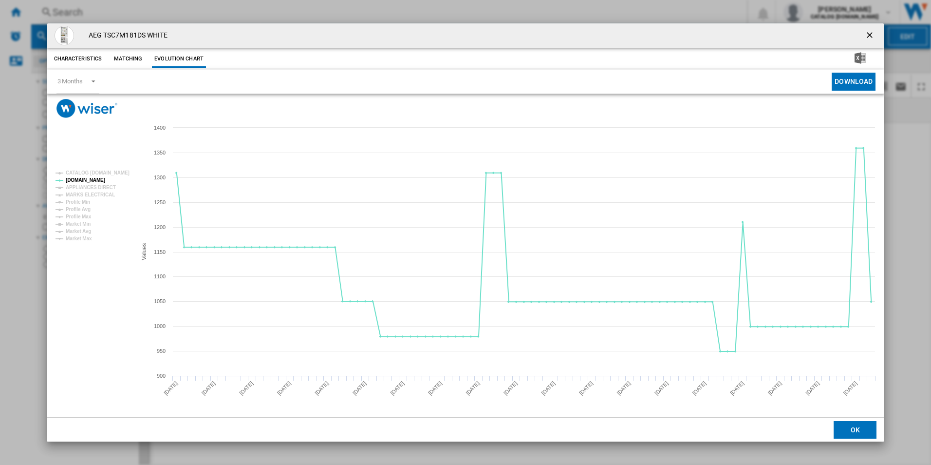
click at [867, 34] on ng-md-icon "getI18NText('BUTTONS.CLOSE_DIALOG')" at bounding box center [871, 36] width 12 height 12
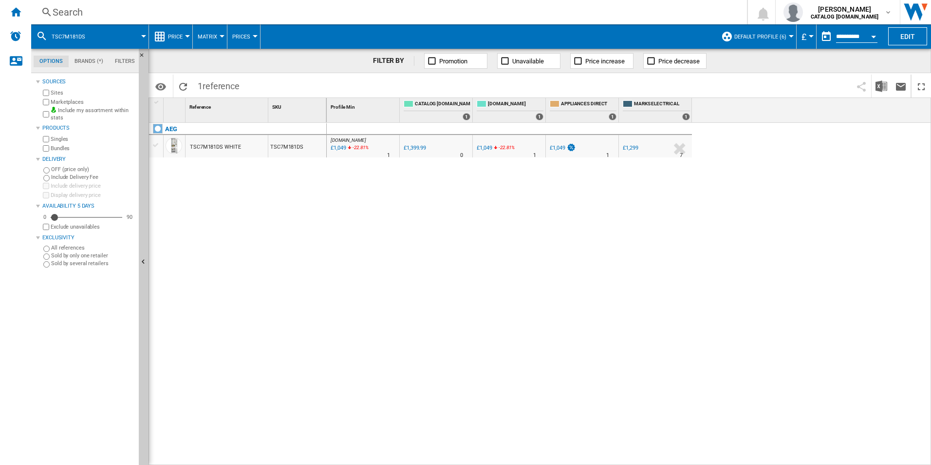
click at [590, 13] on div "Search" at bounding box center [387, 12] width 669 height 14
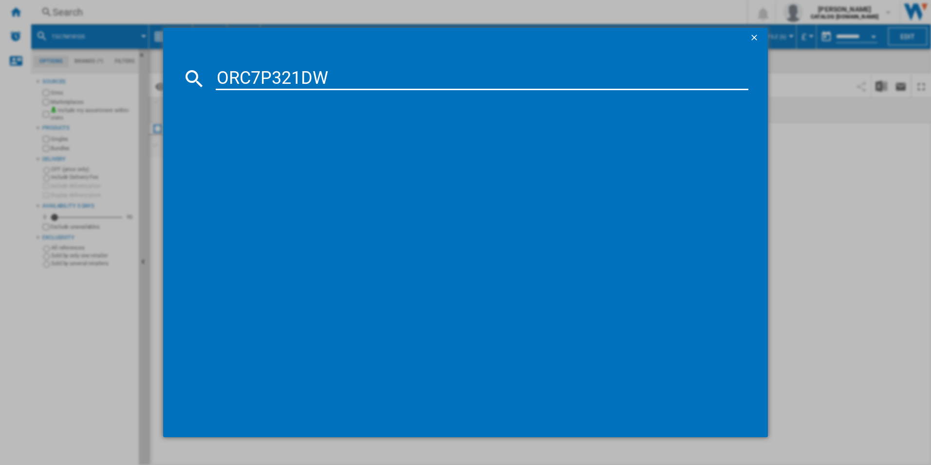
type input "ORC7P321DW"
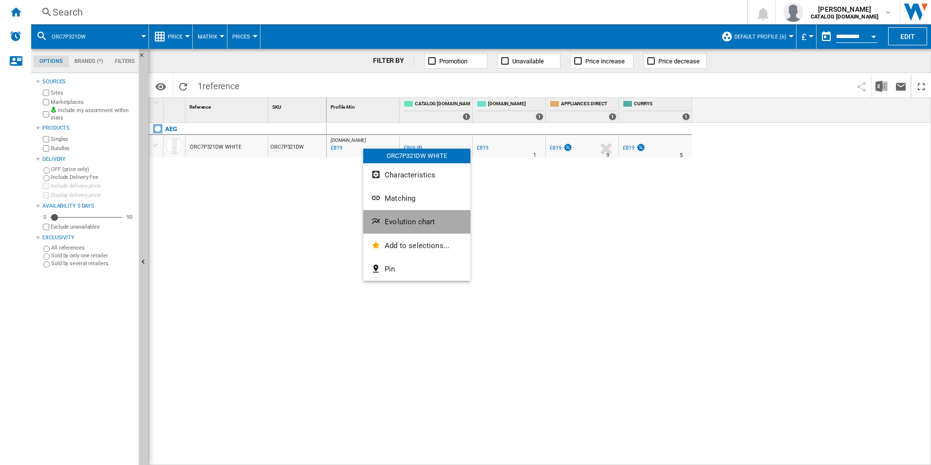
click at [388, 211] on button "Evolution chart" at bounding box center [416, 221] width 107 height 23
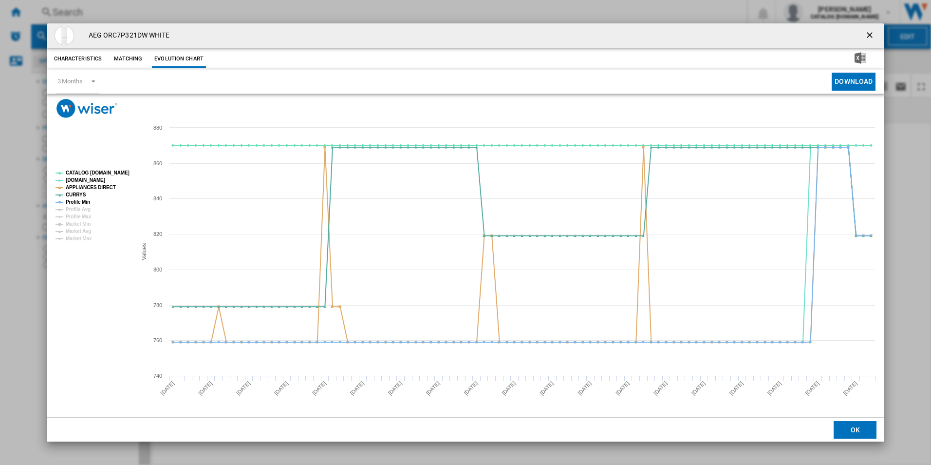
click at [106, 168] on rect "Product popup" at bounding box center [92, 206] width 81 height 78
click at [100, 186] on tspan "APPLIANCES DIRECT" at bounding box center [91, 187] width 50 height 5
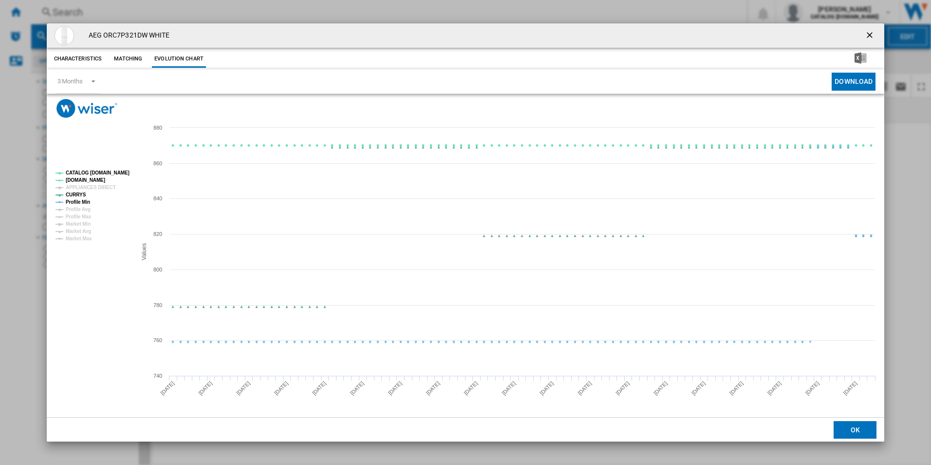
click at [111, 170] on tspan "CATALOG [DOMAIN_NAME]" at bounding box center [98, 172] width 64 height 5
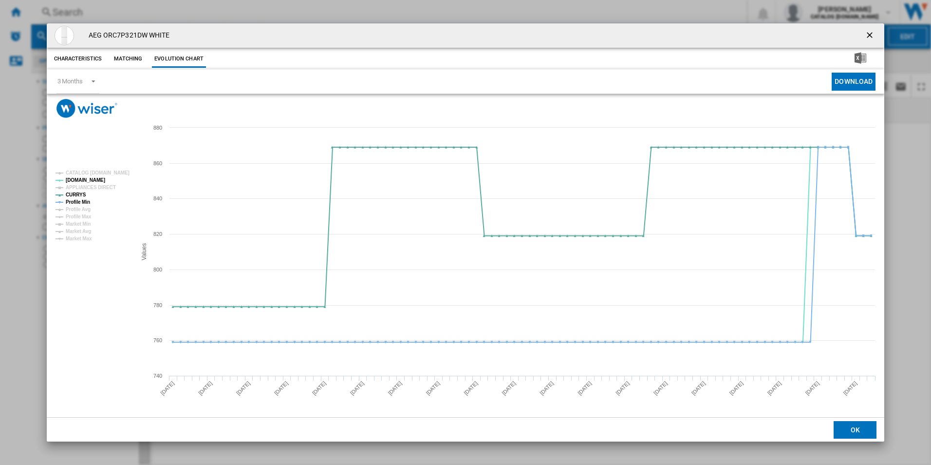
click at [89, 203] on tspan "Profile Min" at bounding box center [78, 201] width 24 height 5
drag, startPoint x: 870, startPoint y: 35, endPoint x: 784, endPoint y: 37, distance: 85.8
click at [870, 35] on ng-md-icon "getI18NText('BUTTONS.CLOSE_DIALOG')" at bounding box center [871, 36] width 12 height 12
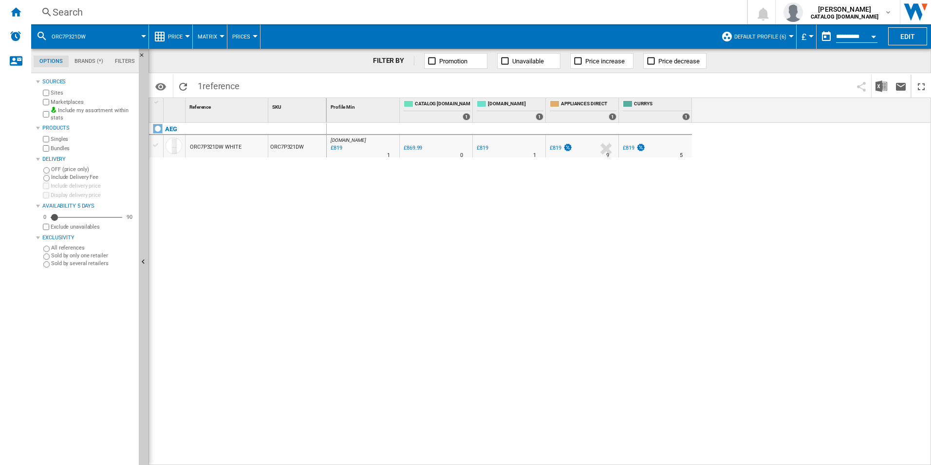
click at [662, 9] on div "Search" at bounding box center [387, 12] width 669 height 14
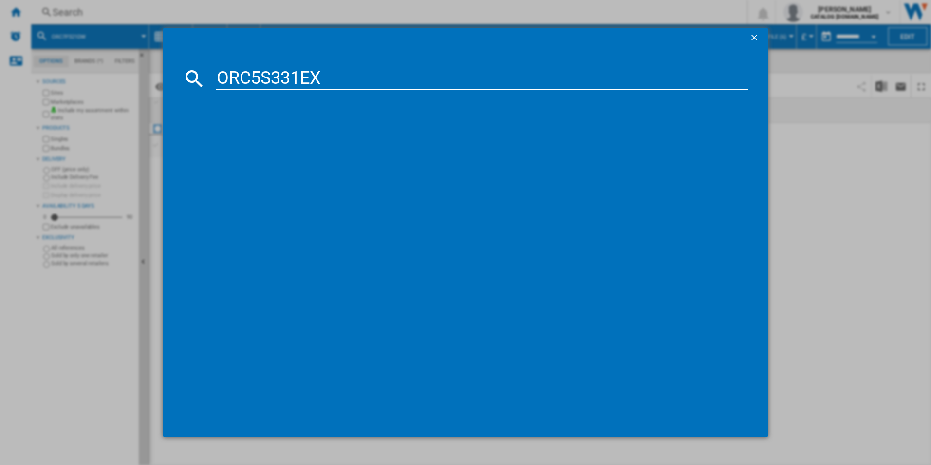
type input "ORC5S331EX"
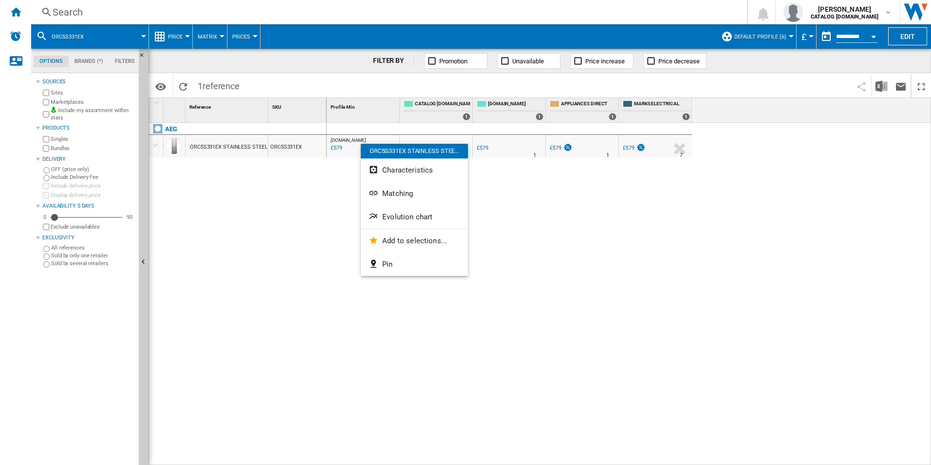
click at [404, 211] on button "Evolution chart" at bounding box center [414, 216] width 107 height 23
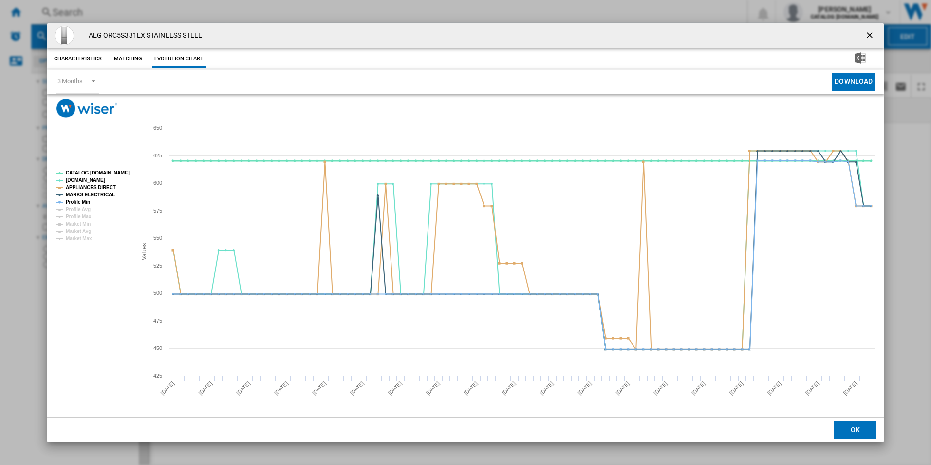
click at [118, 172] on tspan "CATALOG [DOMAIN_NAME]" at bounding box center [98, 172] width 64 height 5
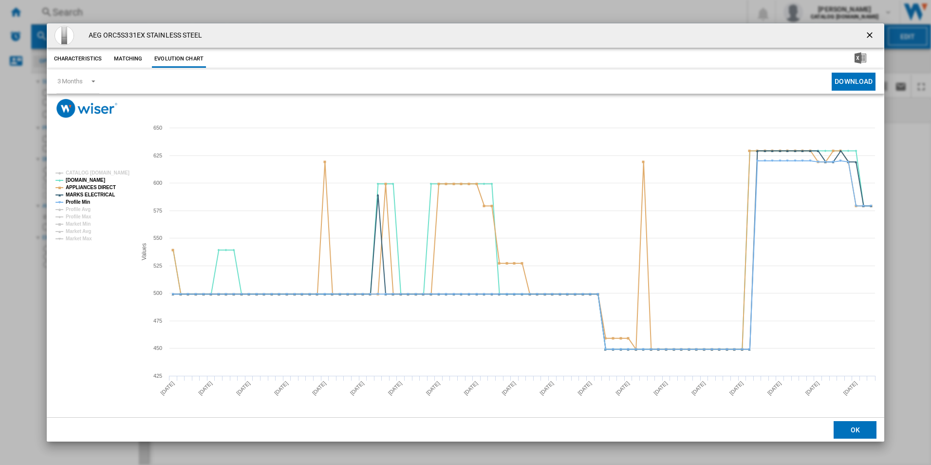
click at [97, 185] on tspan "APPLIANCES DIRECT" at bounding box center [91, 187] width 50 height 5
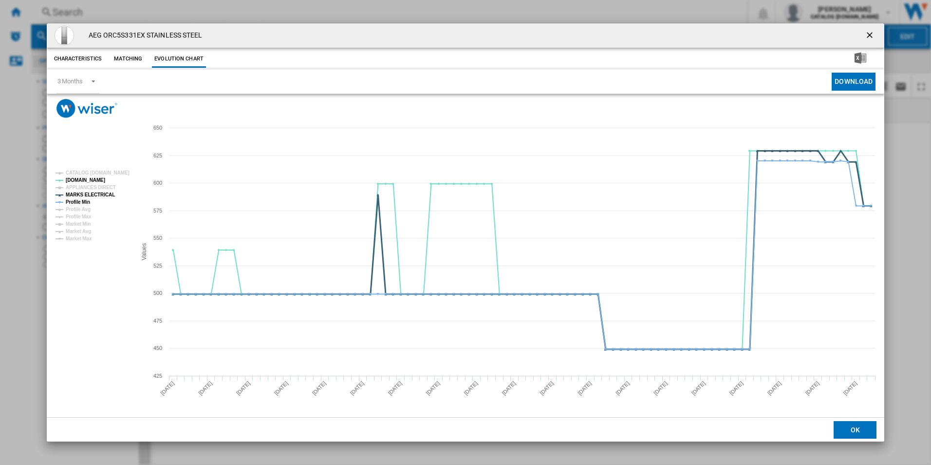
click at [98, 192] on tspan "MARKS ELECTRICAL" at bounding box center [90, 194] width 49 height 5
click at [86, 201] on tspan "Profile Min" at bounding box center [78, 201] width 24 height 5
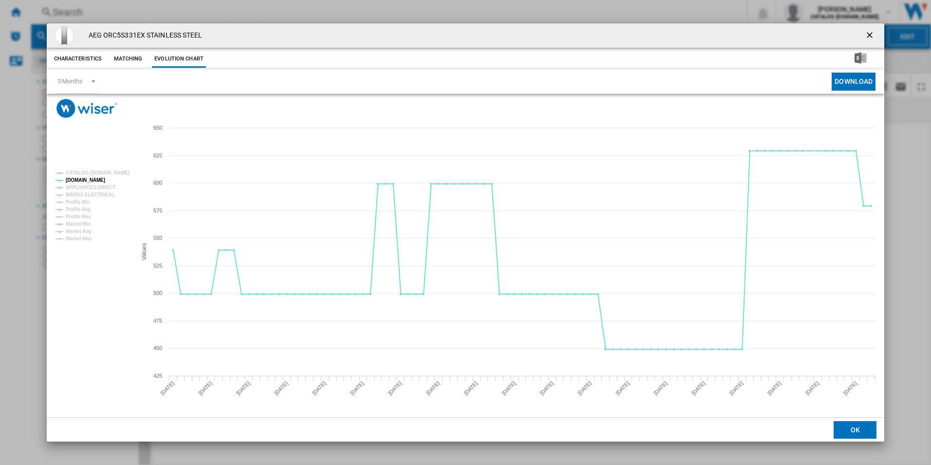
drag, startPoint x: 867, startPoint y: 42, endPoint x: 860, endPoint y: 39, distance: 7.4
click at [867, 42] on button "Product popup" at bounding box center [870, 35] width 19 height 19
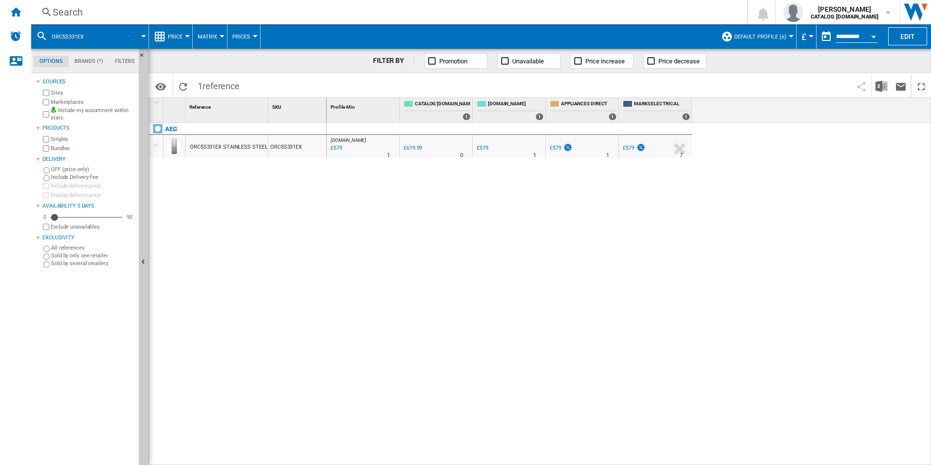
click at [593, 4] on div "Search Search 0 [PERSON_NAME] CATALOG [DOMAIN_NAME] CATALOG [DOMAIN_NAME] My se…" at bounding box center [481, 12] width 900 height 24
click at [590, 15] on div "Search" at bounding box center [387, 12] width 669 height 14
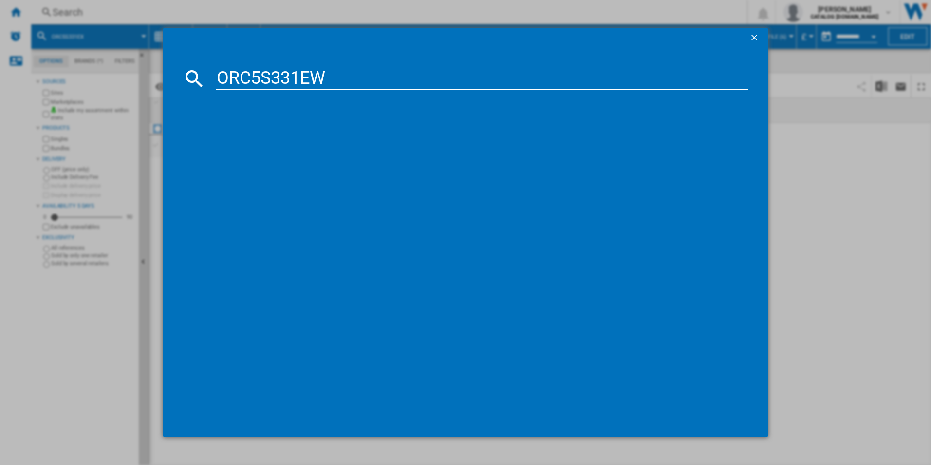
type input "ORC5S331EW"
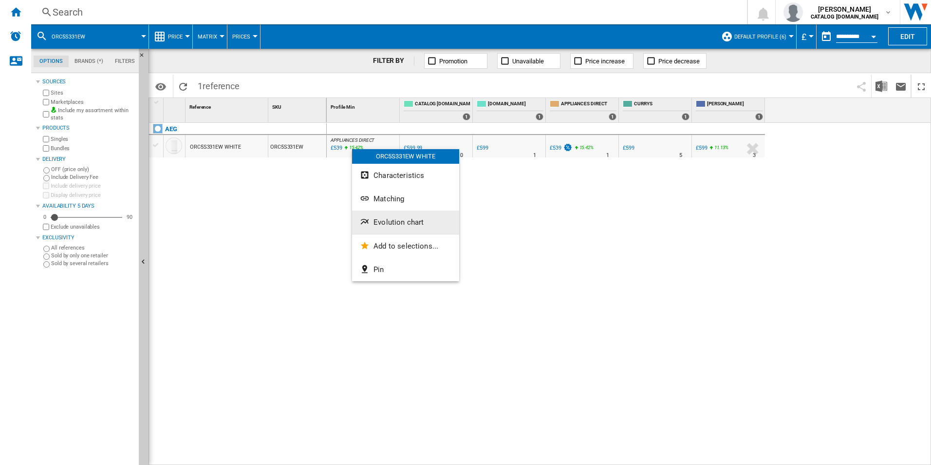
click at [385, 227] on button "Evolution chart" at bounding box center [405, 221] width 107 height 23
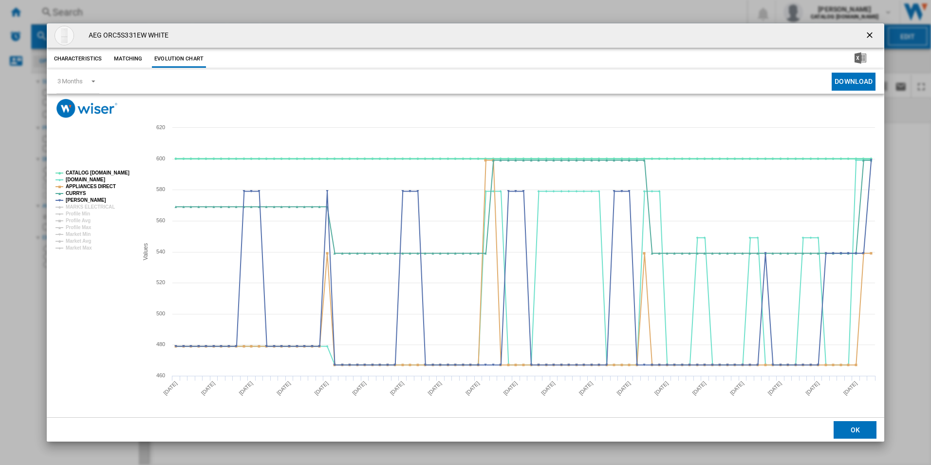
click at [117, 170] on tspan "CATALOG [DOMAIN_NAME]" at bounding box center [98, 172] width 64 height 5
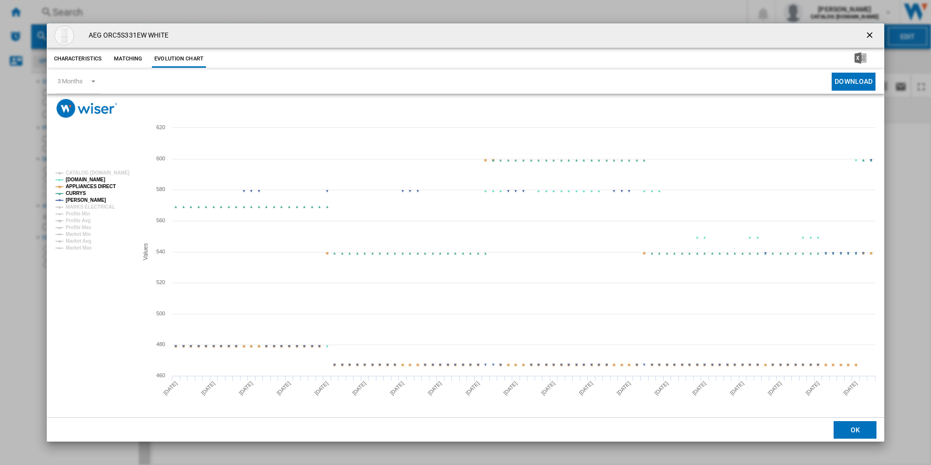
click at [107, 184] on tspan "APPLIANCES DIRECT" at bounding box center [91, 186] width 50 height 5
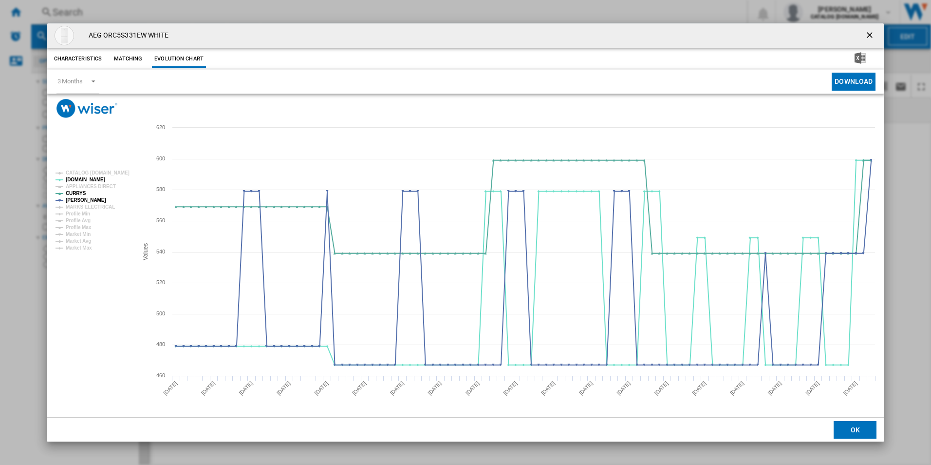
click at [869, 33] on ng-md-icon "getI18NText('BUTTONS.CLOSE_DIALOG')" at bounding box center [871, 36] width 12 height 12
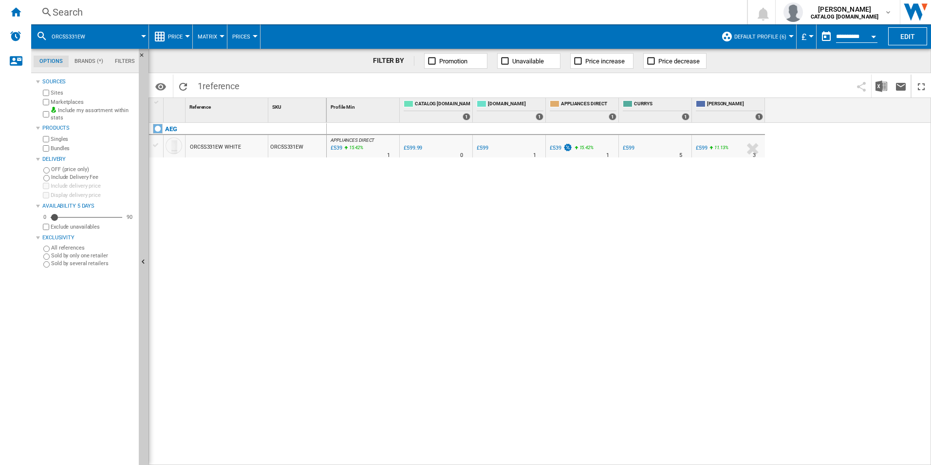
click at [597, 15] on div "Search" at bounding box center [387, 12] width 669 height 14
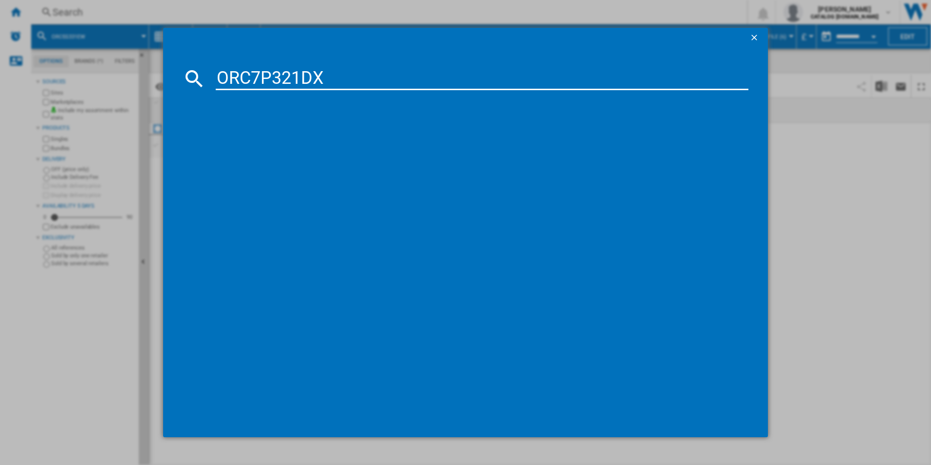
type input "ORC7P321DX"
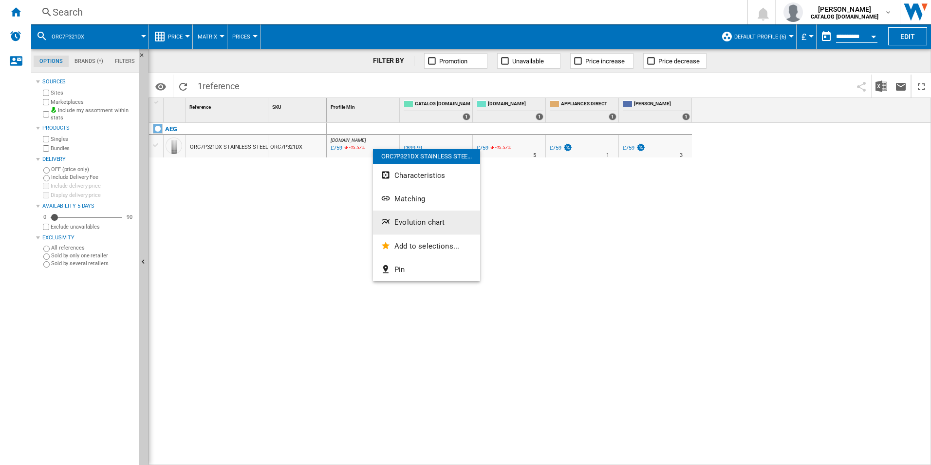
click at [418, 218] on span "Evolution chart" at bounding box center [420, 222] width 50 height 9
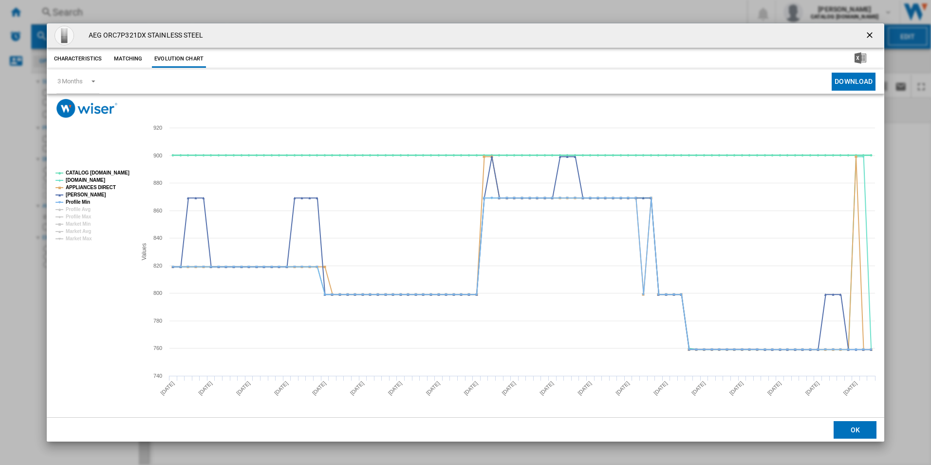
click at [107, 171] on tspan "CATALOG [DOMAIN_NAME]" at bounding box center [98, 172] width 64 height 5
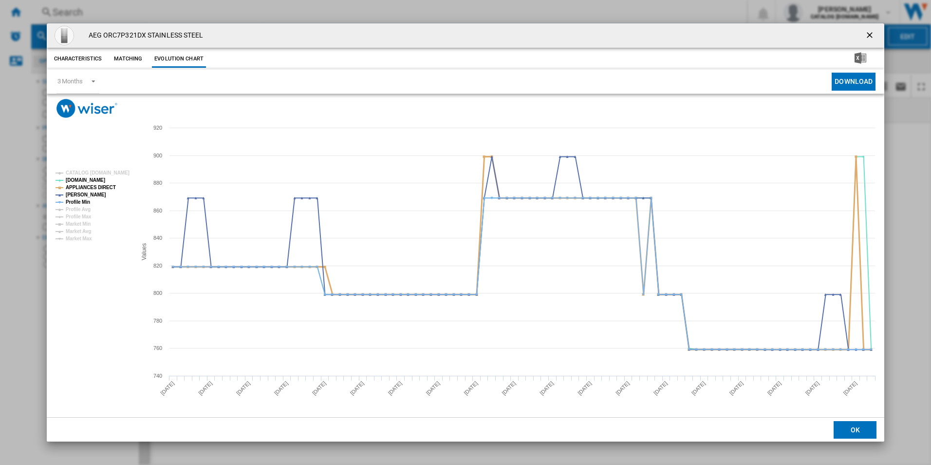
click at [106, 185] on tspan "APPLIANCES DIRECT" at bounding box center [91, 187] width 50 height 5
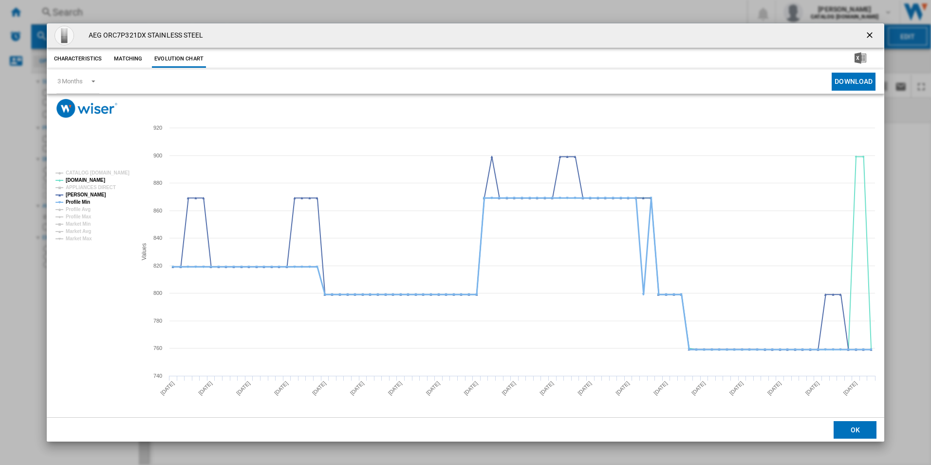
click at [84, 199] on tspan "Profile Min" at bounding box center [78, 201] width 24 height 5
drag, startPoint x: 871, startPoint y: 34, endPoint x: 808, endPoint y: 46, distance: 65.0
click at [871, 34] on ng-md-icon "getI18NText('BUTTONS.CLOSE_DIALOG')" at bounding box center [871, 36] width 12 height 12
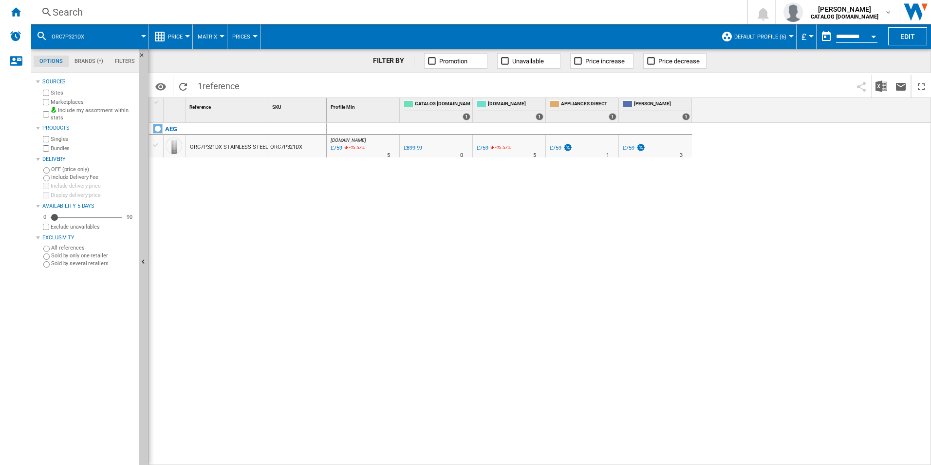
click at [679, 9] on div "Search" at bounding box center [387, 12] width 669 height 14
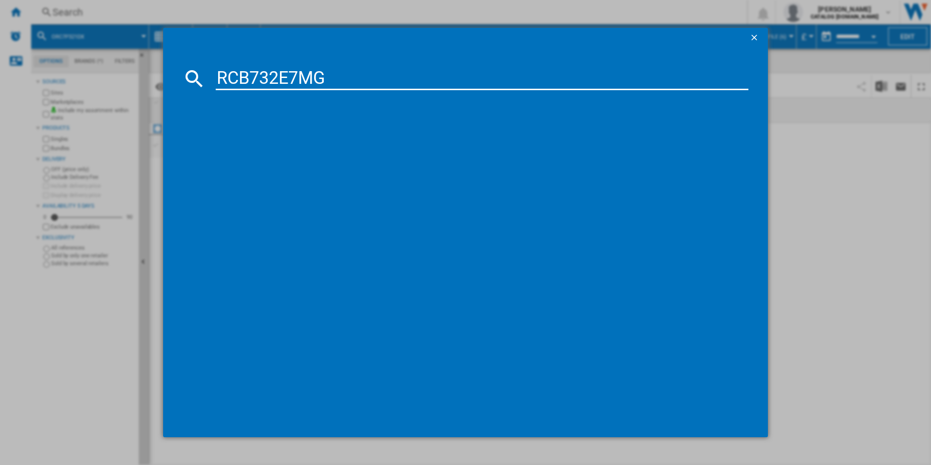
type input "RCB732E7MG"
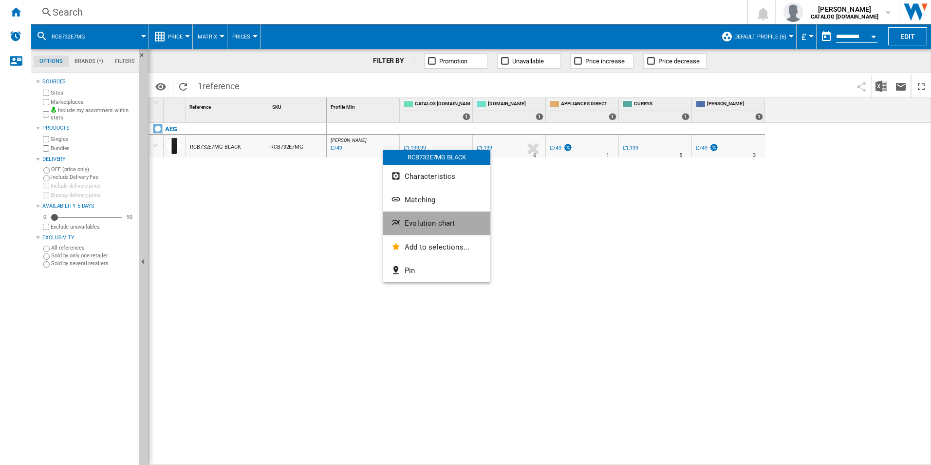
click at [412, 225] on span "Evolution chart" at bounding box center [430, 223] width 50 height 9
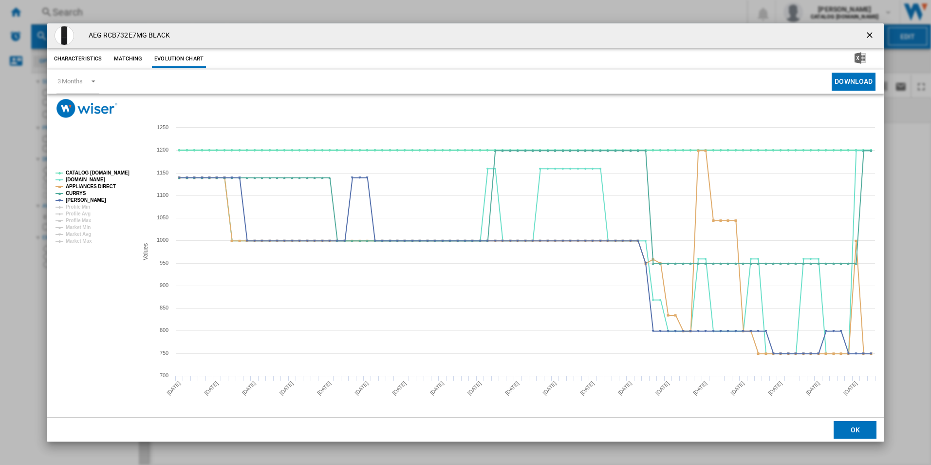
click at [113, 172] on tspan "CATALOG [DOMAIN_NAME]" at bounding box center [98, 172] width 64 height 5
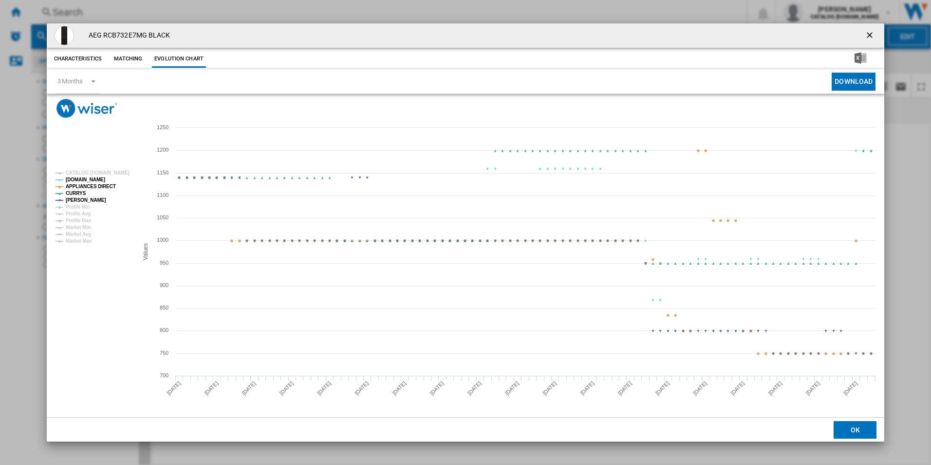
click at [106, 187] on tspan "APPLIANCES DIRECT" at bounding box center [91, 186] width 50 height 5
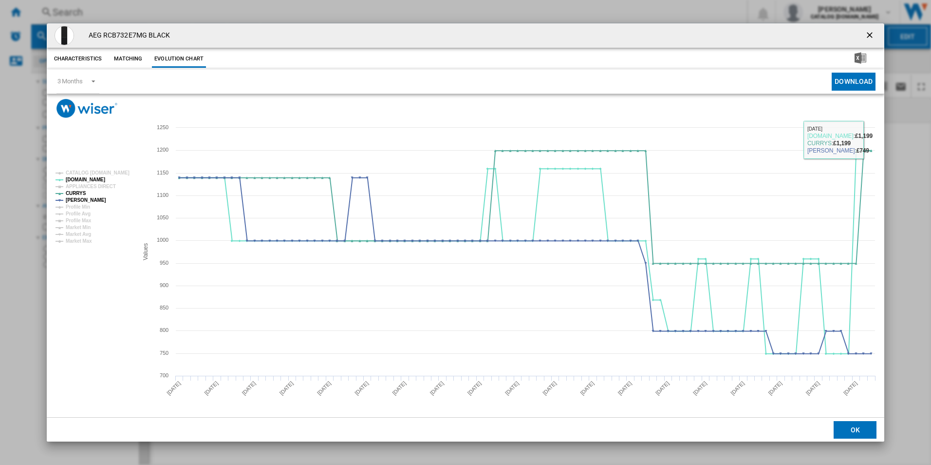
drag, startPoint x: 869, startPoint y: 35, endPoint x: 809, endPoint y: 34, distance: 60.4
click at [869, 35] on ng-md-icon "getI18NText('BUTTONS.CLOSE_DIALOG')" at bounding box center [871, 36] width 12 height 12
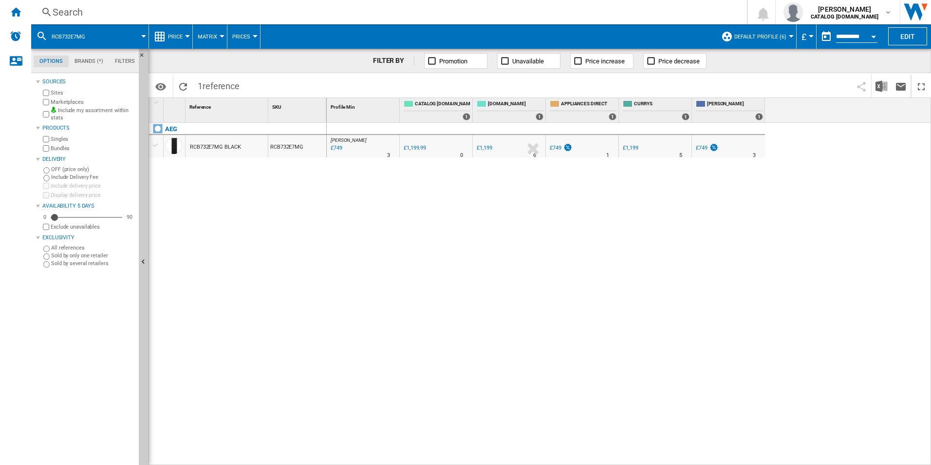
click at [682, 6] on div "Search" at bounding box center [387, 12] width 669 height 14
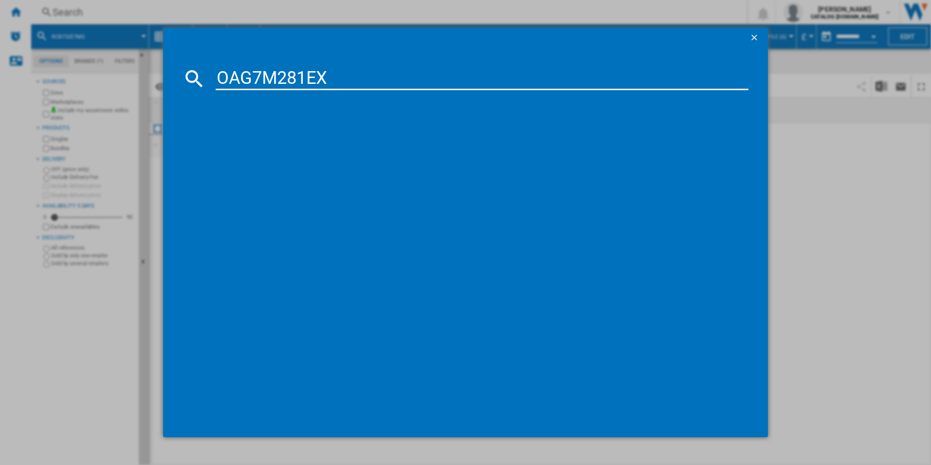
type input "OAG7M281EX"
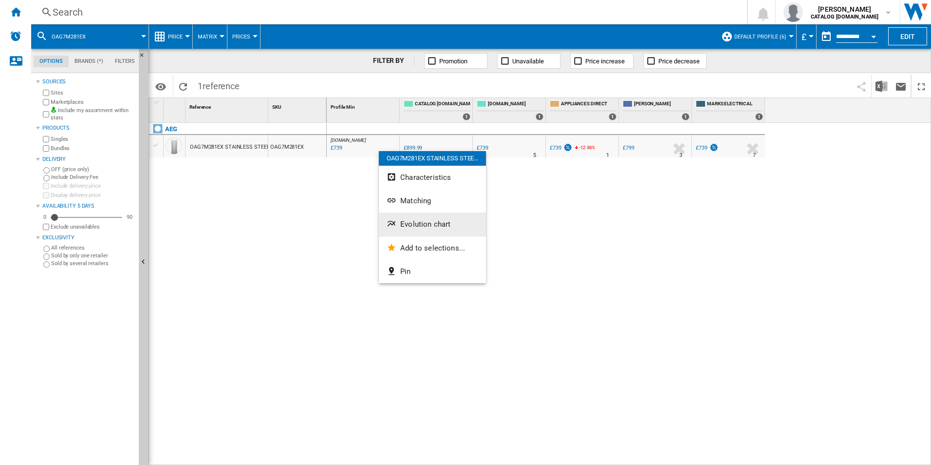
click at [419, 218] on button "Evolution chart" at bounding box center [432, 223] width 107 height 23
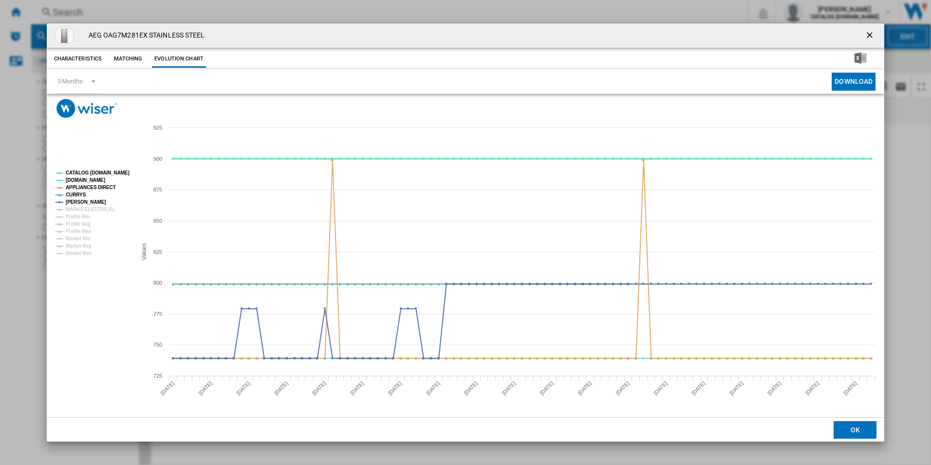
click at [105, 172] on tspan "CATALOG [DOMAIN_NAME]" at bounding box center [98, 172] width 64 height 5
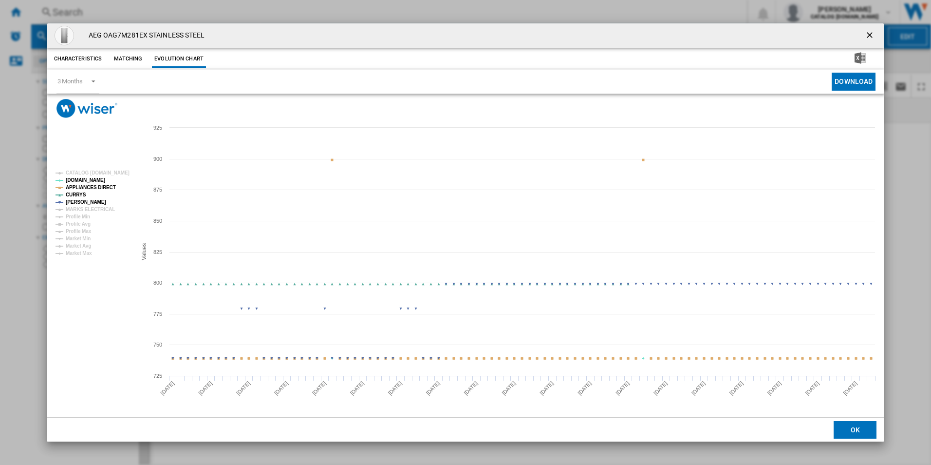
click at [106, 187] on tspan "APPLIANCES DIRECT" at bounding box center [91, 187] width 50 height 5
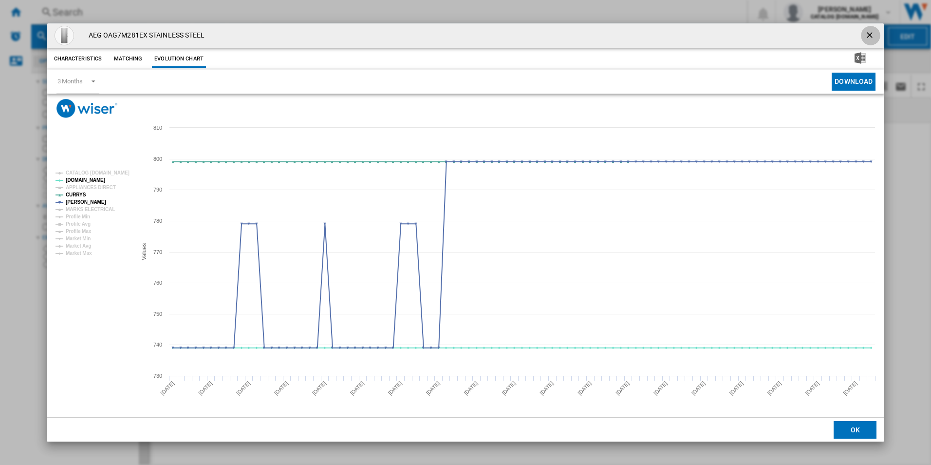
click at [871, 35] on ng-md-icon "getI18NText('BUTTONS.CLOSE_DIALOG')" at bounding box center [871, 36] width 12 height 12
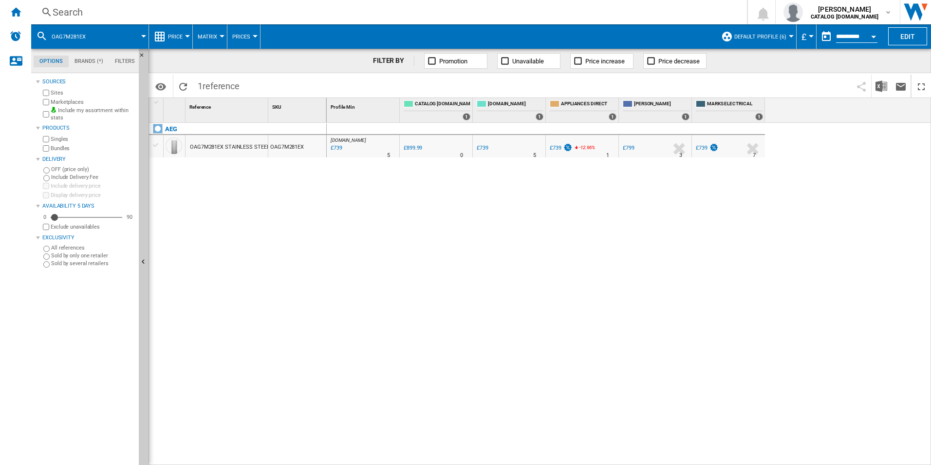
click at [638, 3] on div "Search Search 0 [PERSON_NAME] CATALOG [DOMAIN_NAME] CATALOG [DOMAIN_NAME] My se…" at bounding box center [481, 12] width 900 height 24
click at [640, 6] on div "Search" at bounding box center [387, 12] width 669 height 14
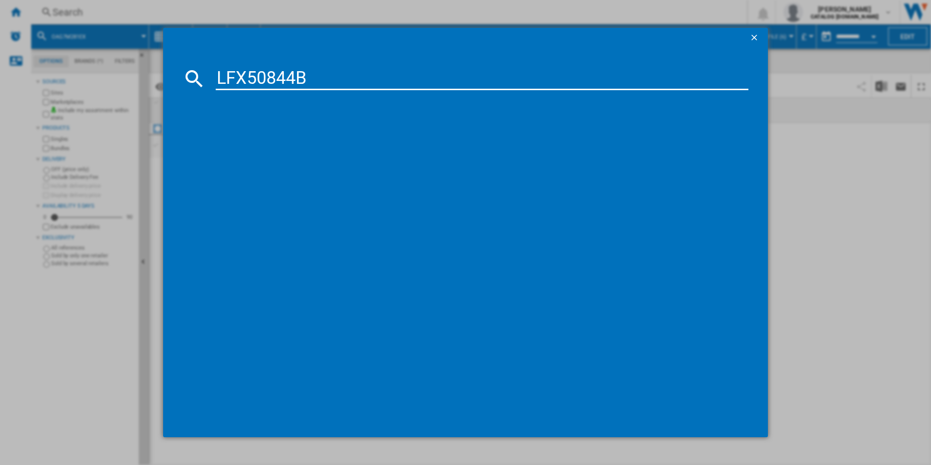
type input "LFX50844B"
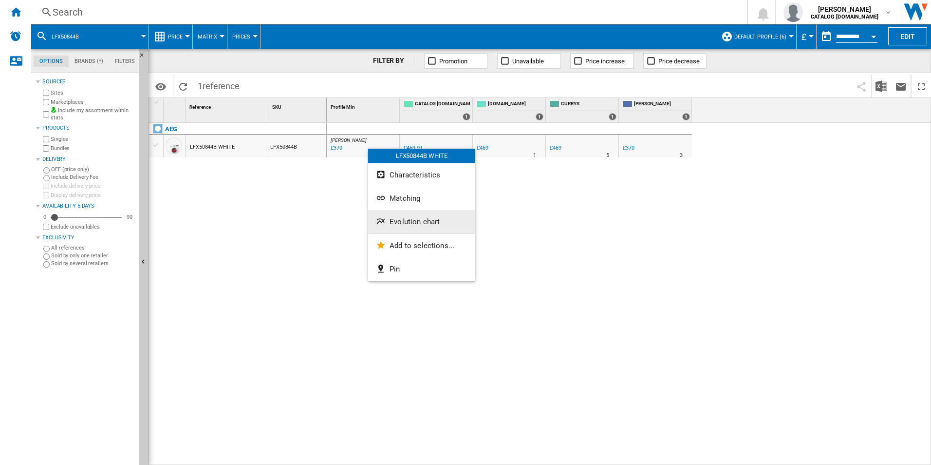
click at [416, 220] on span "Evolution chart" at bounding box center [415, 221] width 50 height 9
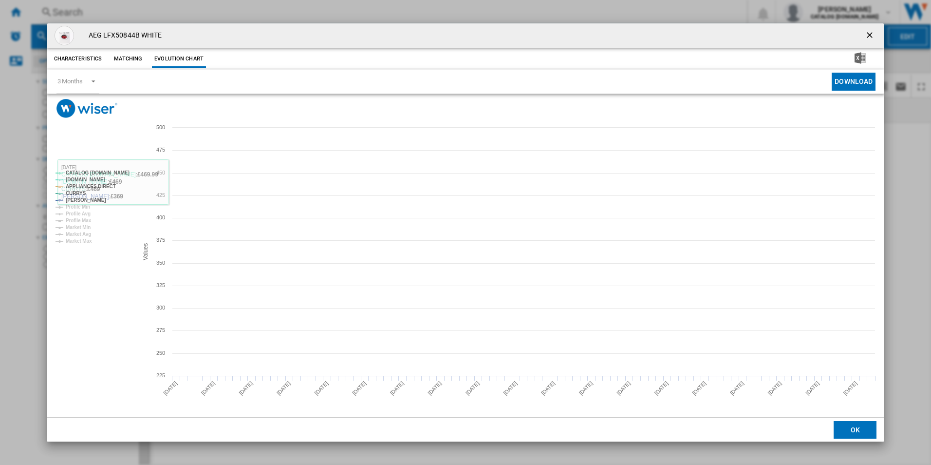
click at [116, 172] on tspan "CATALOG [DOMAIN_NAME]" at bounding box center [98, 172] width 64 height 5
click at [103, 188] on tspan "APPLIANCES DIRECT" at bounding box center [91, 186] width 50 height 5
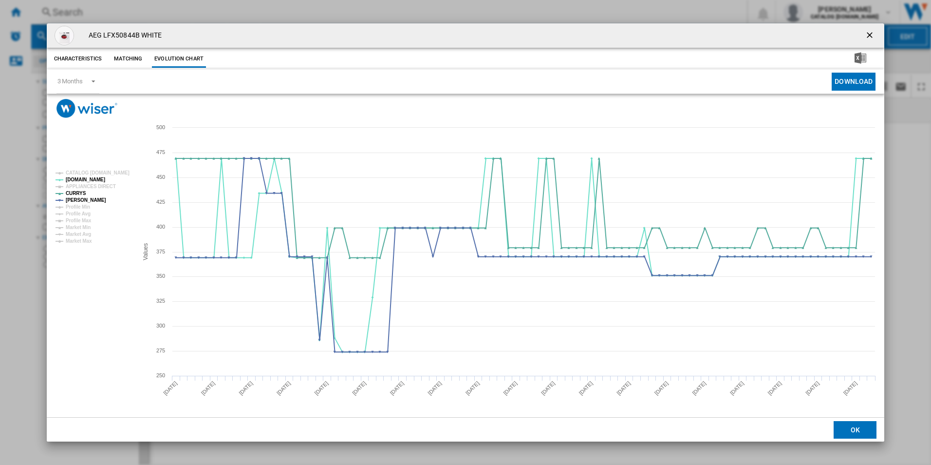
drag, startPoint x: 872, startPoint y: 32, endPoint x: 854, endPoint y: 32, distance: 18.0
click at [872, 32] on ng-md-icon "getI18NText('BUTTONS.CLOSE_DIALOG')" at bounding box center [871, 36] width 12 height 12
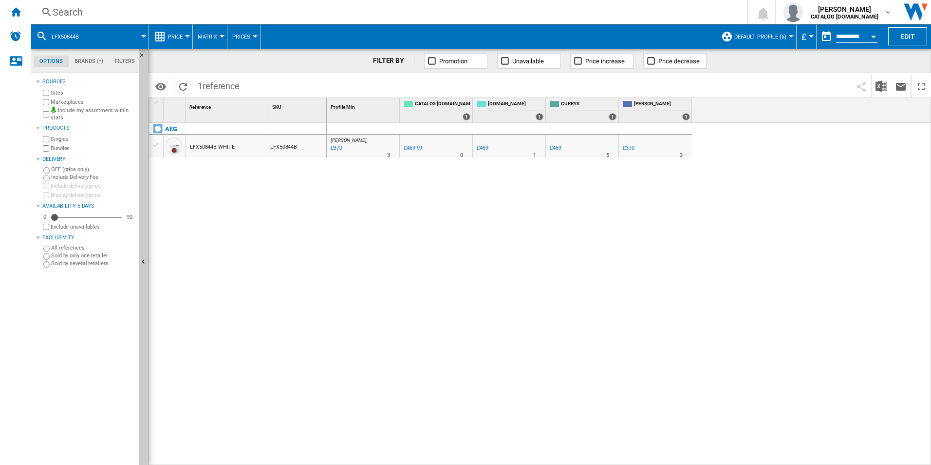
click at [691, 8] on div "Search" at bounding box center [387, 12] width 669 height 14
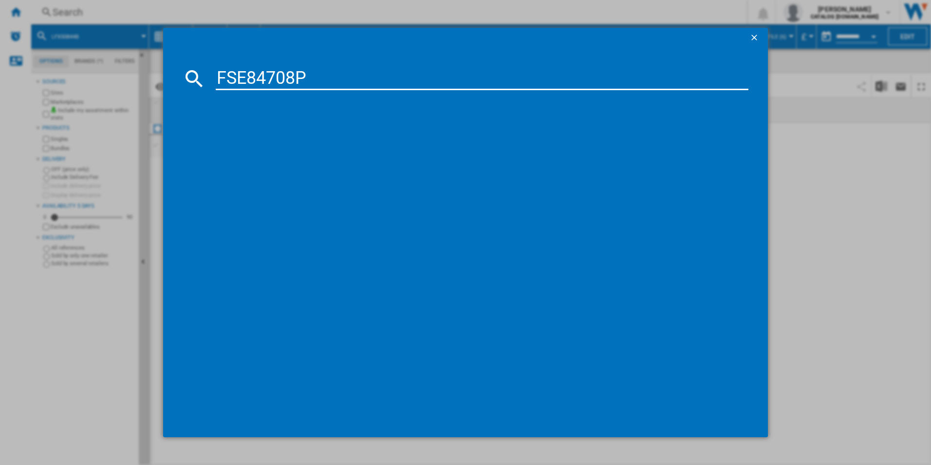
type input "FSE84708P"
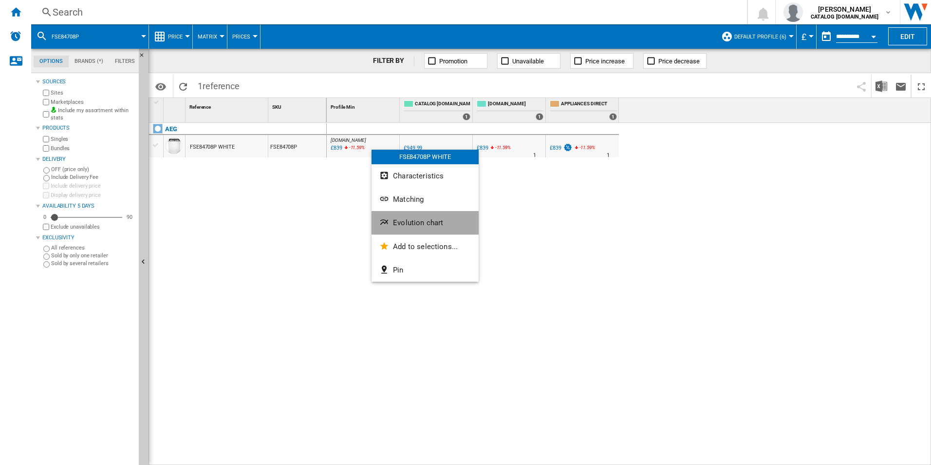
click at [408, 226] on span "Evolution chart" at bounding box center [418, 222] width 50 height 9
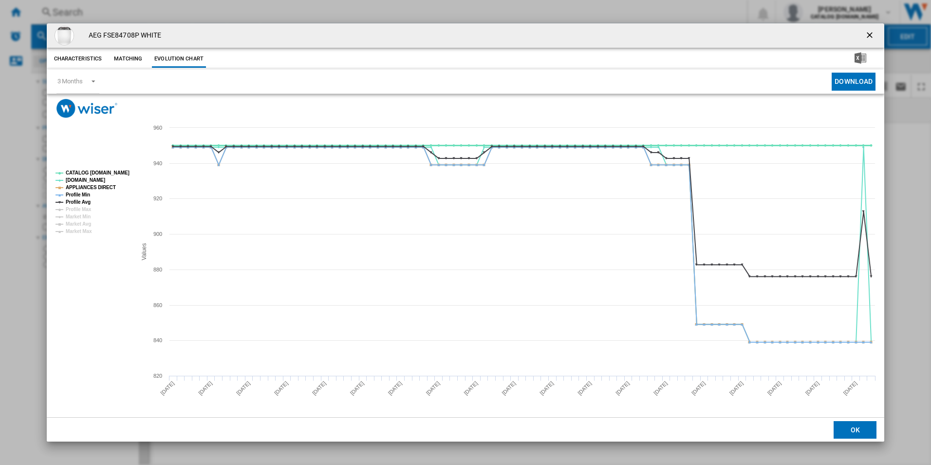
click at [105, 172] on tspan "CATALOG [DOMAIN_NAME]" at bounding box center [98, 172] width 64 height 5
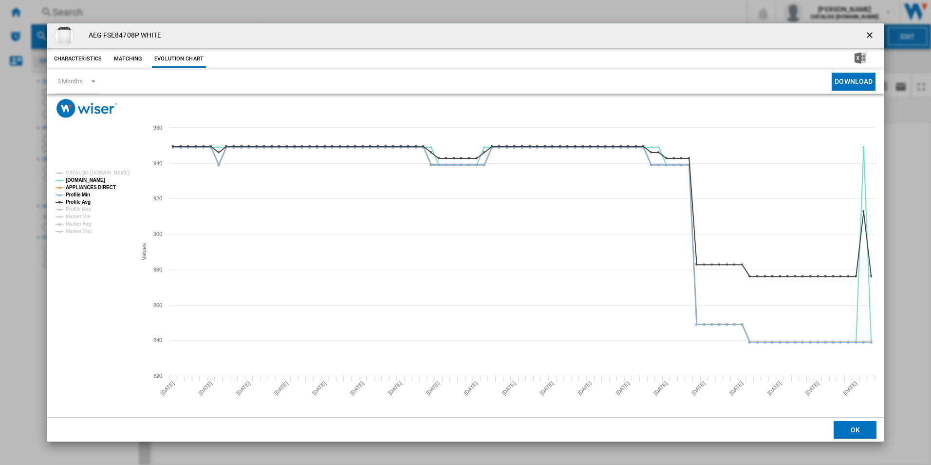
click at [104, 187] on tspan "APPLIANCES DIRECT" at bounding box center [91, 187] width 50 height 5
click at [86, 193] on tspan "Profile Min" at bounding box center [78, 194] width 24 height 5
click at [79, 201] on tspan "Profile Avg" at bounding box center [78, 201] width 25 height 5
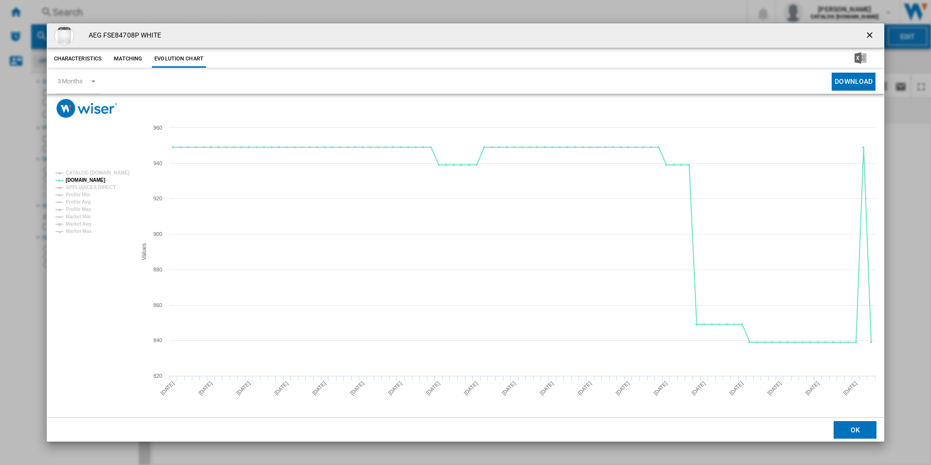
drag, startPoint x: 871, startPoint y: 34, endPoint x: 867, endPoint y: 32, distance: 5.0
click at [871, 34] on ng-md-icon "getI18NText('BUTTONS.CLOSE_DIALOG')" at bounding box center [871, 36] width 12 height 12
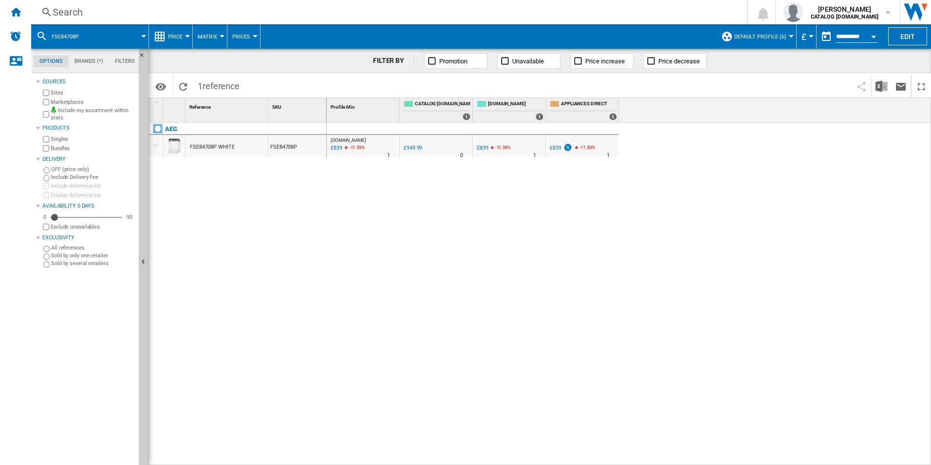
click at [670, 8] on div "Search" at bounding box center [387, 12] width 669 height 14
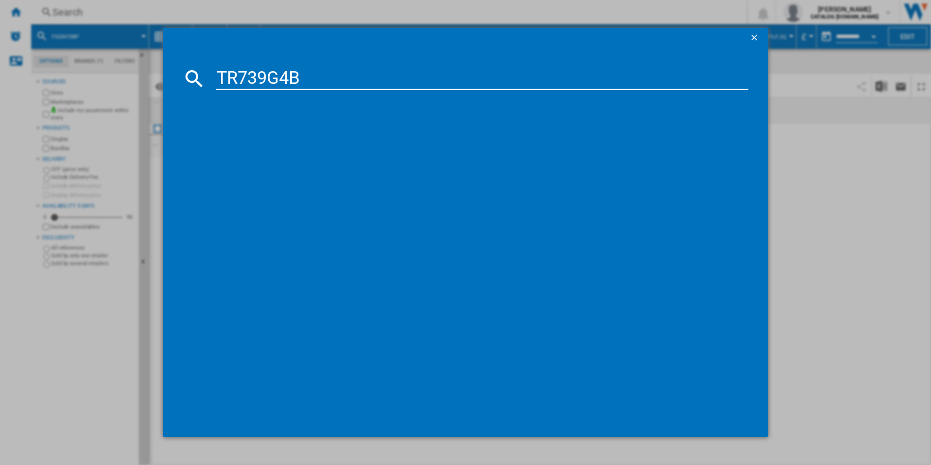
type input "TR739G4B"
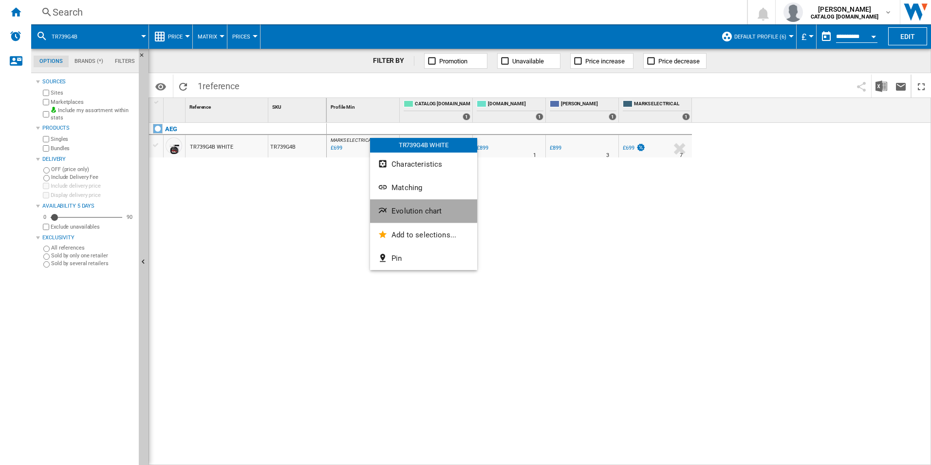
click at [390, 206] on button "Evolution chart" at bounding box center [423, 210] width 107 height 23
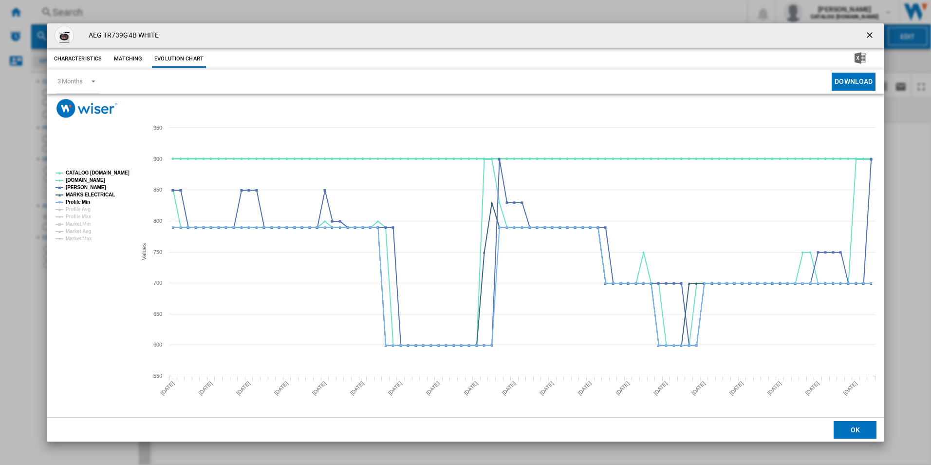
click at [123, 171] on tspan "CATALOG [DOMAIN_NAME]" at bounding box center [98, 172] width 64 height 5
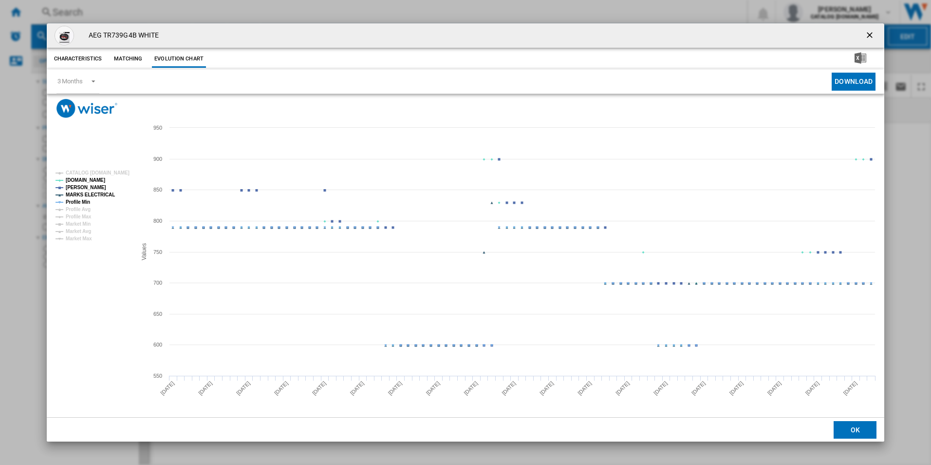
click at [104, 192] on tspan "MARKS ELECTRICAL" at bounding box center [90, 194] width 49 height 5
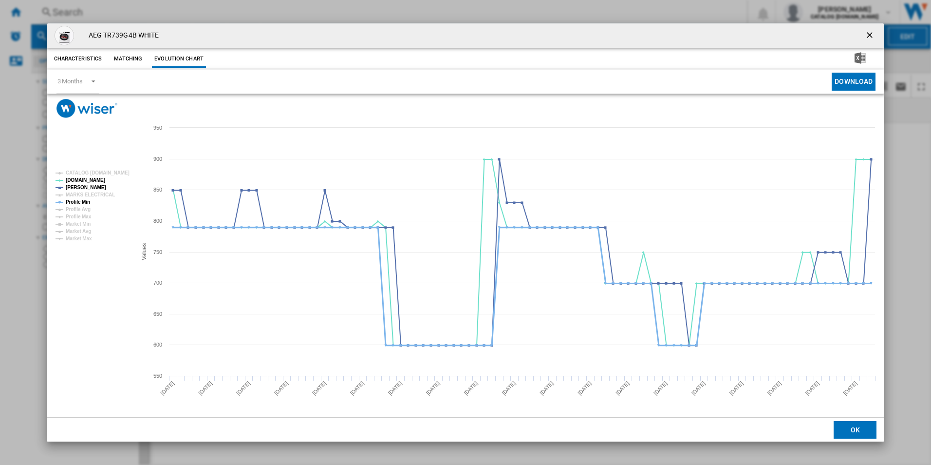
click at [84, 202] on tspan "Profile Min" at bounding box center [78, 201] width 24 height 5
drag, startPoint x: 872, startPoint y: 28, endPoint x: 851, endPoint y: 38, distance: 23.7
click at [872, 28] on button "Product popup" at bounding box center [870, 35] width 19 height 19
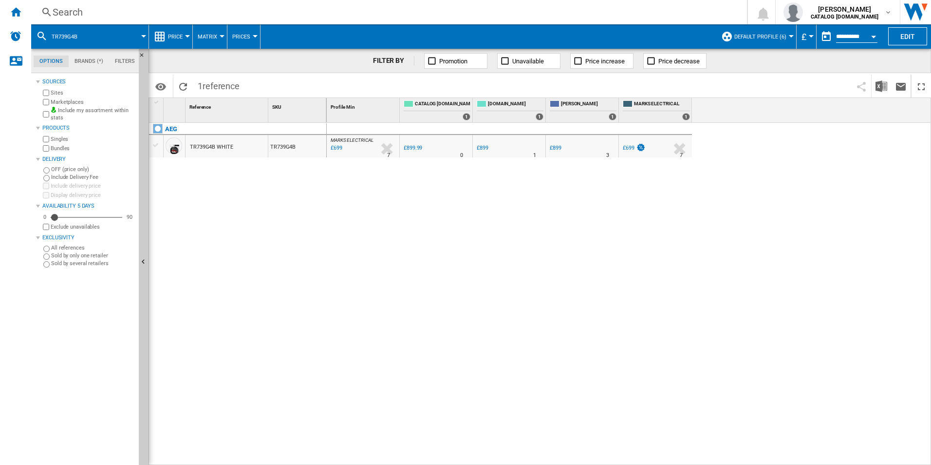
click at [636, 12] on div "Search" at bounding box center [387, 12] width 669 height 14
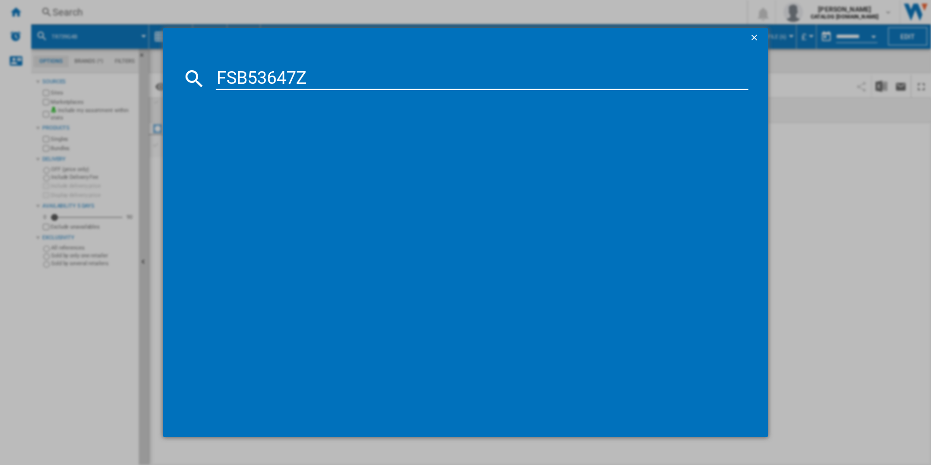
type input "FSB53647Z"
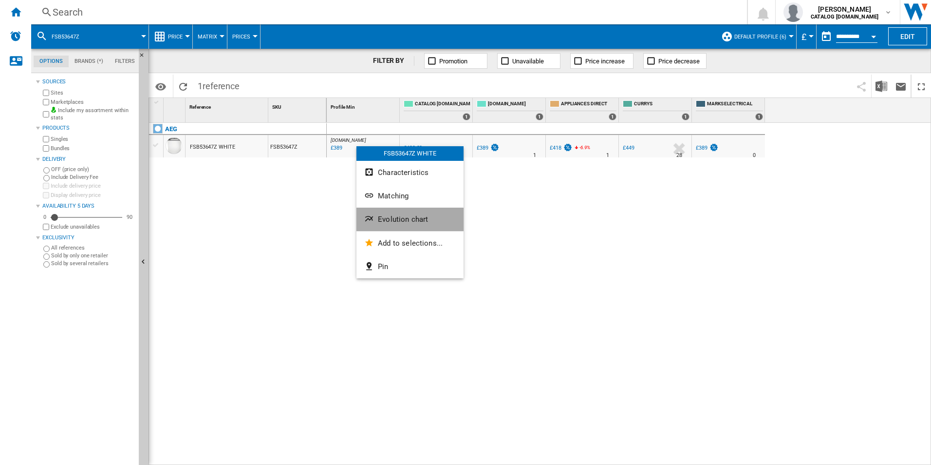
click at [400, 208] on button "Evolution chart" at bounding box center [410, 219] width 107 height 23
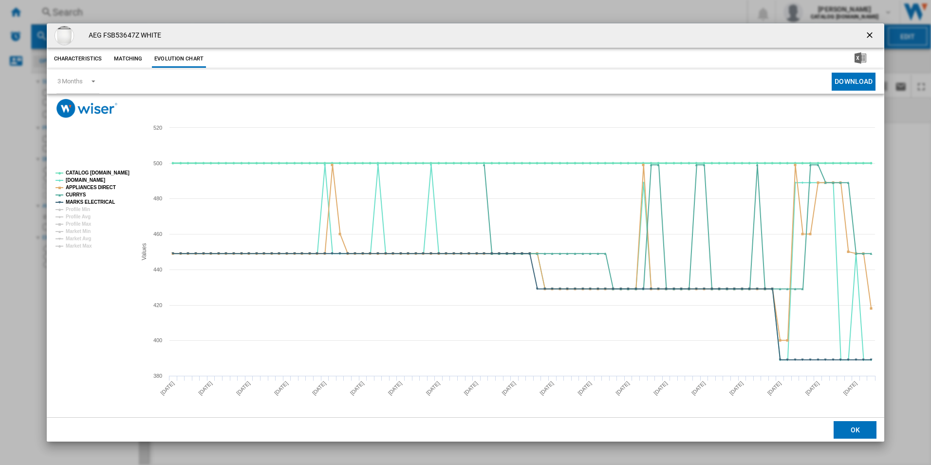
click at [113, 170] on tspan "CATALOG [DOMAIN_NAME]" at bounding box center [98, 172] width 64 height 5
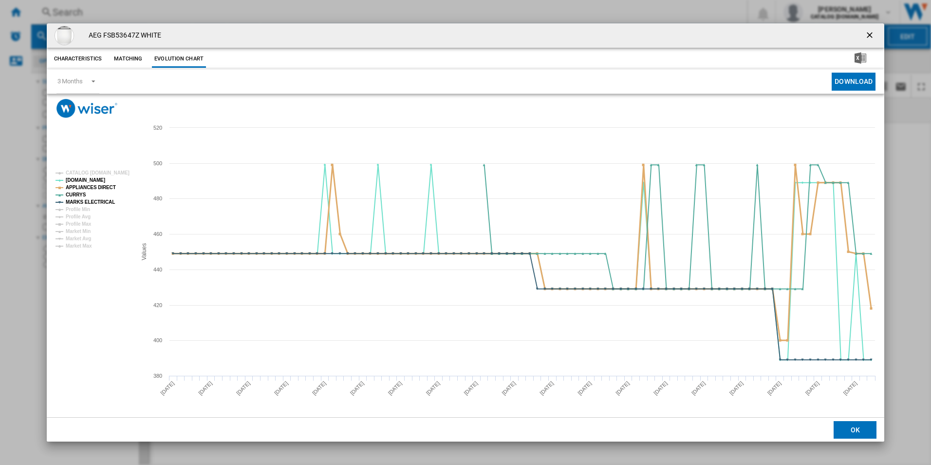
click at [108, 189] on tspan "APPLIANCES DIRECT" at bounding box center [91, 187] width 50 height 5
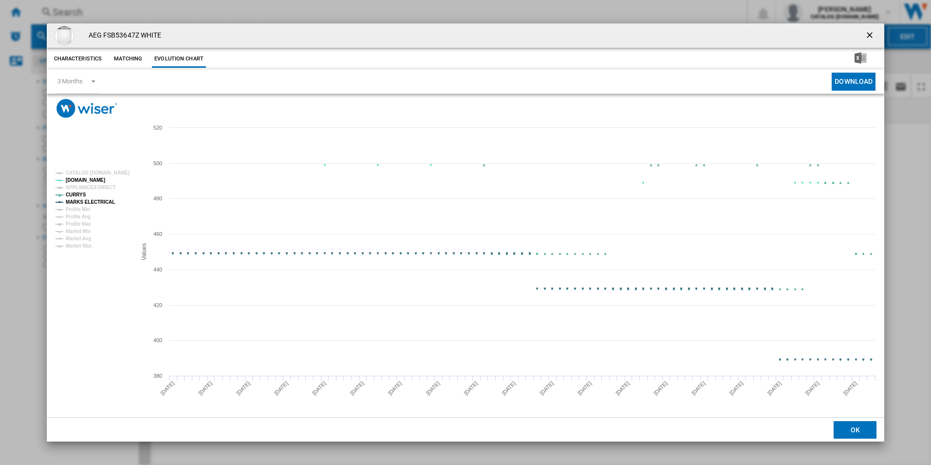
click at [103, 202] on tspan "MARKS ELECTRICAL" at bounding box center [90, 201] width 49 height 5
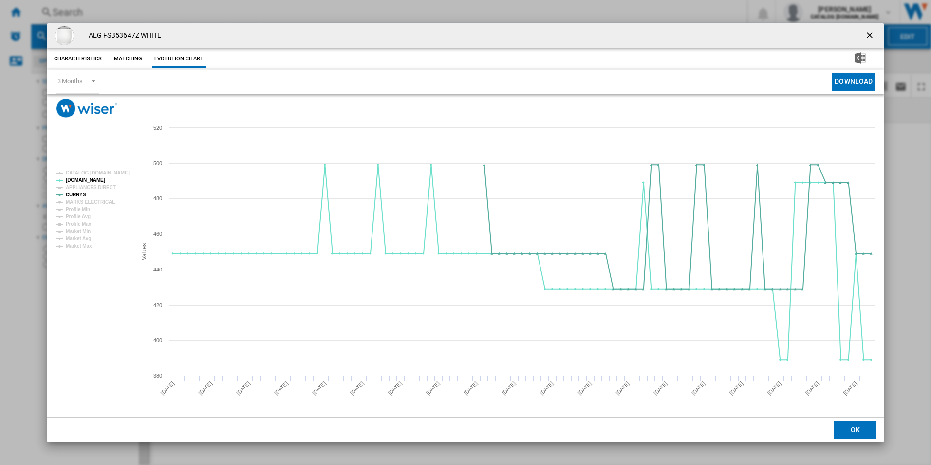
drag, startPoint x: 873, startPoint y: 35, endPoint x: 828, endPoint y: 33, distance: 44.8
click at [873, 35] on ng-md-icon "getI18NText('BUTTONS.CLOSE_DIALOG')" at bounding box center [871, 36] width 12 height 12
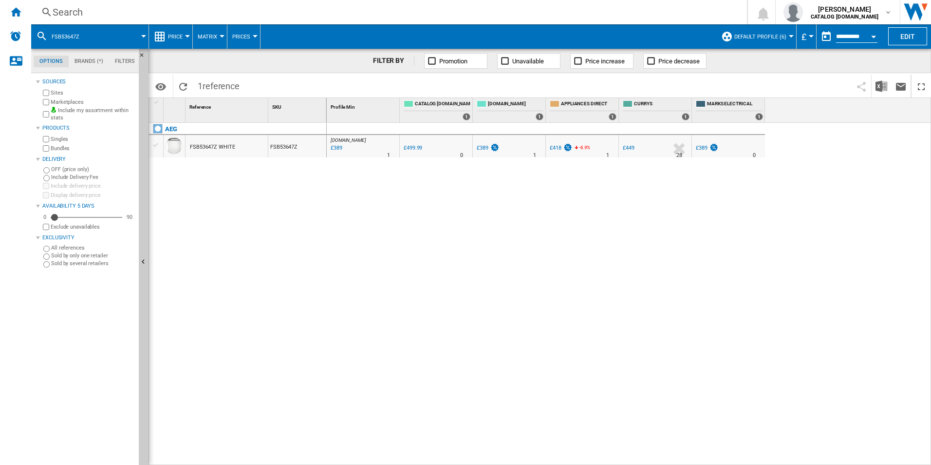
click at [691, 17] on div "Search" at bounding box center [387, 12] width 669 height 14
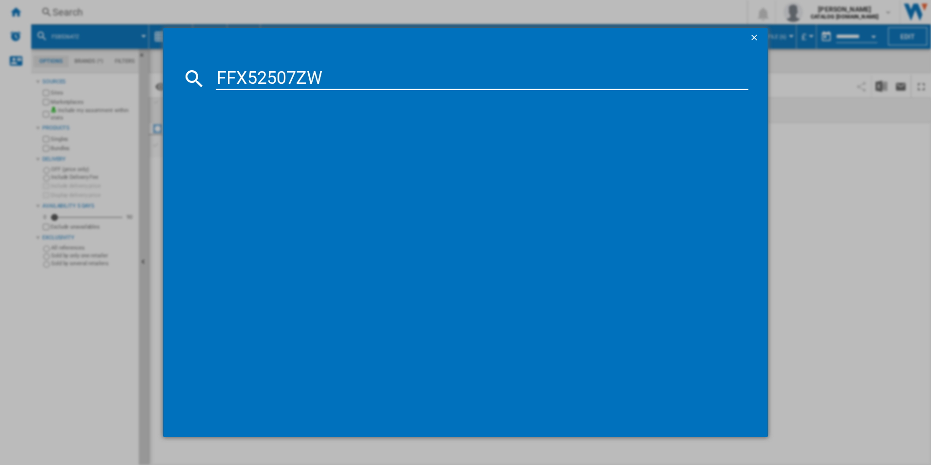
type input "FFX52507ZW"
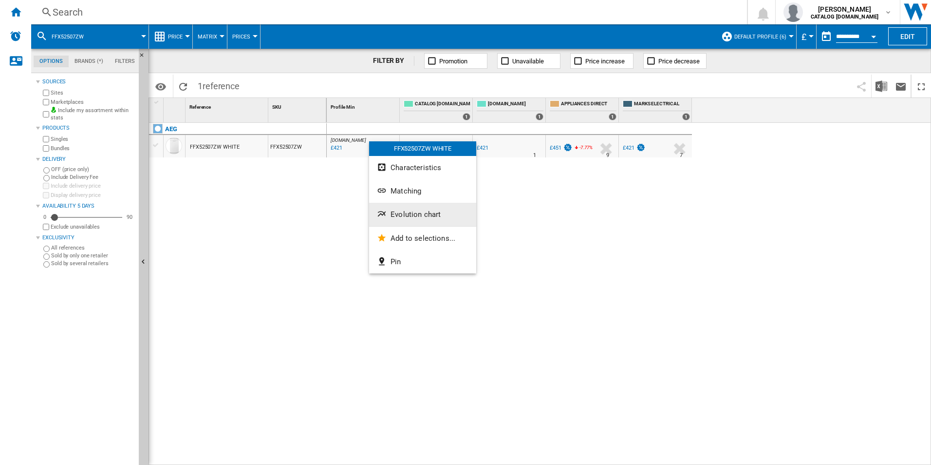
click at [414, 214] on span "Evolution chart" at bounding box center [416, 214] width 50 height 9
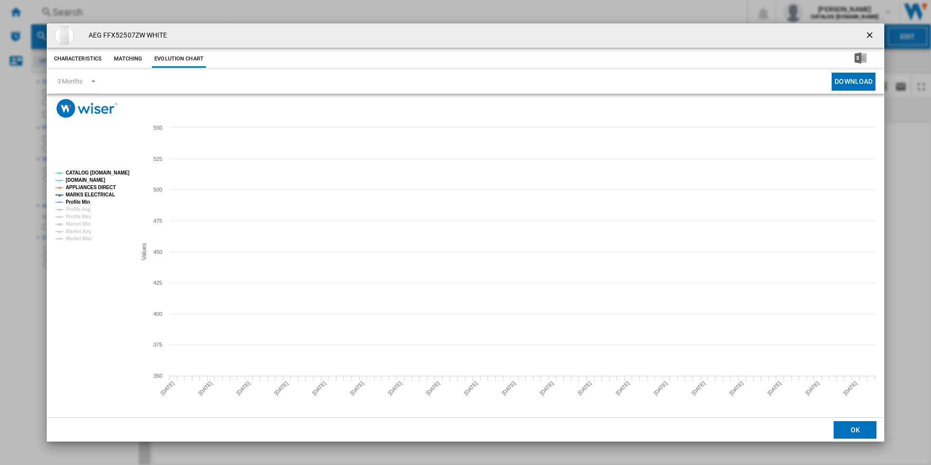
click at [116, 173] on tspan "CATALOG [DOMAIN_NAME]" at bounding box center [98, 172] width 64 height 5
click at [105, 188] on tspan "APPLIANCES DIRECT" at bounding box center [91, 187] width 50 height 5
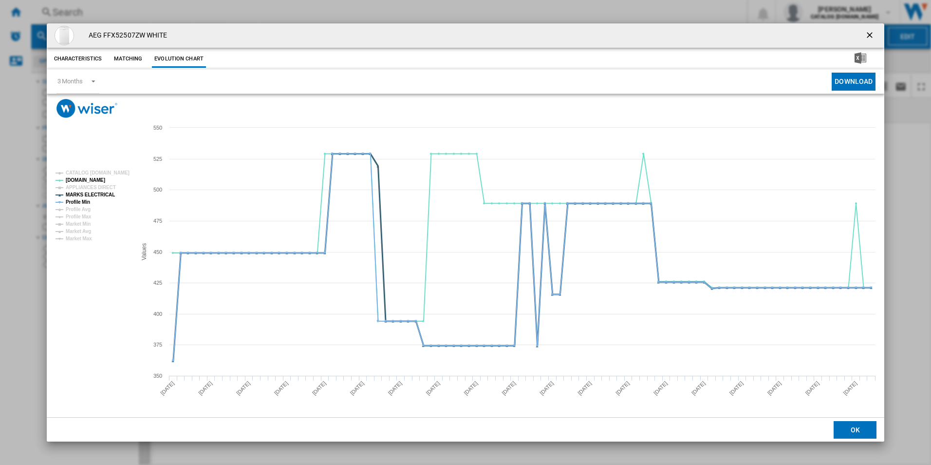
click at [103, 192] on tspan "MARKS ELECTRICAL" at bounding box center [90, 194] width 49 height 5
click at [84, 201] on tspan "Profile Min" at bounding box center [78, 201] width 24 height 5
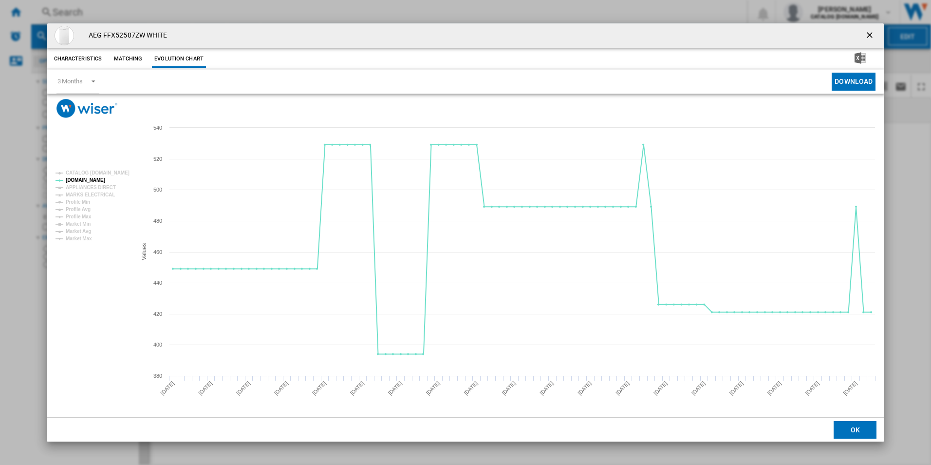
click at [870, 34] on ng-md-icon "getI18NText('BUTTONS.CLOSE_DIALOG')" at bounding box center [871, 36] width 12 height 12
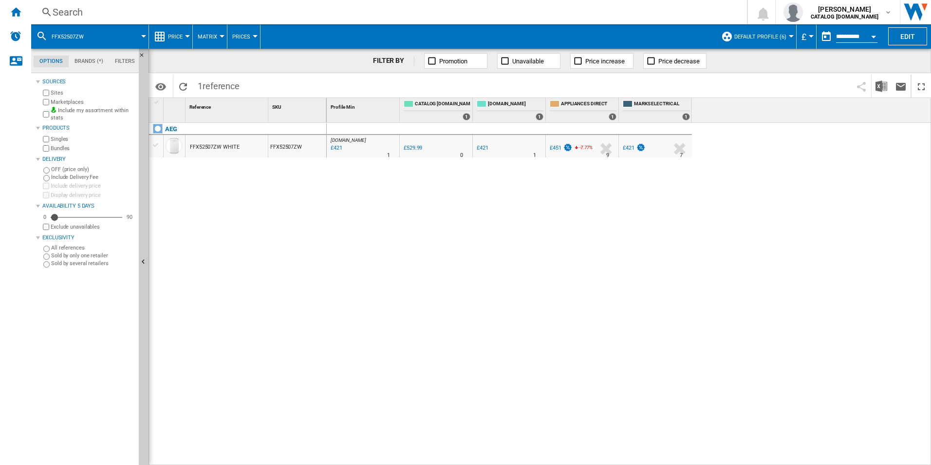
click at [656, 6] on div "Search" at bounding box center [387, 12] width 669 height 14
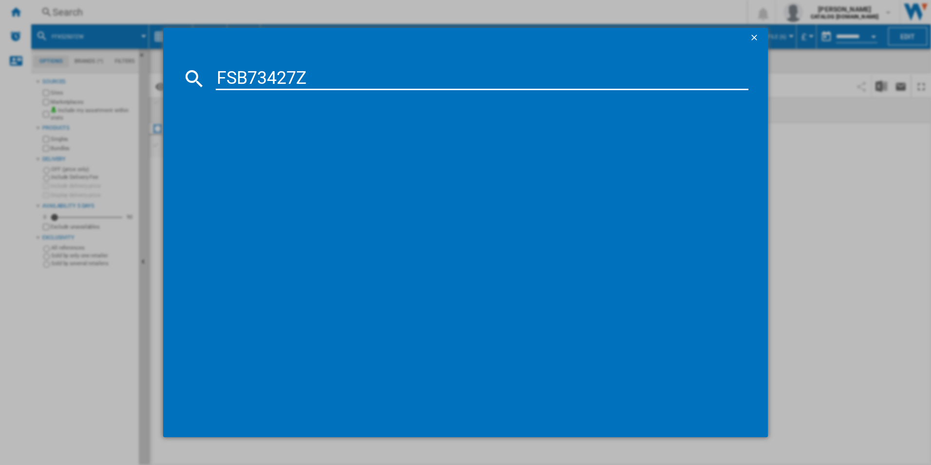
type input "FSB73427Z"
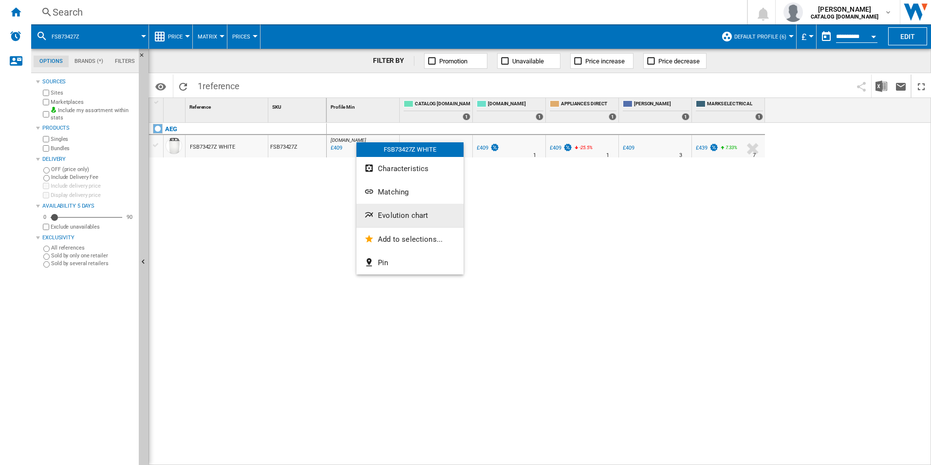
click at [407, 213] on span "Evolution chart" at bounding box center [403, 215] width 50 height 9
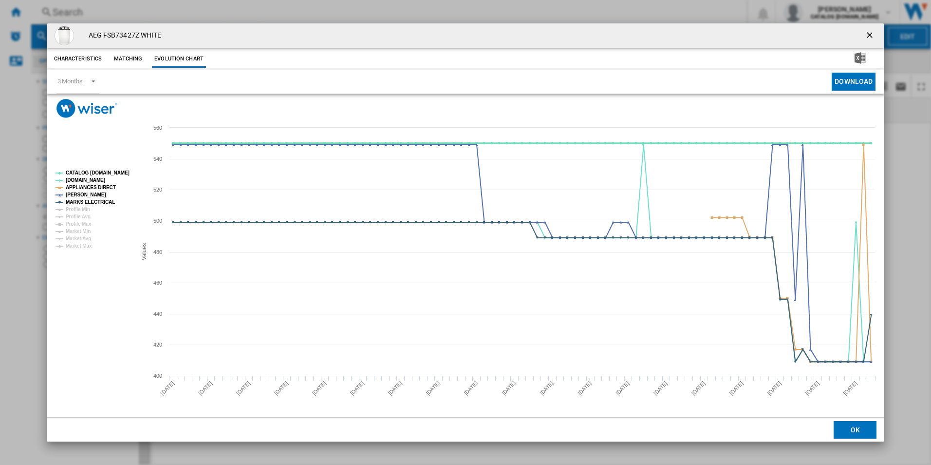
click at [113, 174] on tspan "CATALOG [DOMAIN_NAME]" at bounding box center [98, 172] width 64 height 5
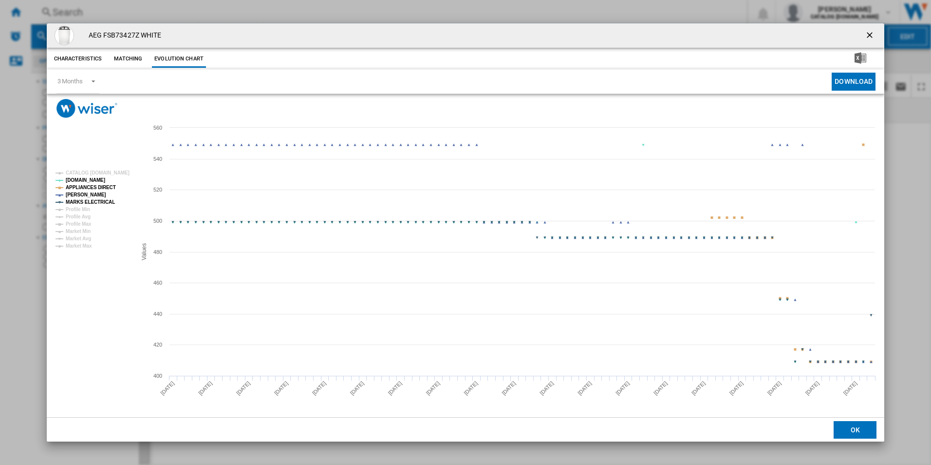
click at [105, 187] on tspan "APPLIANCES DIRECT" at bounding box center [91, 187] width 50 height 5
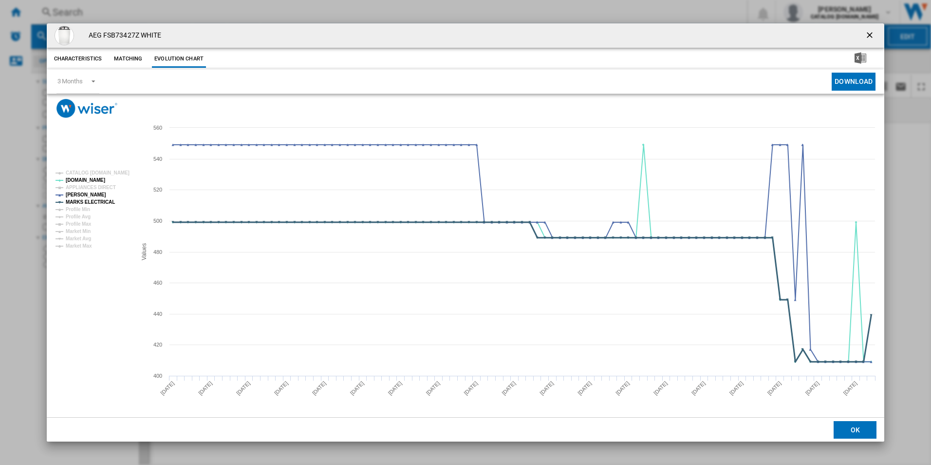
click at [103, 203] on tspan "MARKS ELECTRICAL" at bounding box center [90, 201] width 49 height 5
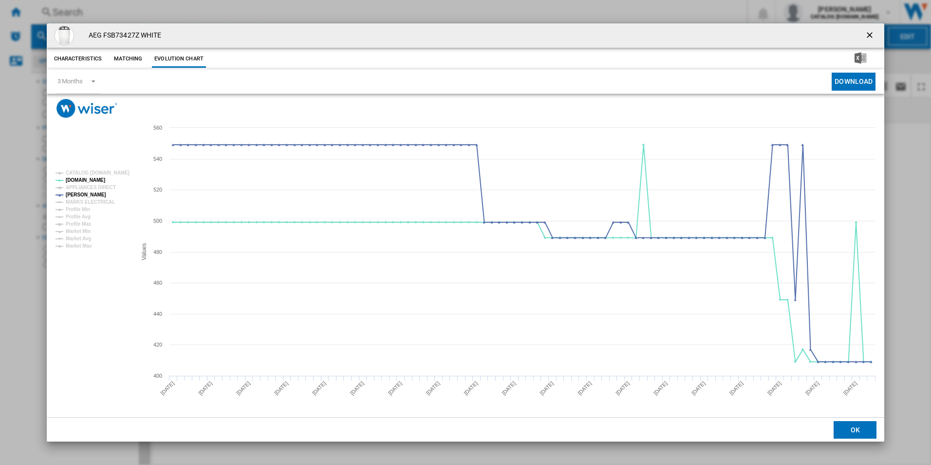
click at [871, 36] on ng-md-icon "getI18NText('BUTTONS.CLOSE_DIALOG')" at bounding box center [871, 36] width 12 height 12
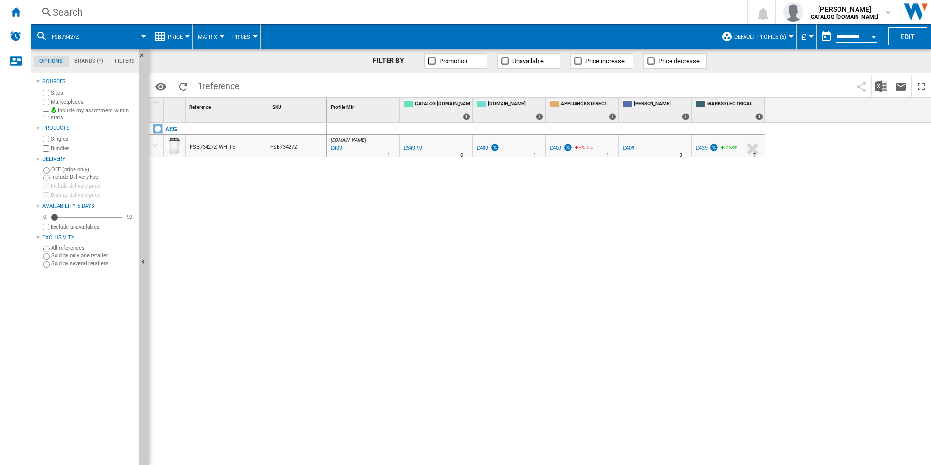
click at [665, 9] on div "Search" at bounding box center [387, 12] width 669 height 14
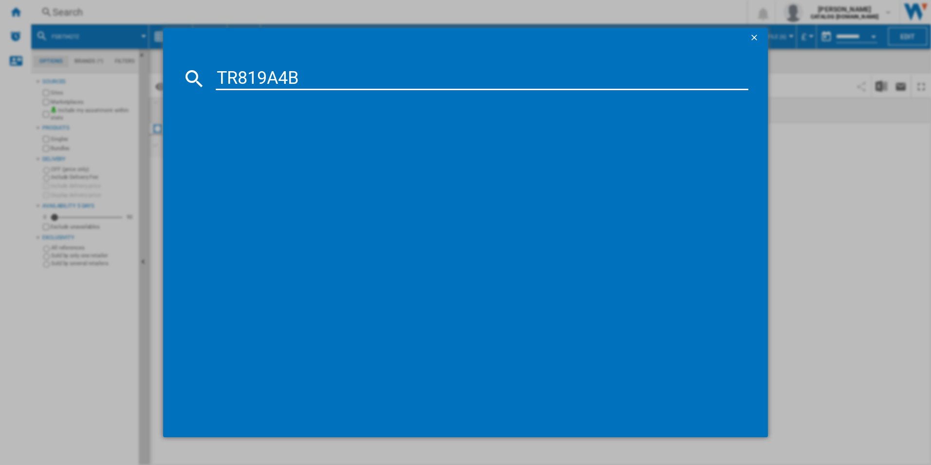
type input "TR819A4B"
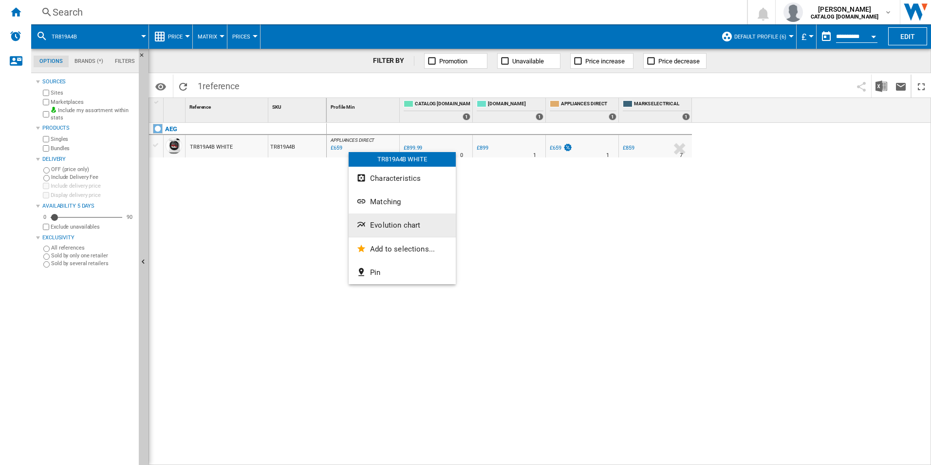
click at [374, 234] on button "Evolution chart" at bounding box center [402, 224] width 107 height 23
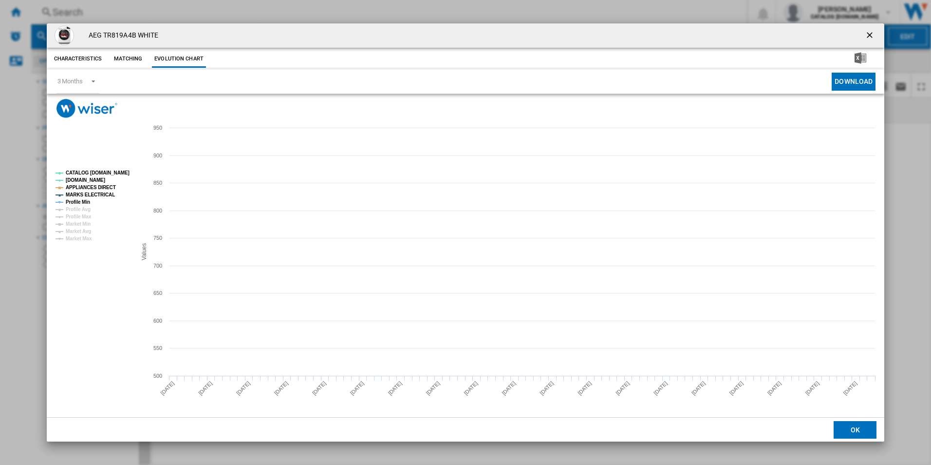
click at [109, 168] on rect "Product popup" at bounding box center [92, 206] width 81 height 78
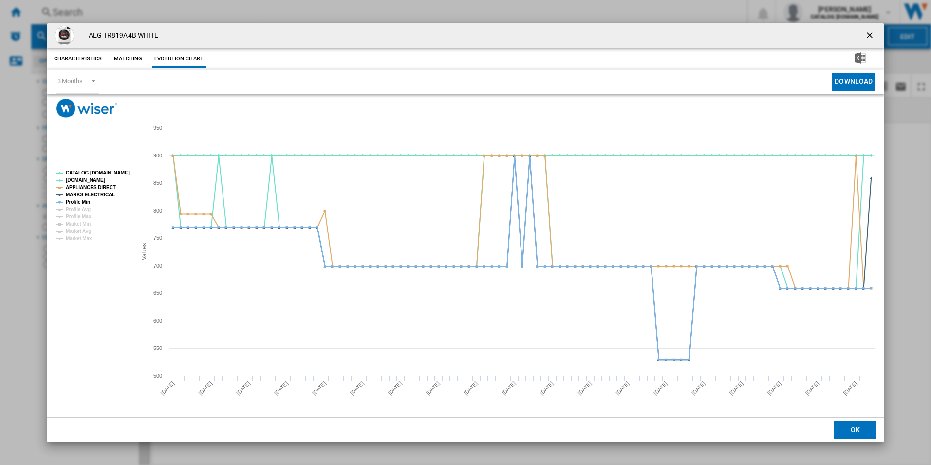
click at [113, 170] on tspan "CATALOG [DOMAIN_NAME]" at bounding box center [98, 172] width 64 height 5
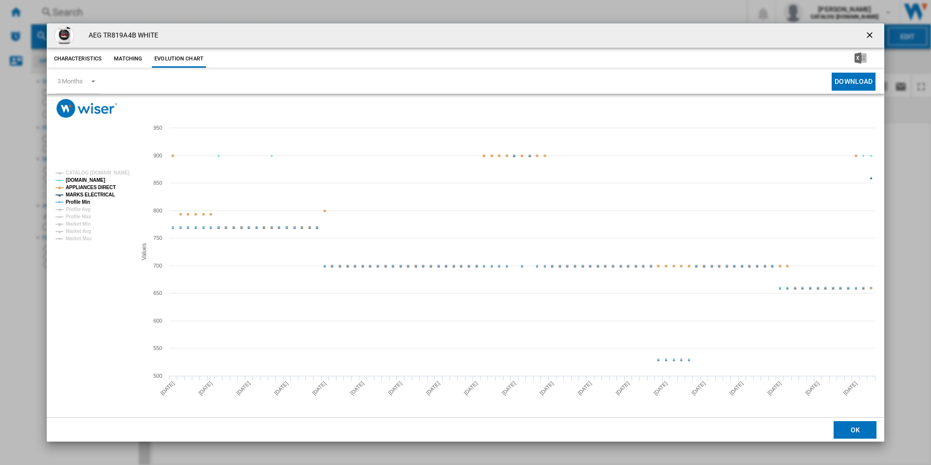
click at [111, 185] on tspan "APPLIANCES DIRECT" at bounding box center [91, 187] width 50 height 5
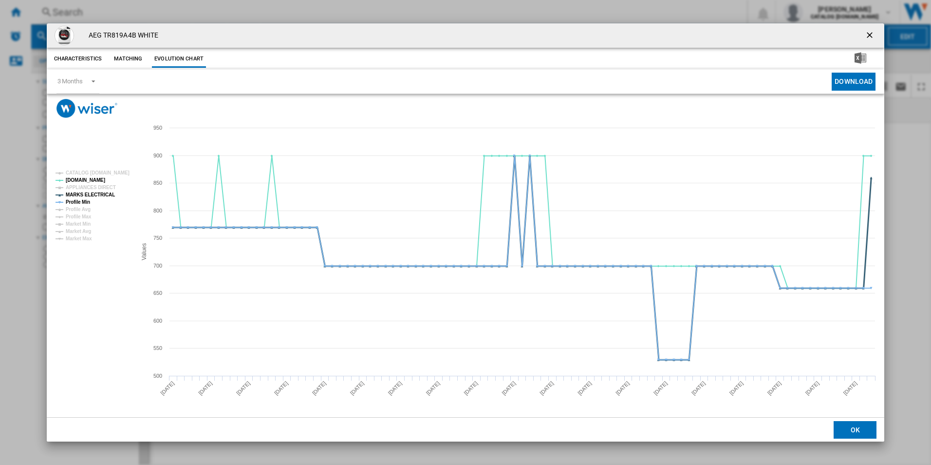
click at [105, 193] on tspan "MARKS ELECTRICAL" at bounding box center [90, 194] width 49 height 5
click at [84, 204] on tspan "Profile Min" at bounding box center [78, 201] width 24 height 5
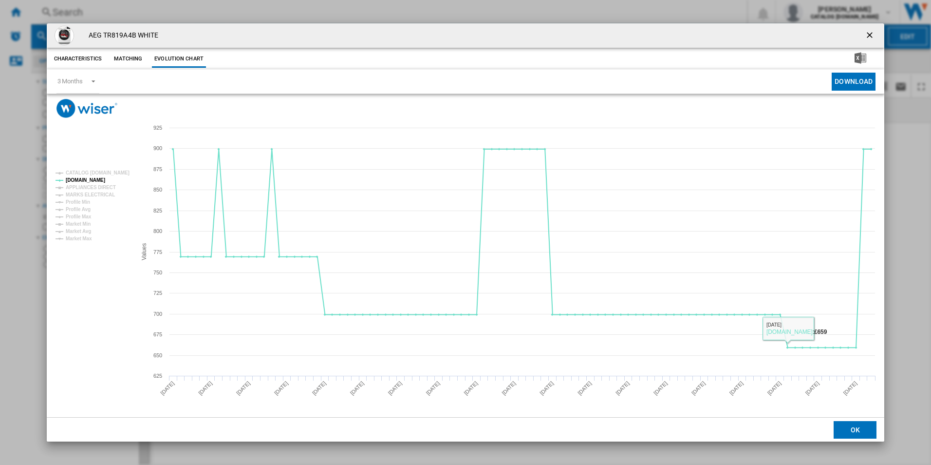
drag, startPoint x: 870, startPoint y: 38, endPoint x: 825, endPoint y: 34, distance: 46.0
click at [870, 38] on ng-md-icon "getI18NText('BUTTONS.CLOSE_DIALOG')" at bounding box center [871, 36] width 12 height 12
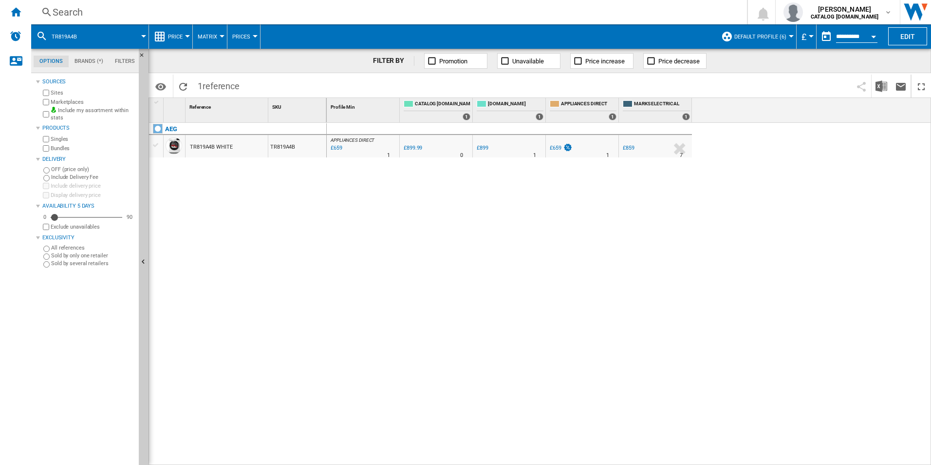
click at [610, 17] on div "Search" at bounding box center [387, 12] width 669 height 14
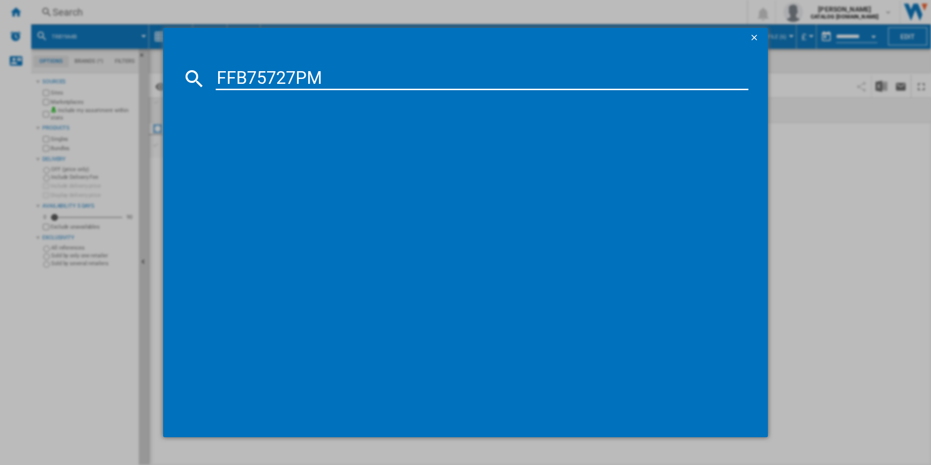
type input "FFB75727PM"
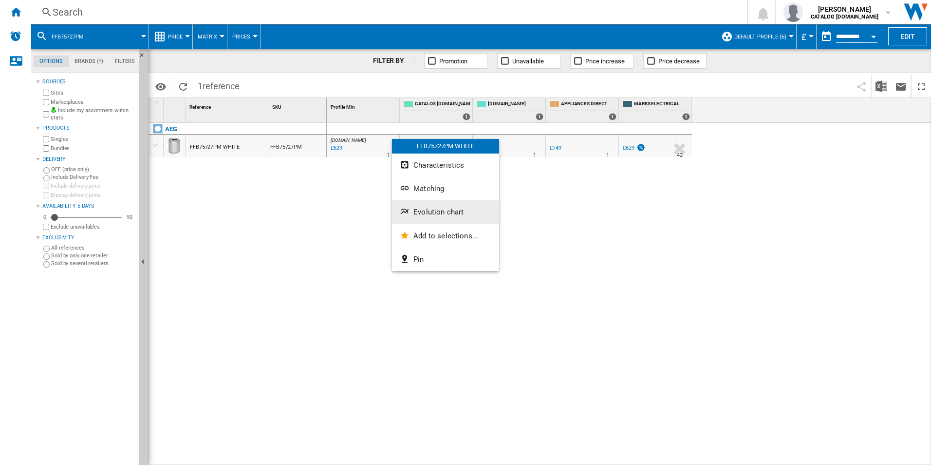
click at [453, 208] on span "Evolution chart" at bounding box center [439, 212] width 50 height 9
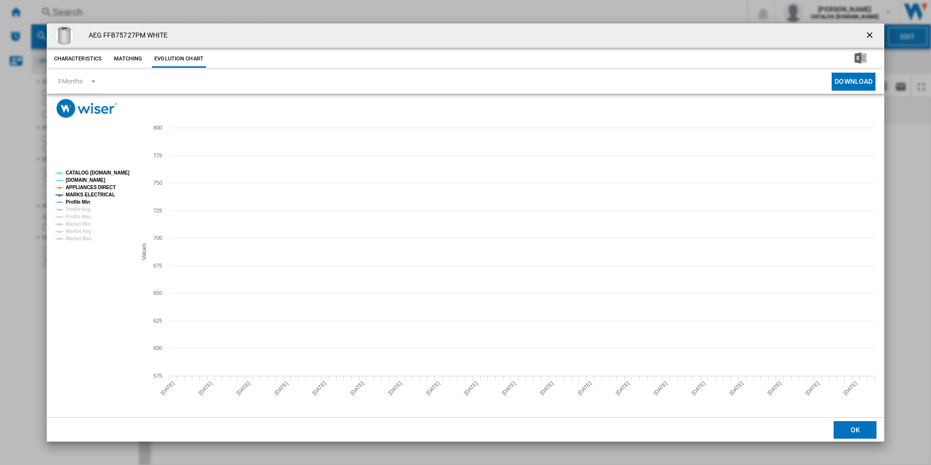
drag, startPoint x: 126, startPoint y: 173, endPoint x: 102, endPoint y: 192, distance: 30.4
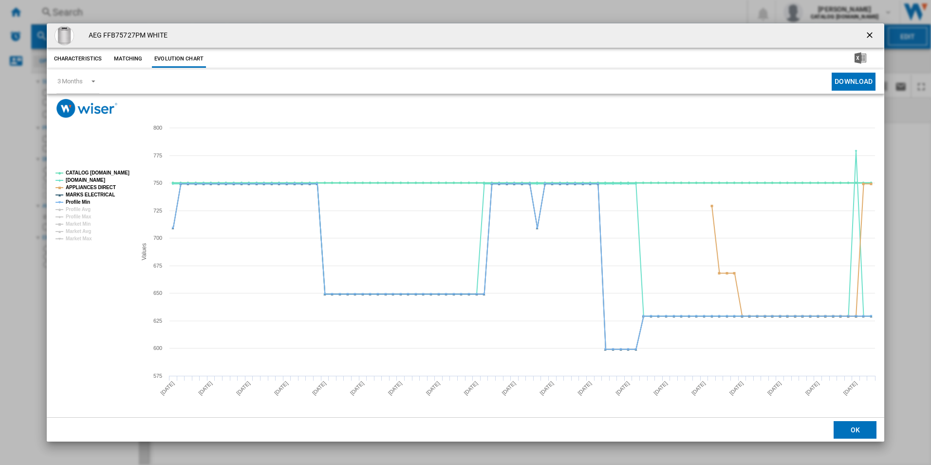
click at [125, 173] on tspan "CATALOG [DOMAIN_NAME]" at bounding box center [98, 172] width 64 height 5
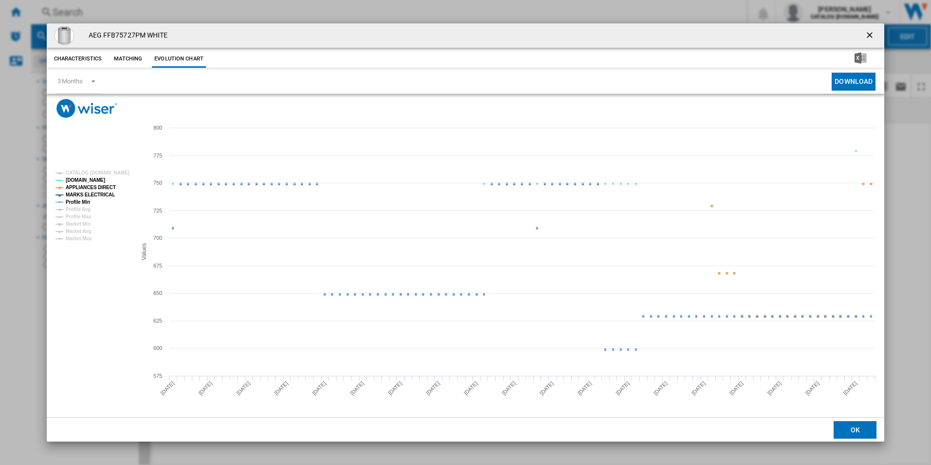
click at [101, 193] on tspan "MARKS ELECTRICAL" at bounding box center [90, 194] width 49 height 5
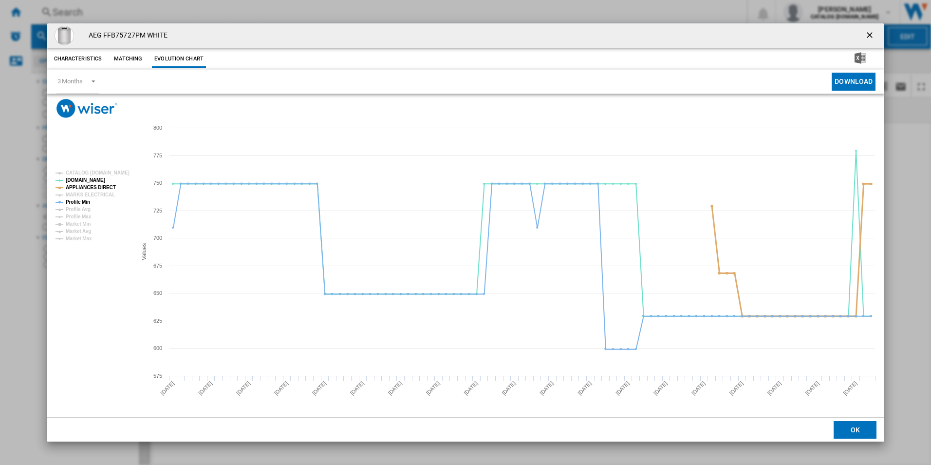
click at [104, 188] on tspan "APPLIANCES DIRECT" at bounding box center [91, 187] width 50 height 5
click at [84, 204] on tspan "Profile Min" at bounding box center [78, 201] width 24 height 5
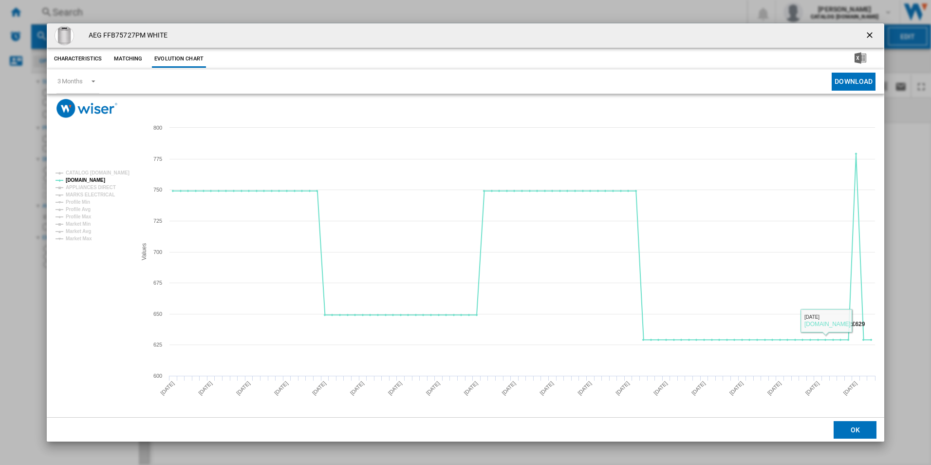
drag, startPoint x: 872, startPoint y: 33, endPoint x: 859, endPoint y: 35, distance: 13.4
click at [872, 33] on ng-md-icon "getI18NText('BUTTONS.CLOSE_DIALOG')" at bounding box center [871, 36] width 12 height 12
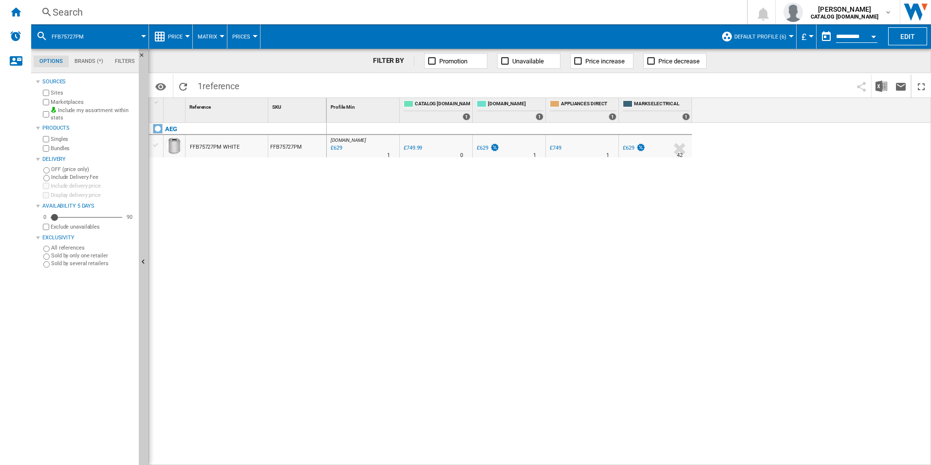
click at [622, 11] on div "Search" at bounding box center [387, 12] width 669 height 14
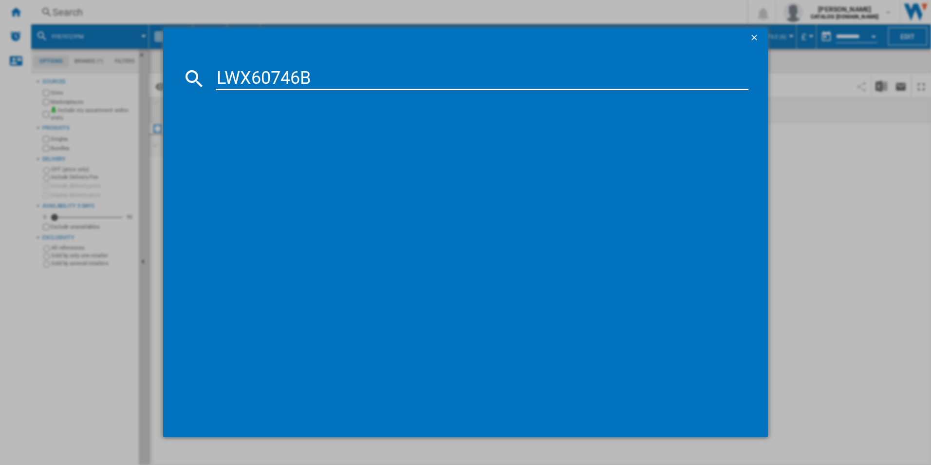
type input "LWX60746B"
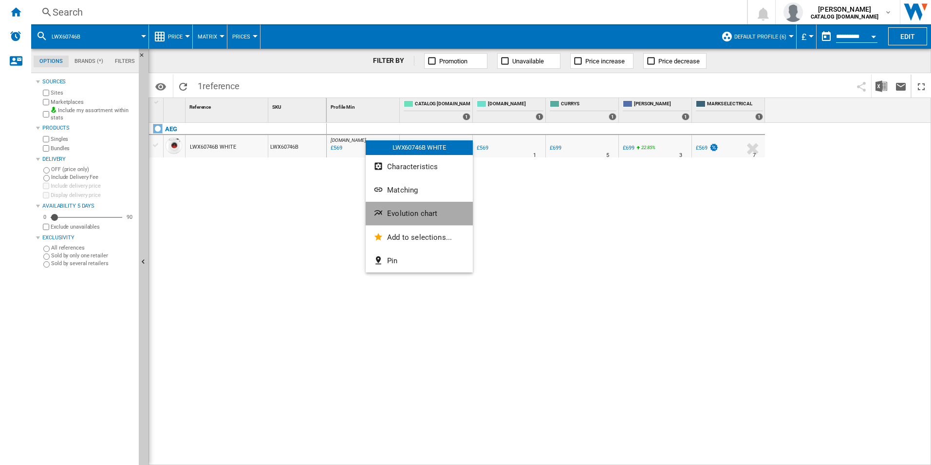
click at [426, 218] on button "Evolution chart" at bounding box center [419, 213] width 107 height 23
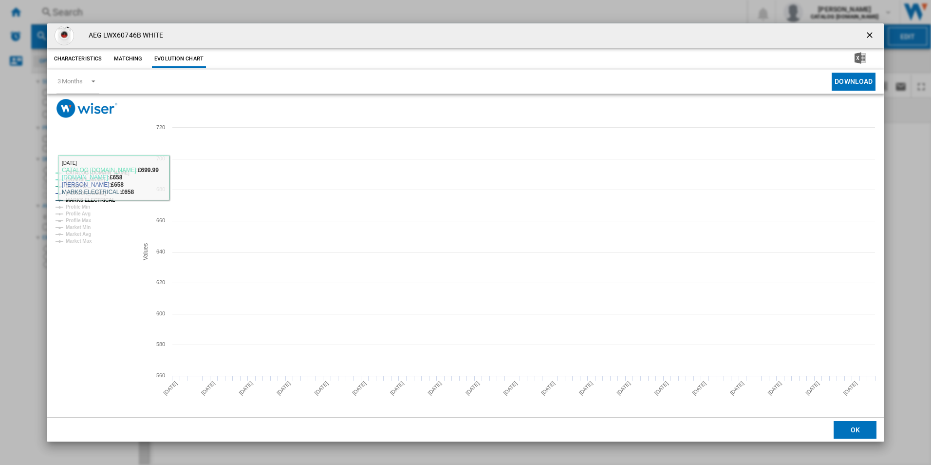
click at [118, 170] on tspan "CATALOG [DOMAIN_NAME]" at bounding box center [98, 172] width 64 height 5
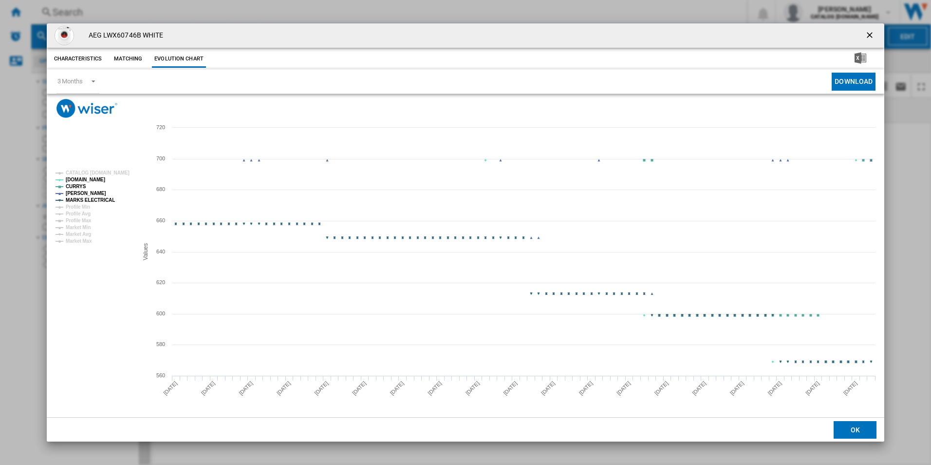
click at [99, 198] on tspan "MARKS ELECTRICAL" at bounding box center [90, 199] width 49 height 5
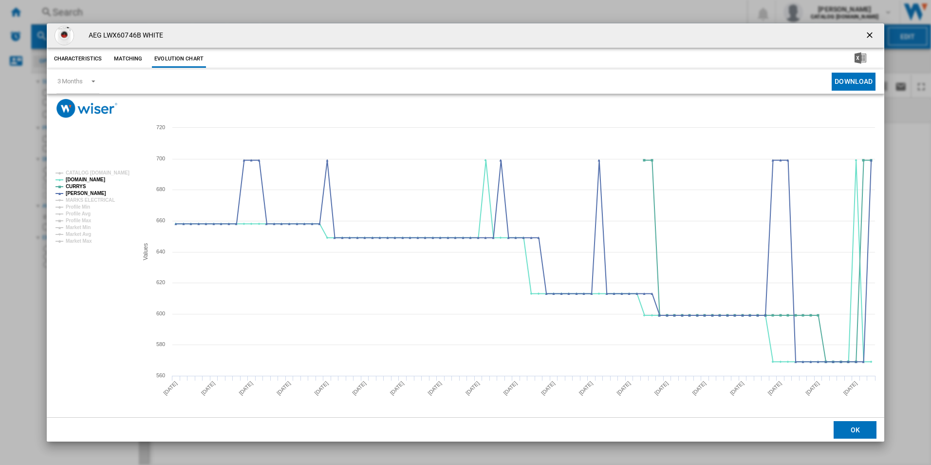
drag, startPoint x: 866, startPoint y: 35, endPoint x: 859, endPoint y: 34, distance: 6.9
click at [866, 35] on ng-md-icon "getI18NText('BUTTONS.CLOSE_DIALOG')" at bounding box center [871, 36] width 12 height 12
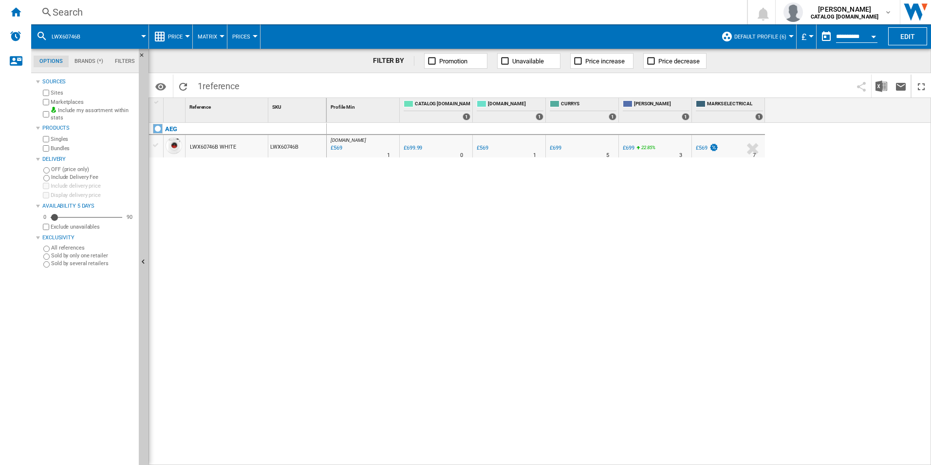
click at [659, 12] on div "Search" at bounding box center [387, 12] width 669 height 14
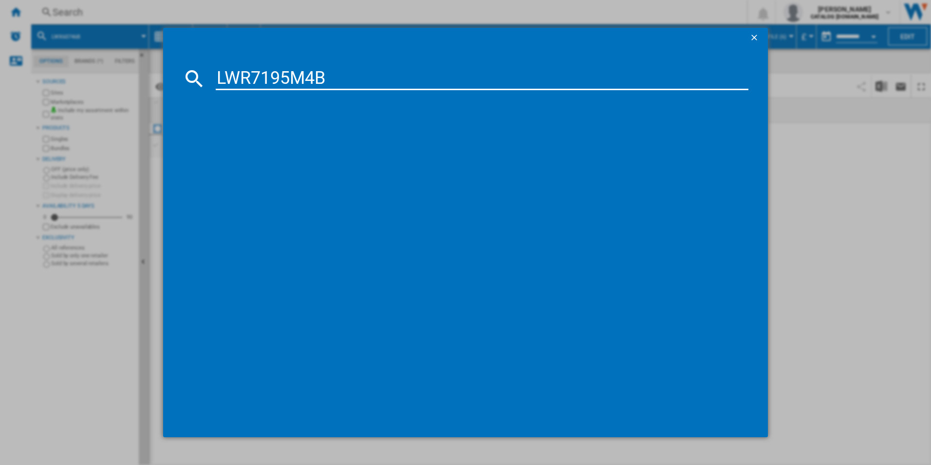
type input "LWR7195M4B"
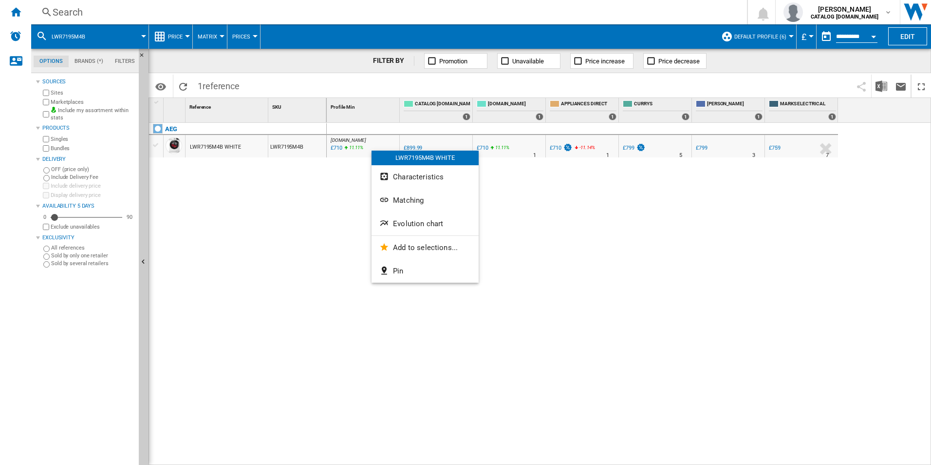
click at [404, 221] on span "Evolution chart" at bounding box center [418, 223] width 50 height 9
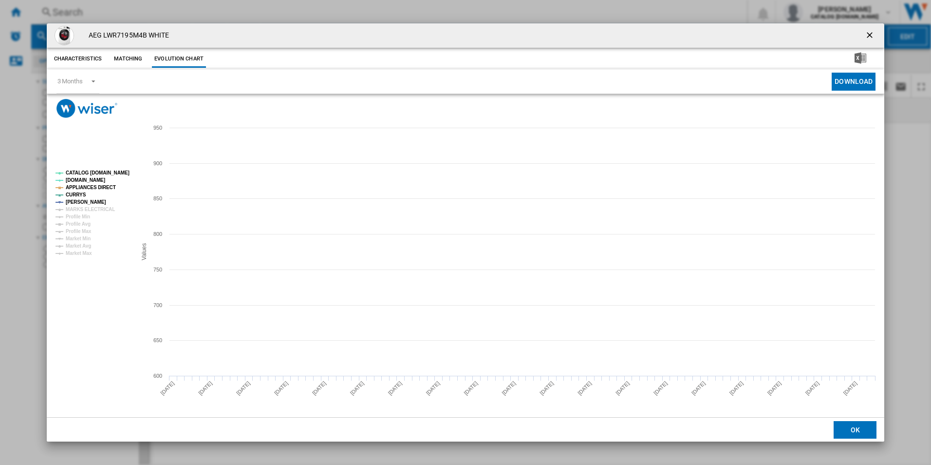
click at [122, 170] on tspan "CATALOG [DOMAIN_NAME]" at bounding box center [98, 172] width 64 height 5
click at [100, 188] on tspan "APPLIANCES DIRECT" at bounding box center [91, 187] width 50 height 5
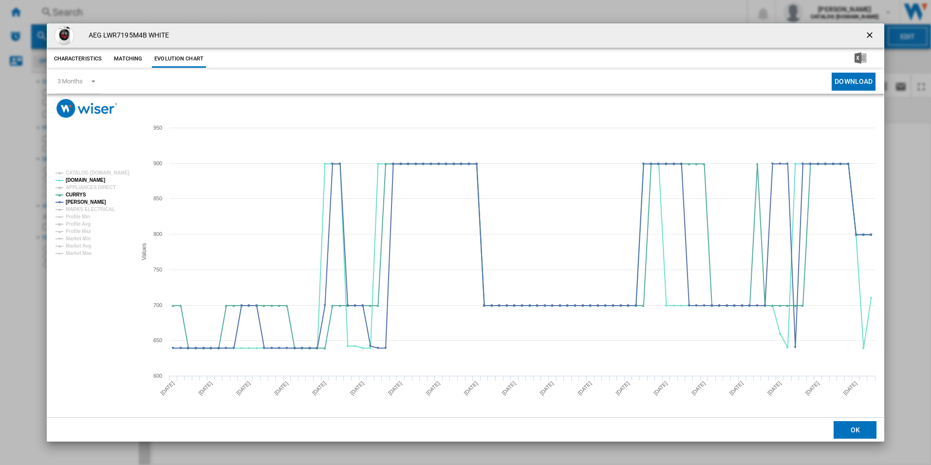
drag, startPoint x: 873, startPoint y: 31, endPoint x: 811, endPoint y: 38, distance: 62.8
click at [873, 31] on ng-md-icon "getI18NText('BUTTONS.CLOSE_DIALOG')" at bounding box center [871, 36] width 12 height 12
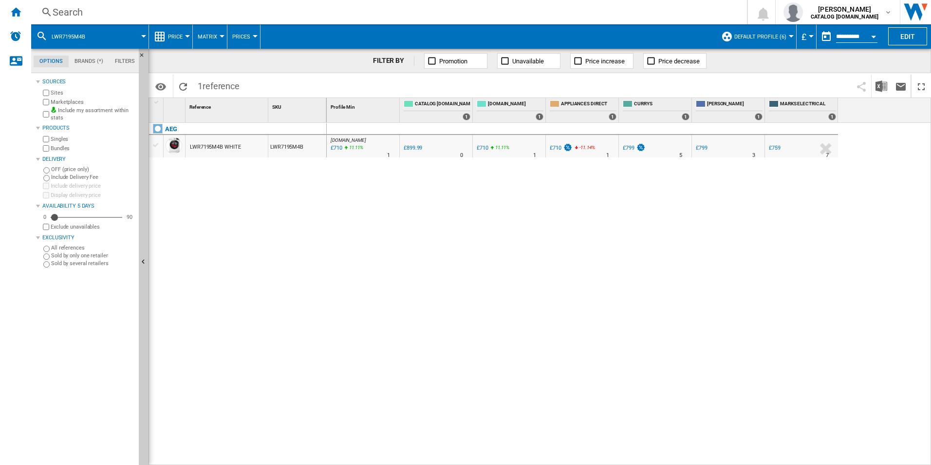
click at [585, 15] on div "Search" at bounding box center [387, 12] width 669 height 14
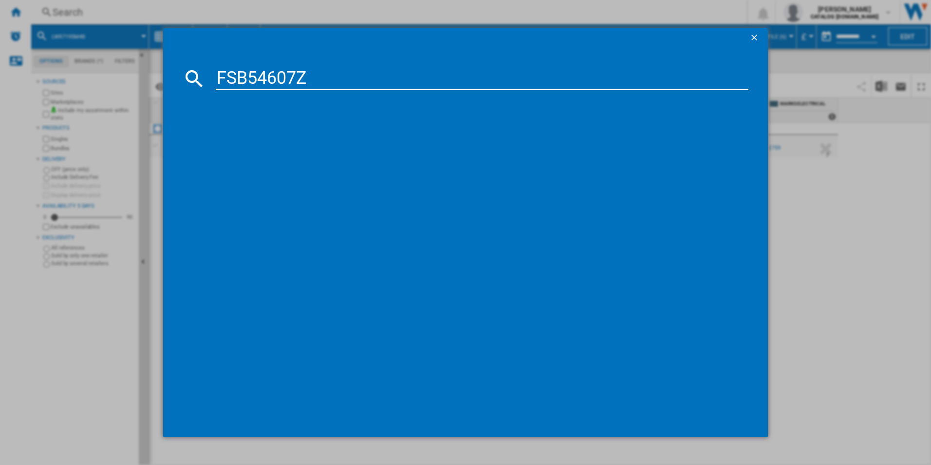
type input "FSB54607Z"
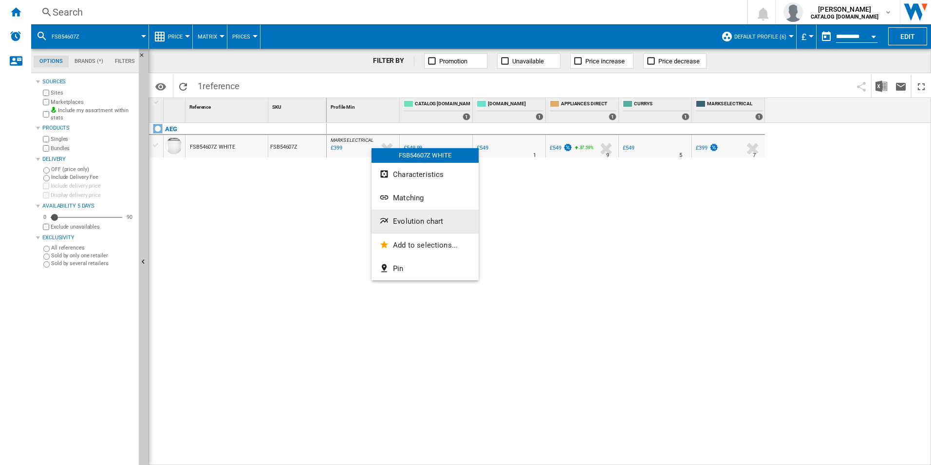
click at [405, 223] on span "Evolution chart" at bounding box center [418, 221] width 50 height 9
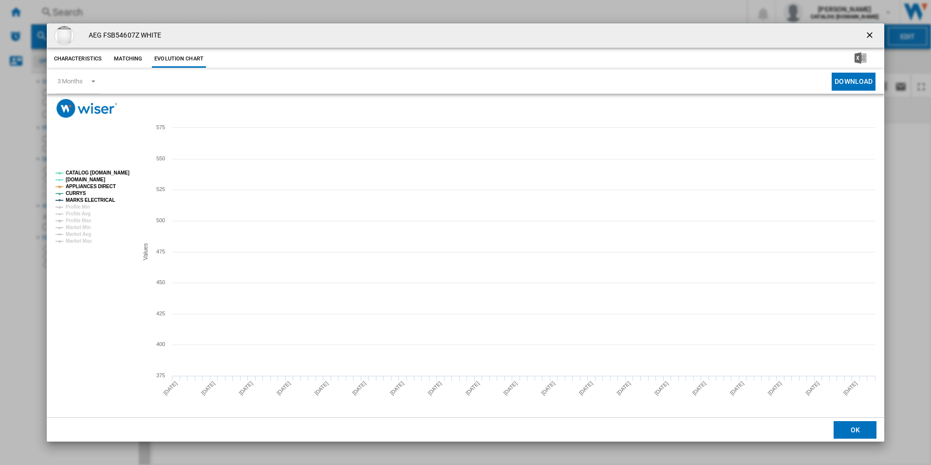
click at [79, 170] on tspan "CATALOG [DOMAIN_NAME]" at bounding box center [98, 172] width 64 height 5
click at [96, 184] on tspan "APPLIANCES DIRECT" at bounding box center [91, 186] width 50 height 5
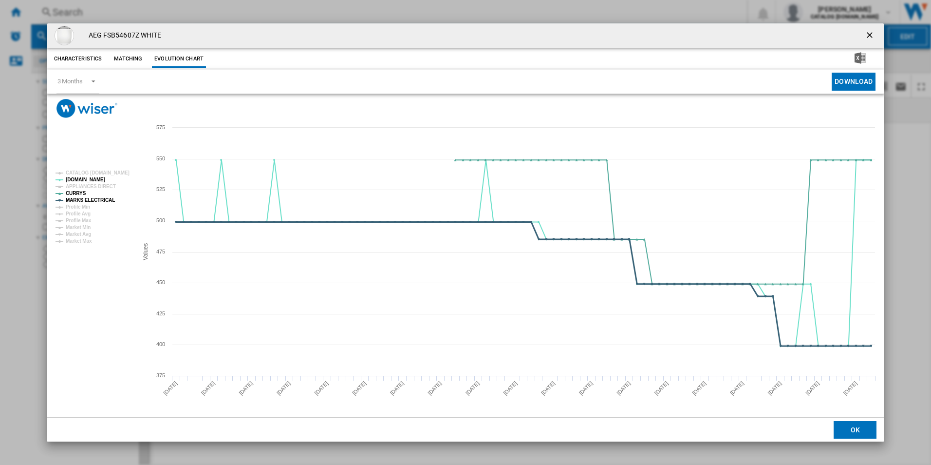
click at [103, 200] on tspan "MARKS ELECTRICAL" at bounding box center [90, 199] width 49 height 5
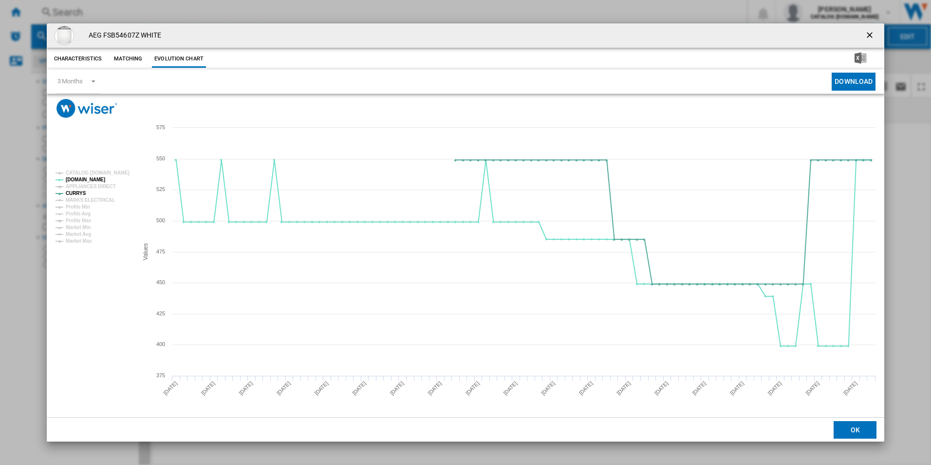
drag, startPoint x: 871, startPoint y: 29, endPoint x: 621, endPoint y: 44, distance: 250.8
click at [871, 29] on button "Product popup" at bounding box center [870, 35] width 19 height 19
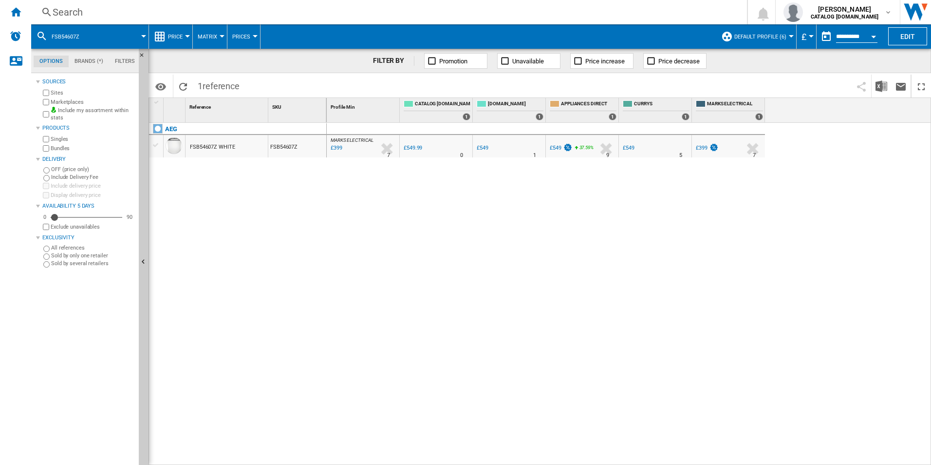
click at [559, 8] on div "Search" at bounding box center [387, 12] width 669 height 14
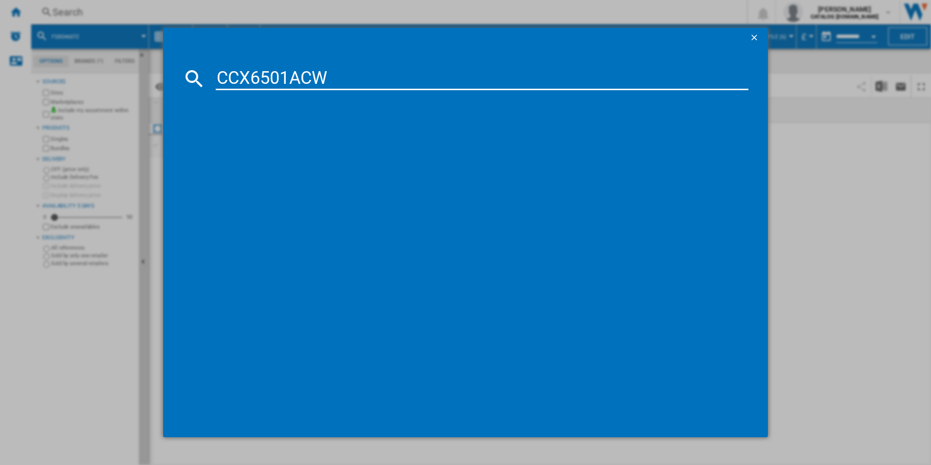
type input "CCX6501ACW"
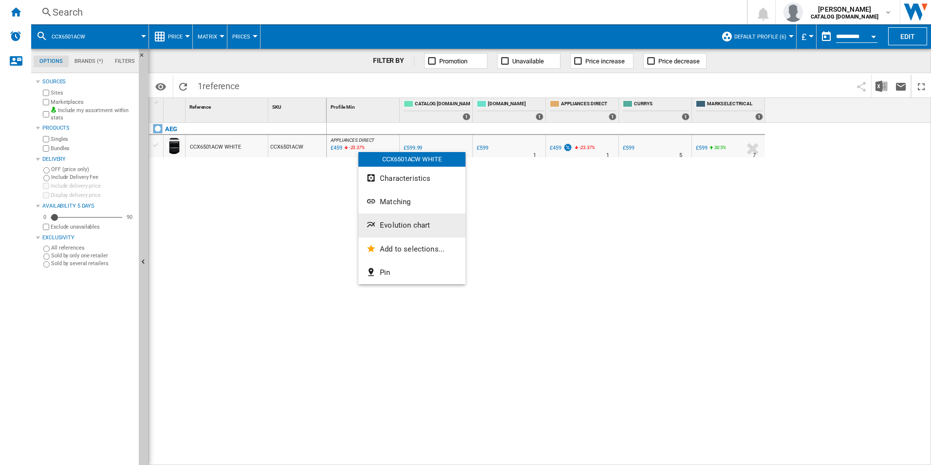
click at [385, 230] on button "Evolution chart" at bounding box center [412, 224] width 107 height 23
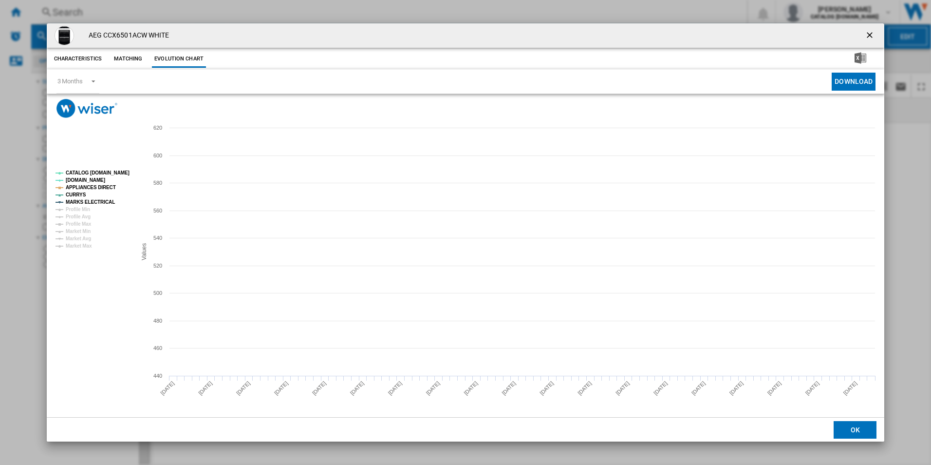
click at [108, 168] on rect "Product popup" at bounding box center [92, 210] width 81 height 86
click at [114, 171] on tspan "CATALOG [DOMAIN_NAME]" at bounding box center [98, 172] width 64 height 5
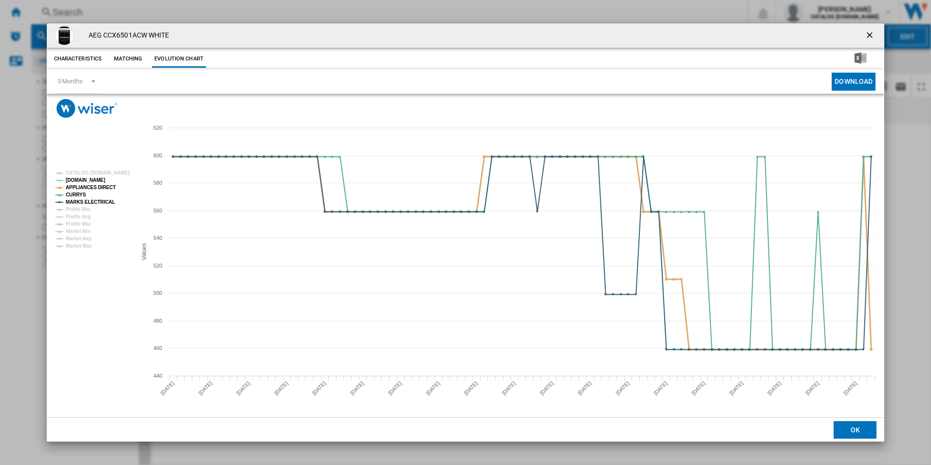
click at [109, 185] on tspan "APPLIANCES DIRECT" at bounding box center [91, 187] width 50 height 5
click at [108, 199] on tspan "MARKS ELECTRICAL" at bounding box center [90, 201] width 49 height 5
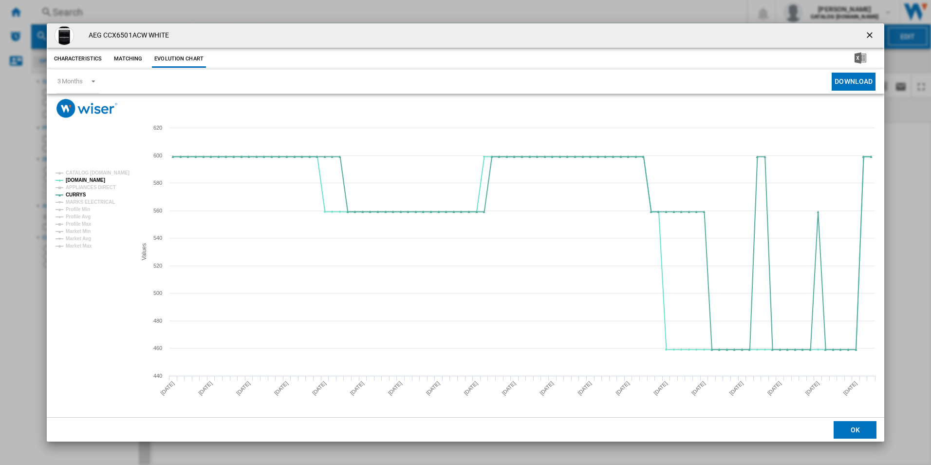
click at [866, 34] on ng-md-icon "getI18NText('BUTTONS.CLOSE_DIALOG')" at bounding box center [871, 36] width 12 height 12
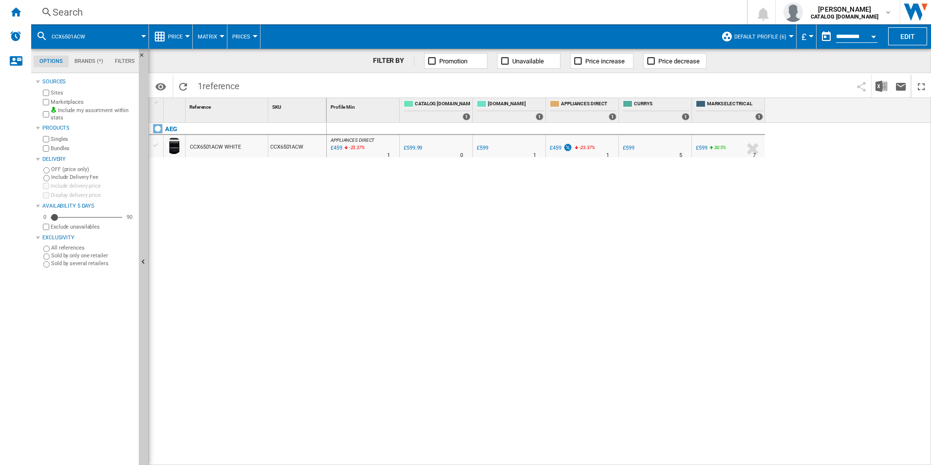
click at [664, 9] on div "Search" at bounding box center [387, 12] width 669 height 14
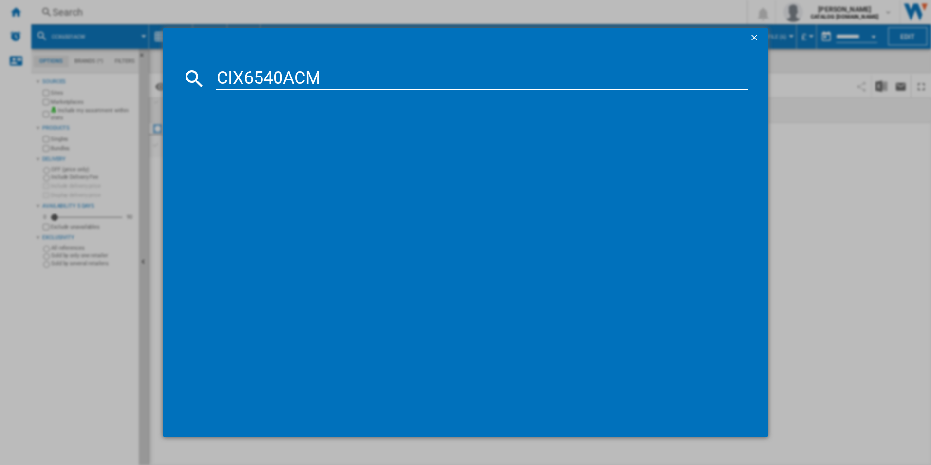
type input "CIX6540ACM"
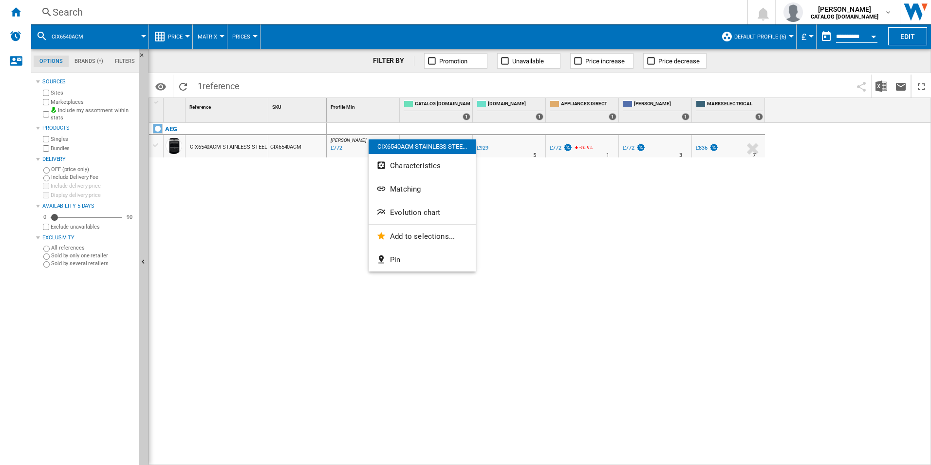
click at [395, 204] on button "Evolution chart" at bounding box center [422, 212] width 107 height 23
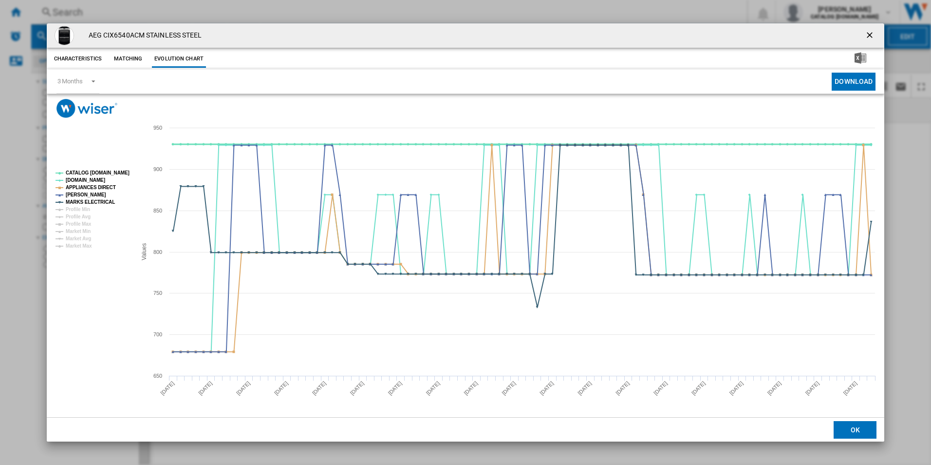
click at [95, 171] on tspan "CATALOG [DOMAIN_NAME]" at bounding box center [98, 172] width 64 height 5
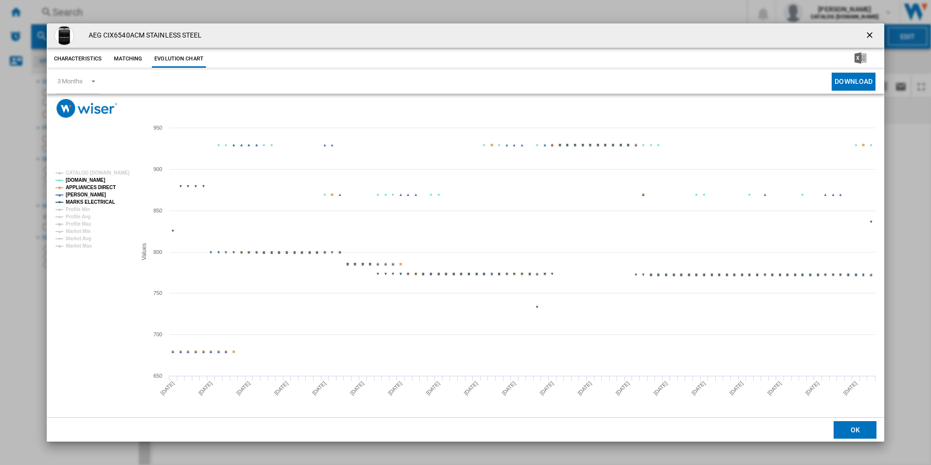
drag, startPoint x: 100, startPoint y: 185, endPoint x: 107, endPoint y: 196, distance: 12.9
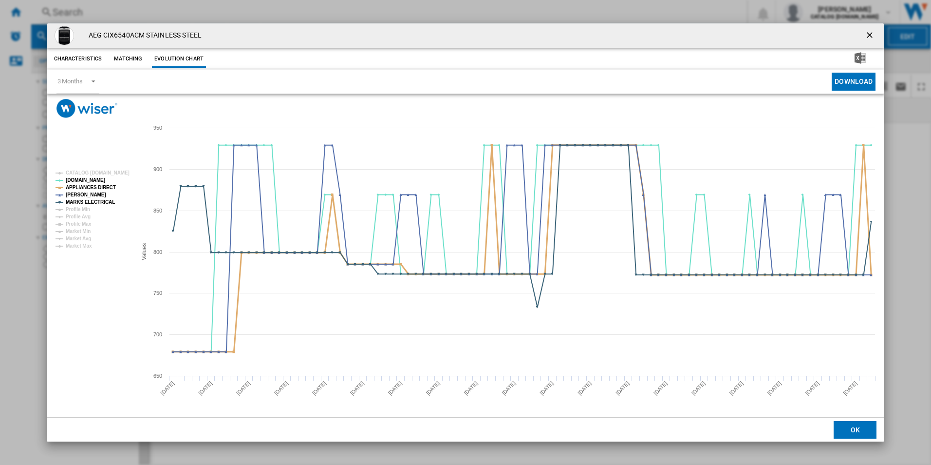
click at [101, 185] on tspan "APPLIANCES DIRECT" at bounding box center [91, 187] width 50 height 5
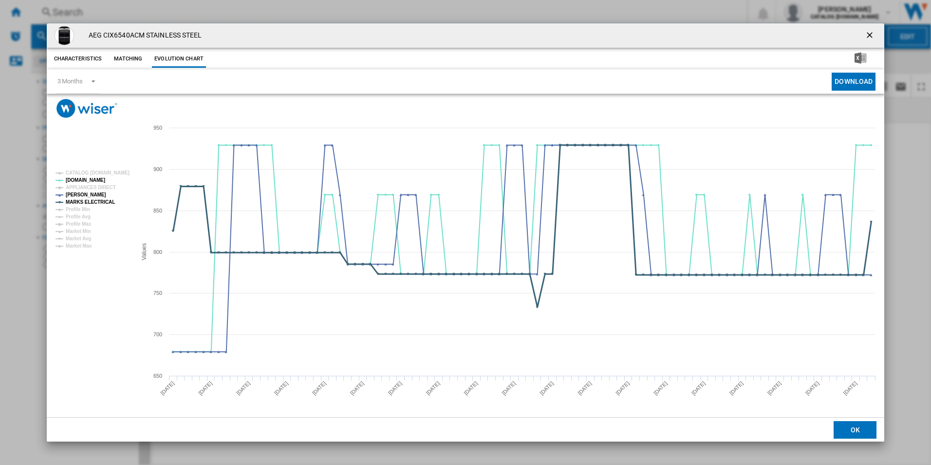
click at [107, 202] on tspan "MARKS ELECTRICAL" at bounding box center [90, 201] width 49 height 5
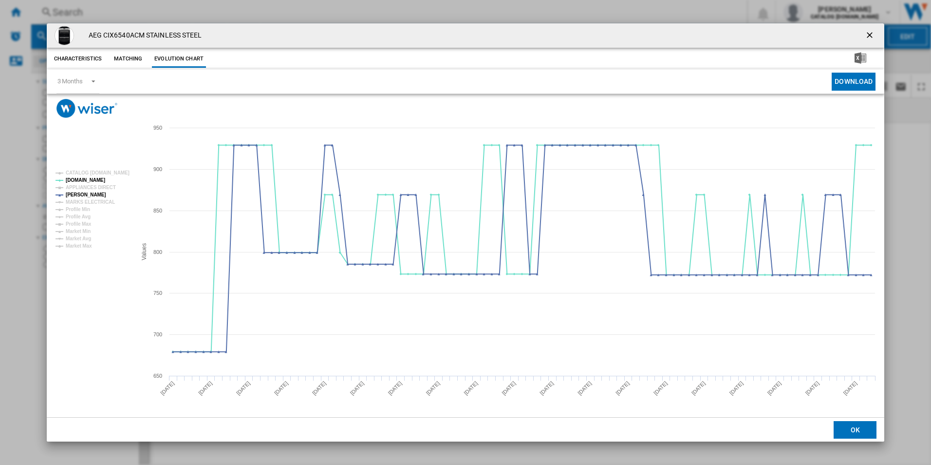
click at [868, 35] on ng-md-icon "getI18NText('BUTTONS.CLOSE_DIALOG')" at bounding box center [871, 36] width 12 height 12
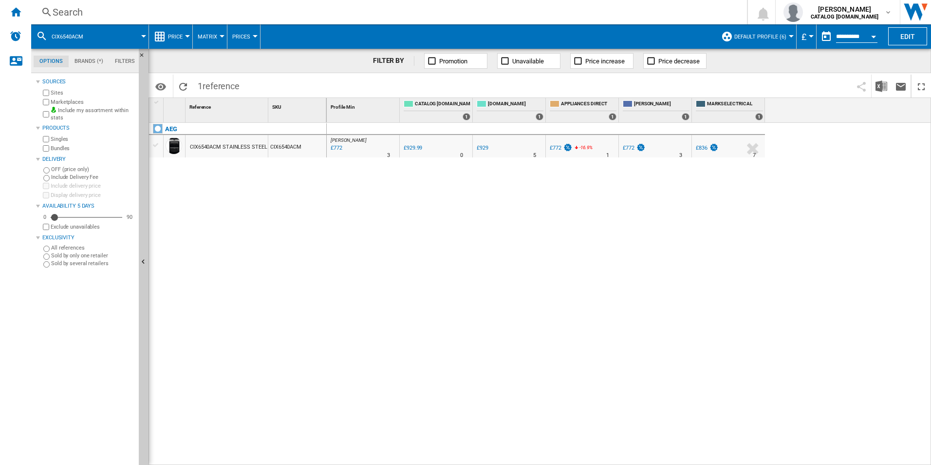
click at [676, 19] on div "Search Search 0 [PERSON_NAME] CATALOG [DOMAIN_NAME] CATALOG [DOMAIN_NAME] My se…" at bounding box center [481, 12] width 900 height 24
click at [670, 15] on div "Search" at bounding box center [387, 12] width 669 height 14
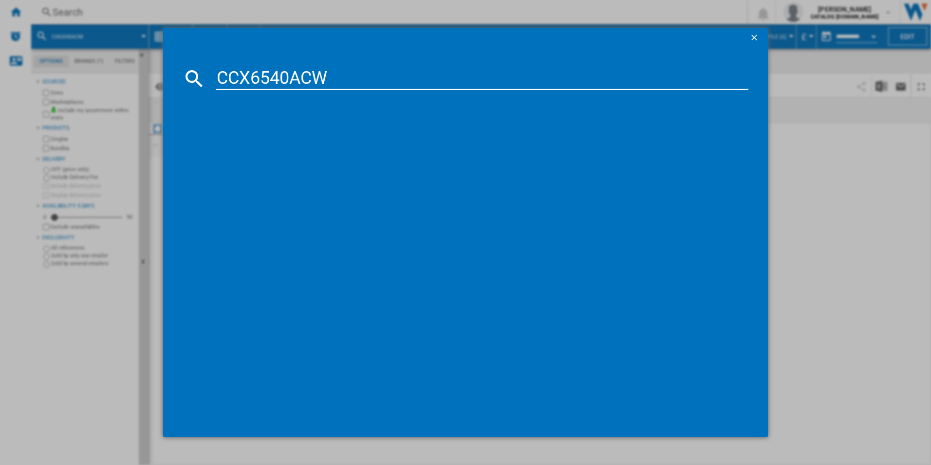
type input "CCX6540ACW"
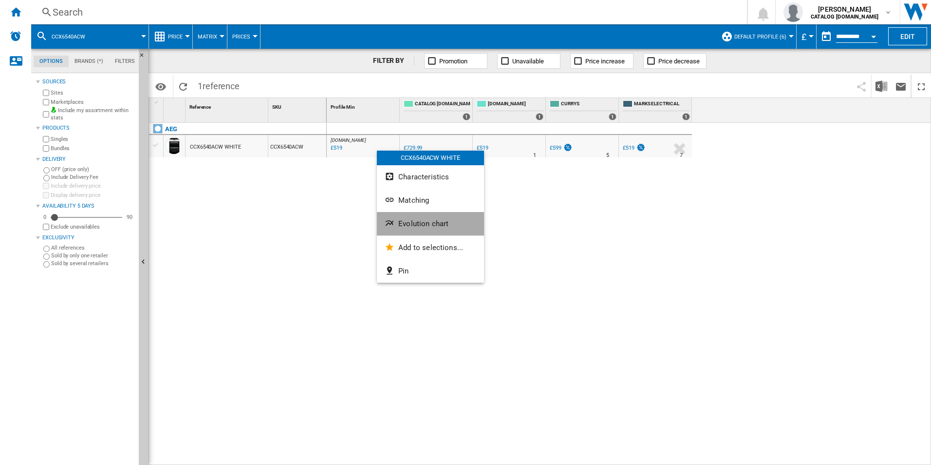
click at [404, 225] on span "Evolution chart" at bounding box center [423, 223] width 50 height 9
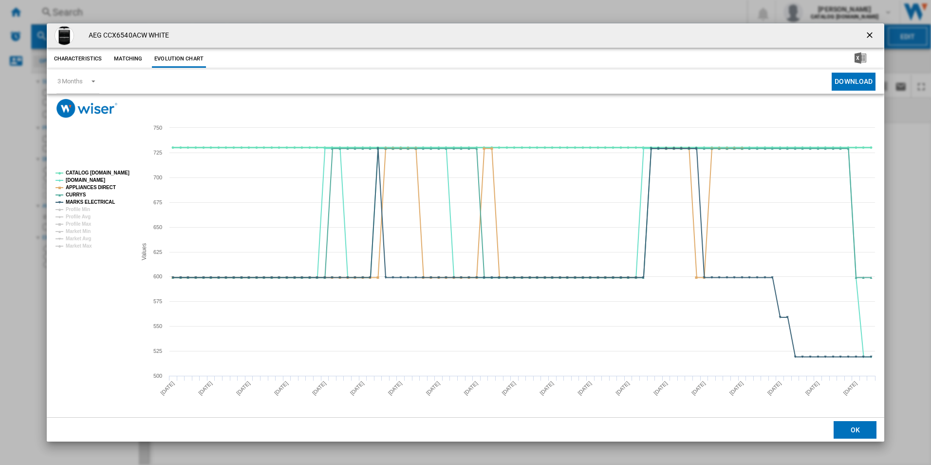
click at [106, 171] on tspan "CATALOG [DOMAIN_NAME]" at bounding box center [98, 172] width 64 height 5
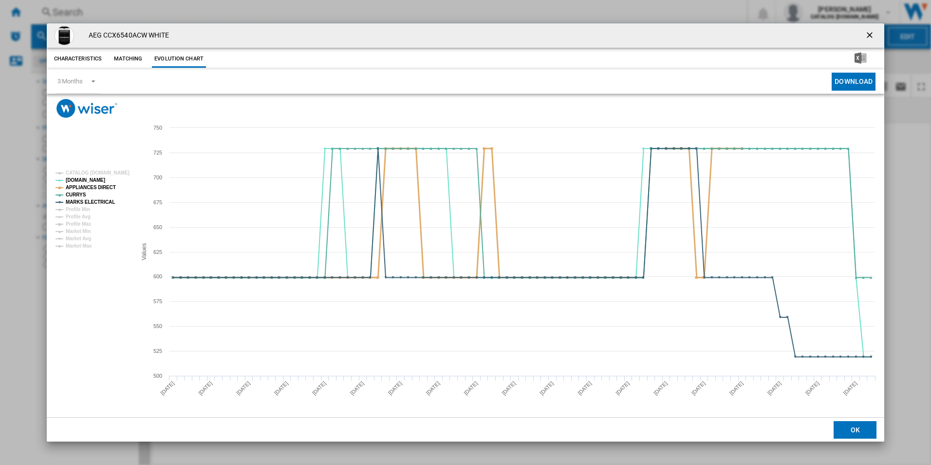
click at [108, 185] on tspan "APPLIANCES DIRECT" at bounding box center [91, 187] width 50 height 5
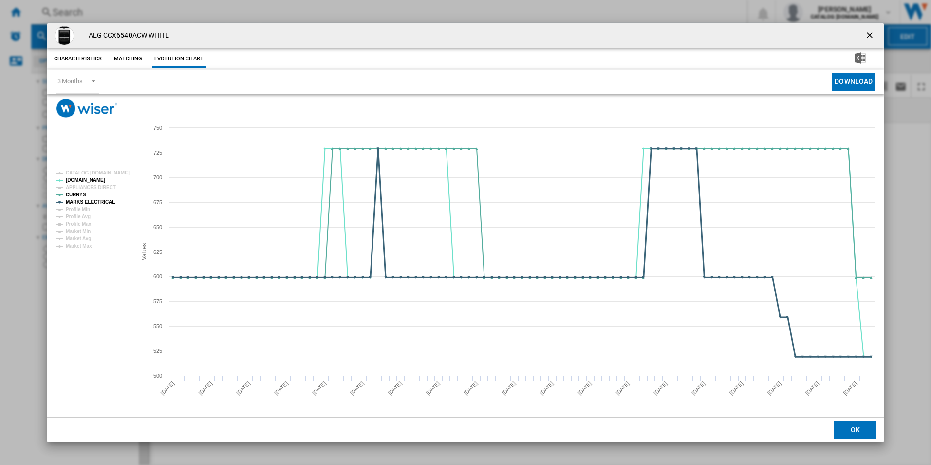
click at [101, 203] on tspan "MARKS ELECTRICAL" at bounding box center [90, 201] width 49 height 5
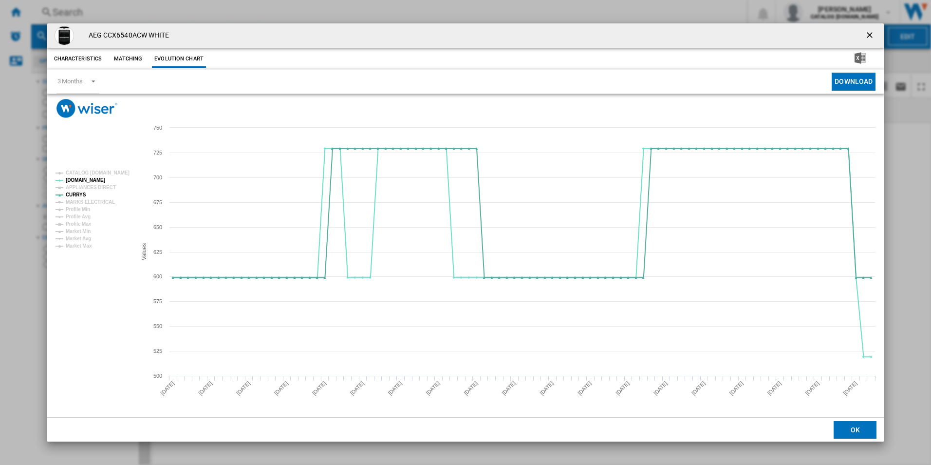
drag, startPoint x: 872, startPoint y: 33, endPoint x: 861, endPoint y: 34, distance: 11.3
click at [872, 33] on ng-md-icon "getI18NText('BUTTONS.CLOSE_DIALOG')" at bounding box center [871, 36] width 12 height 12
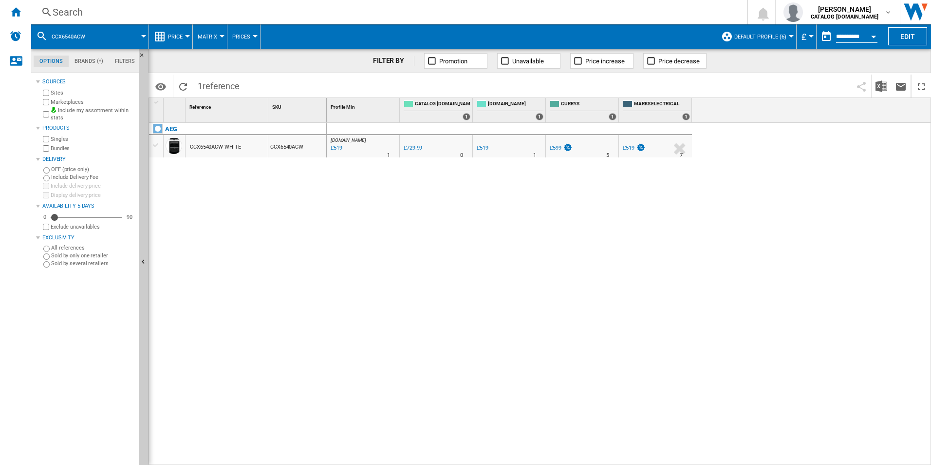
click at [654, 14] on div "Search" at bounding box center [387, 12] width 669 height 14
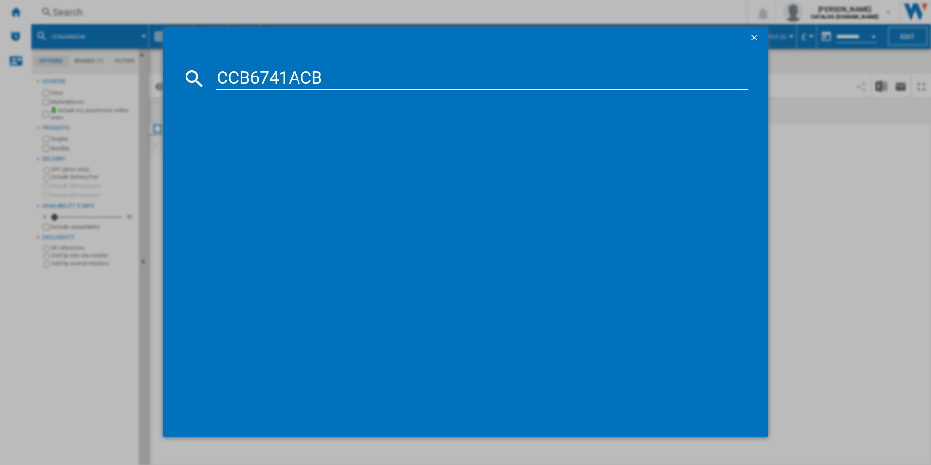
type input "CCB6741ACB"
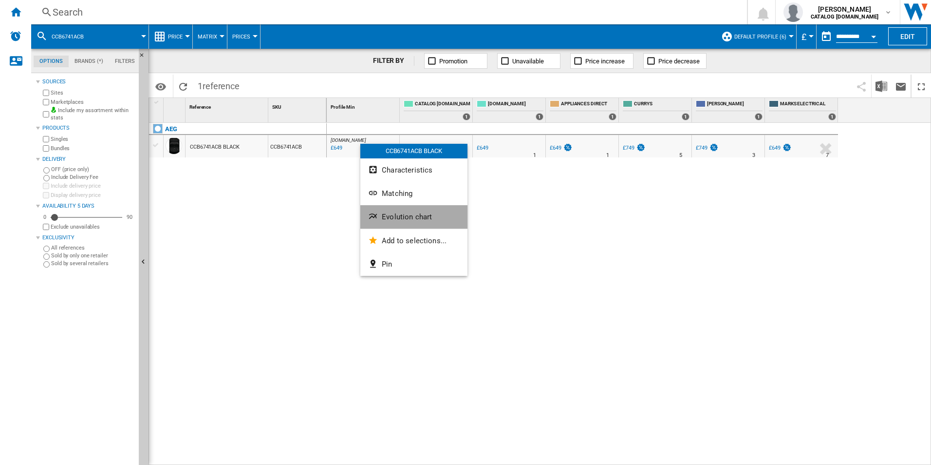
click at [407, 213] on span "Evolution chart" at bounding box center [407, 216] width 50 height 9
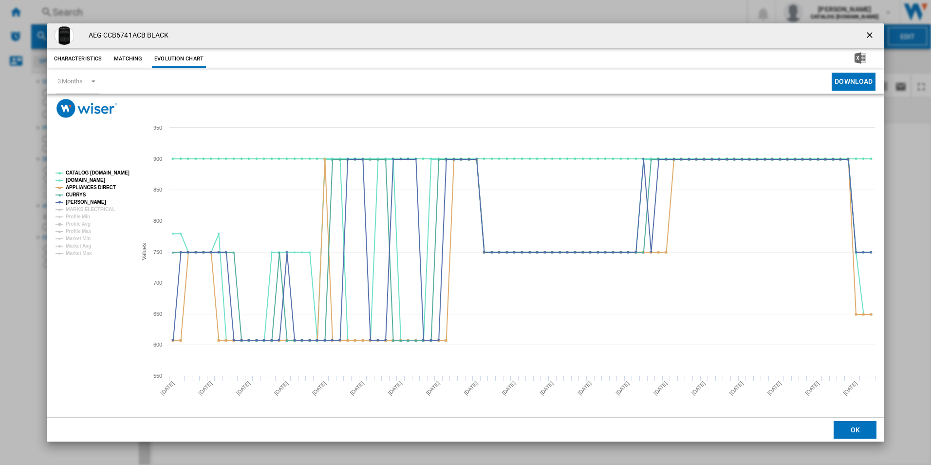
click at [101, 177] on rect "Product popup" at bounding box center [92, 213] width 81 height 93
click at [109, 171] on tspan "CATALOG [DOMAIN_NAME]" at bounding box center [98, 172] width 64 height 5
click at [103, 185] on tspan "APPLIANCES DIRECT" at bounding box center [91, 187] width 50 height 5
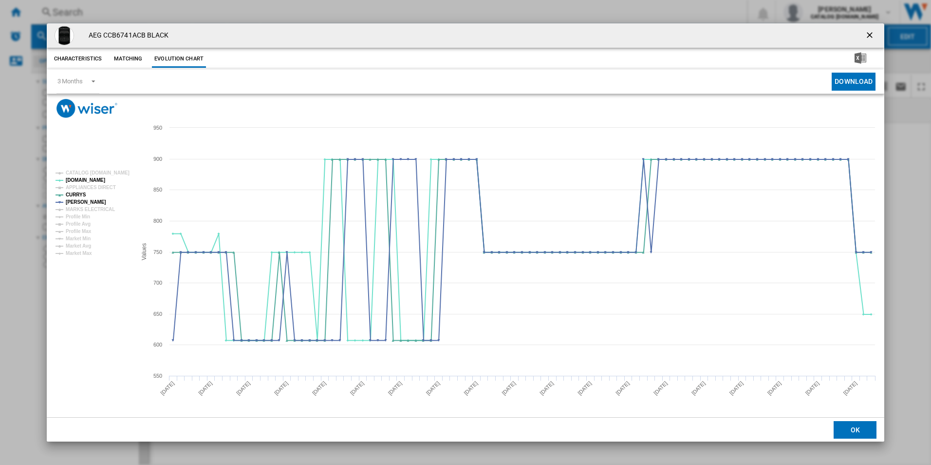
drag, startPoint x: 871, startPoint y: 29, endPoint x: 855, endPoint y: 34, distance: 16.8
click at [871, 29] on button "Product popup" at bounding box center [870, 35] width 19 height 19
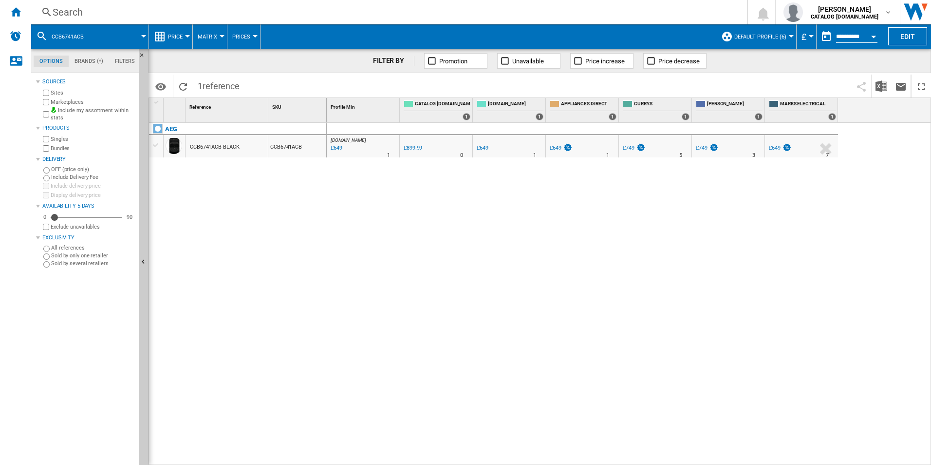
click at [648, 17] on div "Search" at bounding box center [387, 12] width 669 height 14
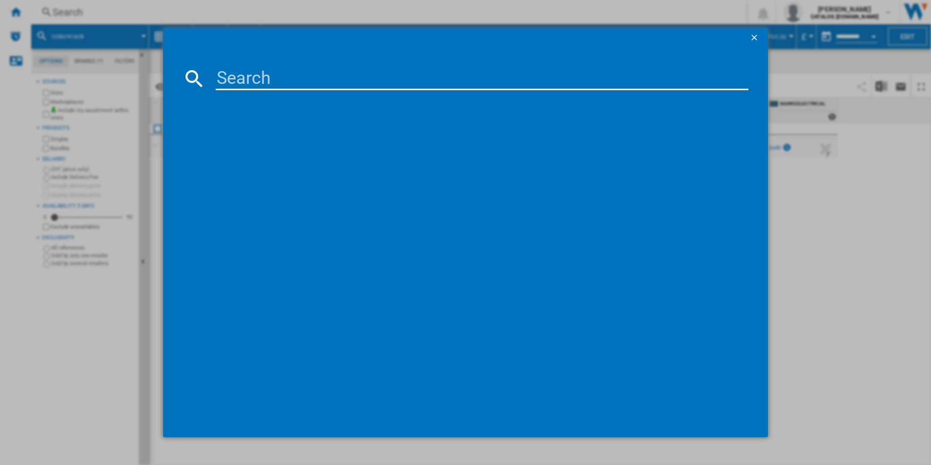
click at [579, 77] on input at bounding box center [482, 78] width 533 height 23
paste input "CIX6500ABB"
type input "CIX6500ABB"
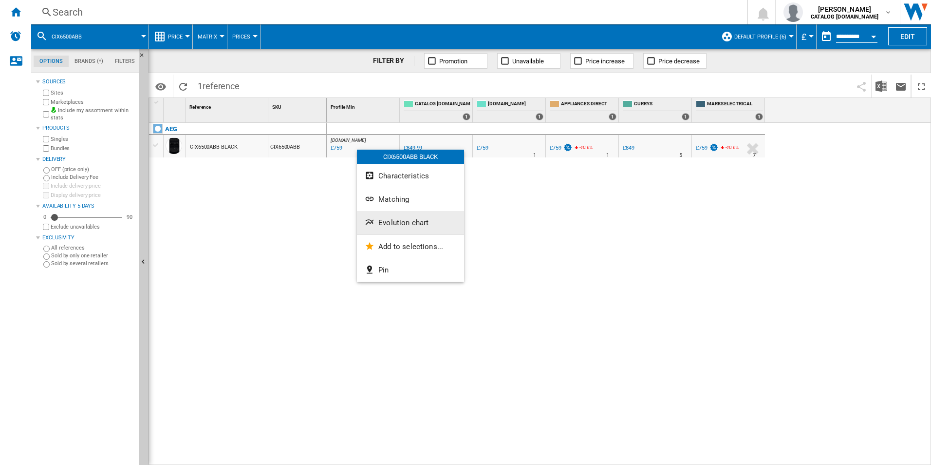
click at [402, 225] on span "Evolution chart" at bounding box center [403, 222] width 50 height 9
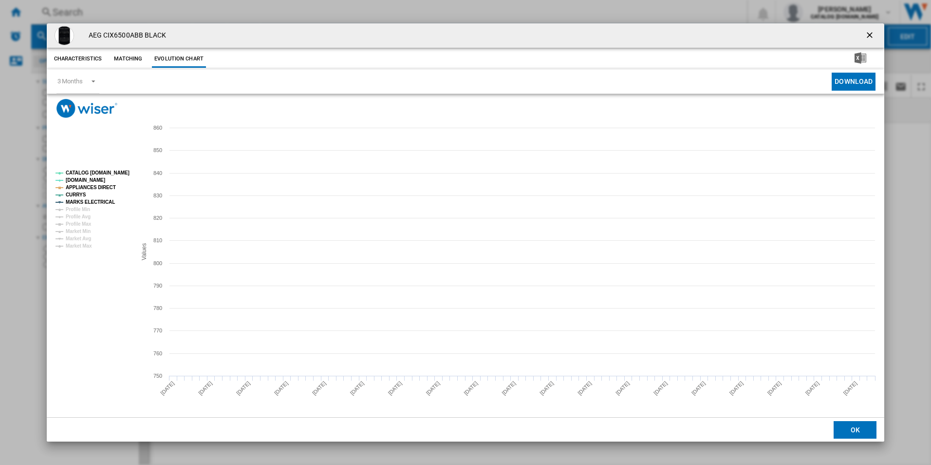
click at [104, 174] on tspan "CATALOG [DOMAIN_NAME]" at bounding box center [98, 172] width 64 height 5
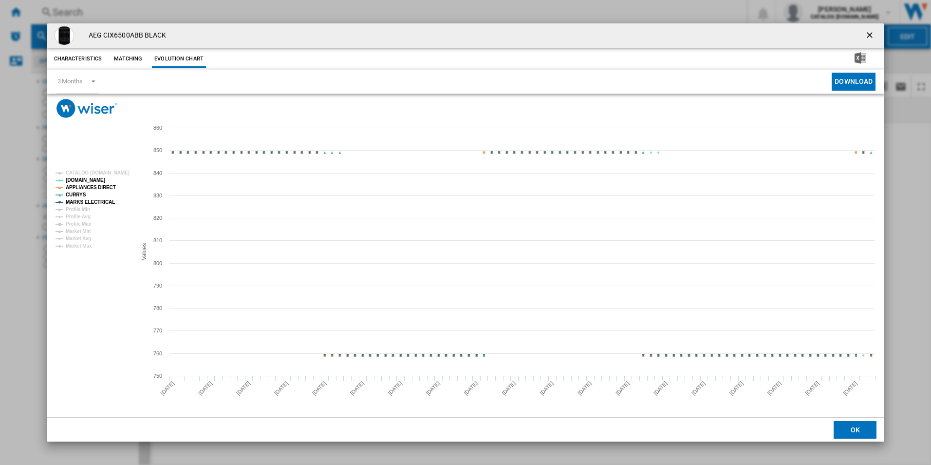
click at [104, 186] on tspan "APPLIANCES DIRECT" at bounding box center [91, 187] width 50 height 5
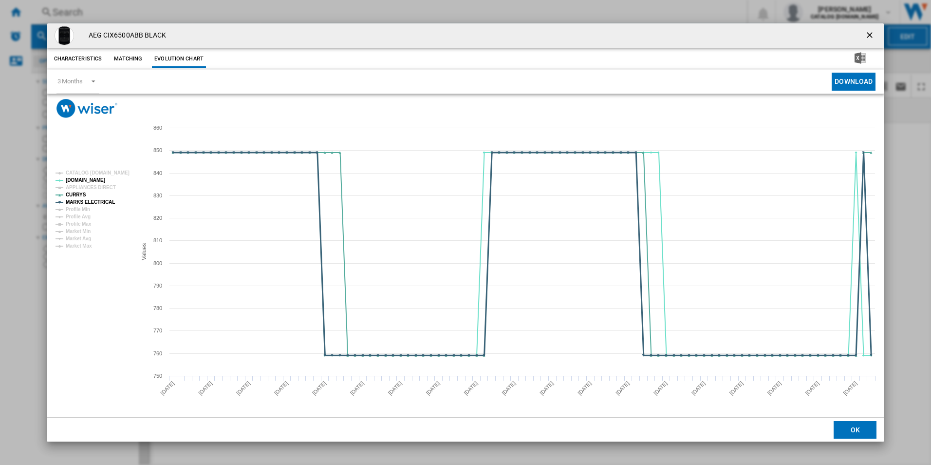
click at [102, 202] on tspan "MARKS ELECTRICAL" at bounding box center [90, 201] width 49 height 5
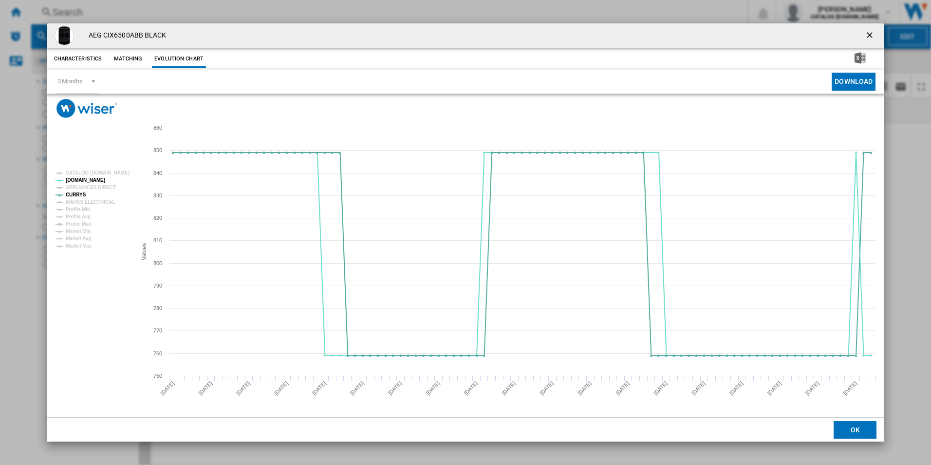
drag, startPoint x: 870, startPoint y: 33, endPoint x: 831, endPoint y: 39, distance: 40.0
click at [870, 33] on ng-md-icon "getI18NText('BUTTONS.CLOSE_DIALOG')" at bounding box center [871, 36] width 12 height 12
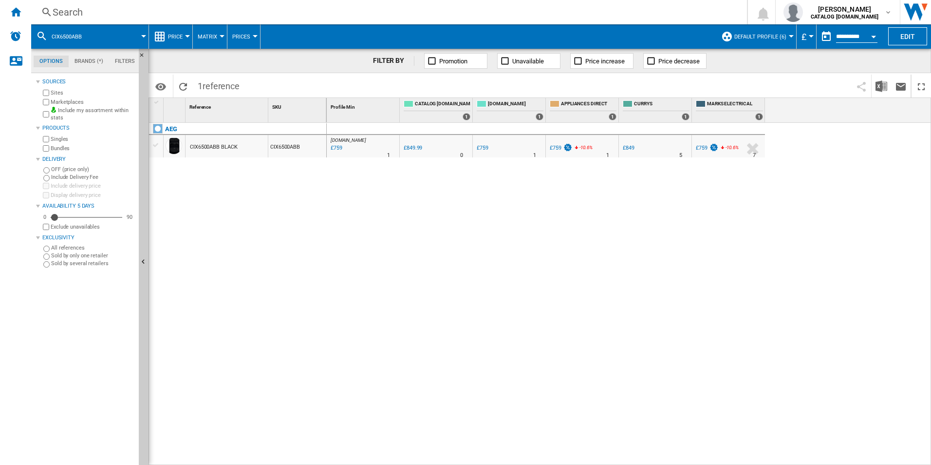
click at [669, 17] on div "Search" at bounding box center [387, 12] width 669 height 14
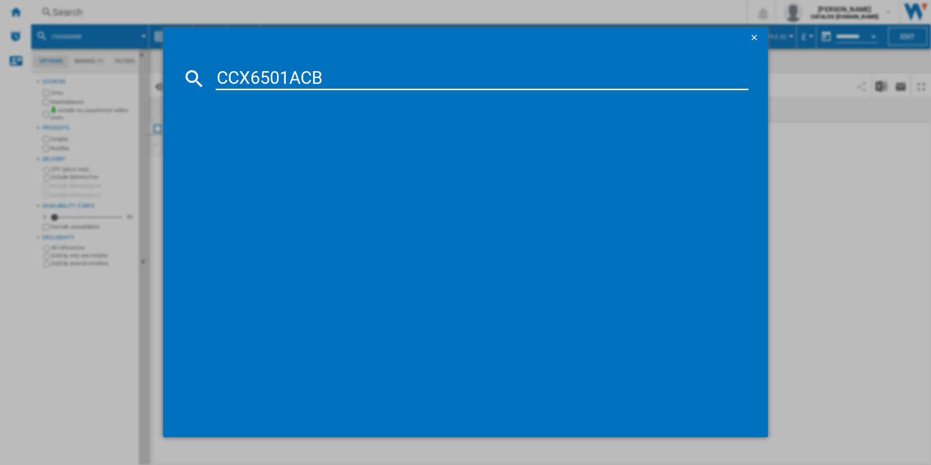
type input "CCX6501ACB"
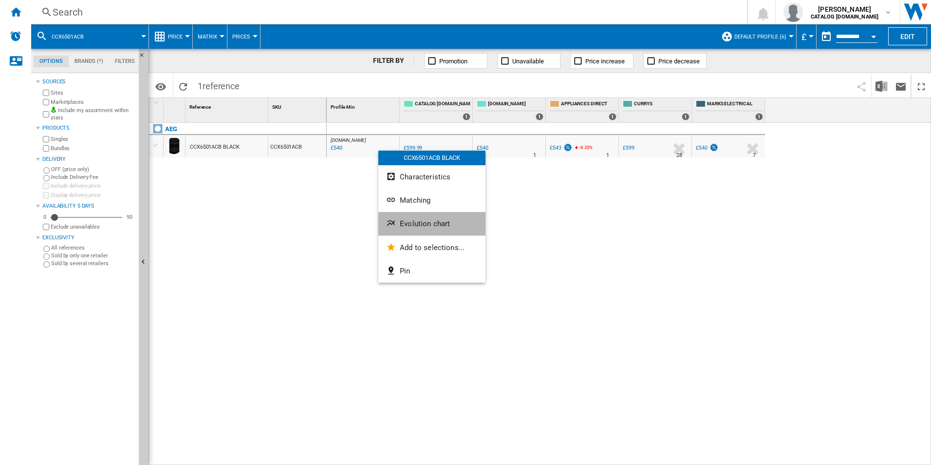
click at [415, 225] on span "Evolution chart" at bounding box center [425, 223] width 50 height 9
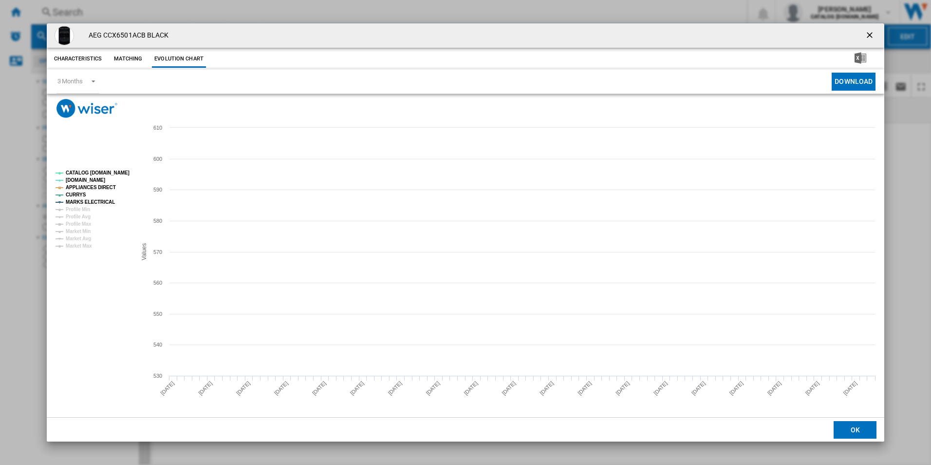
click at [113, 173] on tspan "CATALOG [DOMAIN_NAME]" at bounding box center [98, 172] width 64 height 5
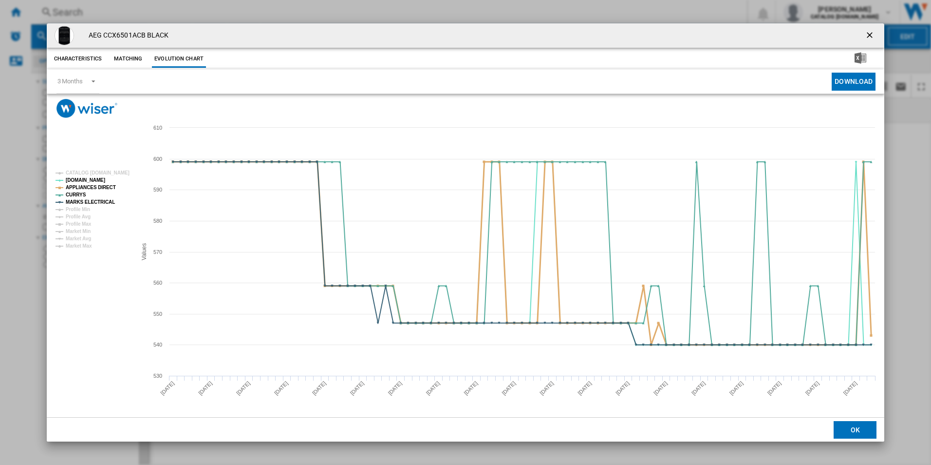
click at [101, 187] on tspan "APPLIANCES DIRECT" at bounding box center [91, 187] width 50 height 5
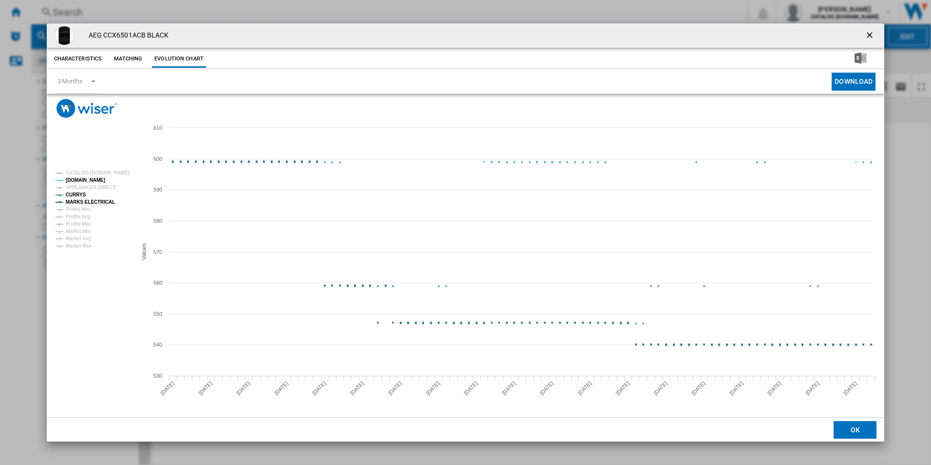
click at [100, 210] on rect "Product popup" at bounding box center [92, 210] width 81 height 86
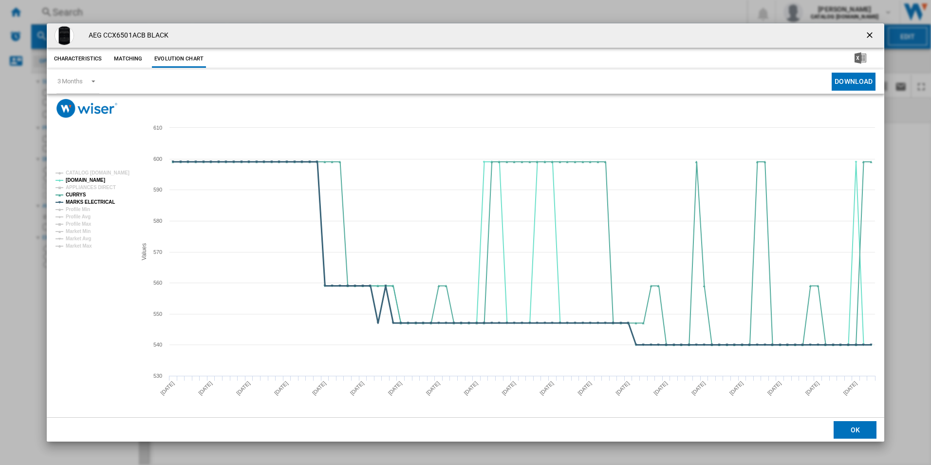
click at [105, 204] on tspan "MARKS ELECTRICAL" at bounding box center [90, 201] width 49 height 5
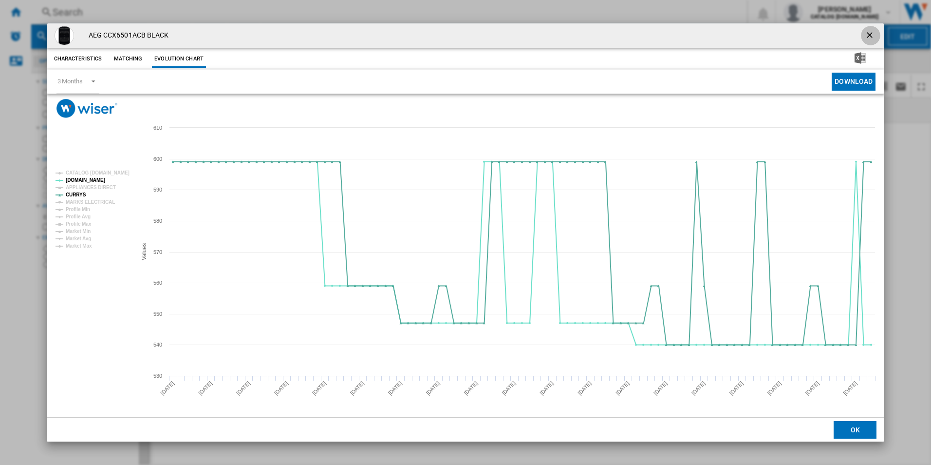
click at [871, 38] on ng-md-icon "getI18NText('BUTTONS.CLOSE_DIALOG')" at bounding box center [871, 36] width 12 height 12
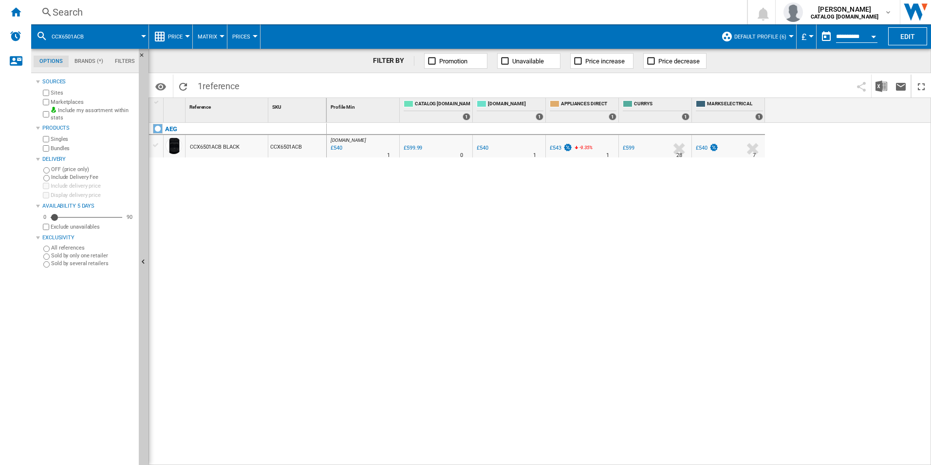
click at [514, 330] on div "[DOMAIN_NAME] : AO -10.0 % £540 % N/A 1 [DOMAIN_NAME] : AO 0.0 % £599.99 % N/A" at bounding box center [629, 294] width 605 height 342
